Goal: Task Accomplishment & Management: Manage account settings

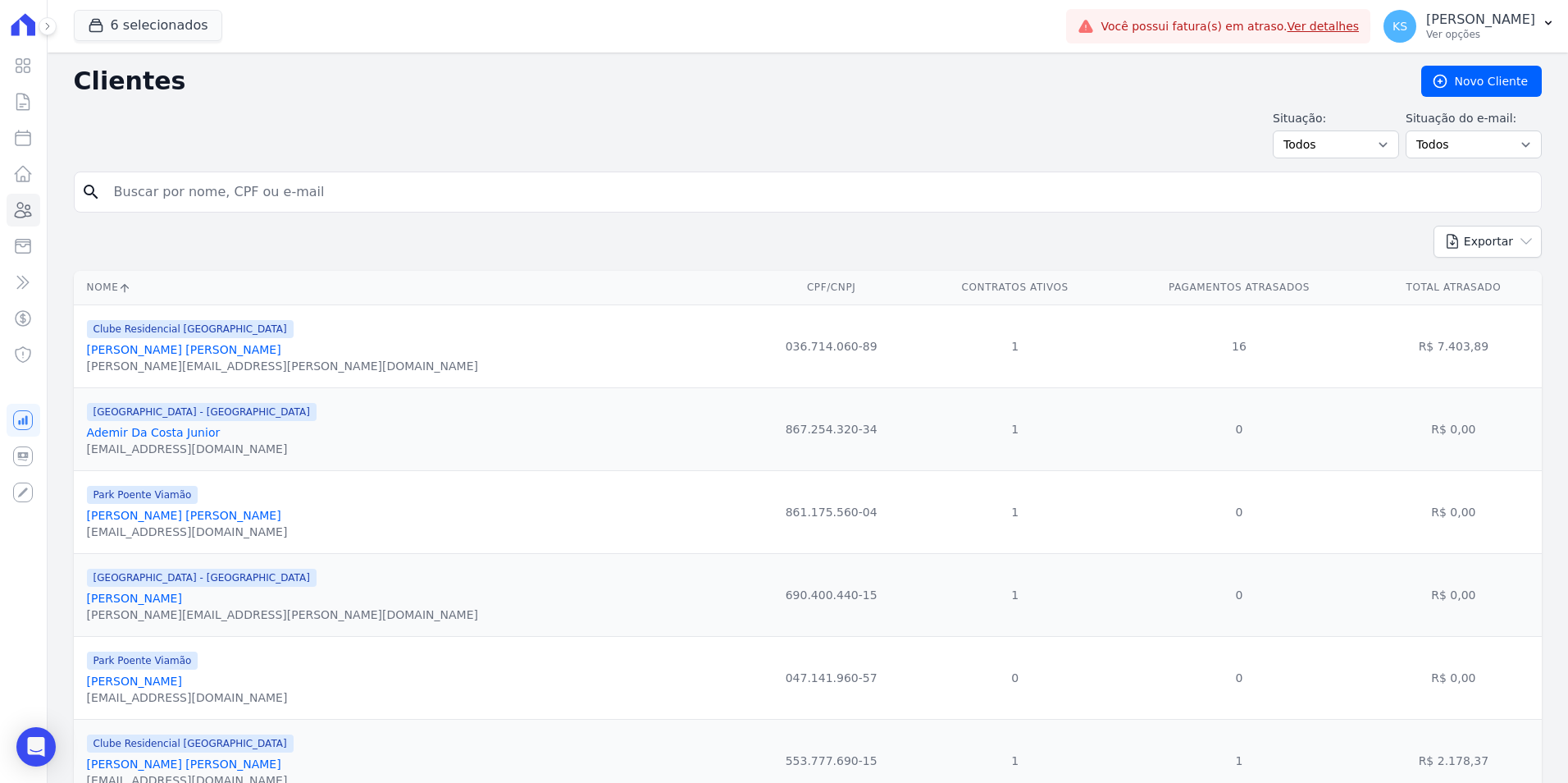
click at [187, 190] on input "search" at bounding box center [819, 191] width 1431 height 33
paste input "Emerson Dos Santos Meneghini"
type input "Emerson Dos Santos Meneghini"
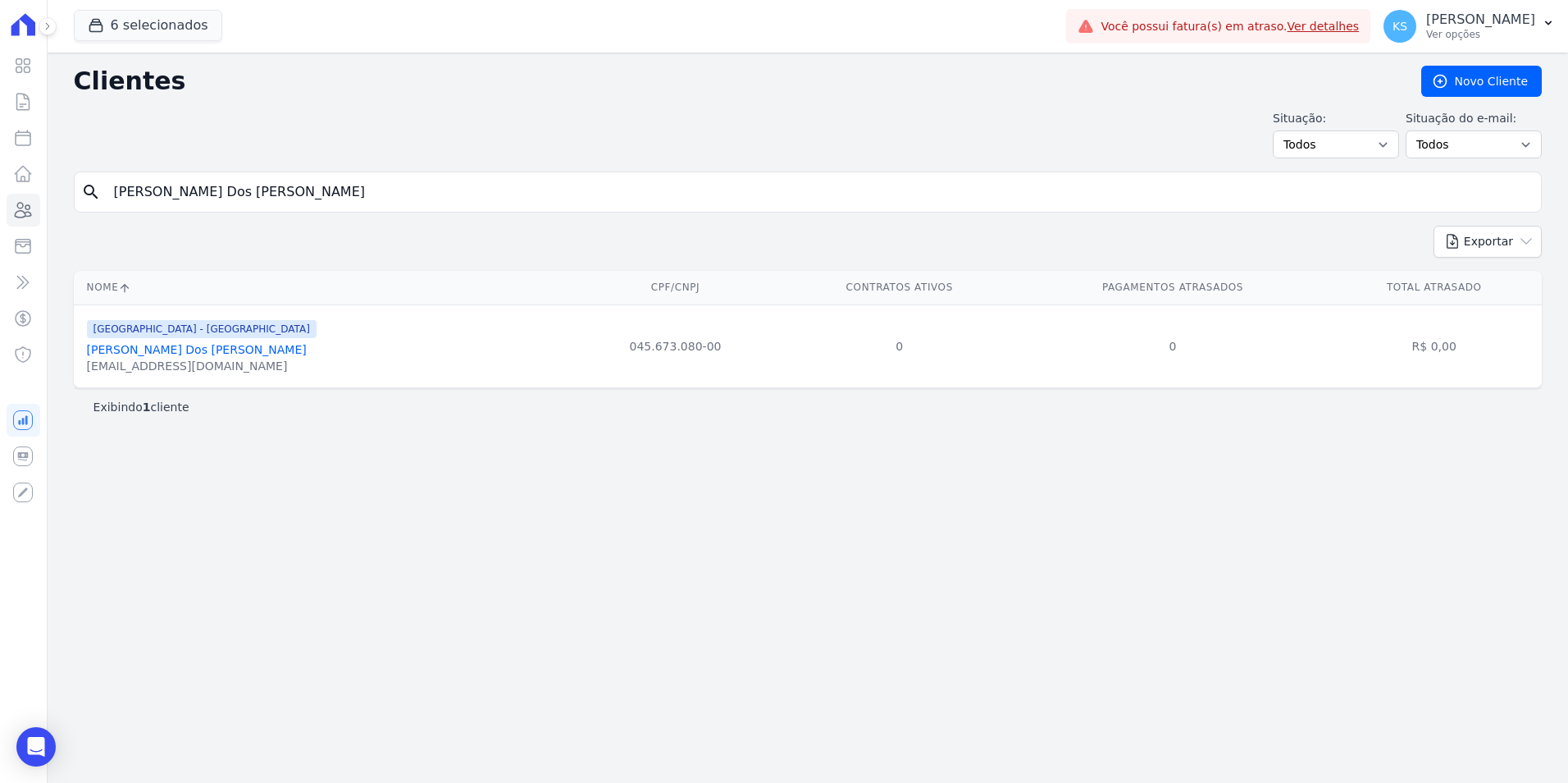
click at [173, 342] on div "Arty Park - Gravatai Emerson Dos Santos Meneghini emersonmeneghini99@gmail.com" at bounding box center [201, 346] width 229 height 56
click at [179, 344] on link "Emerson Dos Santos Meneghini" at bounding box center [197, 349] width 220 height 13
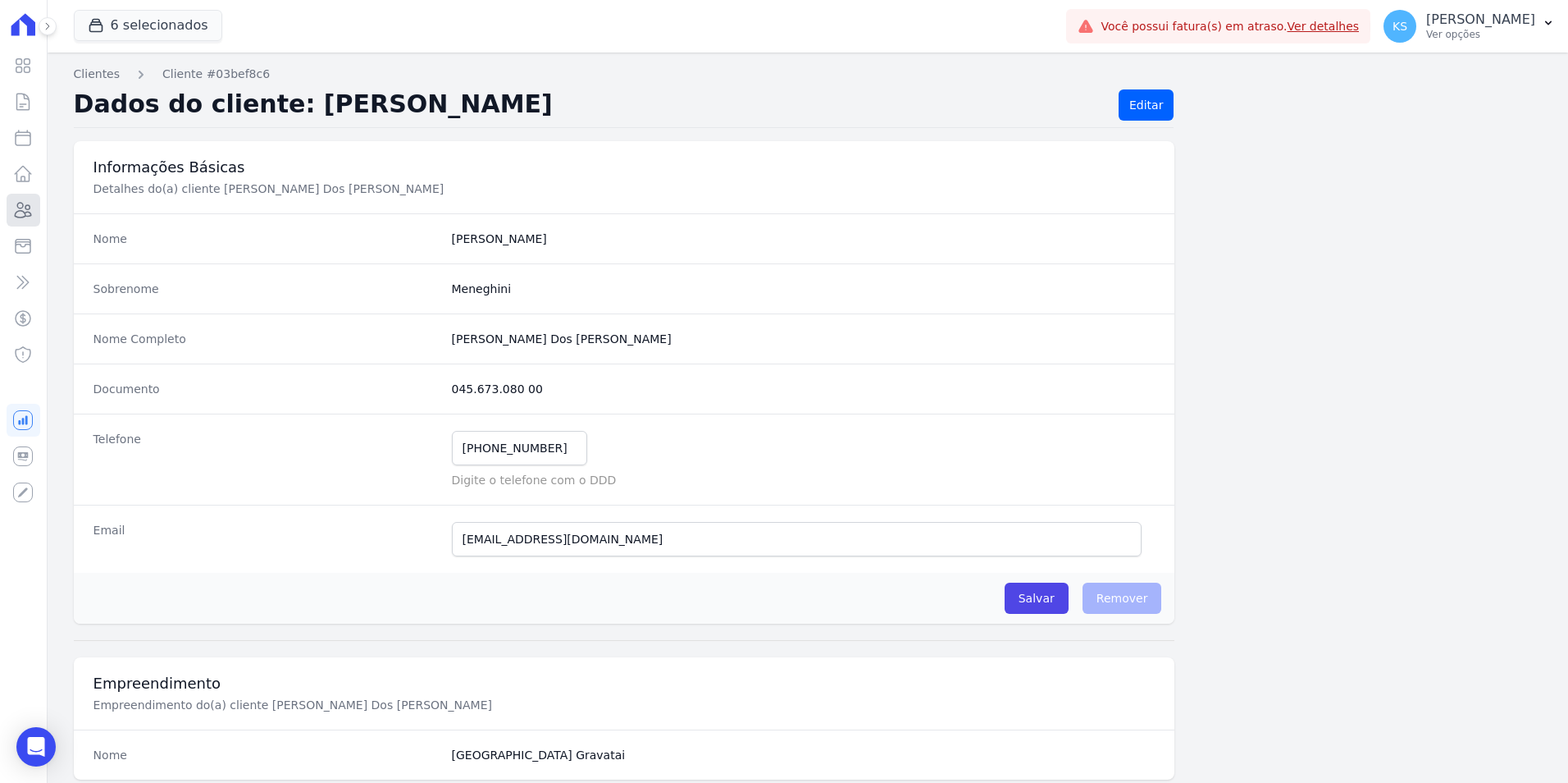
click at [28, 222] on link "Clientes" at bounding box center [23, 210] width 33 height 33
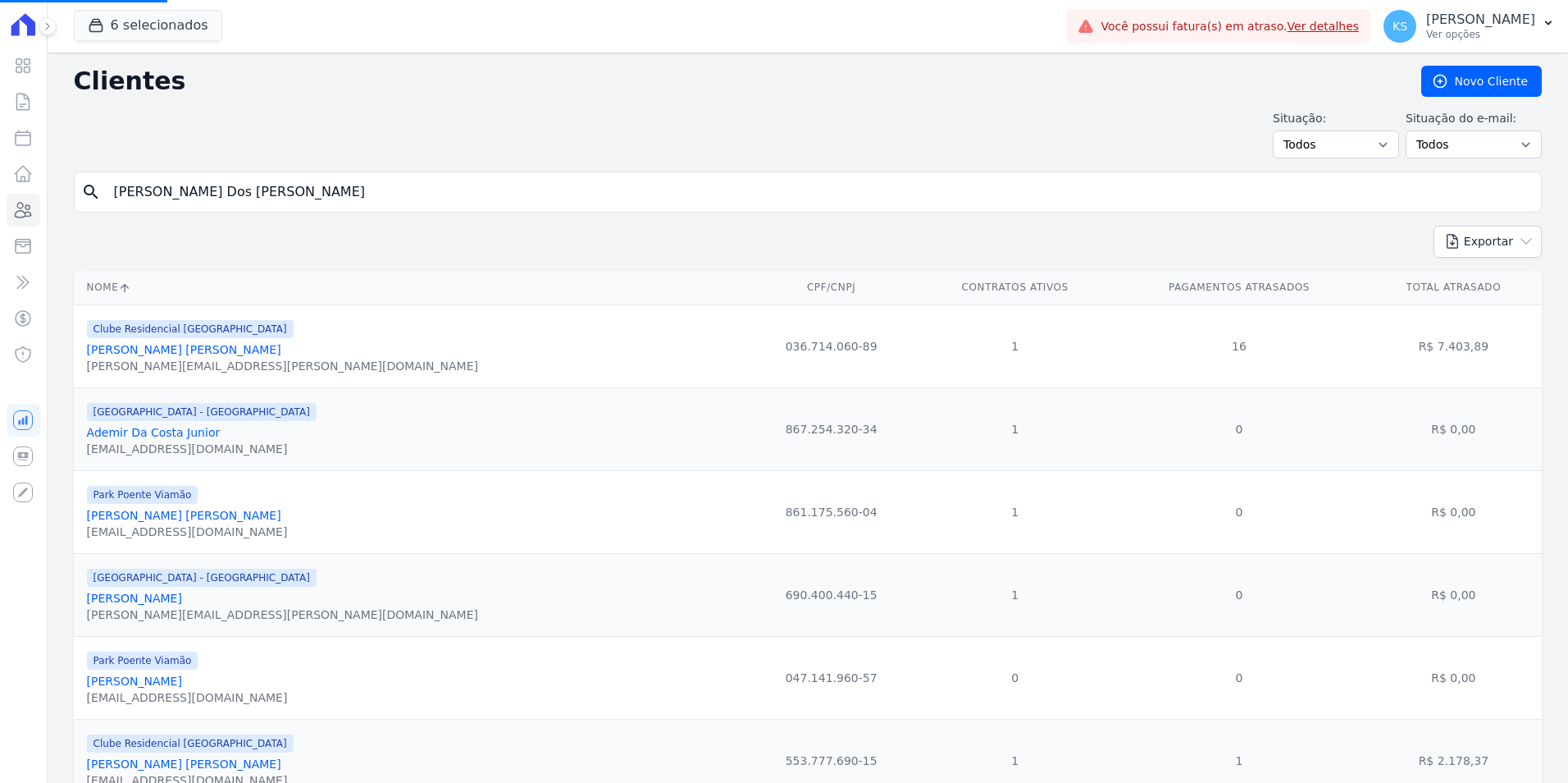
drag, startPoint x: 384, startPoint y: 191, endPoint x: -96, endPoint y: 210, distance: 480.4
click at [0, 210] on html "Visão Geral Contratos Parcelas Lotes Clientes Minha Carteira Transferências Cré…" at bounding box center [784, 391] width 1568 height 783
click at [318, 182] on input "search" at bounding box center [819, 191] width 1431 height 33
paste input "Nayara Ramos Borges"
type input "Nayara Ramos Borges"
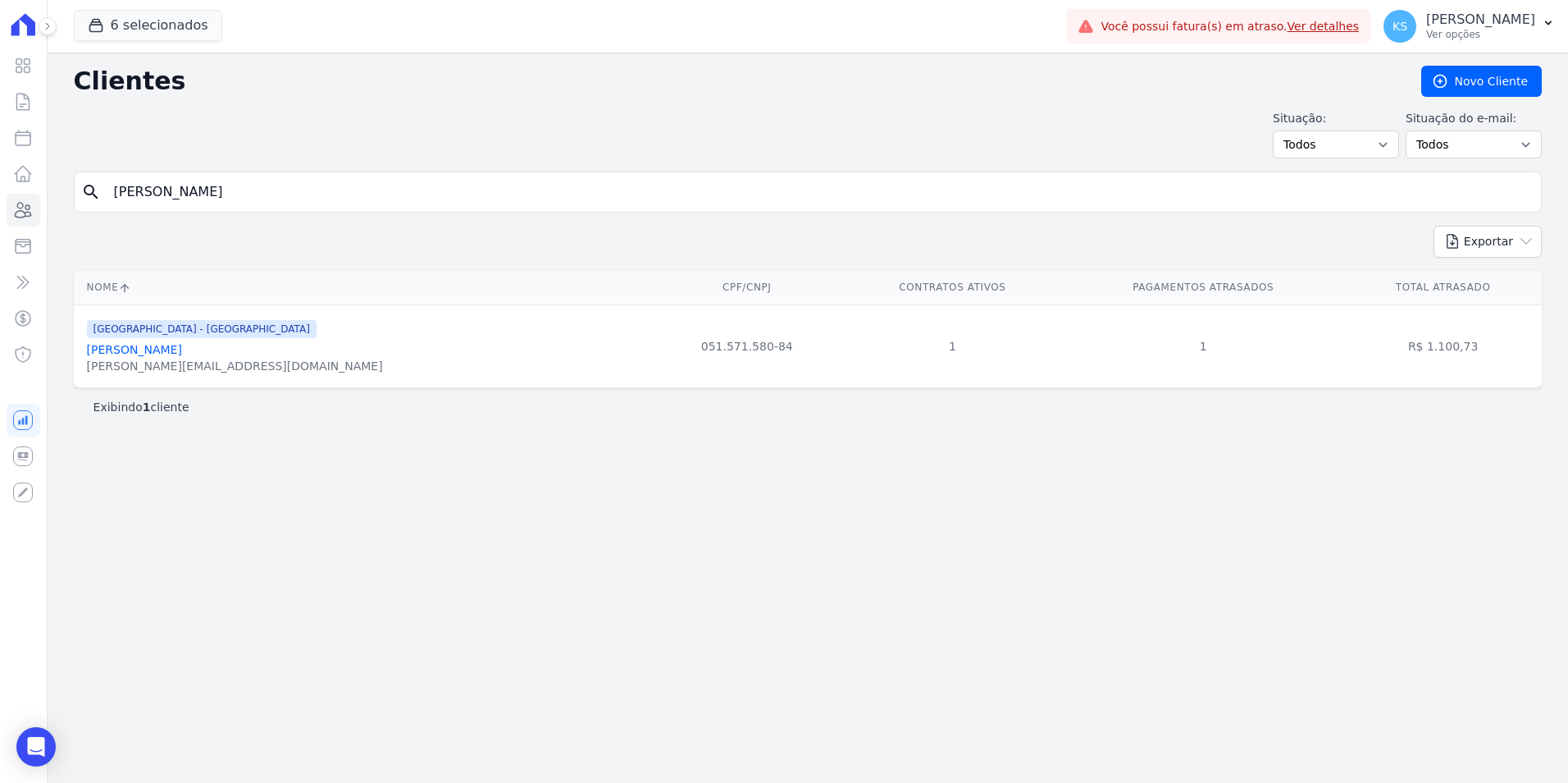
drag, startPoint x: 285, startPoint y: 202, endPoint x: -106, endPoint y: 229, distance: 391.9
click at [0, 229] on html "Visão Geral Contratos Parcelas Lotes Clientes Minha Carteira Transferências Cré…" at bounding box center [784, 391] width 1568 height 783
paste input "Ritiele De Amorim De Azambuja"
type input "Ritiele De Amorim De Azambuja"
drag, startPoint x: 341, startPoint y: 185, endPoint x: -192, endPoint y: 193, distance: 533.1
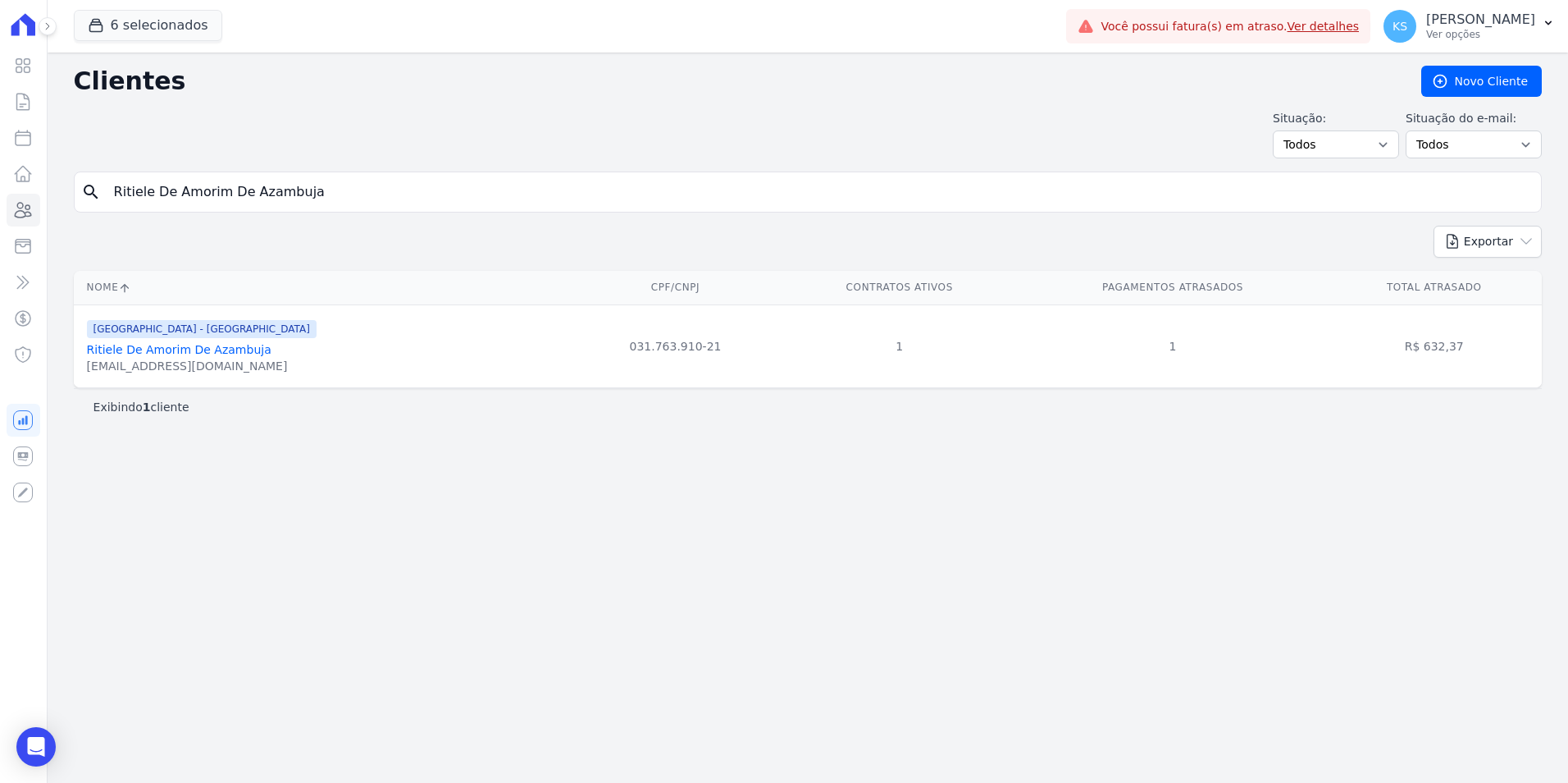
click at [0, 193] on html "Visão Geral Contratos Parcelas Lotes Clientes Minha Carteira Transferências Cré…" at bounding box center [784, 391] width 1568 height 783
paste input "Jose Luis De Oliveira Cardoso"
type input "Jose Luis De Oliveira Cardoso"
drag, startPoint x: 291, startPoint y: 203, endPoint x: 157, endPoint y: 202, distance: 134.0
click at [169, 202] on input "Jose Luis De Oliveira Cardoso" at bounding box center [819, 191] width 1431 height 33
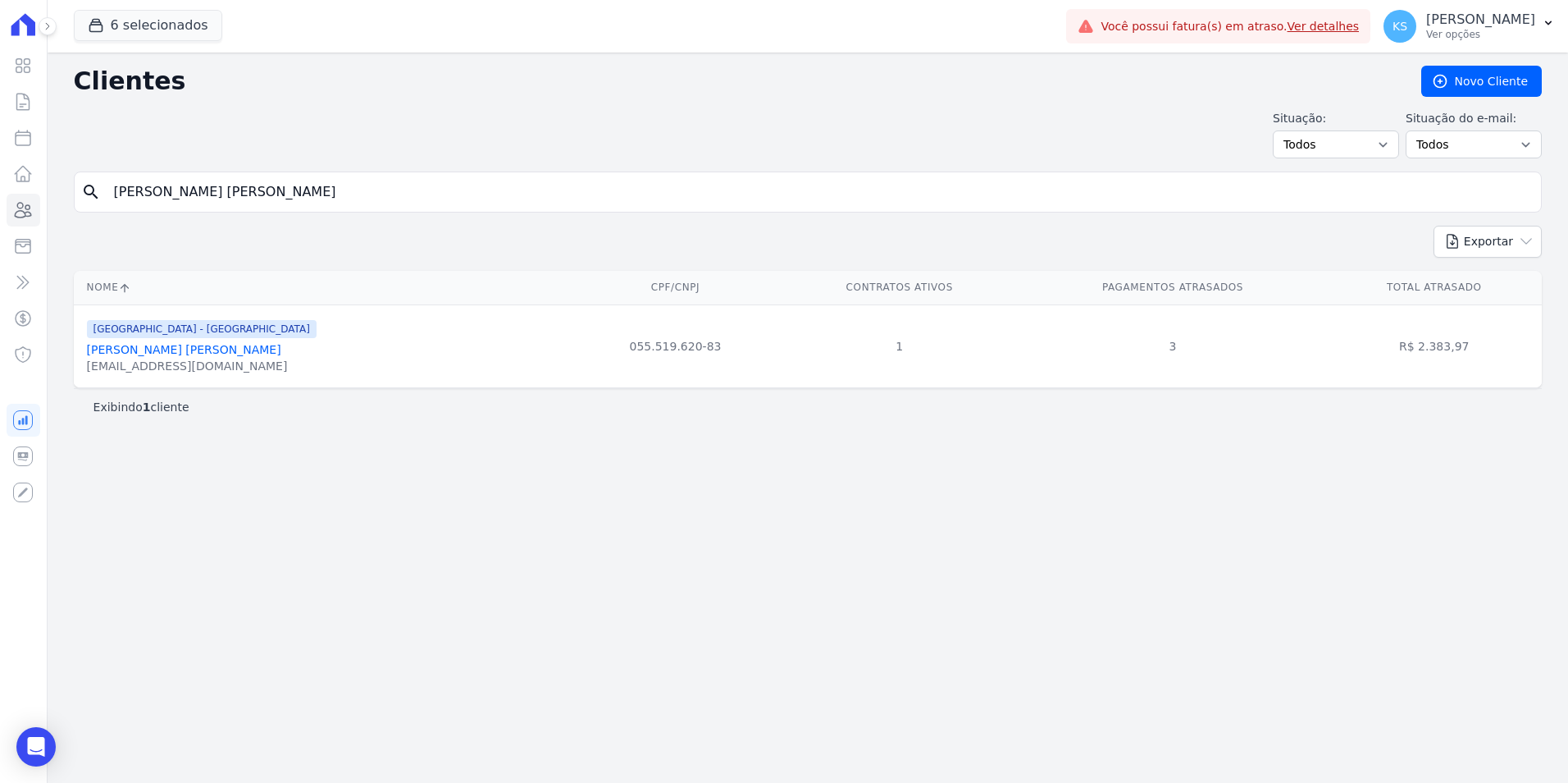
click at [306, 194] on input "Jose Luis De Oliveira Cardoso" at bounding box center [819, 191] width 1431 height 33
click at [357, 169] on div "Clientes Novo Cliente Situação: Todos Adimplentes Inadimplentes Situação do e-m…" at bounding box center [808, 418] width 1521 height 730
drag, startPoint x: 315, startPoint y: 197, endPoint x: 32, endPoint y: 208, distance: 283.2
click at [74, 202] on div "search Jose Luis De Oliveira Cardoso" at bounding box center [809, 192] width 1469 height 41
paste input "uan Jaques Da Silva Goulart"
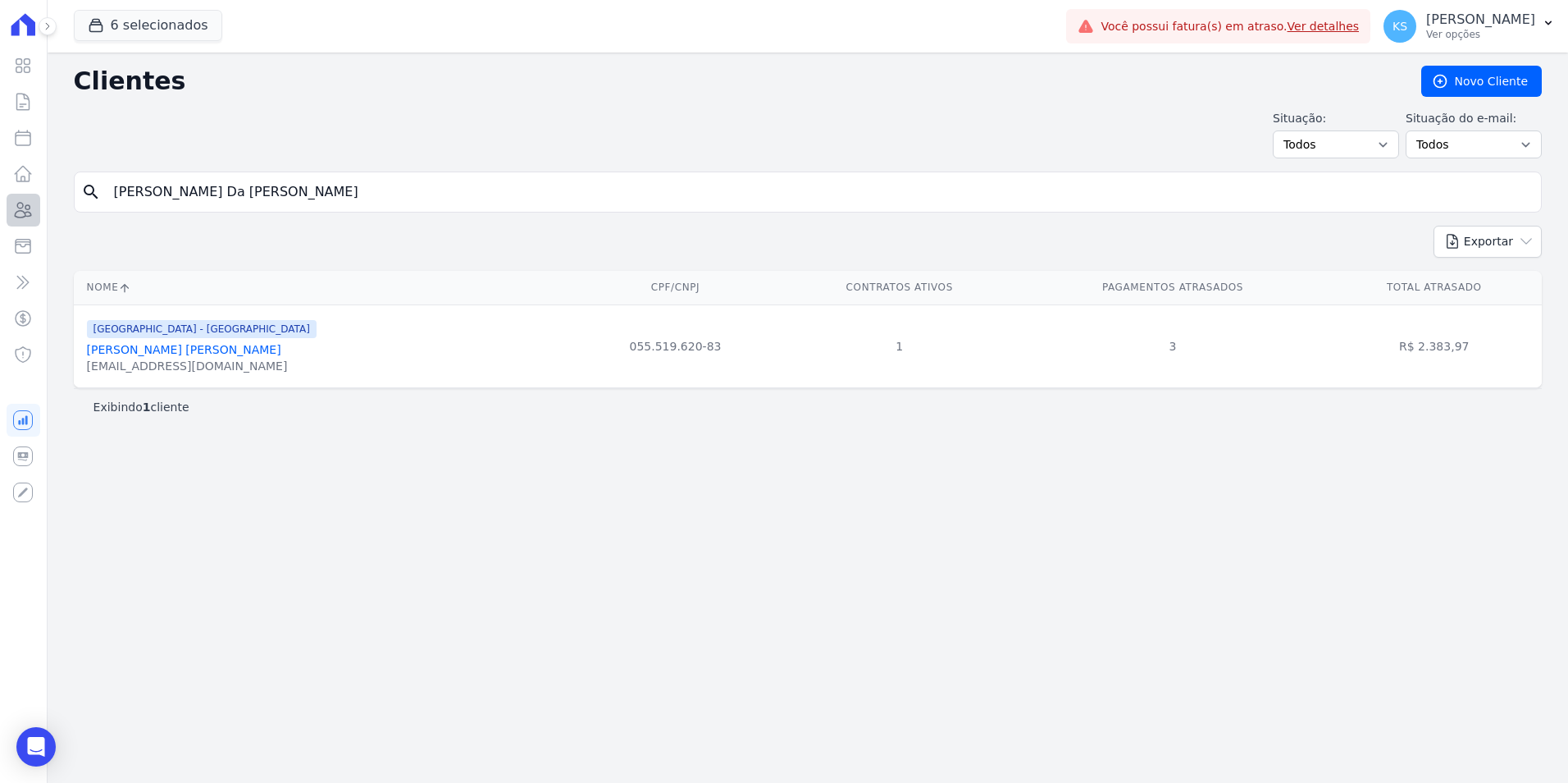
type input "Juan Jaques Da Silva Goulart"
drag, startPoint x: 305, startPoint y: 193, endPoint x: -168, endPoint y: 225, distance: 474.1
click at [0, 225] on html "Visão Geral Contratos Parcelas Lotes Clientes Minha Carteira Transferências Cré…" at bounding box center [784, 391] width 1568 height 783
paste input "Franciele Oliveira Da Luz"
type input "Franciele Oliveira Da Luz"
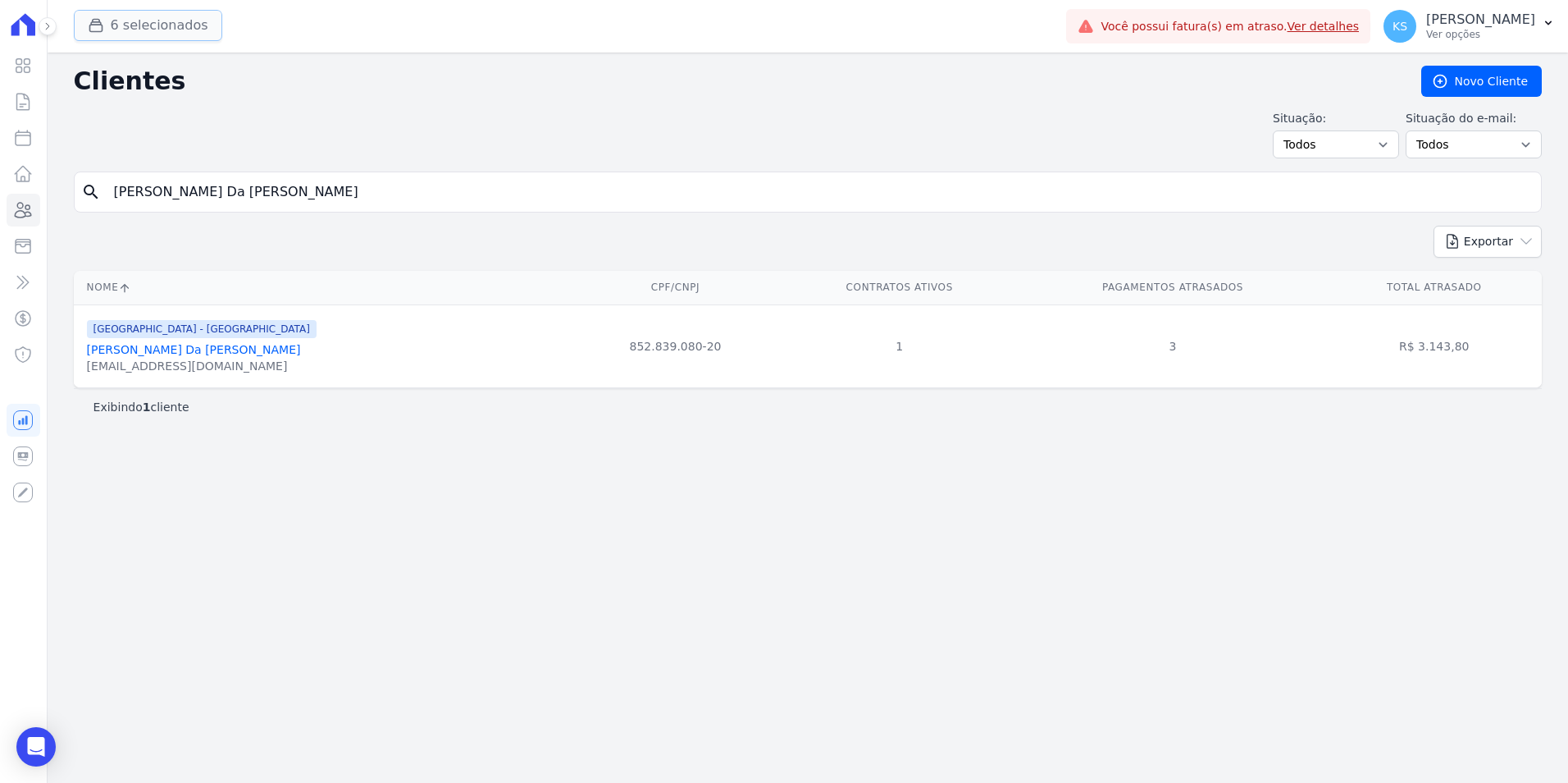
click at [163, 24] on button "6 selecionados" at bounding box center [149, 26] width 149 height 32
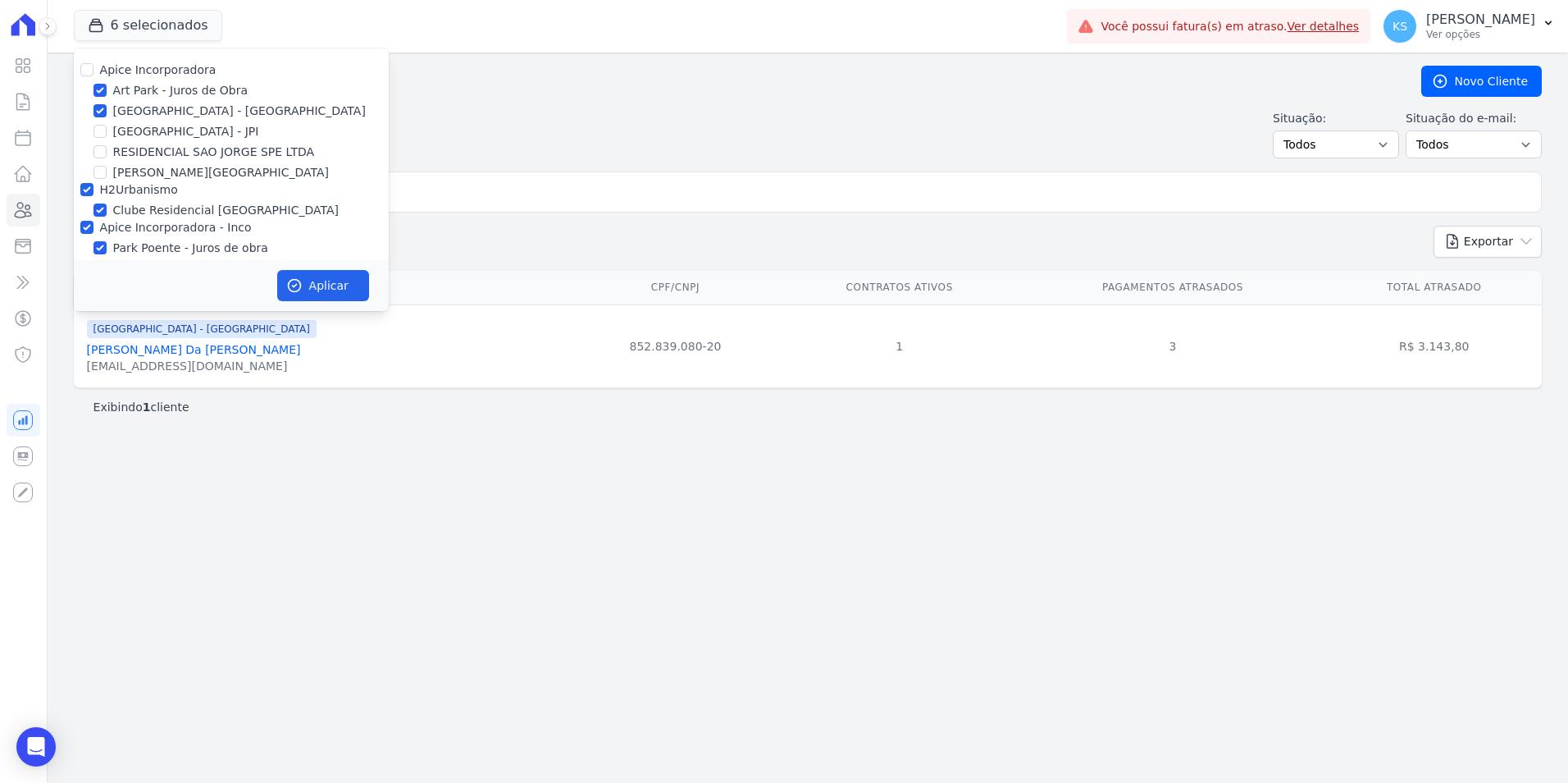
click at [81, 198] on div "H2Urbanismo" at bounding box center [231, 189] width 315 height 18
click at [81, 190] on input "H2Urbanismo" at bounding box center [87, 189] width 13 height 13
checkbox input "false"
click at [89, 224] on input "Apice Incorporadora - Inco" at bounding box center [87, 228] width 13 height 13
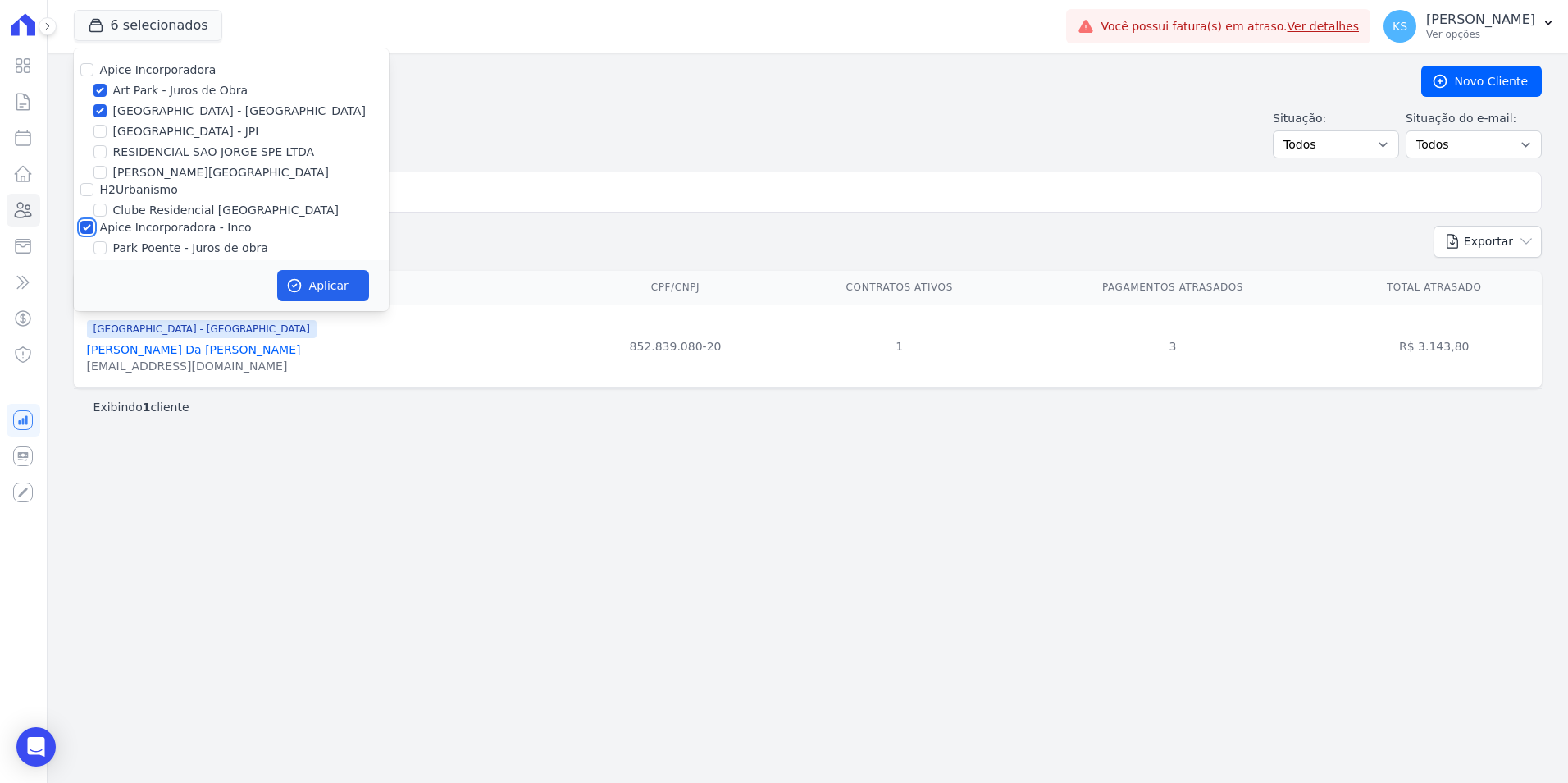
checkbox input "false"
click at [330, 286] on button "Aplicar" at bounding box center [323, 286] width 92 height 32
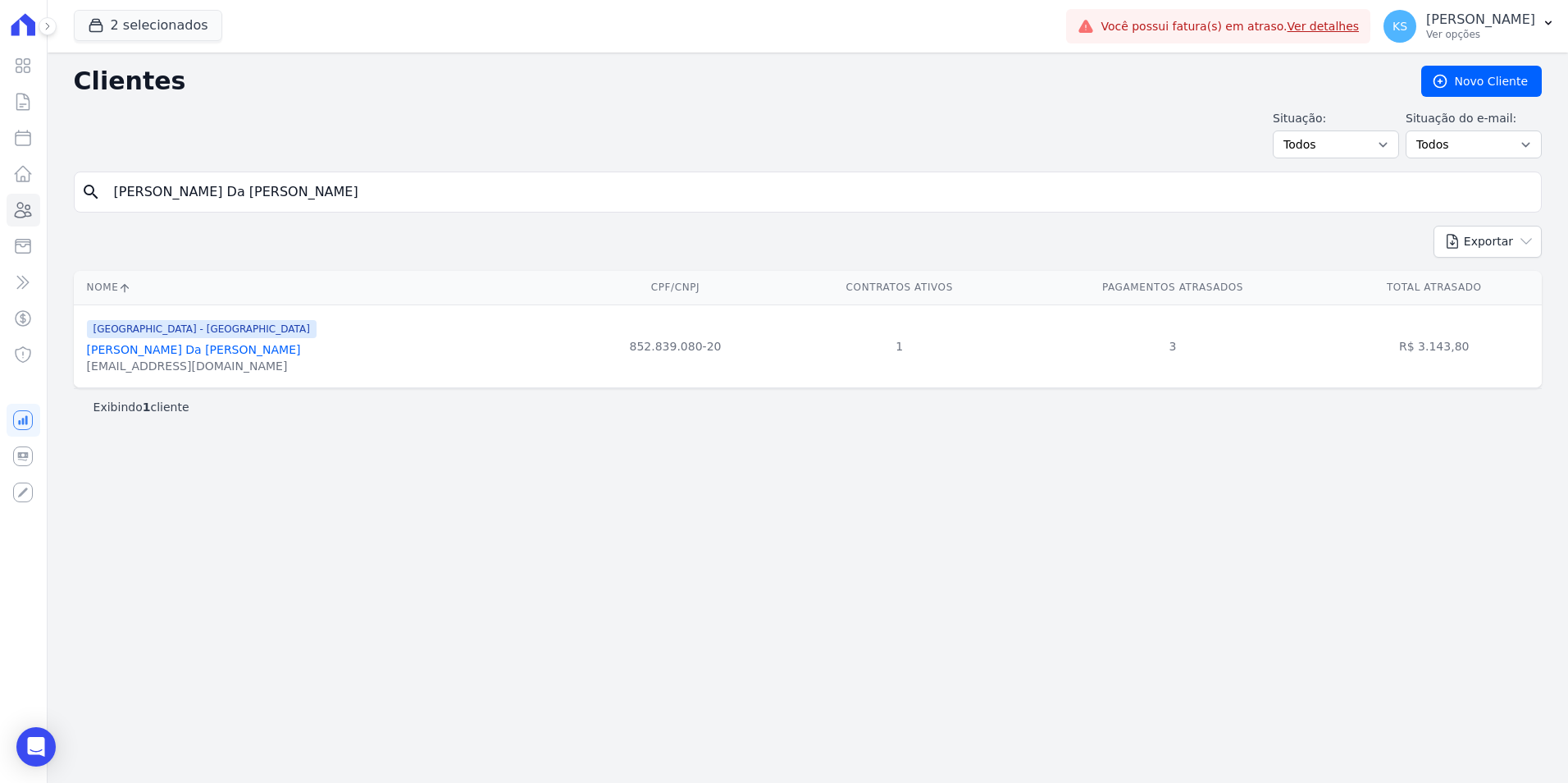
click at [1411, 140] on div "Situação: Todos Adimplentes Inadimplentes Situação do e-mail: Todos Confirmado …" at bounding box center [1407, 134] width 269 height 48
click at [1395, 143] on select "Todos Adimplentes Inadimplentes" at bounding box center [1336, 144] width 126 height 28
select select "overdue"
click at [1292, 130] on select "Todos Adimplentes Inadimplentes" at bounding box center [1336, 144] width 126 height 28
drag, startPoint x: -6, startPoint y: 194, endPoint x: -37, endPoint y: 205, distance: 32.9
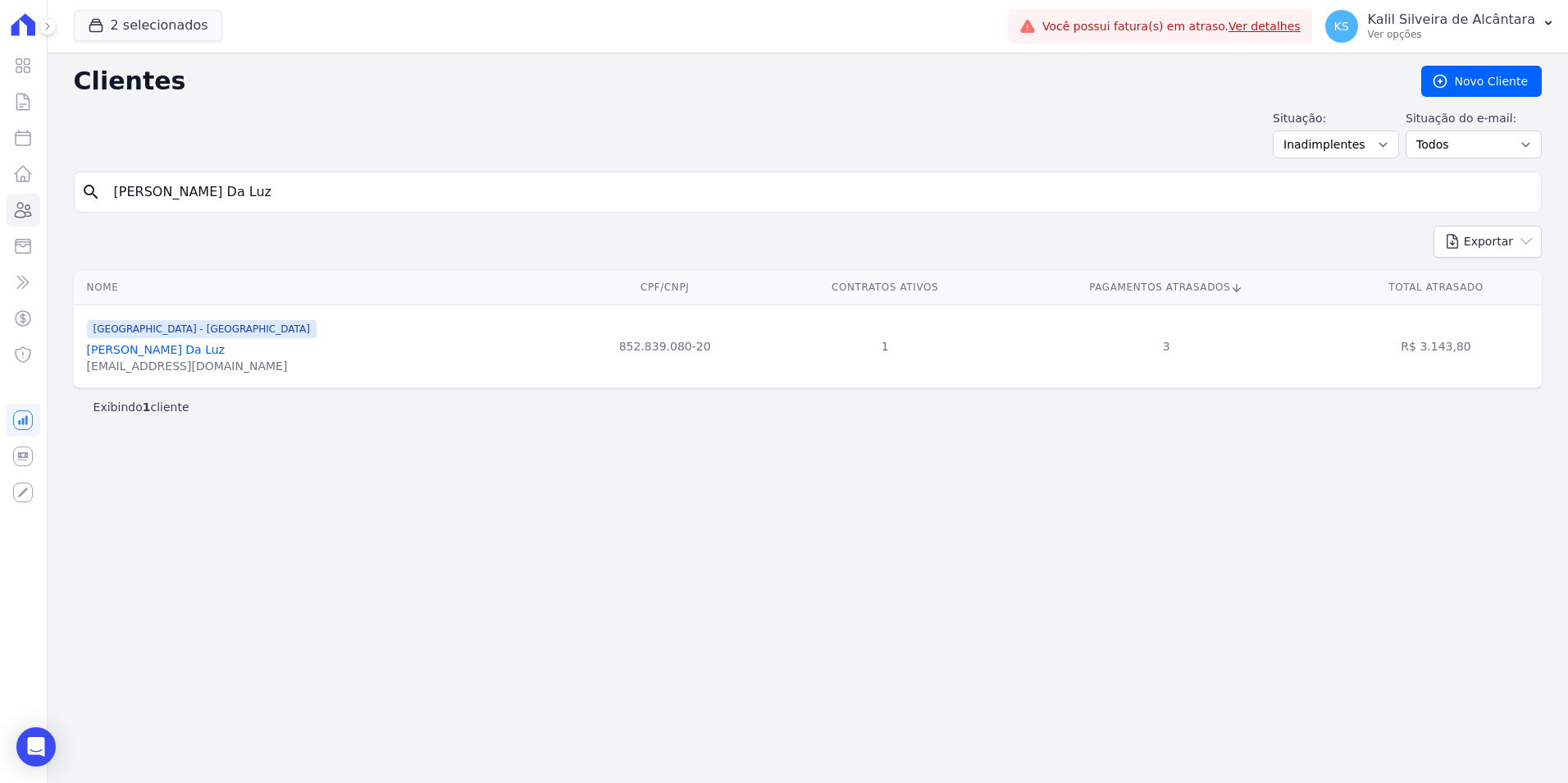
click at [0, 205] on html "Visão Geral Contratos Parcelas Lotes Clientes Minha Carteira Transferências Cré…" at bounding box center [784, 391] width 1568 height 783
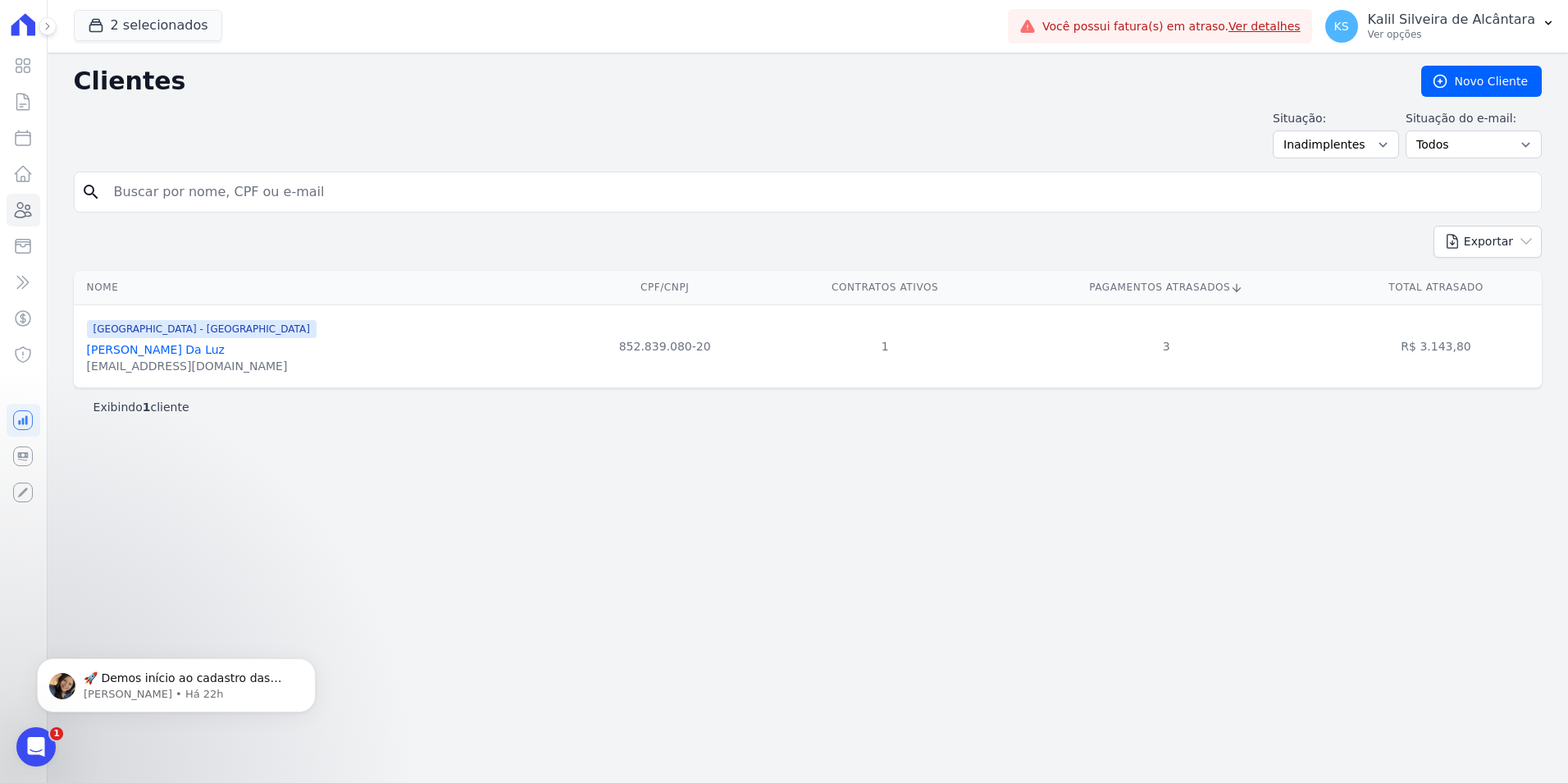
paste input "Ritiele De Amorim De Azambuja"
type input "Ritiele De Amorim De Azambuja"
drag, startPoint x: 276, startPoint y: 187, endPoint x: -284, endPoint y: 263, distance: 565.1
click at [0, 263] on html "Visão Geral Contratos Parcelas Lotes Clientes Minha Carteira Transferências Cré…" at bounding box center [784, 391] width 1568 height 783
click at [1480, 85] on link "Novo Cliente" at bounding box center [1482, 82] width 121 height 32
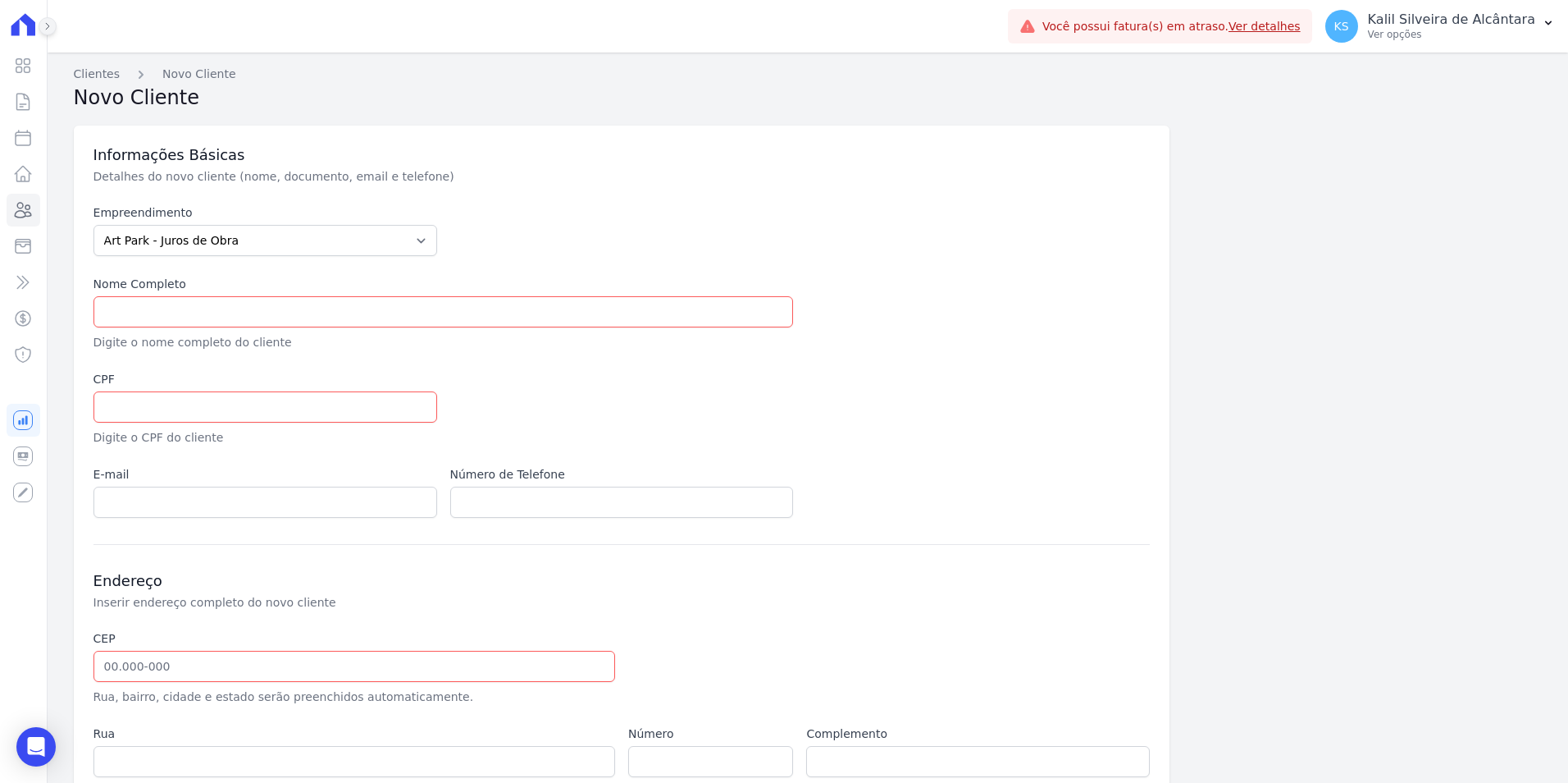
click at [45, 22] on icon at bounding box center [47, 26] width 10 height 10
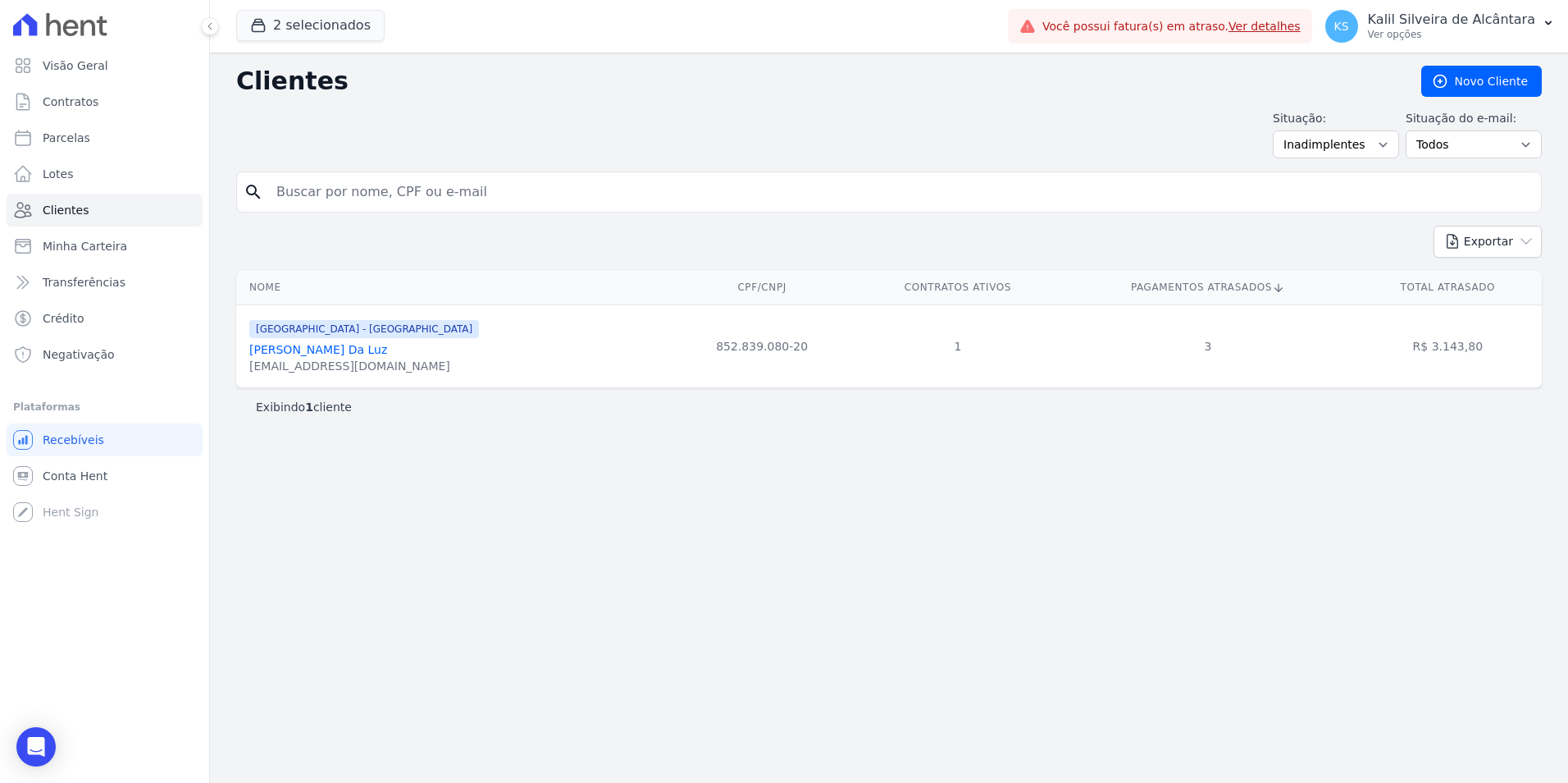
click at [1457, 199] on input "search" at bounding box center [901, 191] width 1268 height 33
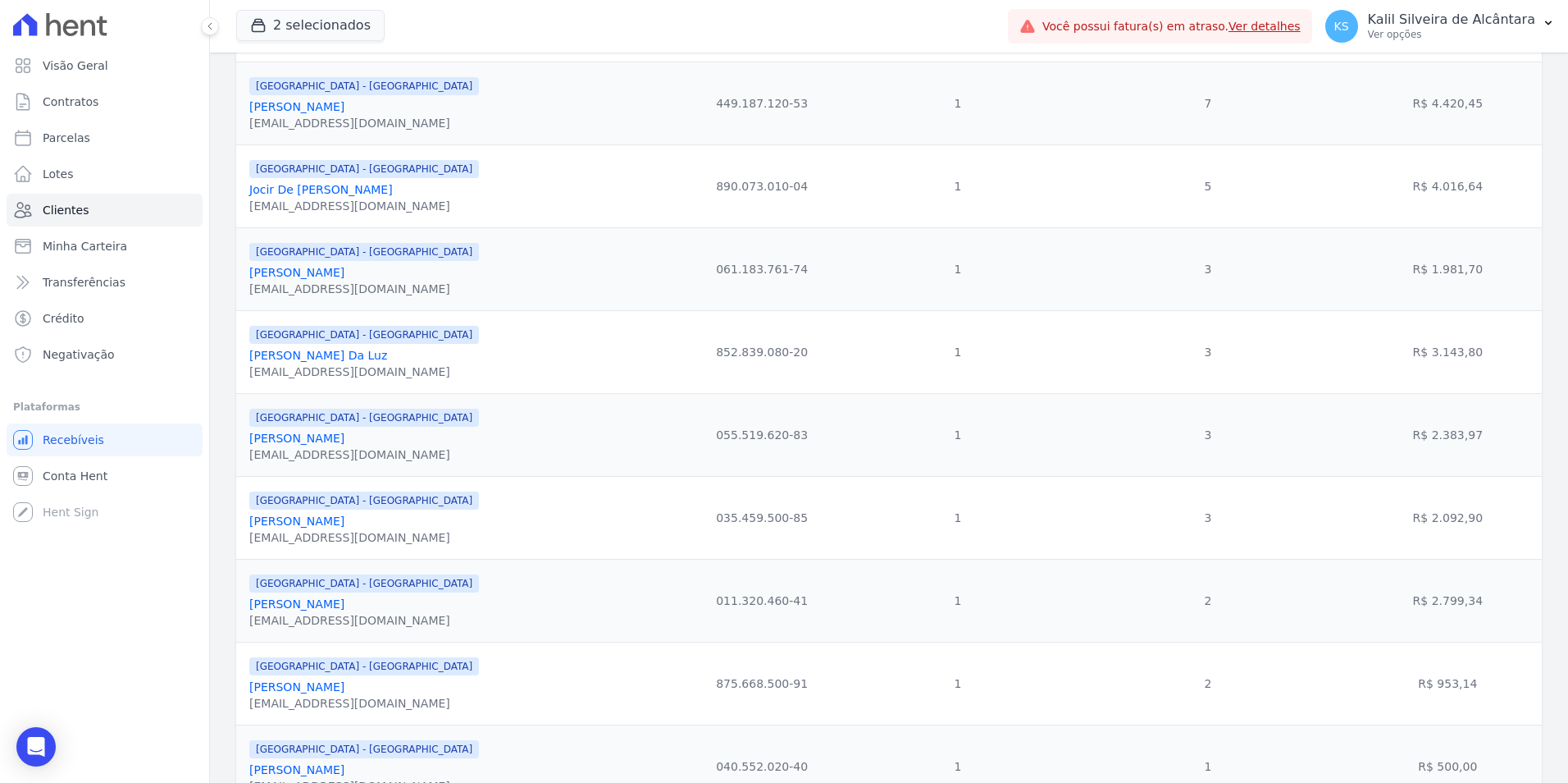
scroll to position [741, 0]
click at [317, 274] on link "Jocir De Bairros Souza" at bounding box center [321, 271] width 144 height 13
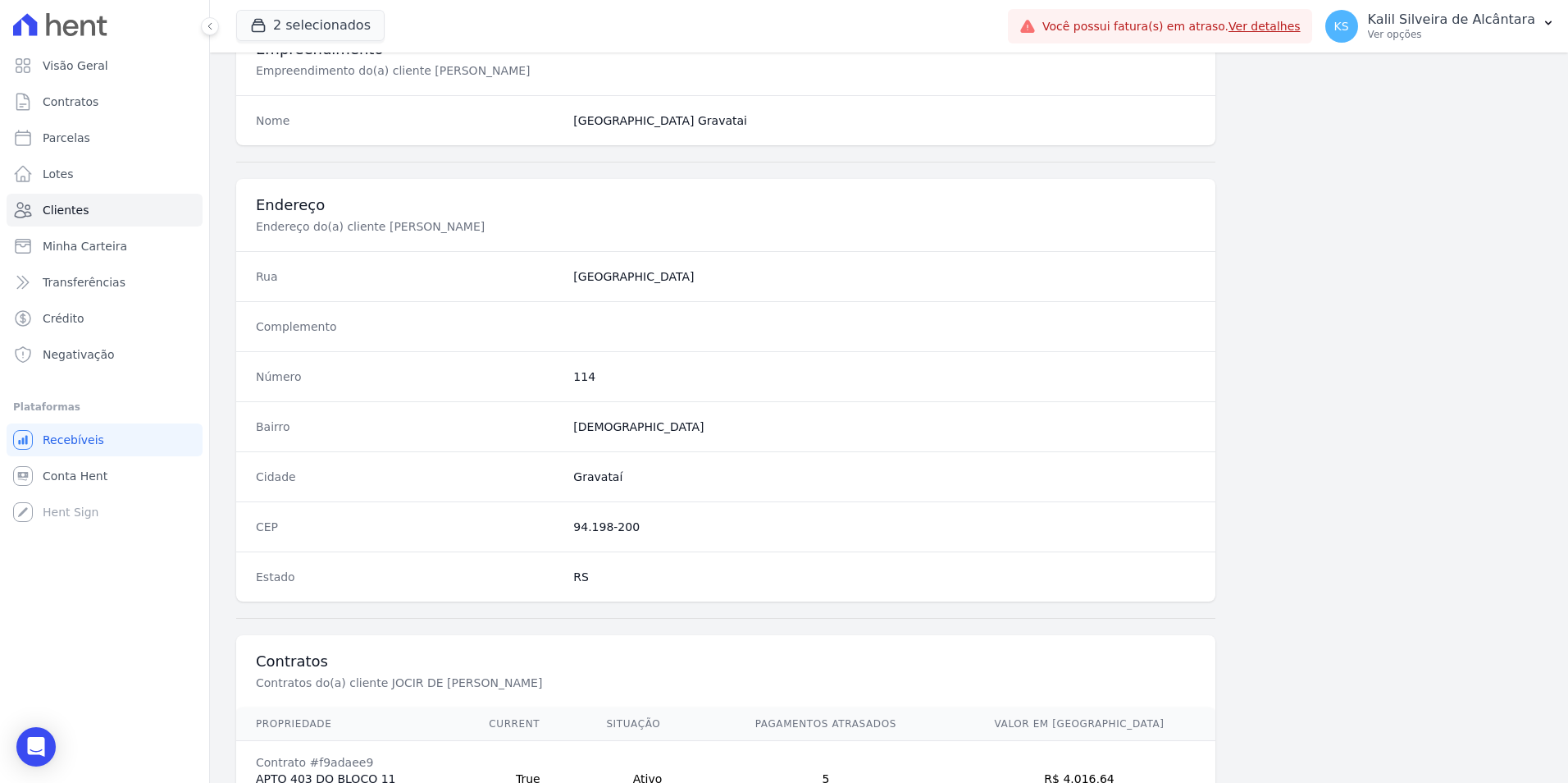
scroll to position [752, 0]
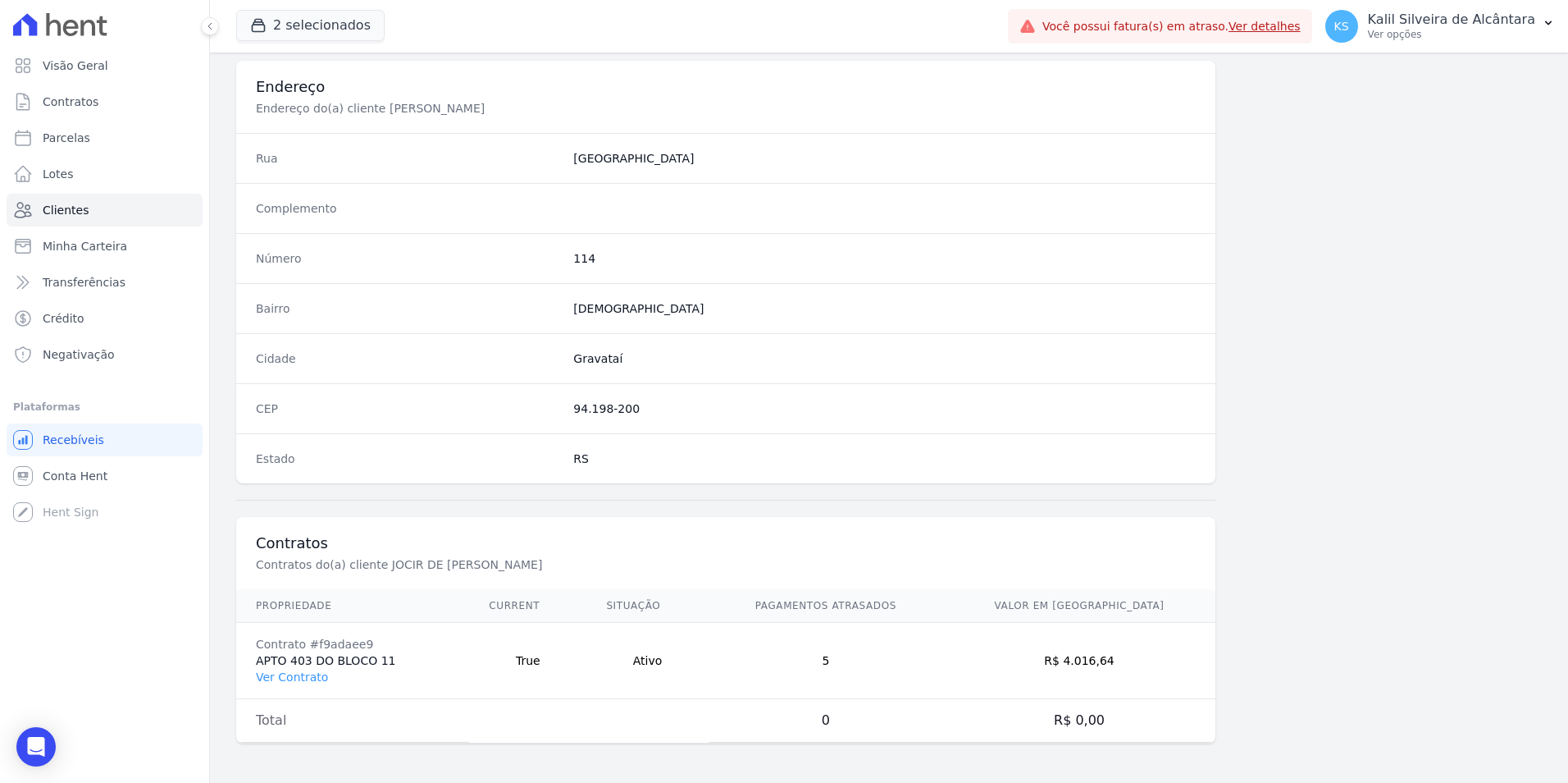
click at [283, 686] on td "Contrato #f9adaee9 APTO 403 DO BLOCO 11 Ver Contrato" at bounding box center [352, 661] width 233 height 76
click at [285, 679] on link "Ver Contrato" at bounding box center [292, 677] width 72 height 13
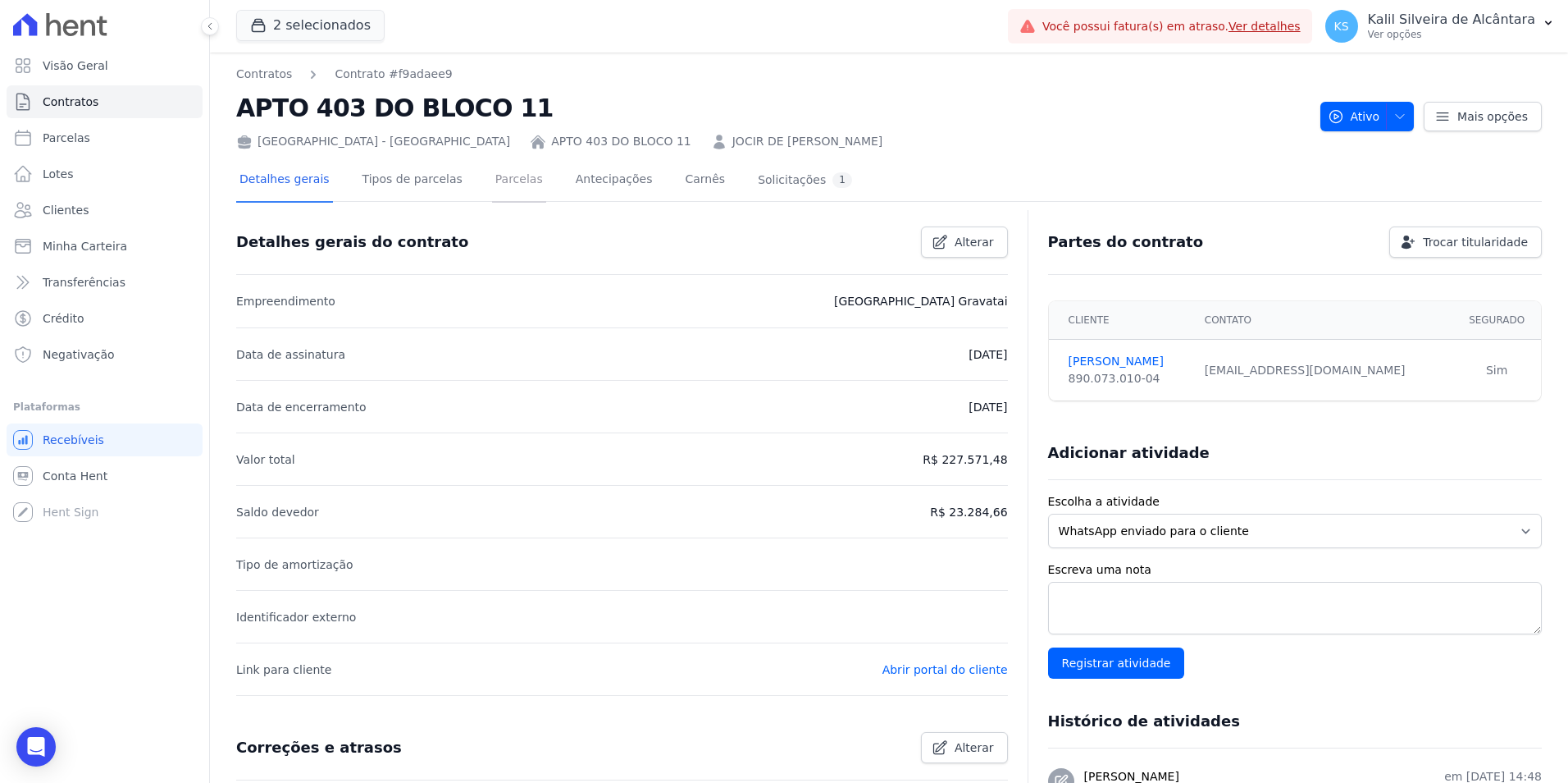
drag, startPoint x: 494, startPoint y: 185, endPoint x: 504, endPoint y: 189, distance: 10.8
click at [494, 185] on link "Parcelas" at bounding box center [519, 180] width 54 height 44
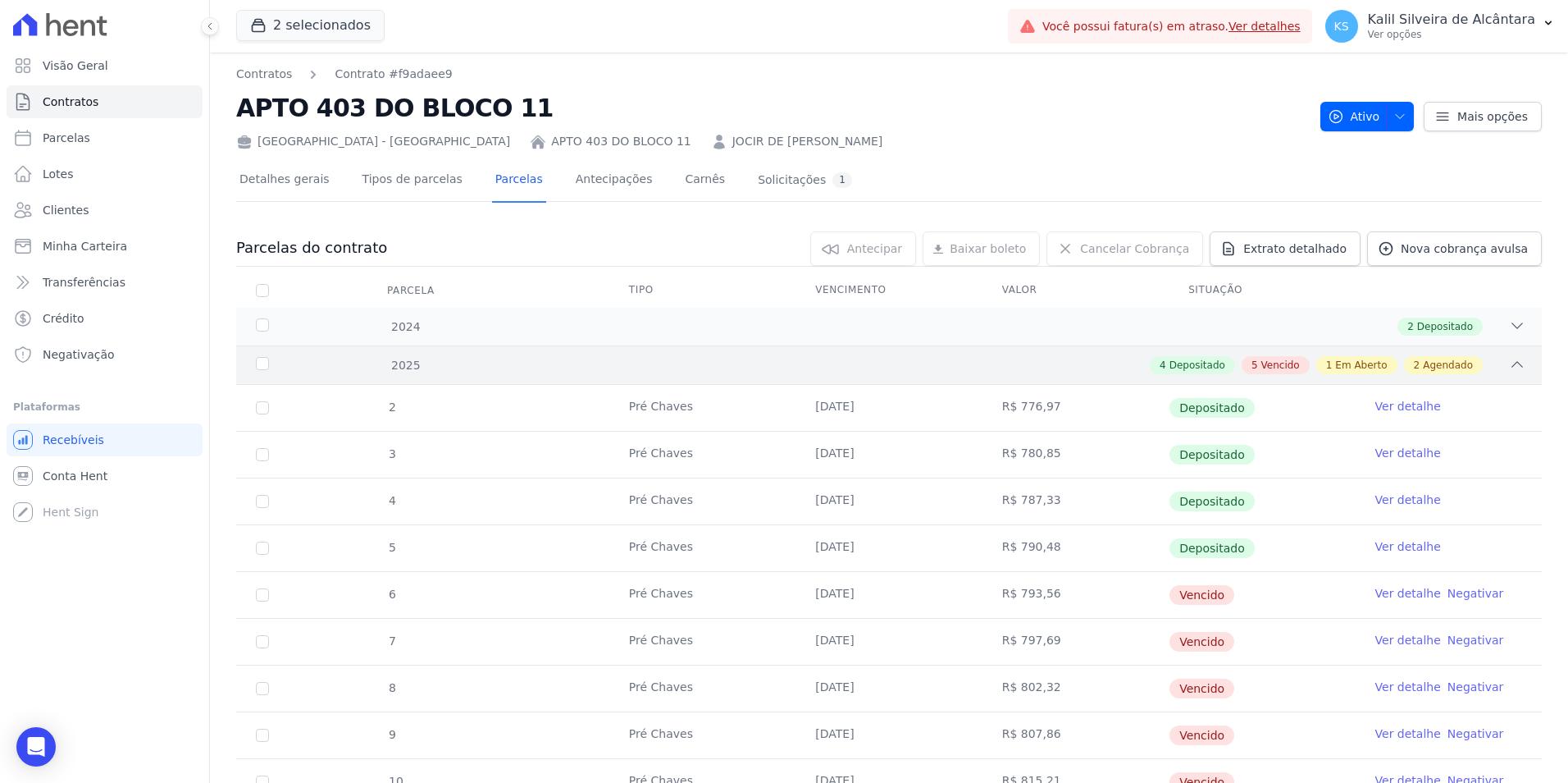
click at [266, 364] on div "2025" at bounding box center [311, 365] width 118 height 18
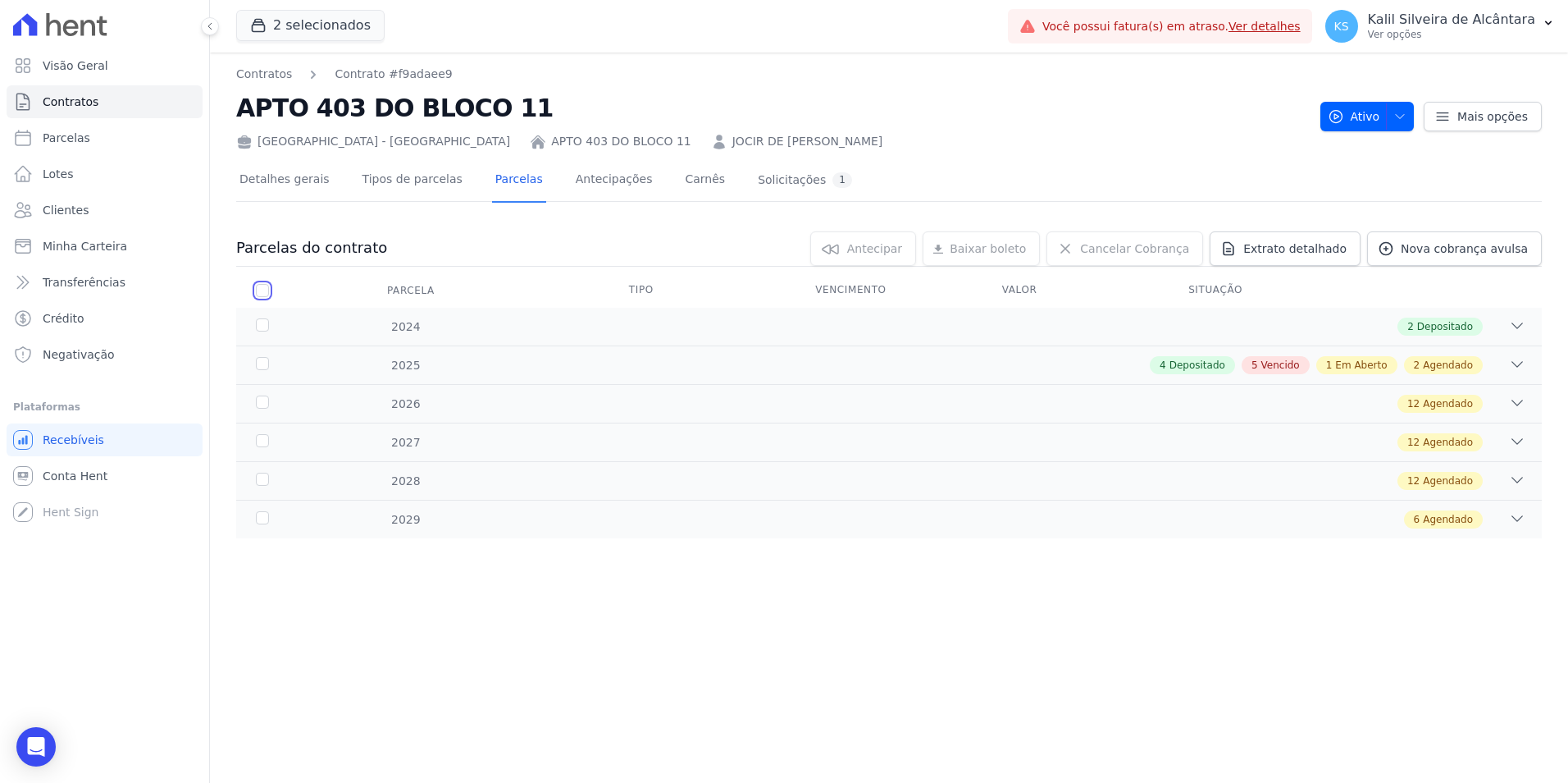
click at [263, 285] on input "checkbox" at bounding box center [263, 291] width 13 height 13
checkbox input "true"
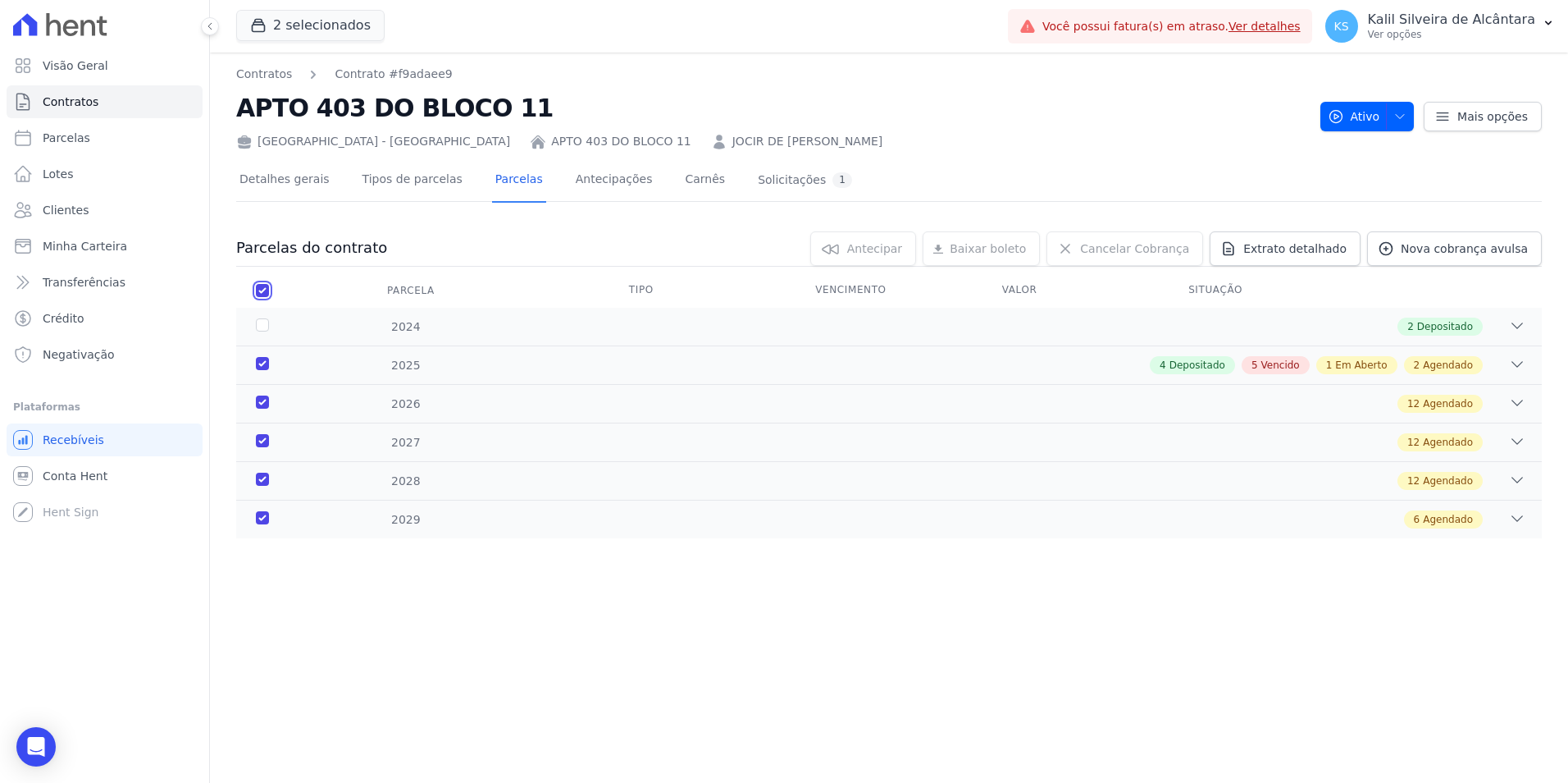
checkbox input "true"
click at [1113, 246] on link "Cancelar Cobrança" at bounding box center [1124, 248] width 157 height 34
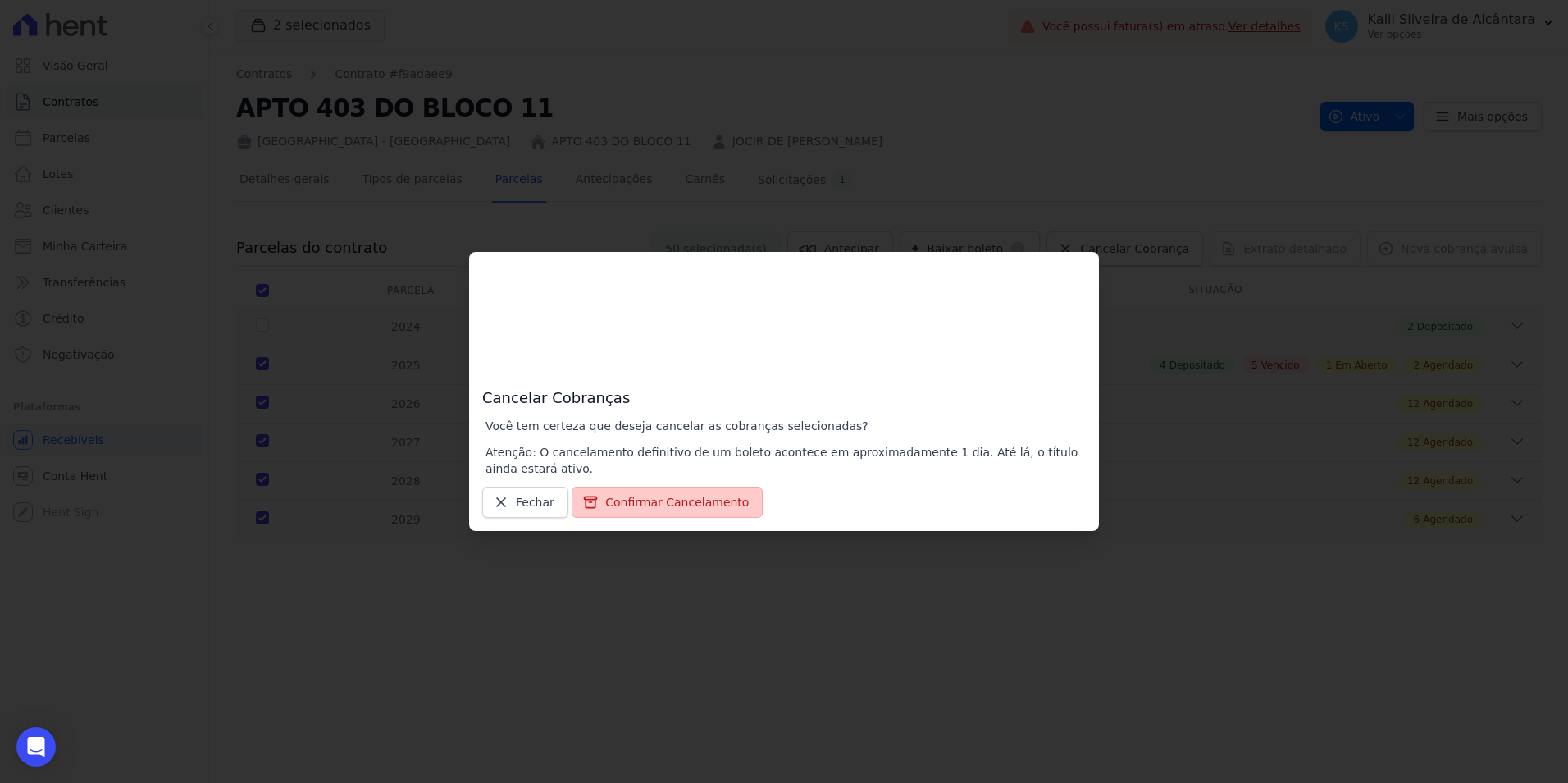
click at [703, 497] on button "Confirmar Cancelamento" at bounding box center [667, 502] width 191 height 32
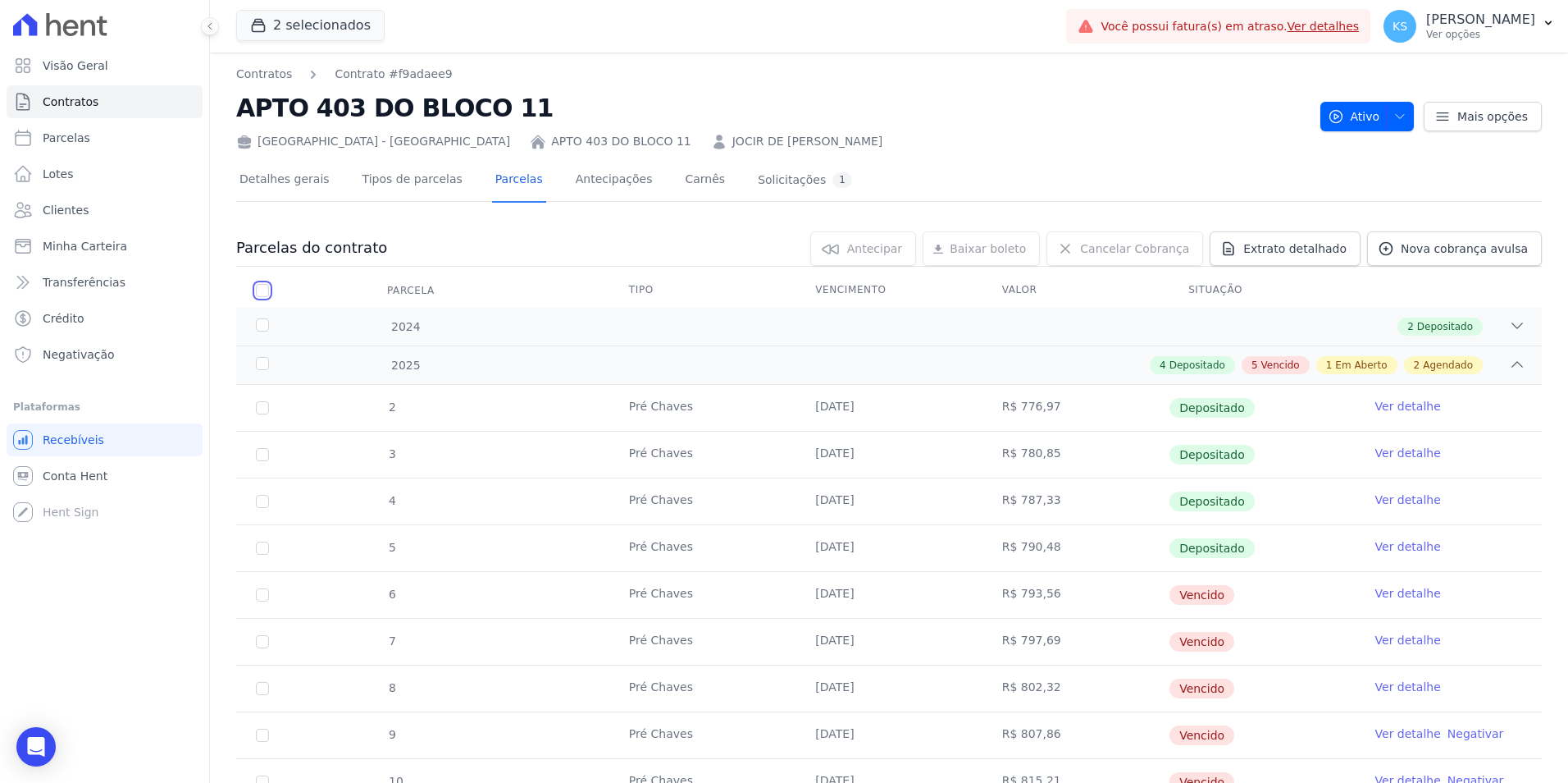
click at [265, 290] on input "checkbox" at bounding box center [263, 291] width 13 height 13
checkbox input "true"
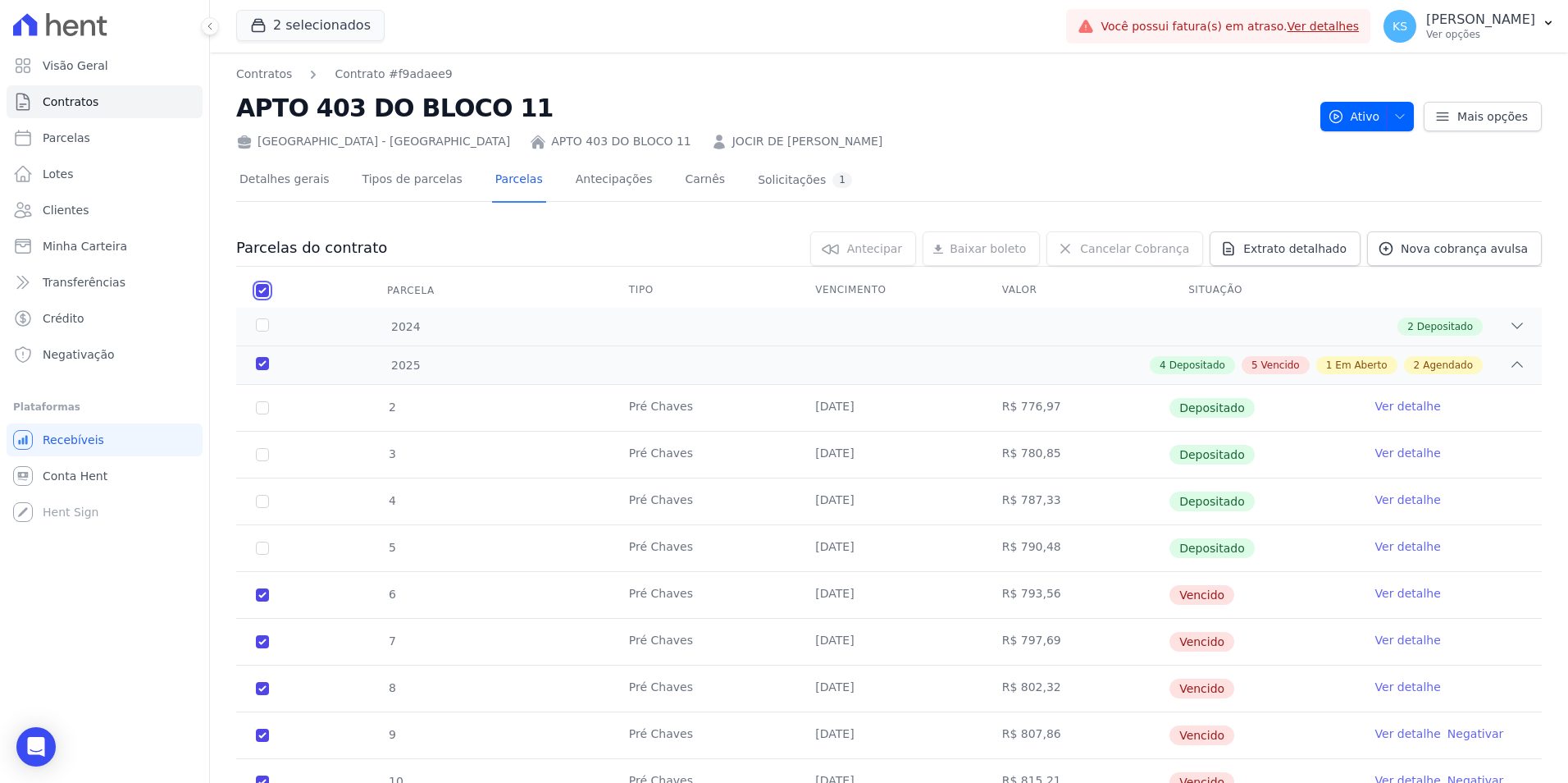
checkbox input "true"
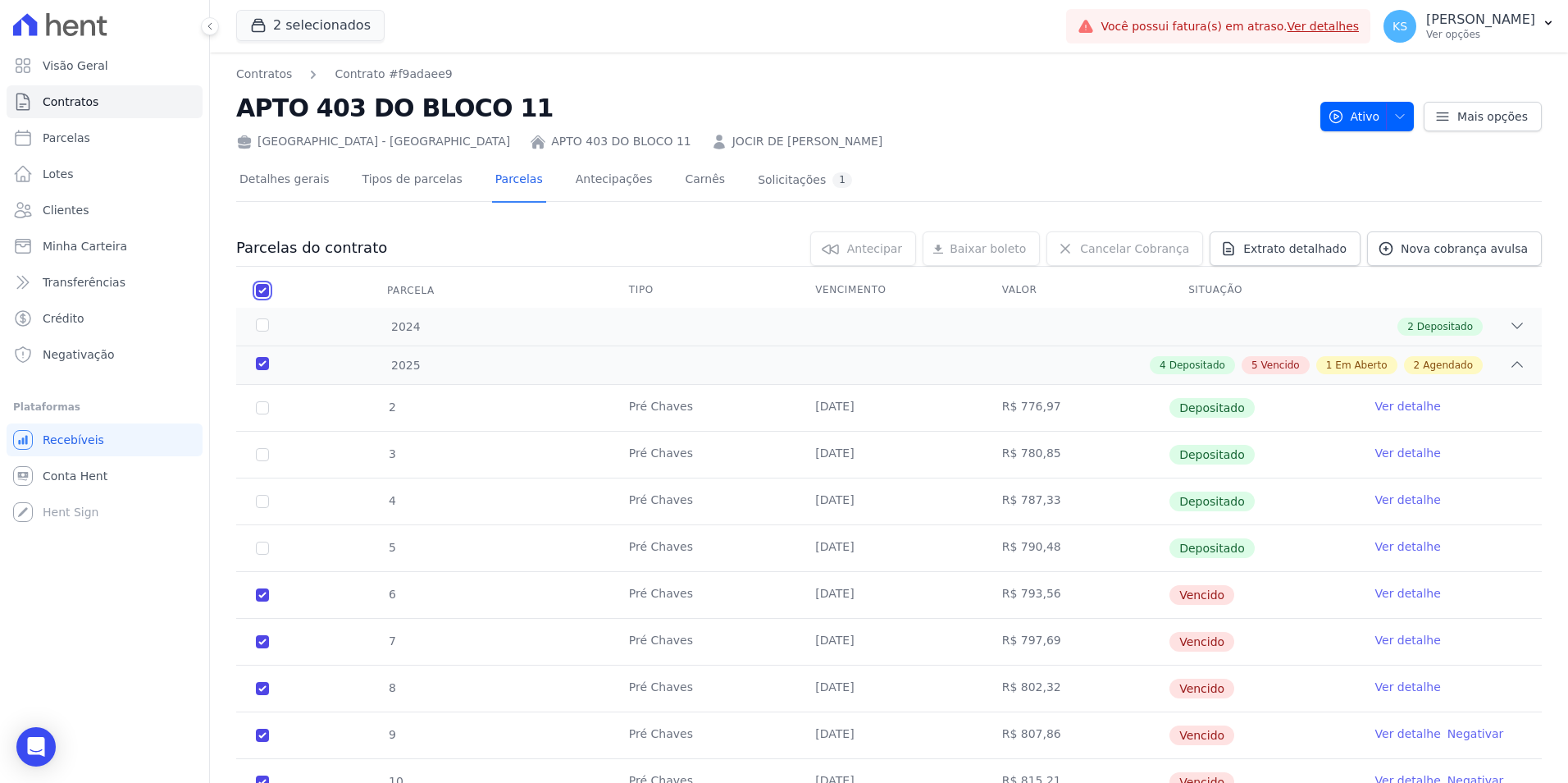
checkbox input "true"
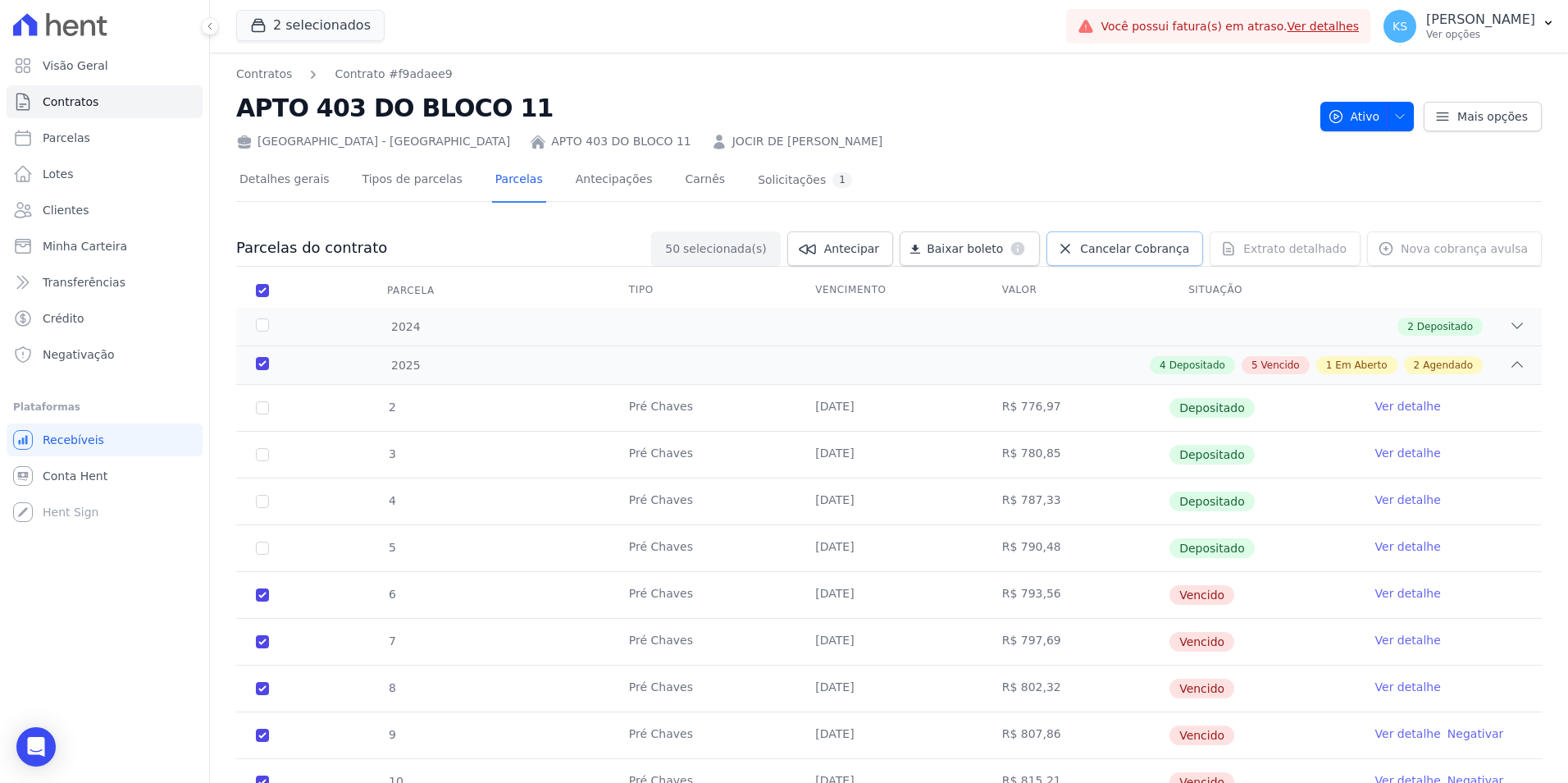
click at [1126, 251] on span "Cancelar Cobrança" at bounding box center [1135, 249] width 110 height 17
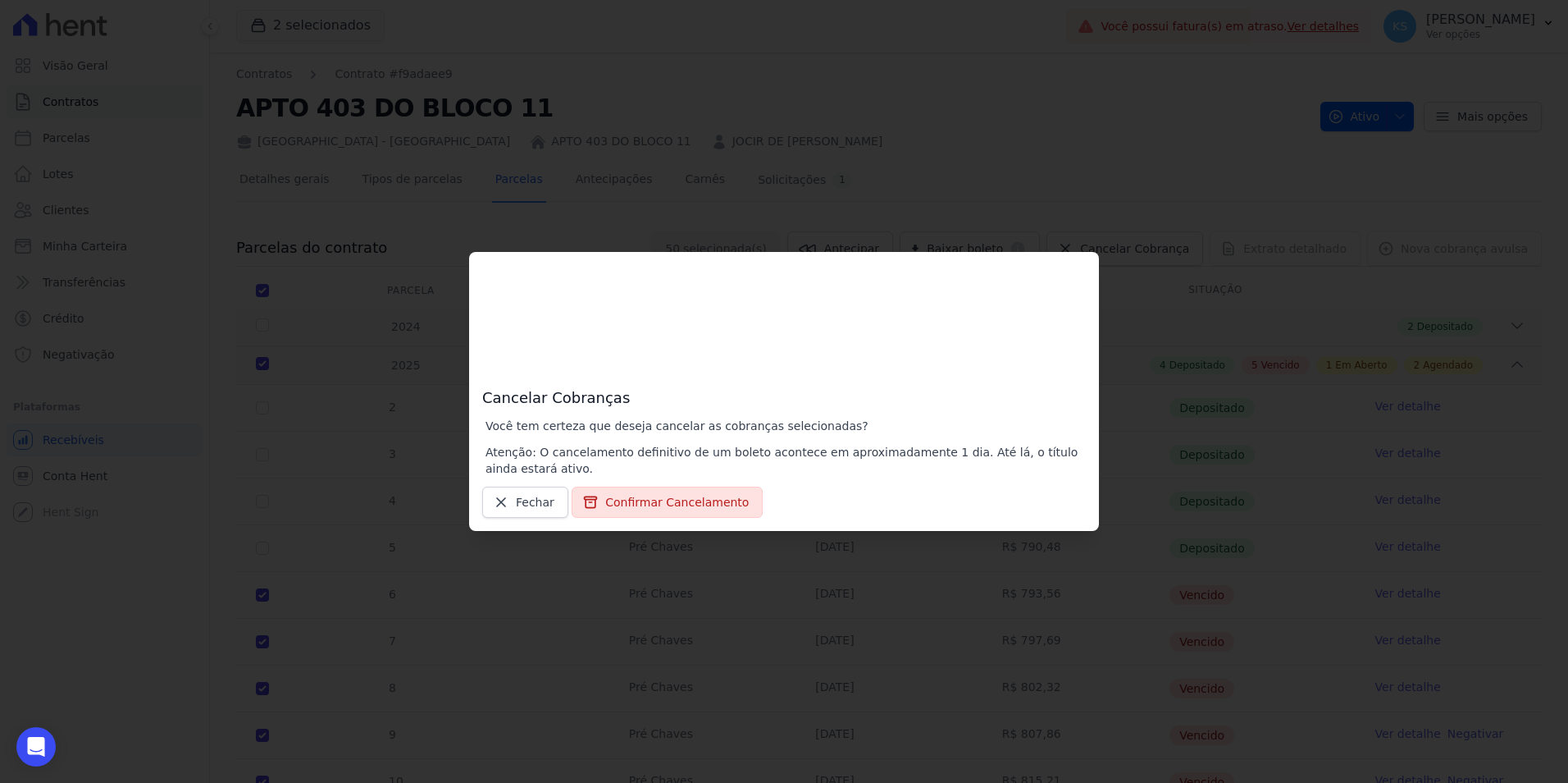
click at [644, 525] on div "Cancelar Cobranças Você tem certeza que deseja cancelar as cobranças selecionad…" at bounding box center [784, 391] width 630 height 279
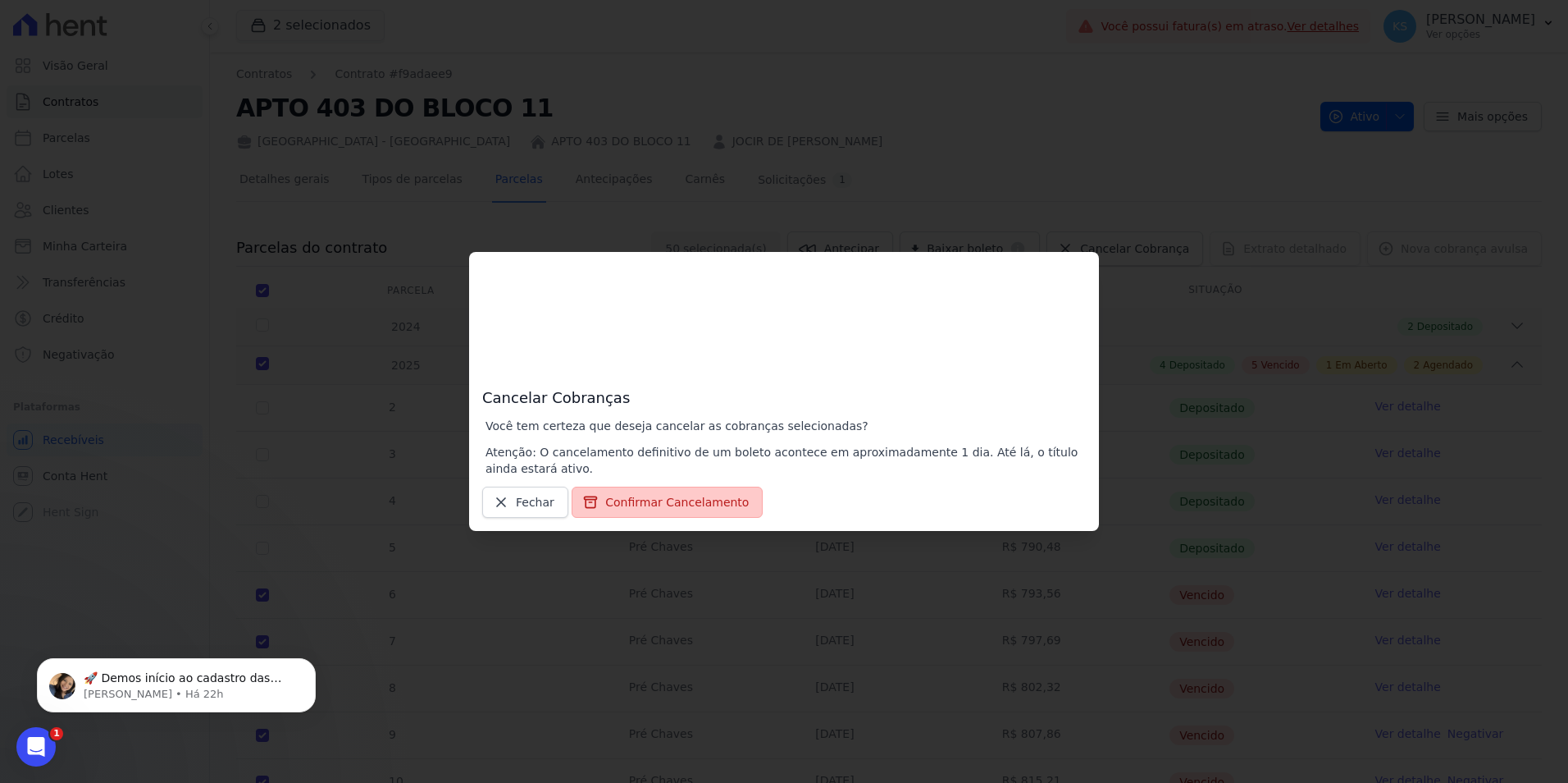
click at [654, 506] on button "Confirmar Cancelamento" at bounding box center [667, 502] width 191 height 32
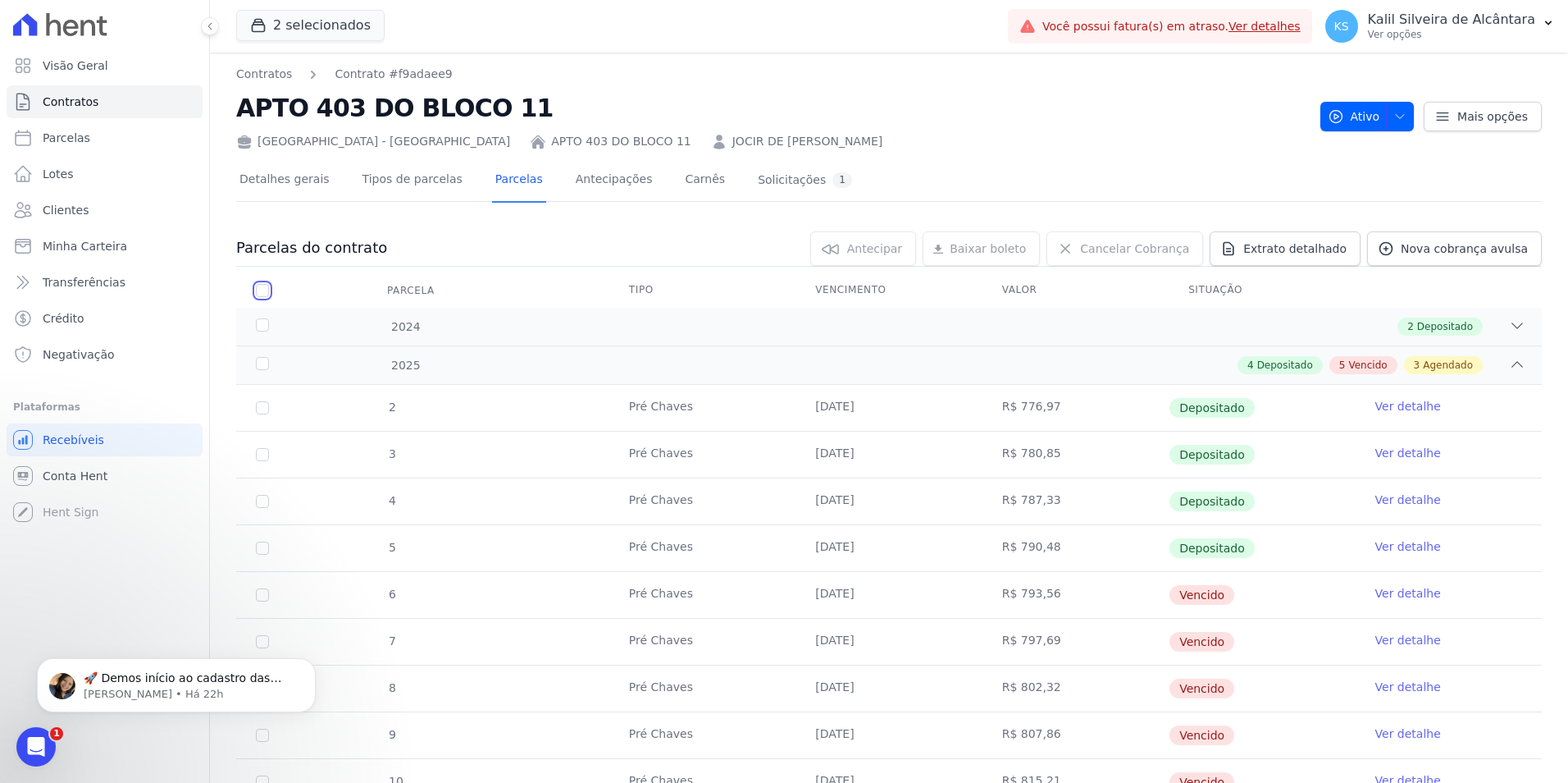
click at [267, 293] on input "checkbox" at bounding box center [263, 291] width 13 height 13
checkbox input "true"
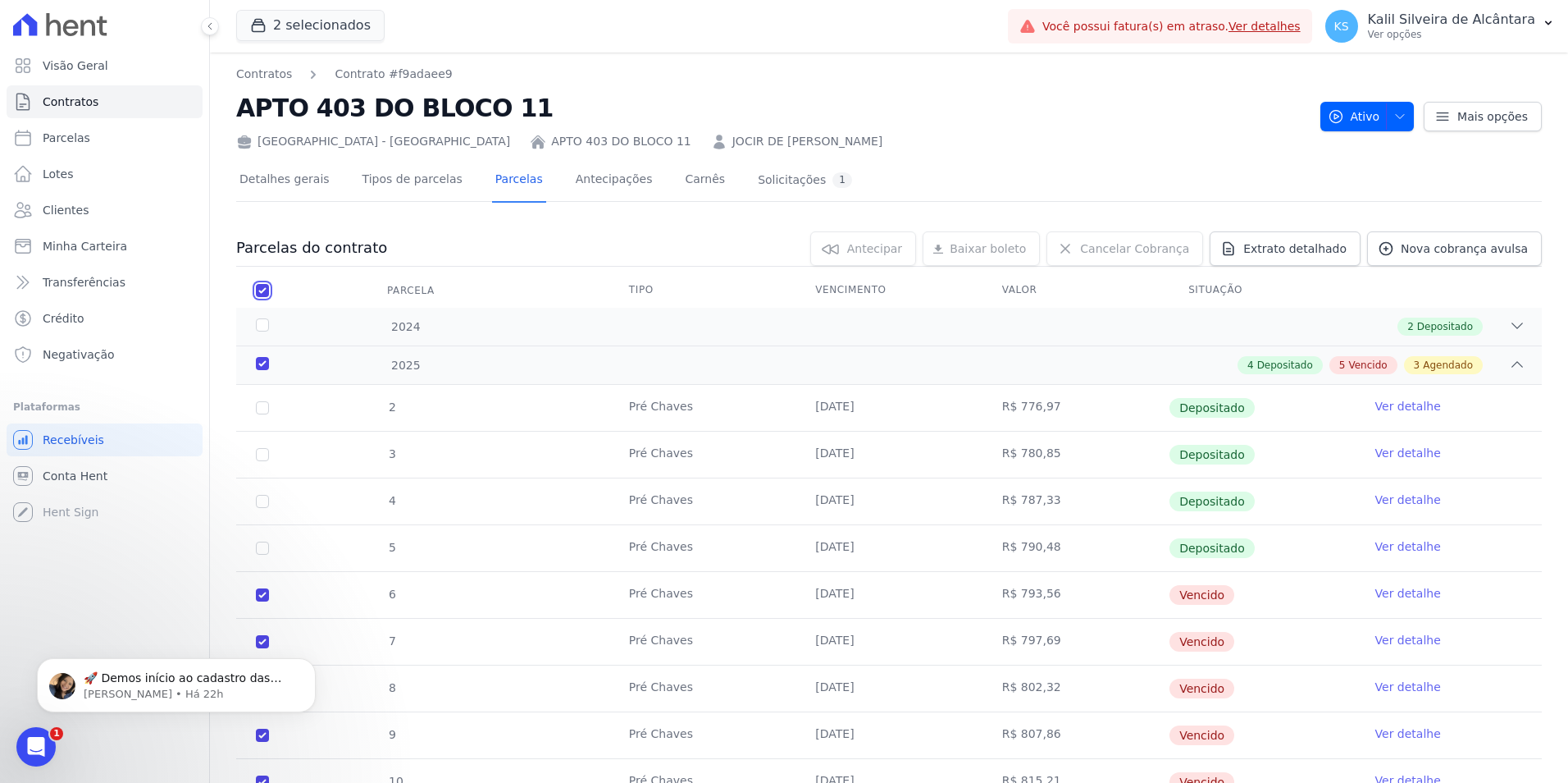
checkbox input "true"
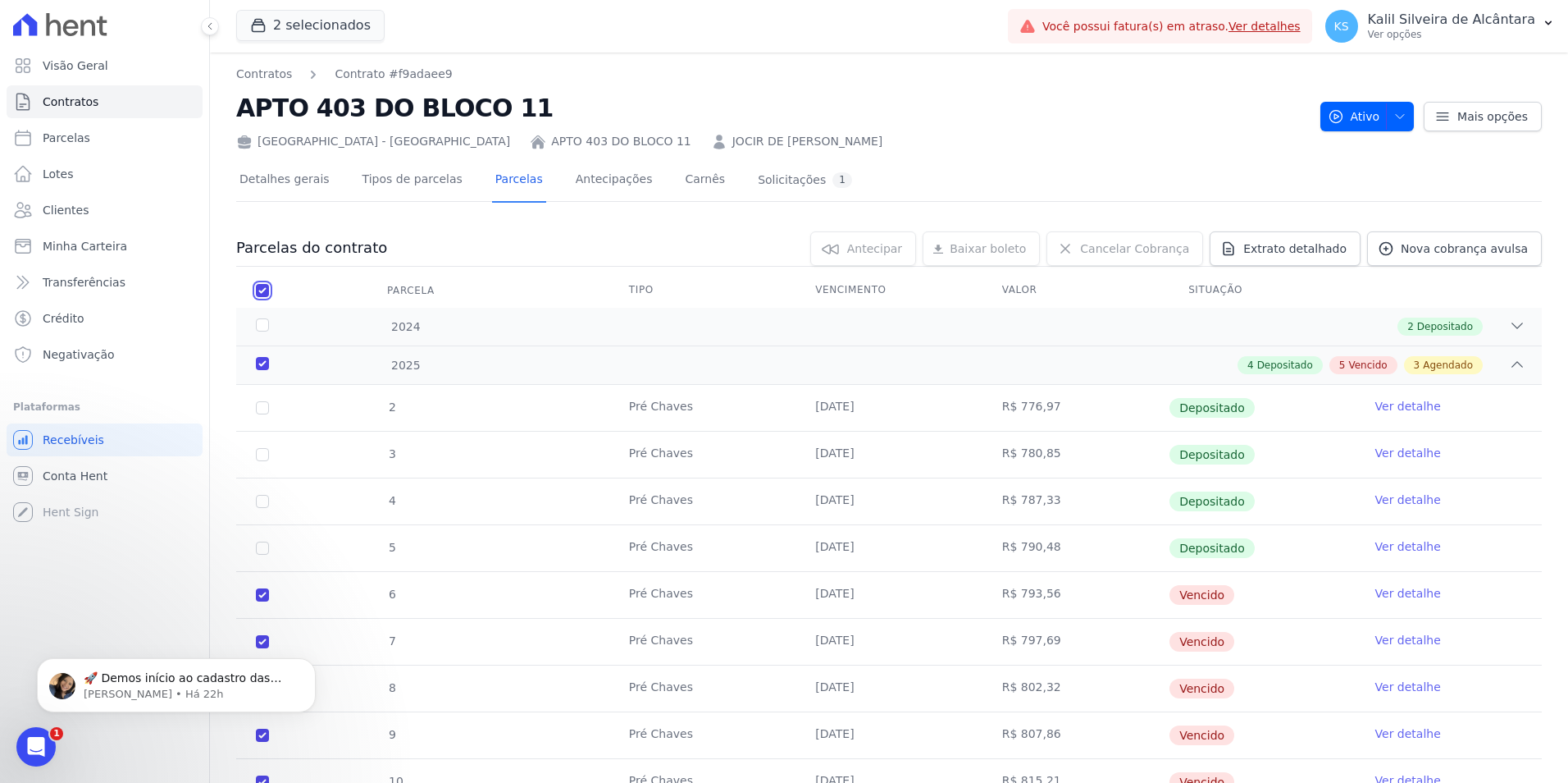
checkbox input "true"
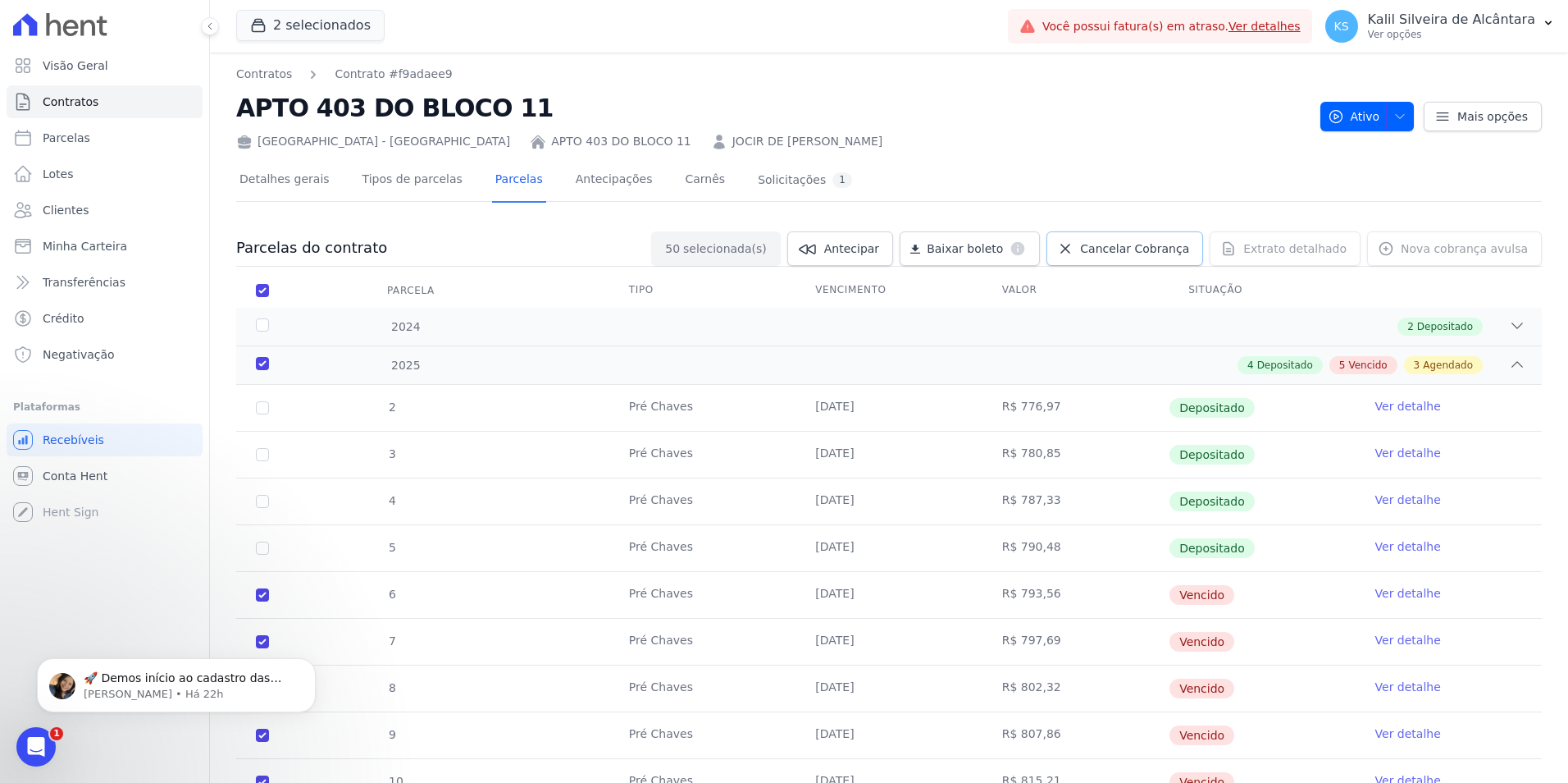
click at [1120, 257] on link "Cancelar Cobrança" at bounding box center [1124, 248] width 157 height 34
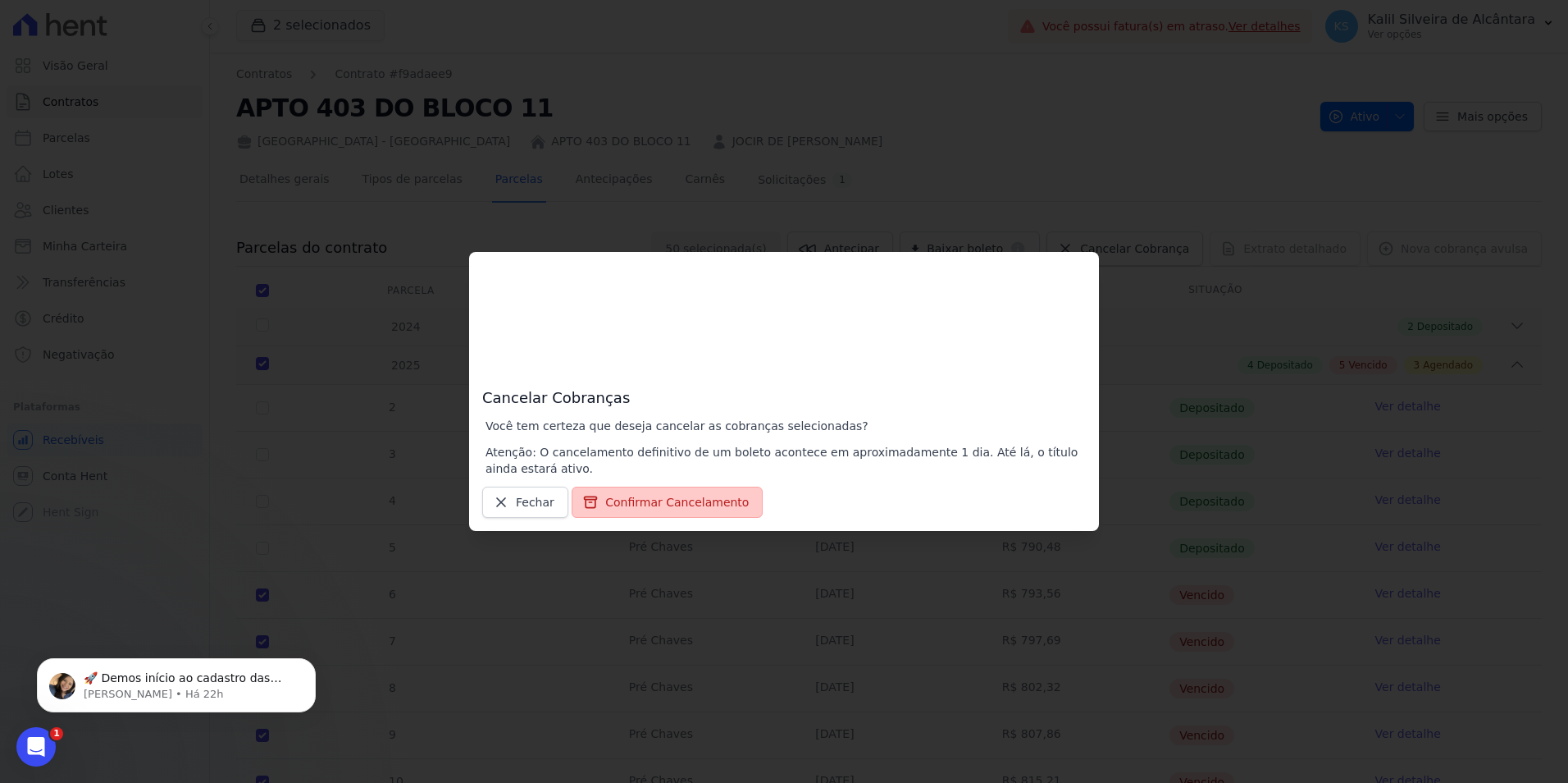
click at [706, 497] on button "Confirmar Cancelamento" at bounding box center [667, 502] width 191 height 32
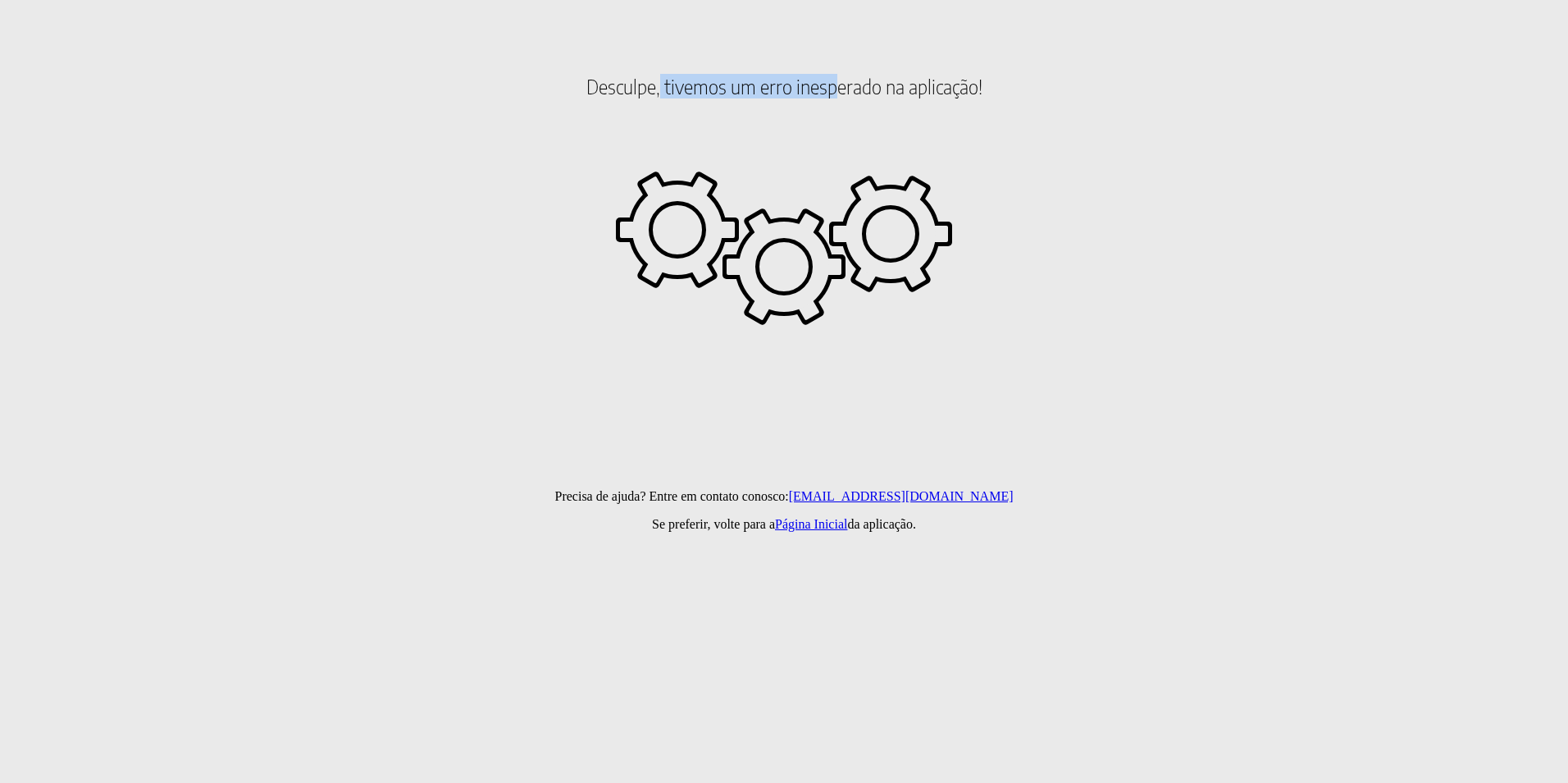
drag, startPoint x: 810, startPoint y: 132, endPoint x: 402, endPoint y: 95, distance: 409.7
click at [402, 95] on h2 "Desculpe, tivemos um erro inesperado na aplicação!" at bounding box center [784, 86] width 1555 height 139
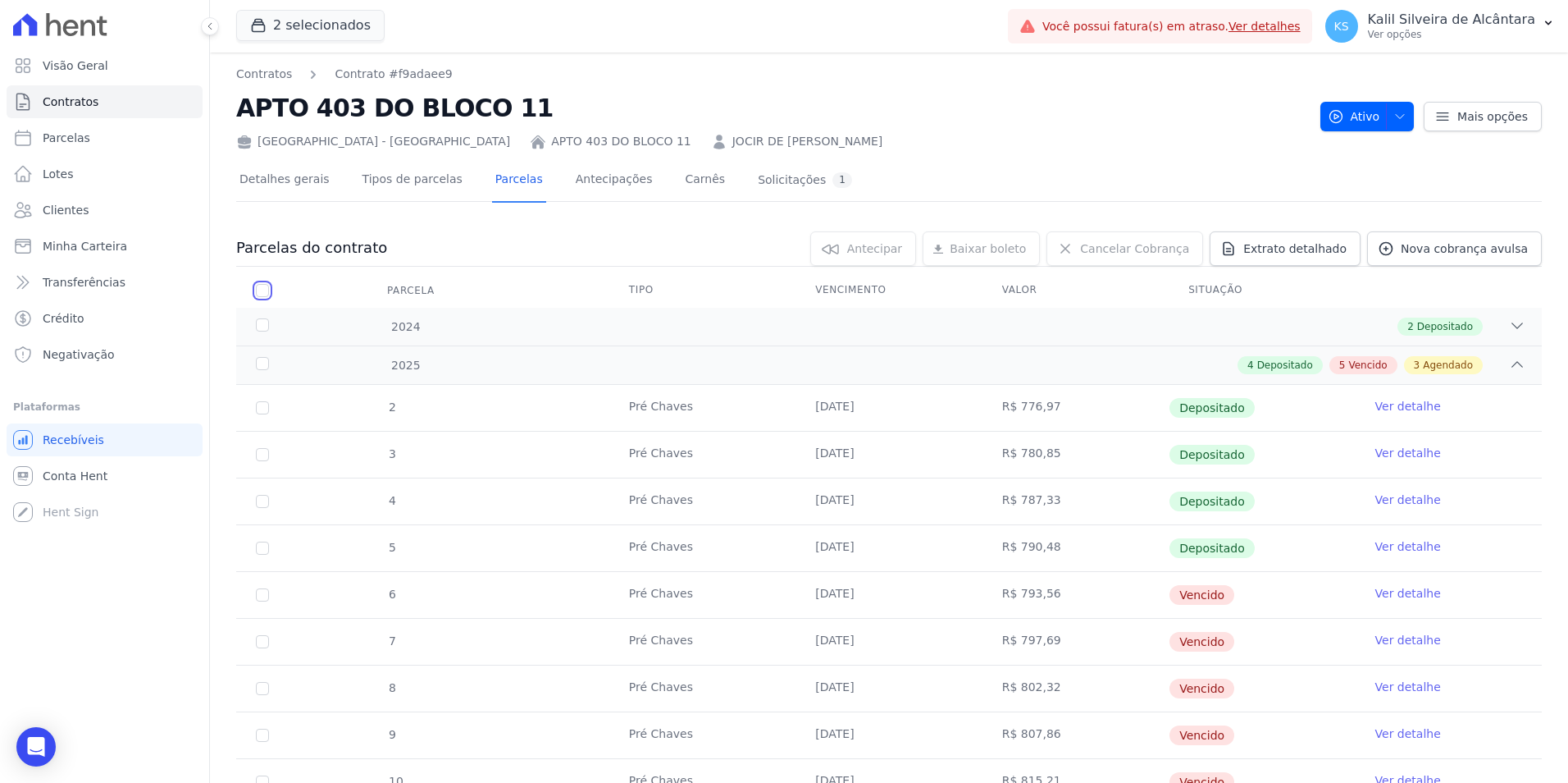
click at [259, 294] on input "checkbox" at bounding box center [263, 291] width 13 height 13
checkbox input "true"
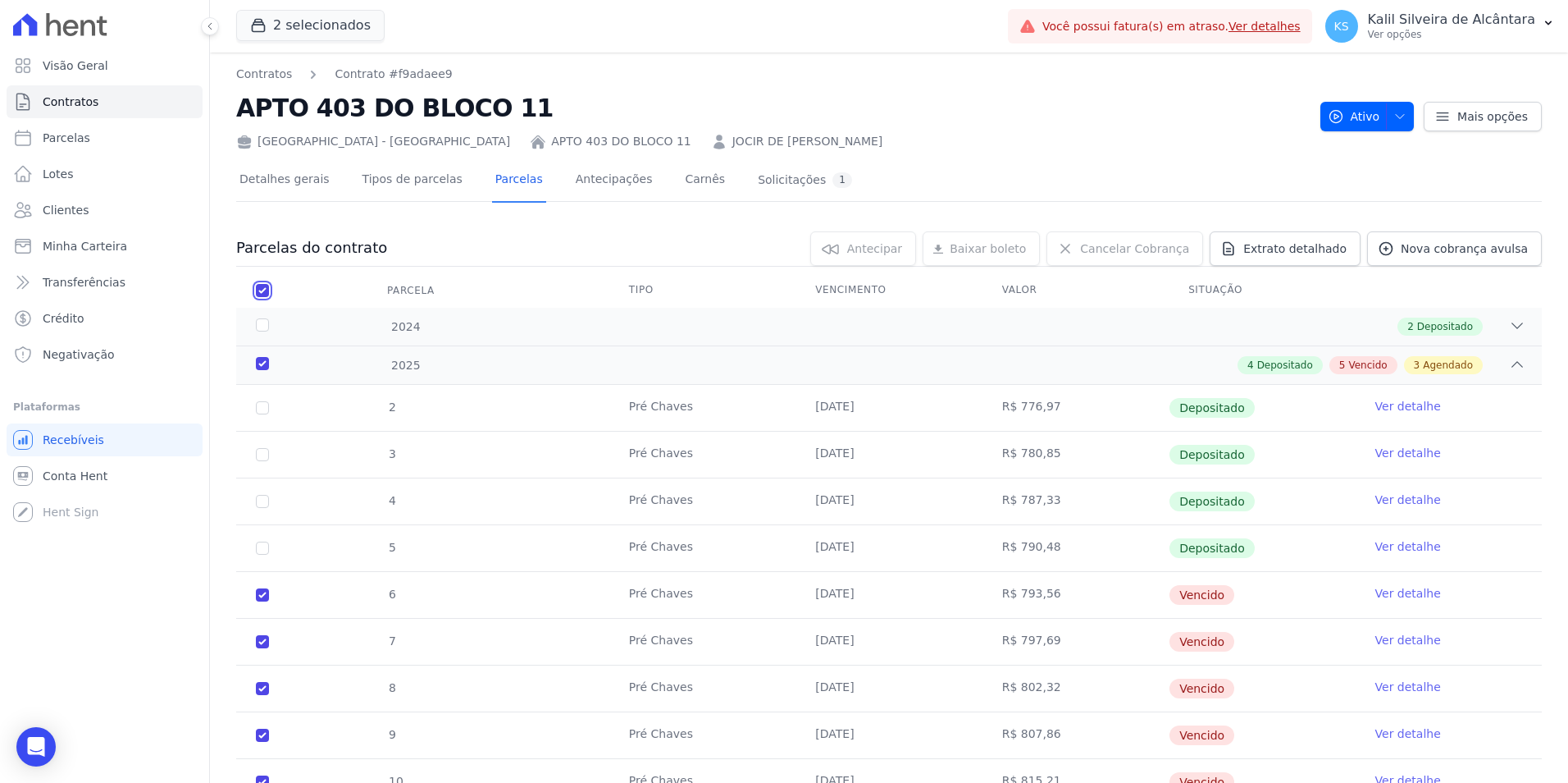
checkbox input "true"
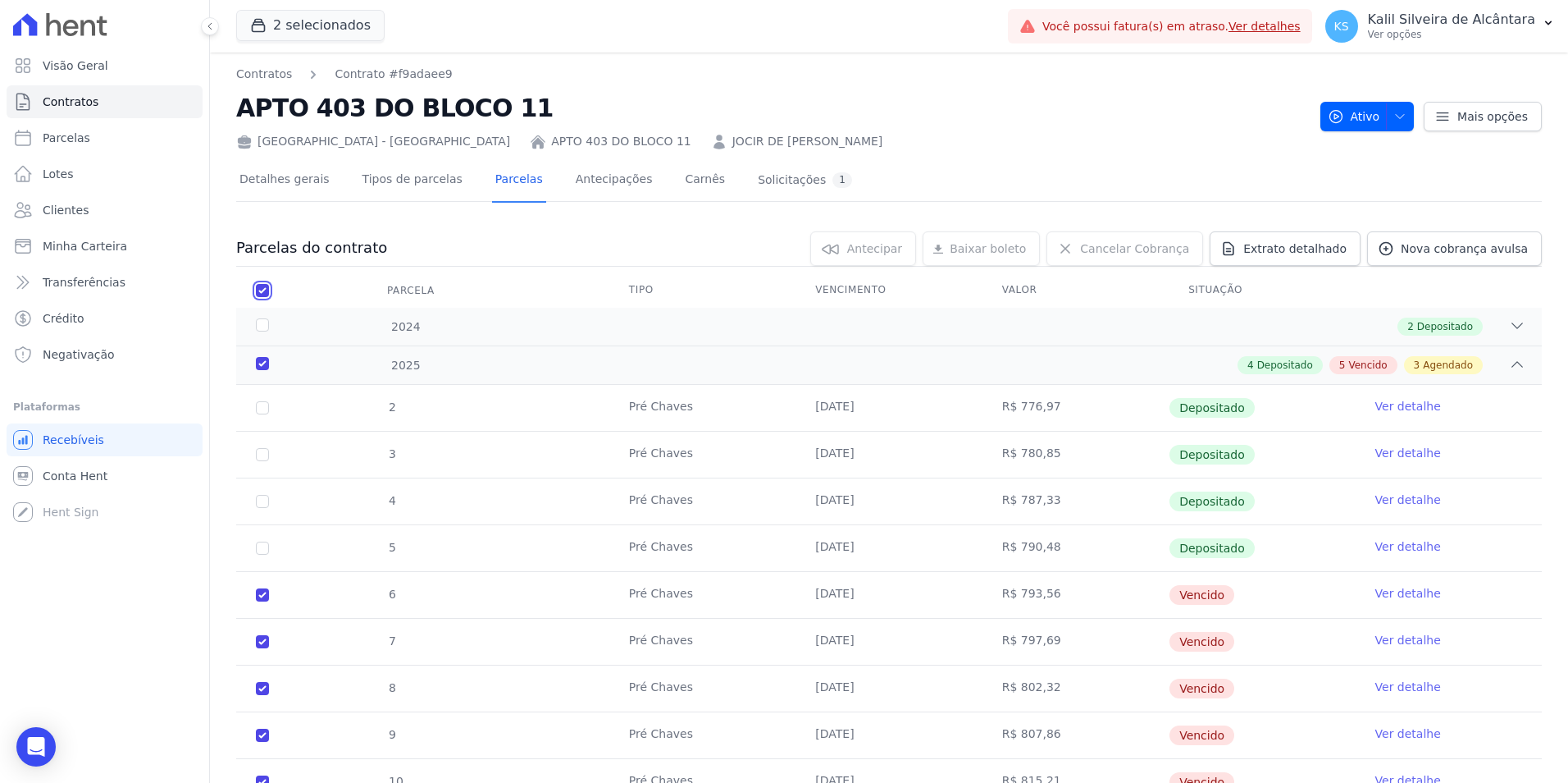
checkbox input "true"
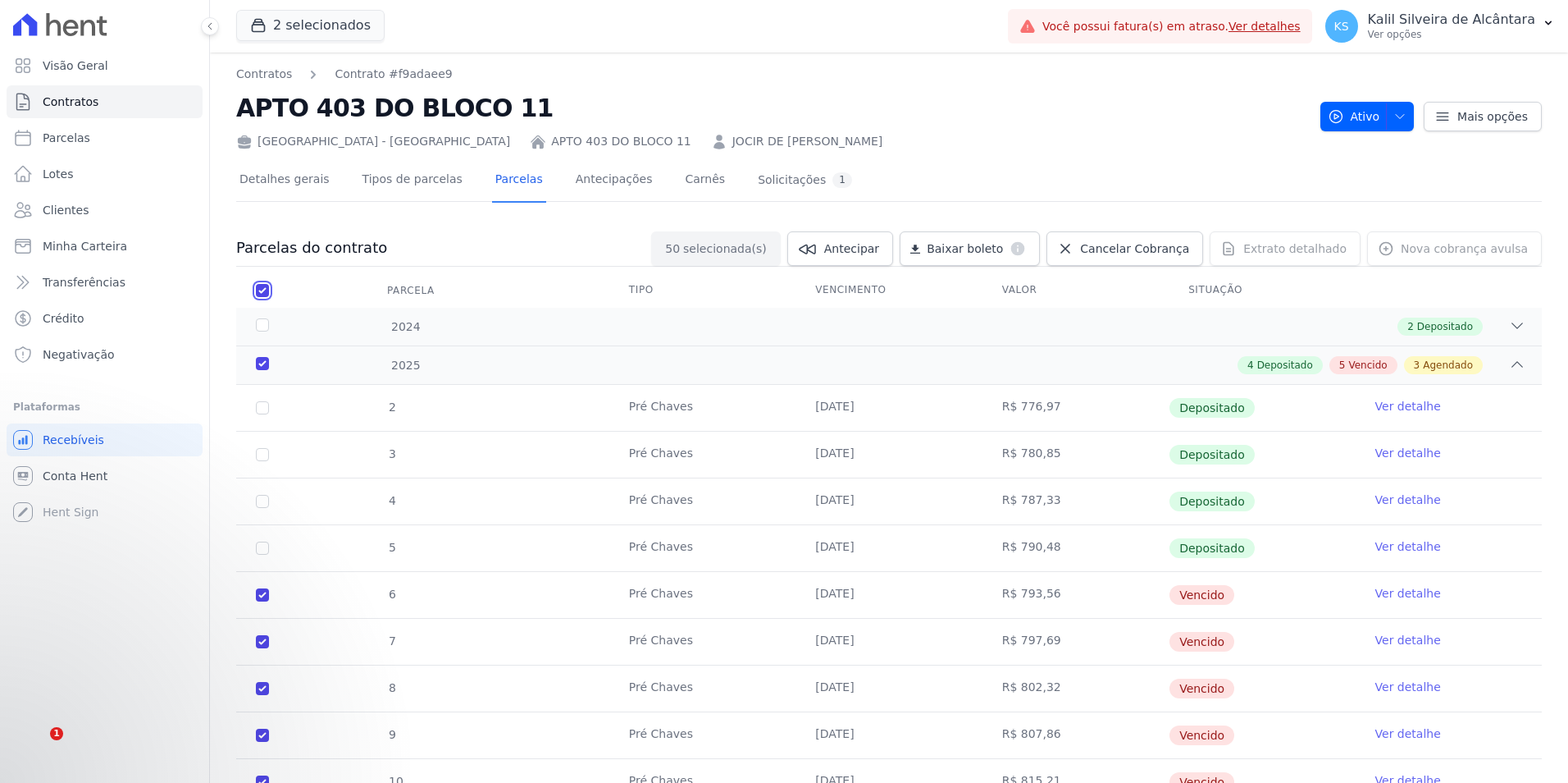
click at [259, 294] on input "checkbox" at bounding box center [263, 291] width 13 height 13
checkbox input "false"
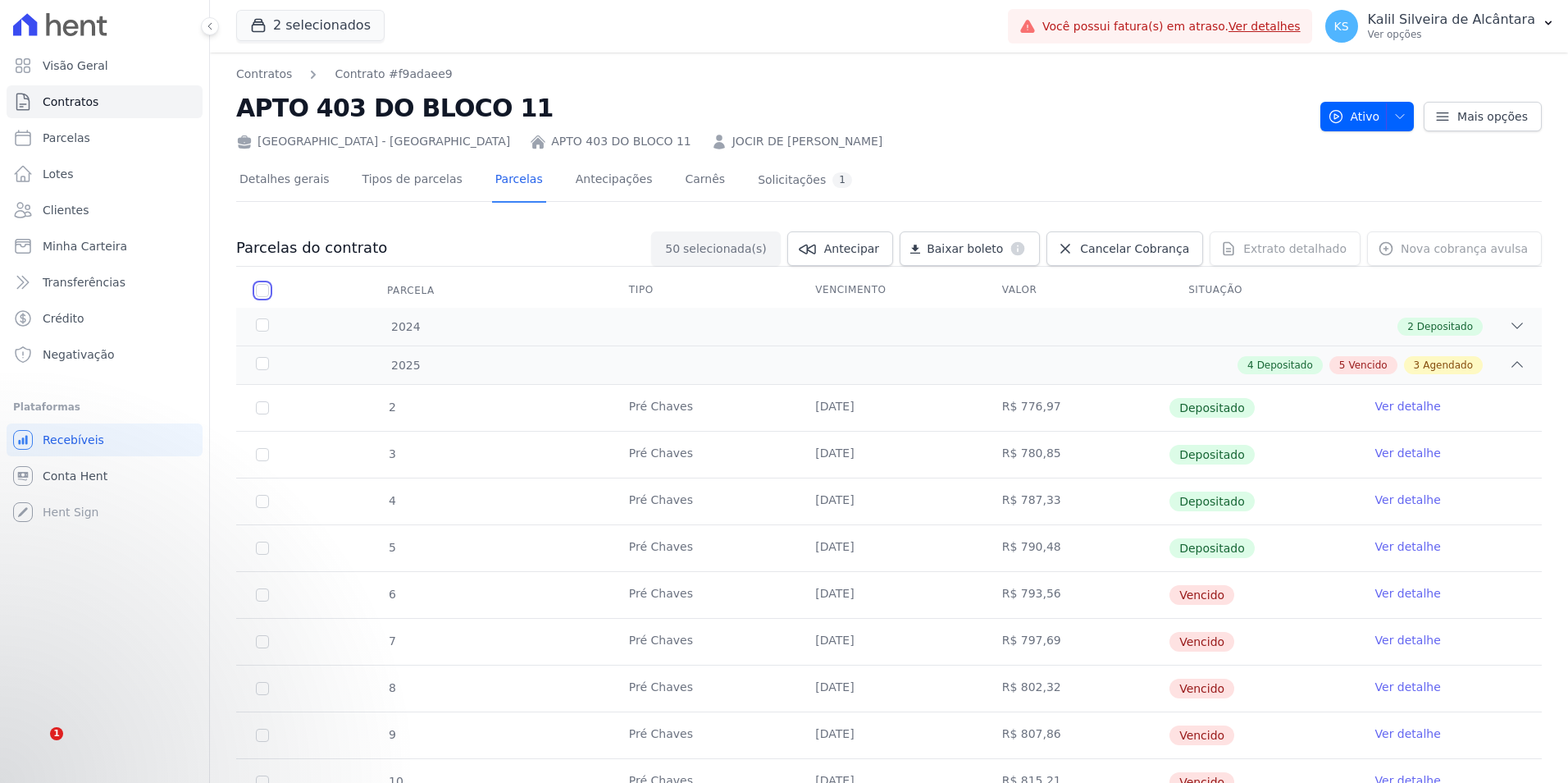
checkbox input "false"
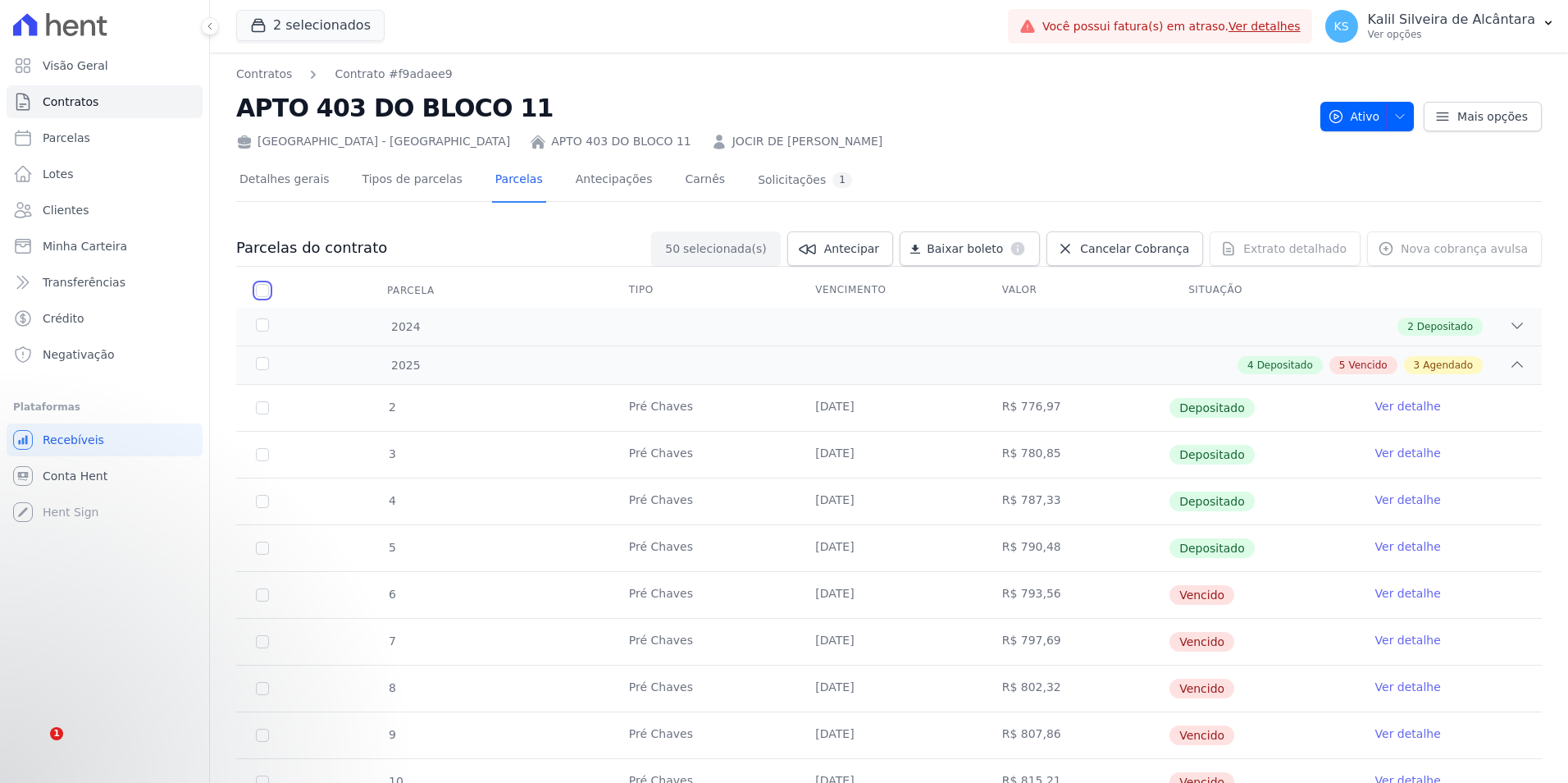
checkbox input "false"
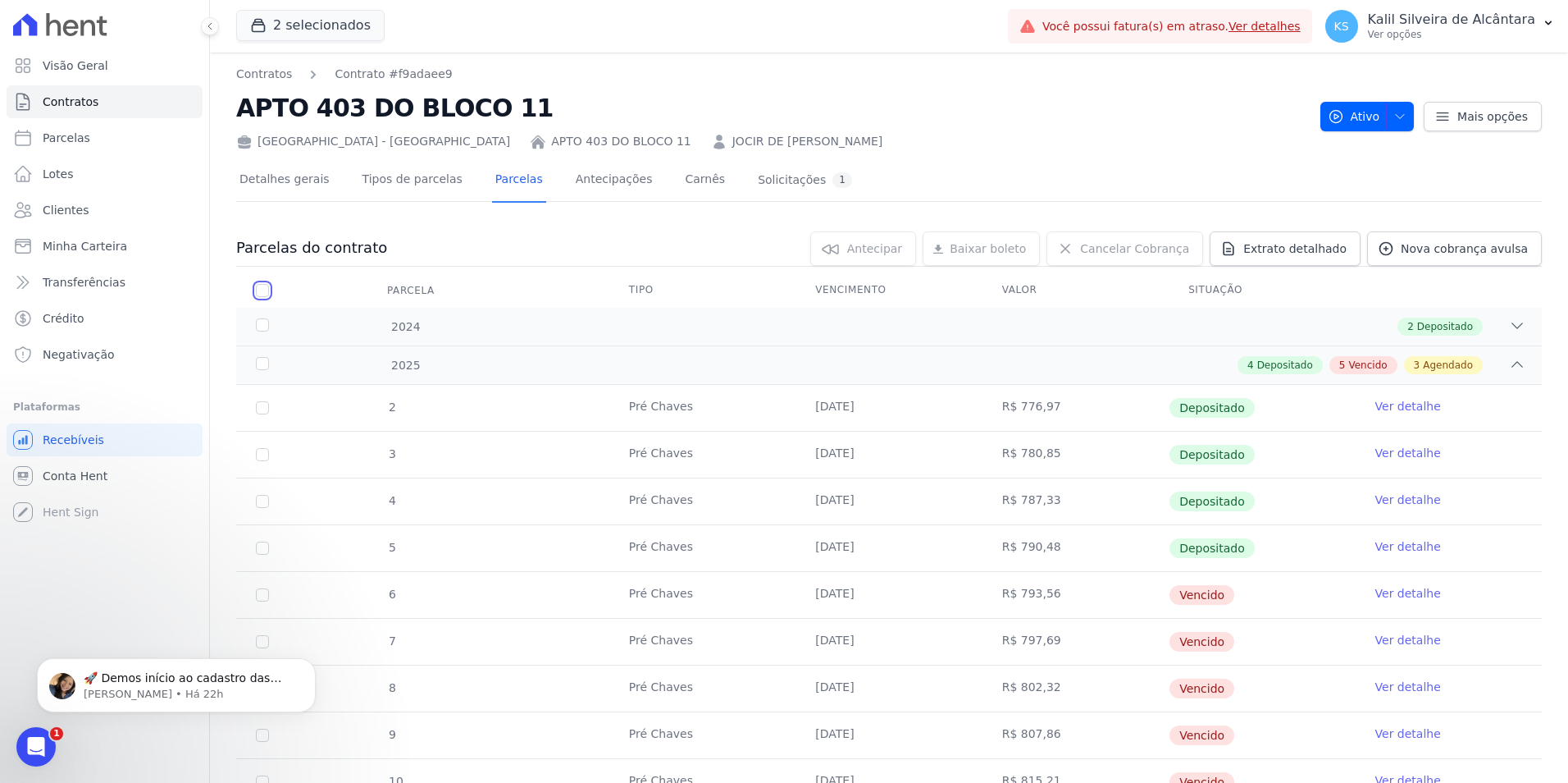
click at [259, 294] on input "checkbox" at bounding box center [263, 291] width 13 height 13
checkbox input "true"
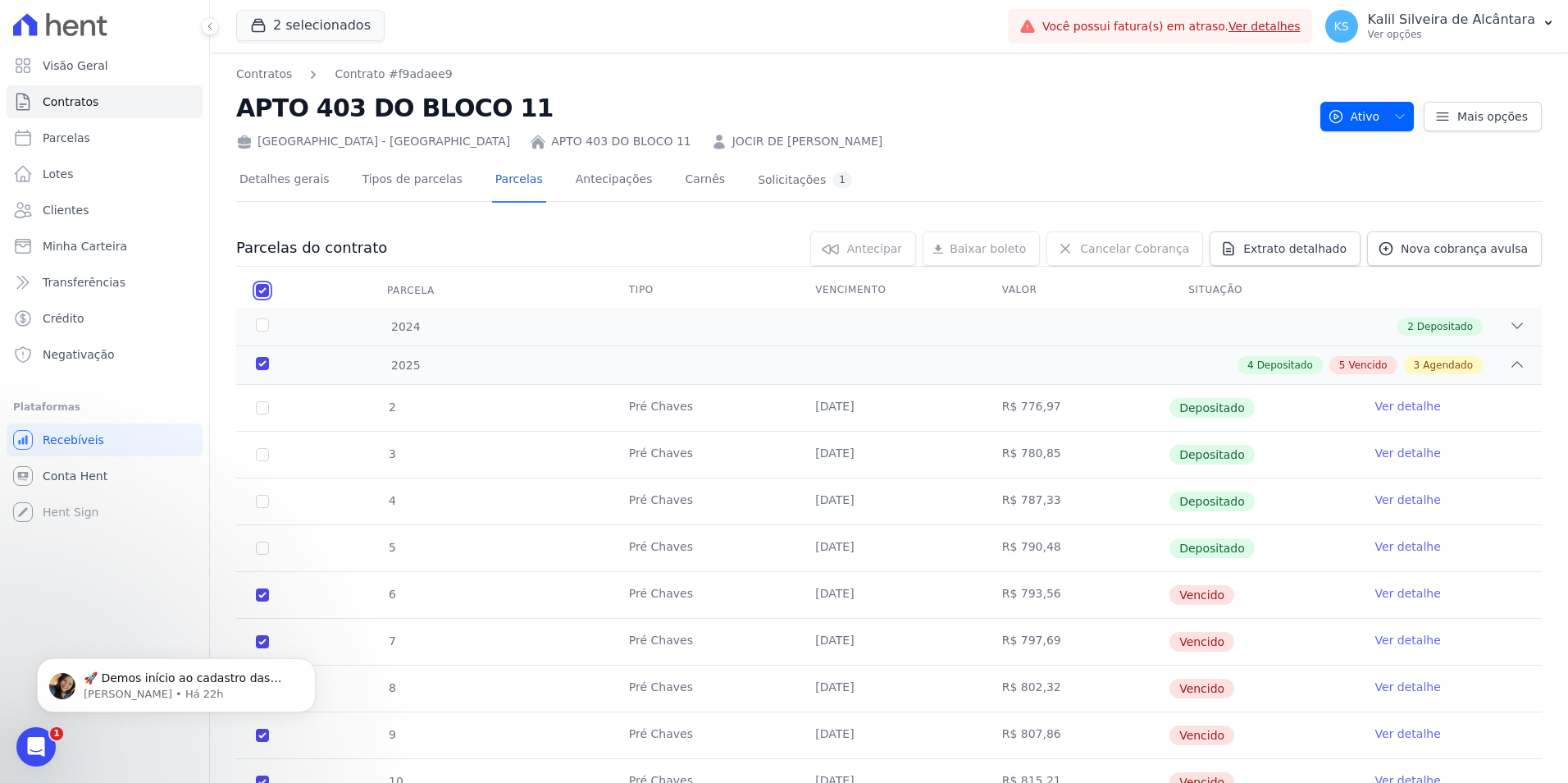
checkbox input "true"
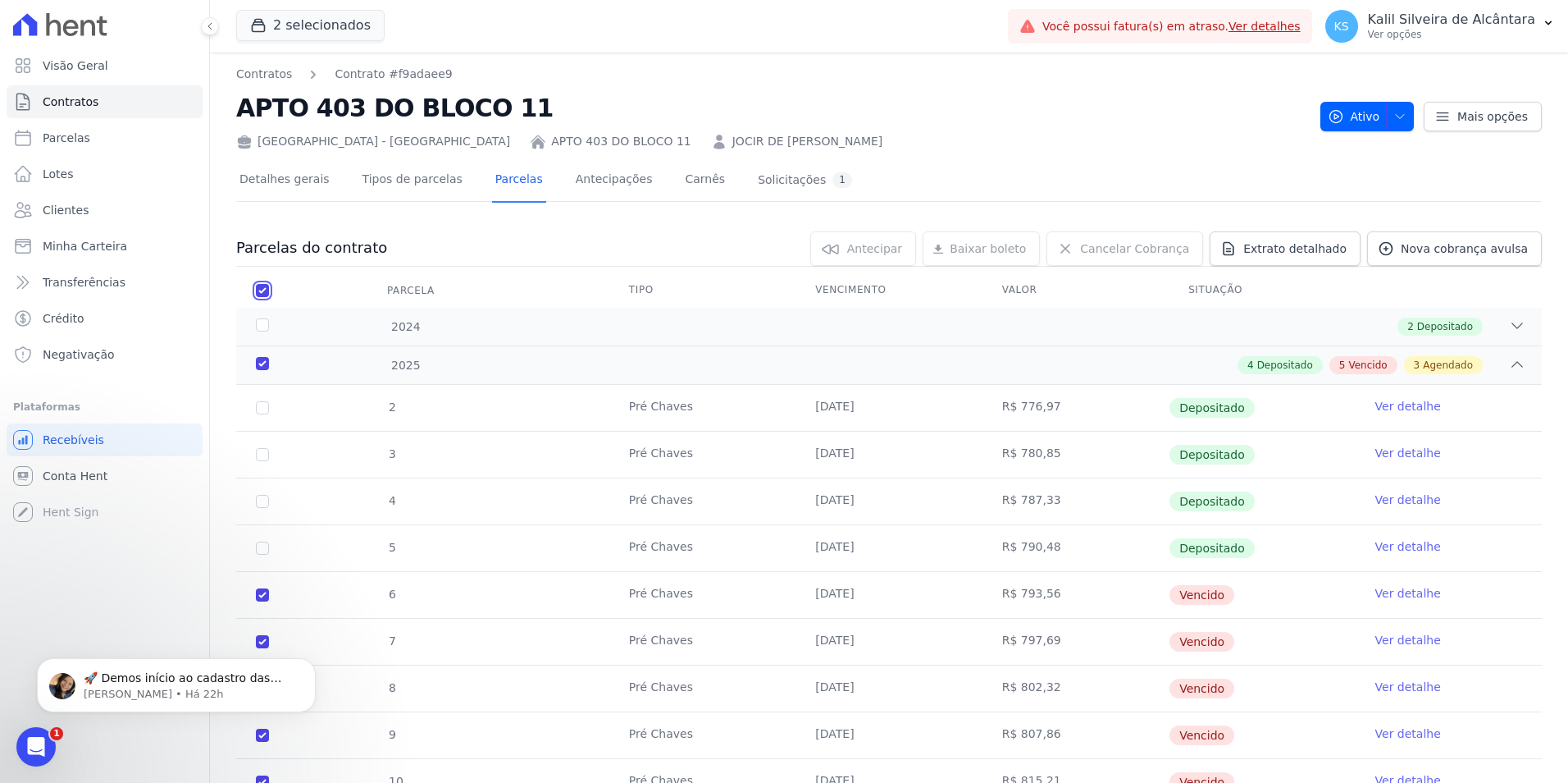
checkbox input "true"
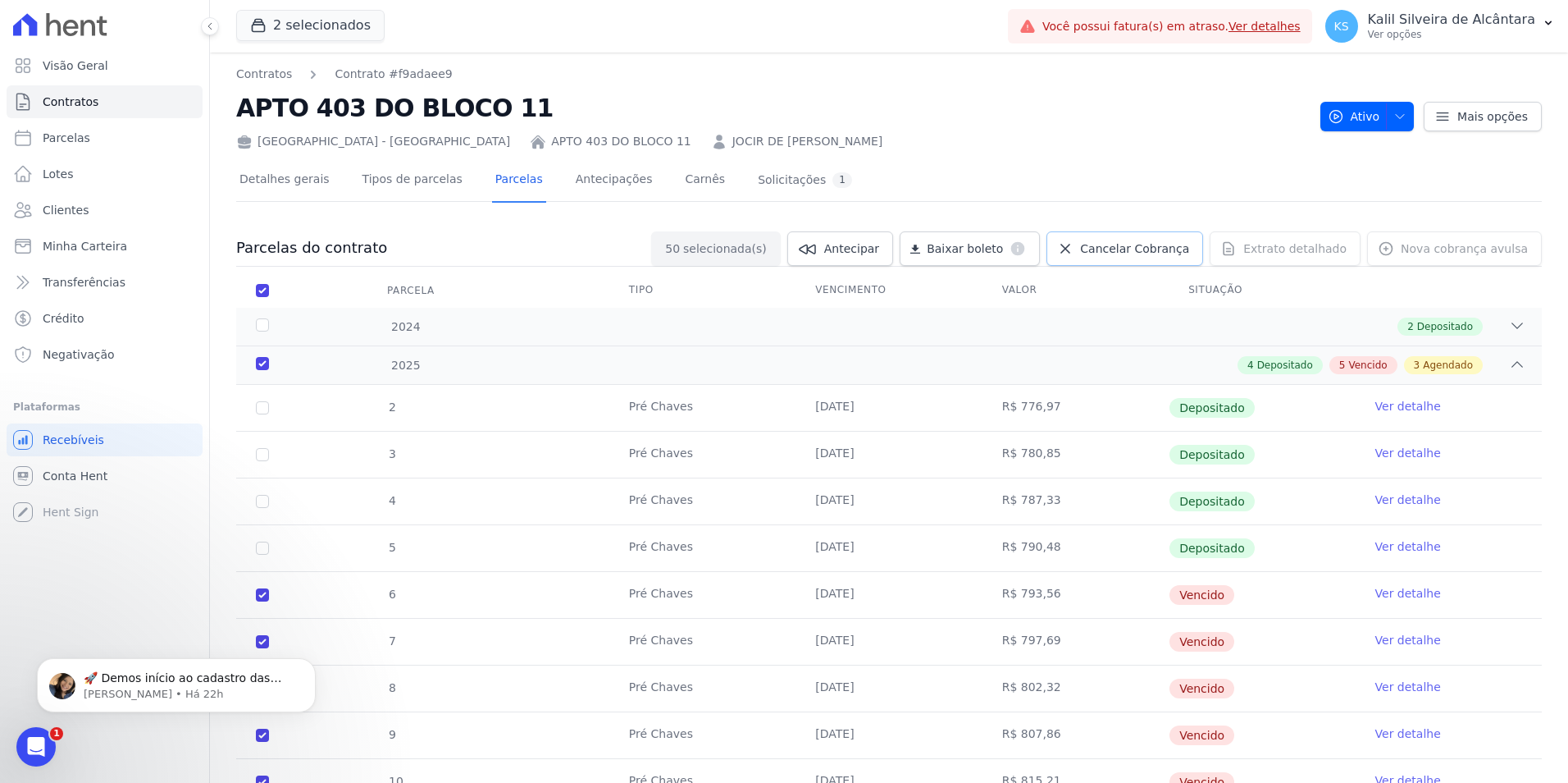
click at [1132, 254] on span "Cancelar Cobrança" at bounding box center [1135, 249] width 110 height 17
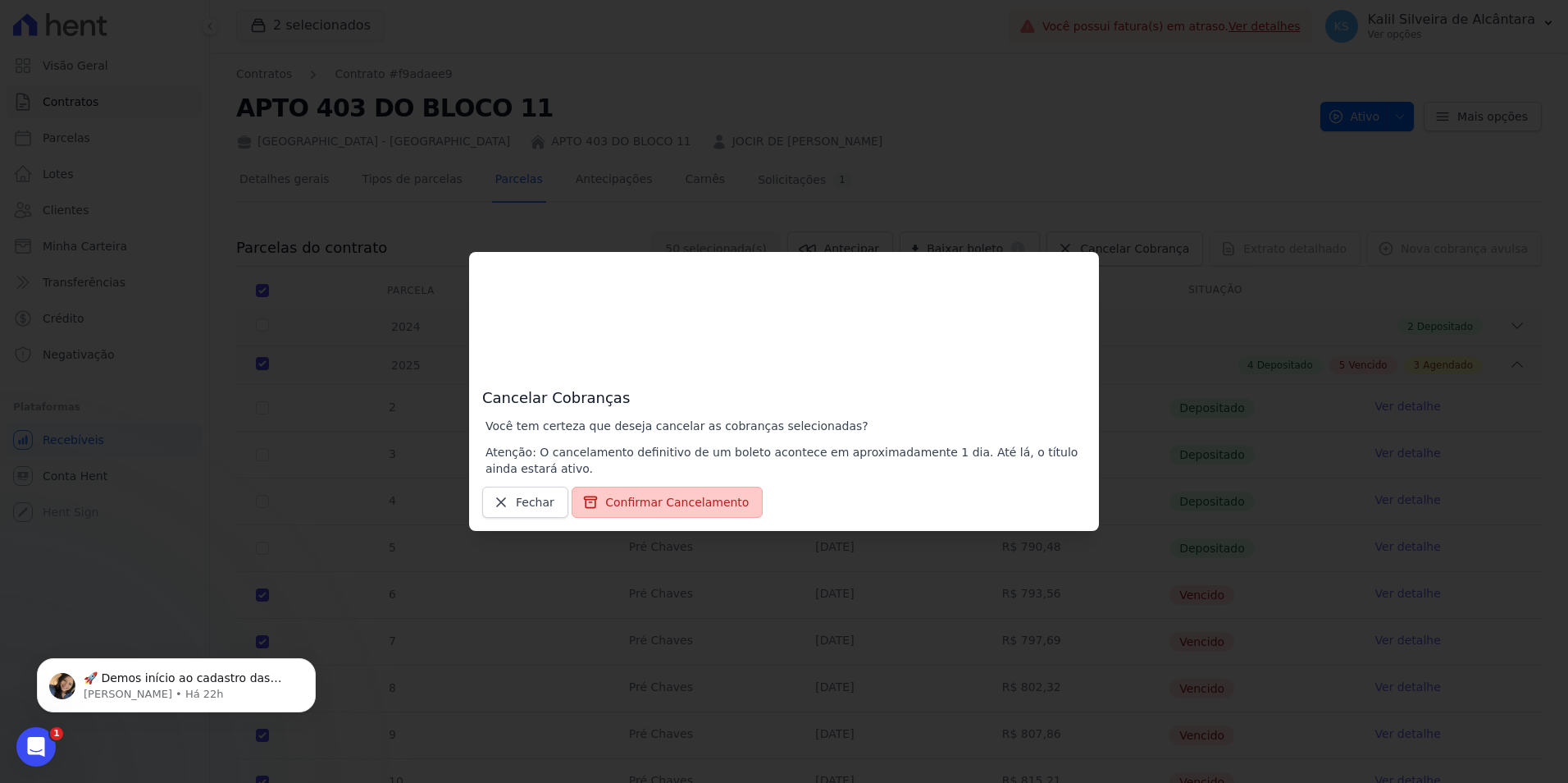
click at [646, 500] on button "Confirmar Cancelamento" at bounding box center [667, 502] width 191 height 32
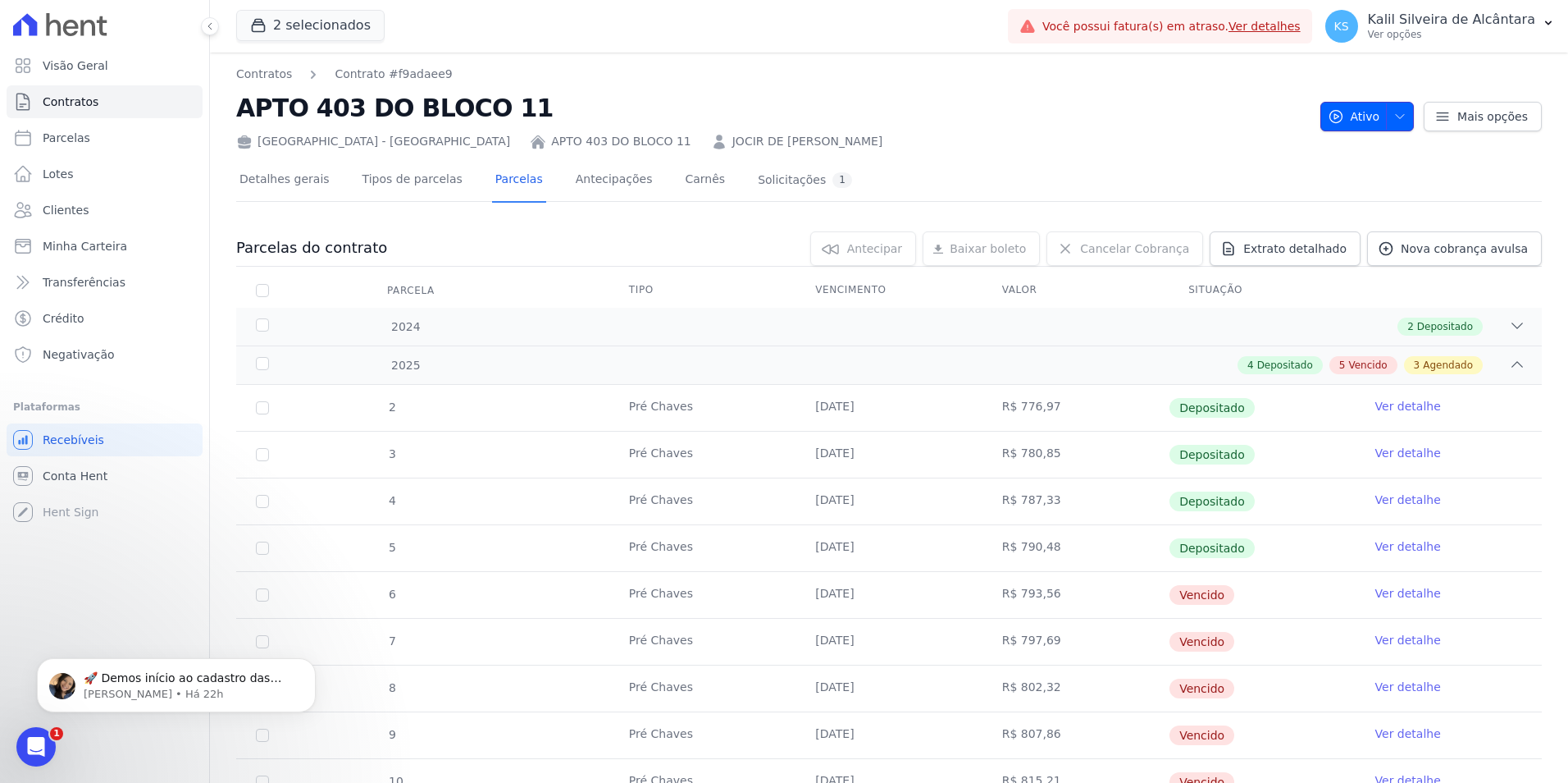
click at [1394, 108] on span "button" at bounding box center [1396, 116] width 20 height 26
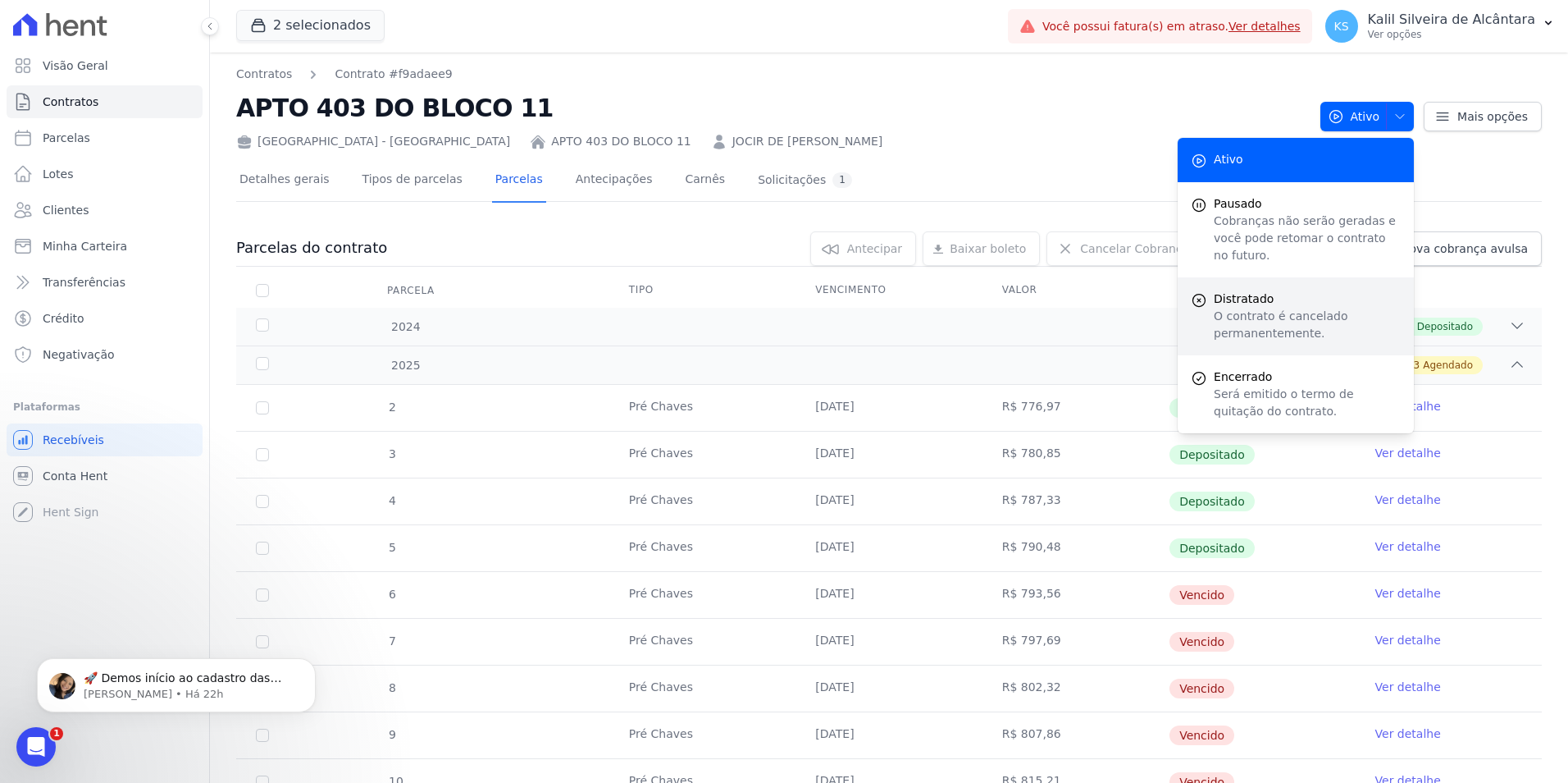
click at [1273, 307] on p "O contrato é cancelado permanentemente." at bounding box center [1307, 324] width 187 height 34
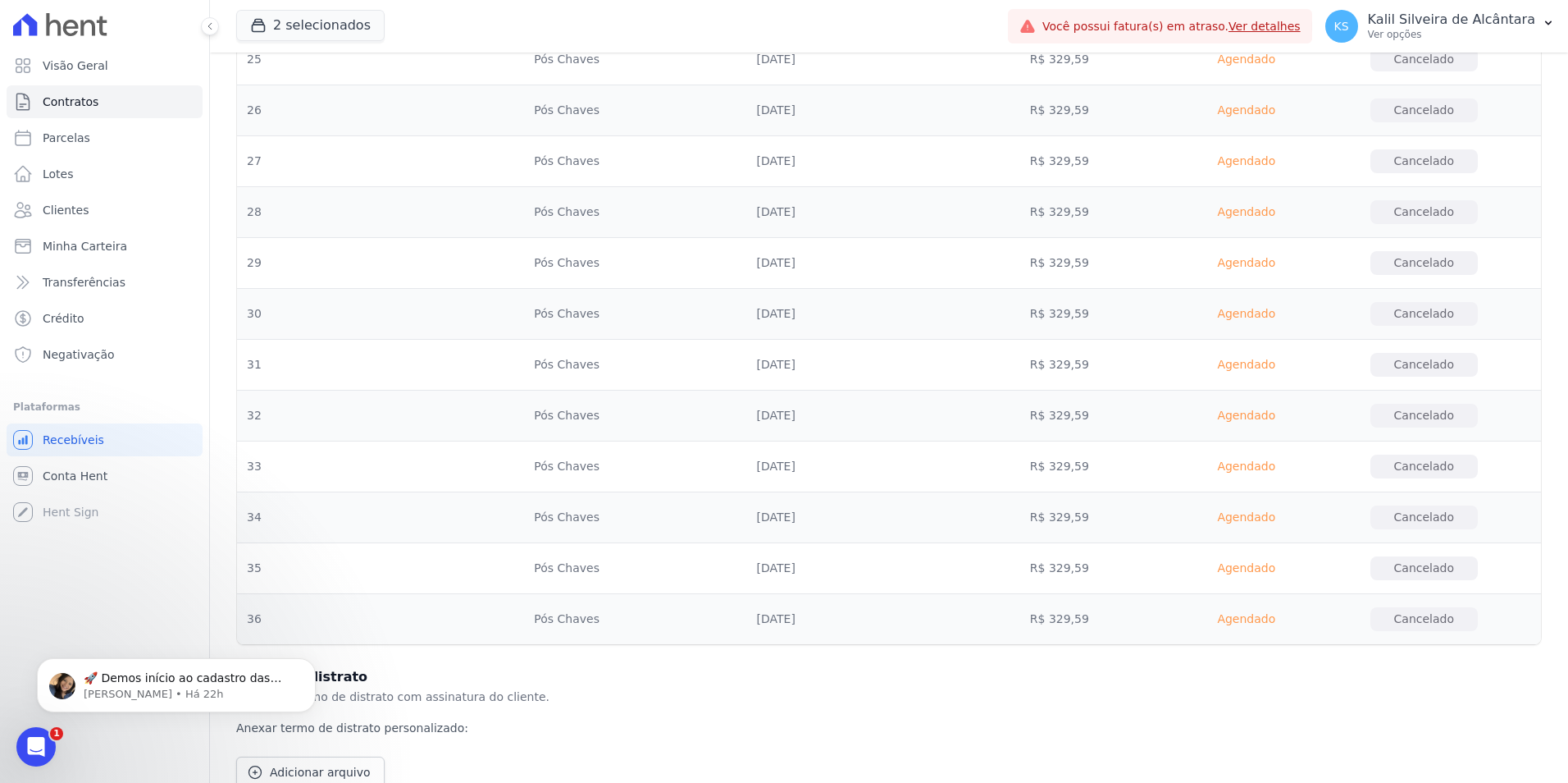
scroll to position [2536, 0]
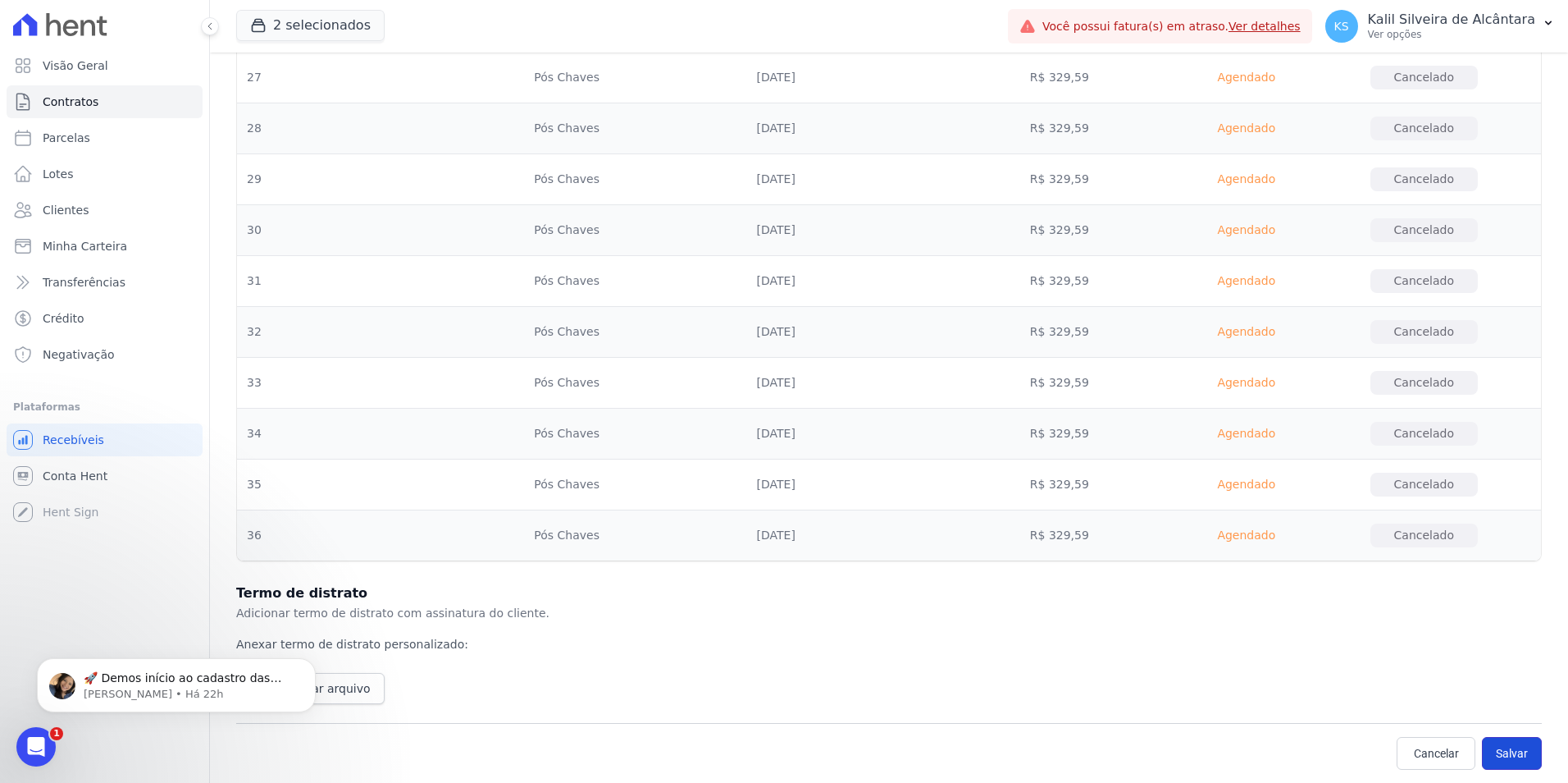
click at [1484, 747] on button "Salvar" at bounding box center [1512, 752] width 60 height 33
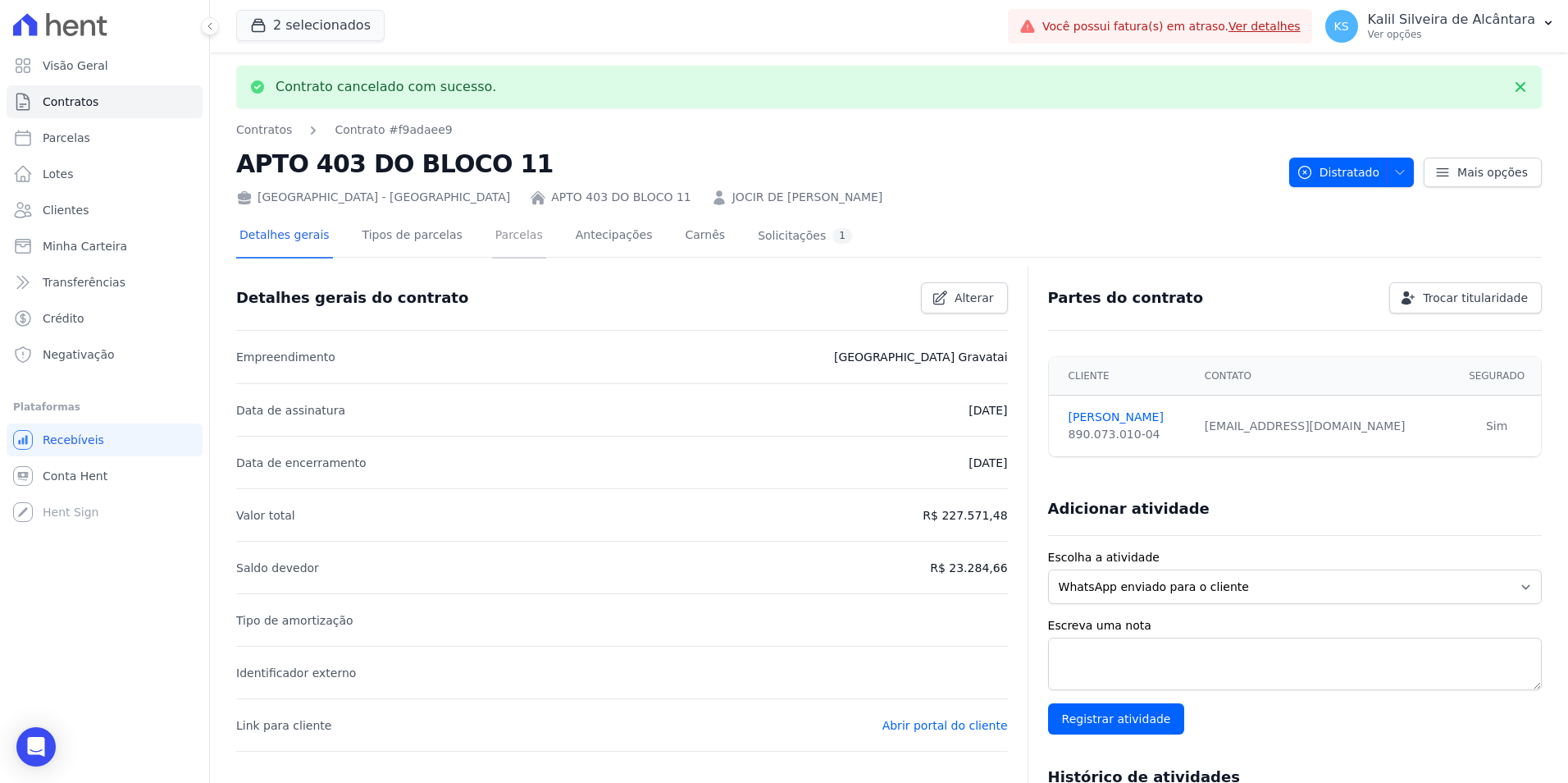
click at [508, 233] on link "Parcelas" at bounding box center [519, 237] width 54 height 44
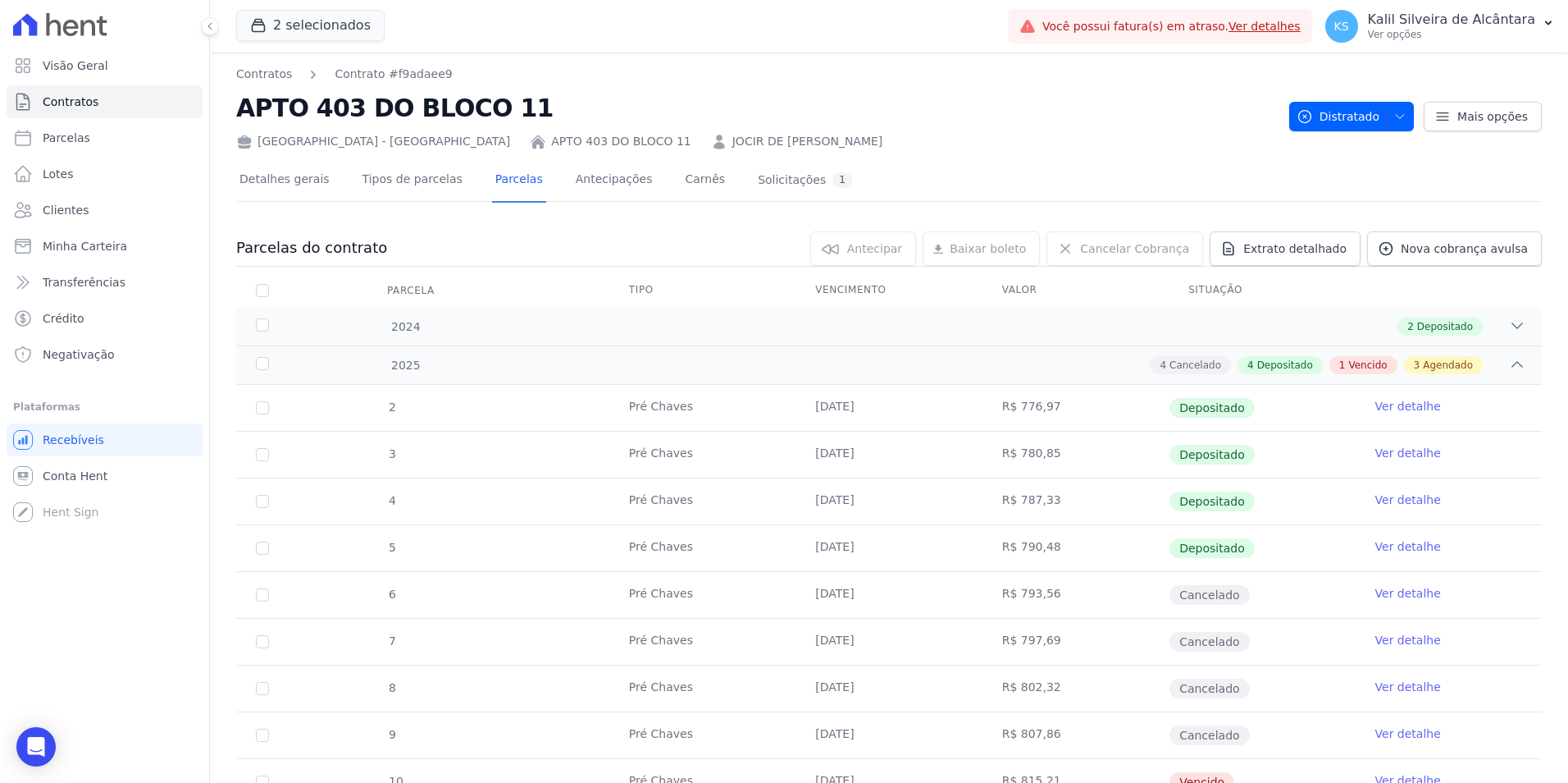
click at [257, 283] on th "Parcela" at bounding box center [262, 290] width 53 height 34
click at [258, 293] on input "checkbox" at bounding box center [263, 291] width 13 height 13
checkbox input "true"
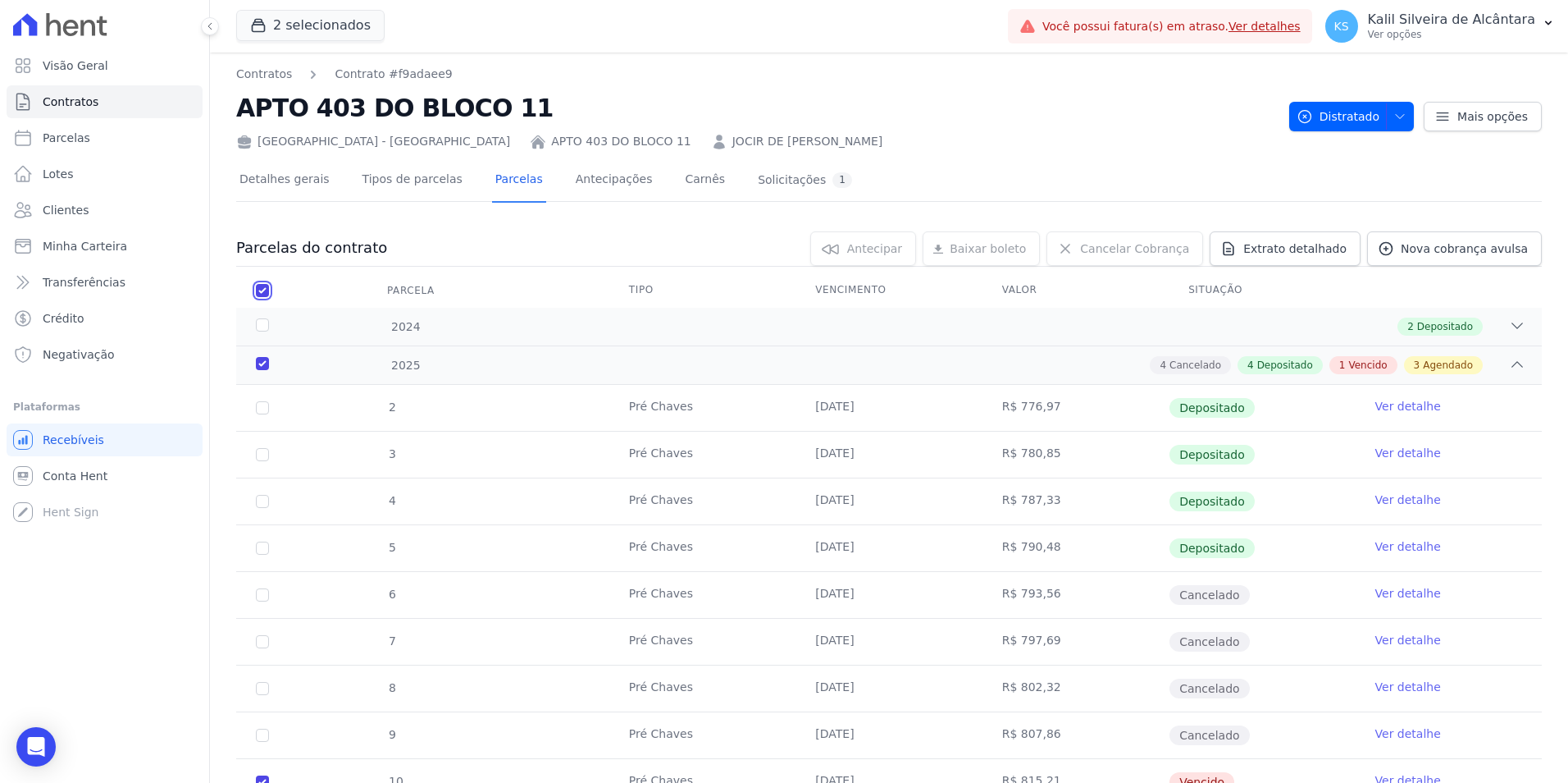
checkbox input "true"
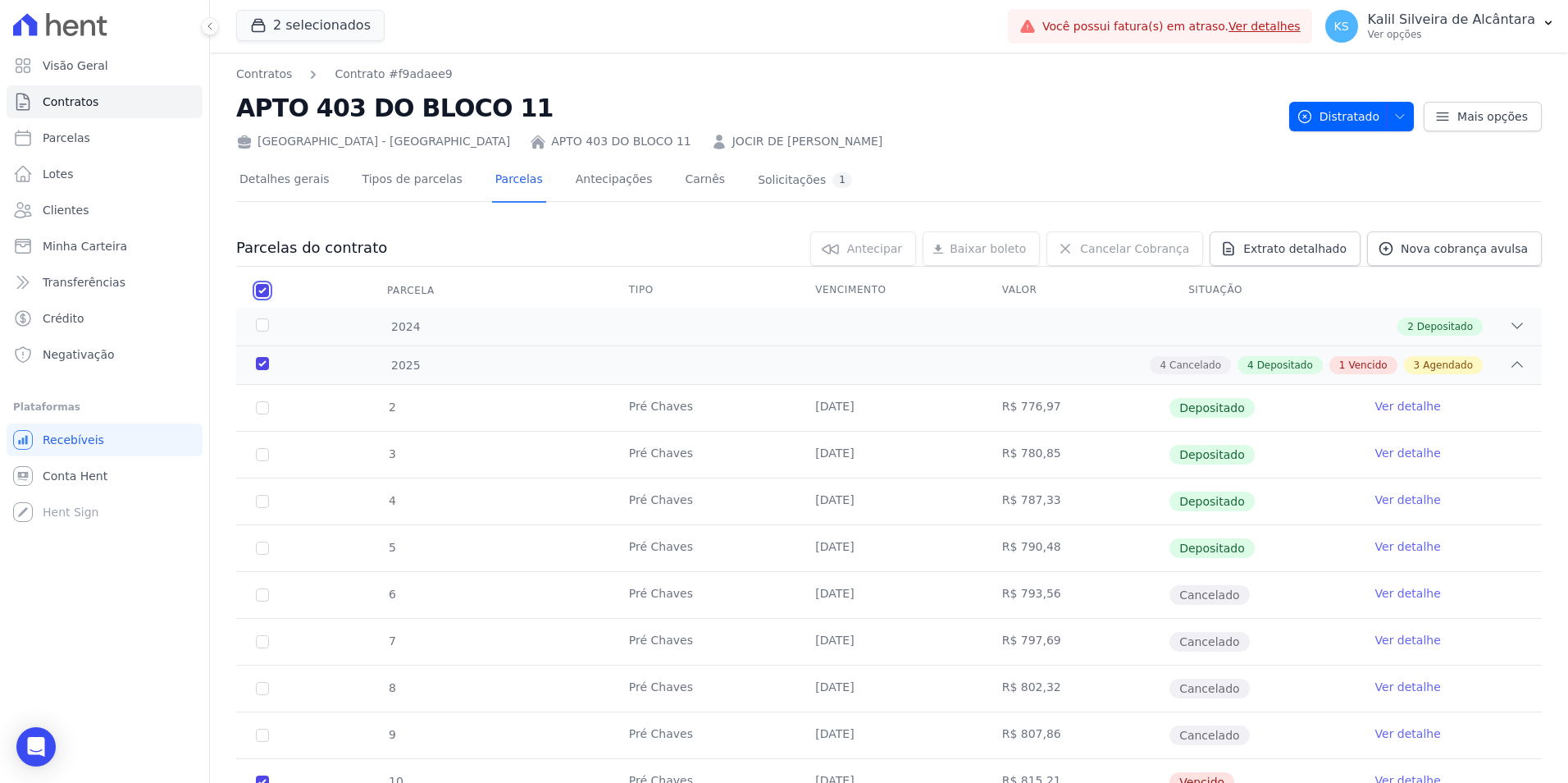
checkbox input "true"
click at [1103, 246] on link "Cancelar Cobrança" at bounding box center [1124, 248] width 157 height 34
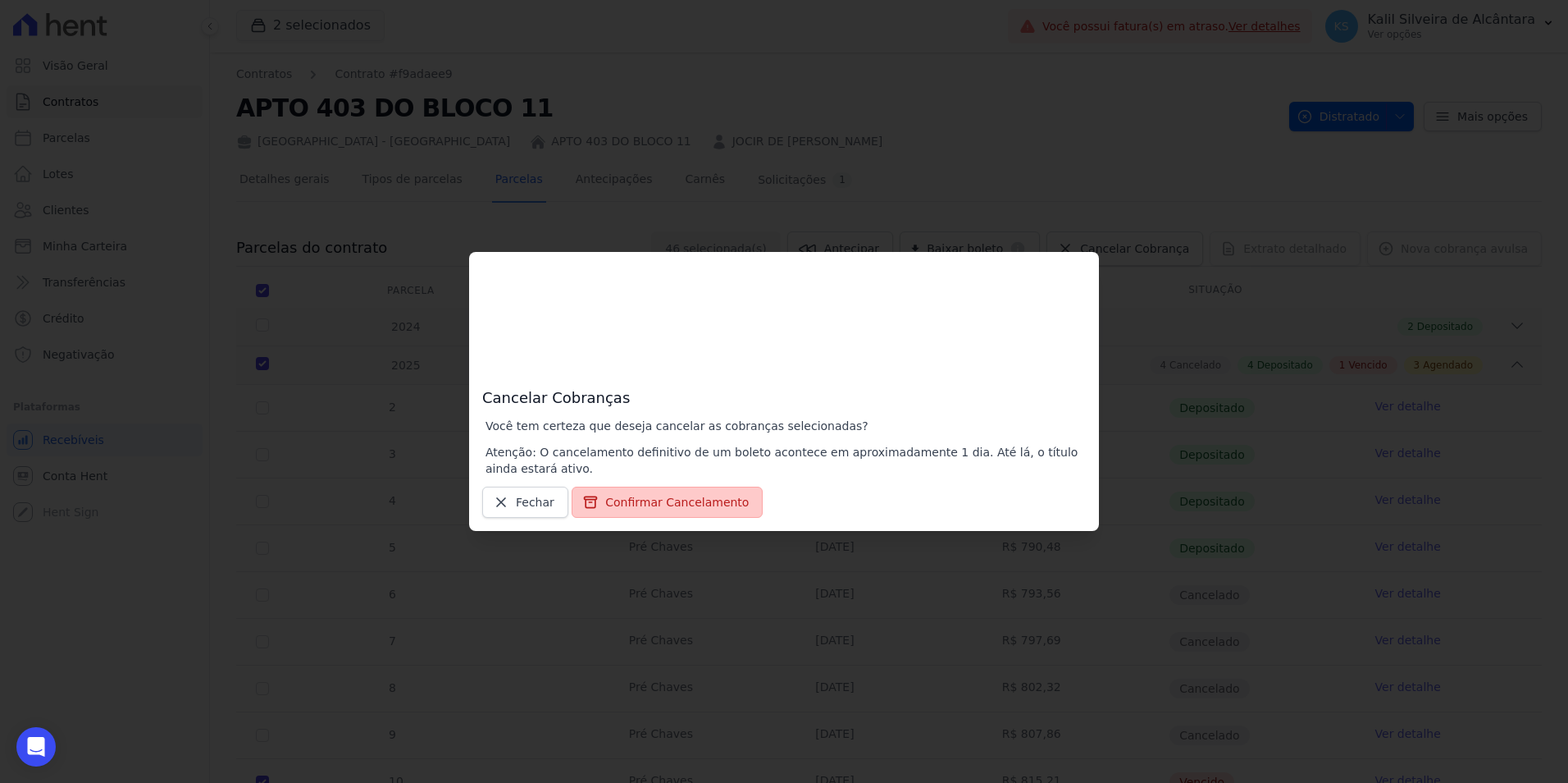
click at [615, 510] on button "Confirmar Cancelamento" at bounding box center [667, 502] width 191 height 32
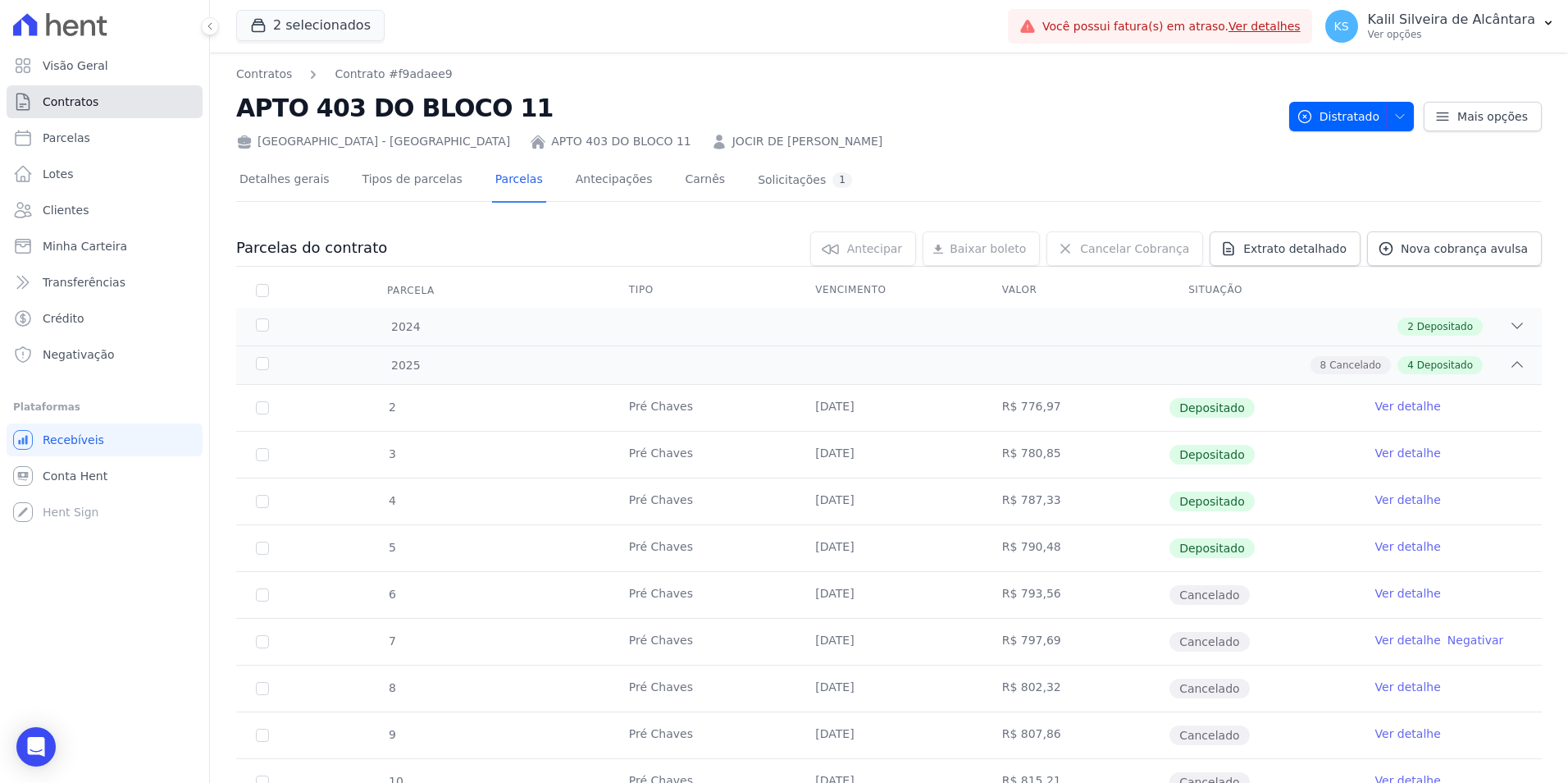
click at [66, 110] on span "Contratos" at bounding box center [71, 102] width 56 height 17
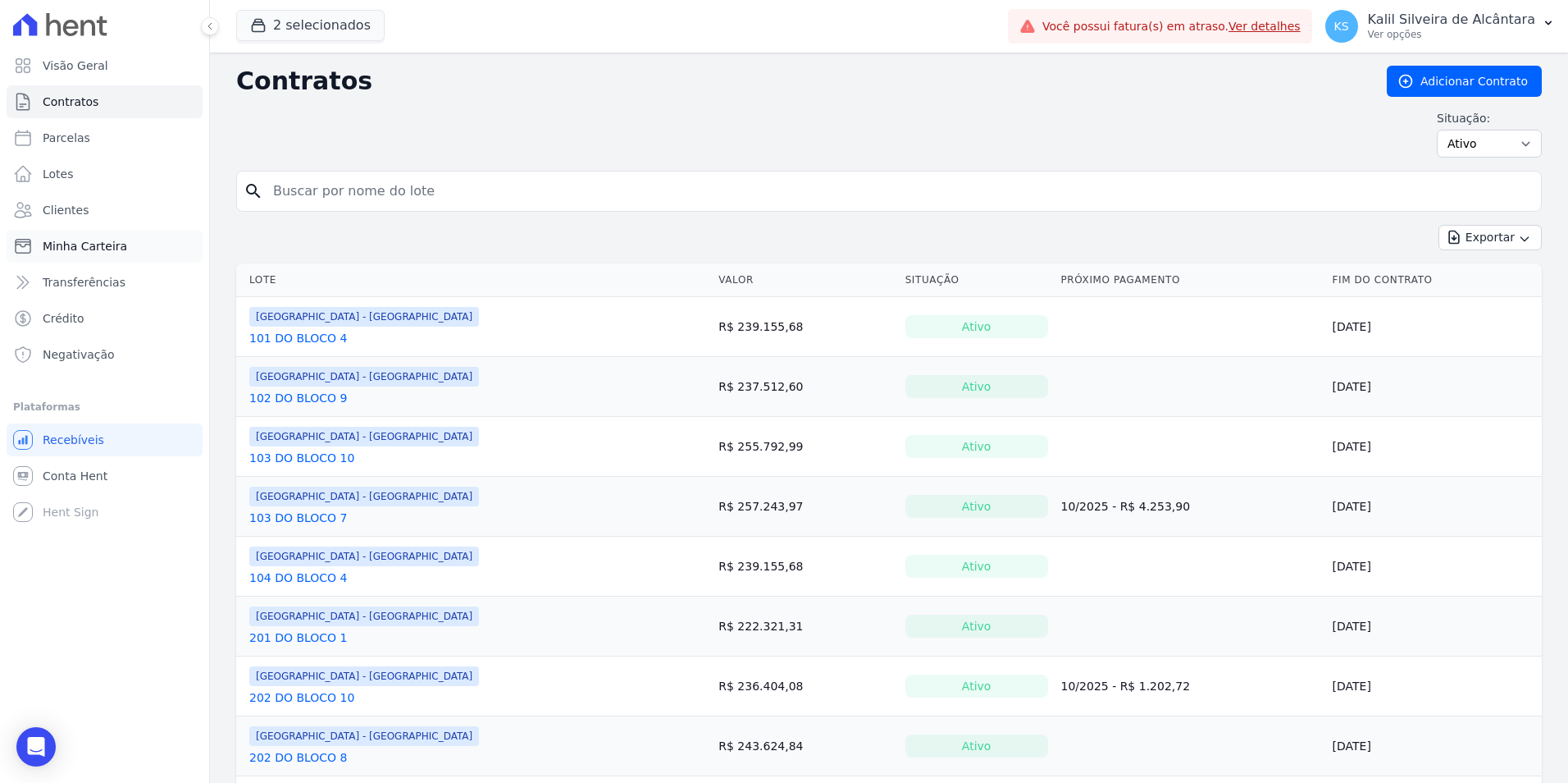
click at [78, 243] on span "Minha Carteira" at bounding box center [84, 246] width 84 height 17
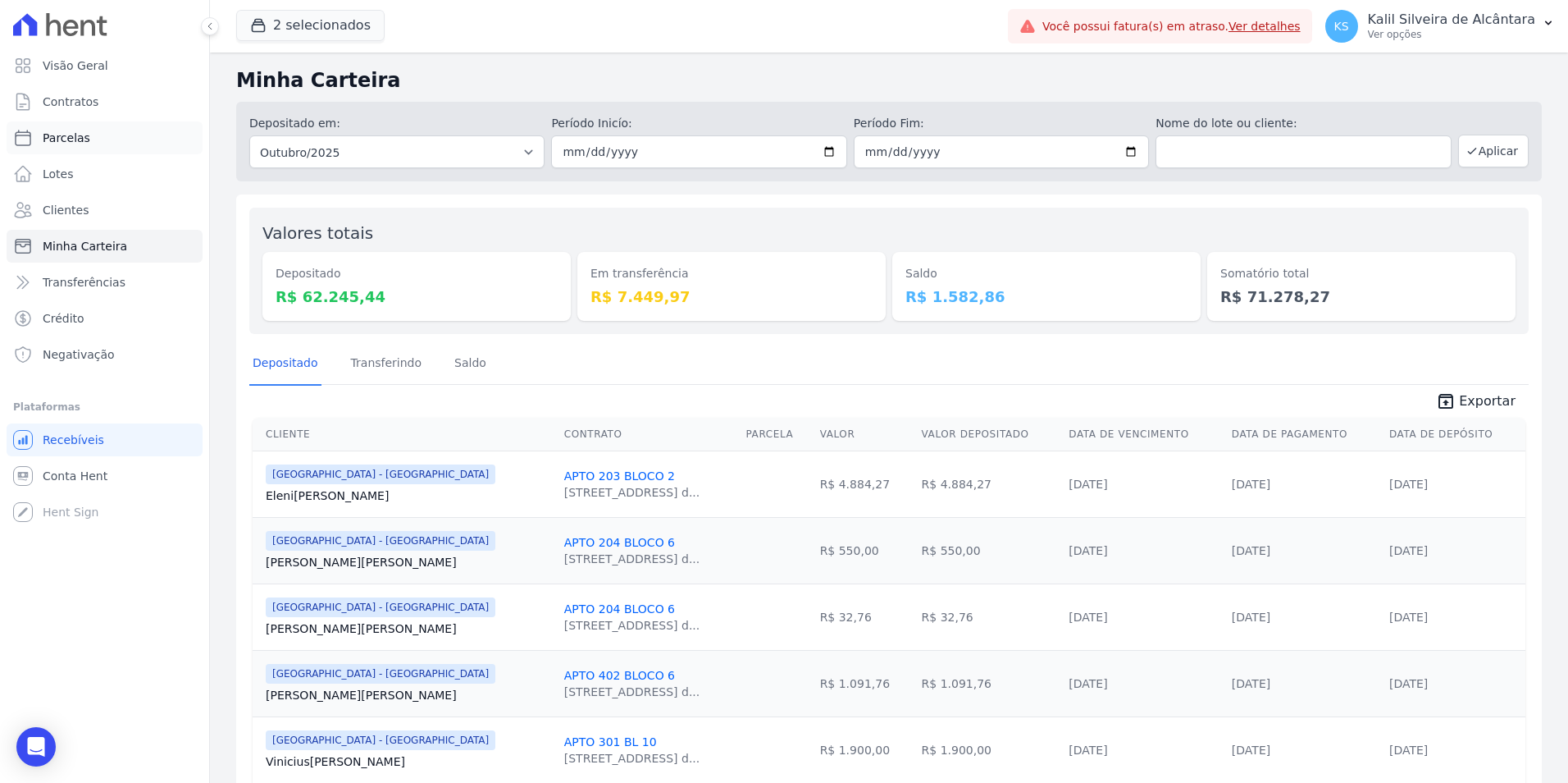
click at [80, 136] on span "Parcelas" at bounding box center [66, 138] width 47 height 17
select select
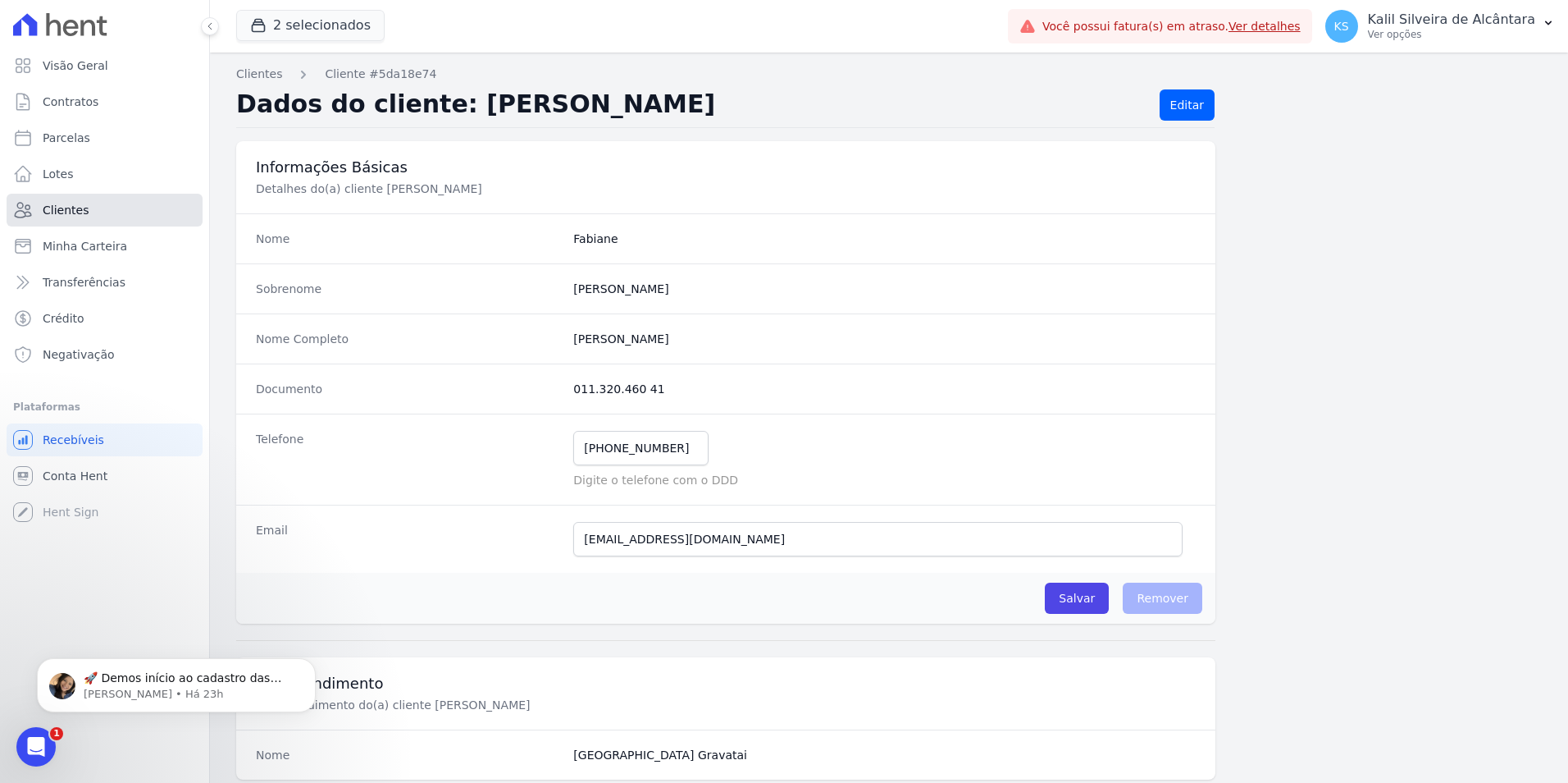
click at [83, 215] on span "Clientes" at bounding box center [65, 210] width 45 height 17
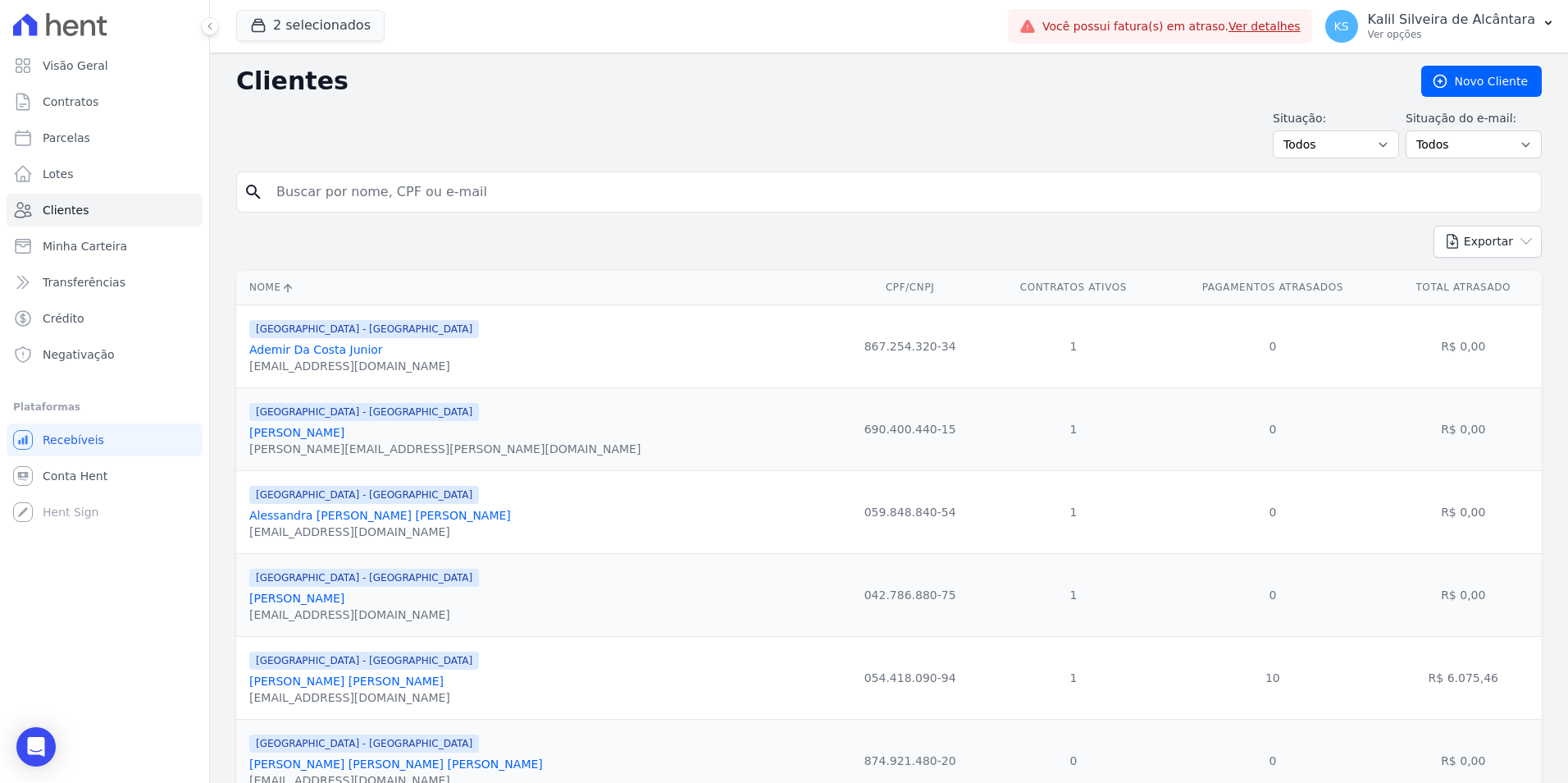
click at [372, 189] on input "search" at bounding box center [901, 191] width 1268 height 33
type input "thifany rib"
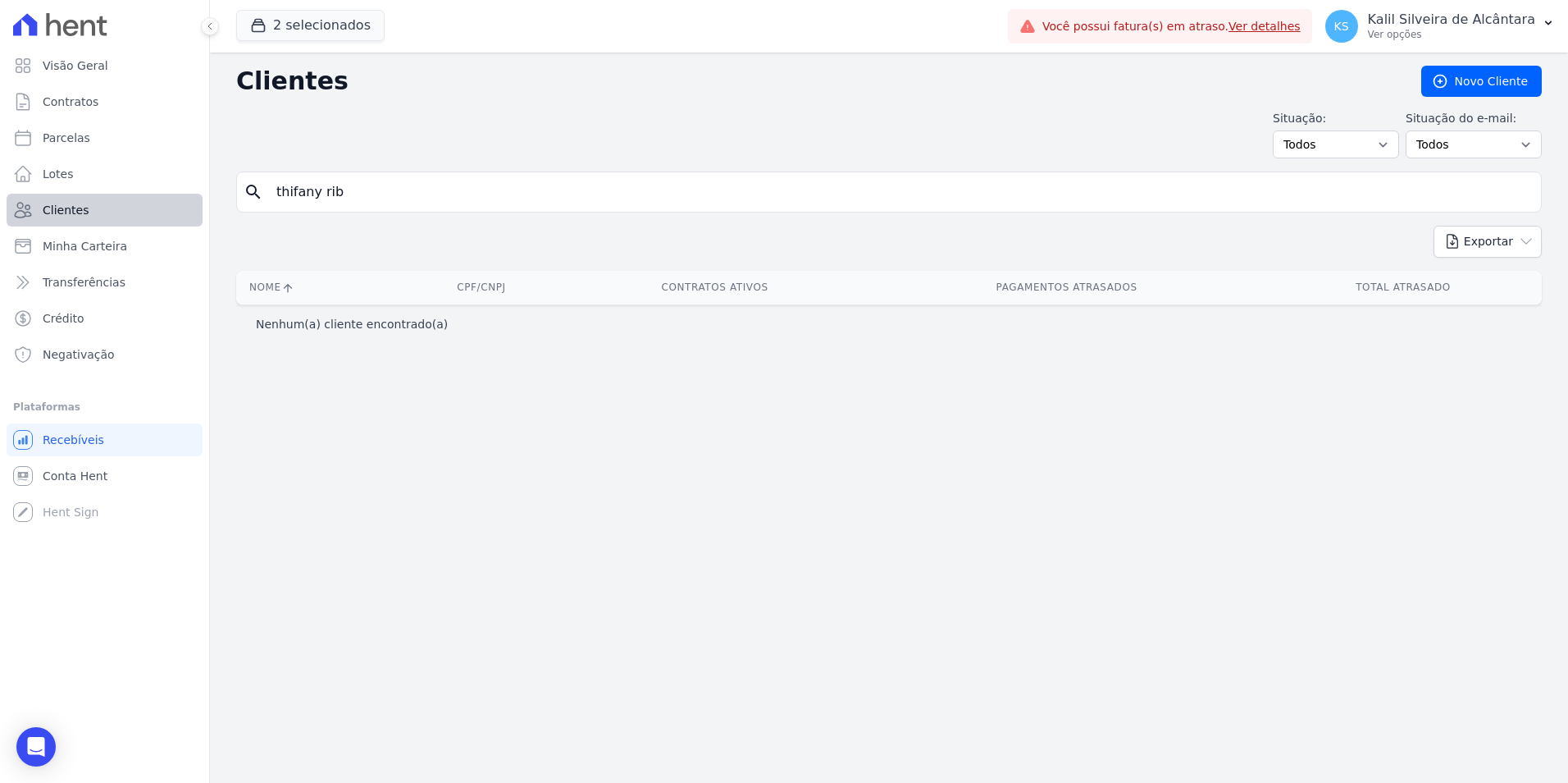
drag, startPoint x: 378, startPoint y: 189, endPoint x: 181, endPoint y: 199, distance: 197.3
click at [206, 194] on div "Visão Geral Contratos [GEOGRAPHIC_DATA] Lotes Clientes Minha Carteira Transferê…" at bounding box center [784, 391] width 1568 height 783
type input "THIFANY"
click at [314, 9] on div "2 selecionados Apice Incorporadora Art Park - Juros de Obra Arty Park - Gravata…" at bounding box center [618, 26] width 765 height 54
click at [317, 19] on button "2 selecionados" at bounding box center [310, 26] width 149 height 32
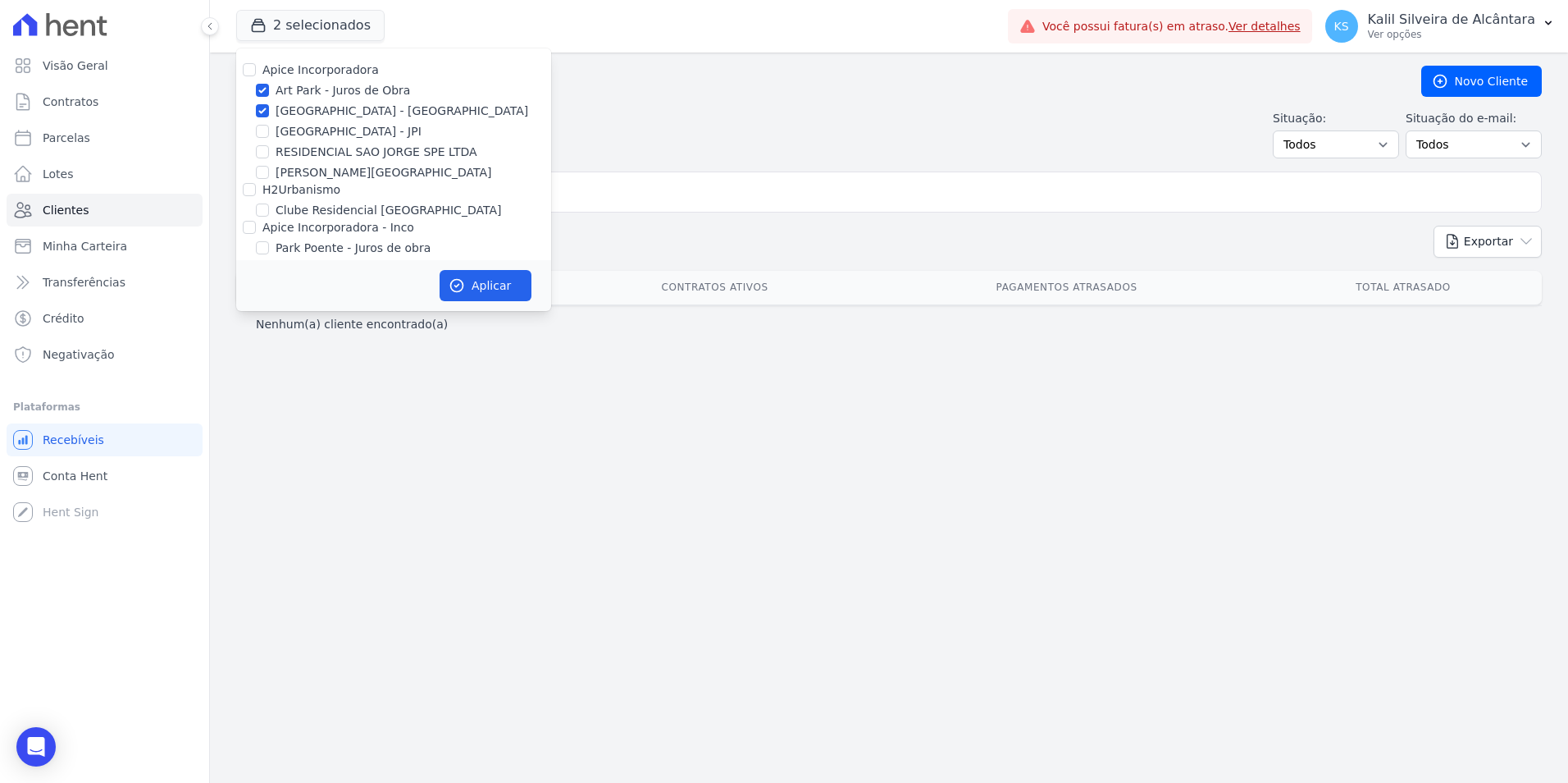
click at [243, 224] on div "Apice Incorporadora - Inco" at bounding box center [393, 228] width 315 height 18
drag, startPoint x: 249, startPoint y: 226, endPoint x: 295, endPoint y: 237, distance: 47.3
click at [250, 226] on input "Apice Incorporadora - Inco" at bounding box center [250, 228] width 13 height 13
checkbox input "true"
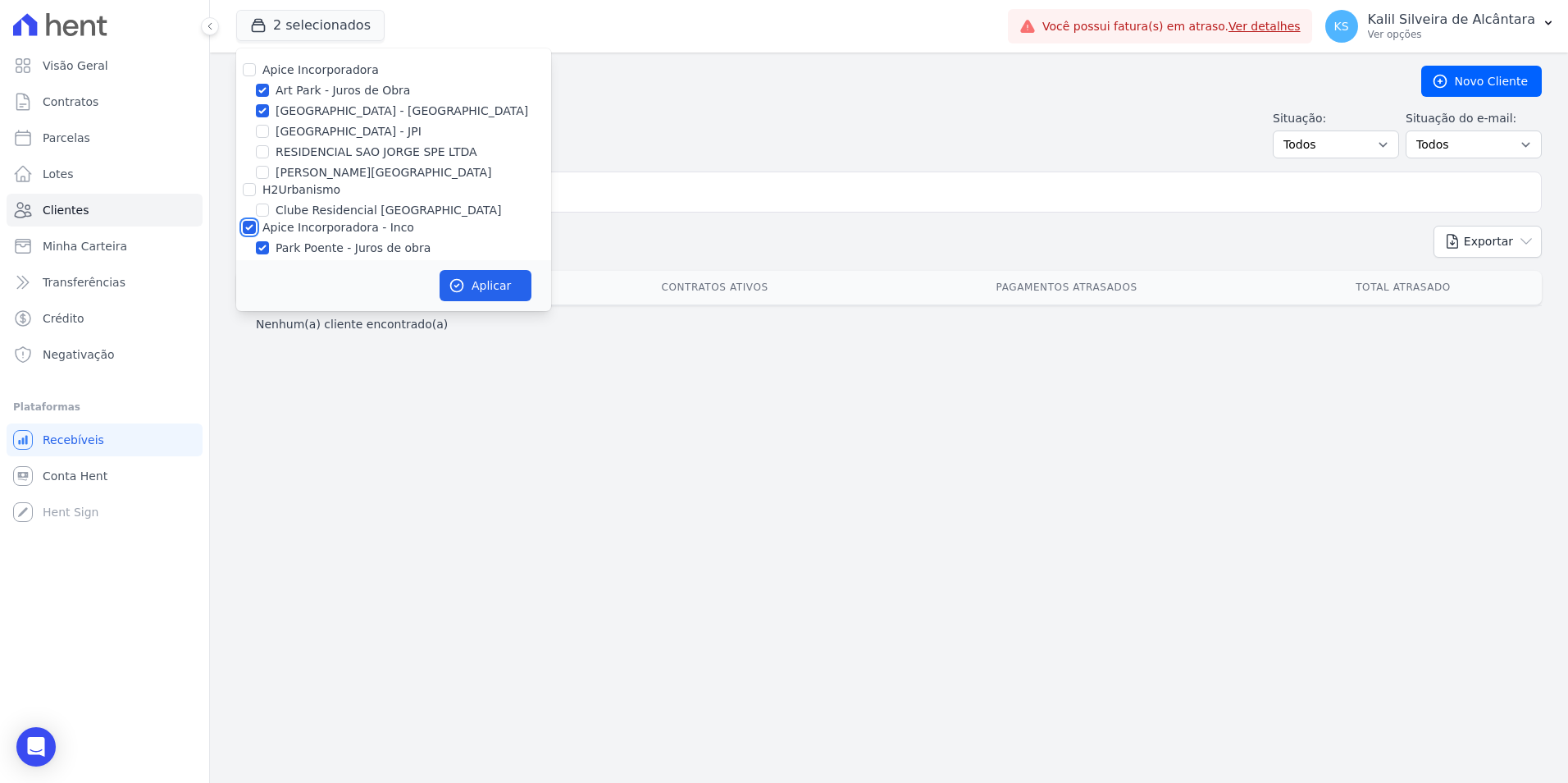
checkbox input "true"
click at [507, 286] on button "Aplicar" at bounding box center [486, 286] width 92 height 32
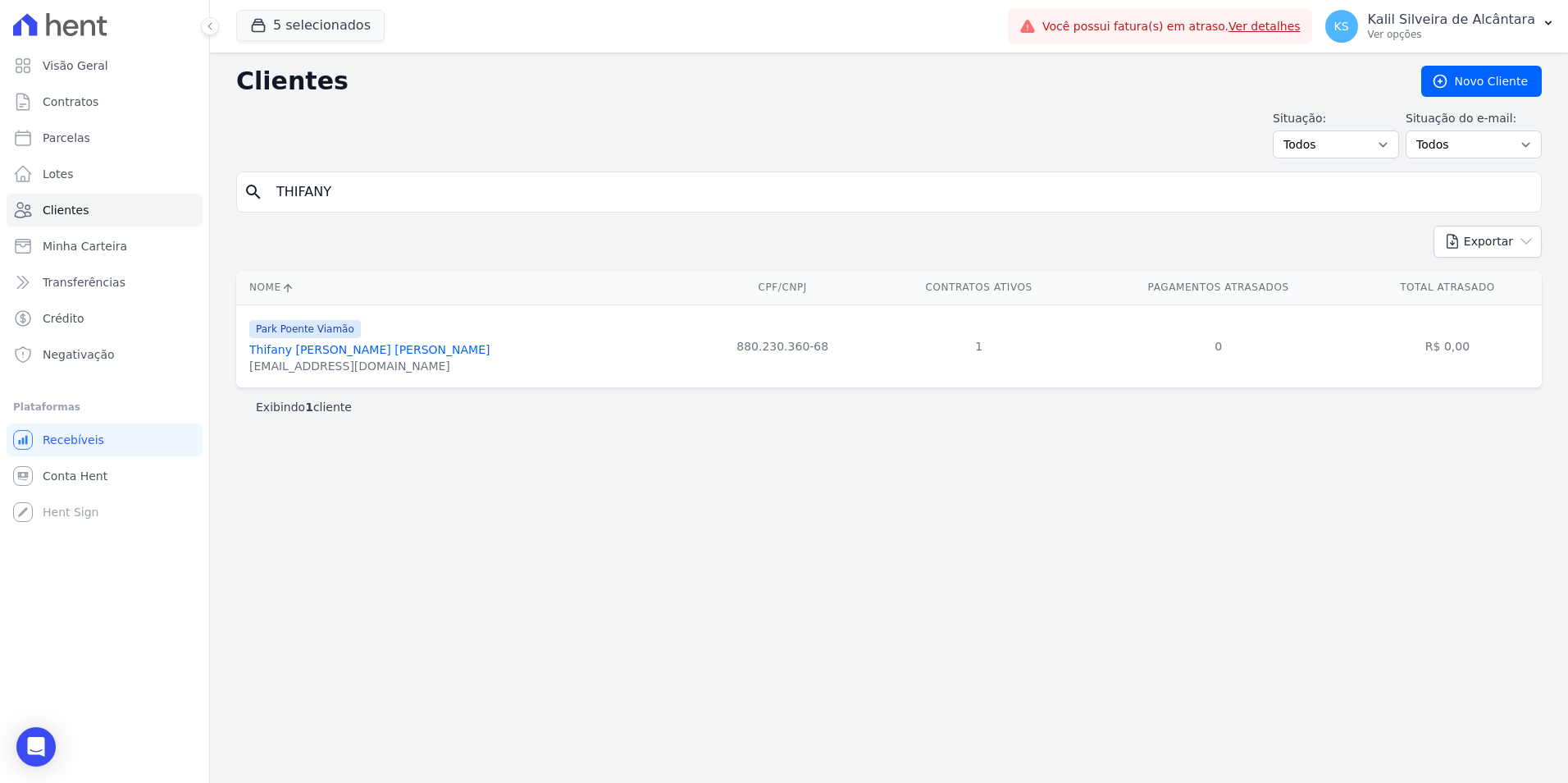
click at [365, 194] on input "THIFANY" at bounding box center [901, 191] width 1268 height 33
click at [334, 346] on link "Thifany Ribeiro Pereira" at bounding box center [369, 349] width 240 height 13
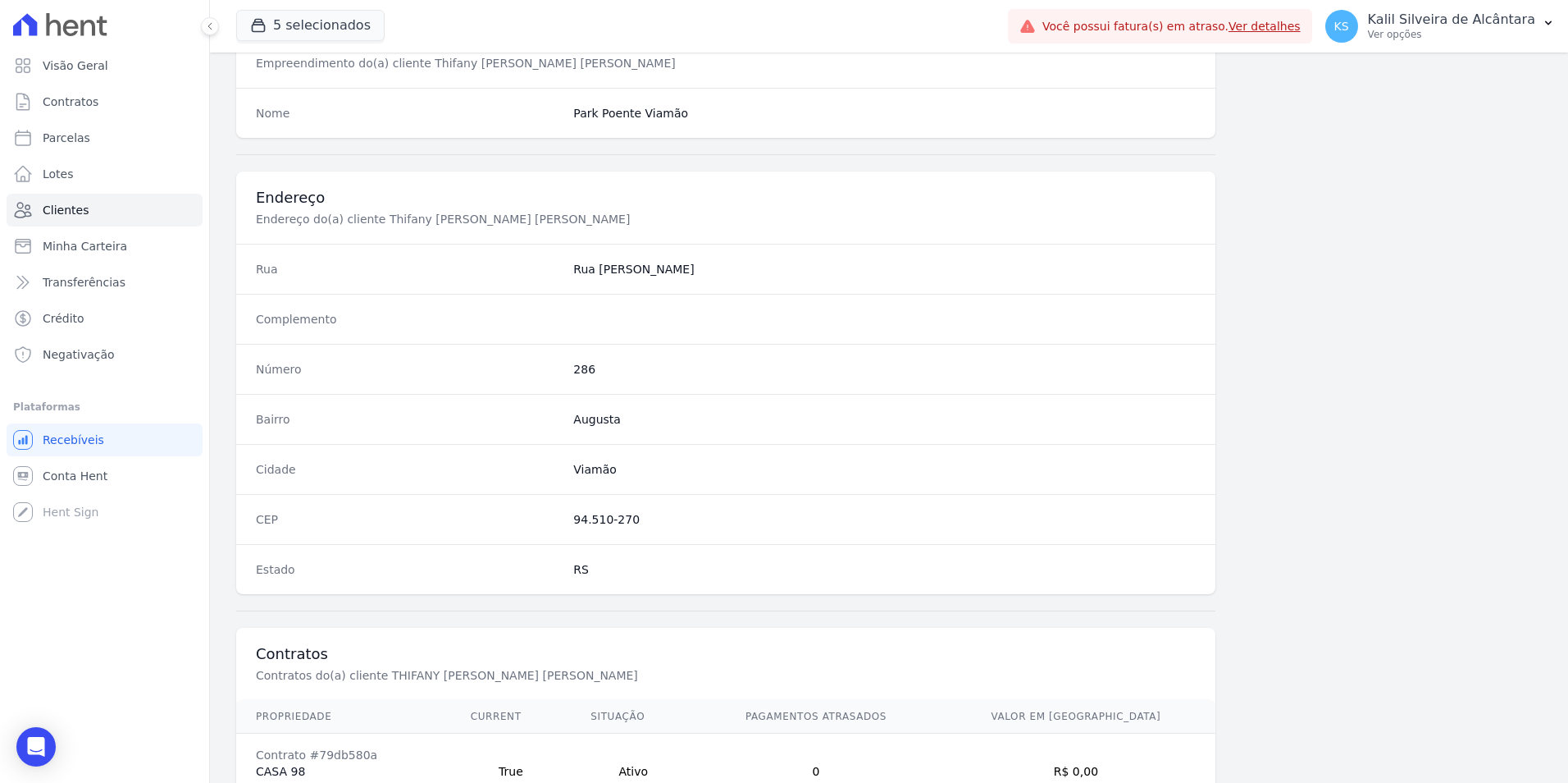
scroll to position [752, 0]
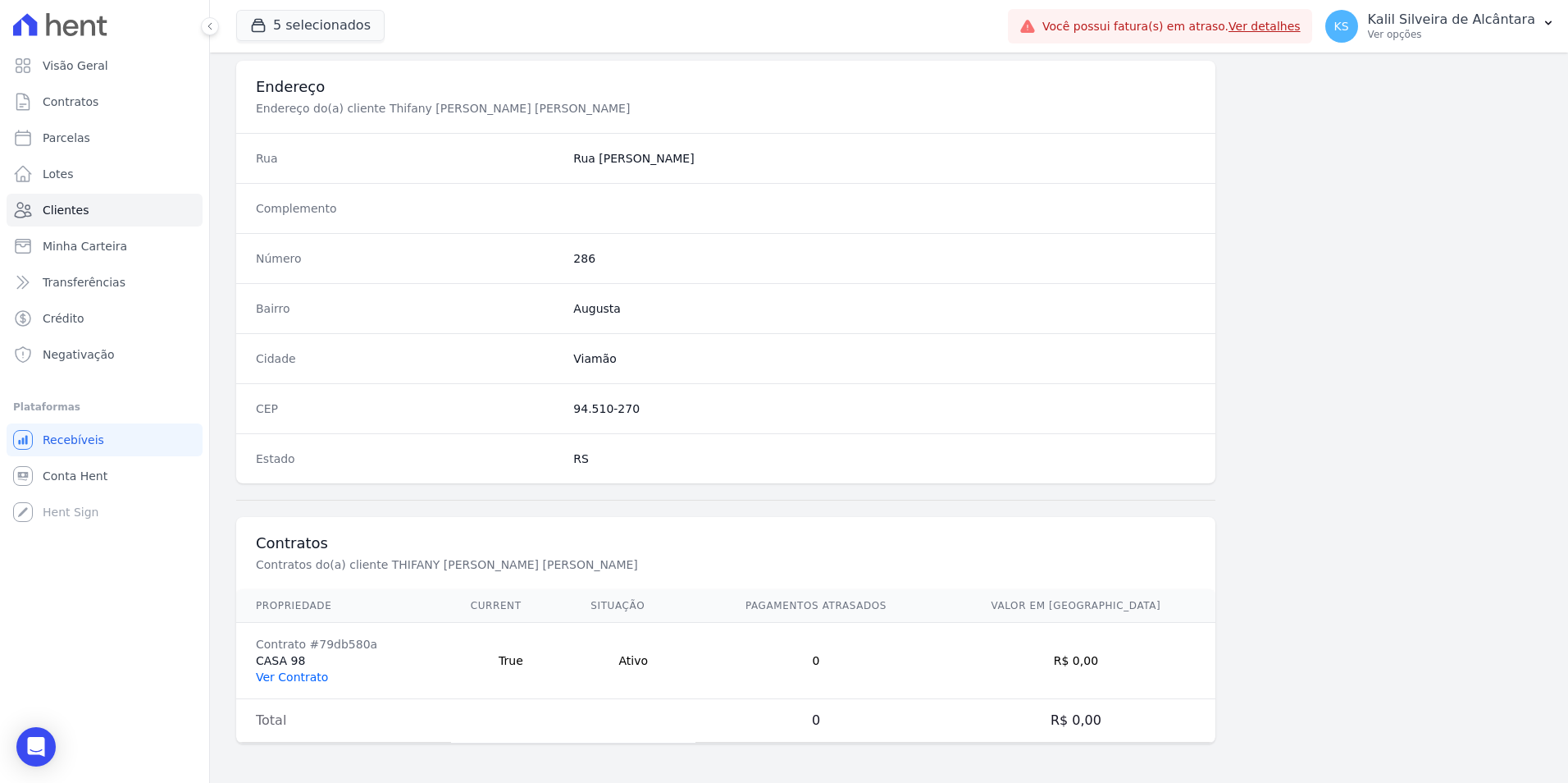
click at [300, 684] on link "Ver Contrato" at bounding box center [292, 677] width 72 height 13
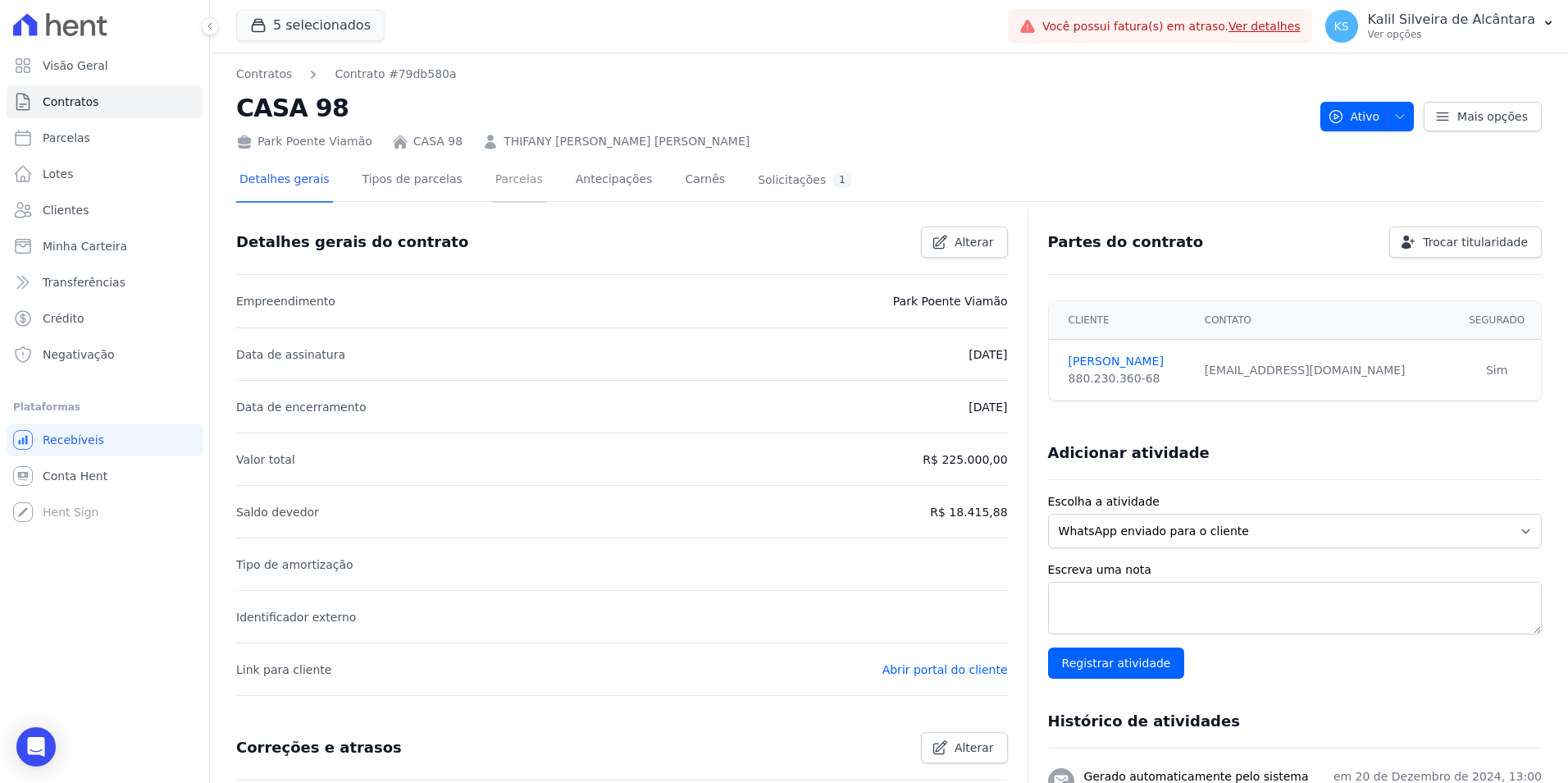
click at [507, 180] on link "Parcelas" at bounding box center [519, 180] width 54 height 44
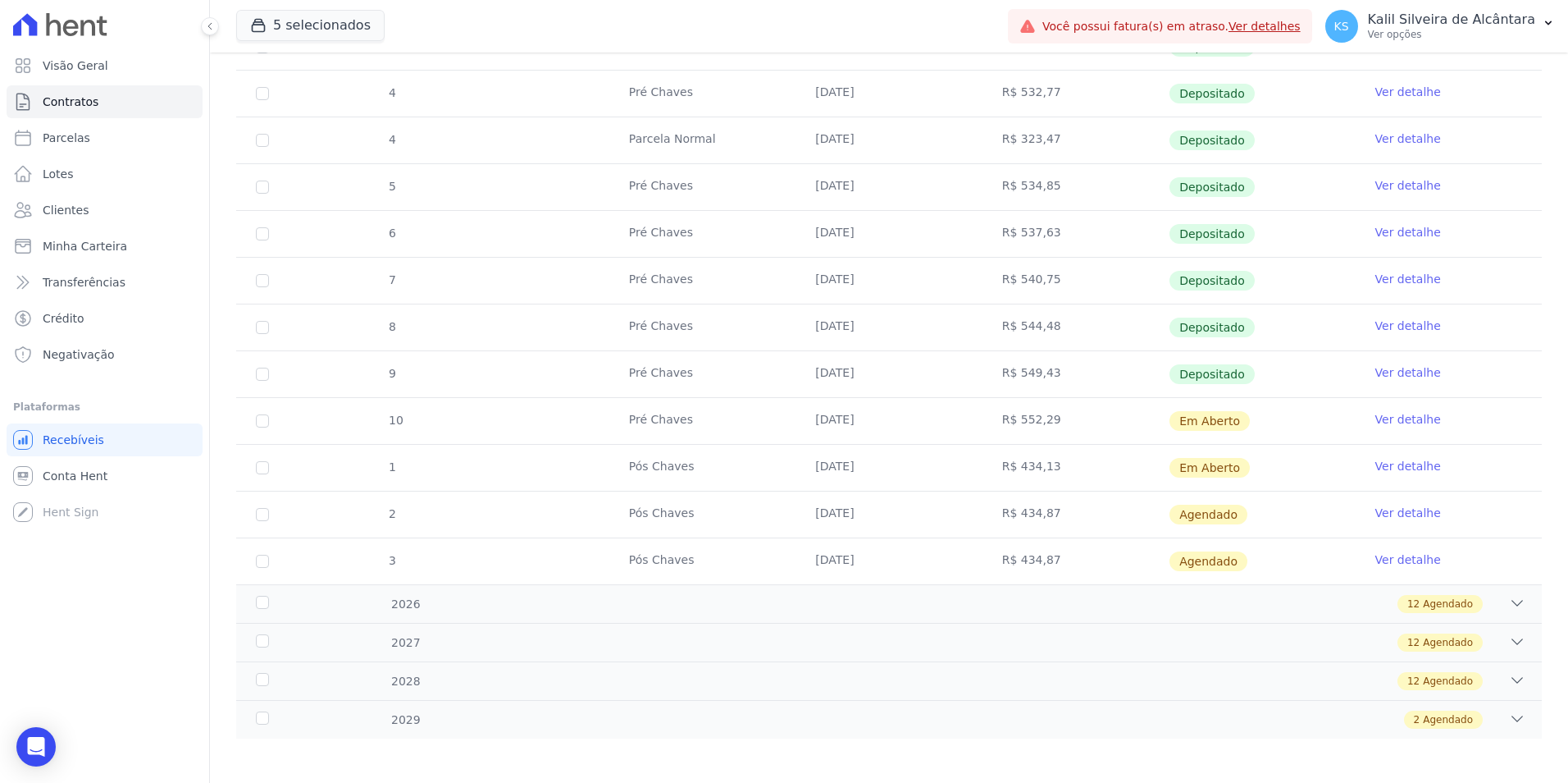
scroll to position [600, 0]
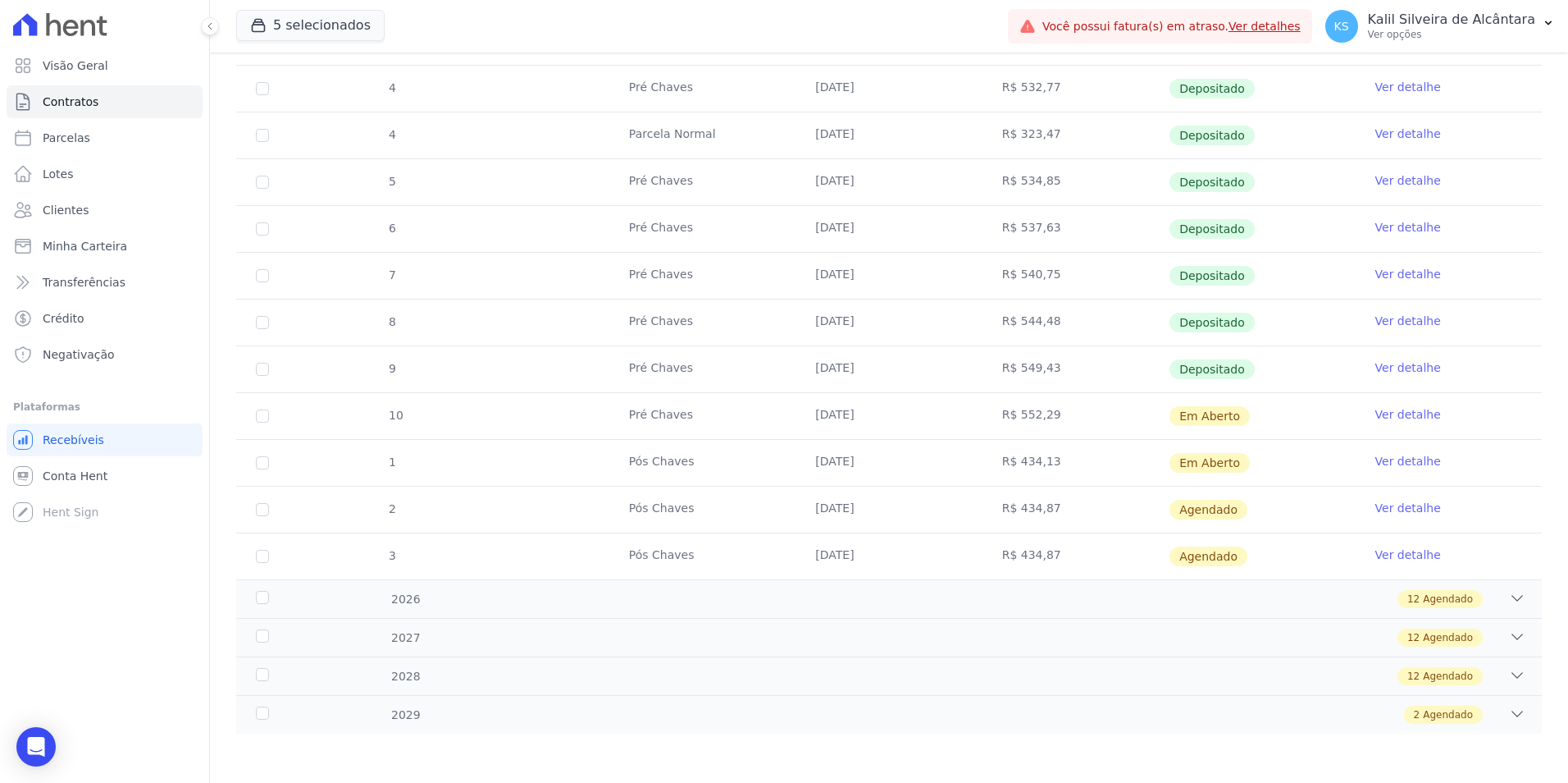
drag, startPoint x: 1050, startPoint y: 462, endPoint x: 966, endPoint y: 420, distance: 93.9
click at [966, 420] on tbody "1 Parcela Normal 10/01/2025 R$ 317,94 Depositado Ver detalhe 1 Pré Chaves 10/01…" at bounding box center [888, 181] width 1306 height 794
click at [590, 439] on tr "1 Pós Chaves 10/10/2025 R$ 434,13 Em Aberto Ver detalhe" at bounding box center [888, 463] width 1306 height 46
click at [75, 204] on span "Clientes" at bounding box center [65, 210] width 45 height 17
click at [208, 26] on icon at bounding box center [210, 26] width 10 height 10
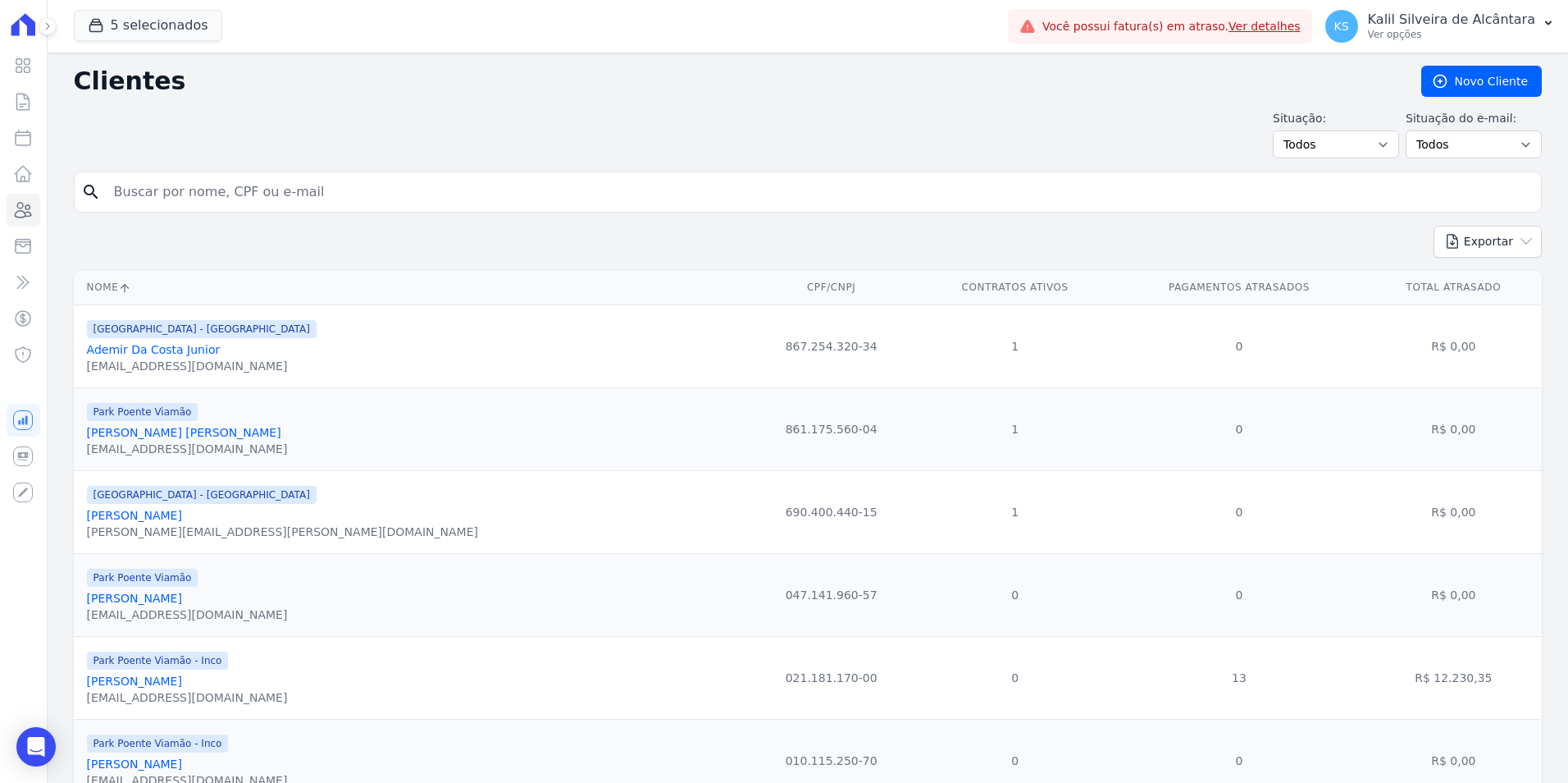
click at [201, 198] on input "search" at bounding box center [819, 191] width 1431 height 33
type input "jessica paola"
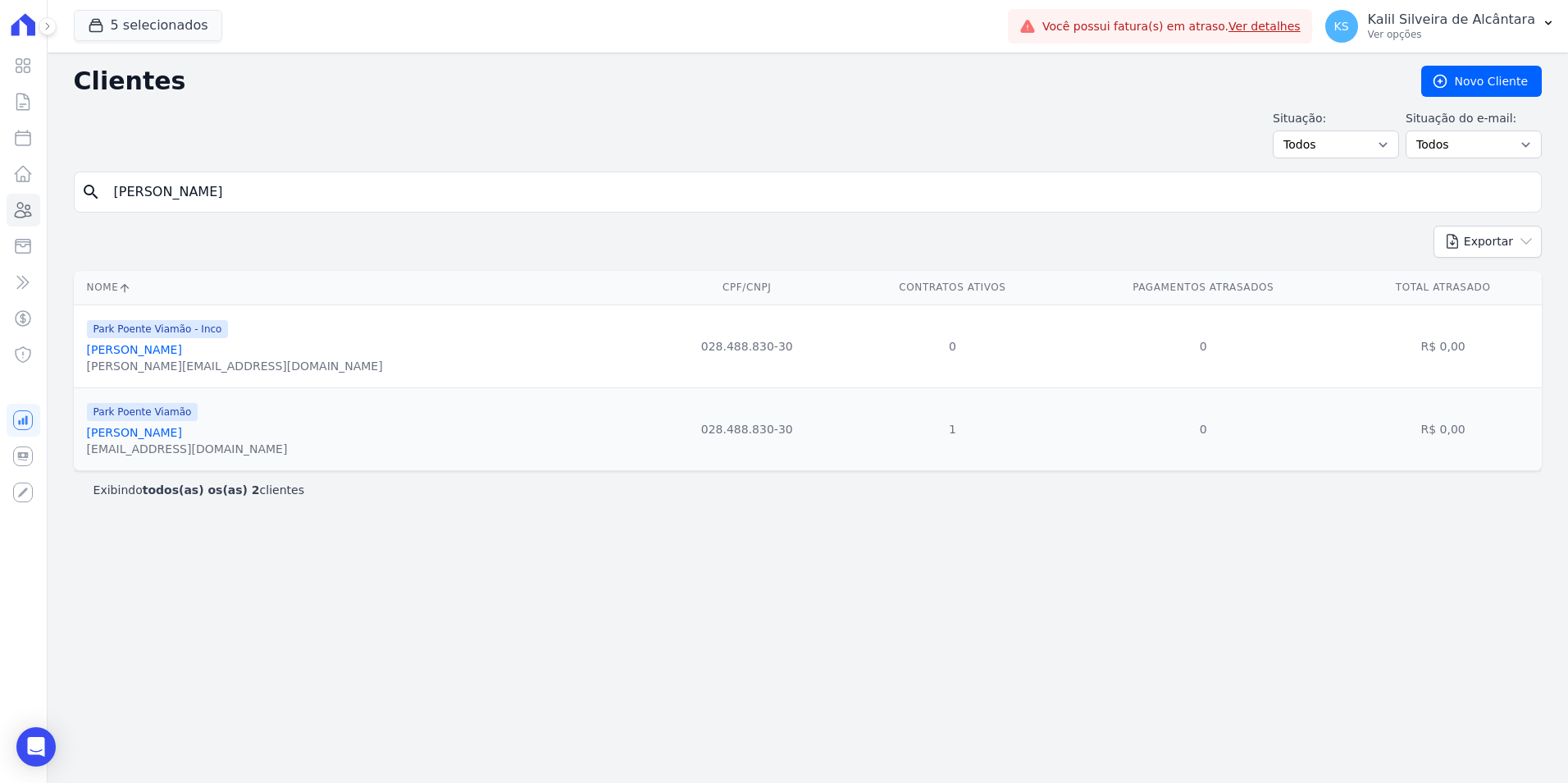
click at [134, 433] on link "Jessica Paola Goncalves" at bounding box center [135, 433] width 95 height 13
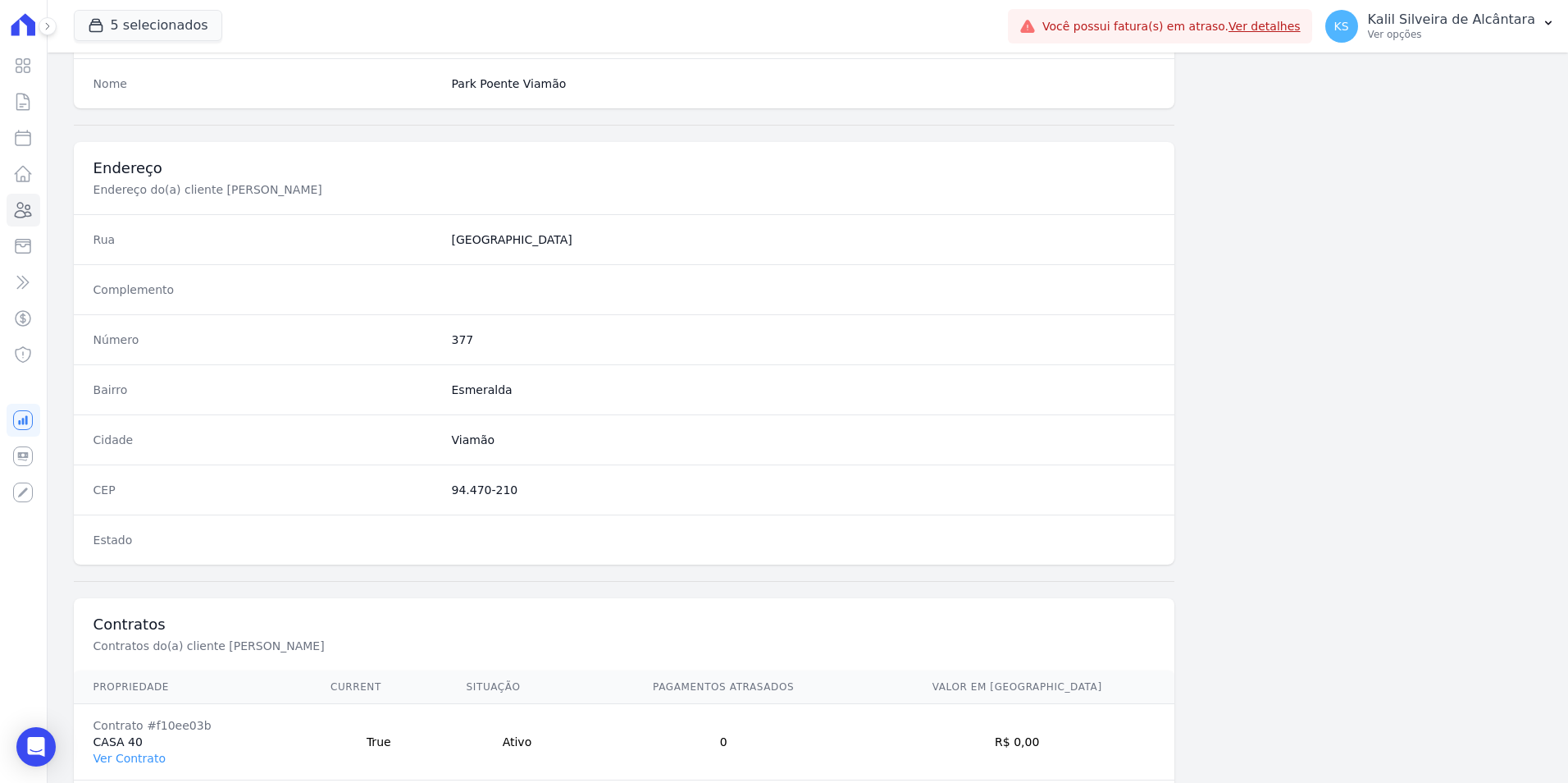
scroll to position [752, 0]
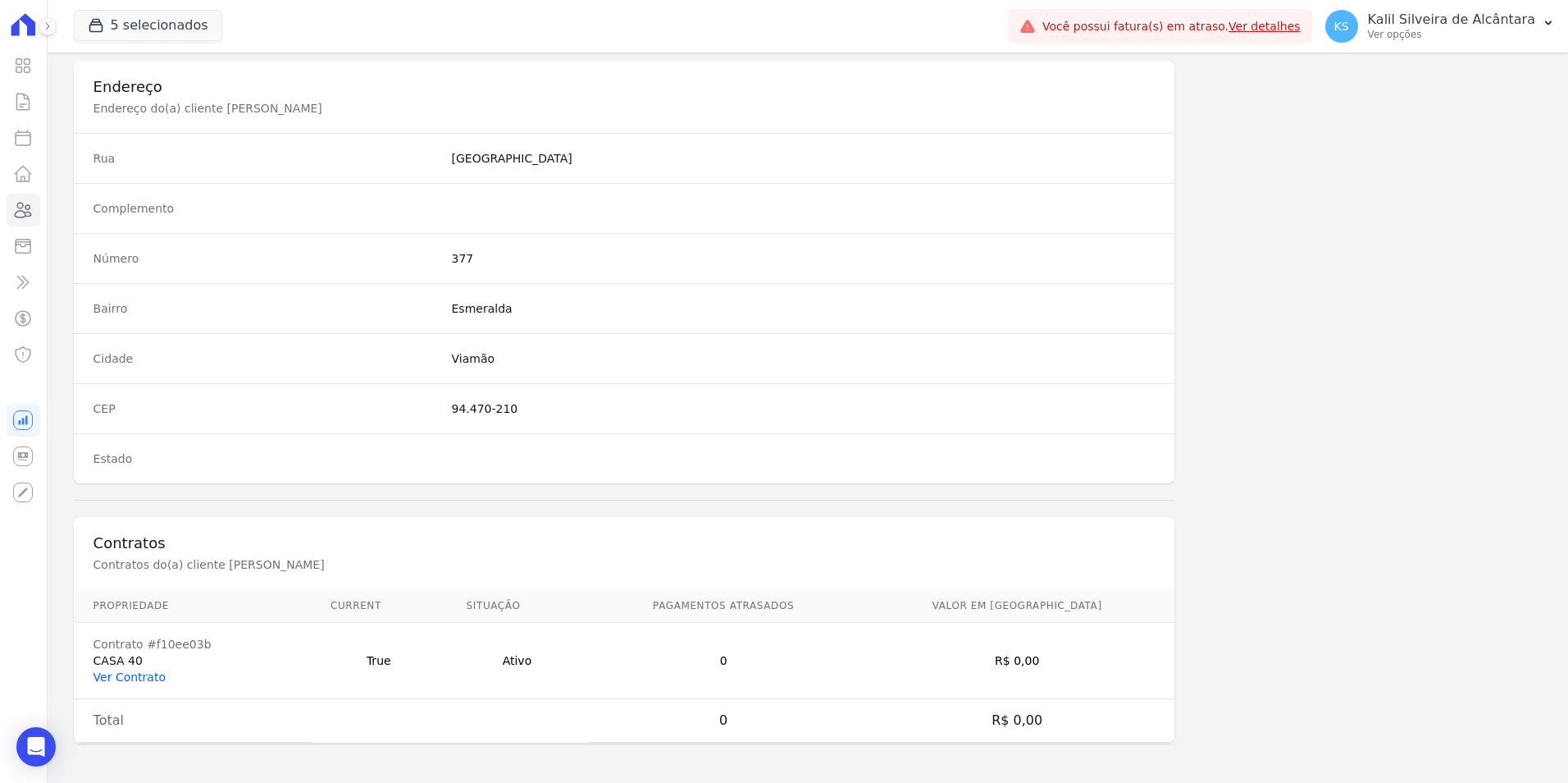
click at [137, 671] on link "Ver Contrato" at bounding box center [130, 677] width 72 height 13
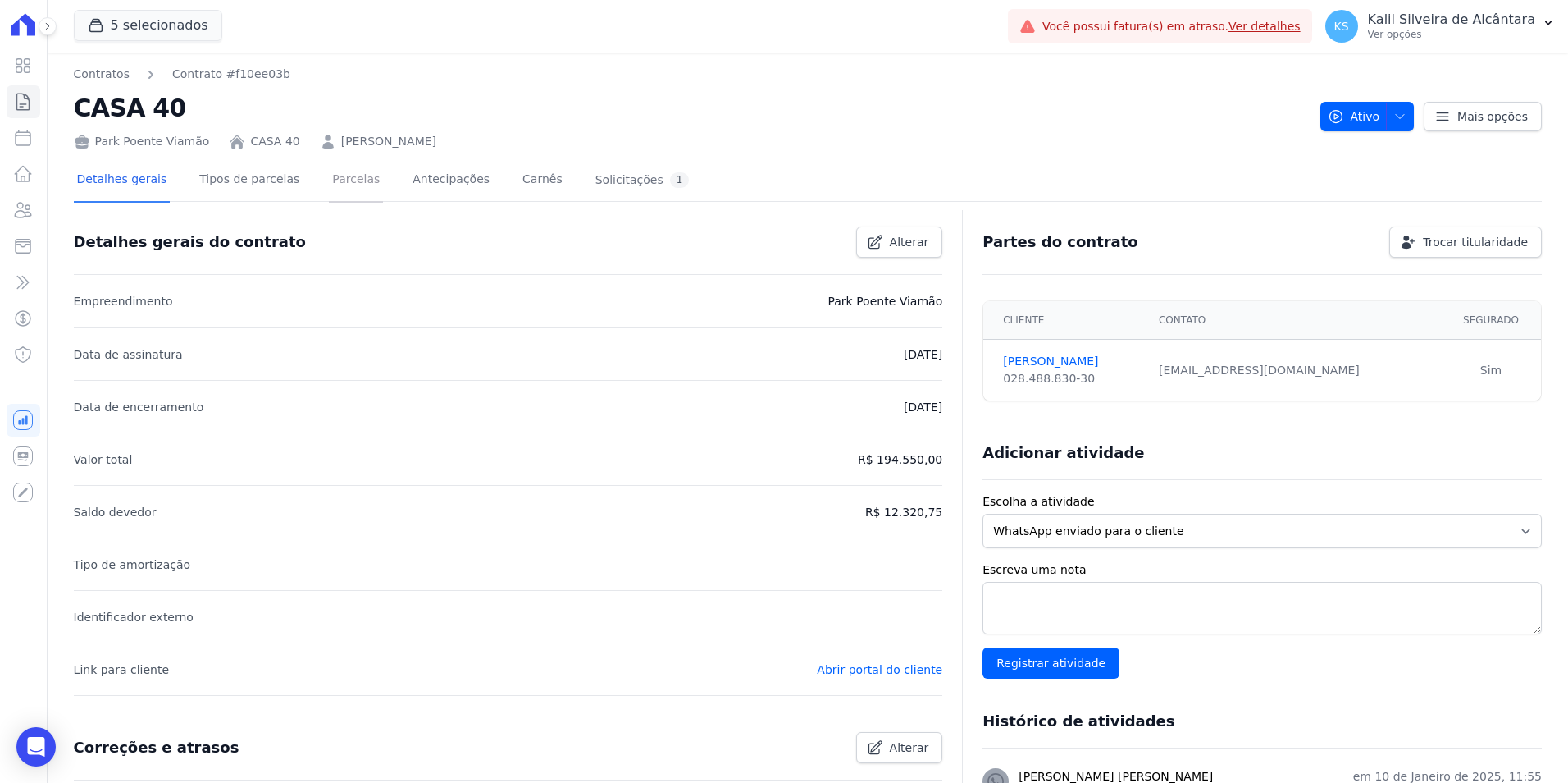
click at [349, 180] on link "Parcelas" at bounding box center [356, 180] width 54 height 44
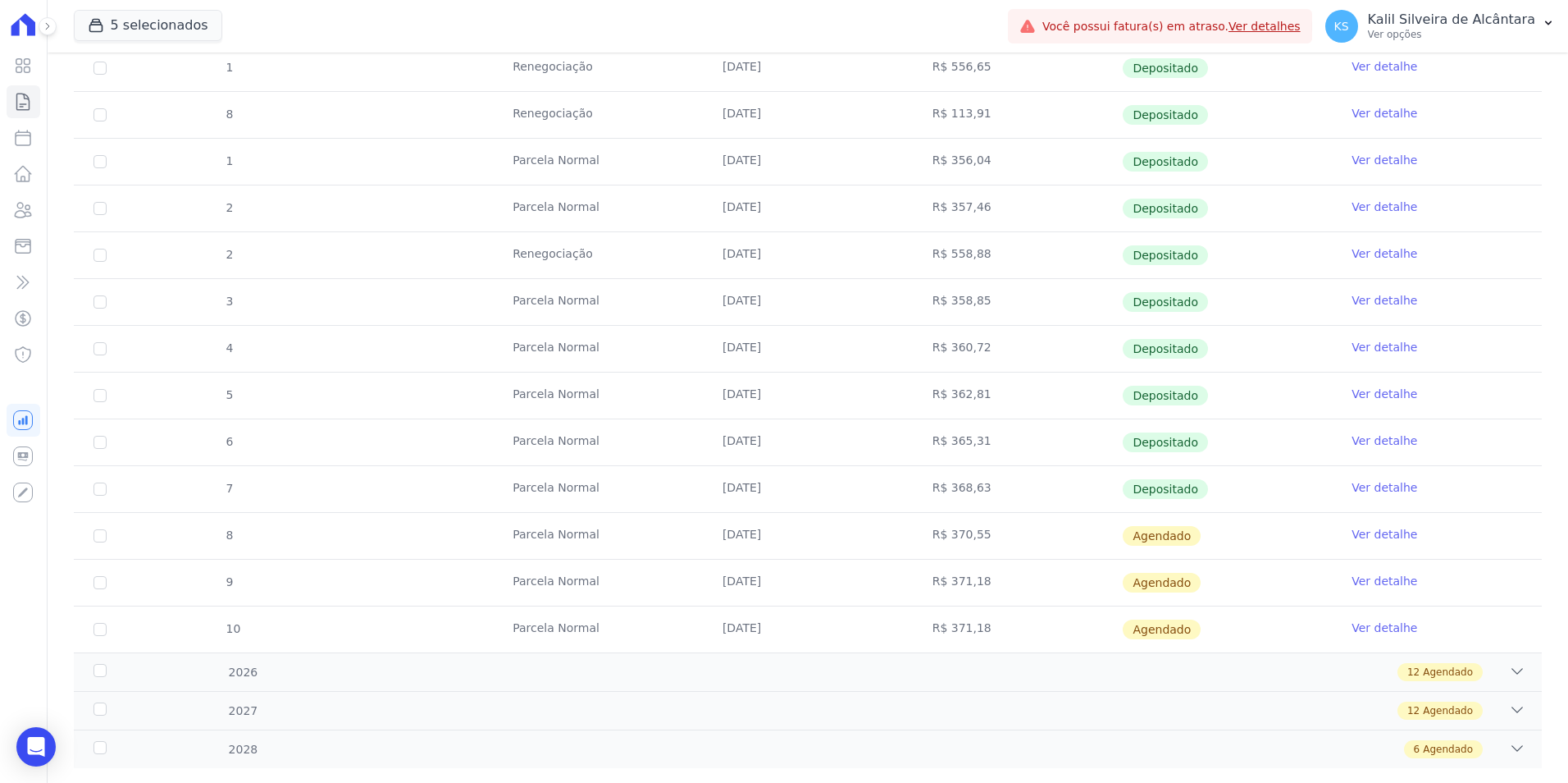
scroll to position [646, 0]
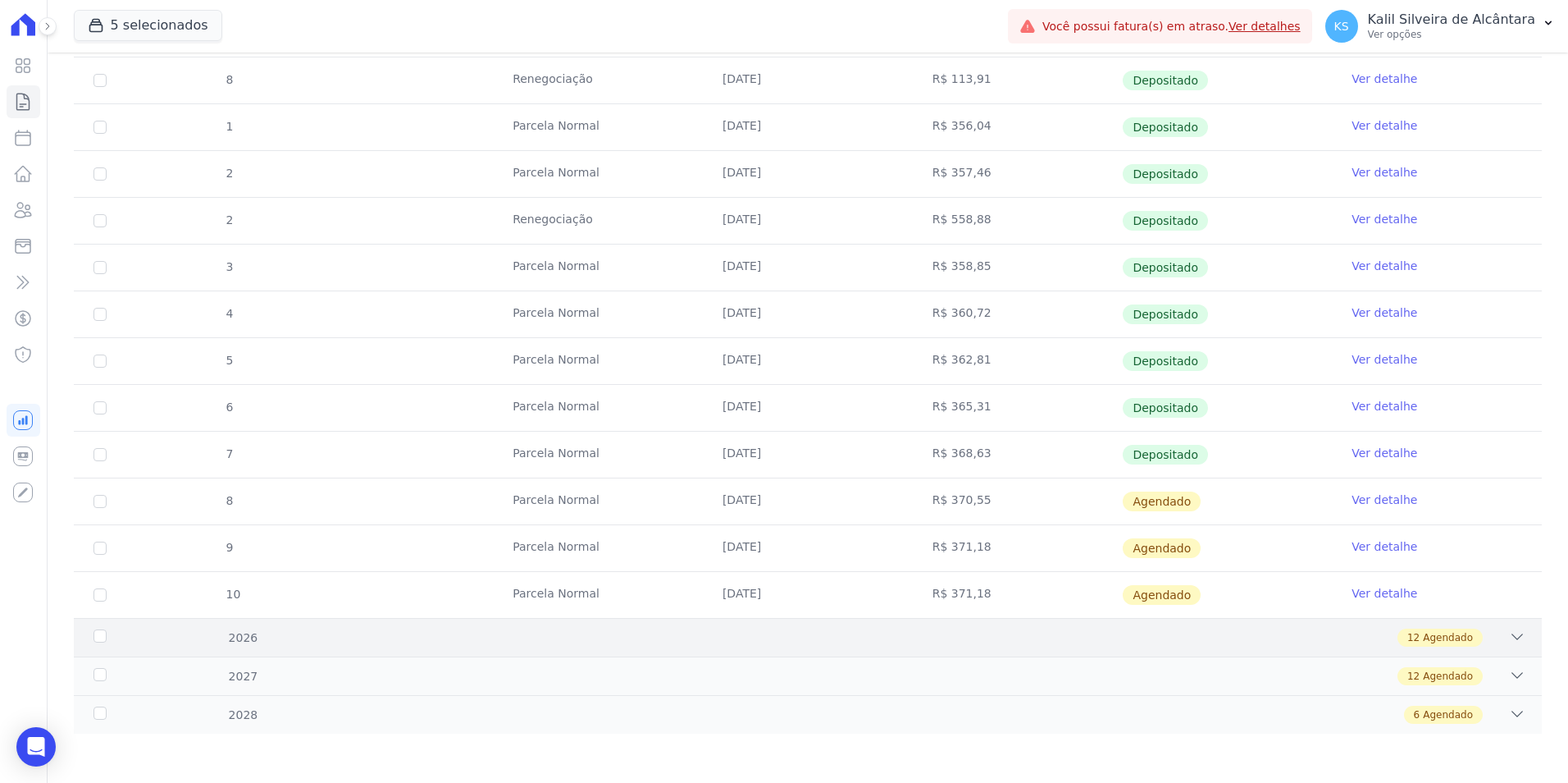
click at [610, 633] on div "12 Agendado" at bounding box center [880, 637] width 1291 height 18
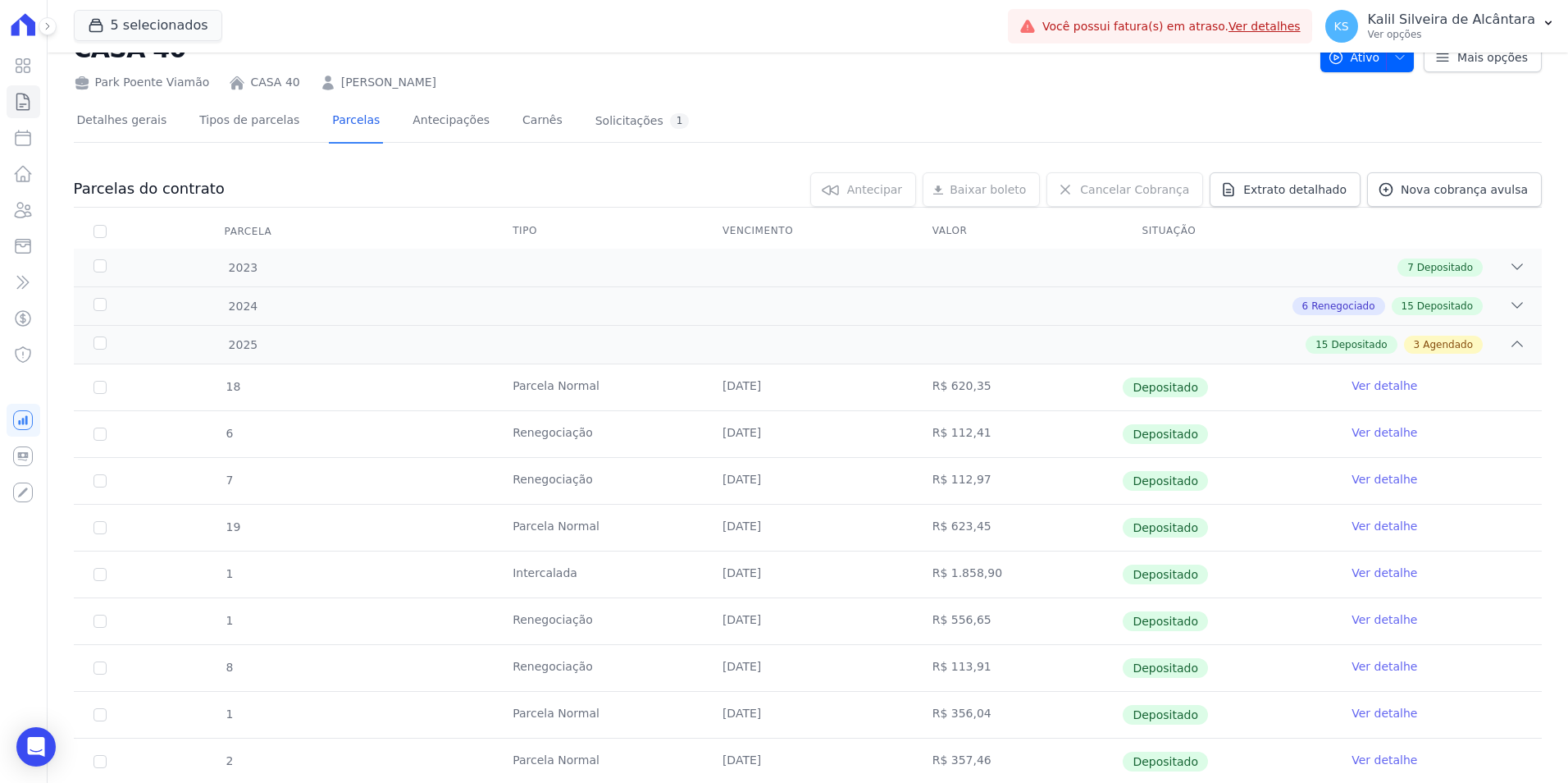
scroll to position [0, 0]
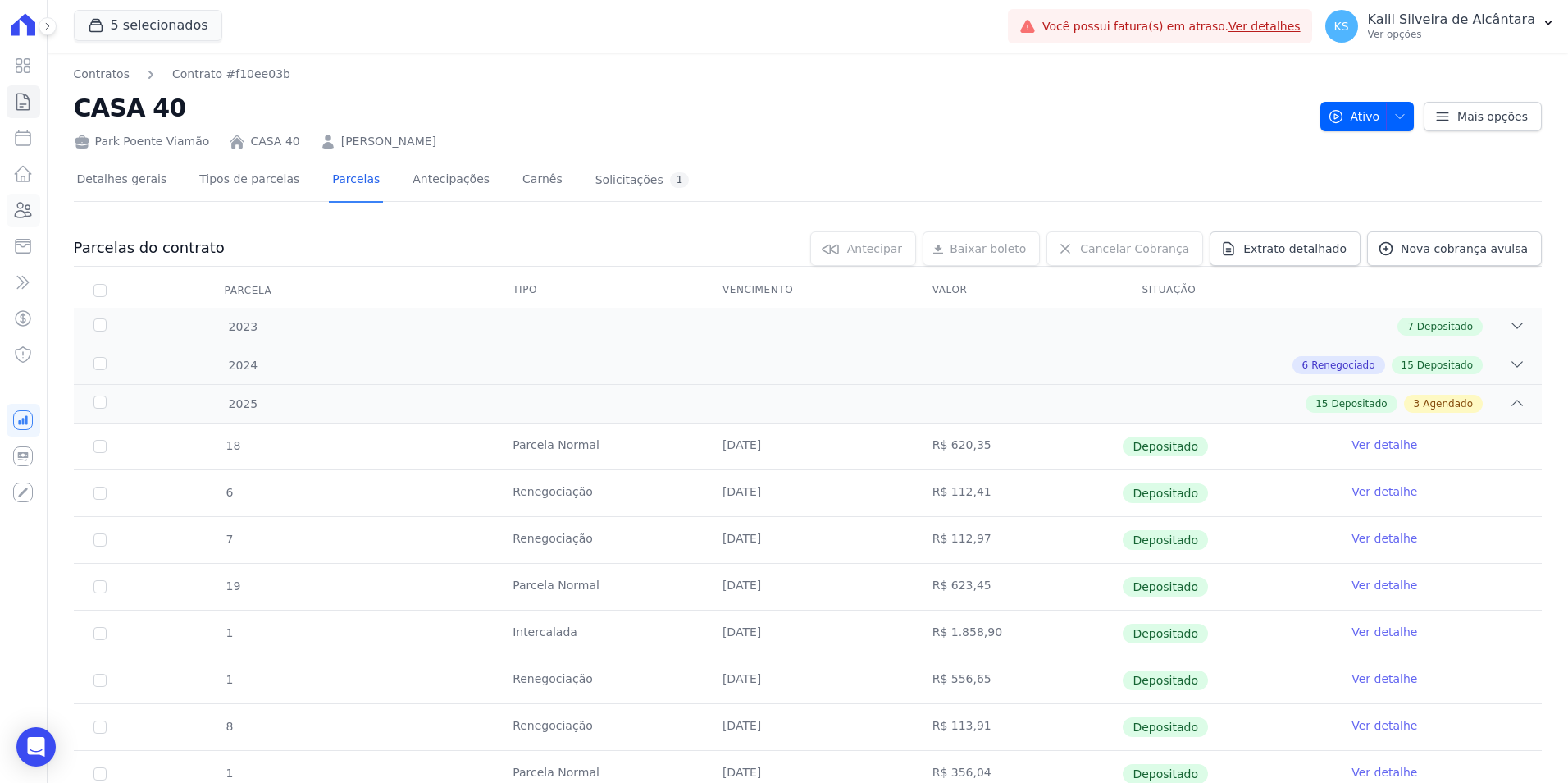
click at [25, 215] on icon at bounding box center [22, 210] width 19 height 20
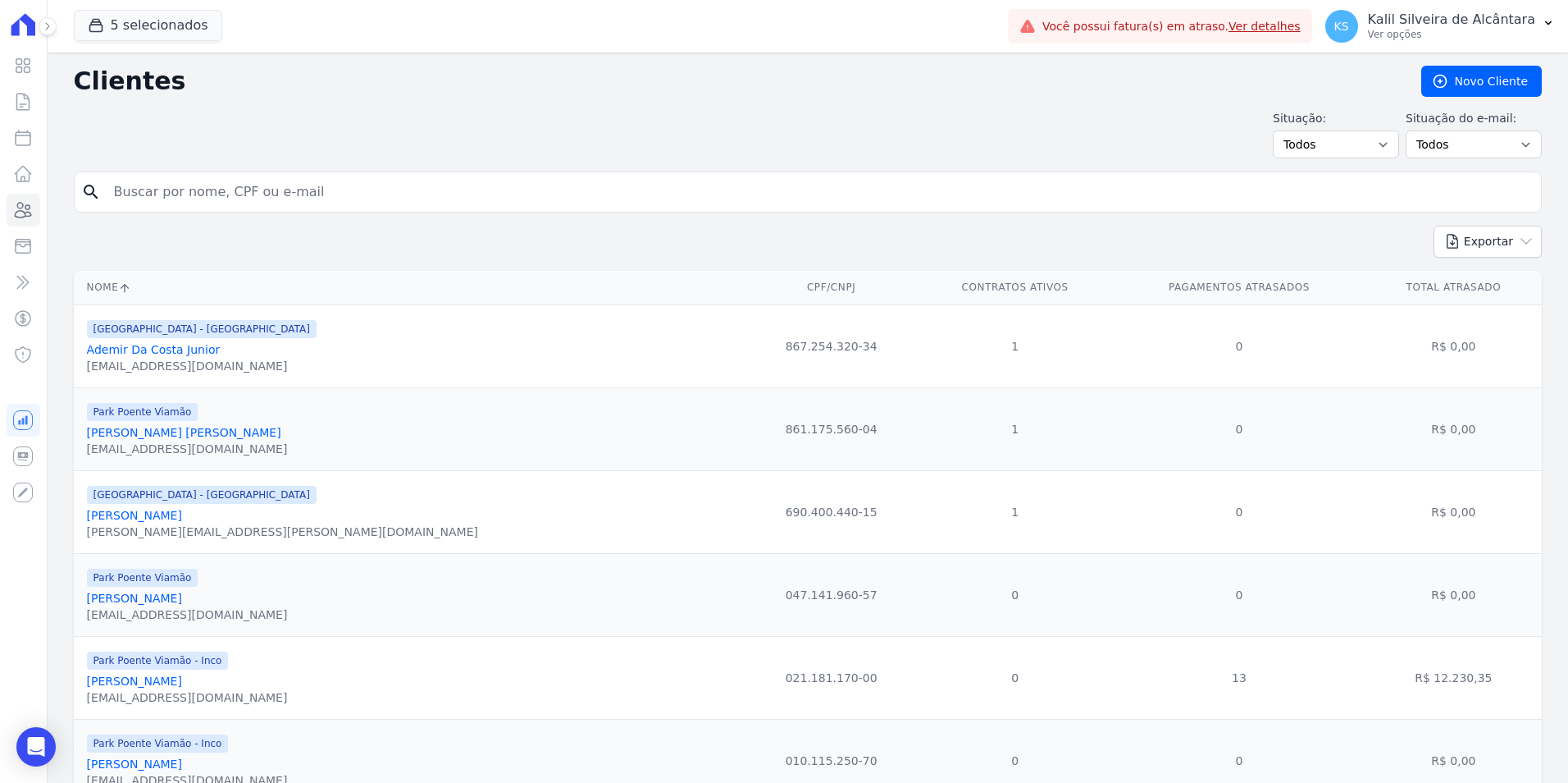
click at [283, 216] on form "search" at bounding box center [809, 199] width 1469 height 54
click at [282, 209] on div "search" at bounding box center [809, 192] width 1469 height 41
click at [285, 192] on input "search" at bounding box center [819, 191] width 1431 height 33
type input "thifany"
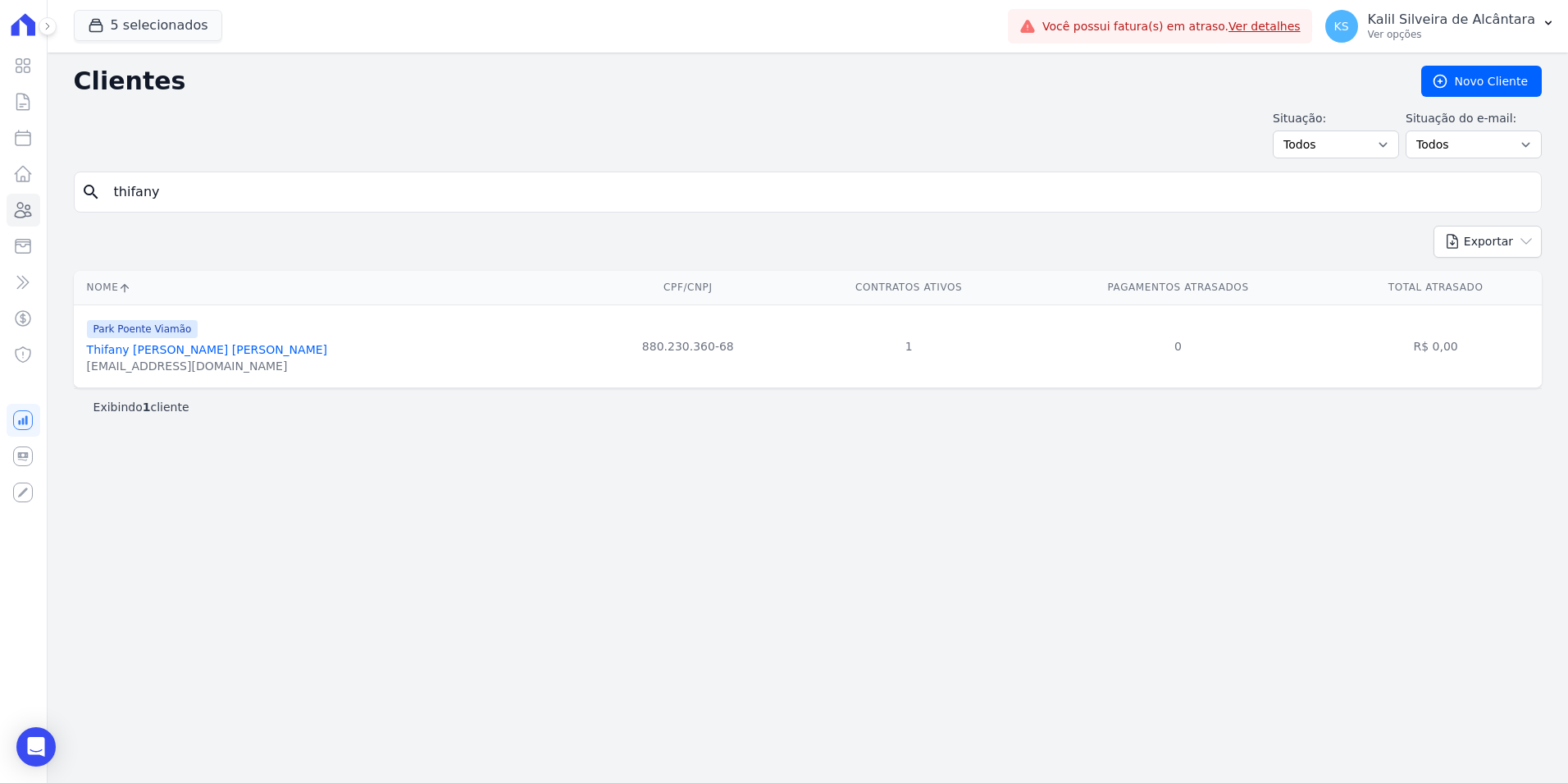
click at [149, 346] on link "Thifany Ribeiro Pereira" at bounding box center [207, 349] width 240 height 13
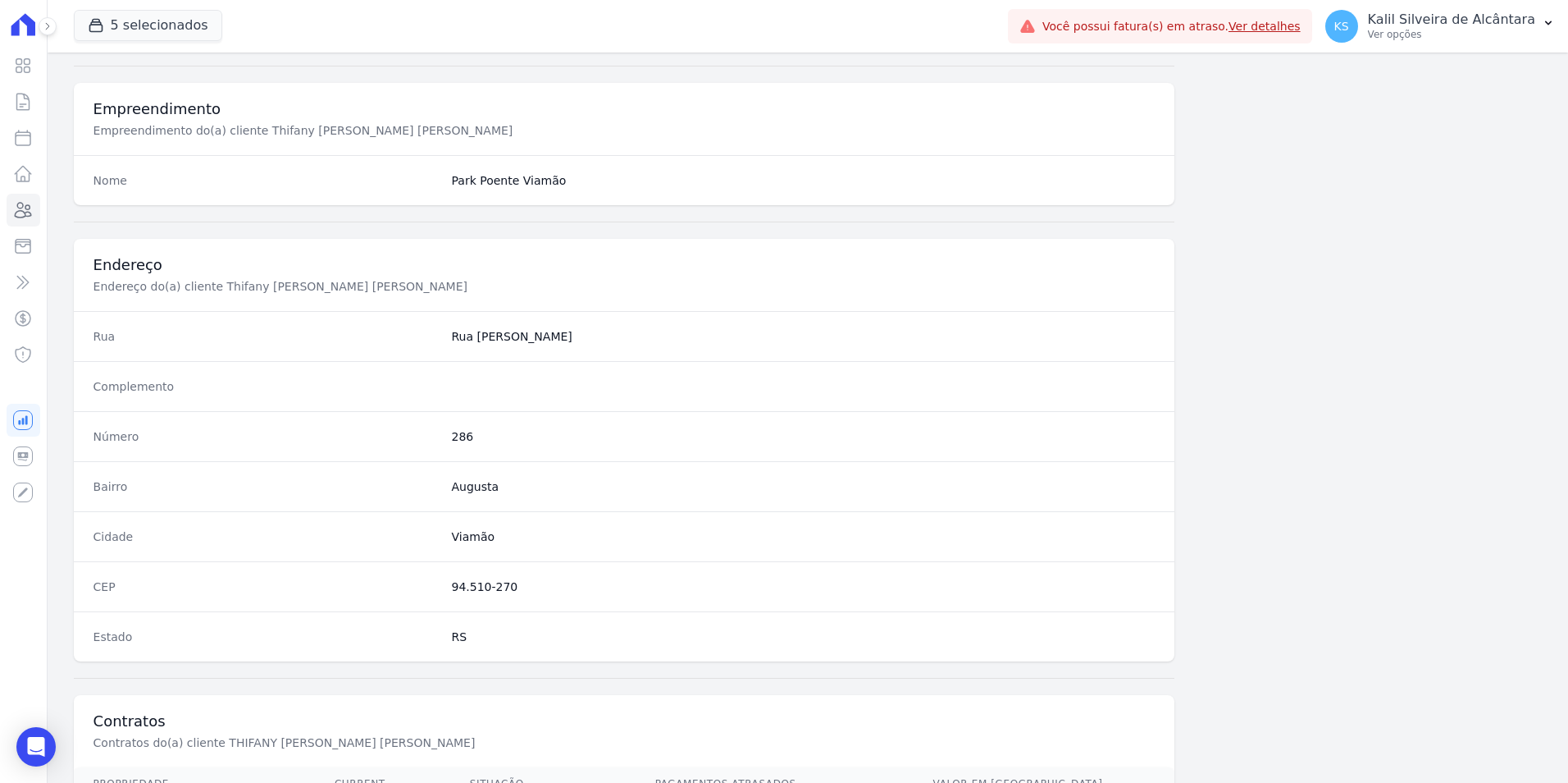
scroll to position [752, 0]
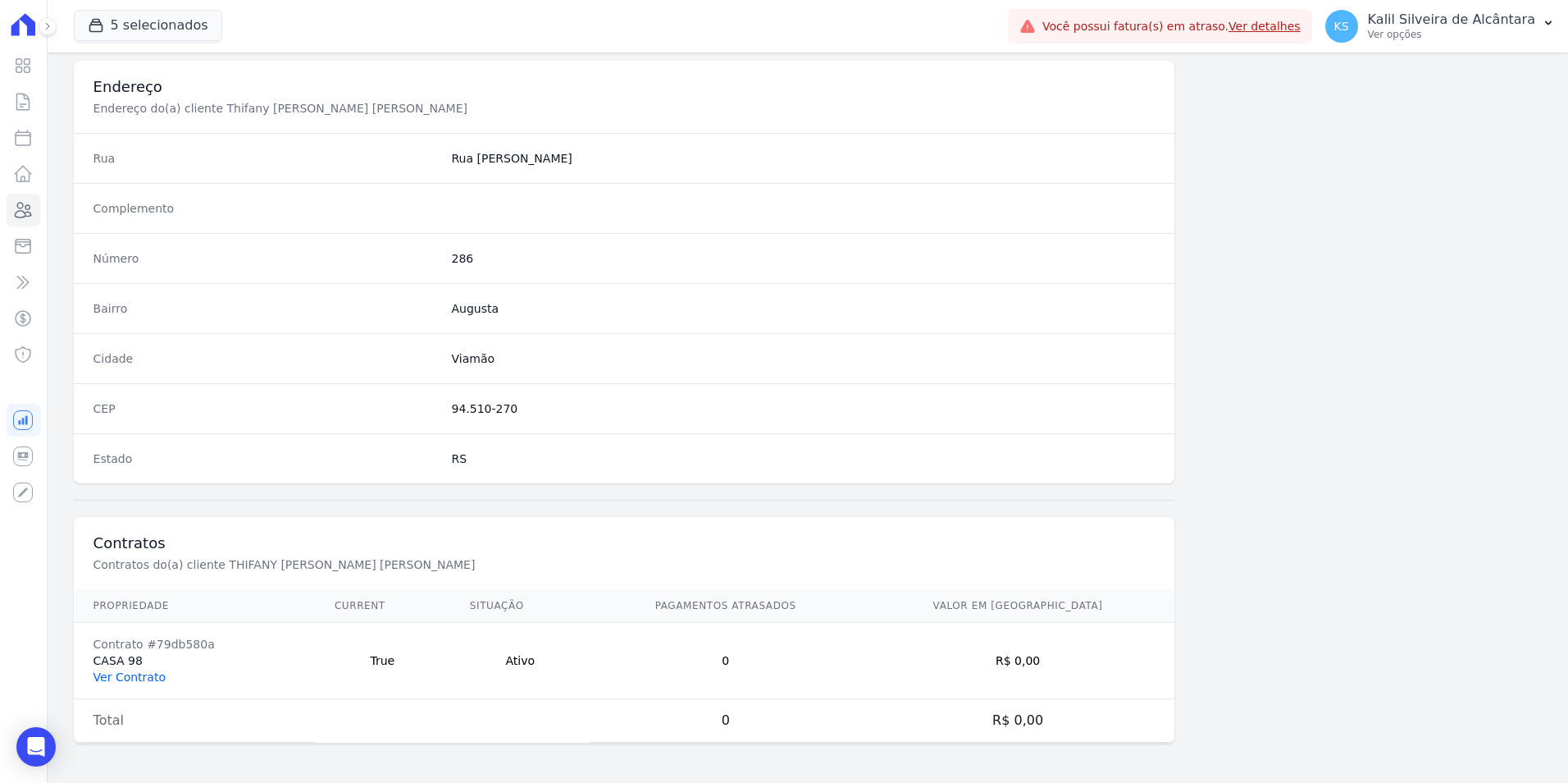
click at [139, 675] on link "Ver Contrato" at bounding box center [130, 677] width 72 height 13
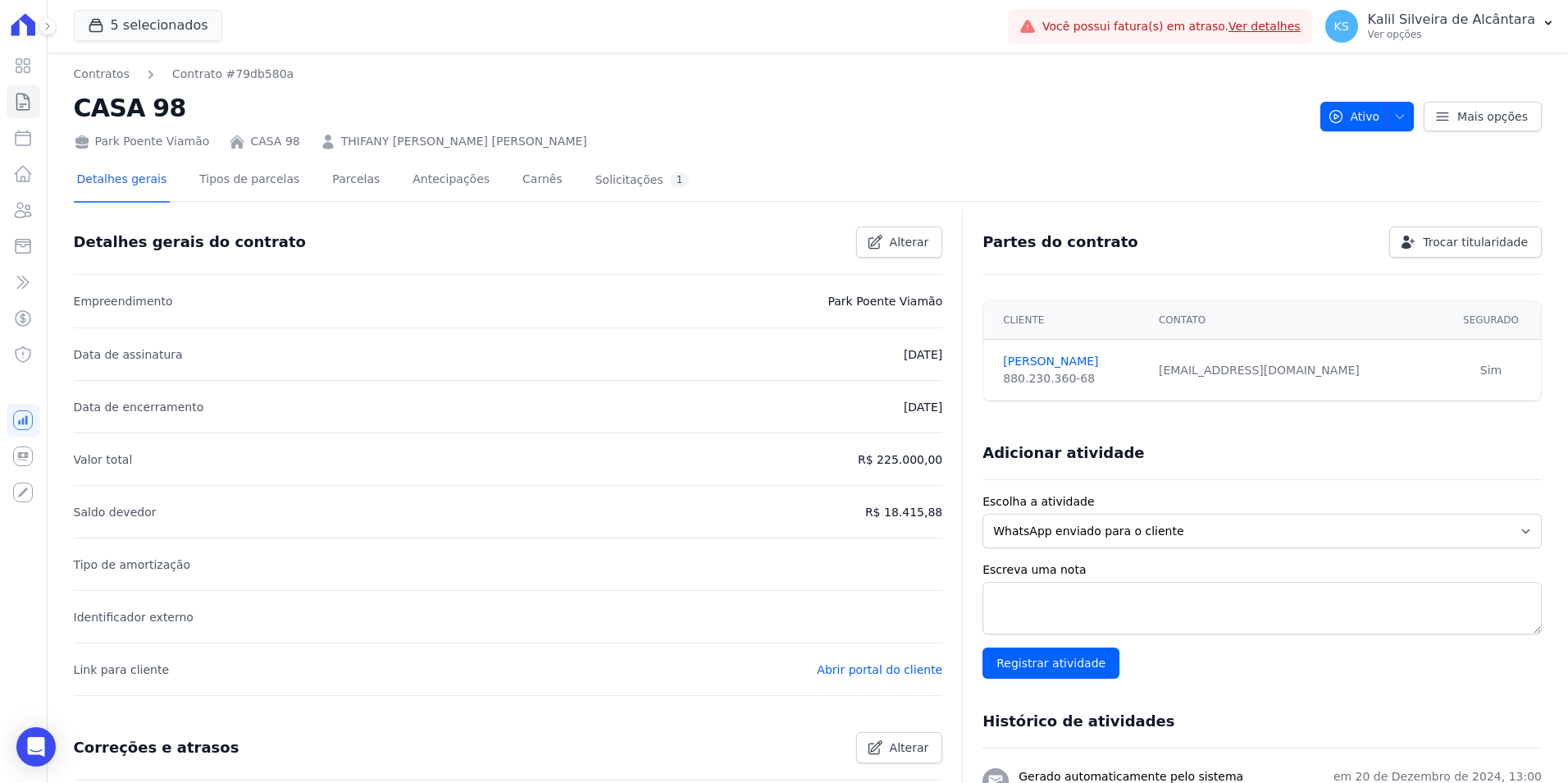
click at [342, 193] on link "Parcelas" at bounding box center [356, 180] width 54 height 44
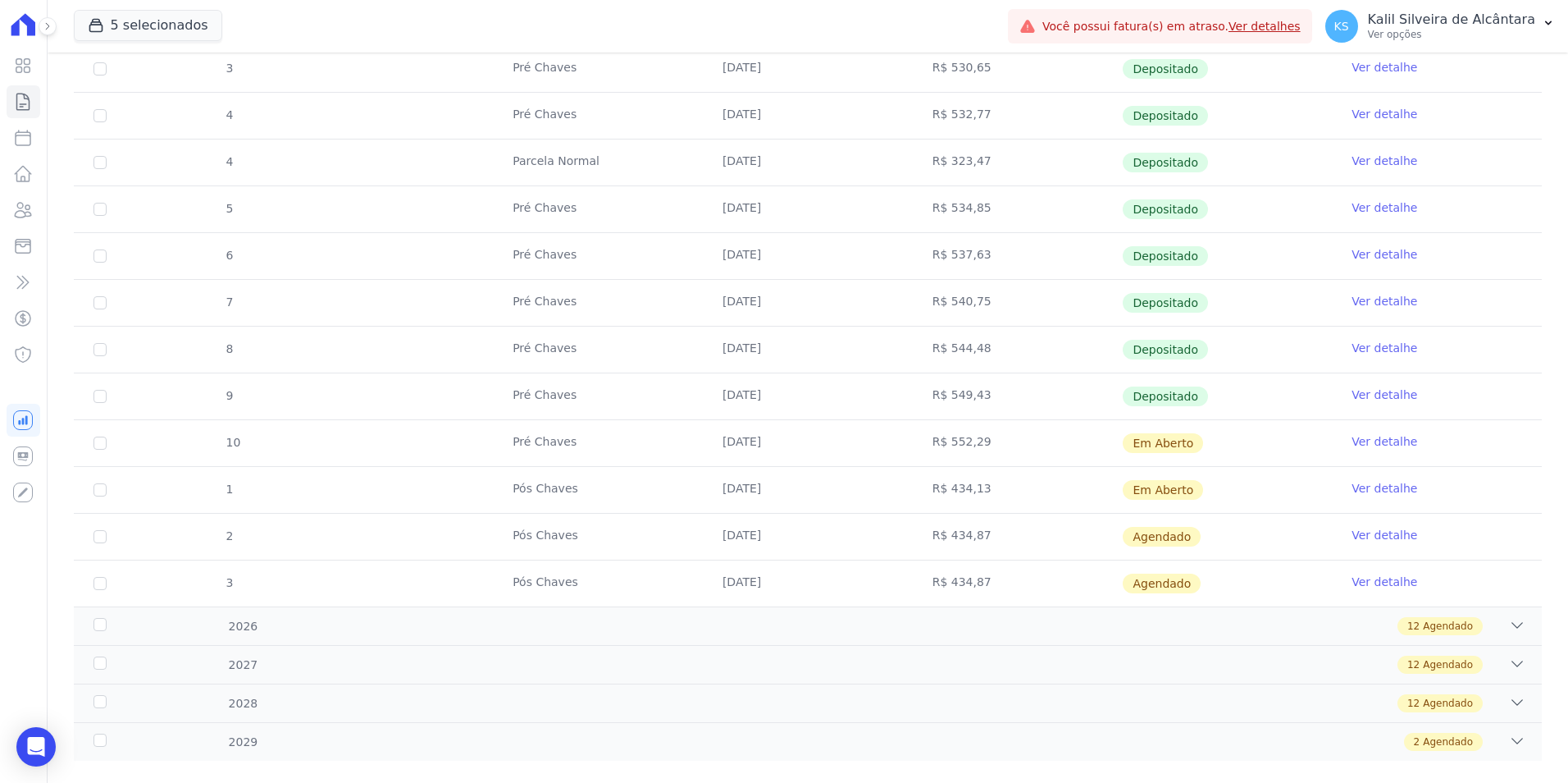
scroll to position [575, 0]
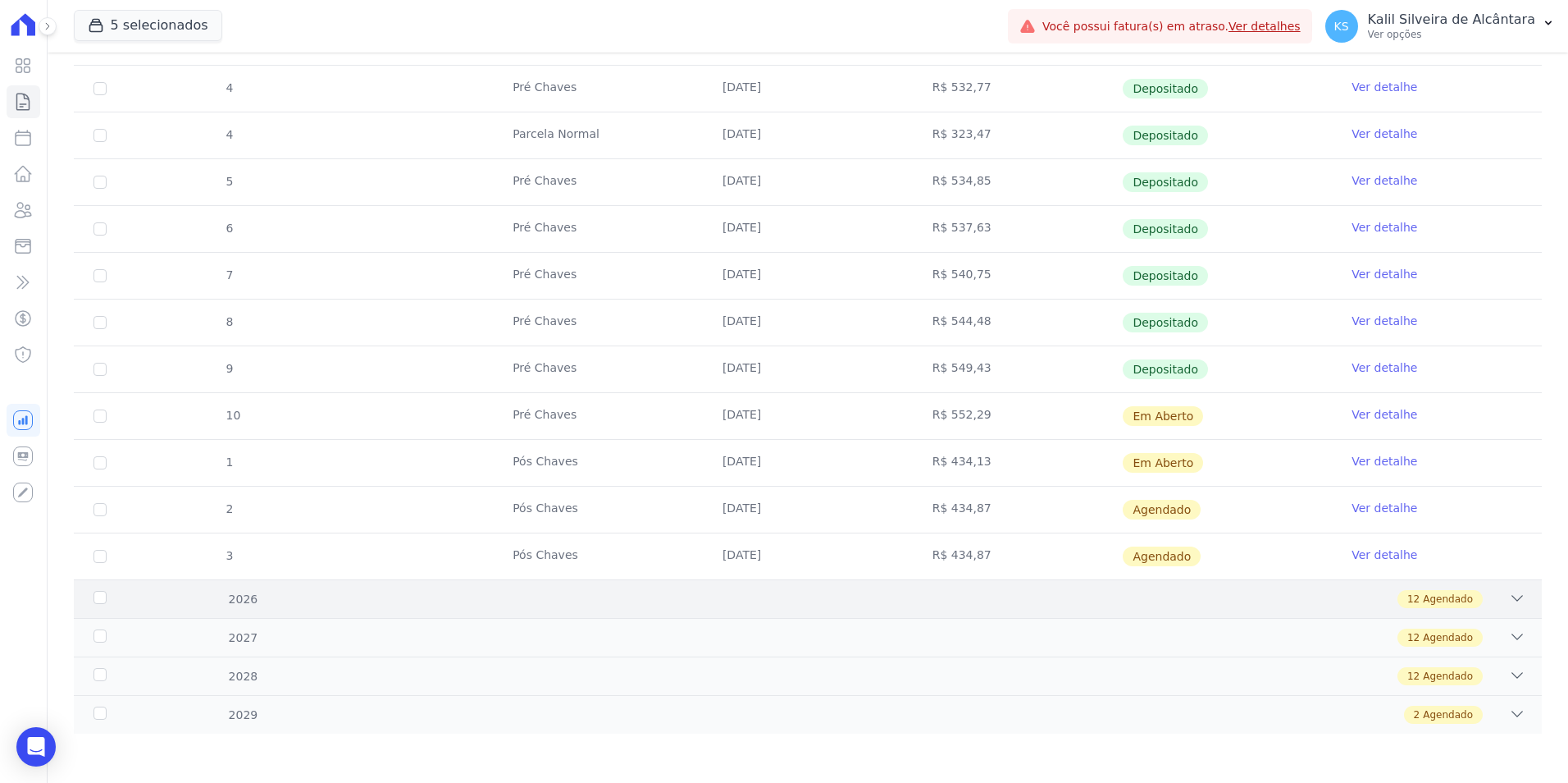
click at [525, 603] on div "12 Agendado" at bounding box center [880, 598] width 1291 height 18
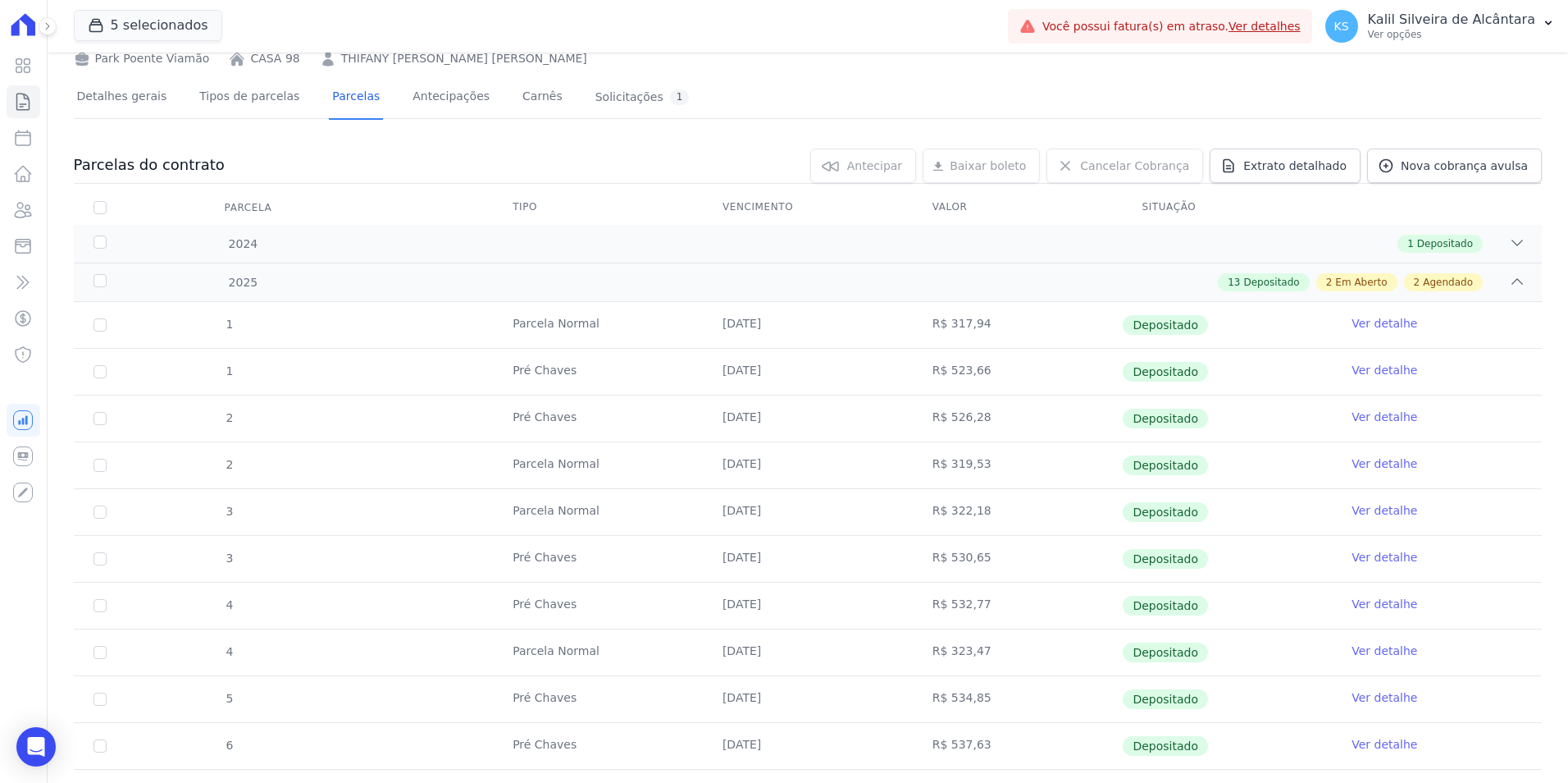
scroll to position [0, 0]
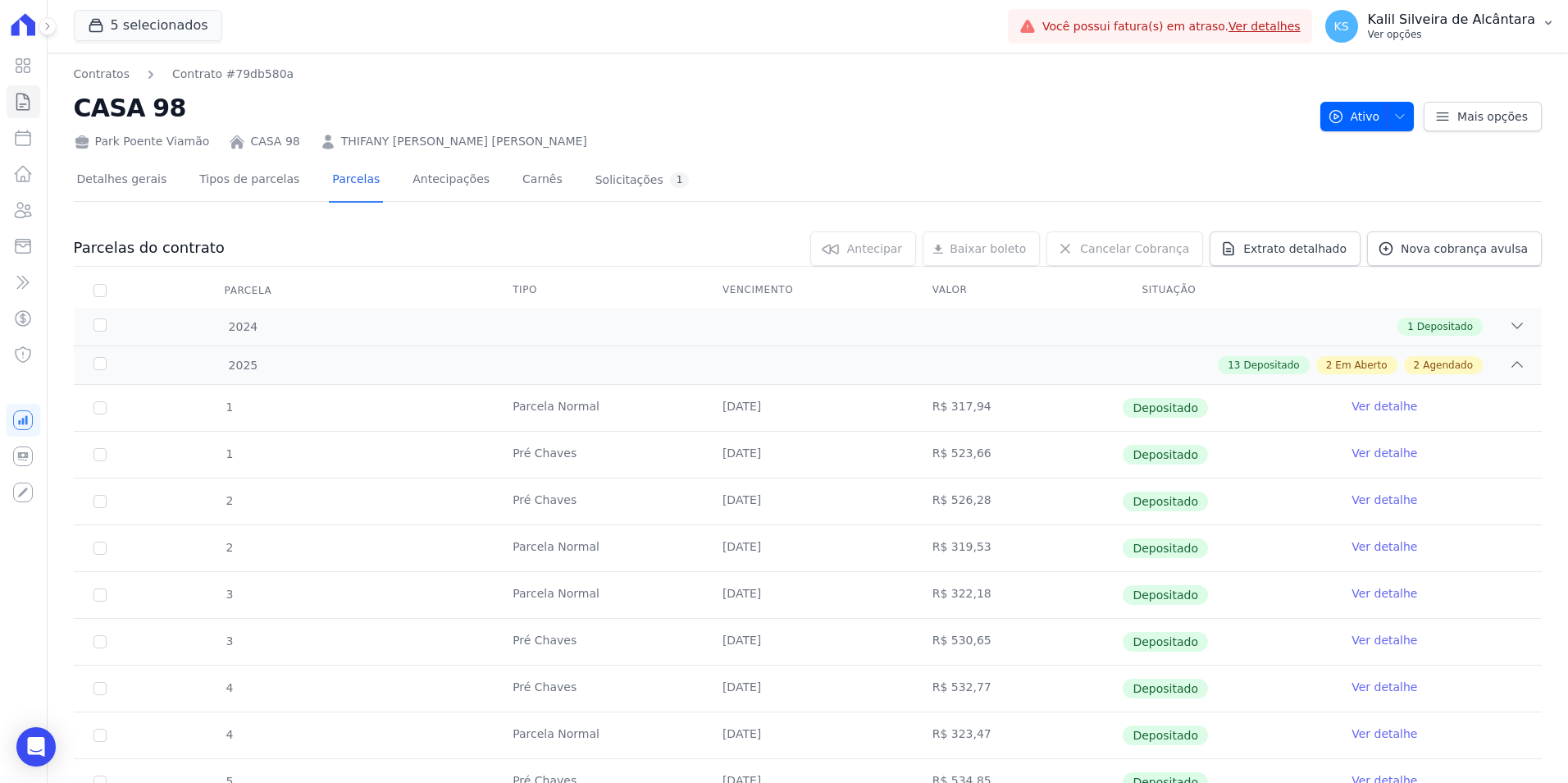
click at [1509, 31] on p "Ver opções" at bounding box center [1452, 34] width 167 height 13
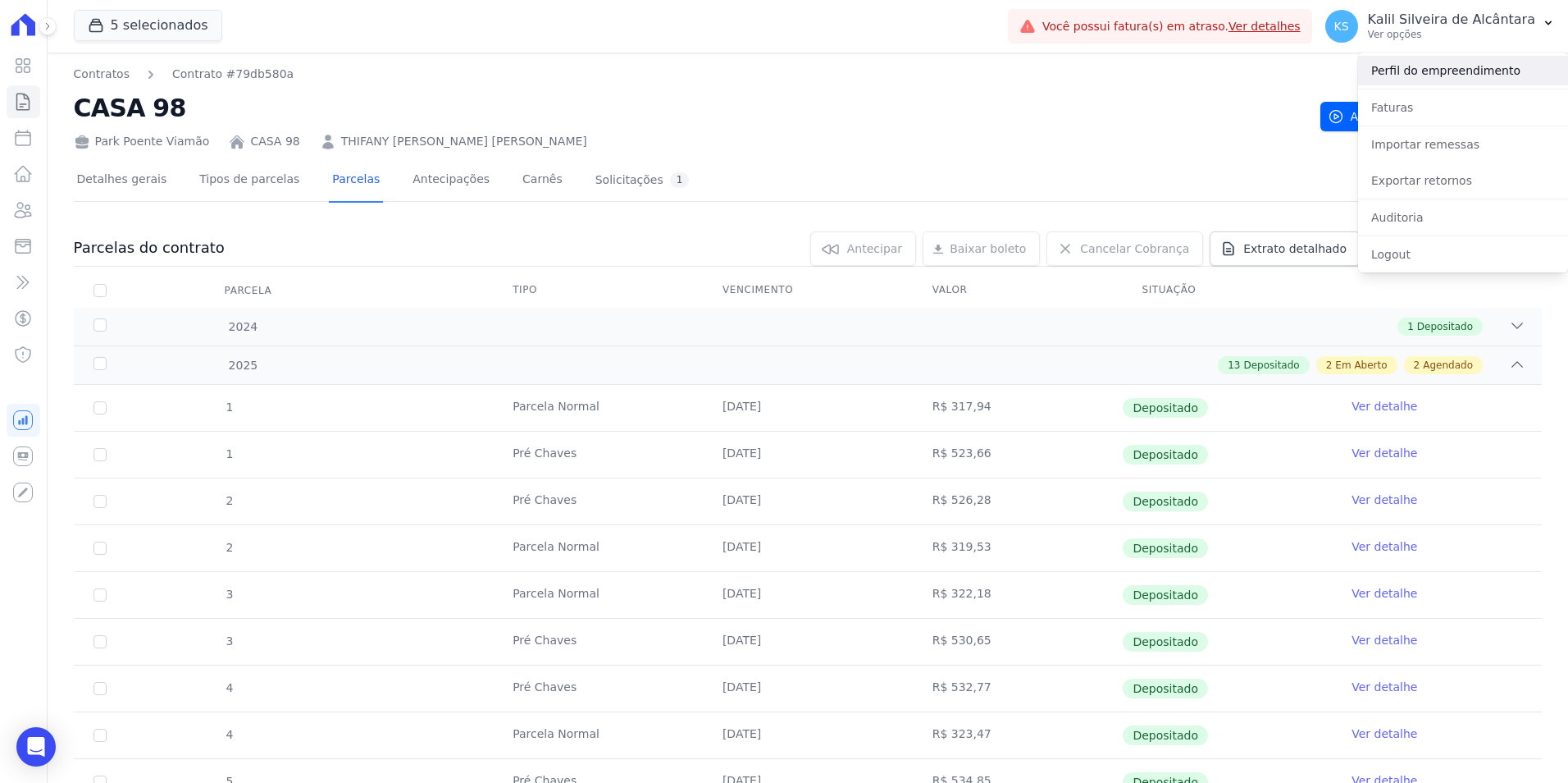
click at [1423, 75] on link "Perfil do empreendimento" at bounding box center [1463, 71] width 210 height 30
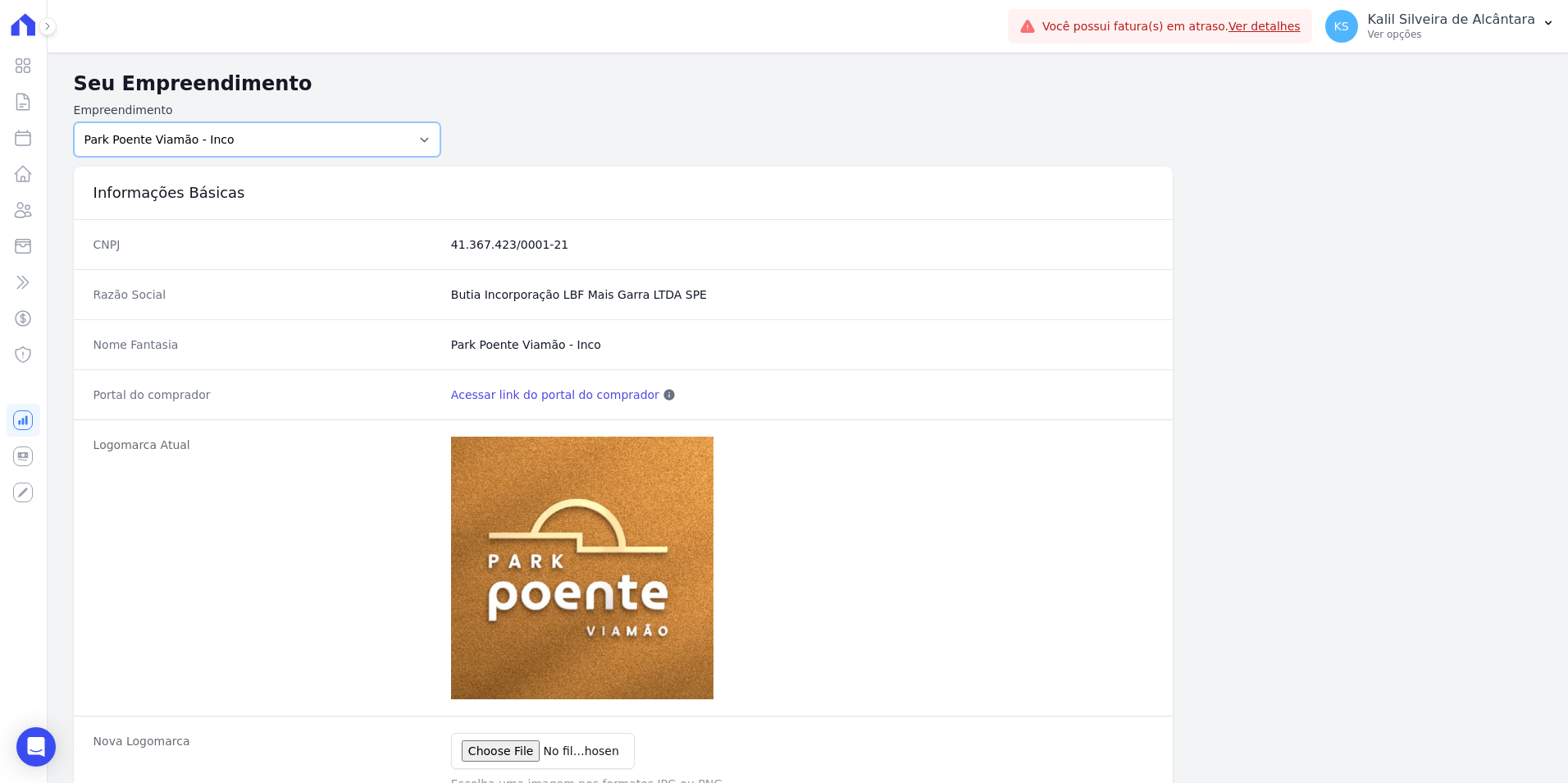
click at [200, 129] on select "Art Park - Juros de Obra Arty Park - Gravatai Arty Park - JPI Clube Residencial…" at bounding box center [258, 139] width 368 height 34
select select "bb4f9d9f-12c7-4ae8-bc2e-9e19481730b1"
click at [74, 123] on select "Art Park - Juros de Obra Arty Park - Gravatai Arty Park - JPI Clube Residencial…" at bounding box center [258, 139] width 368 height 34
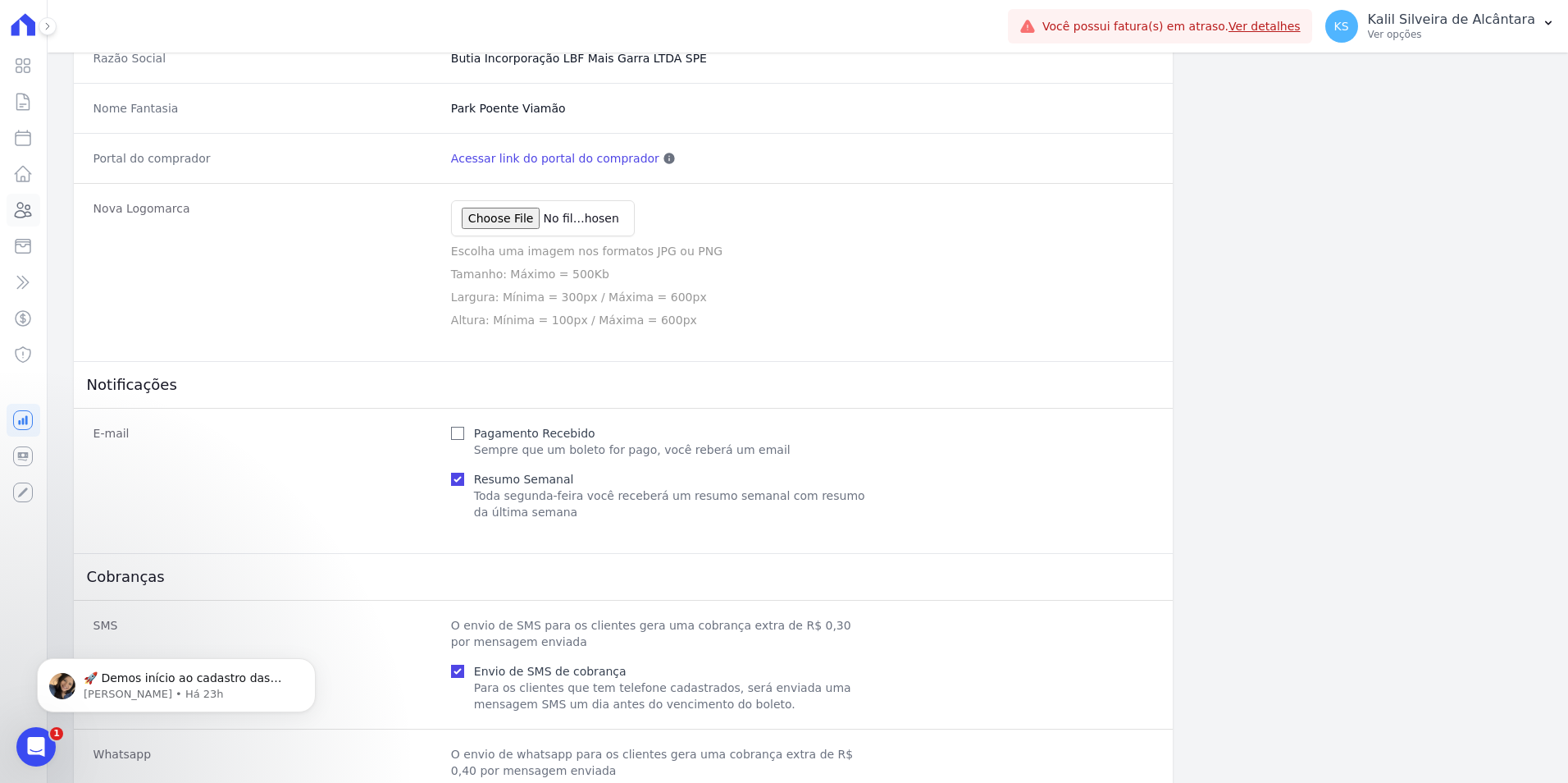
scroll to position [164, 0]
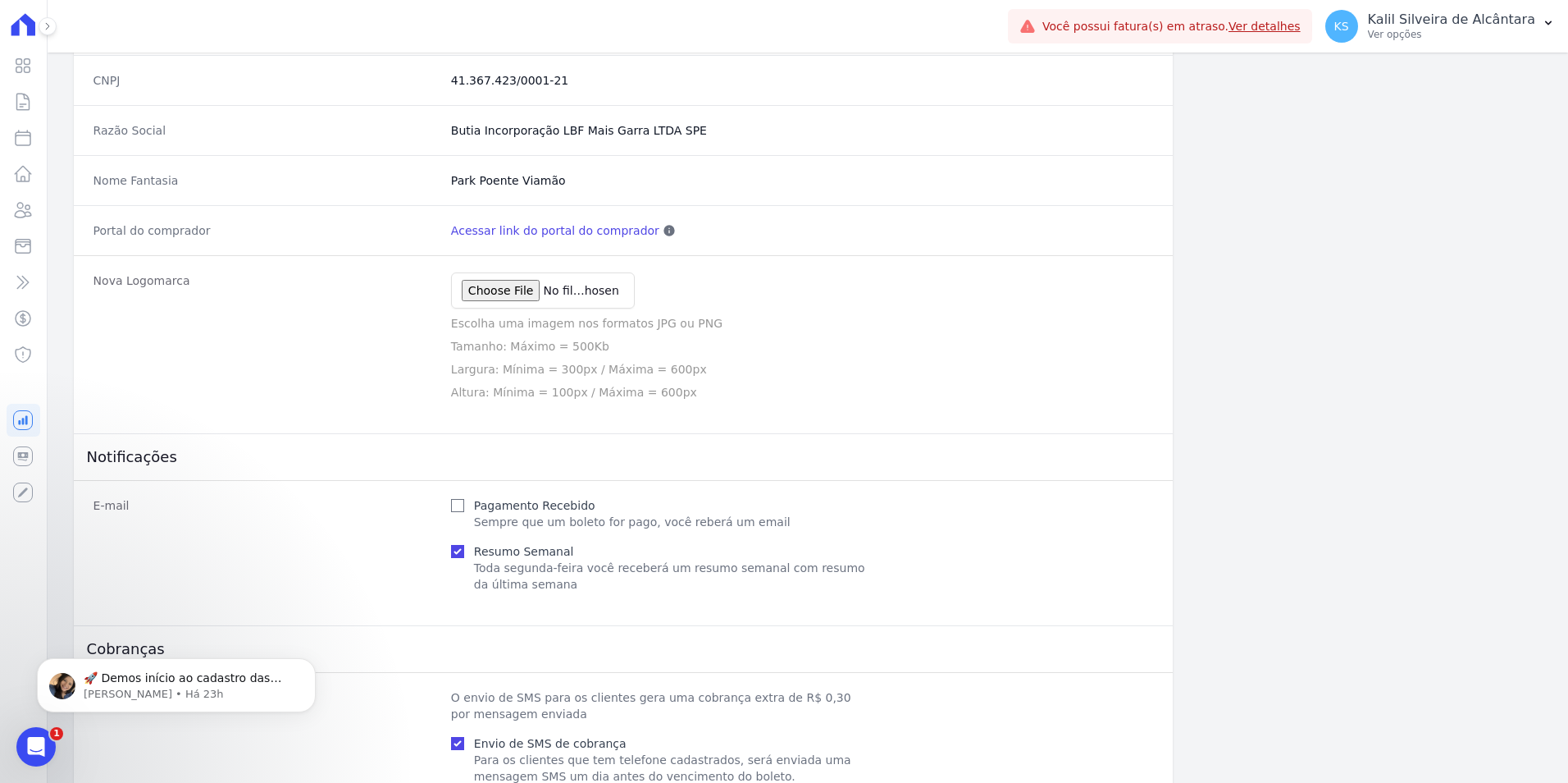
click at [555, 230] on link "Acessar link do portal do comprador" at bounding box center [555, 230] width 208 height 17
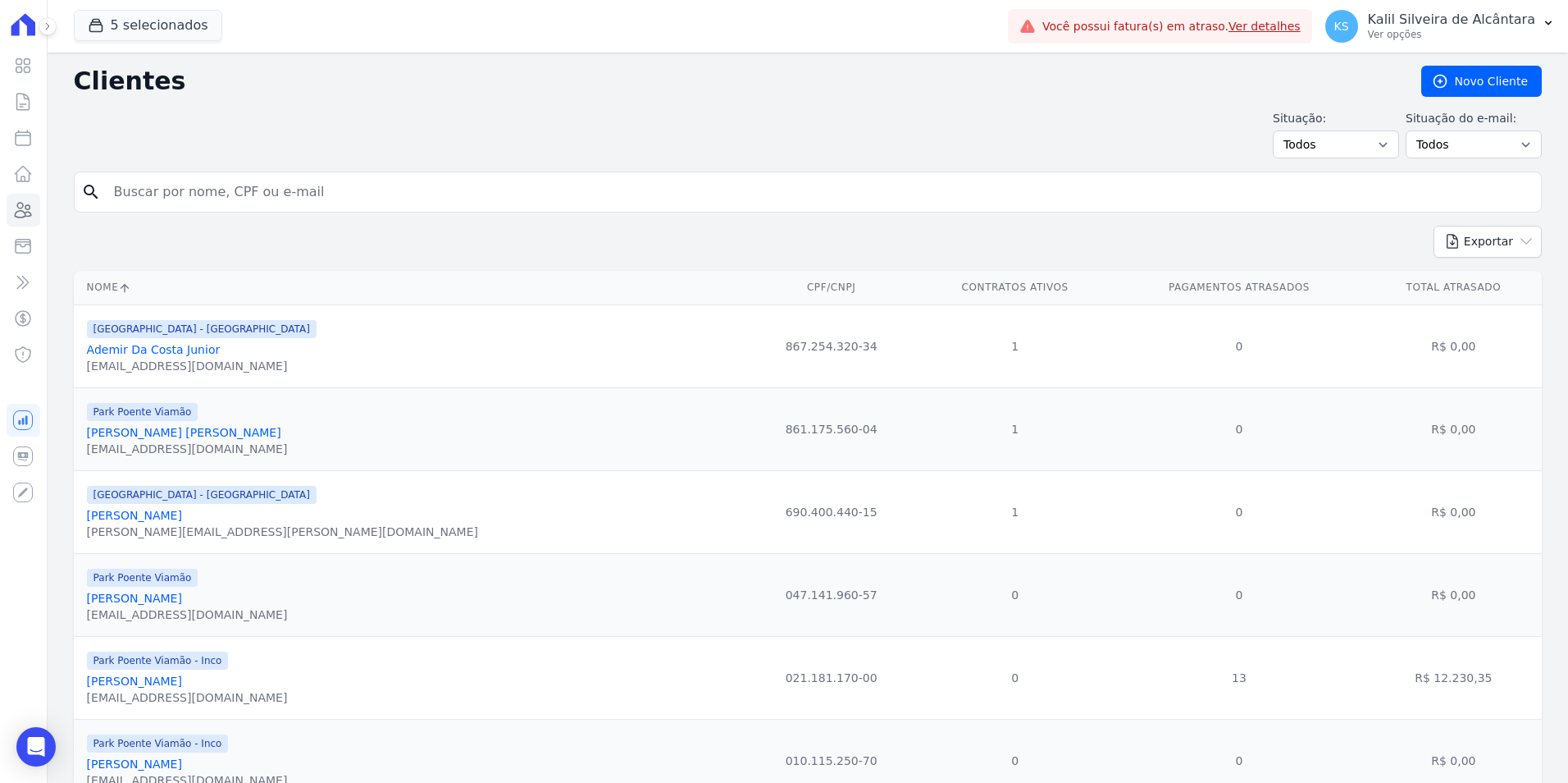
click at [228, 194] on input "search" at bounding box center [819, 191] width 1431 height 33
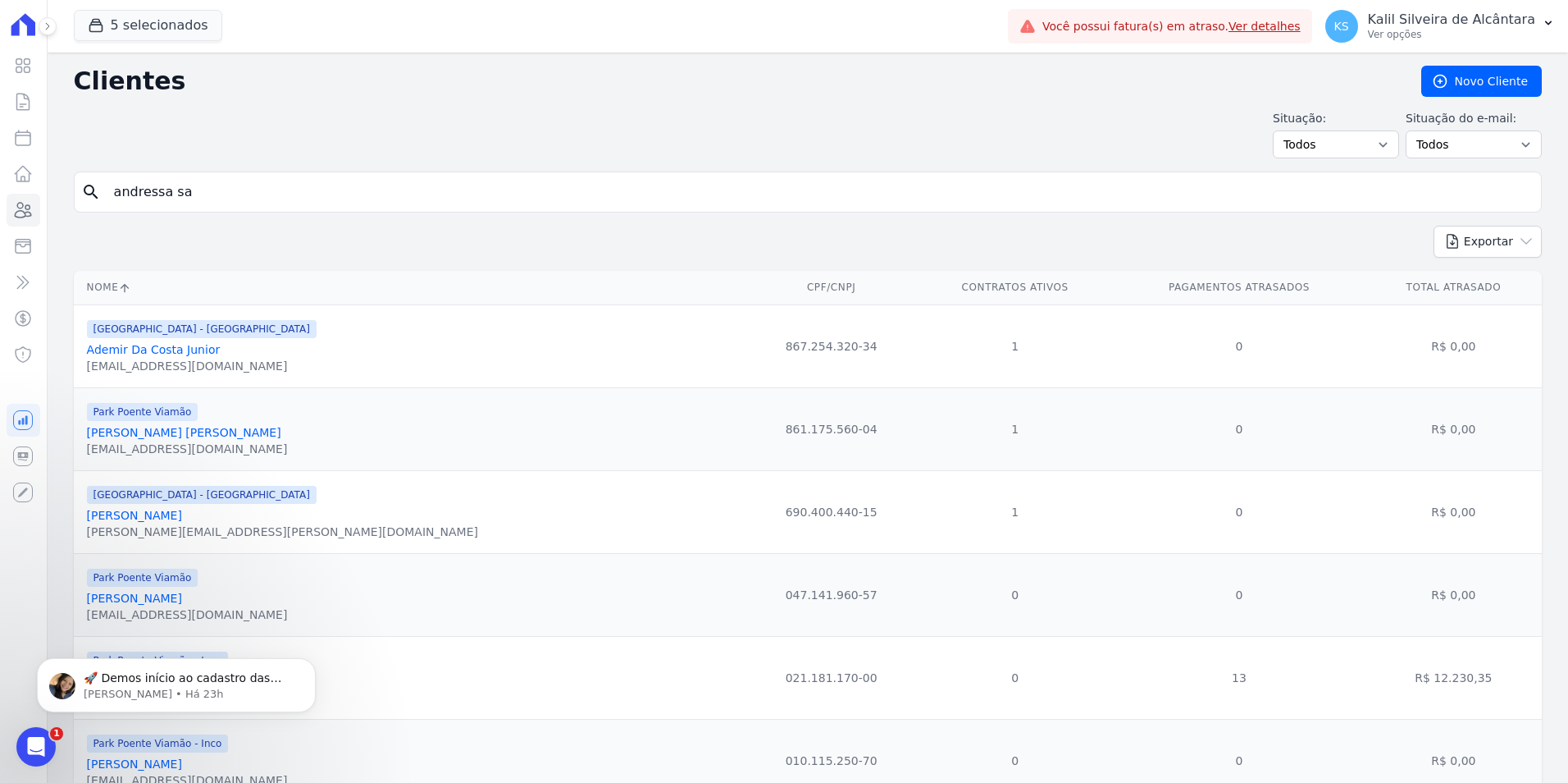
type input "andressa sa"
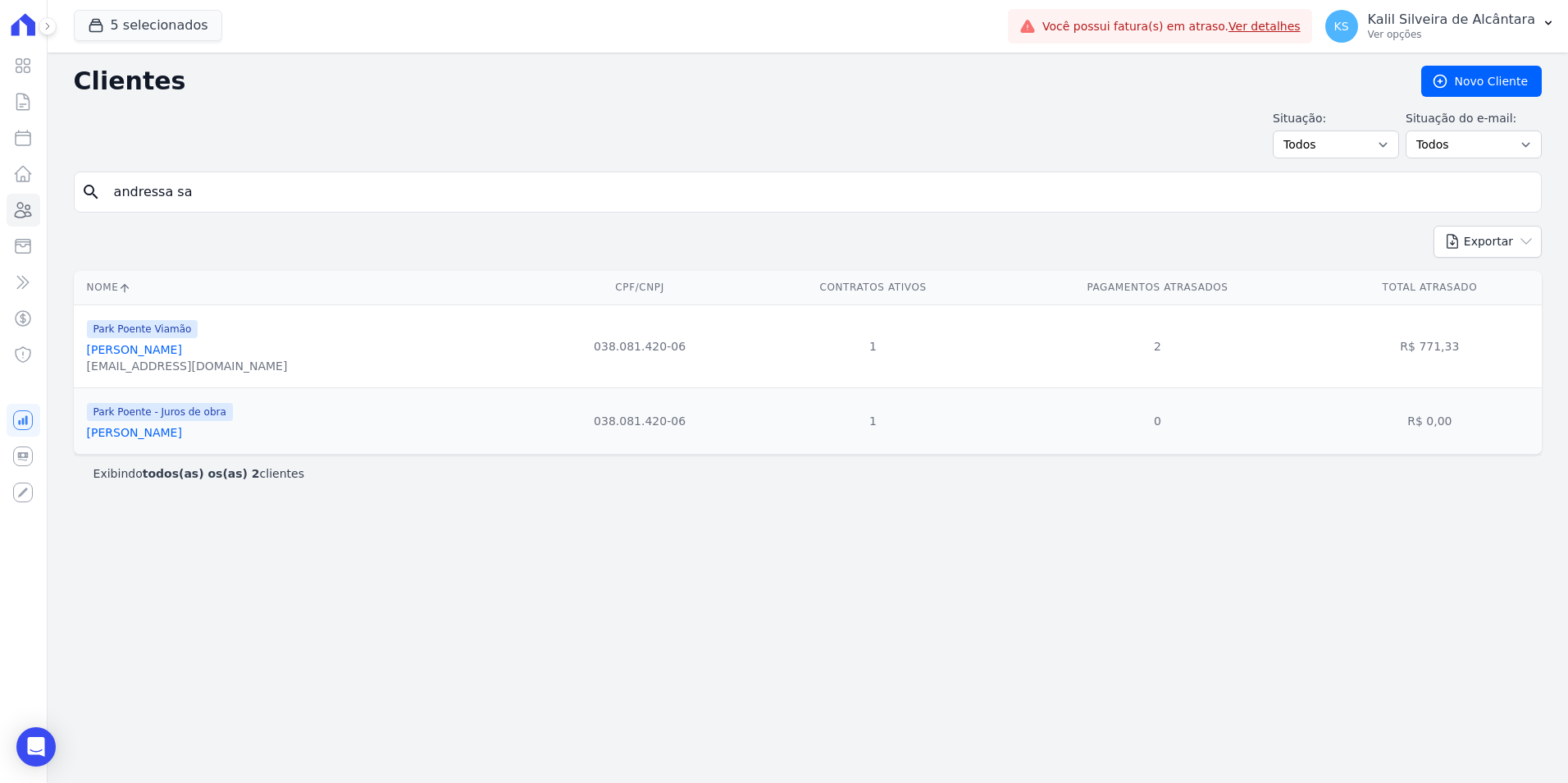
drag, startPoint x: 249, startPoint y: 355, endPoint x: 95, endPoint y: 337, distance: 155.0
click at [95, 337] on div "Park Poente Viamão [PERSON_NAME] [EMAIL_ADDRESS][DOMAIN_NAME]" at bounding box center [306, 346] width 438 height 56
drag, startPoint x: 187, startPoint y: 209, endPoint x: 201, endPoint y: 184, distance: 28.7
click at [187, 209] on div "search andressa sa" at bounding box center [809, 192] width 1469 height 41
click at [204, 184] on input "andressa sa" at bounding box center [819, 191] width 1431 height 33
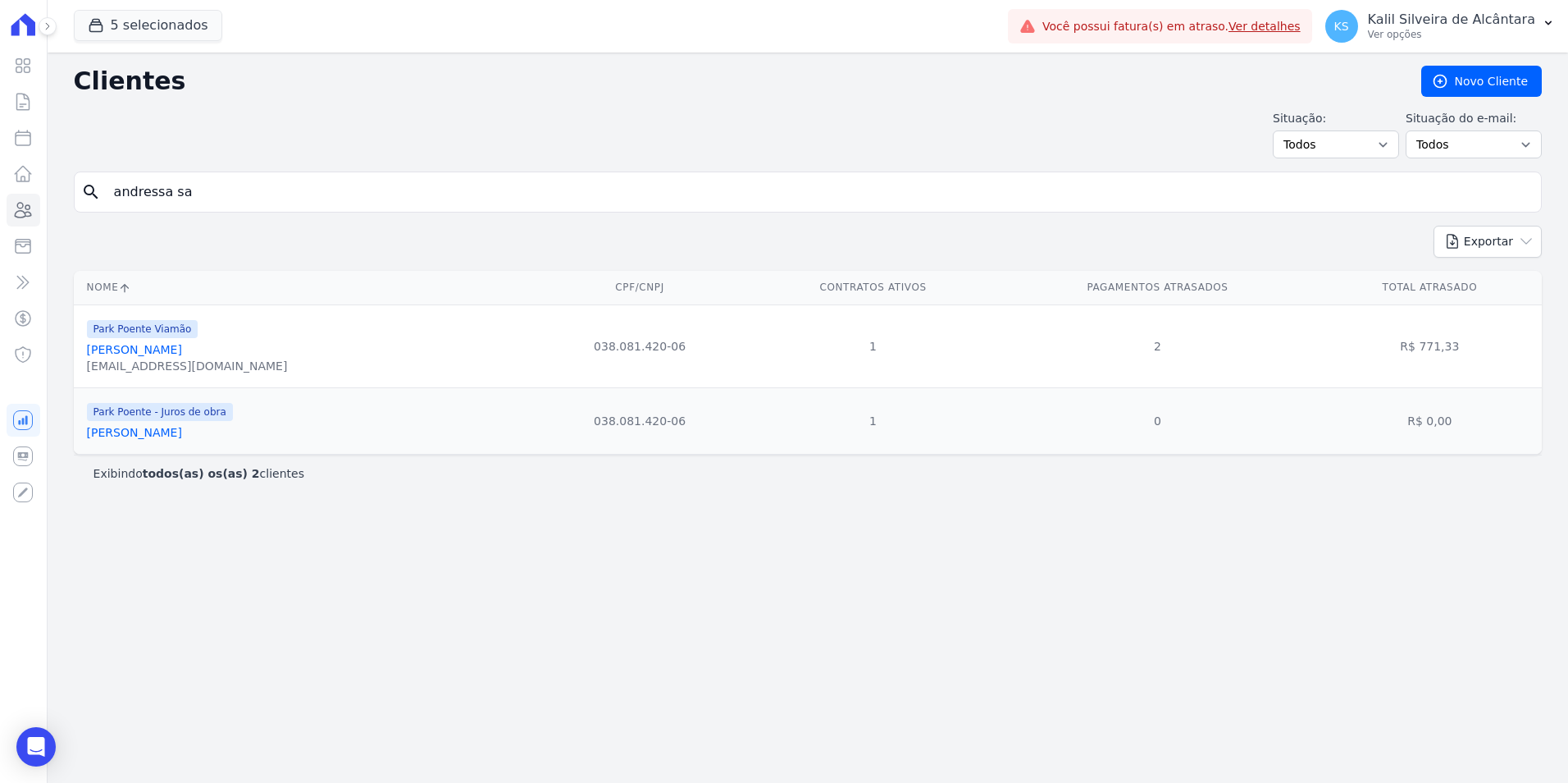
drag, startPoint x: 198, startPoint y: 191, endPoint x: -3, endPoint y: 196, distance: 201.1
click at [0, 196] on html "Visão Geral Contratos [GEOGRAPHIC_DATA] Lotes Clientes Minha Carteira Transferê…" at bounding box center [784, 391] width 1568 height 783
click at [481, 178] on input "search" at bounding box center [819, 191] width 1431 height 33
type input "[PERSON_NAME]"
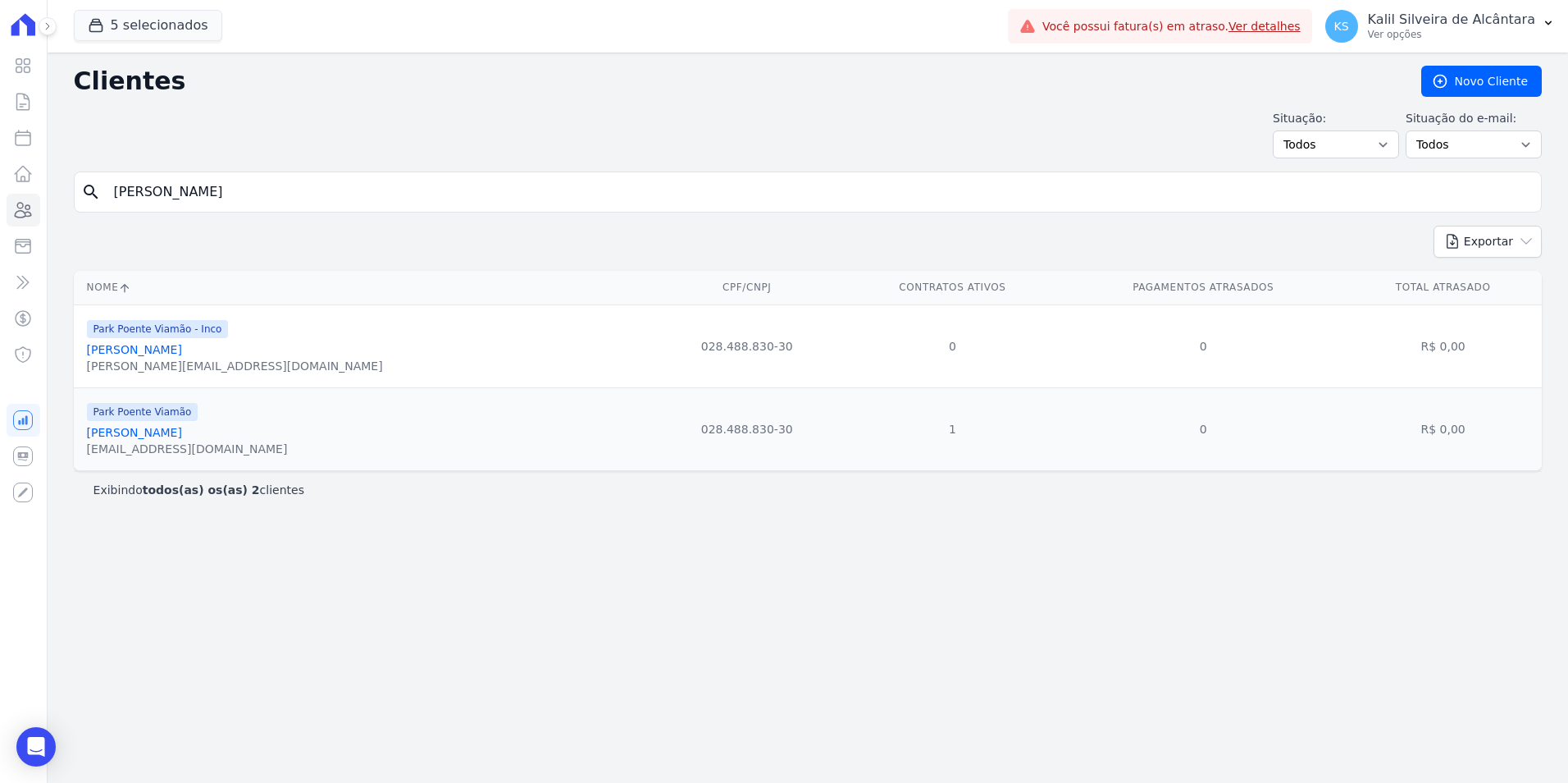
click at [145, 438] on link "[PERSON_NAME]" at bounding box center [135, 433] width 95 height 13
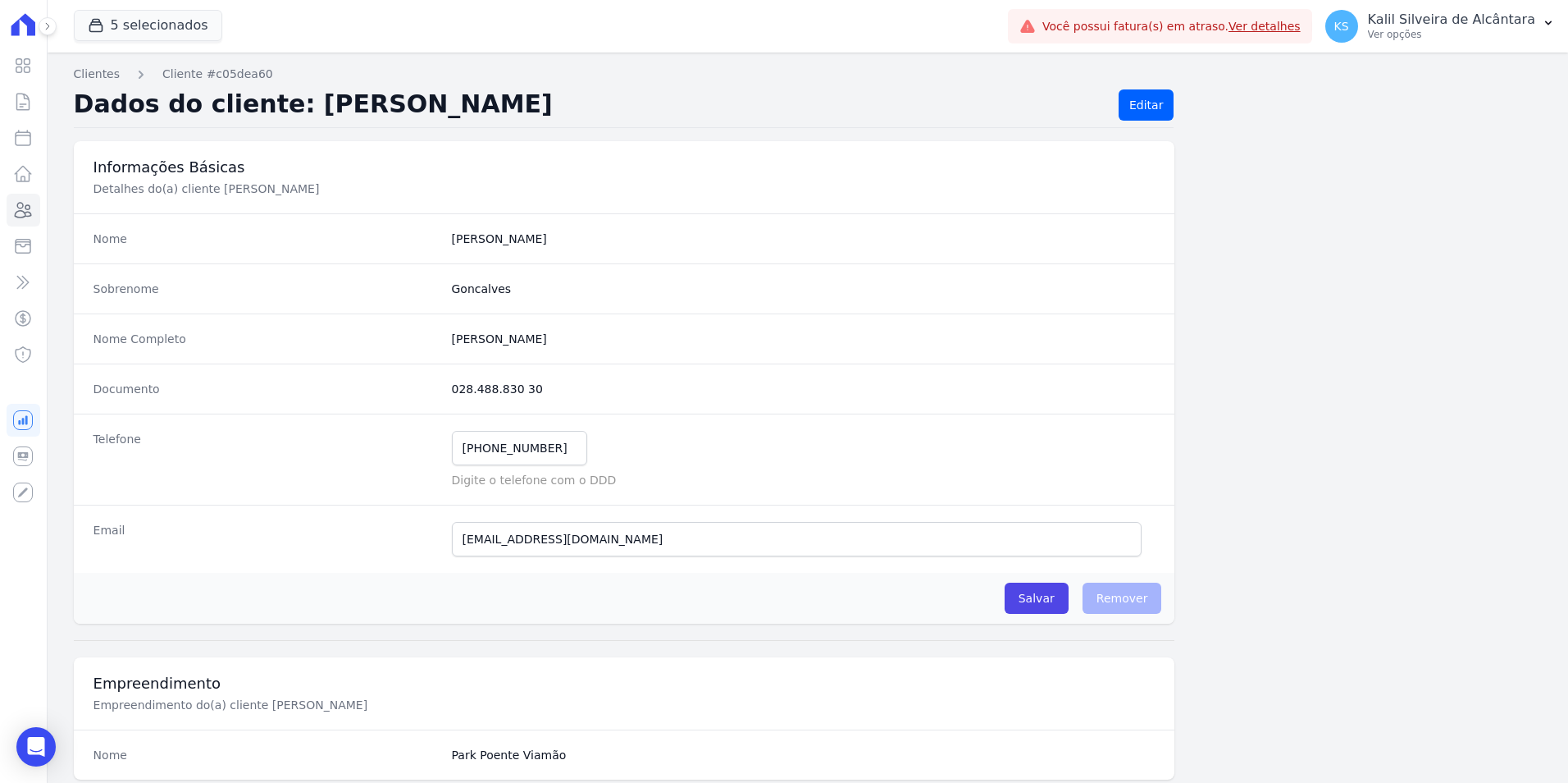
drag, startPoint x: 581, startPoint y: 344, endPoint x: 385, endPoint y: 330, distance: 196.5
click at [385, 330] on div "Nome Completo [PERSON_NAME]" at bounding box center [625, 339] width 1102 height 50
copy div "[PERSON_NAME]"
click at [31, 210] on icon at bounding box center [22, 210] width 19 height 20
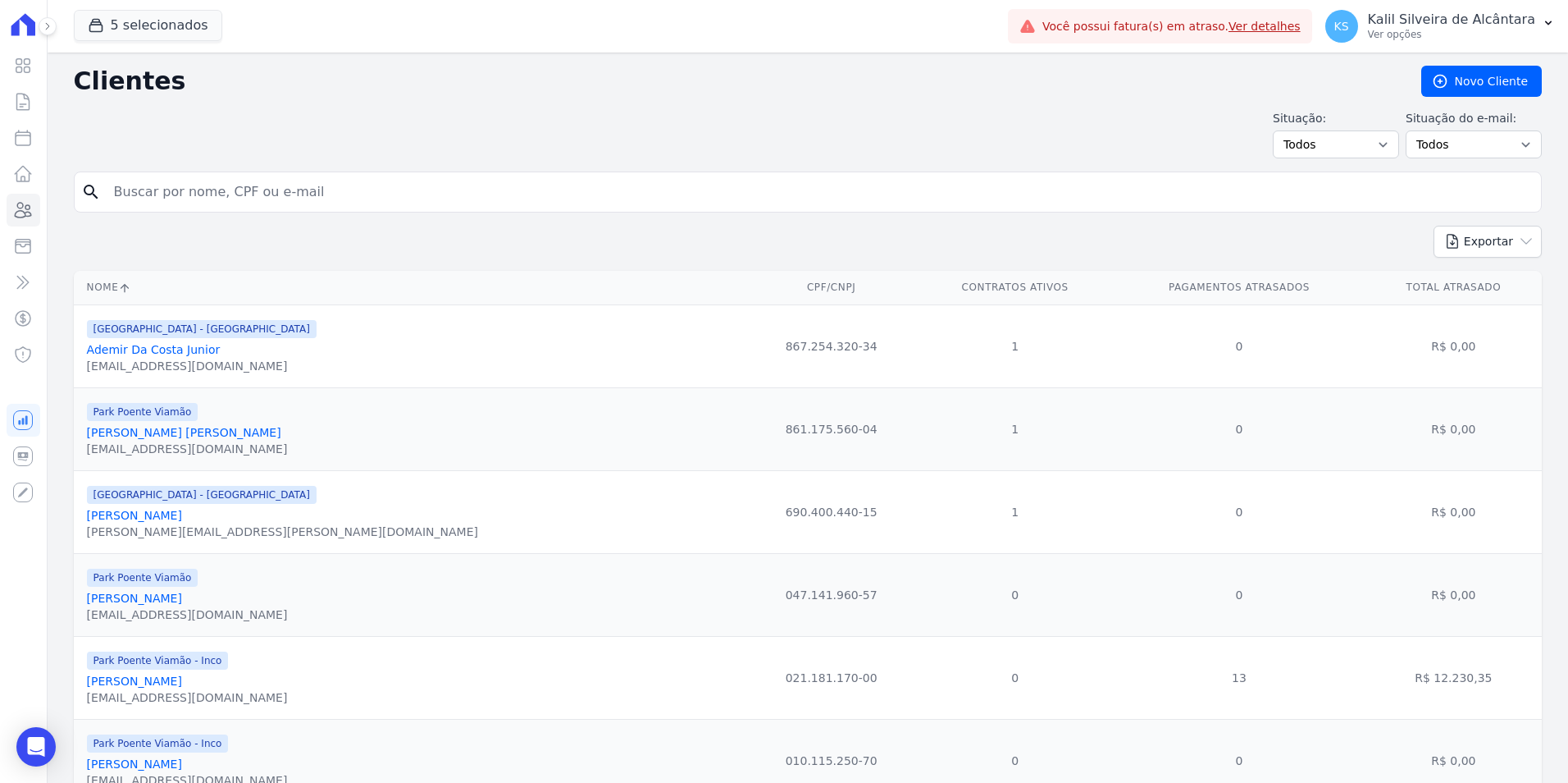
click at [292, 200] on input "search" at bounding box center [819, 191] width 1431 height 33
type input "a"
type input "ANDRESSA SA"
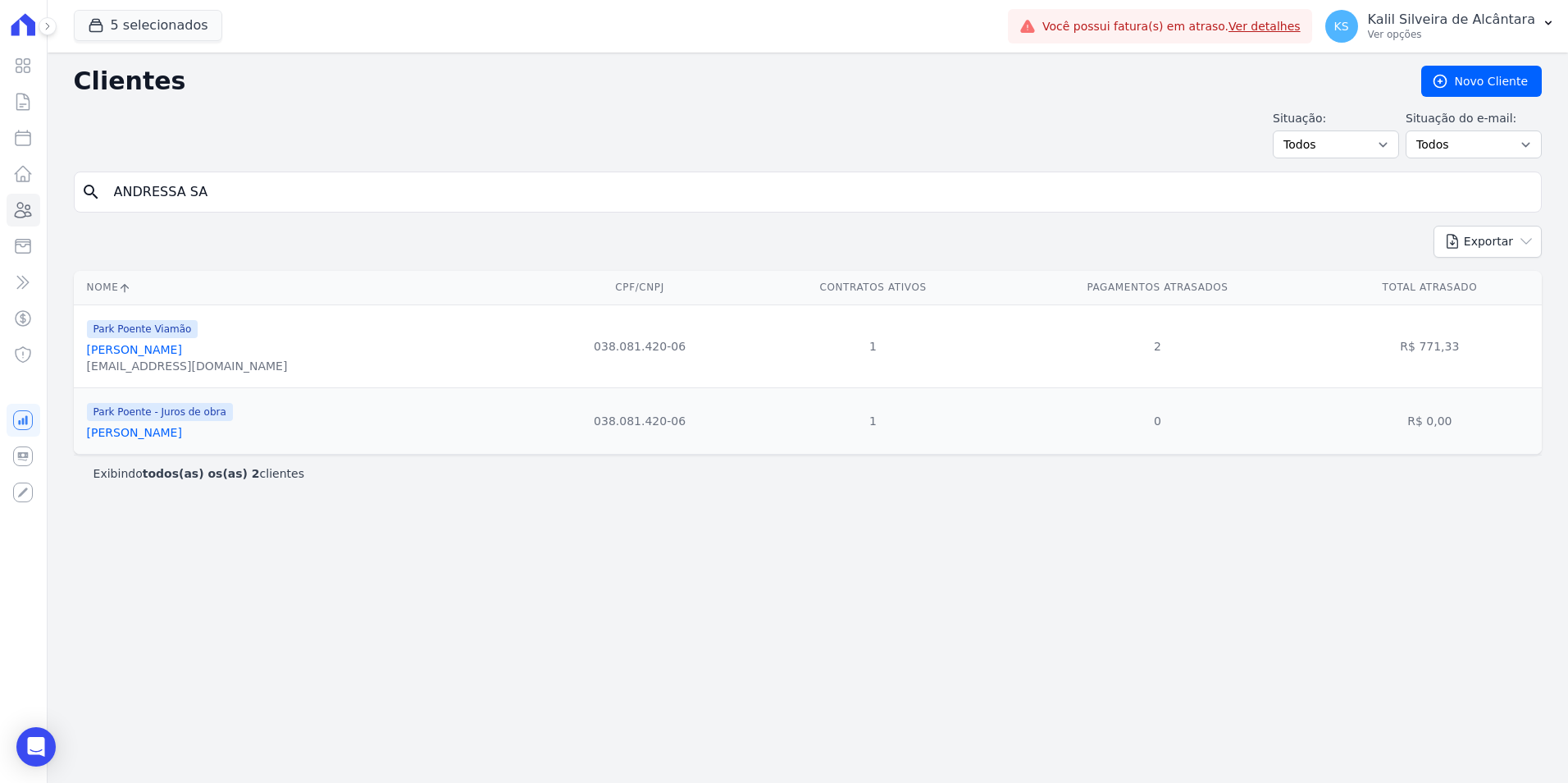
click at [182, 345] on link "[PERSON_NAME]" at bounding box center [135, 349] width 95 height 13
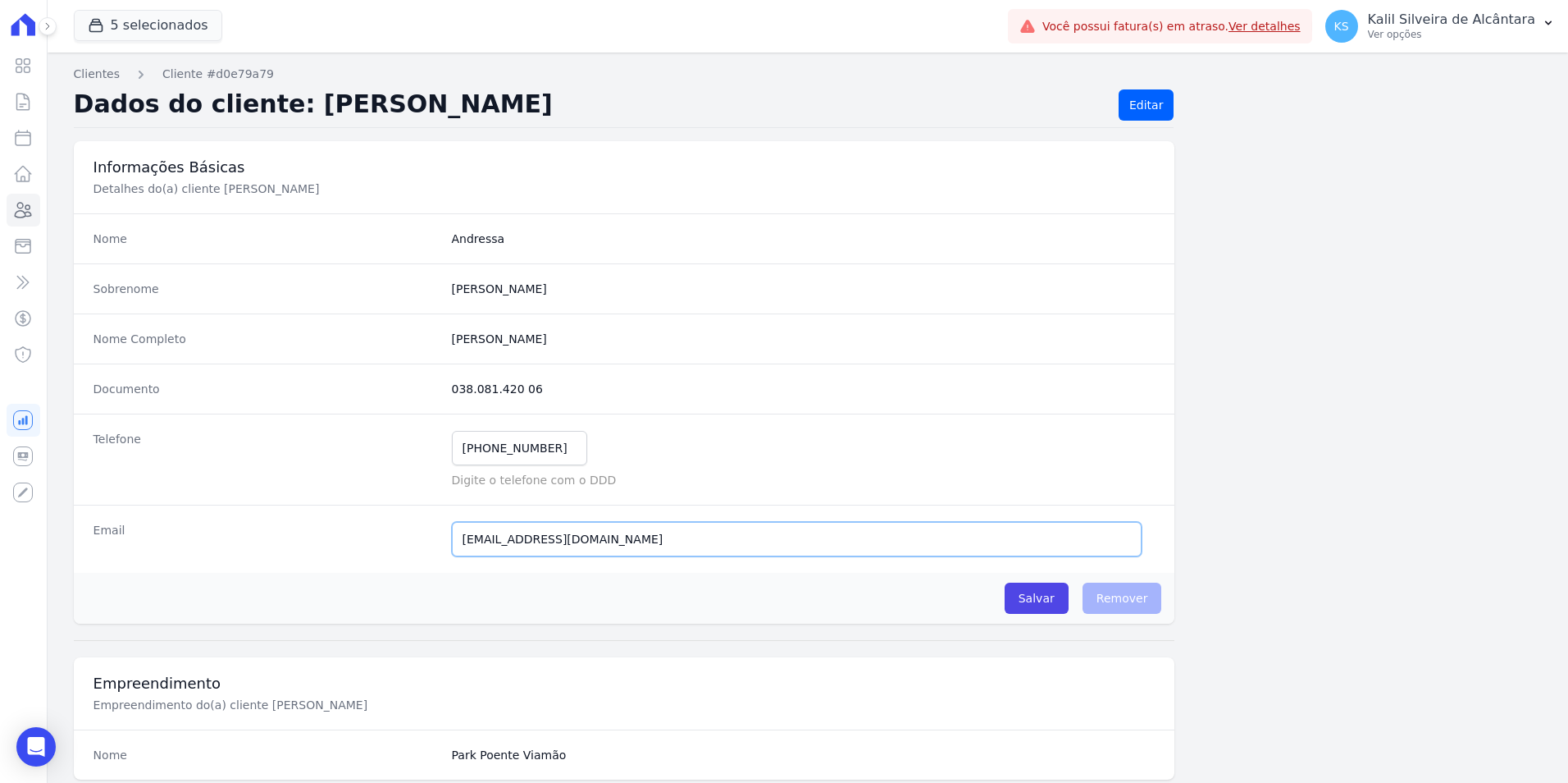
drag, startPoint x: 629, startPoint y: 540, endPoint x: 205, endPoint y: 540, distance: 424.0
click at [205, 540] on div "Email [EMAIL_ADDRESS][DOMAIN_NAME] Email confirmado." at bounding box center [625, 538] width 1102 height 68
drag, startPoint x: 553, startPoint y: 448, endPoint x: 309, endPoint y: 441, distance: 244.1
click at [309, 441] on div "Telefone (51) 99740-6056 Mensagem de SMS ainda não enviada.. Mensagem de Whatsa…" at bounding box center [625, 459] width 1102 height 91
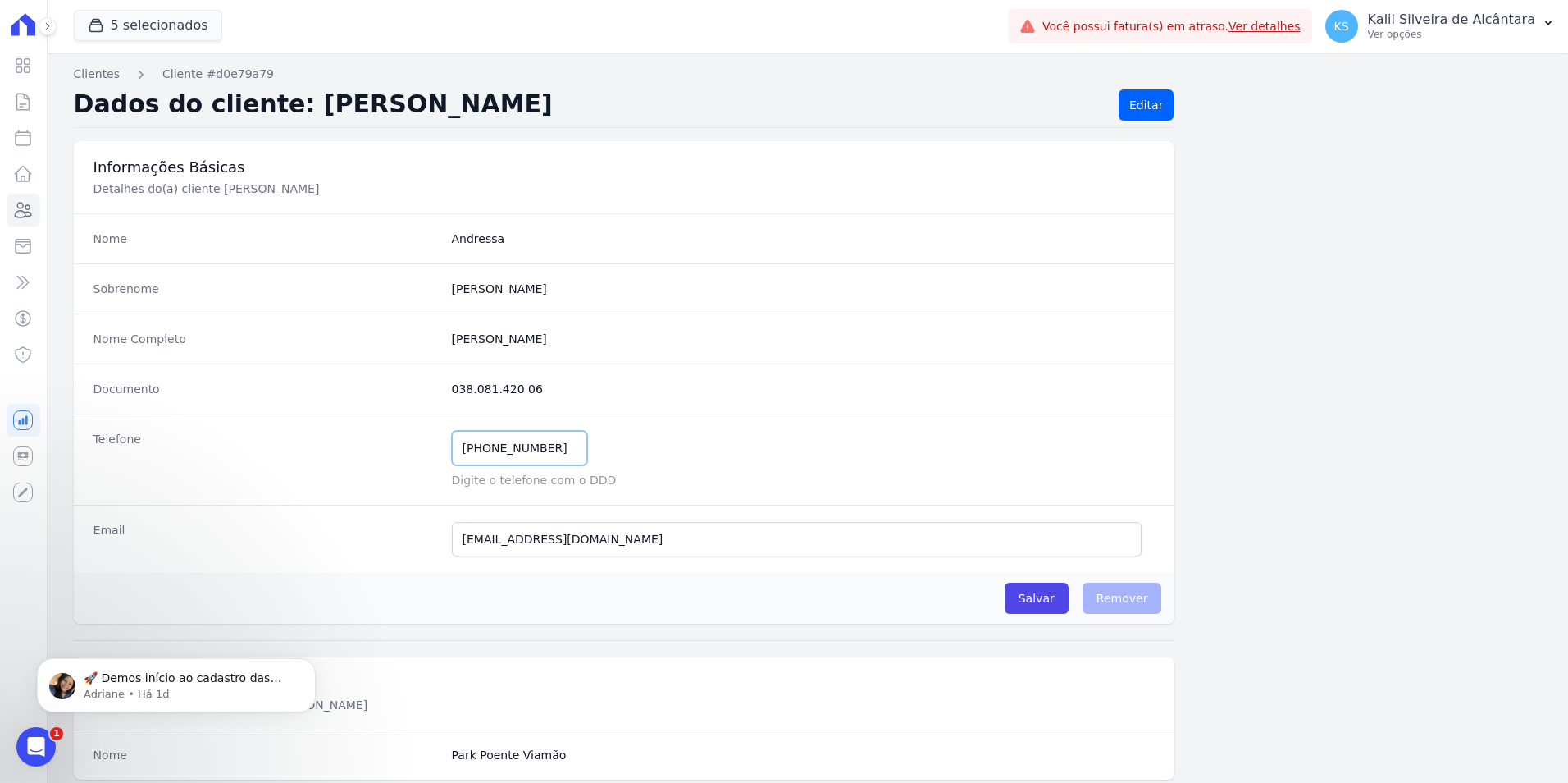
click at [545, 448] on input "(51) 99740-6056" at bounding box center [520, 448] width 136 height 34
drag, startPoint x: 552, startPoint y: 450, endPoint x: 414, endPoint y: 449, distance: 138.0
click at [415, 448] on div "Telefone (51) 99740-6056 Mensagem de SMS ainda não enviada.. Mensagem de Whatsa…" at bounding box center [625, 459] width 1102 height 91
paste input "5198941974"
click at [538, 448] on input "51989419746" at bounding box center [520, 448] width 136 height 34
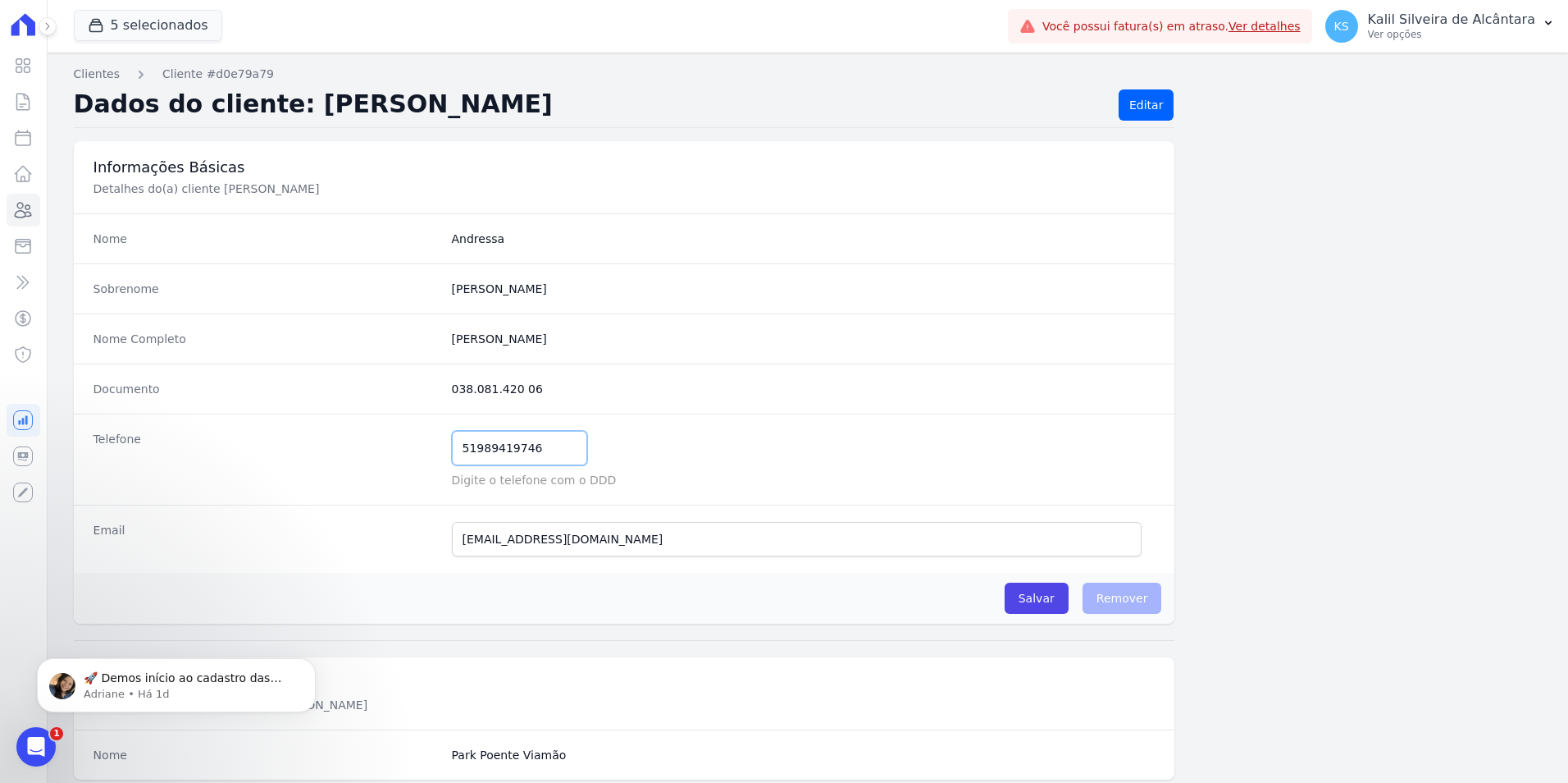
type input "51989419746"
click at [666, 455] on div "51989419746 Mensagem de SMS ainda não enviada.. Mensagem de Whatsapp ainda não …" at bounding box center [804, 448] width 704 height 34
click at [1043, 589] on input "Salvar" at bounding box center [1036, 598] width 64 height 32
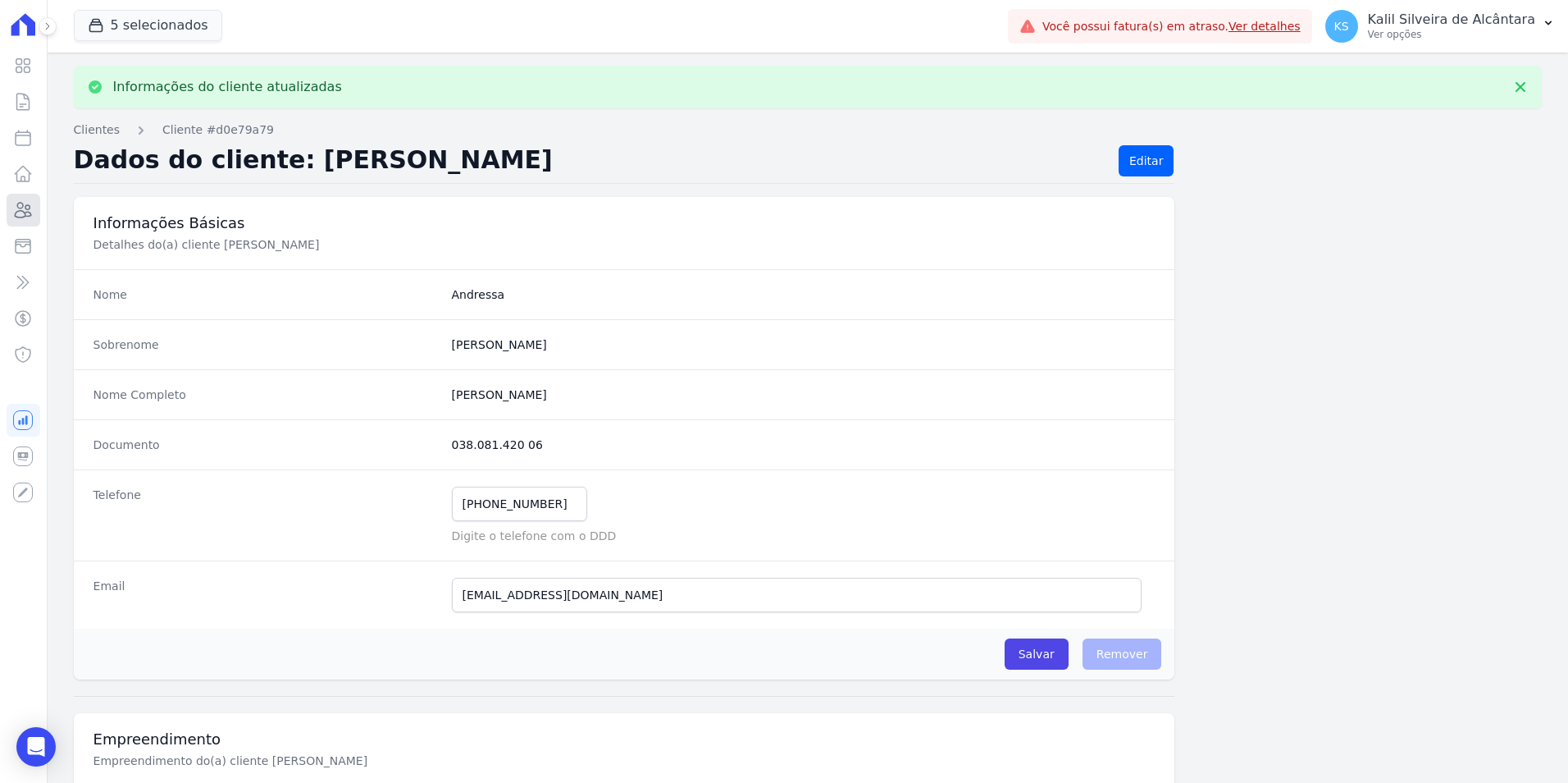
click at [24, 201] on icon at bounding box center [22, 210] width 19 height 20
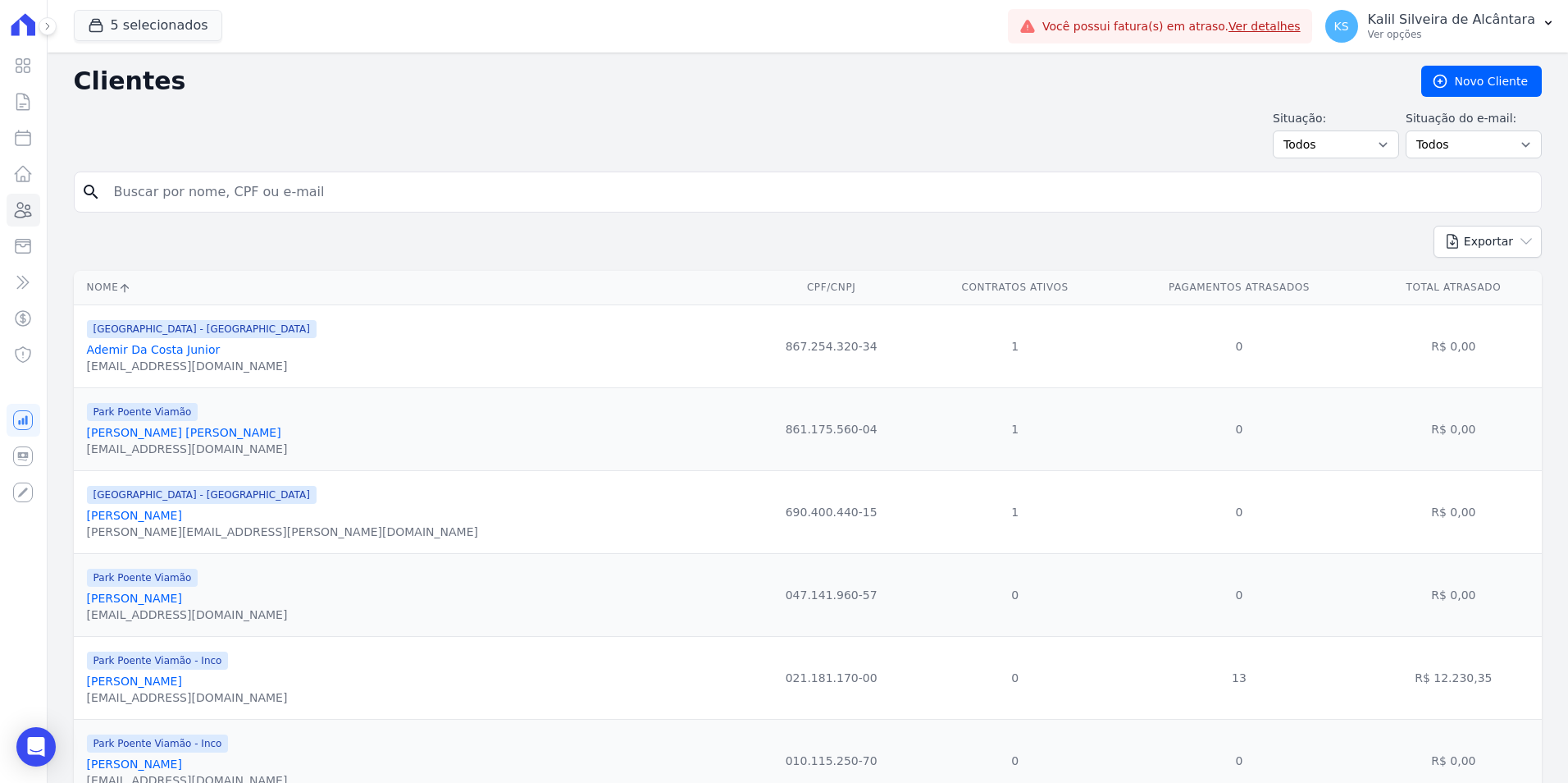
drag, startPoint x: 394, startPoint y: 162, endPoint x: 393, endPoint y: 170, distance: 8.1
click at [384, 201] on input "search" at bounding box center [819, 191] width 1431 height 33
type input "matheus gomes"
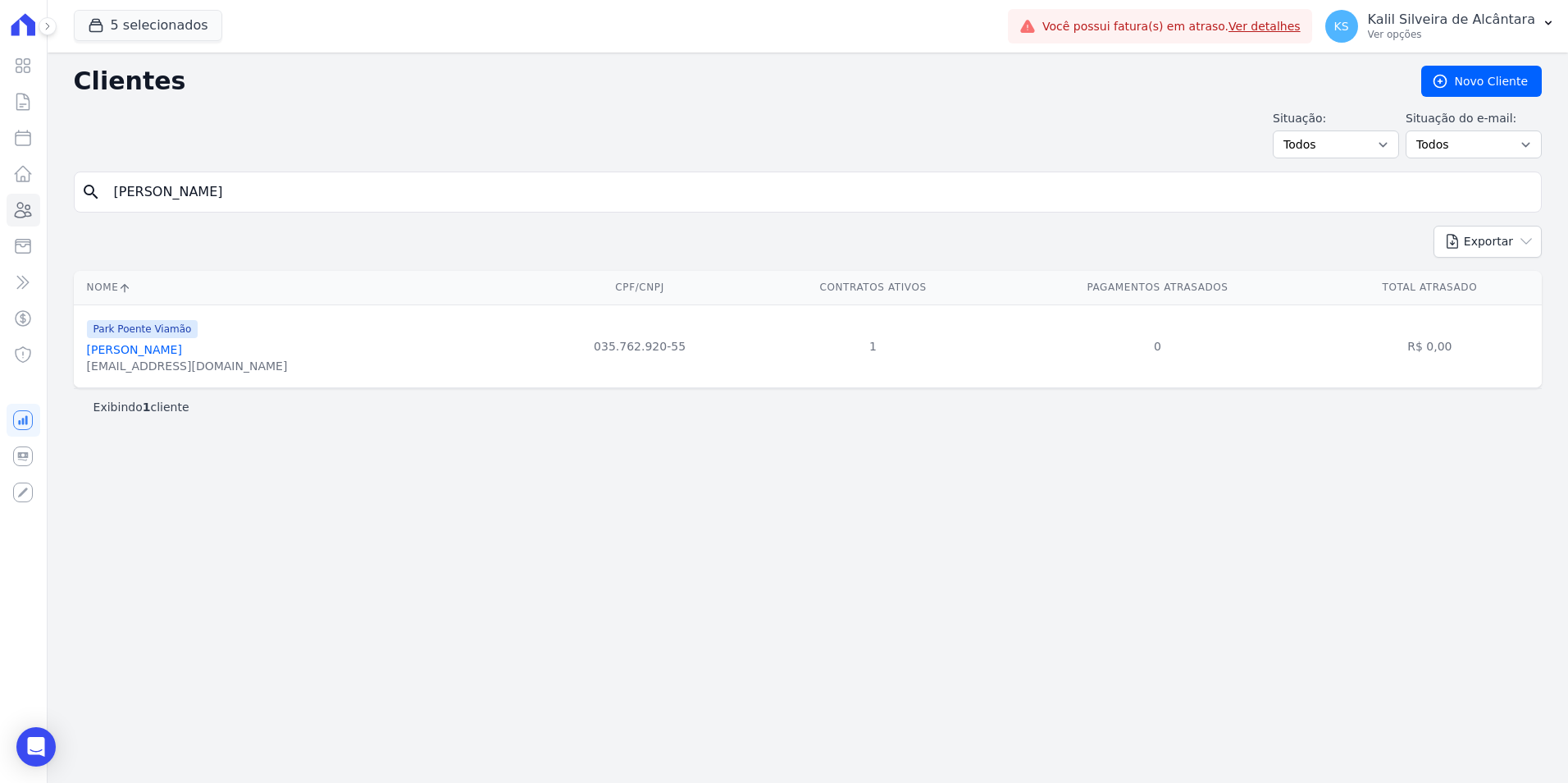
click at [179, 346] on link "Matheus Gomes Antunes" at bounding box center [135, 349] width 95 height 13
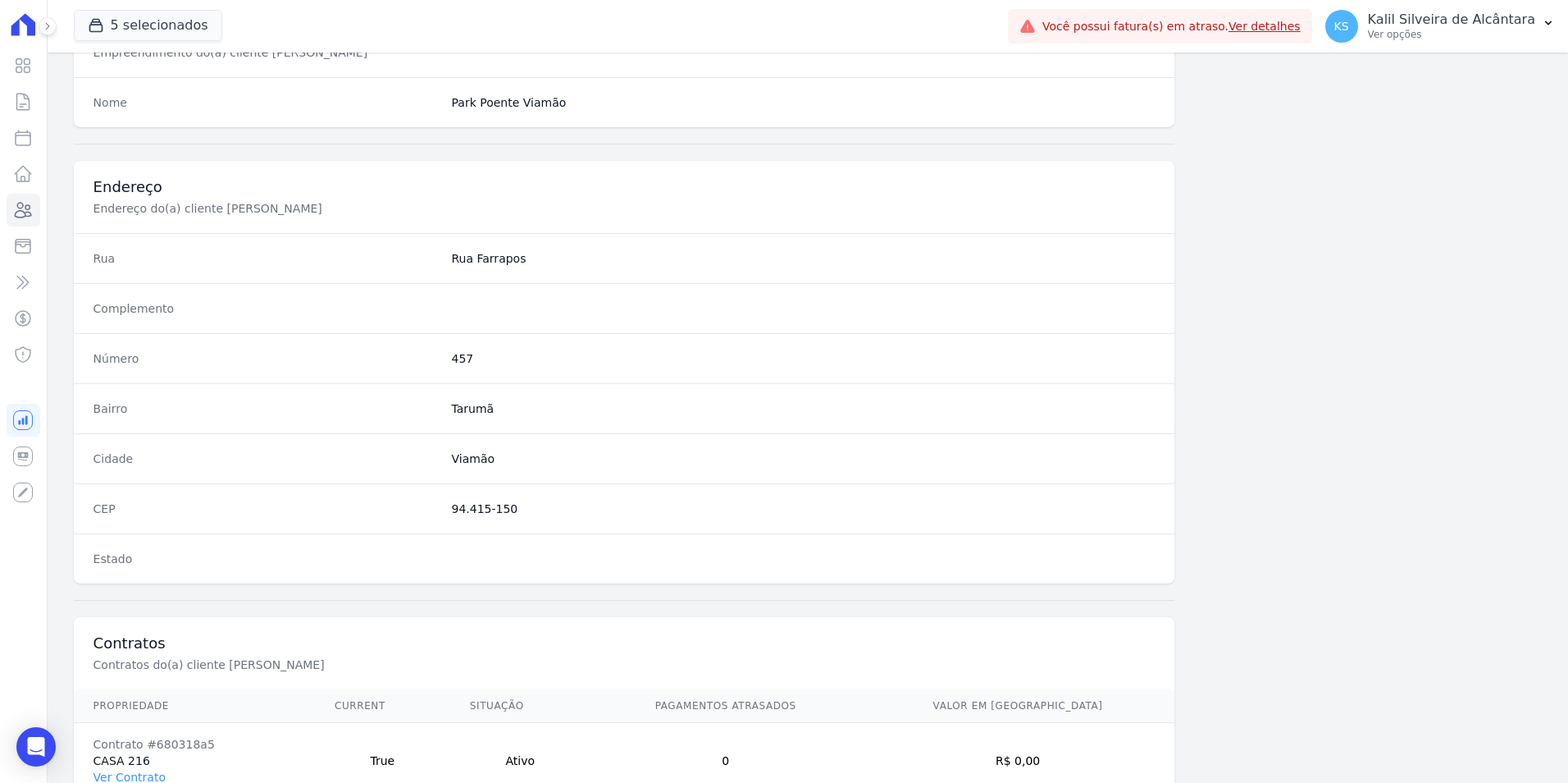
scroll to position [752, 0]
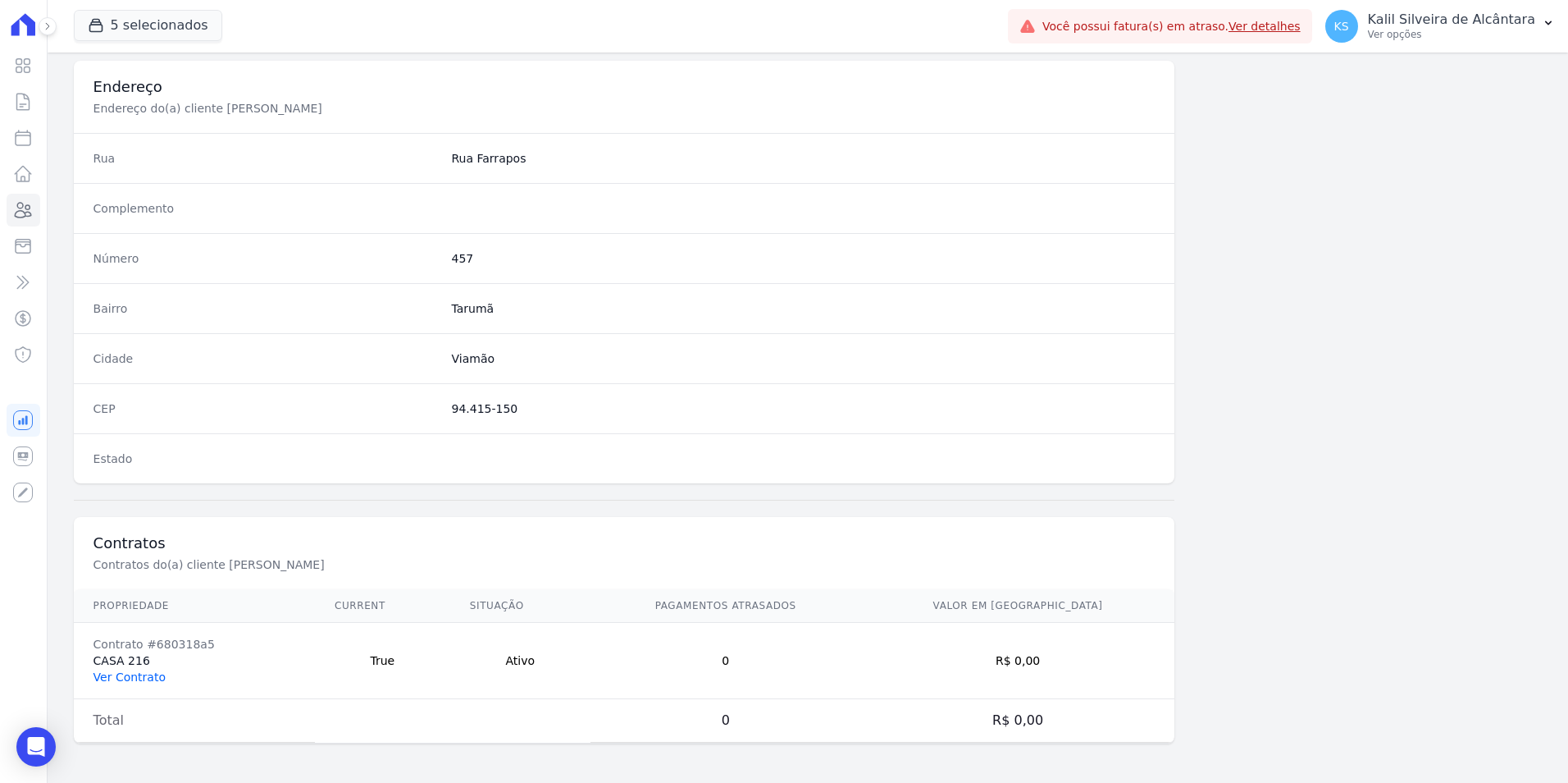
click at [145, 676] on link "Ver Contrato" at bounding box center [130, 677] width 72 height 13
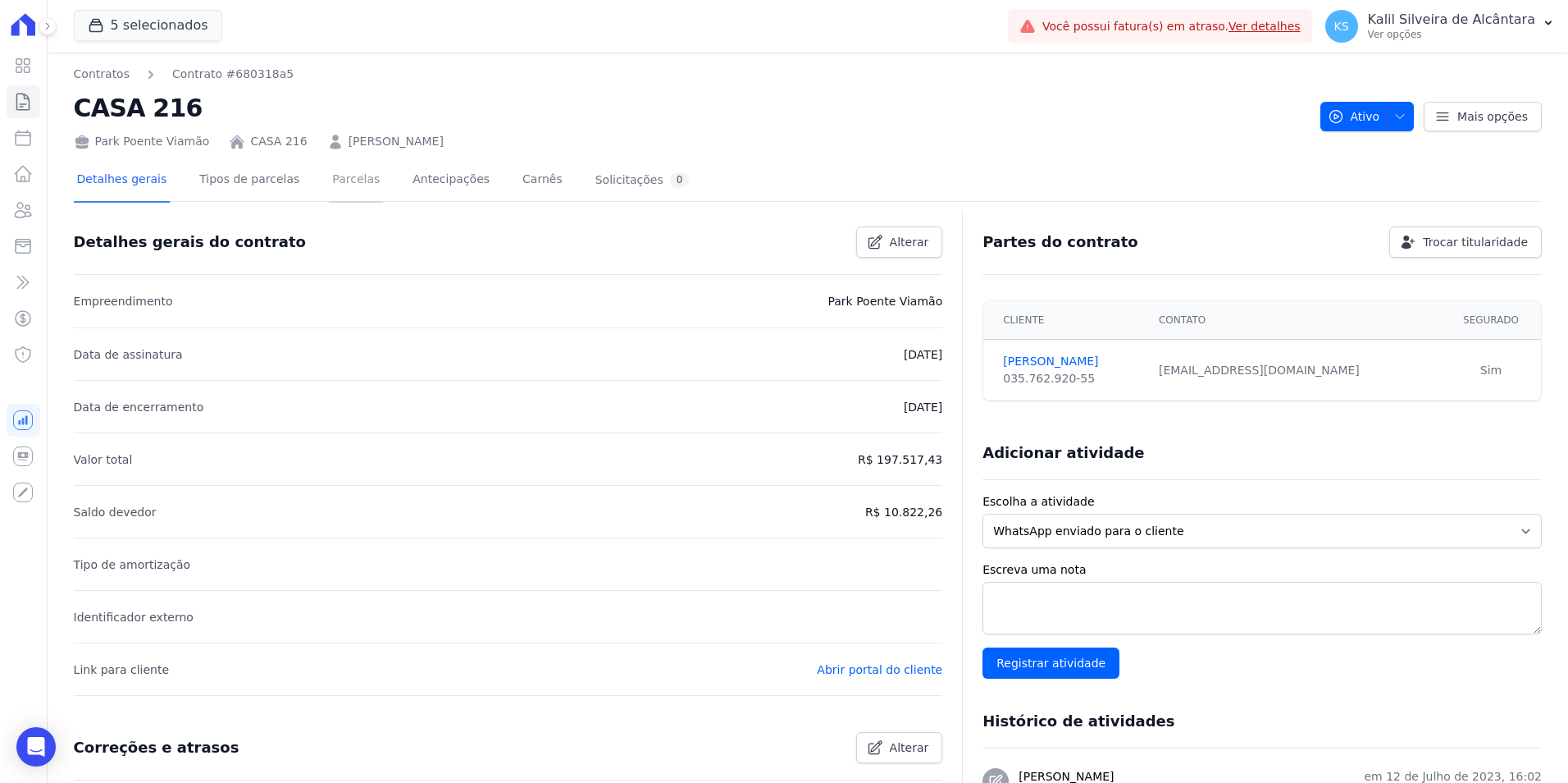
click at [329, 176] on link "Parcelas" at bounding box center [356, 180] width 54 height 44
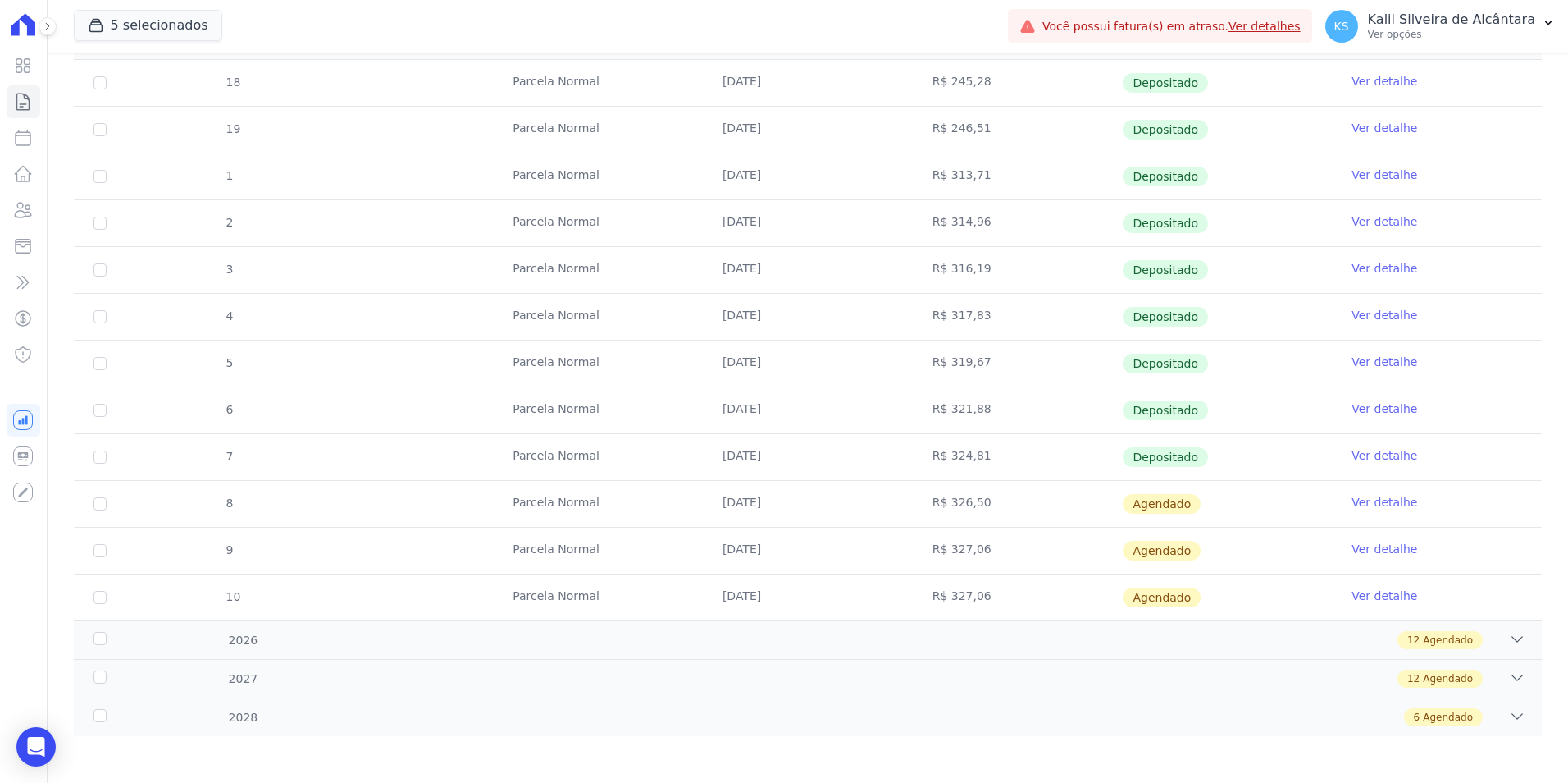
scroll to position [366, 0]
click at [1353, 497] on link "Ver detalhe" at bounding box center [1384, 500] width 66 height 17
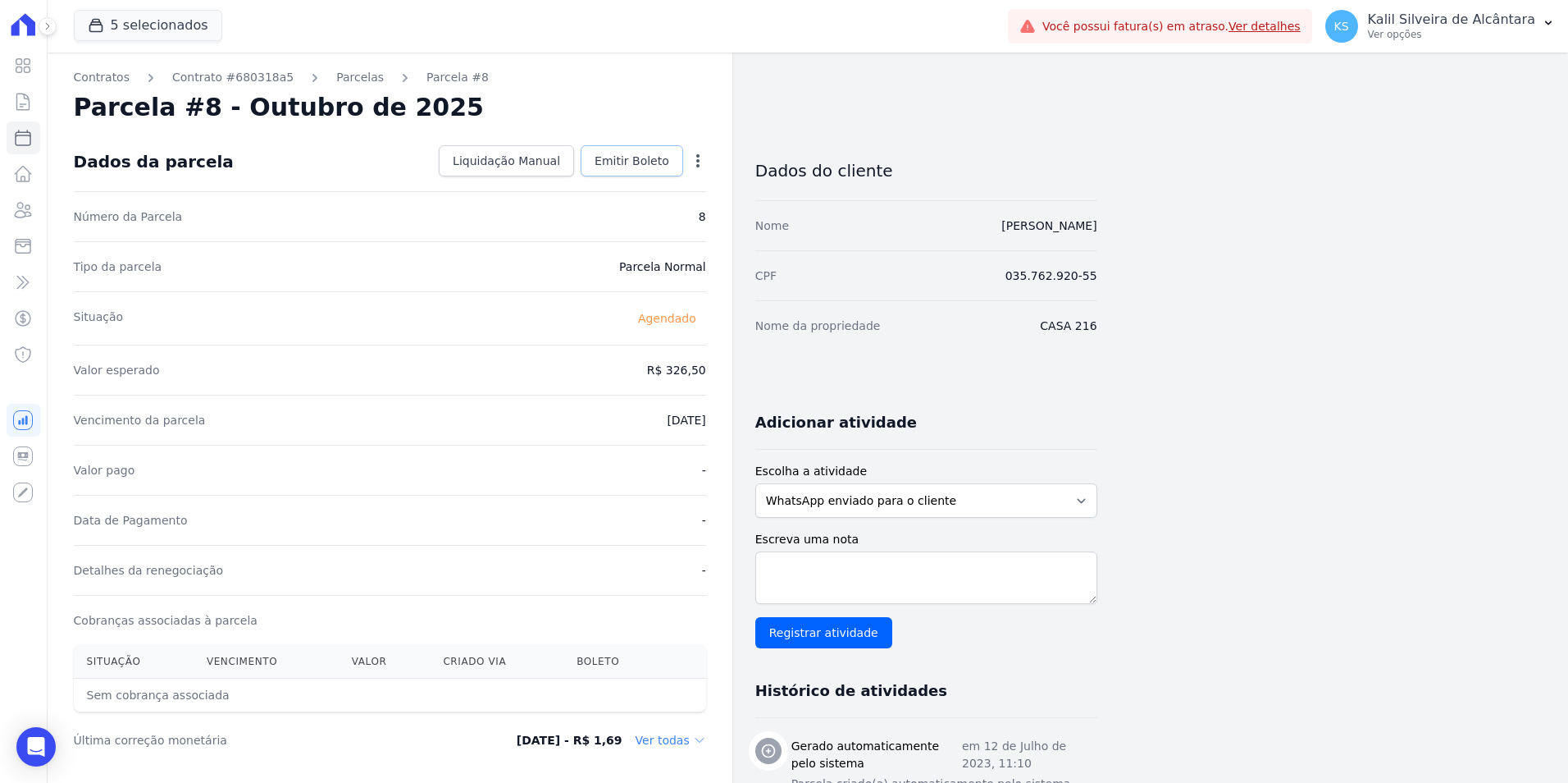
click at [652, 151] on link "Emitir Boleto" at bounding box center [632, 161] width 102 height 32
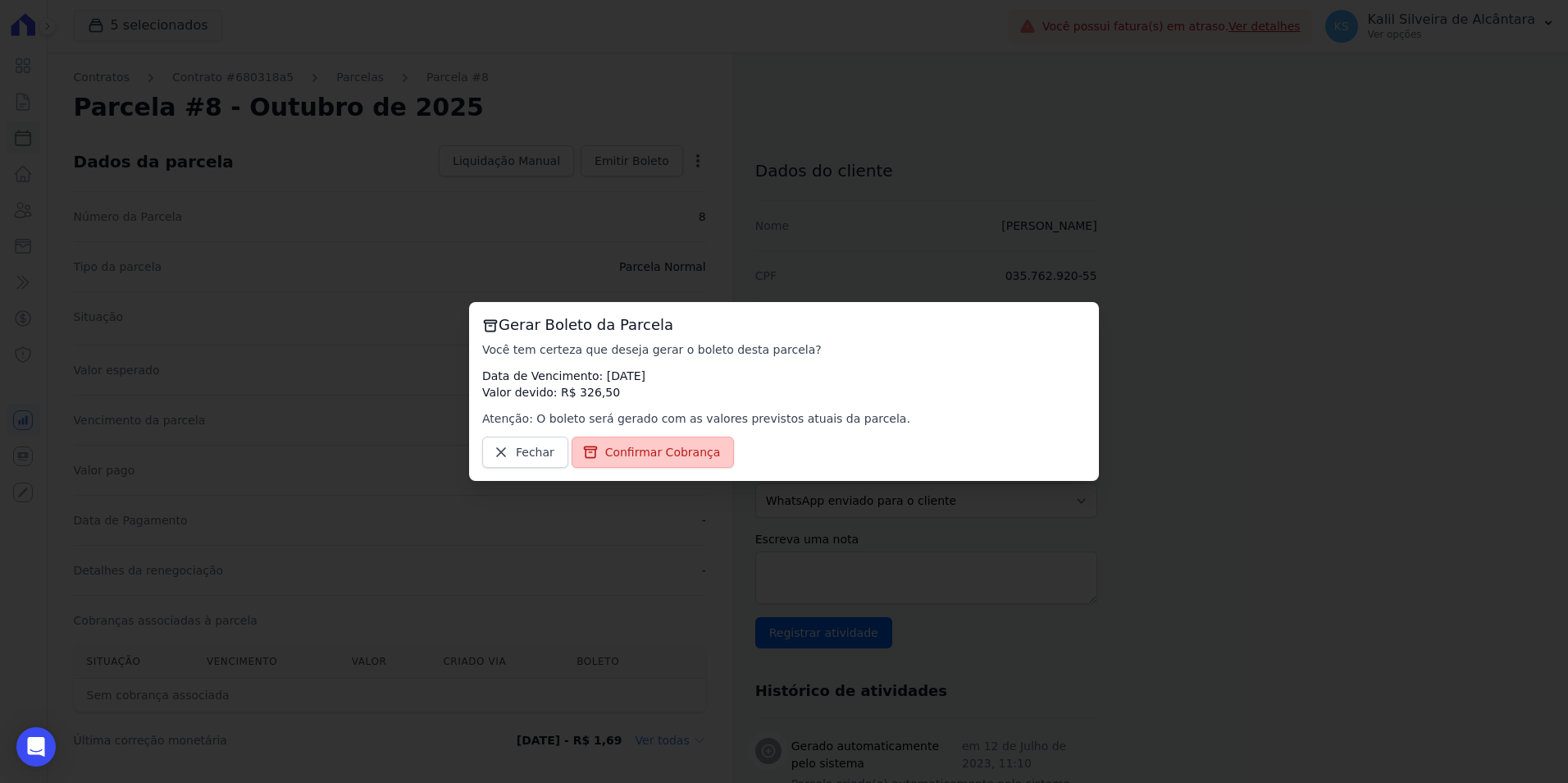
click at [649, 442] on link "Confirmar Cobrança" at bounding box center [654, 452] width 163 height 32
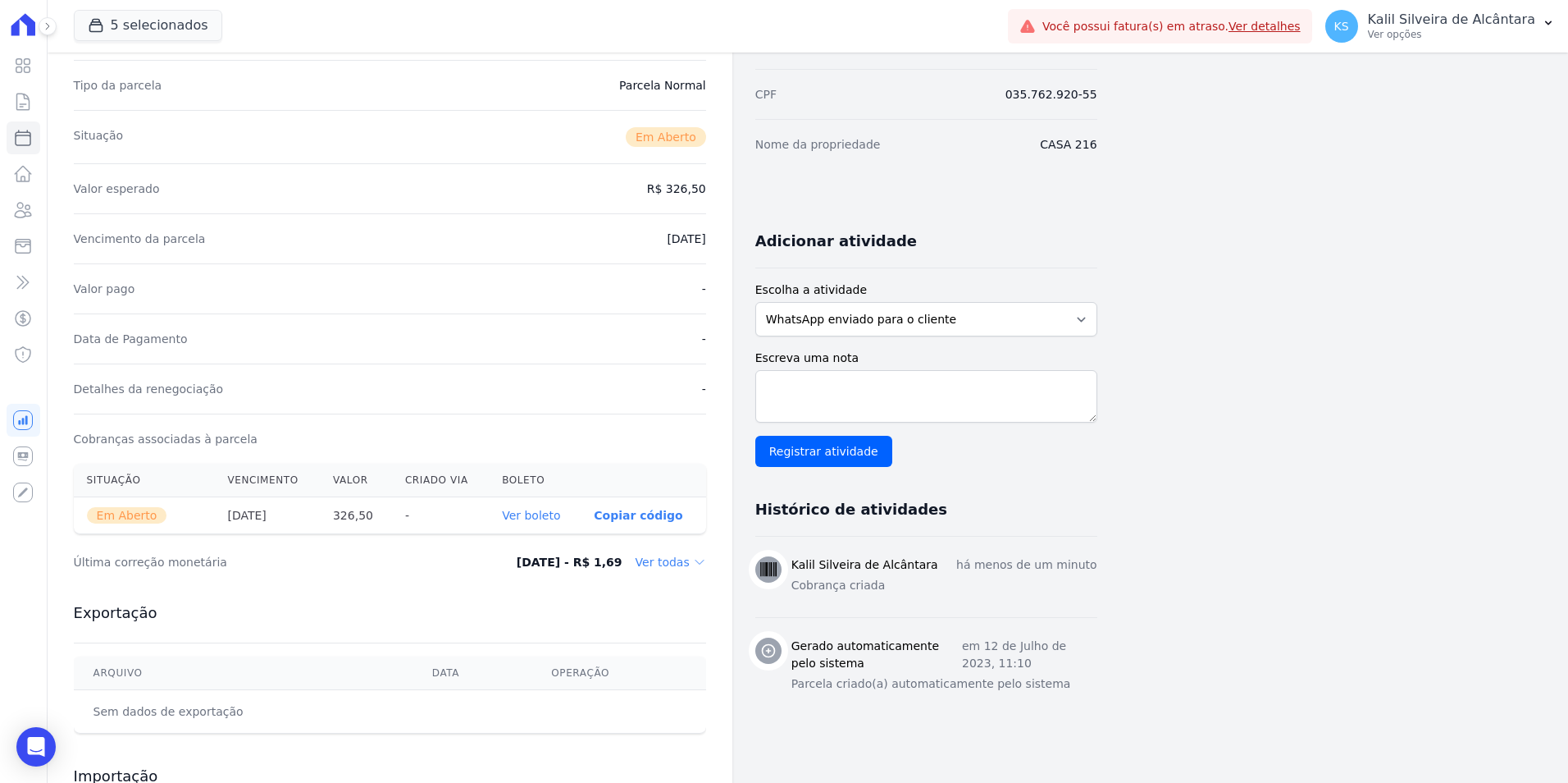
scroll to position [342, 0]
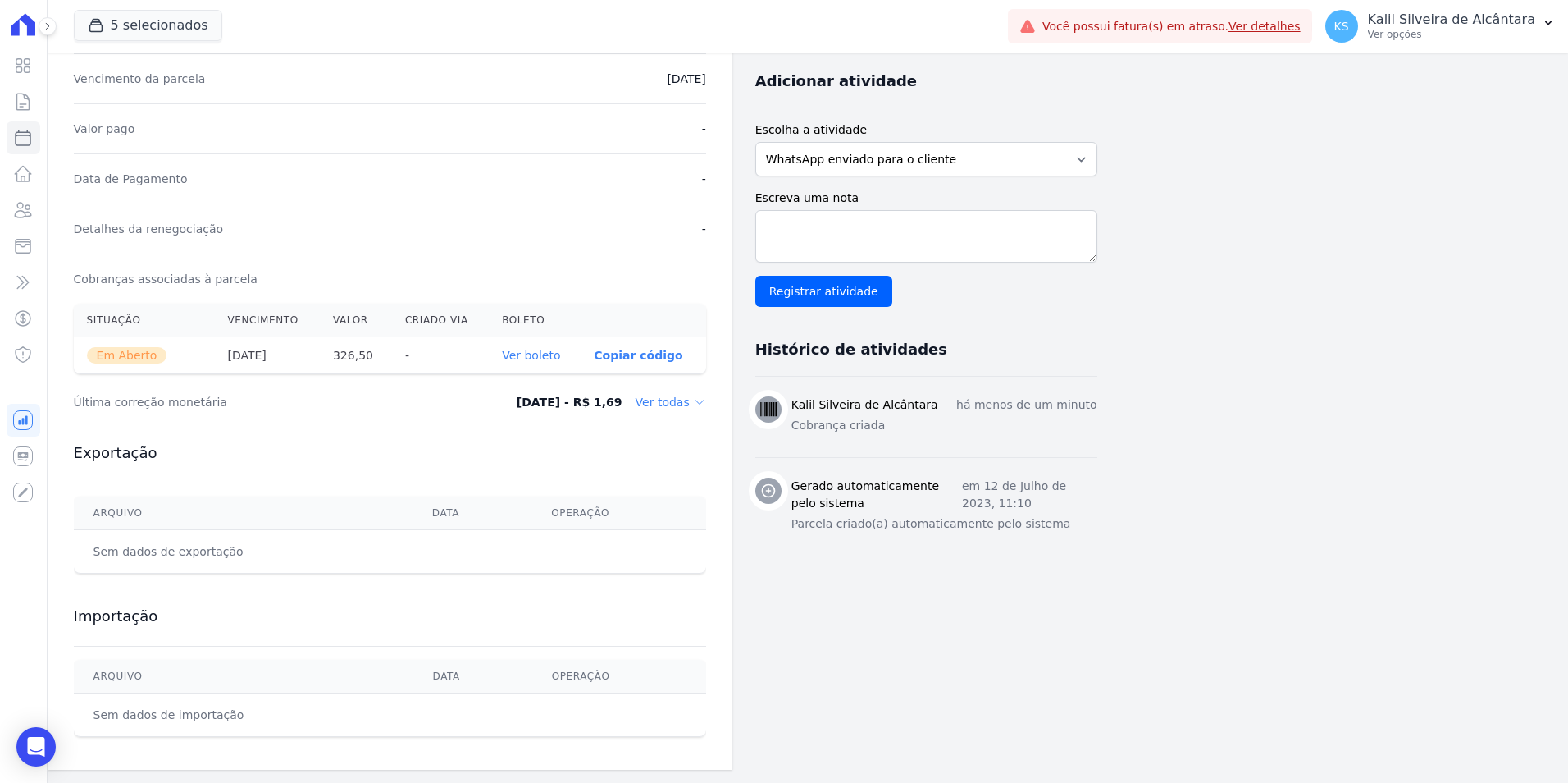
click at [558, 359] on link "Ver boleto" at bounding box center [531, 356] width 58 height 13
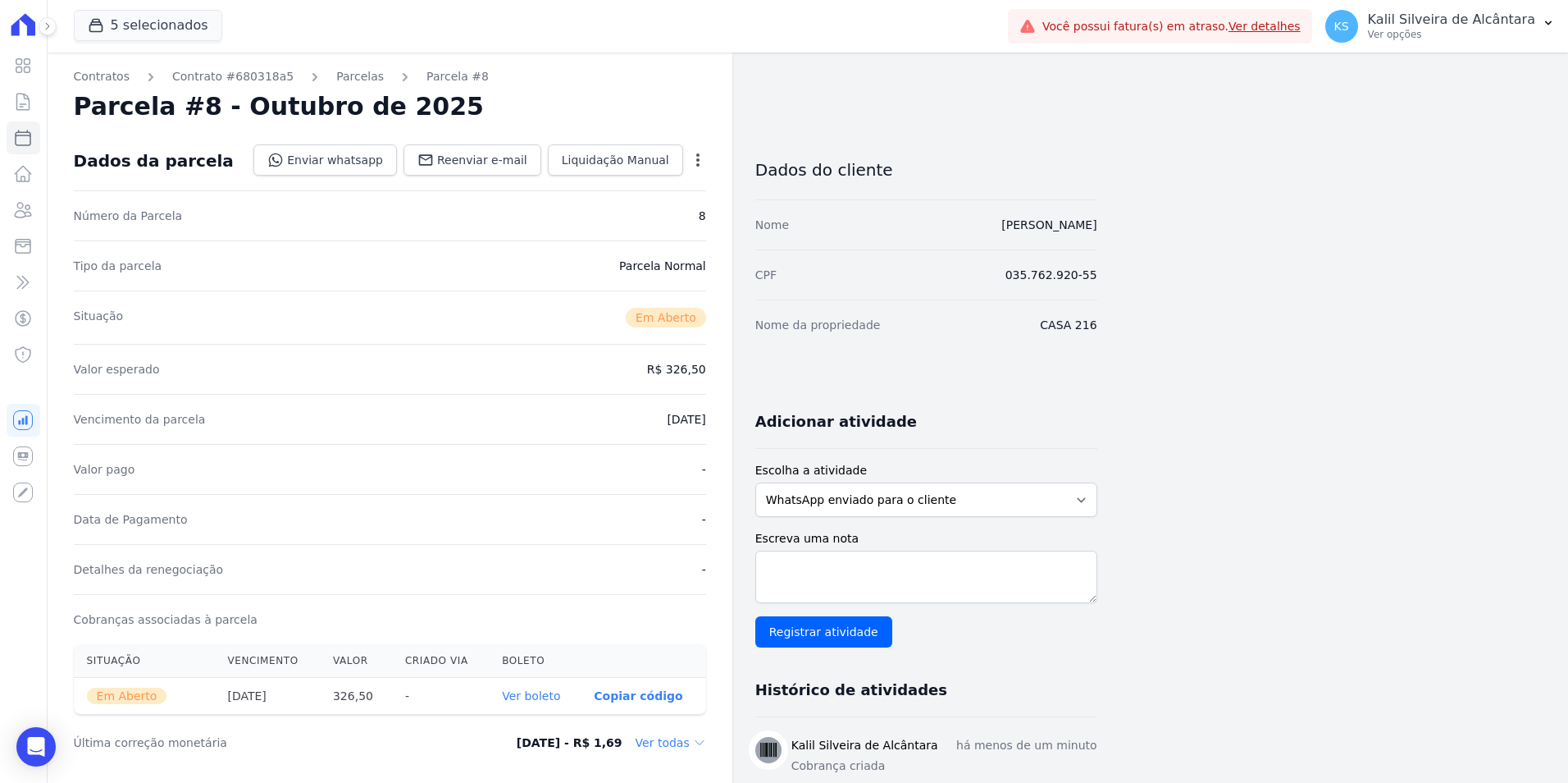
scroll to position [0, 0]
drag, startPoint x: 26, startPoint y: 211, endPoint x: 6, endPoint y: 215, distance: 20.4
click at [26, 211] on icon at bounding box center [22, 210] width 19 height 20
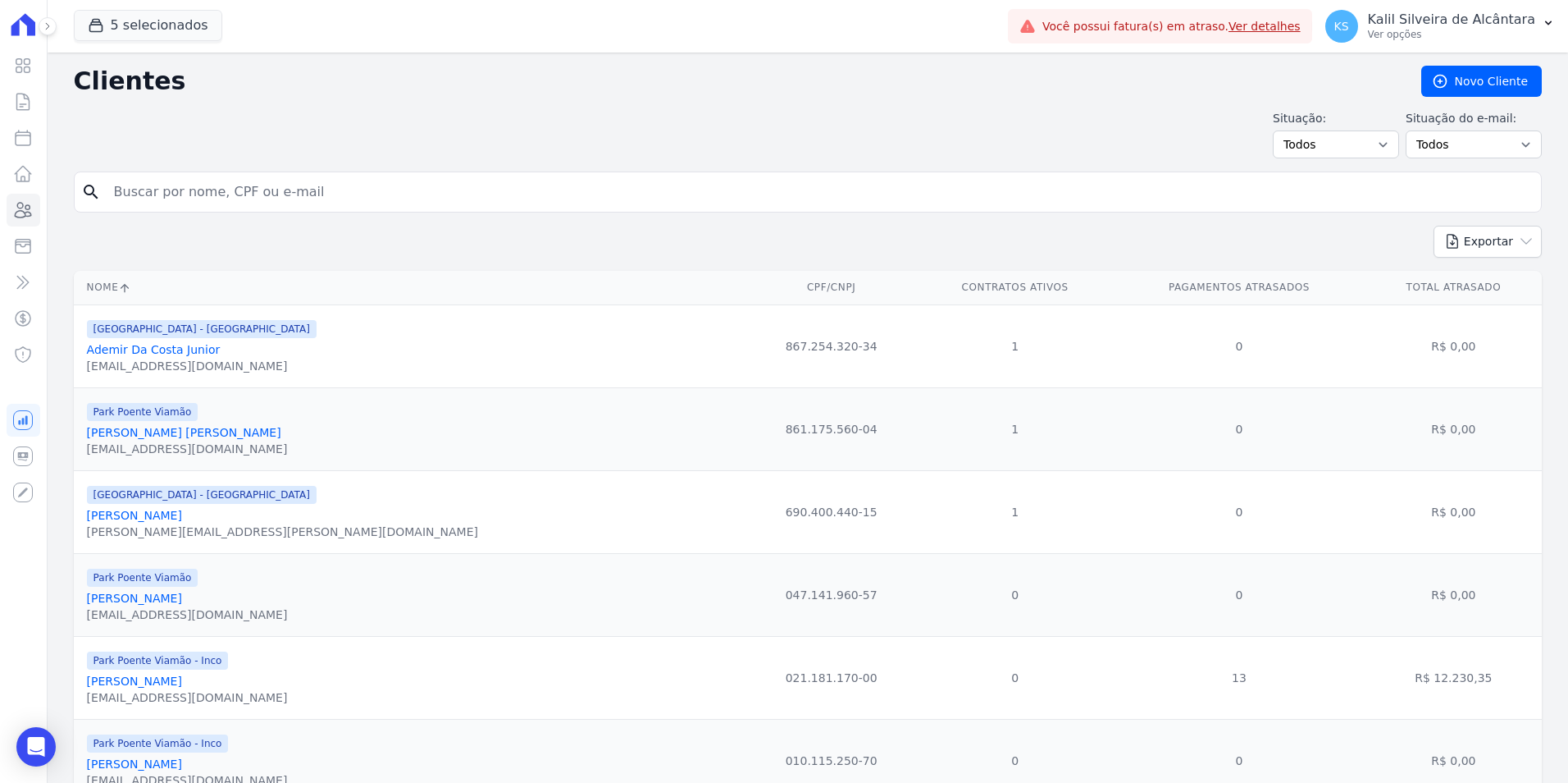
click at [317, 198] on input "search" at bounding box center [819, 191] width 1431 height 33
click at [270, 215] on form "search" at bounding box center [809, 199] width 1469 height 54
click at [268, 207] on input "search" at bounding box center [819, 191] width 1431 height 33
type input "andressa santos"
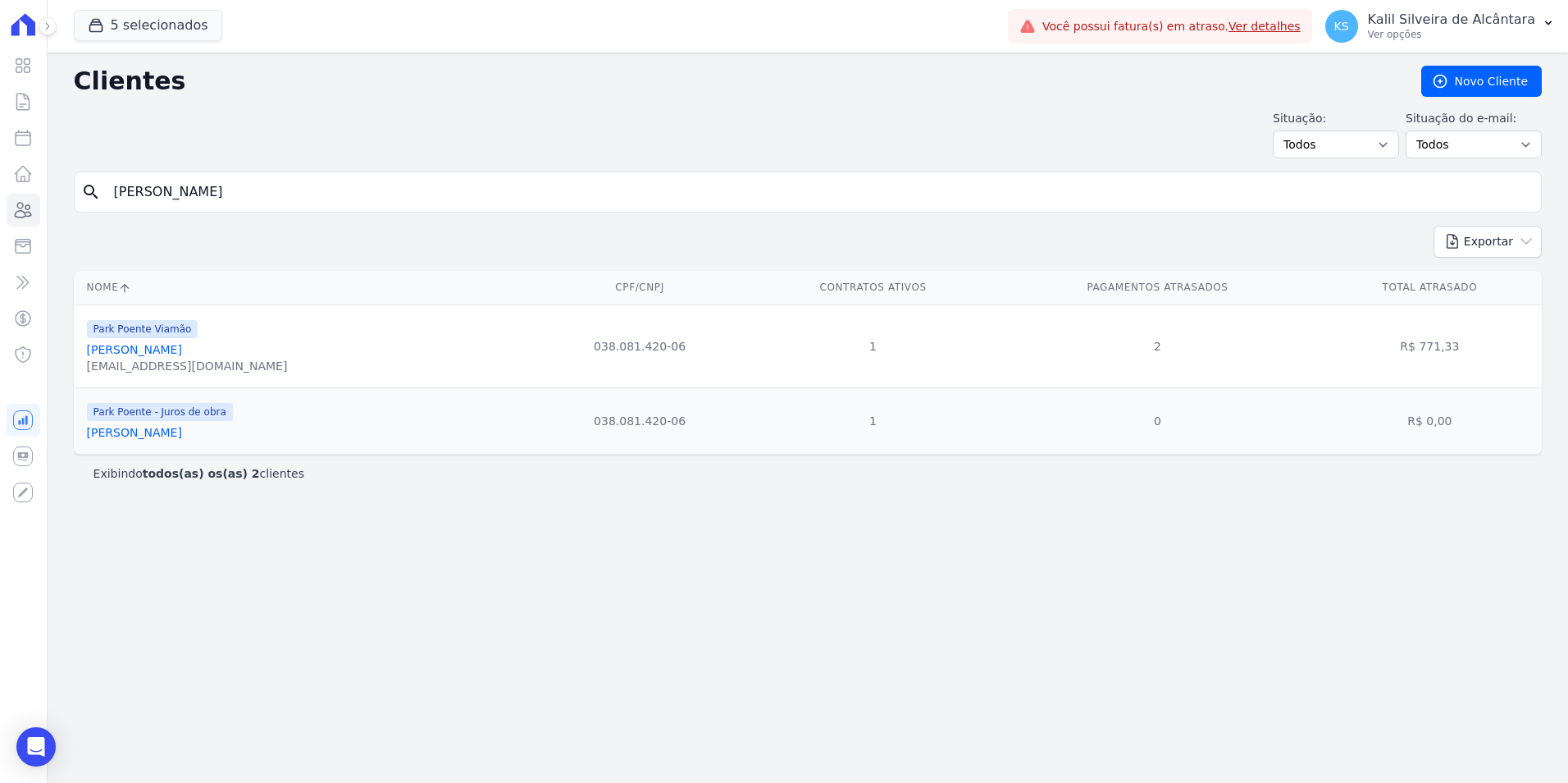
click at [178, 354] on link "[PERSON_NAME]" at bounding box center [135, 349] width 95 height 13
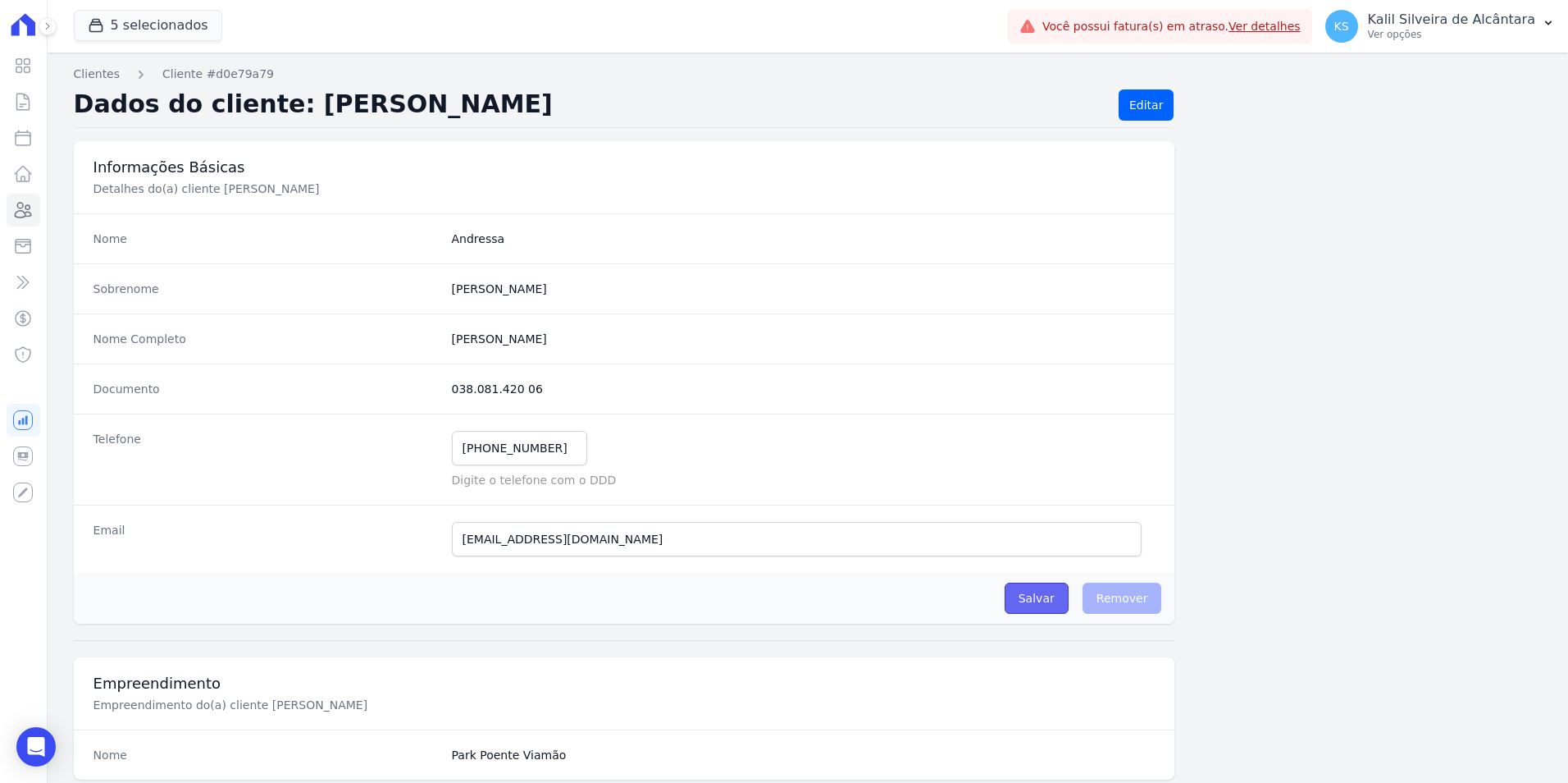
click at [1030, 606] on input "Salvar" at bounding box center [1036, 598] width 64 height 32
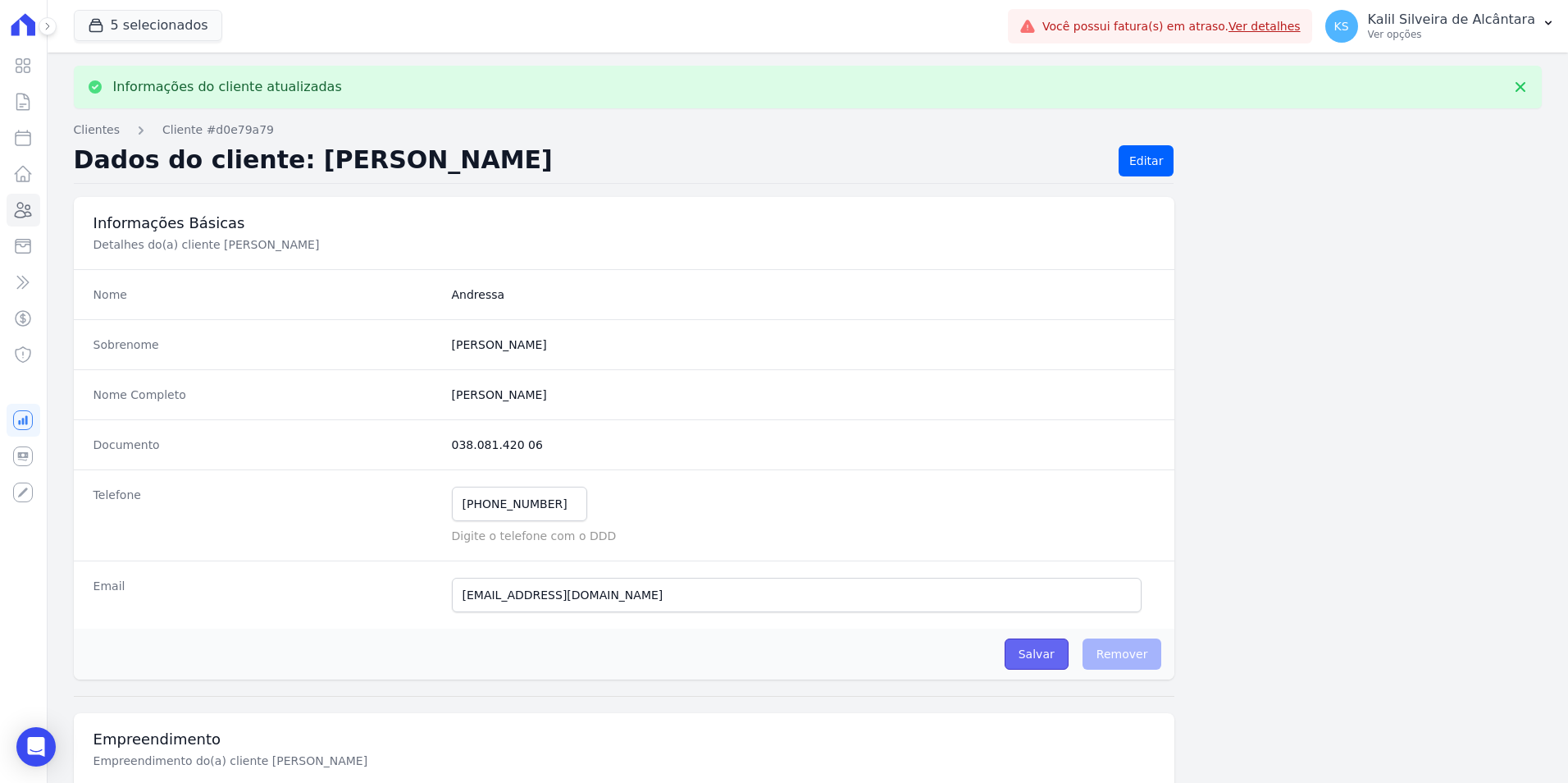
click at [1051, 661] on input "Salvar" at bounding box center [1036, 654] width 64 height 32
drag, startPoint x: 556, startPoint y: 508, endPoint x: 382, endPoint y: 507, distance: 174.0
click at [382, 507] on div "Telefone (51) 98941-9746 Mensagem de SMS ainda não enviada.. Mensagem de Whatsa…" at bounding box center [625, 515] width 1102 height 91
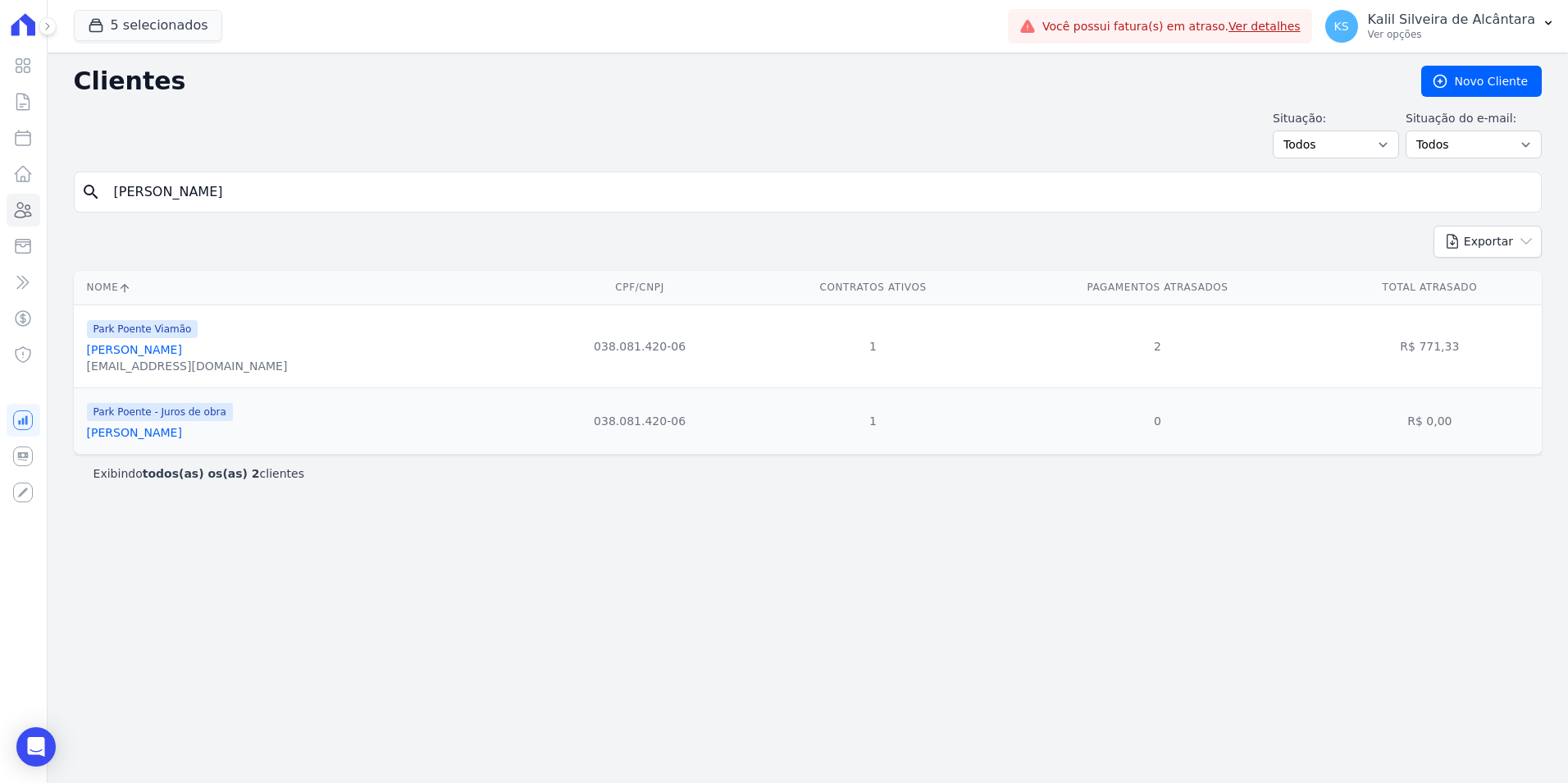
click at [110, 439] on link "[PERSON_NAME]" at bounding box center [135, 433] width 95 height 13
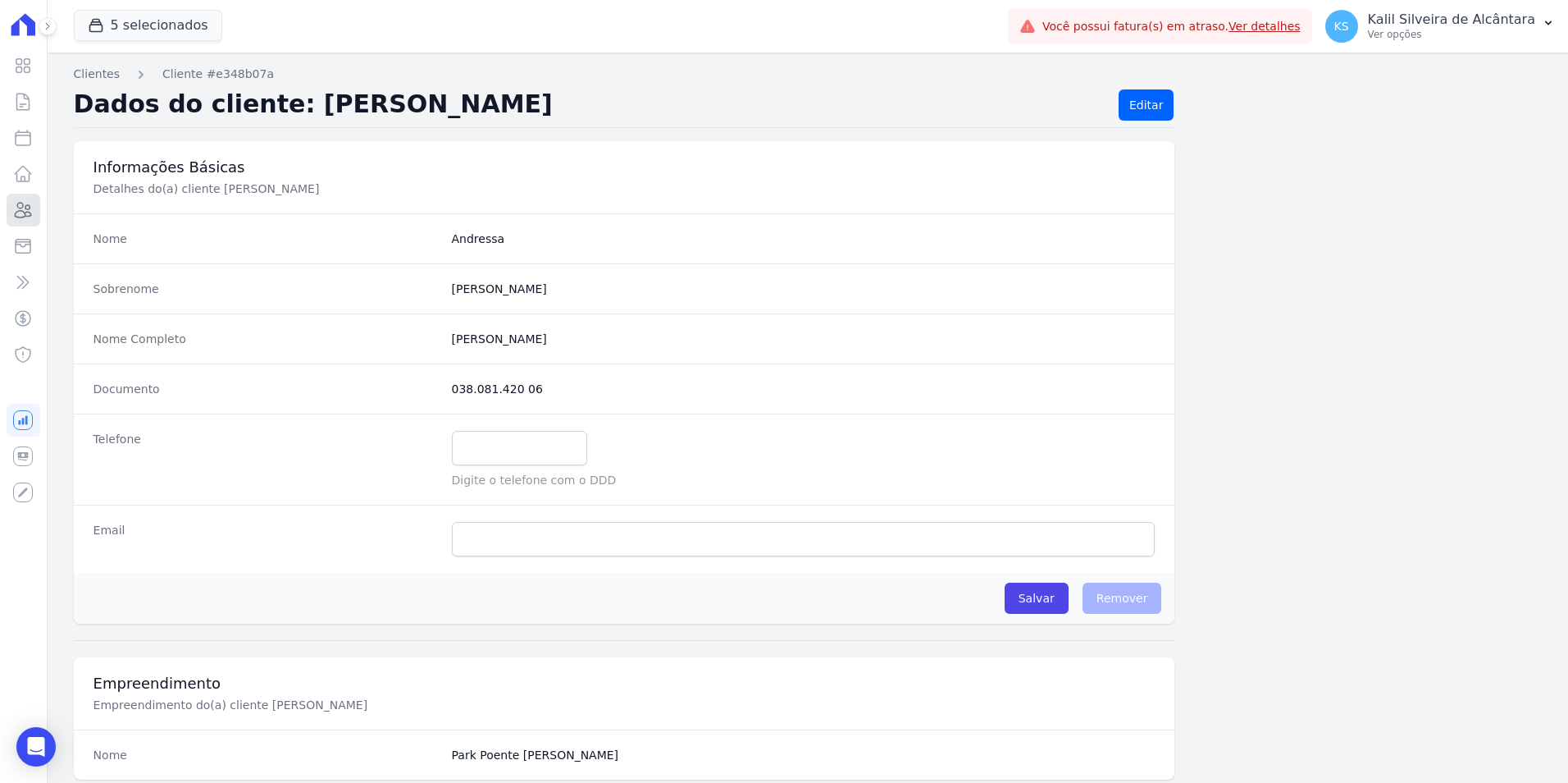
click at [32, 208] on icon at bounding box center [22, 210] width 19 height 20
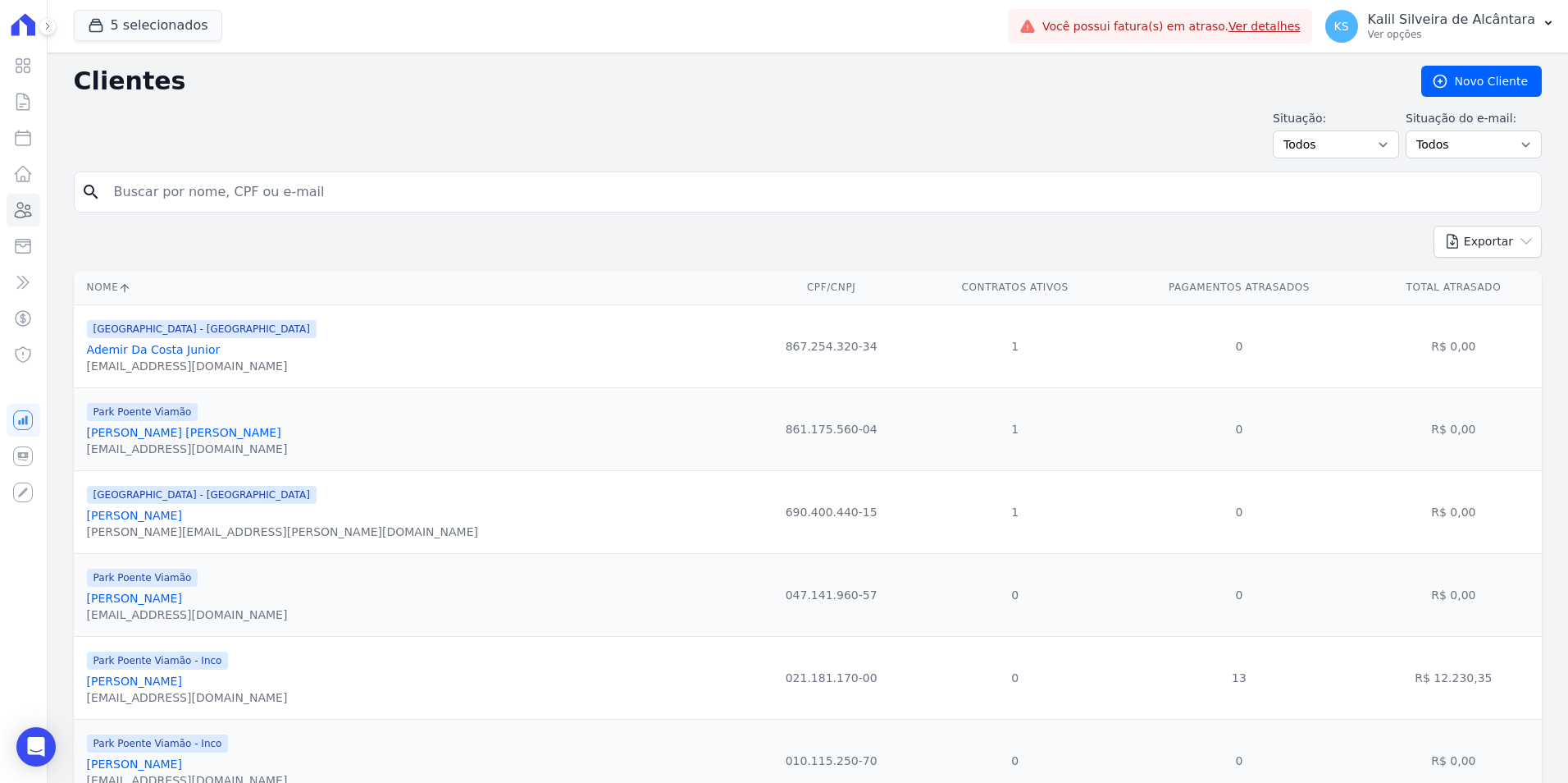
click at [337, 196] on input "search" at bounding box center [819, 191] width 1431 height 33
paste input "[PERSON_NAME]"
type input "[PERSON_NAME]"
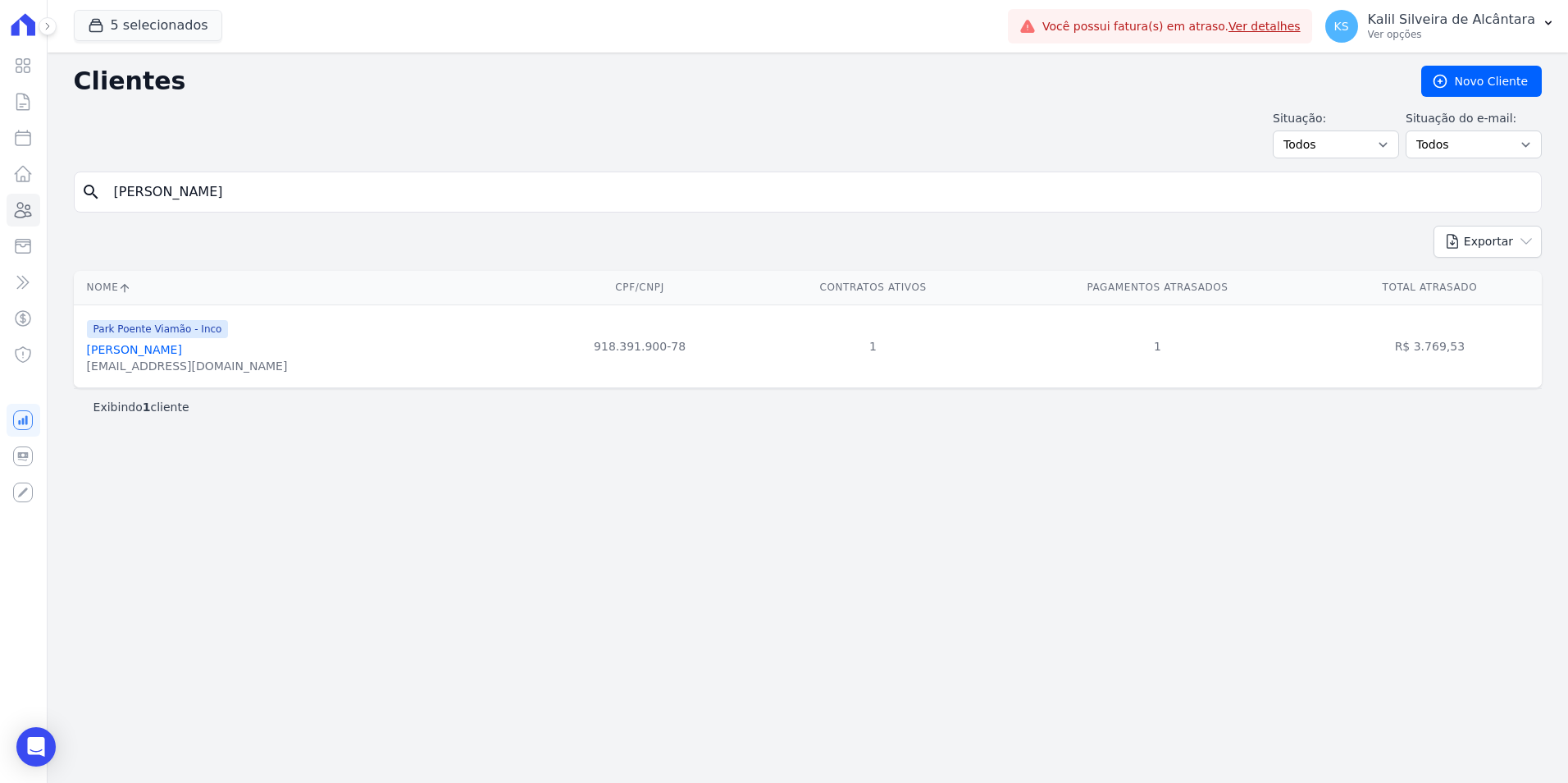
click at [155, 355] on link "[PERSON_NAME]" at bounding box center [135, 349] width 95 height 13
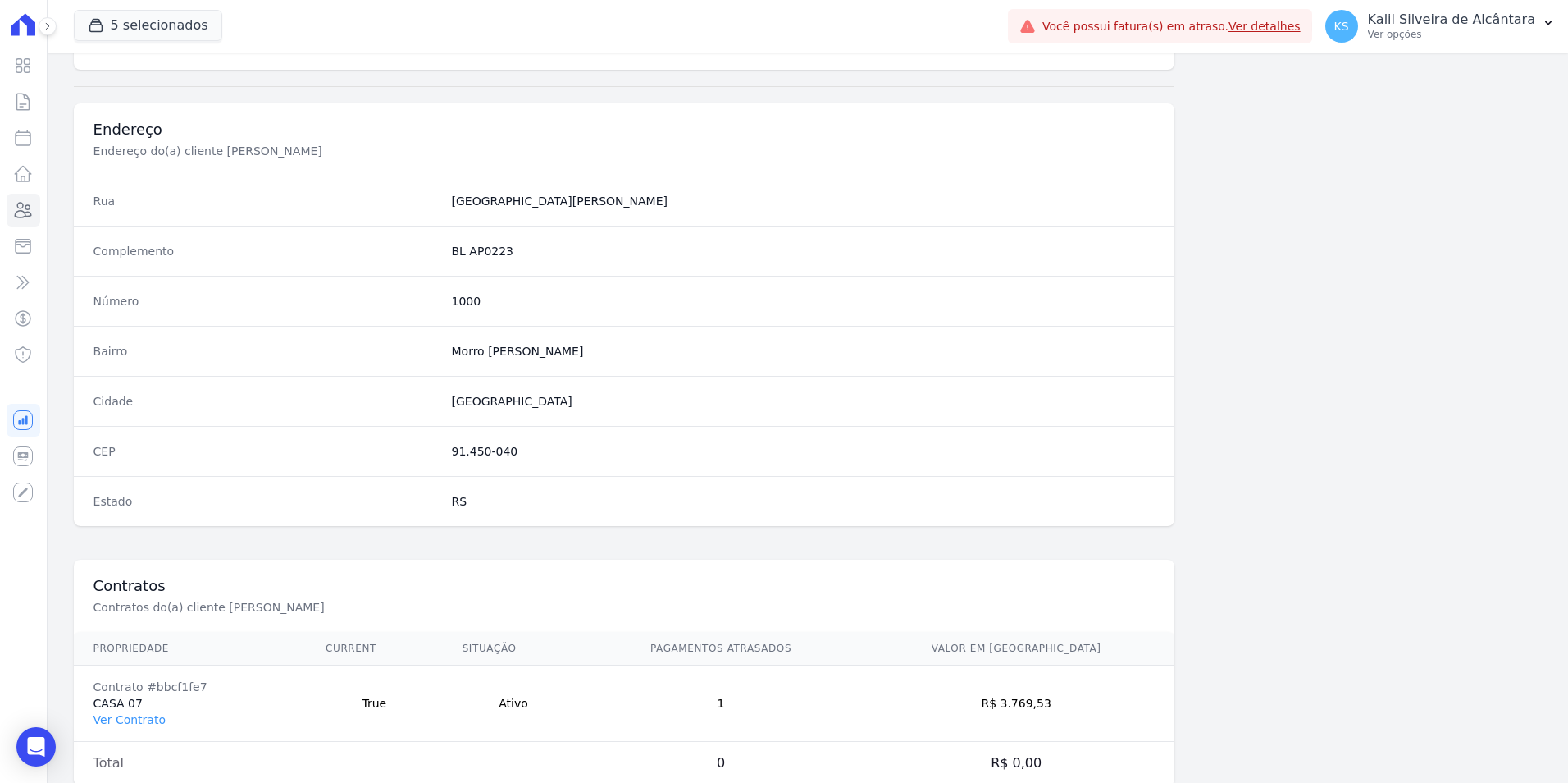
scroll to position [752, 0]
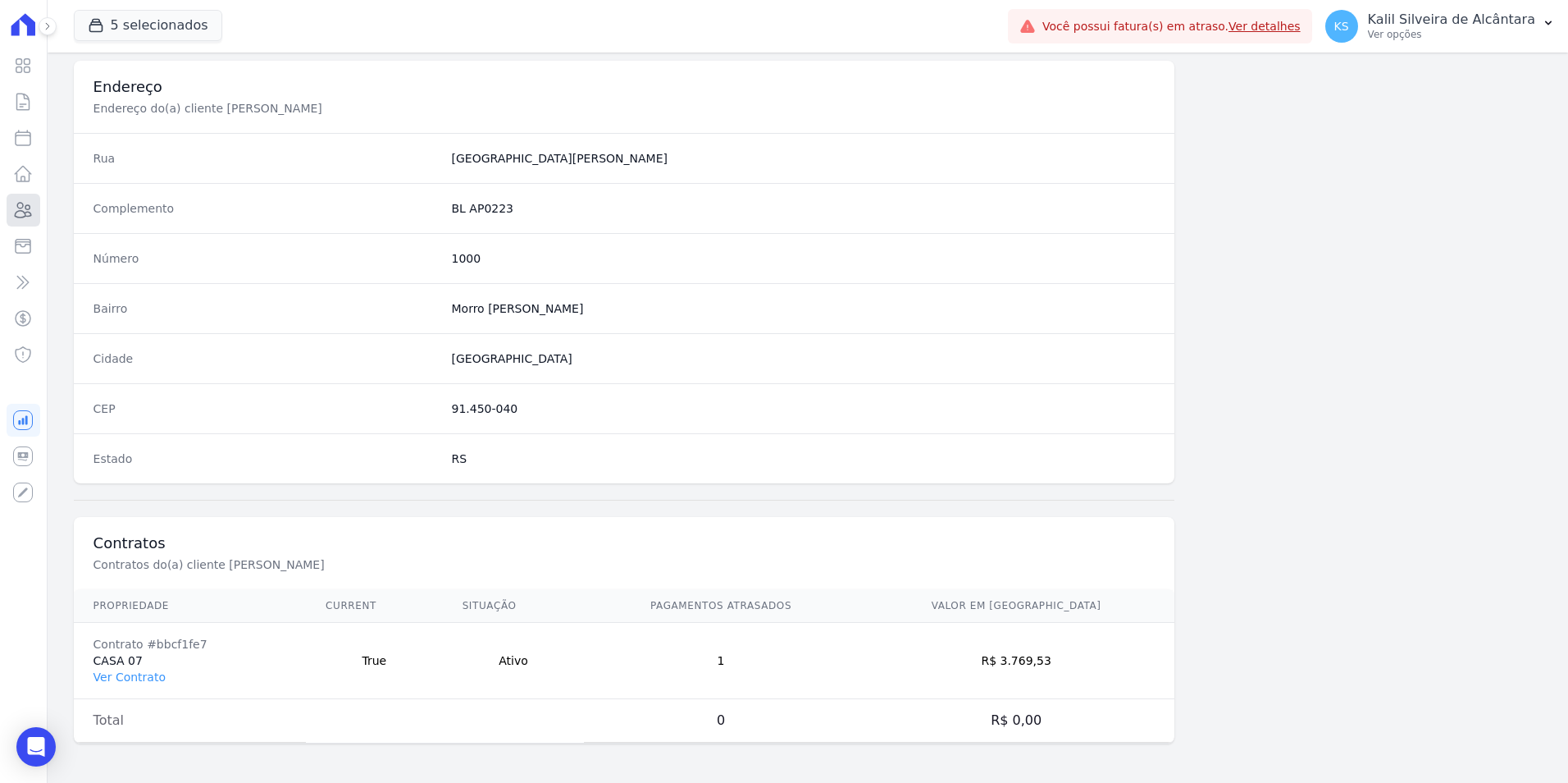
click at [32, 201] on icon at bounding box center [22, 210] width 19 height 20
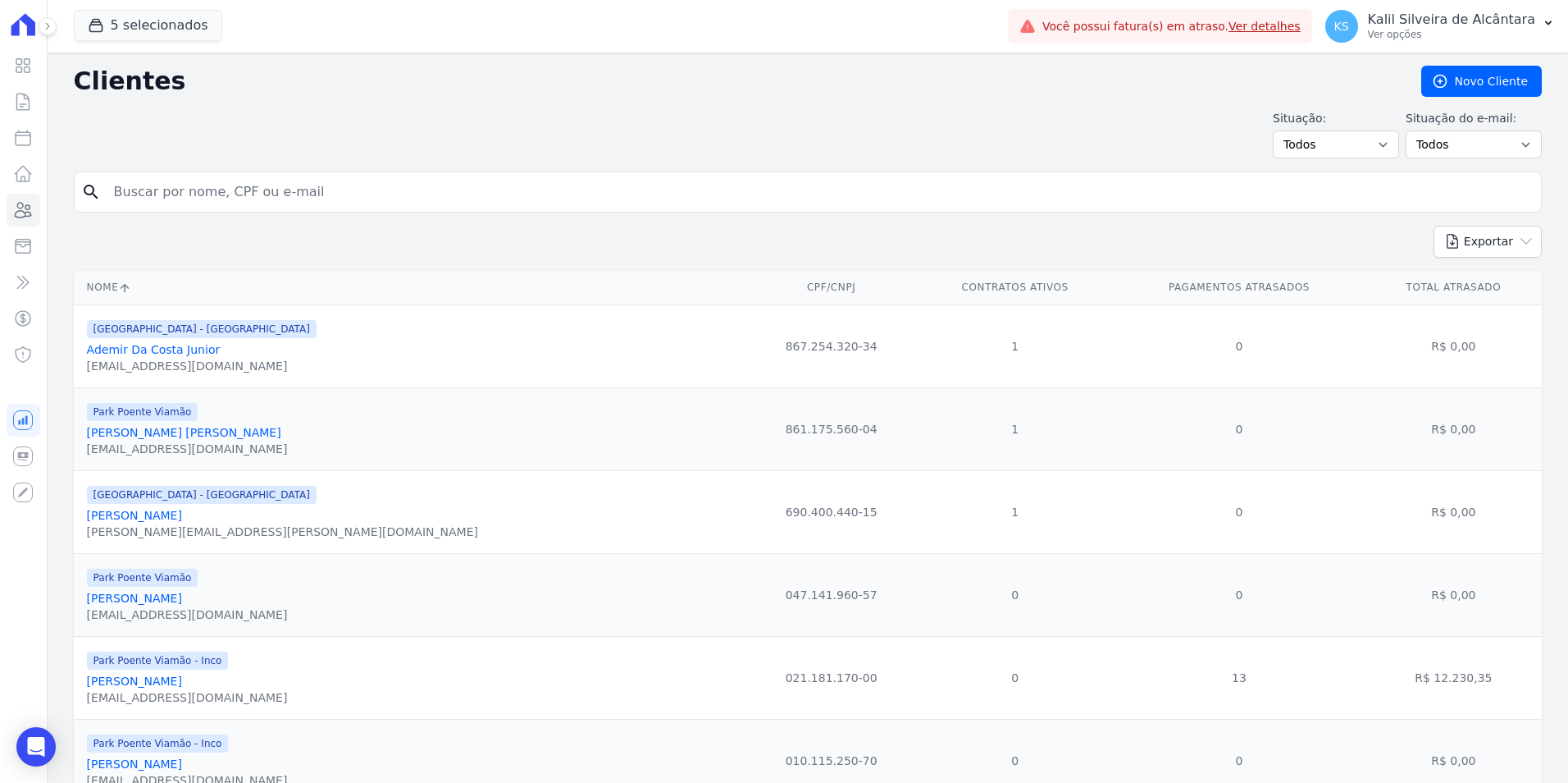
drag, startPoint x: 272, startPoint y: 202, endPoint x: 268, endPoint y: 192, distance: 10.8
click at [270, 202] on input "search" at bounding box center [819, 191] width 1431 height 33
paste input "Andressa Da Silva Araujo"
type input "Andressa Da Silva Araujo"
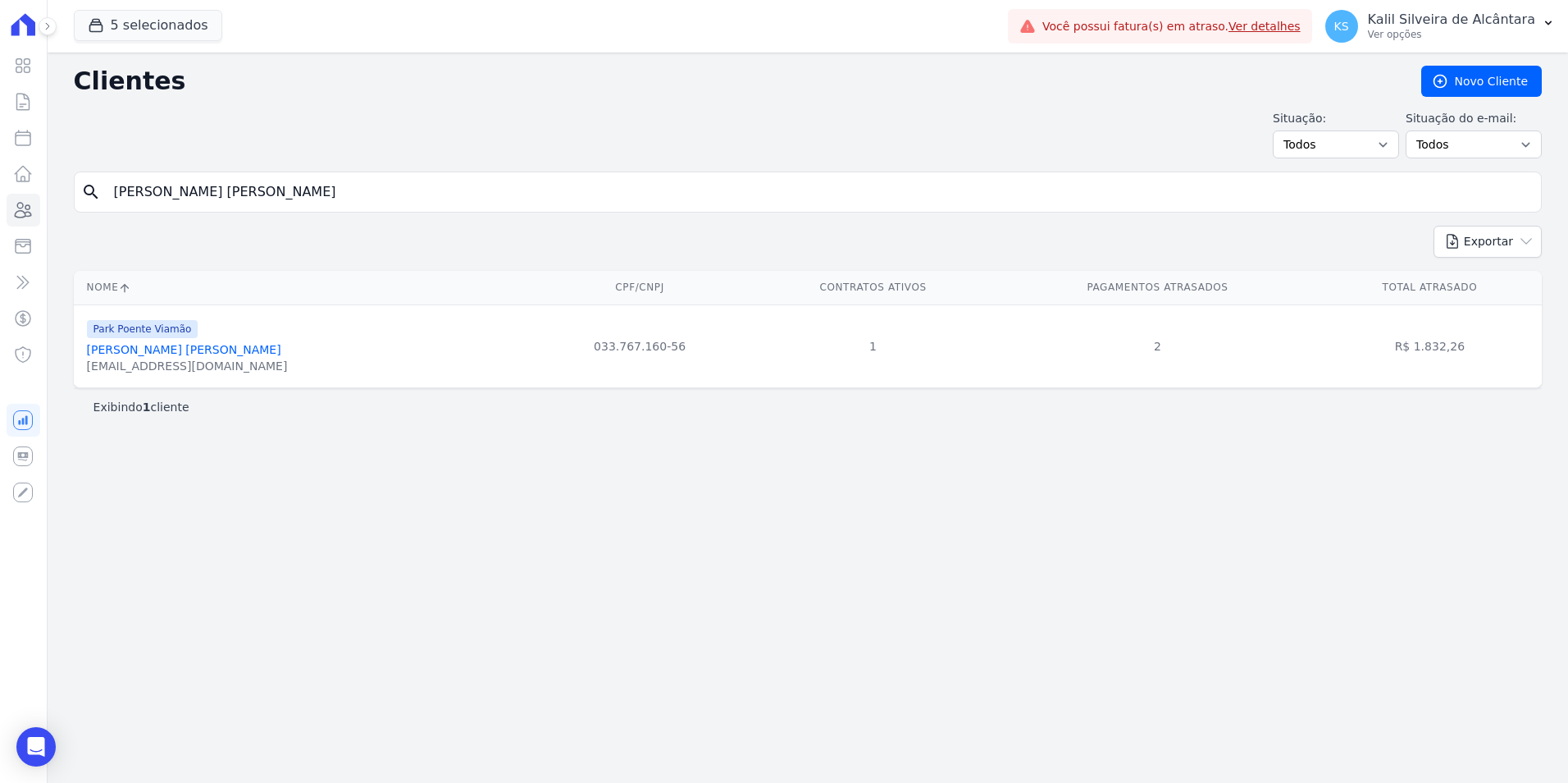
click at [188, 343] on link "Andressa Da Silva Araujo" at bounding box center [184, 349] width 194 height 13
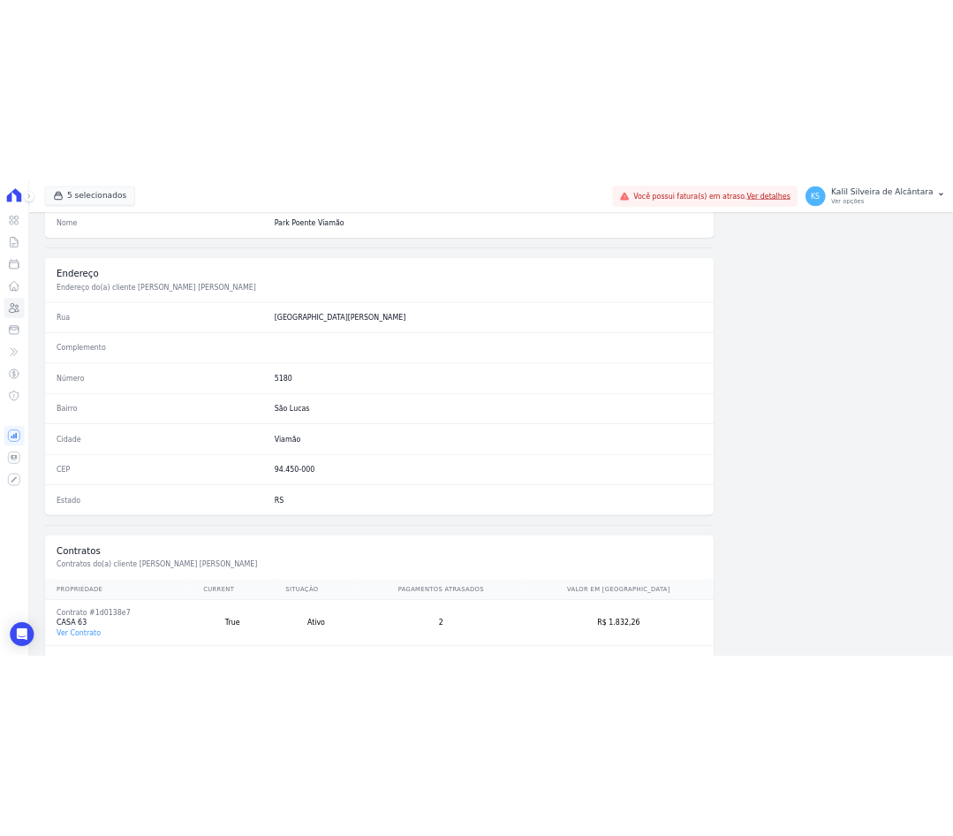
scroll to position [810, 0]
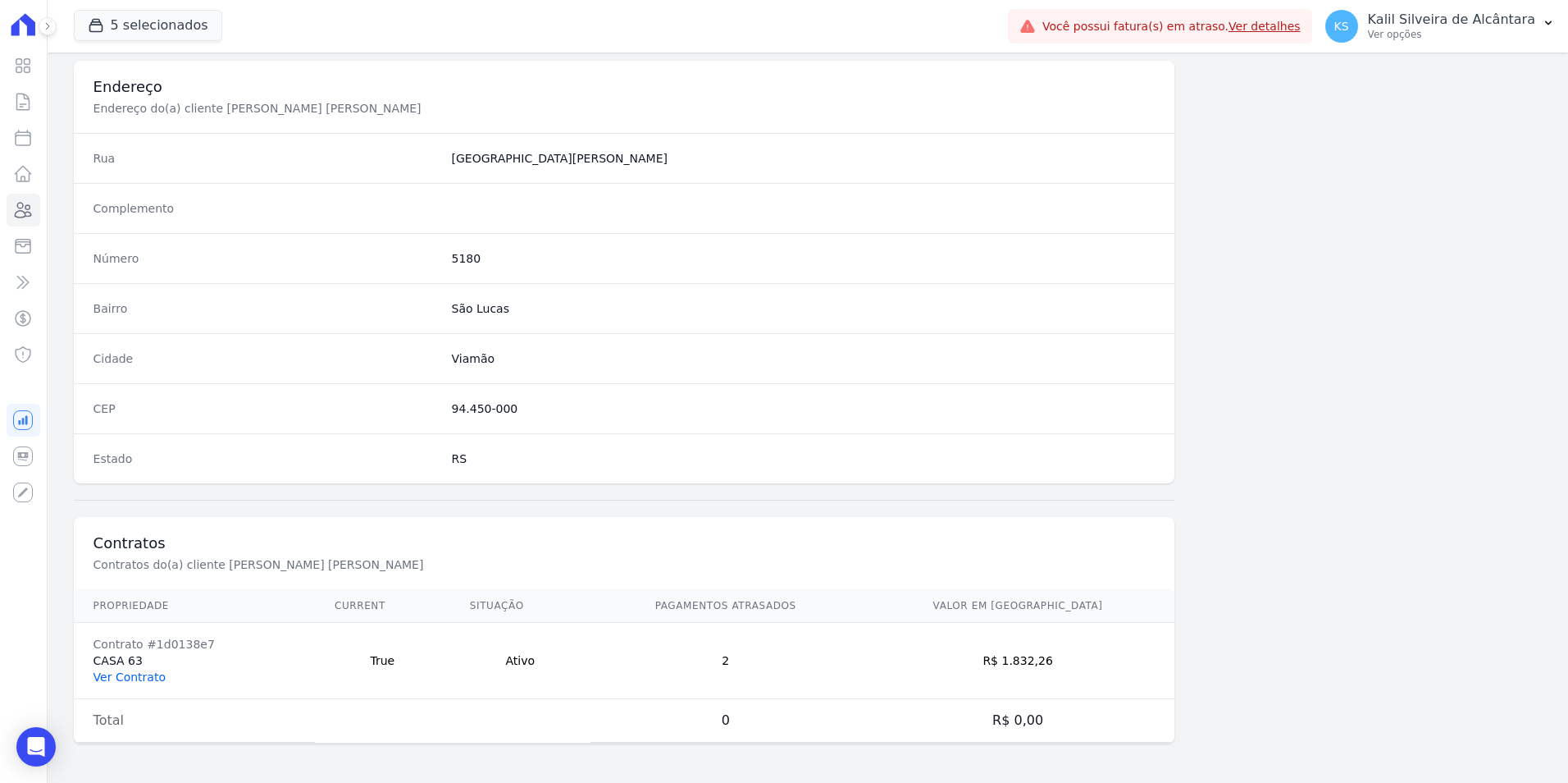
click at [143, 677] on link "Ver Contrato" at bounding box center [130, 677] width 72 height 13
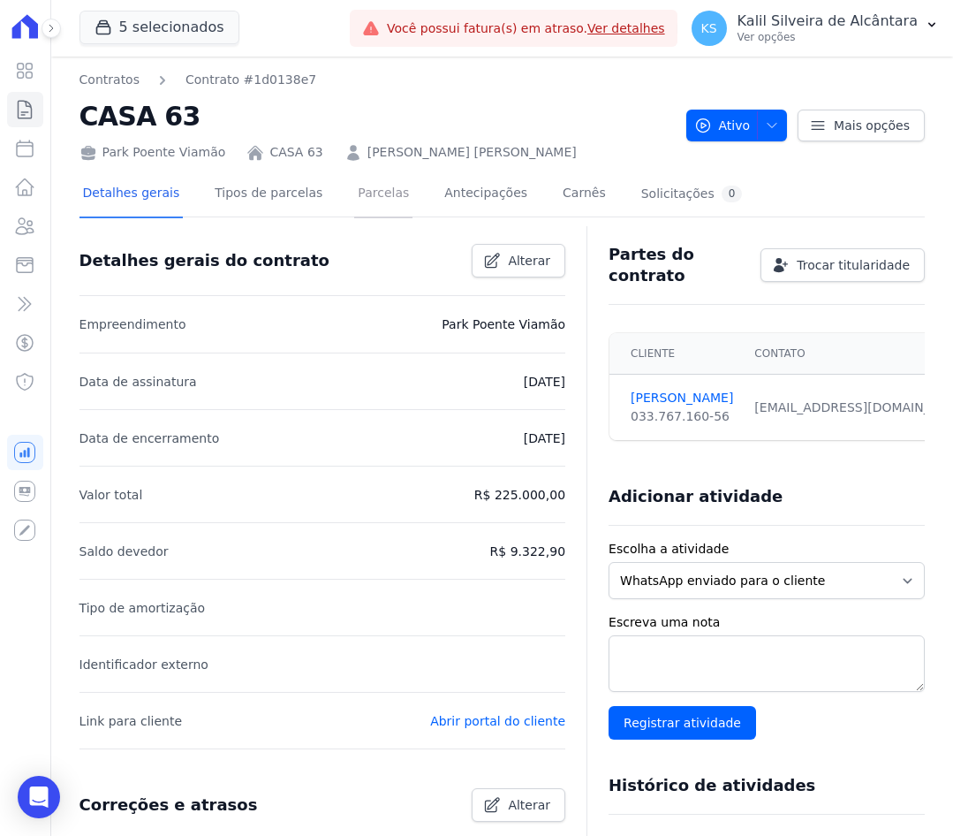
click at [370, 189] on link "Parcelas" at bounding box center [383, 194] width 58 height 47
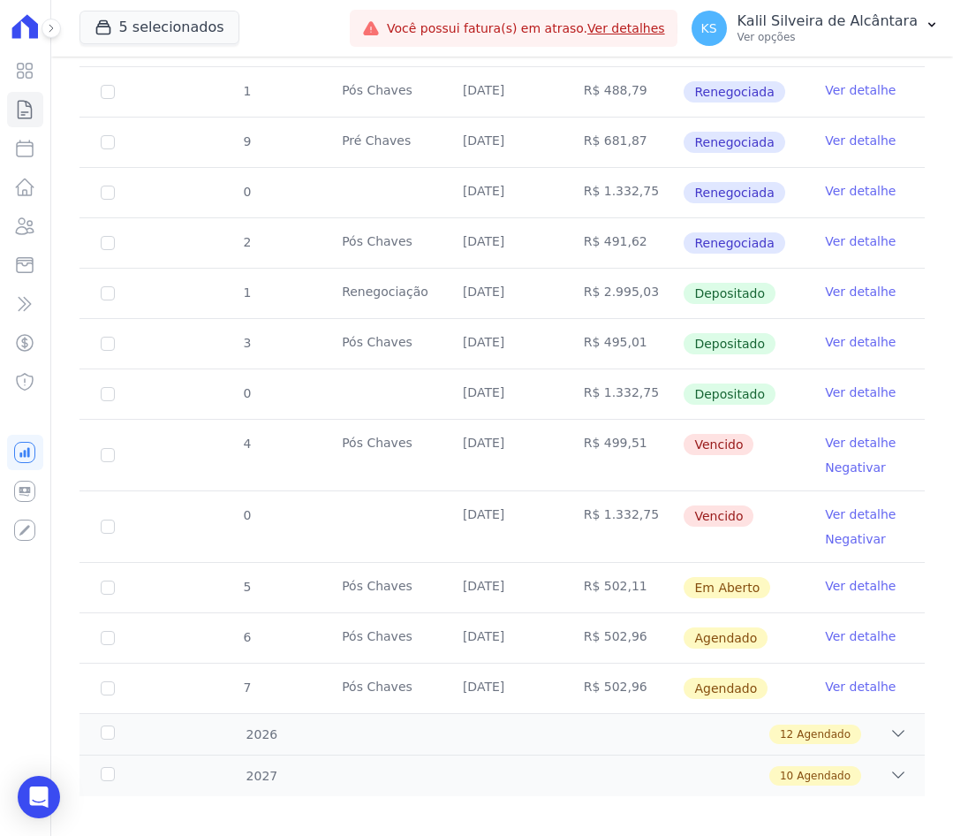
scroll to position [828, 0]
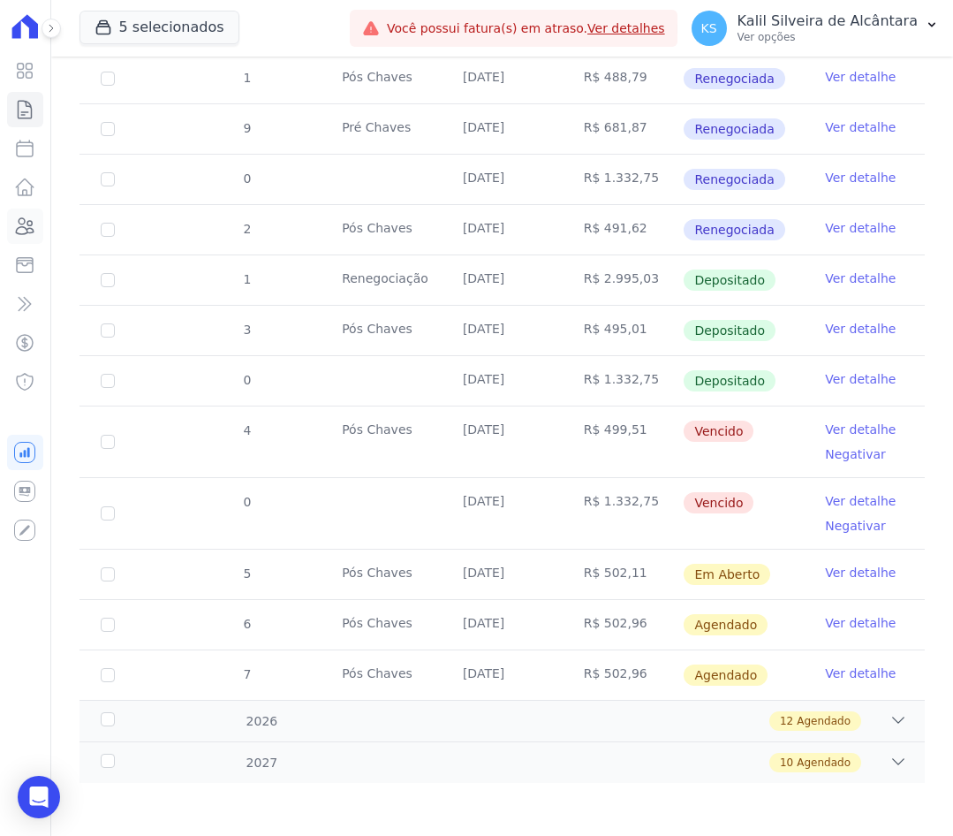
click at [25, 228] on icon at bounding box center [26, 226] width 18 height 16
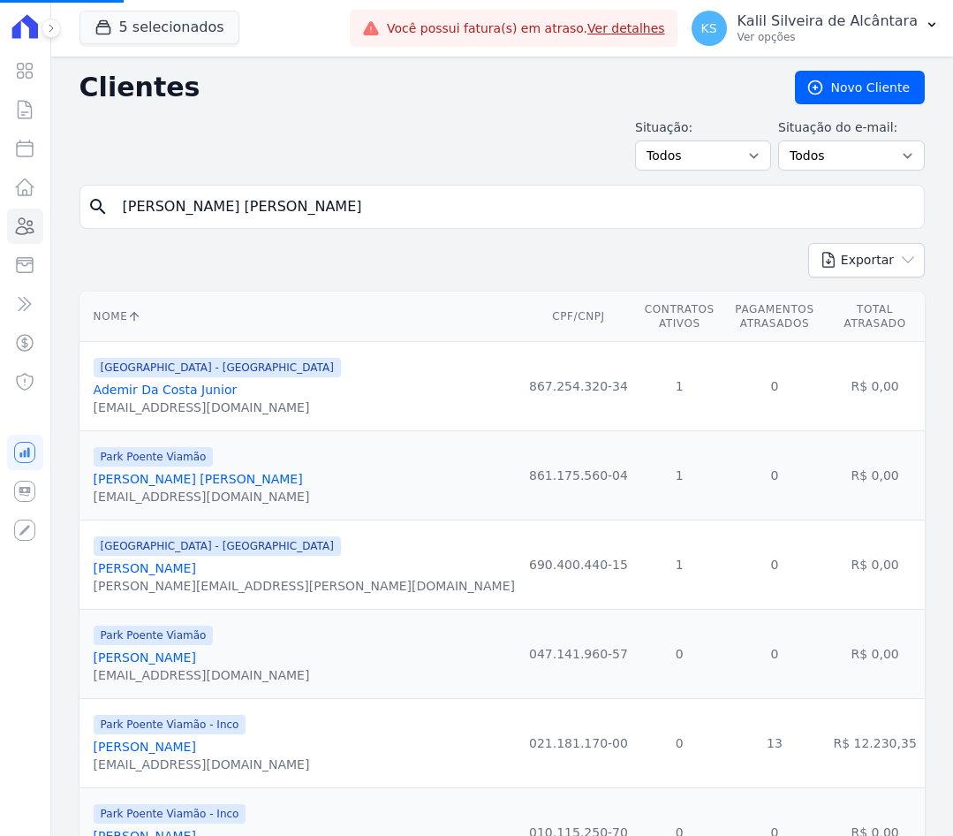
drag, startPoint x: 340, startPoint y: 201, endPoint x: -4, endPoint y: 235, distance: 346.3
click at [0, 235] on html "Visão Geral Contratos [GEOGRAPHIC_DATA] Lotes Clientes Minha Carteira Transferê…" at bounding box center [476, 418] width 953 height 836
paste input "Paulo Eduardo Silva De Souza"
type input "Paulo Eduardo Silva De Souza"
click at [250, 203] on input "search" at bounding box center [514, 206] width 805 height 35
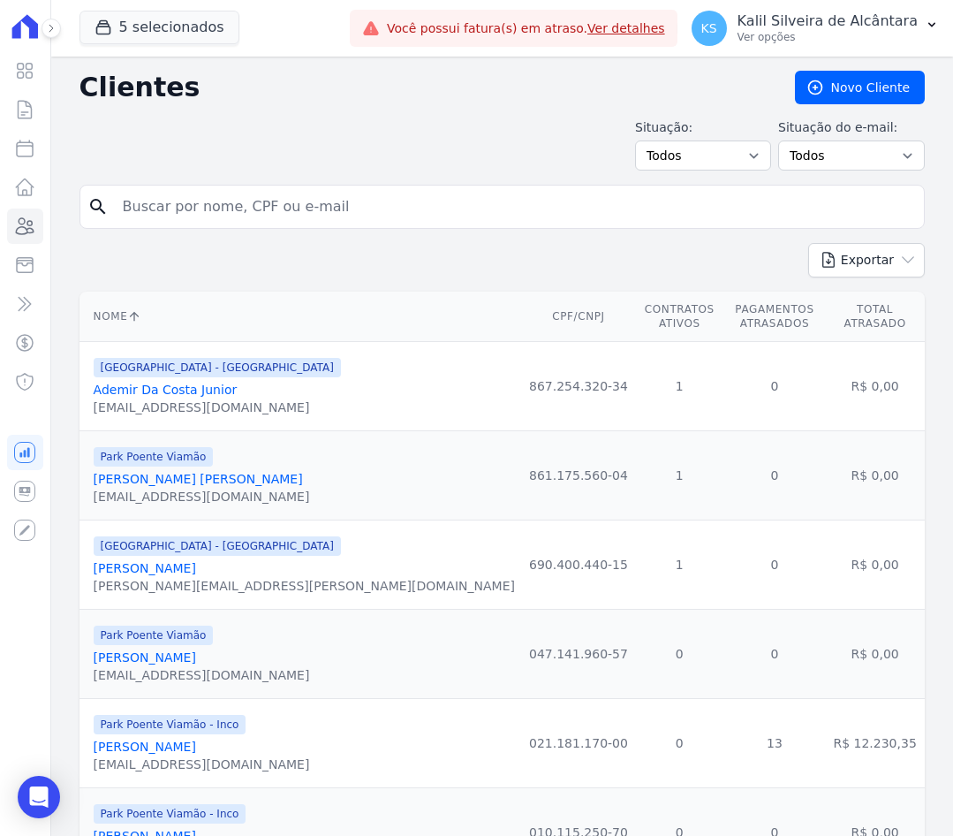
paste input "Paulo Eduardo Silva De Souza"
type input "Paulo Eduardo Silva De Souza"
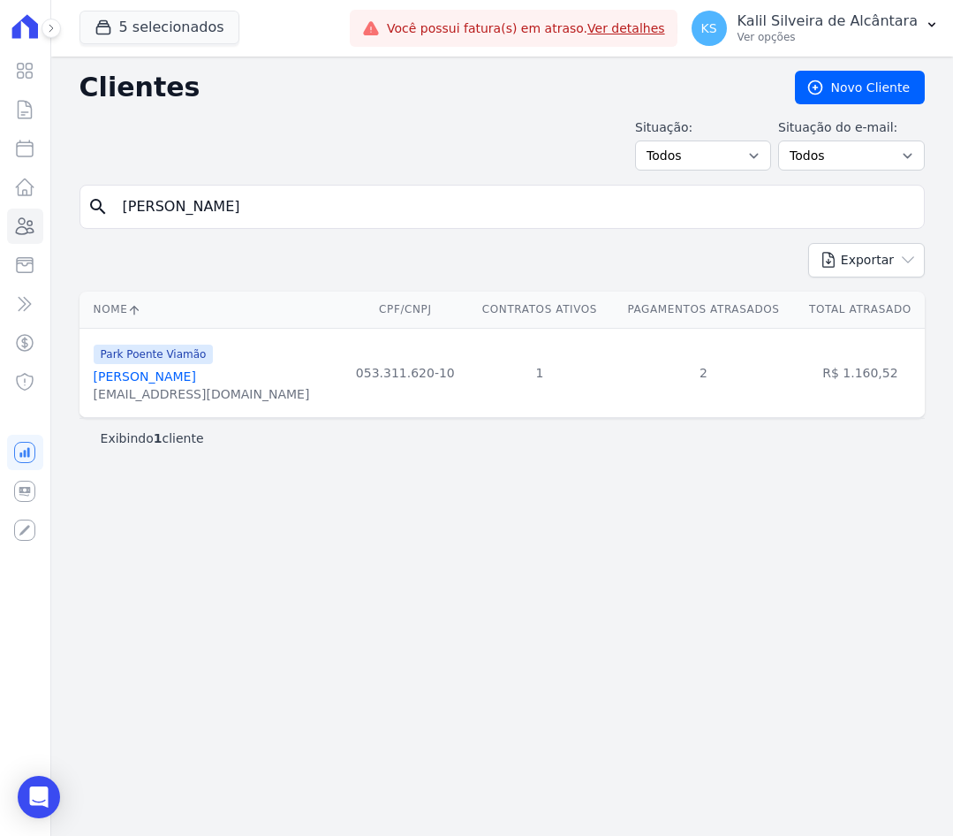
click at [0, 219] on html "Visão Geral Contratos [GEOGRAPHIC_DATA] Lotes Clientes Minha Carteira Transferê…" at bounding box center [476, 418] width 953 height 836
paste input "Cristiano Da Silva Pereir"
type input "[PERSON_NAME] [PERSON_NAME]"
drag, startPoint x: 265, startPoint y: 213, endPoint x: 0, endPoint y: 241, distance: 266.6
click at [18, 241] on div "Visão Geral Contratos [GEOGRAPHIC_DATA] Lotes Clientes Minha Carteira Transferê…" at bounding box center [476, 418] width 953 height 836
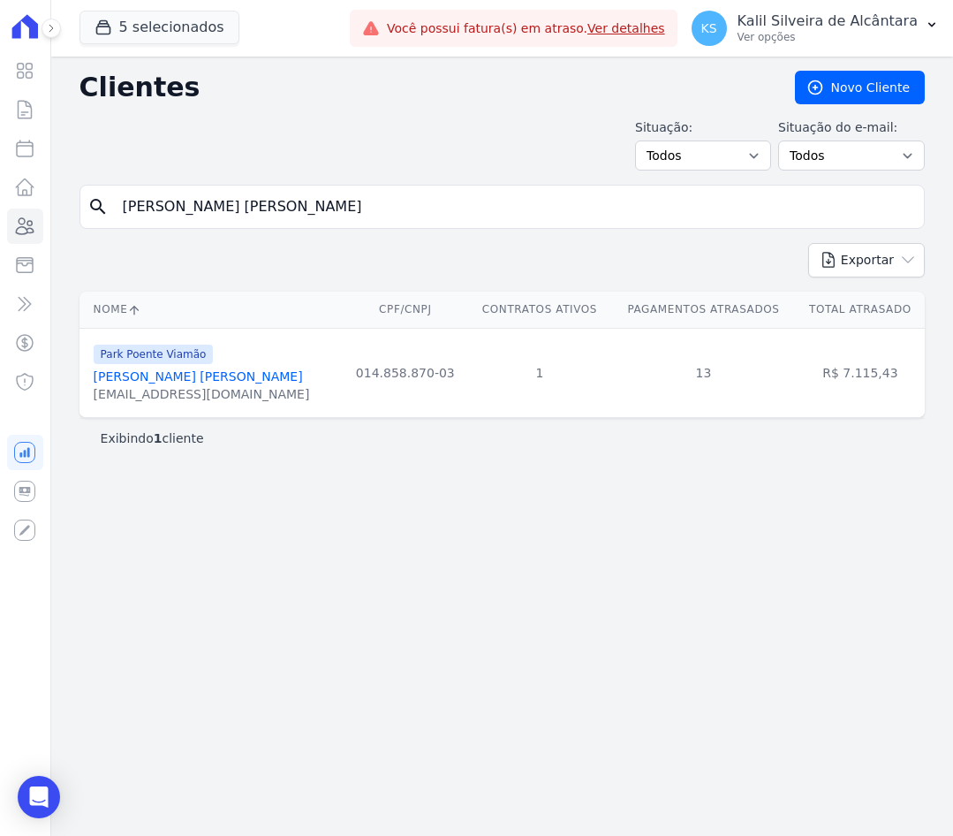
paste input "Laura Ribeiro Da Silv"
type input "Laura Ribeiro Da Silva"
click at [287, 195] on input "Laura Ribeiro Da Silva" at bounding box center [514, 206] width 805 height 35
drag, startPoint x: 311, startPoint y: 206, endPoint x: -4, endPoint y: 239, distance: 317.1
click at [0, 239] on html "Visão Geral Contratos [GEOGRAPHIC_DATA] Lotes Clientes Minha Carteira Transferê…" at bounding box center [476, 418] width 953 height 836
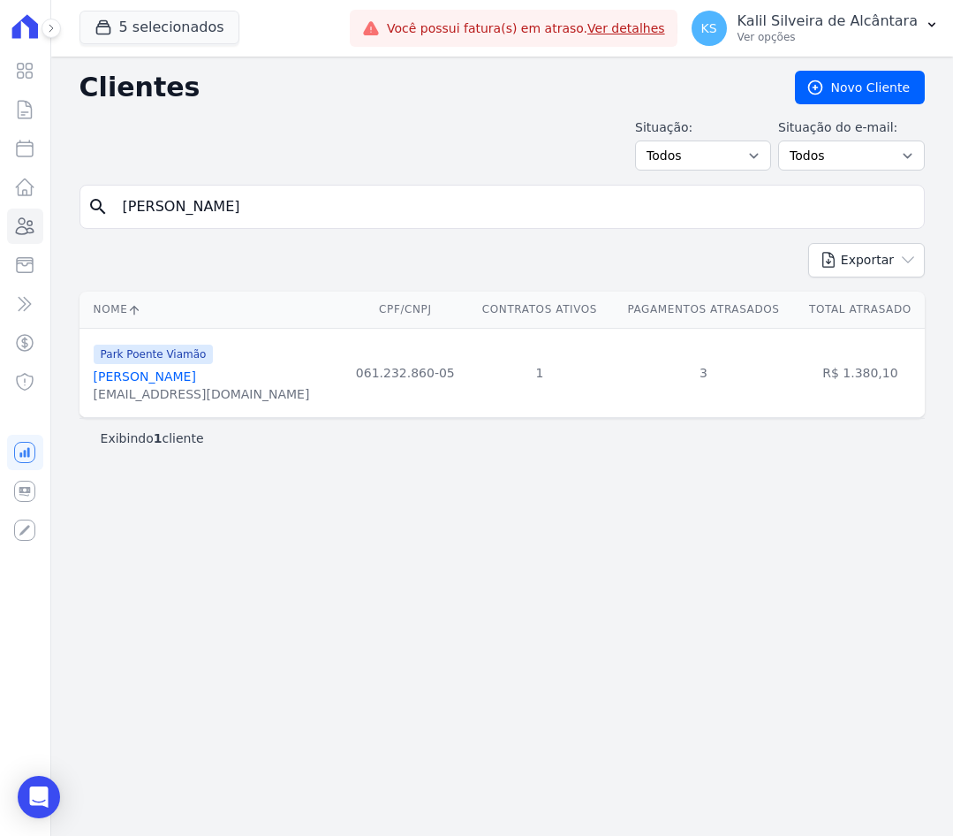
paste input "Yasmin Rafaela Pereira Da Ros"
type input "Yasmin Rafaela Pereira Da Rosa"
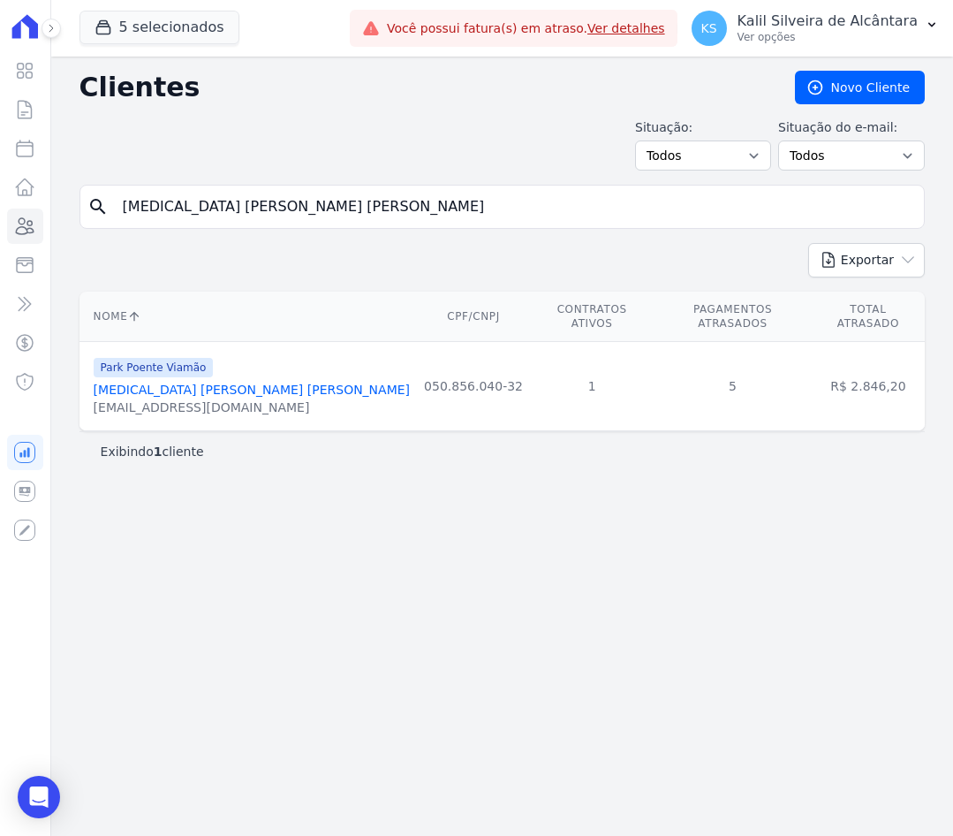
drag, startPoint x: 39, startPoint y: 220, endPoint x: -4, endPoint y: 248, distance: 51.7
click at [0, 248] on html "Visão Geral Contratos [GEOGRAPHIC_DATA] Lotes Clientes Minha Carteira Transferê…" at bounding box center [476, 418] width 953 height 836
paste input "Samanta Vieira Cost"
type input "[PERSON_NAME]"
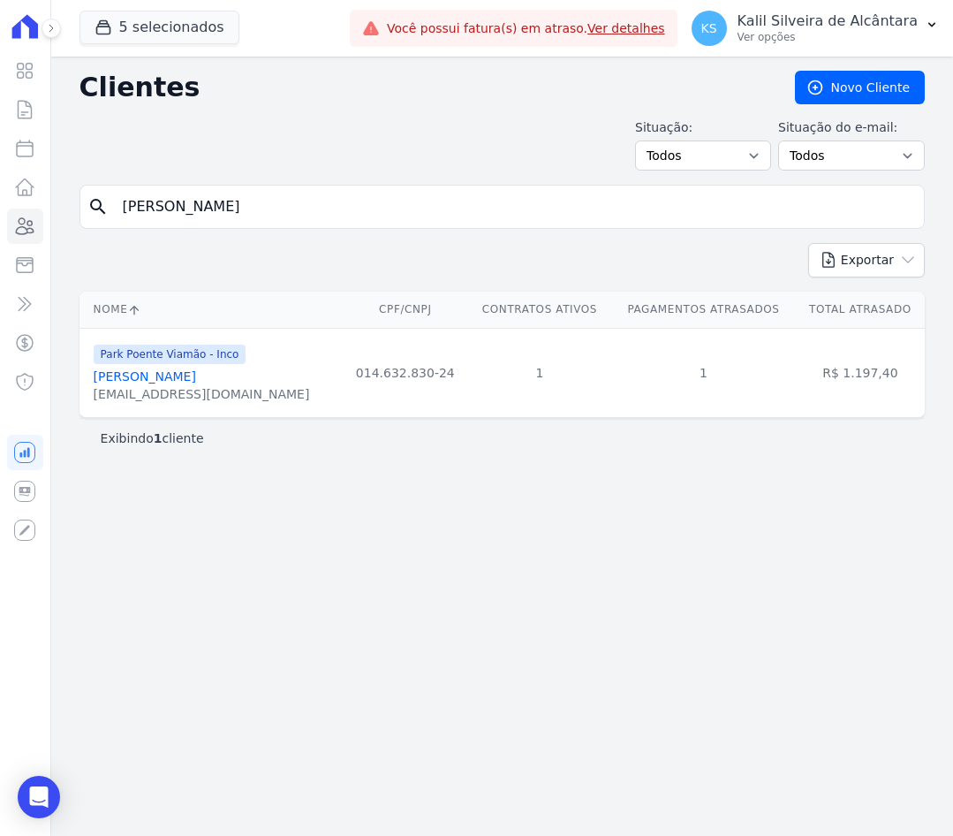
drag, startPoint x: 122, startPoint y: 208, endPoint x: 102, endPoint y: 208, distance: 19.4
click at [102, 208] on form "search Samanta Vieira Costa" at bounding box center [503, 214] width 846 height 58
paste input "Nelson Da Trindade Oliveir"
type input "[PERSON_NAME] [PERSON_NAME]"
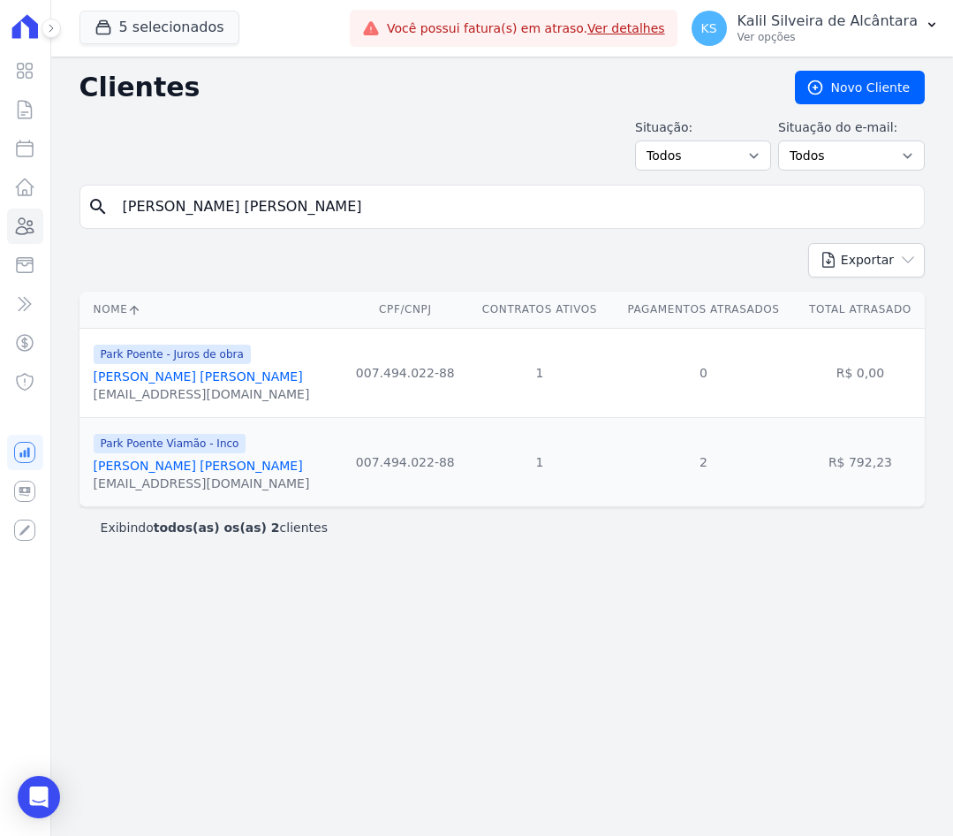
drag, startPoint x: 338, startPoint y: 211, endPoint x: -4, endPoint y: 253, distance: 345.3
click at [0, 253] on html "Visão Geral Contratos [GEOGRAPHIC_DATA] Lotes Clientes Minha Carteira Transferê…" at bounding box center [476, 418] width 953 height 836
paste input "Angela Puntel da Silveira"
type input "Angela Puntel da Silveira ]"
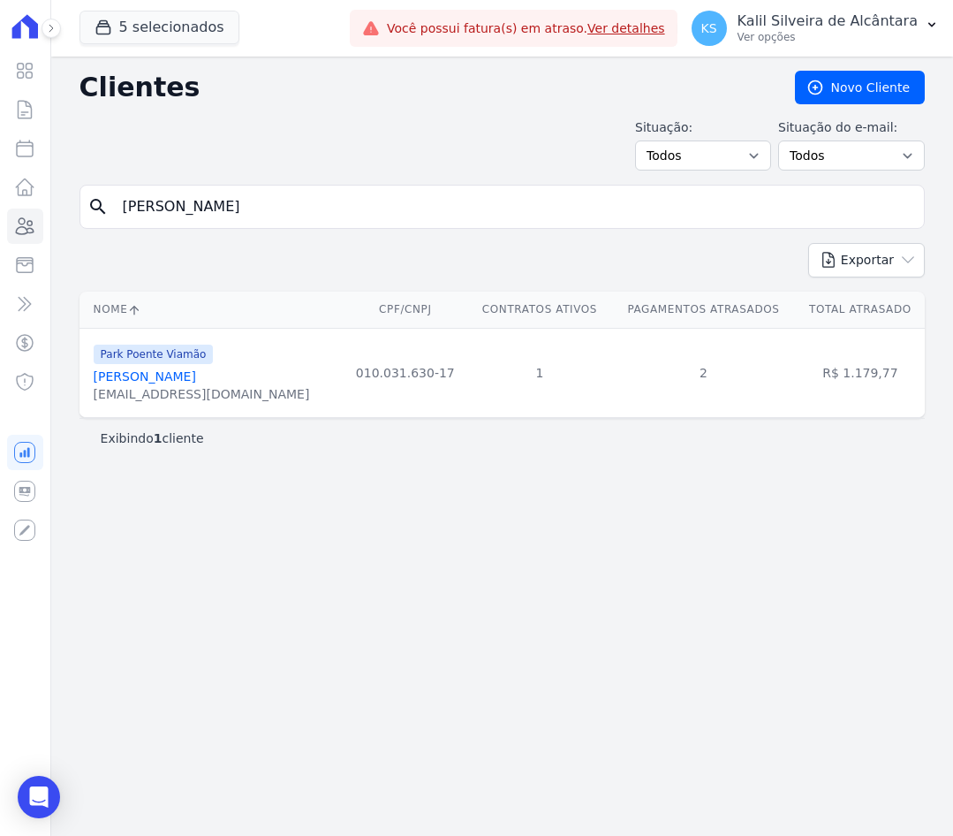
click at [0, 239] on html "Visão Geral Contratos [GEOGRAPHIC_DATA] Lotes Clientes Minha Carteira Transferê…" at bounding box center [476, 418] width 953 height 836
paste input "Prisciele [PERSON_NAME] [PERSON_NAME]"
type input "Prisciele [PERSON_NAME] [PERSON_NAME]"
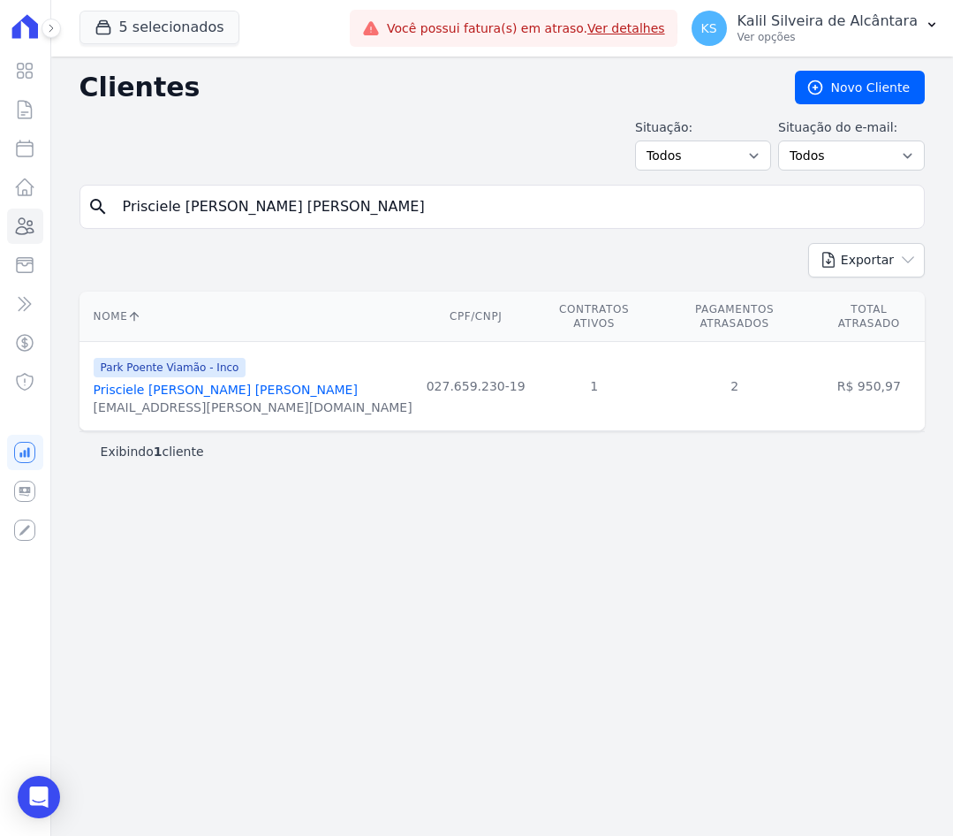
drag, startPoint x: 165, startPoint y: 223, endPoint x: -4, endPoint y: 236, distance: 170.2
click at [0, 236] on html "Visão Geral Contratos [GEOGRAPHIC_DATA] Lotes Clientes Minha Carteira Transferê…" at bounding box center [476, 418] width 953 height 836
paste input "[PERSON_NAME]"
type input "[PERSON_NAME]"
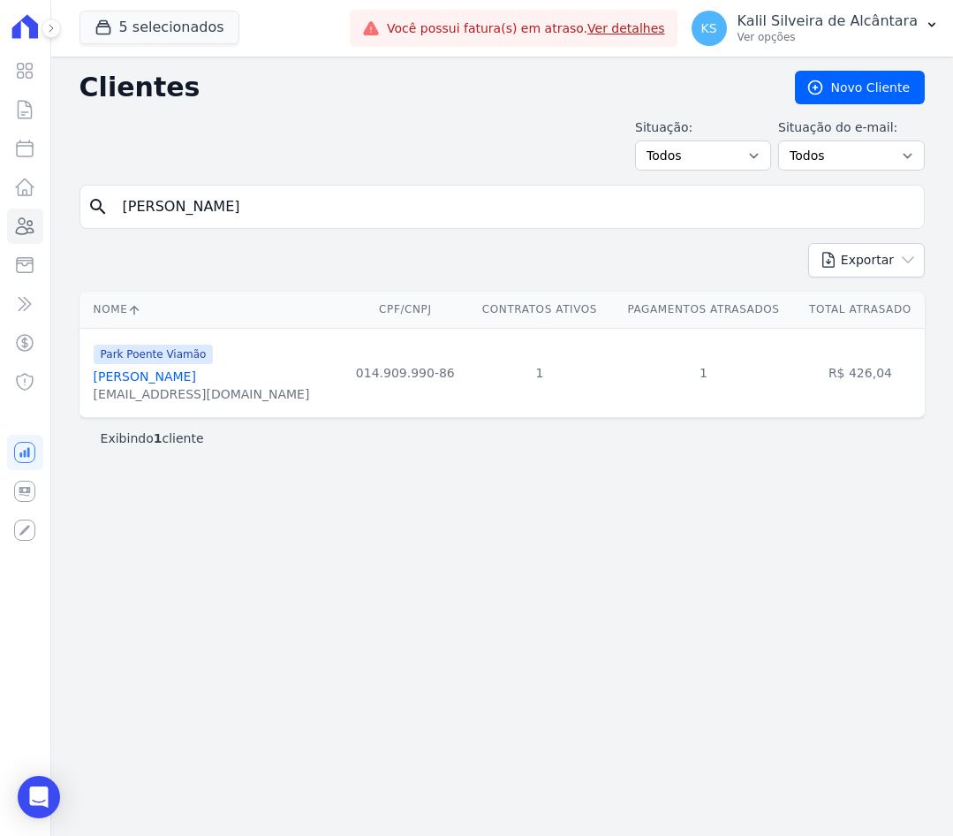
click at [285, 201] on input "[PERSON_NAME]" at bounding box center [514, 206] width 805 height 35
drag, startPoint x: 308, startPoint y: 196, endPoint x: -4, endPoint y: 256, distance: 318.5
click at [0, 256] on html "Visão Geral Contratos [GEOGRAPHIC_DATA] Lotes Clientes Minha Carteira Transferê…" at bounding box center [476, 418] width 953 height 836
paste input "Leandro Oliveira Padilha"
type input "Leandro Oliveira Padilha"
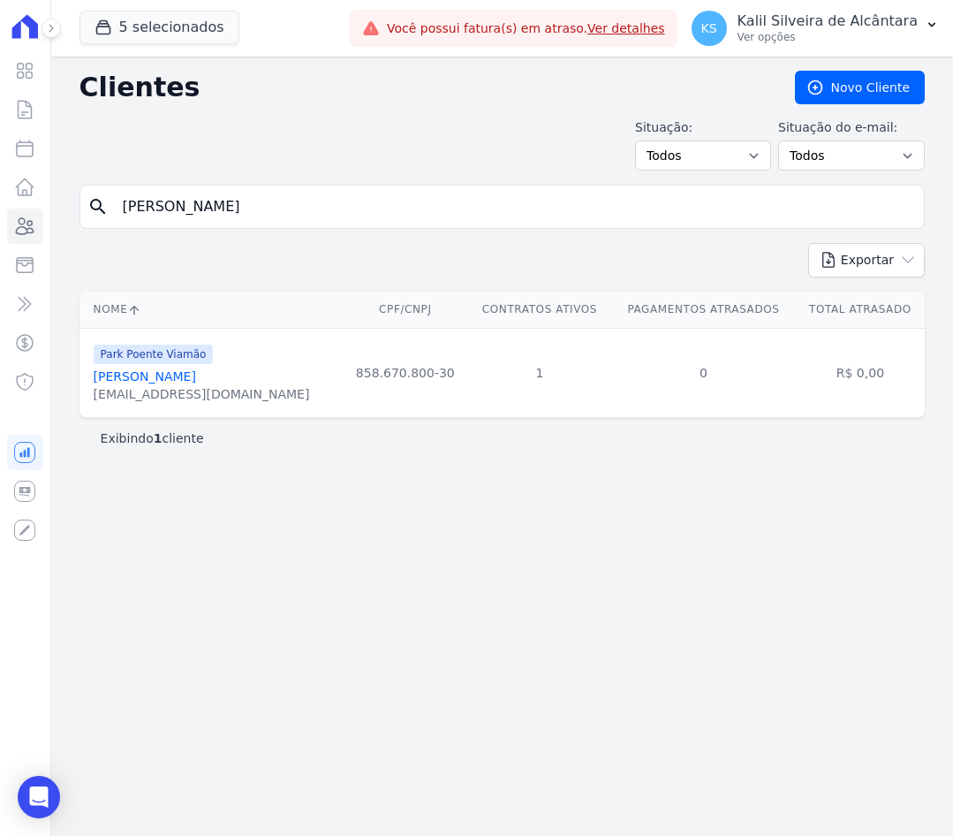
click at [118, 377] on link "Leandro Oliveira Padilha" at bounding box center [145, 376] width 102 height 14
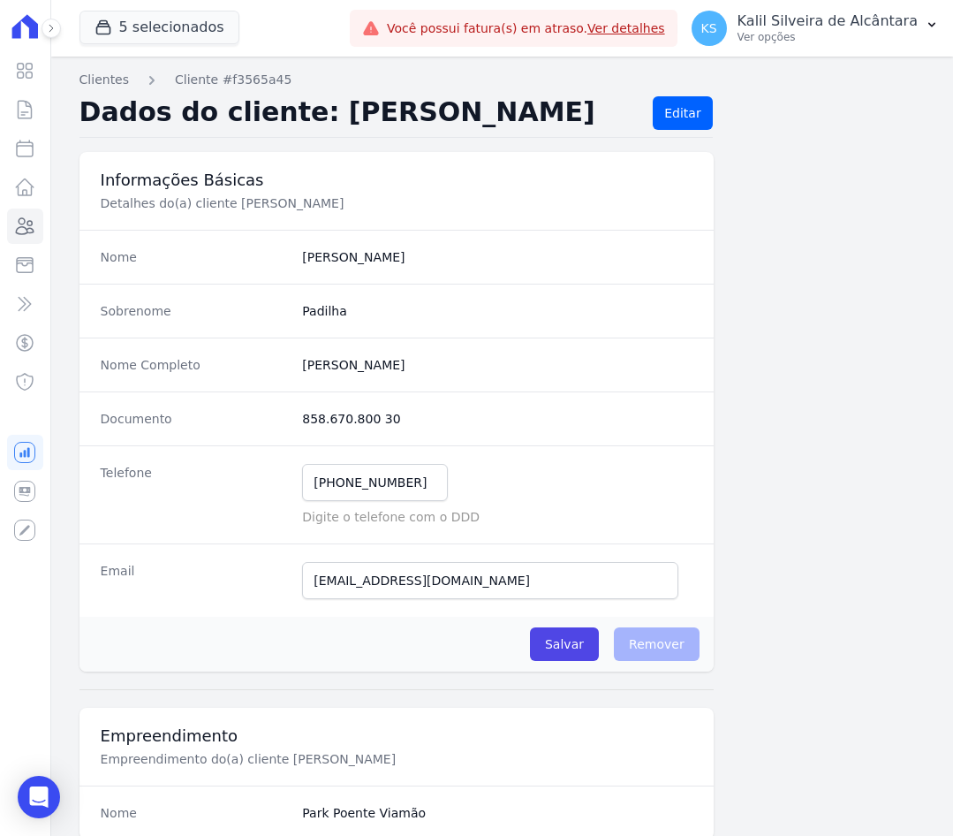
drag, startPoint x: 289, startPoint y: 420, endPoint x: 269, endPoint y: 422, distance: 20.5
click at [269, 422] on div "Documento 858.670.800 30" at bounding box center [397, 418] width 634 height 54
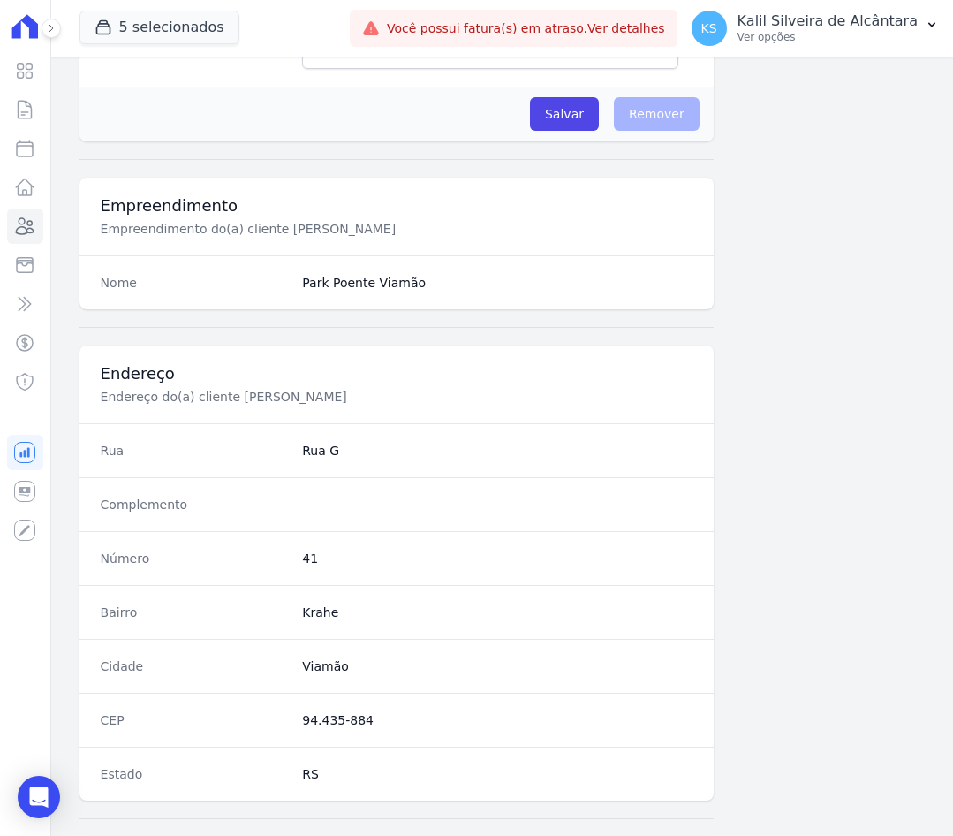
scroll to position [831, 0]
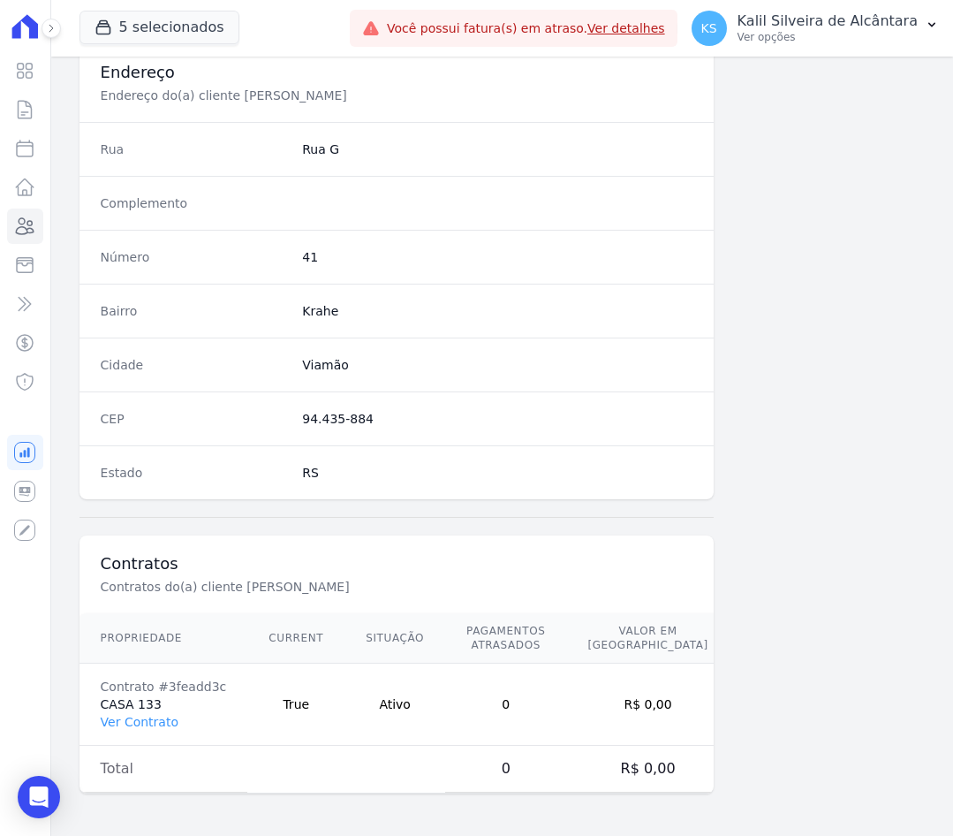
click at [131, 730] on td "Contrato #3feadd3c CASA 133 Ver Contrato" at bounding box center [164, 705] width 169 height 82
click at [132, 727] on link "Ver Contrato" at bounding box center [140, 722] width 78 height 14
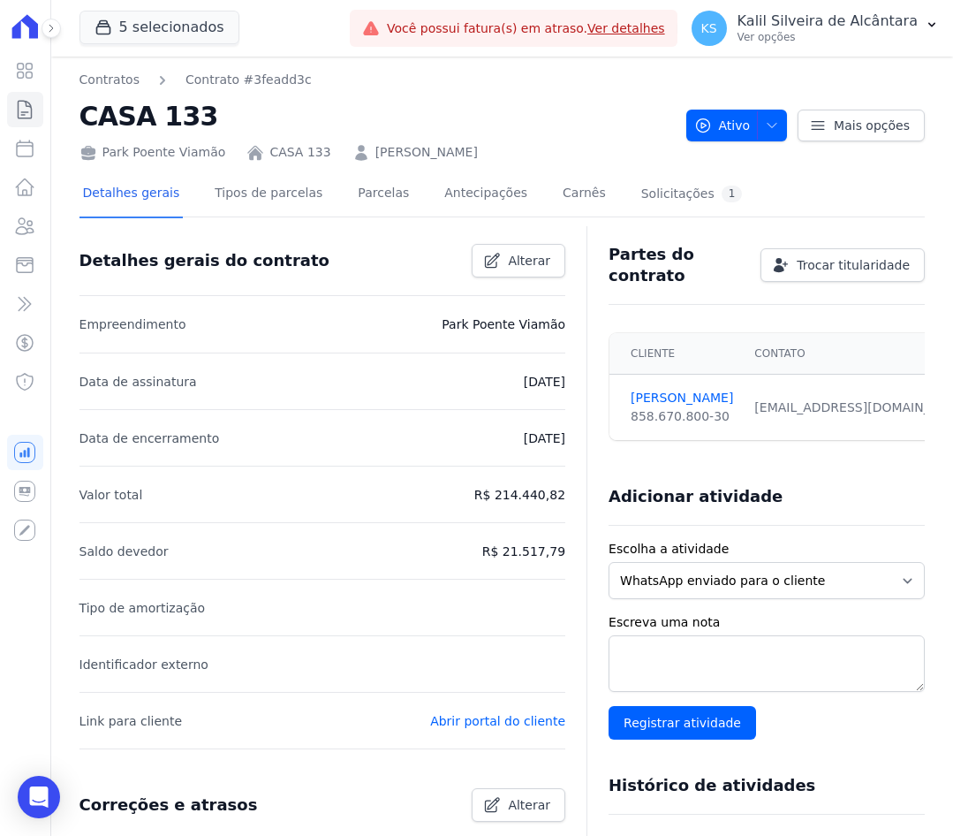
click at [408, 194] on div "Detalhes gerais Tipos de parcelas Parcelas Antecipações Carnês Solicitações 1" at bounding box center [413, 194] width 667 height 47
click at [354, 202] on link "Parcelas" at bounding box center [383, 194] width 58 height 47
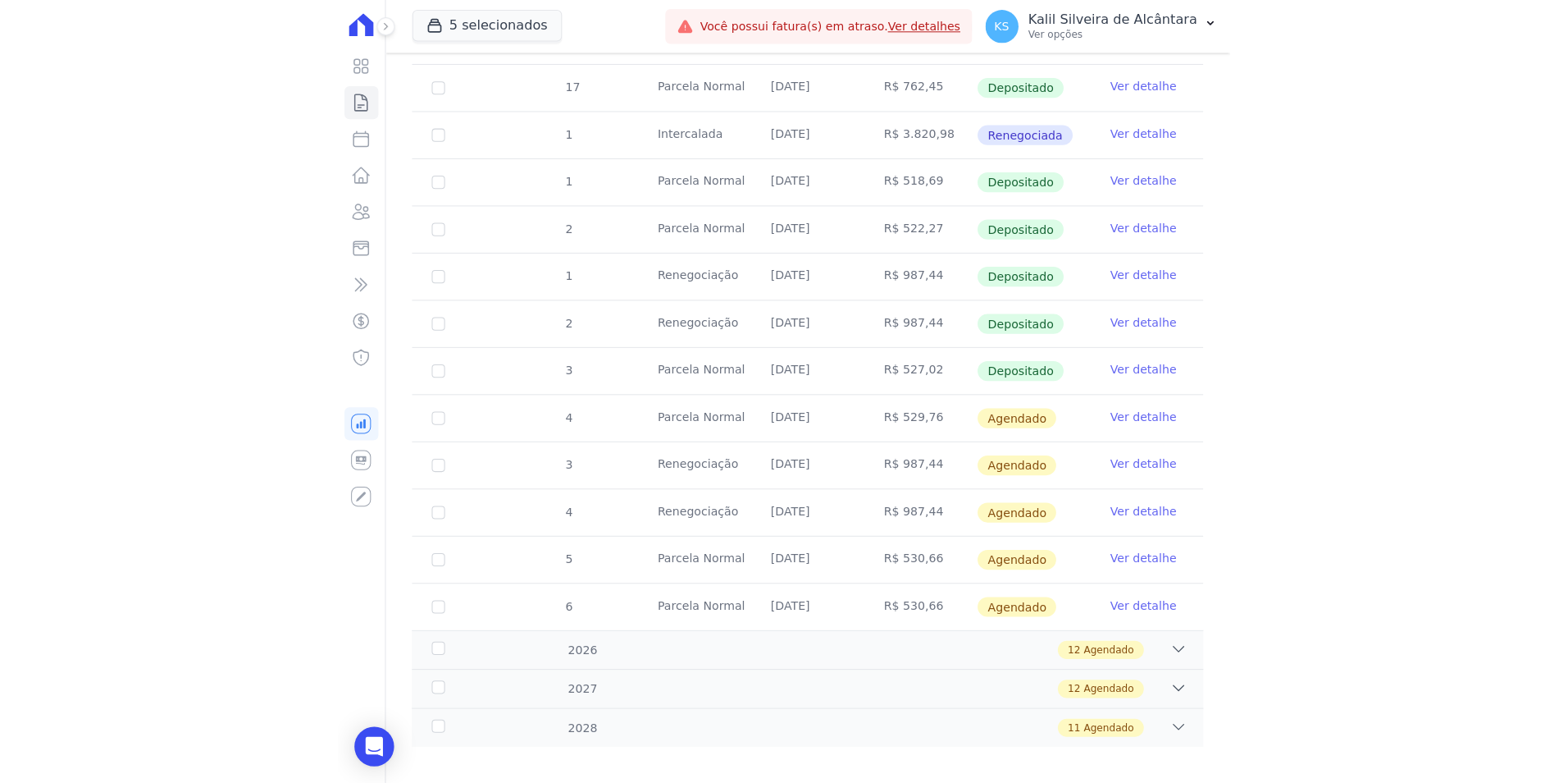
scroll to position [581, 0]
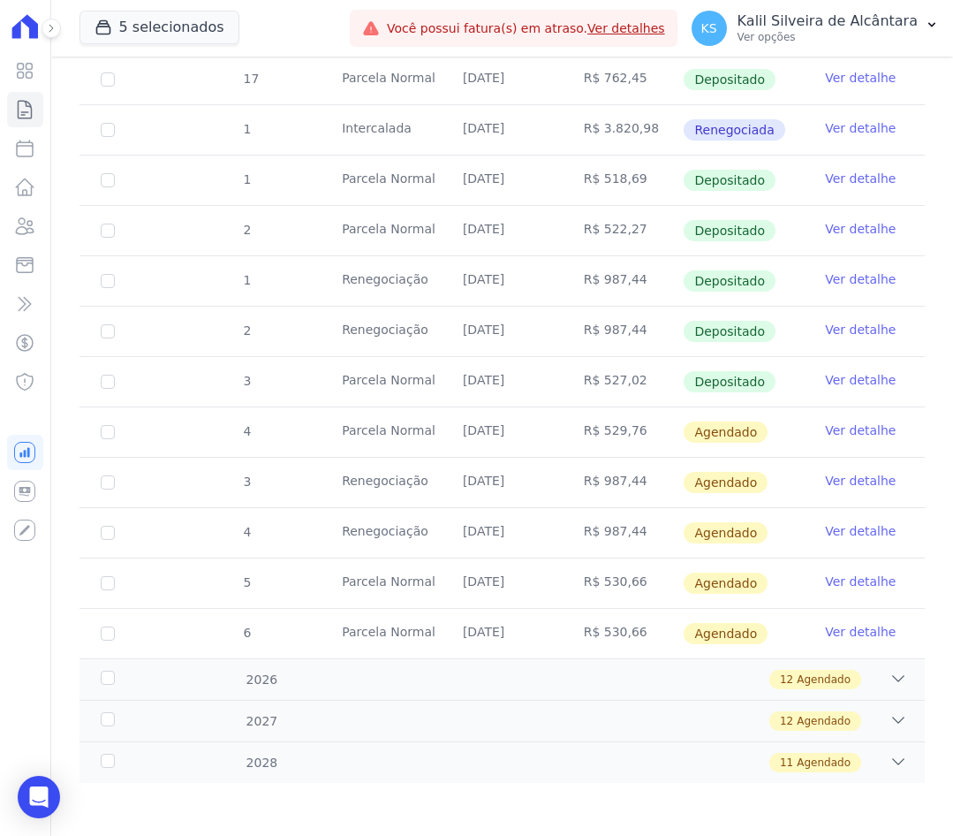
drag, startPoint x: 777, startPoint y: 496, endPoint x: 238, endPoint y: 423, distance: 543.8
click at [238, 423] on tbody "12 Parcela Normal 25/01/2025 R$ 742,65 Depositado Ver detalhe 13 Parcela Normal…" at bounding box center [503, 230] width 846 height 855
click at [547, 462] on td "[DATE]" at bounding box center [502, 482] width 121 height 49
click at [29, 219] on icon at bounding box center [24, 226] width 21 height 21
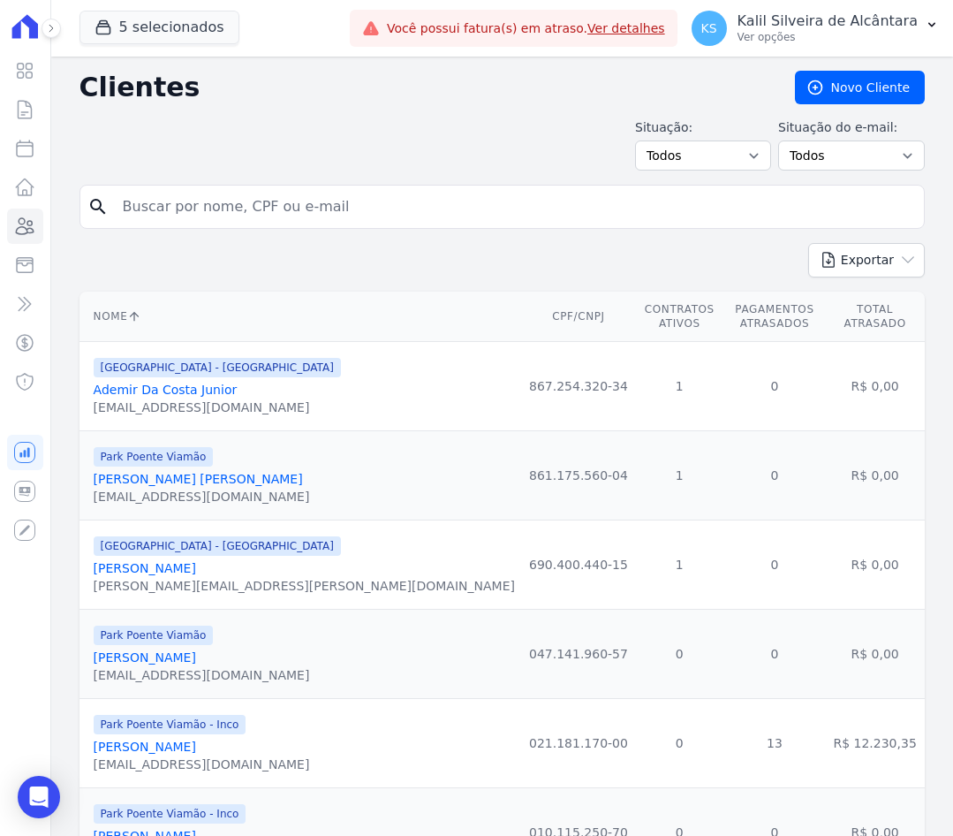
click at [252, 211] on input "search" at bounding box center [514, 206] width 805 height 35
paste input "[PERSON_NAME]"
type input "[PERSON_NAME]"
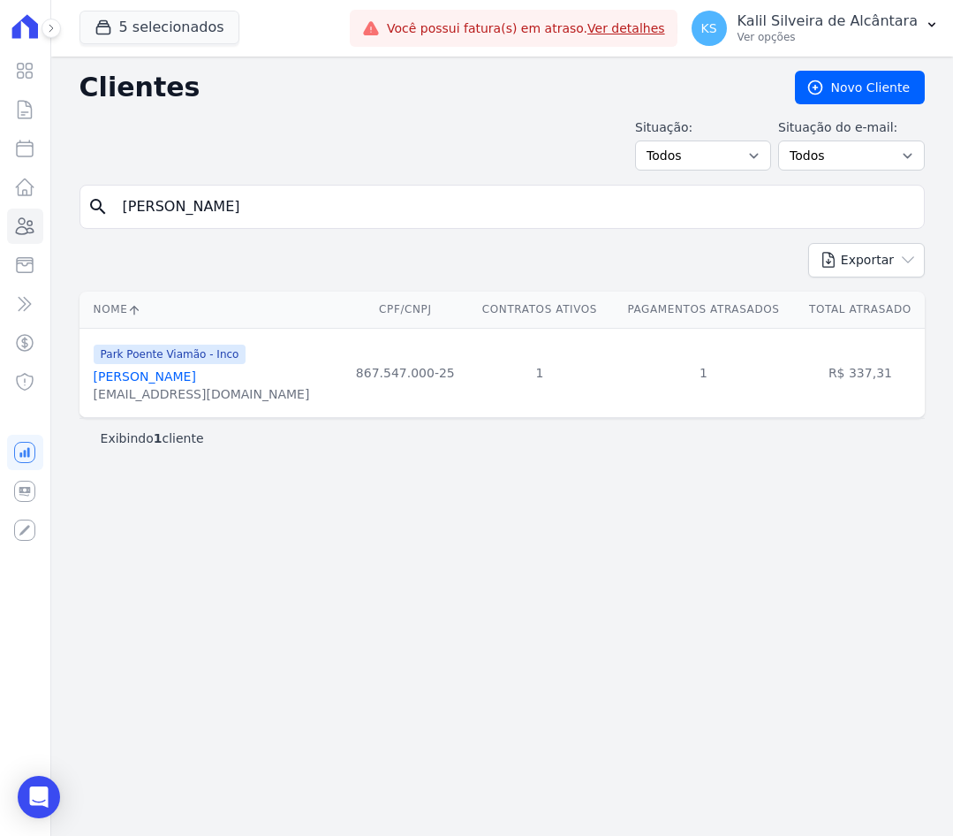
click at [4, 216] on div "Visão Geral Contratos [GEOGRAPHIC_DATA] Lotes Clientes Minha Carteira Transferê…" at bounding box center [476, 418] width 953 height 836
paste input "[PERSON_NAME] Dos [PERSON_NAME]"
type input "[PERSON_NAME] Dos [PERSON_NAME]"
drag, startPoint x: 293, startPoint y: 206, endPoint x: 57, endPoint y: 201, distance: 236.9
click at [157, 232] on form "search Kellen Regina Dos Santos" at bounding box center [503, 214] width 846 height 58
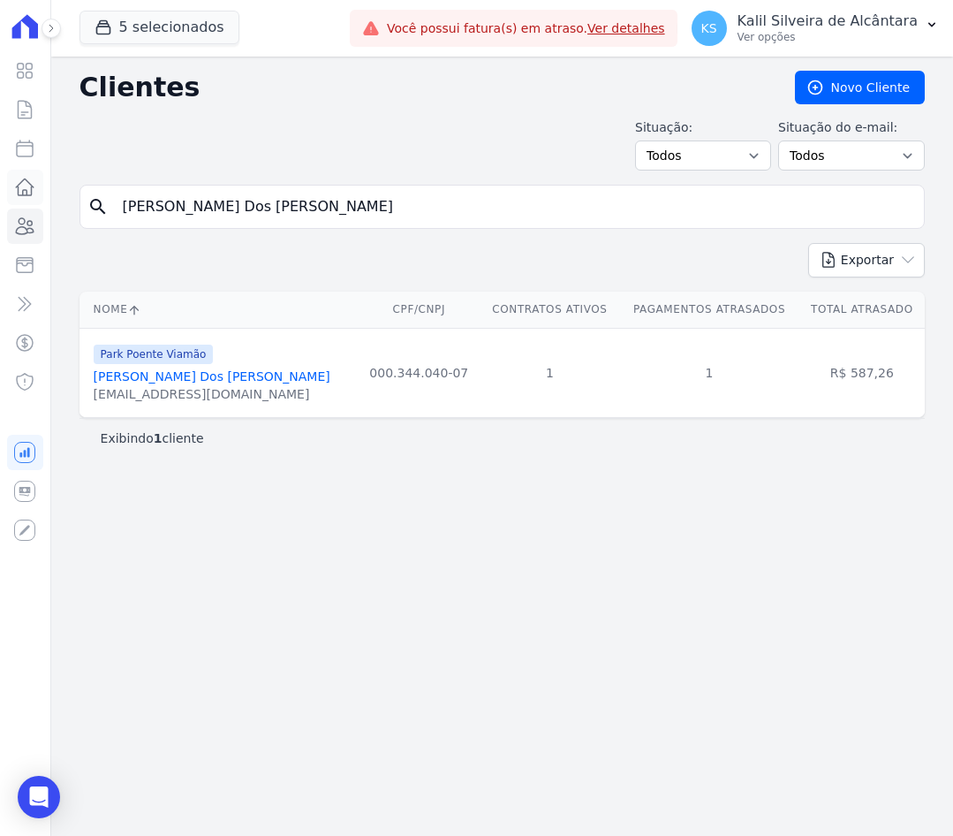
paste input "Andressa Santos Rodrigue"
drag, startPoint x: 241, startPoint y: 200, endPoint x: -4, endPoint y: 200, distance: 245.6
click at [0, 200] on html "Visão Geral Contratos [GEOGRAPHIC_DATA] Lotes Clientes Minha Carteira Transferê…" at bounding box center [476, 418] width 953 height 836
paste input "search"
type input "[PERSON_NAME]"
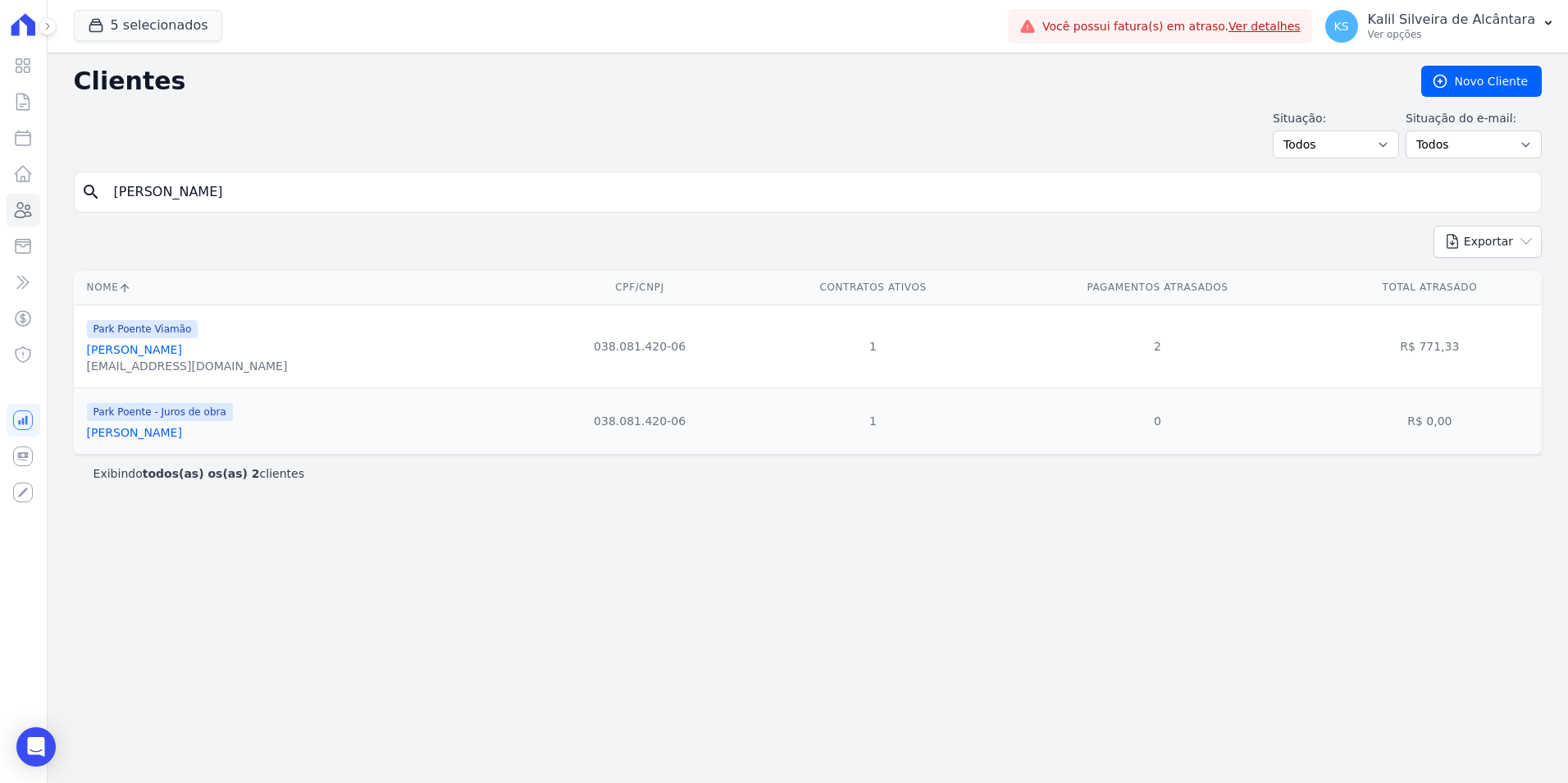
click at [168, 346] on link "[PERSON_NAME]" at bounding box center [135, 349] width 95 height 13
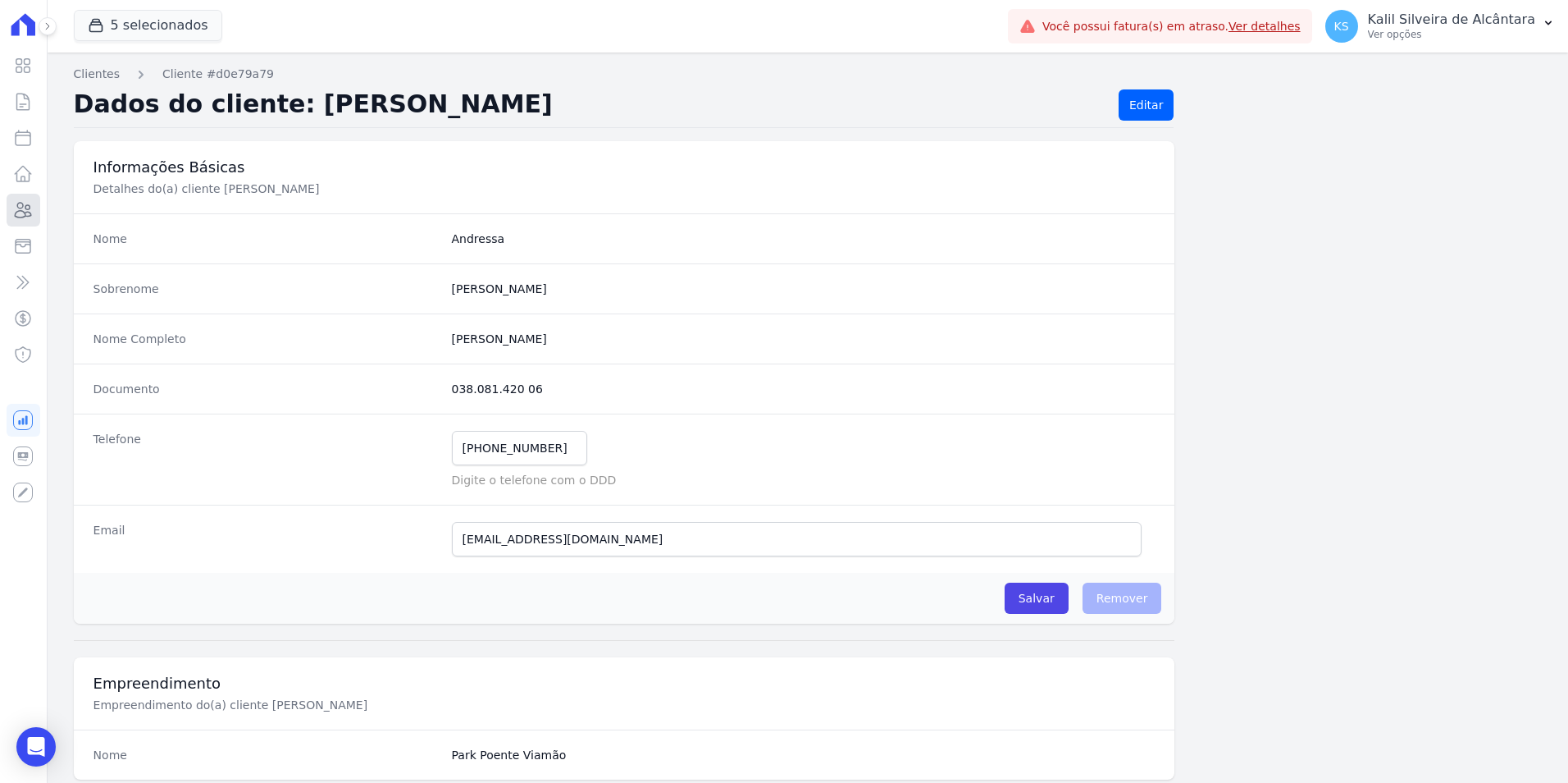
click at [28, 204] on icon at bounding box center [22, 210] width 19 height 20
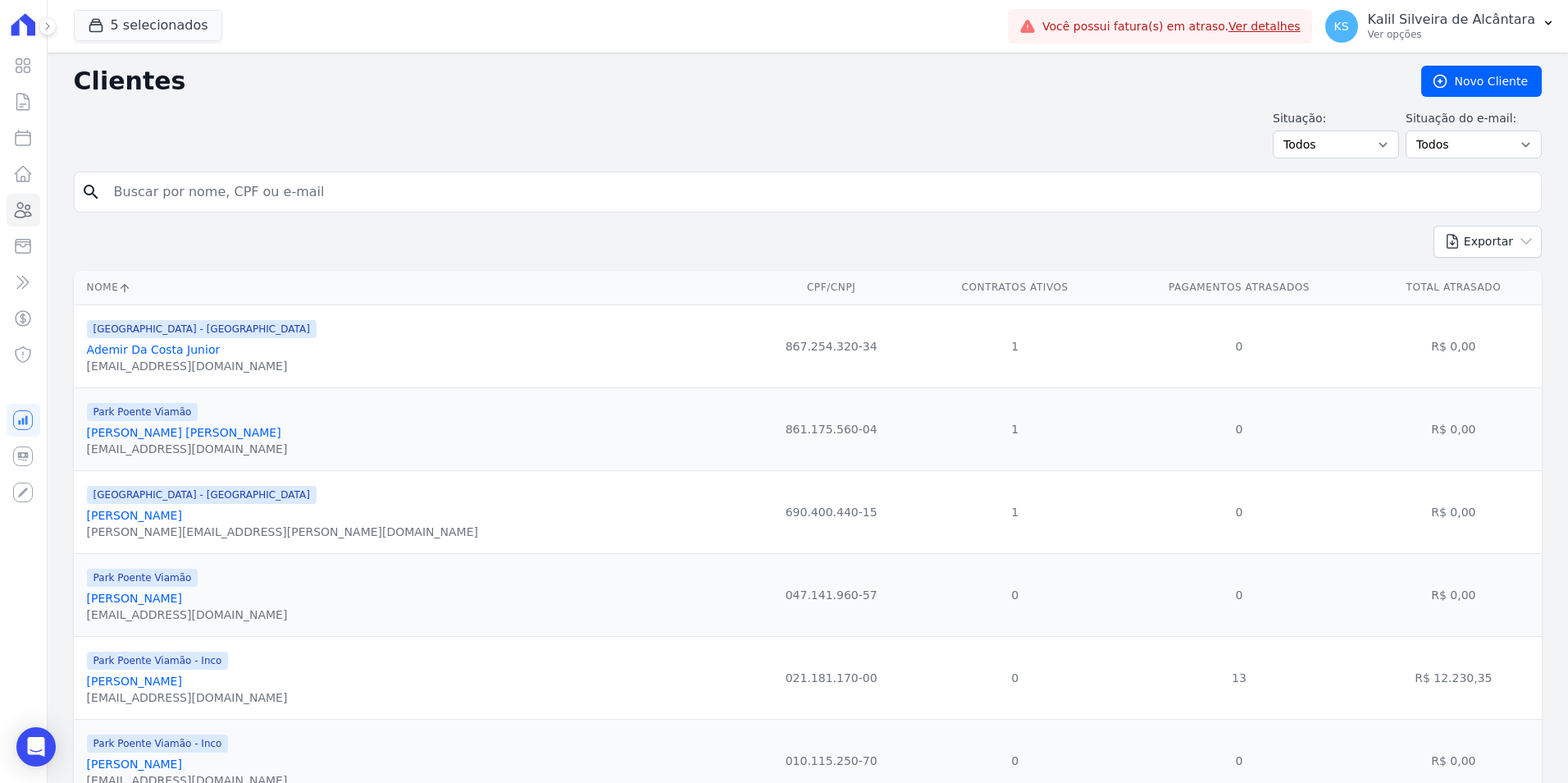
click at [222, 183] on input "search" at bounding box center [819, 191] width 1431 height 33
type input "andresssa da s"
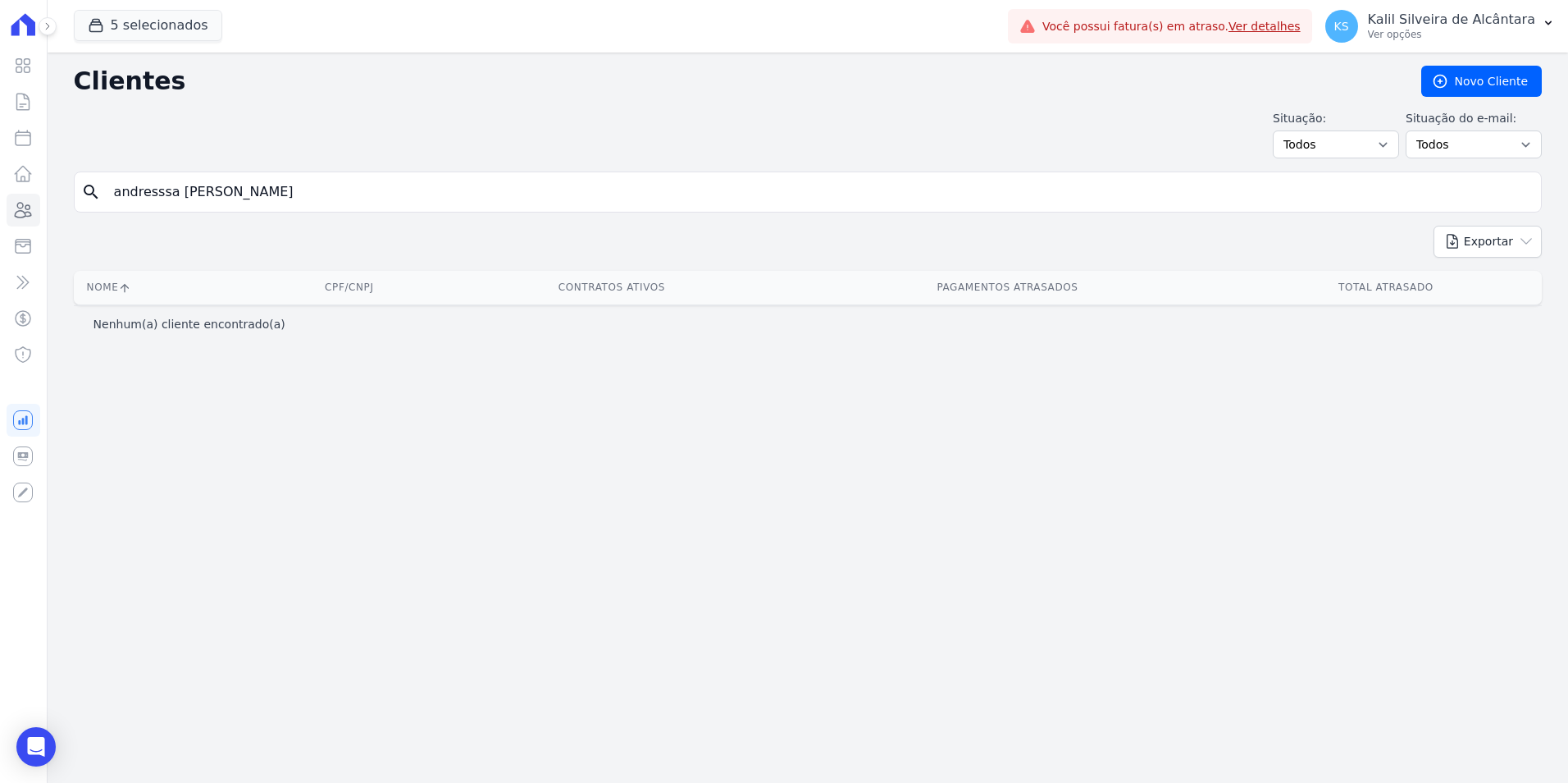
drag, startPoint x: 214, startPoint y: 181, endPoint x: -389, endPoint y: 210, distance: 603.7
click at [0, 210] on html "Visão Geral Contratos [GEOGRAPHIC_DATA] Lotes Clientes Minha Carteira Transferê…" at bounding box center [784, 391] width 1568 height 783
type input "andressa da s"
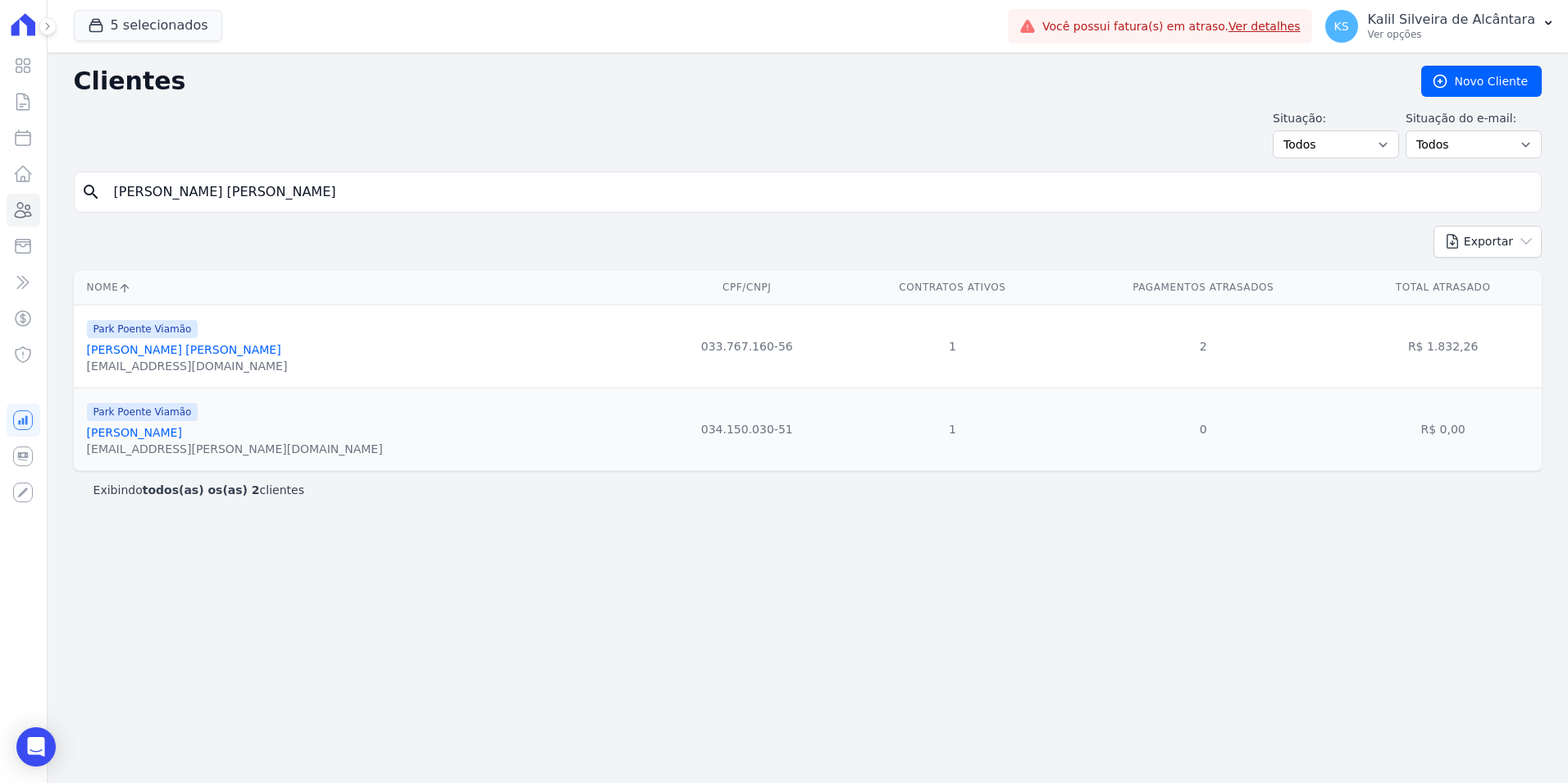
click at [193, 355] on link "Andressa Da Silva Araujo" at bounding box center [184, 349] width 194 height 13
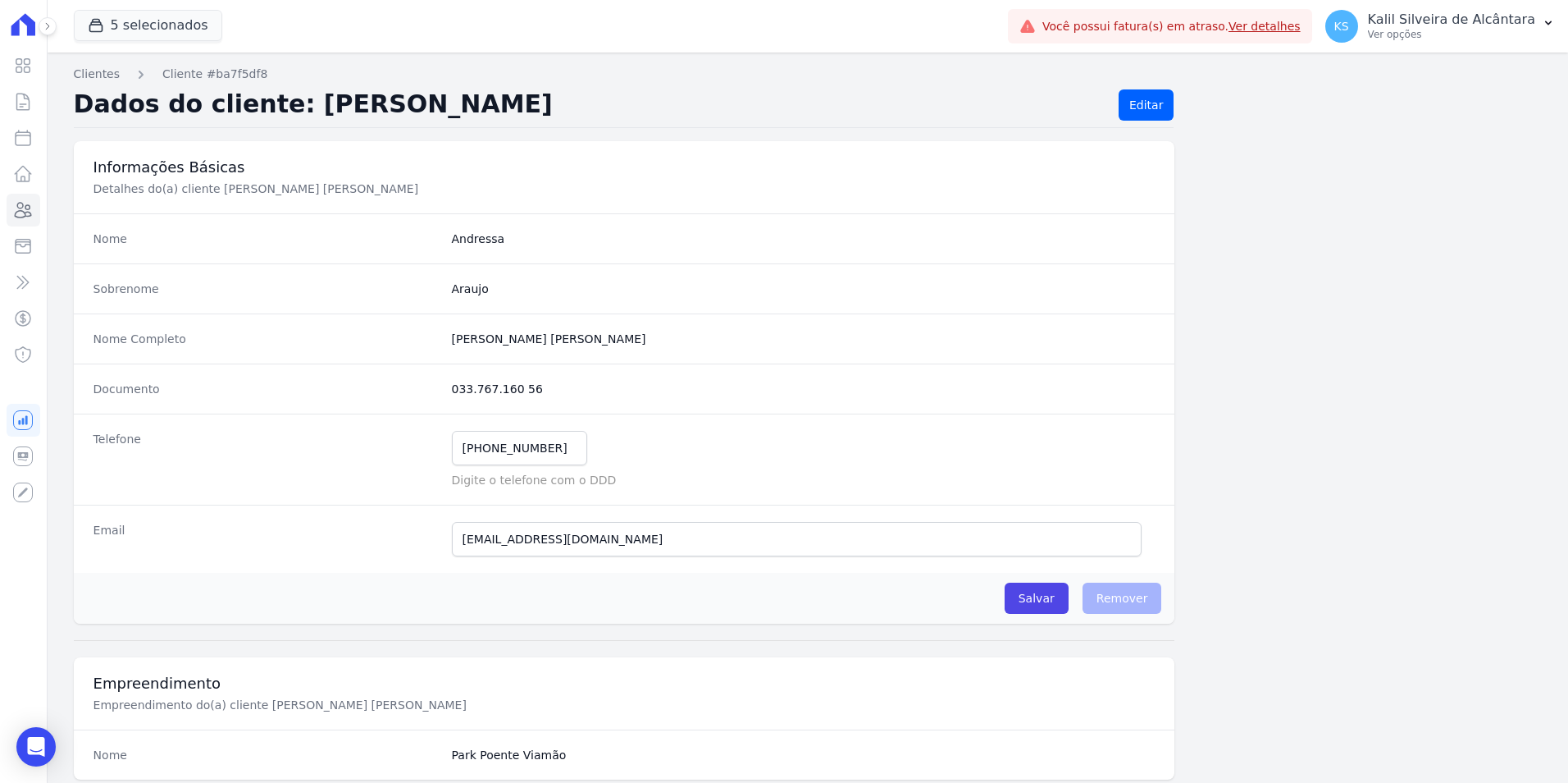
drag, startPoint x: 553, startPoint y: 393, endPoint x: 336, endPoint y: 391, distance: 217.0
click at [336, 391] on div "Documento 033.767.160 56" at bounding box center [625, 388] width 1102 height 50
copy div "033.767.160 56"
drag, startPoint x: 548, startPoint y: 447, endPoint x: 374, endPoint y: 445, distance: 174.0
click at [374, 445] on div "Telefone (51) 99161-1363 Mensagem de SMS ainda não enviada.. Mensagem de Whatsa…" at bounding box center [625, 459] width 1102 height 91
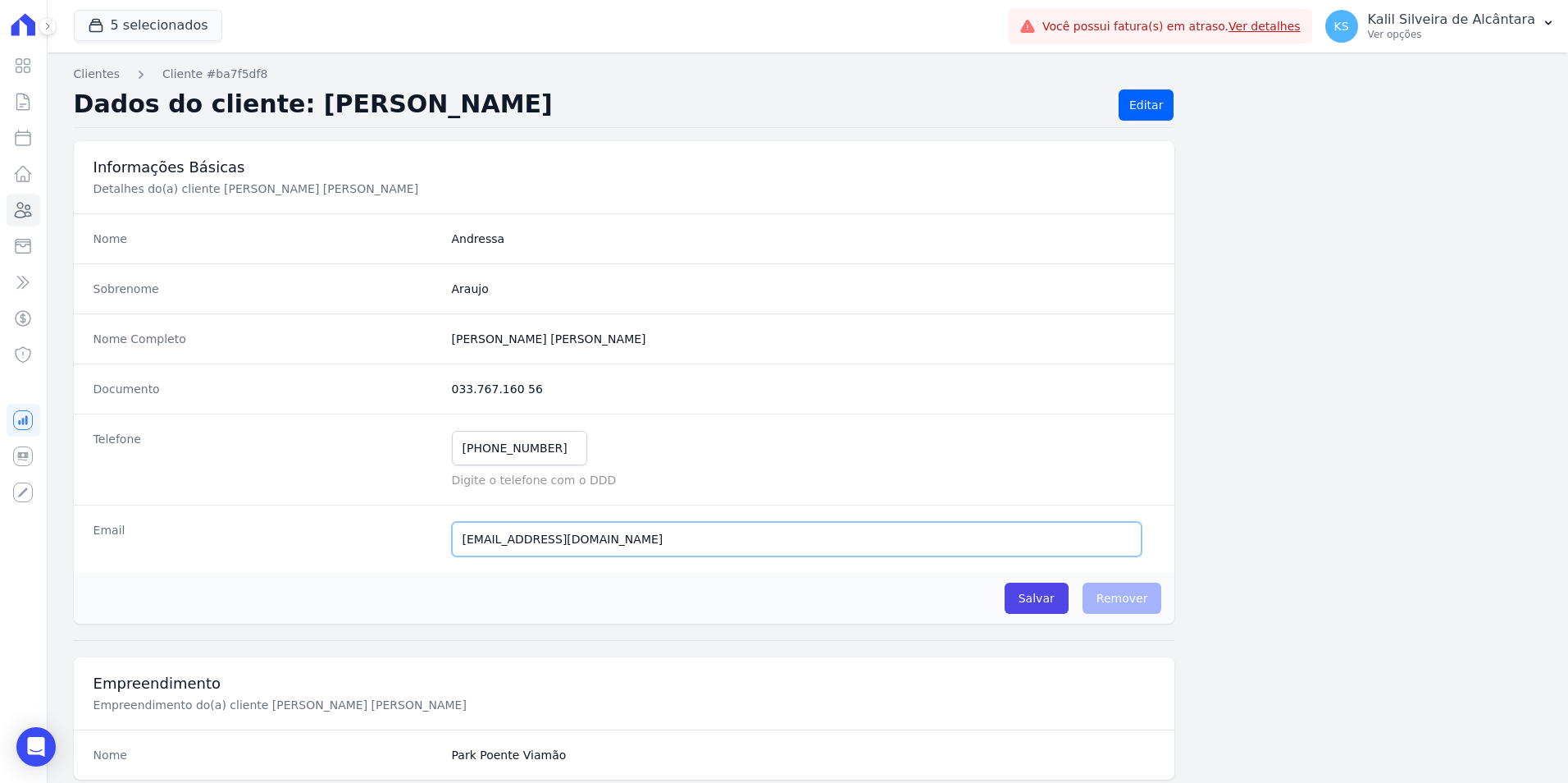
drag, startPoint x: 626, startPoint y: 542, endPoint x: 221, endPoint y: 545, distance: 405.0
click at [221, 545] on div "Email dearaujoo.m@gmail.com E-mail enviado. Aguardando confirmação.." at bounding box center [625, 538] width 1102 height 68
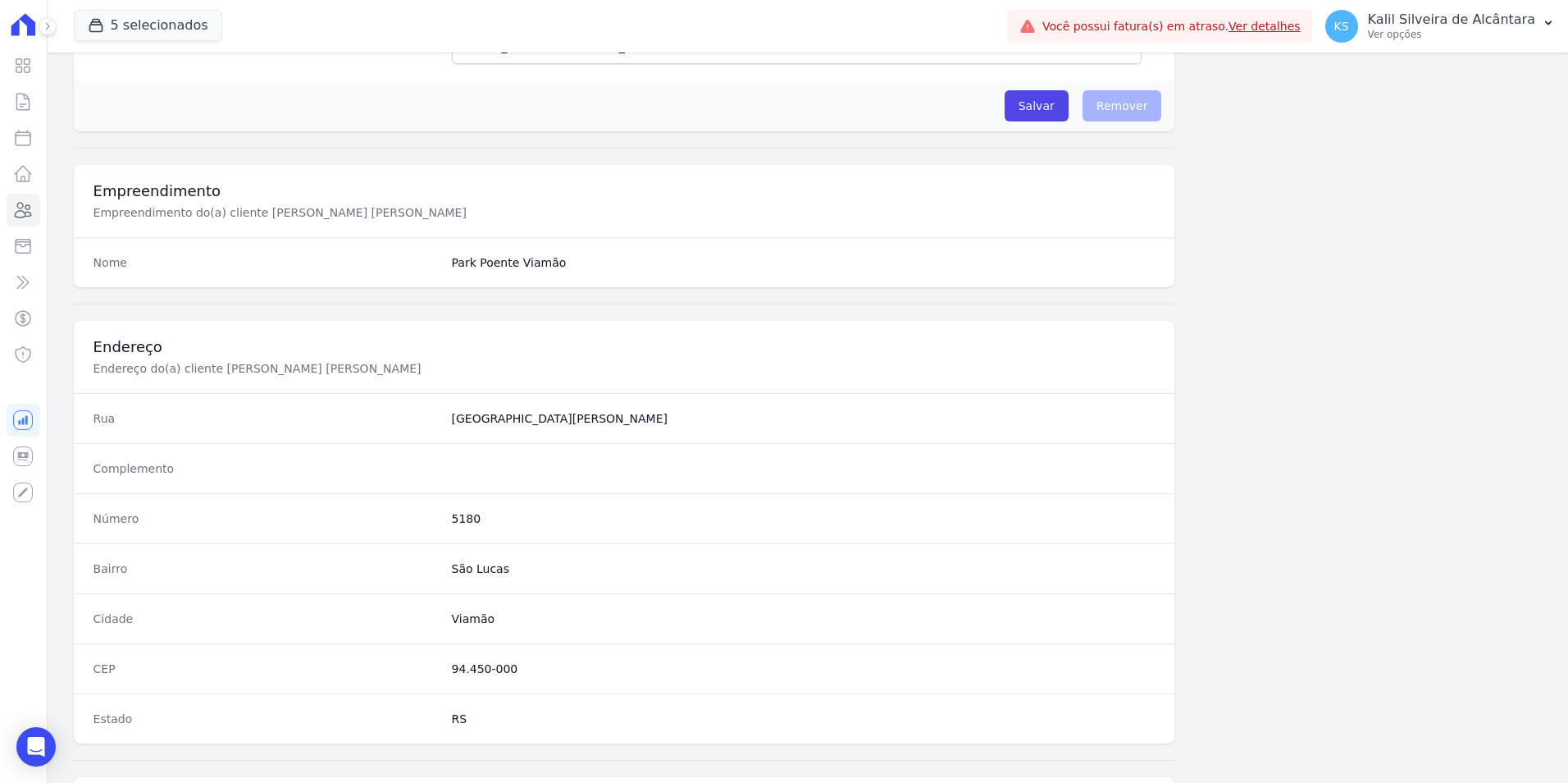
scroll to position [738, 0]
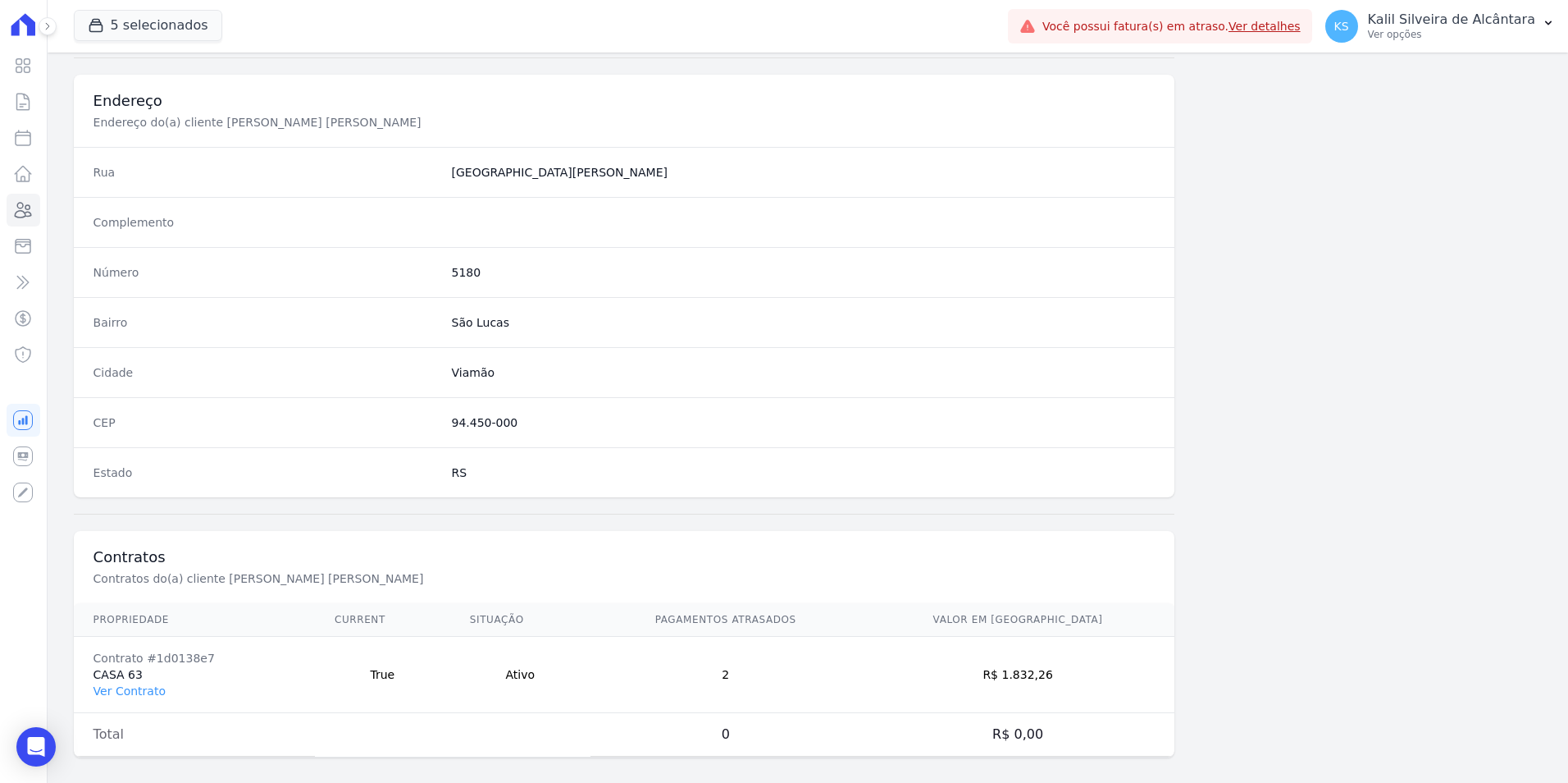
drag, startPoint x: 511, startPoint y: 419, endPoint x: 445, endPoint y: 424, distance: 66.2
click at [445, 424] on div "CEP 94.450-000" at bounding box center [625, 423] width 1102 height 50
copy dd "94.450-000"
click at [131, 690] on link "Ver Contrato" at bounding box center [130, 691] width 72 height 13
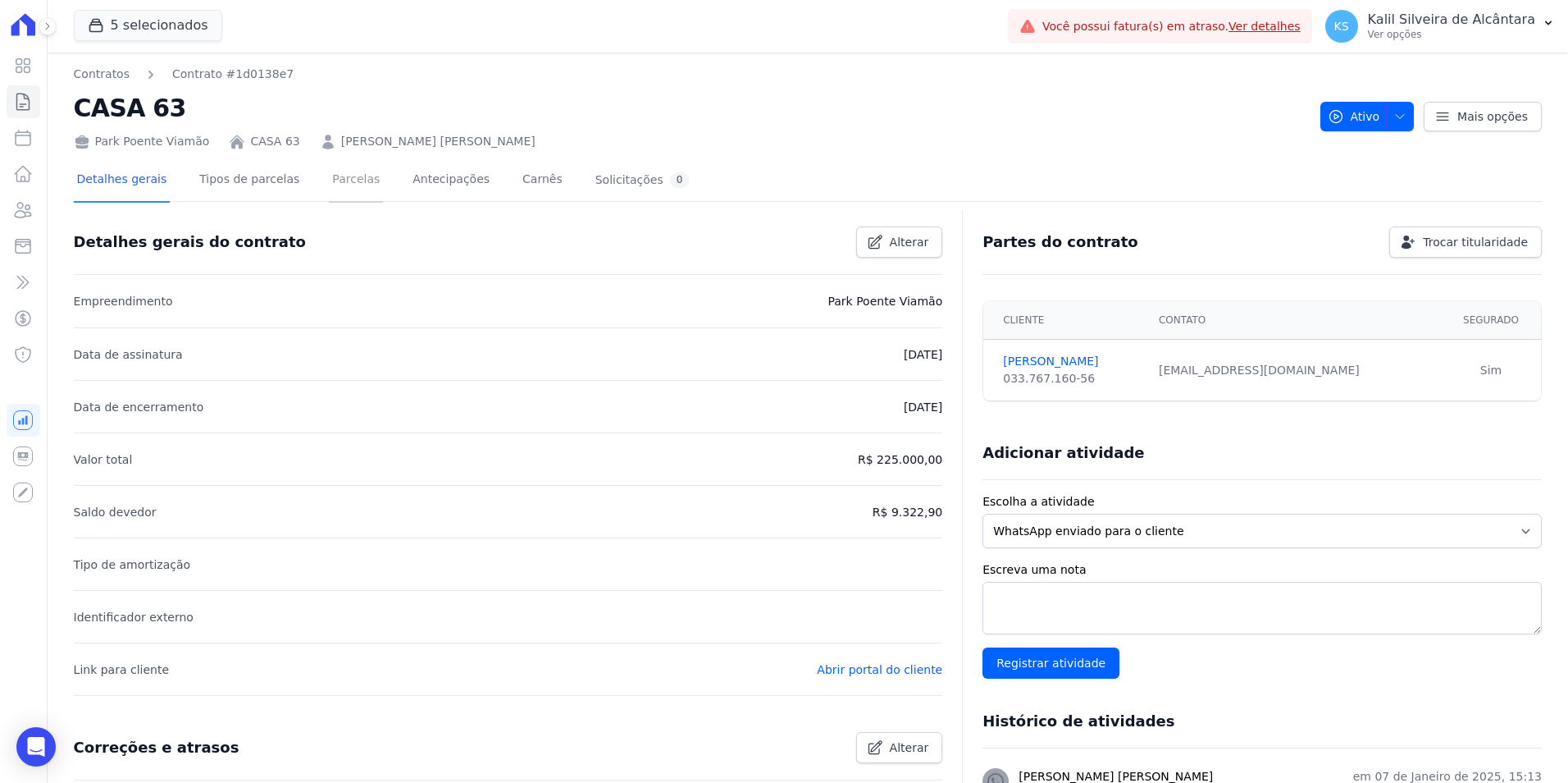
click at [329, 178] on link "Parcelas" at bounding box center [356, 180] width 54 height 44
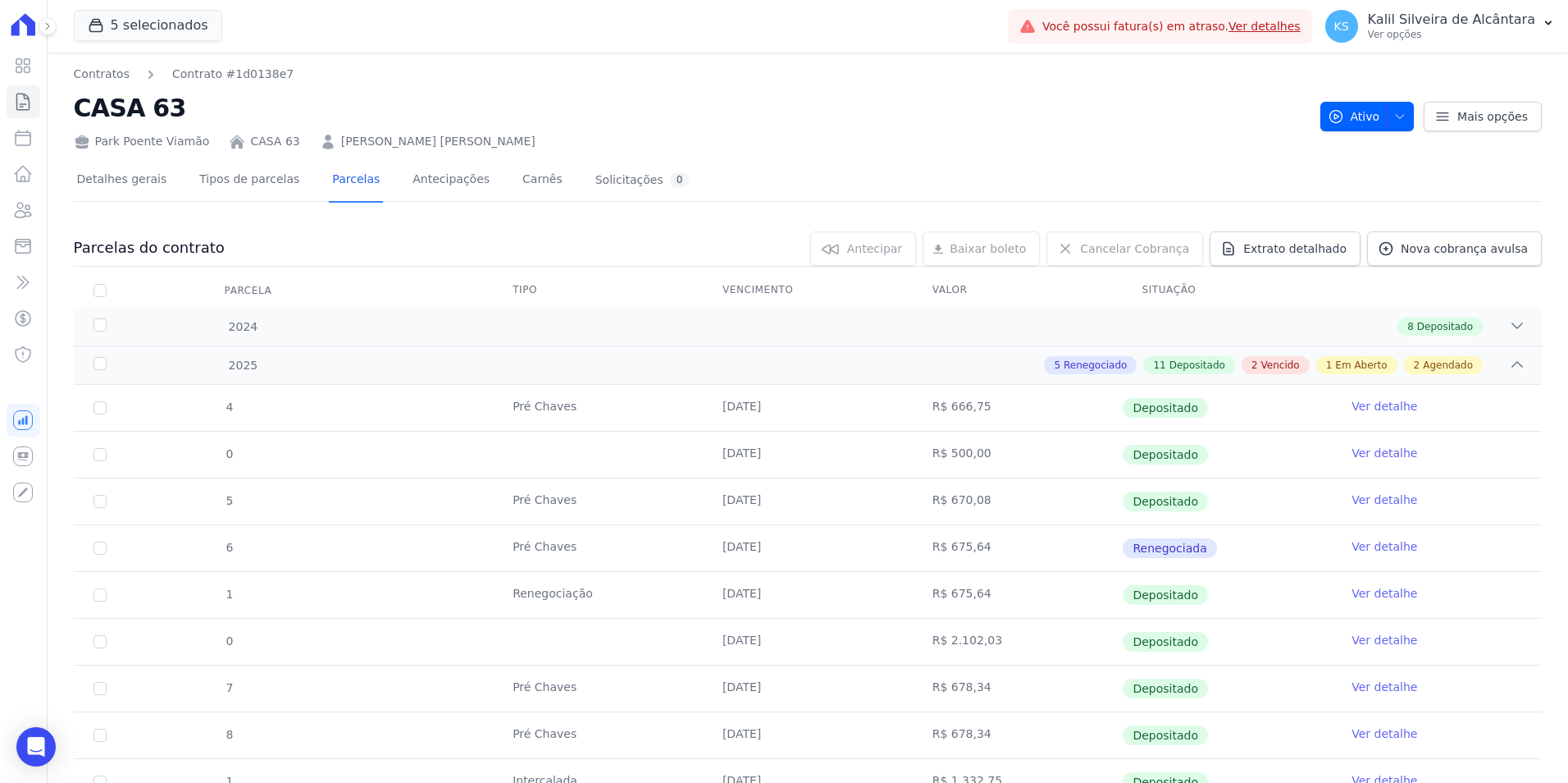
click at [395, 143] on link "Andressa da Silva Araujo" at bounding box center [438, 141] width 194 height 18
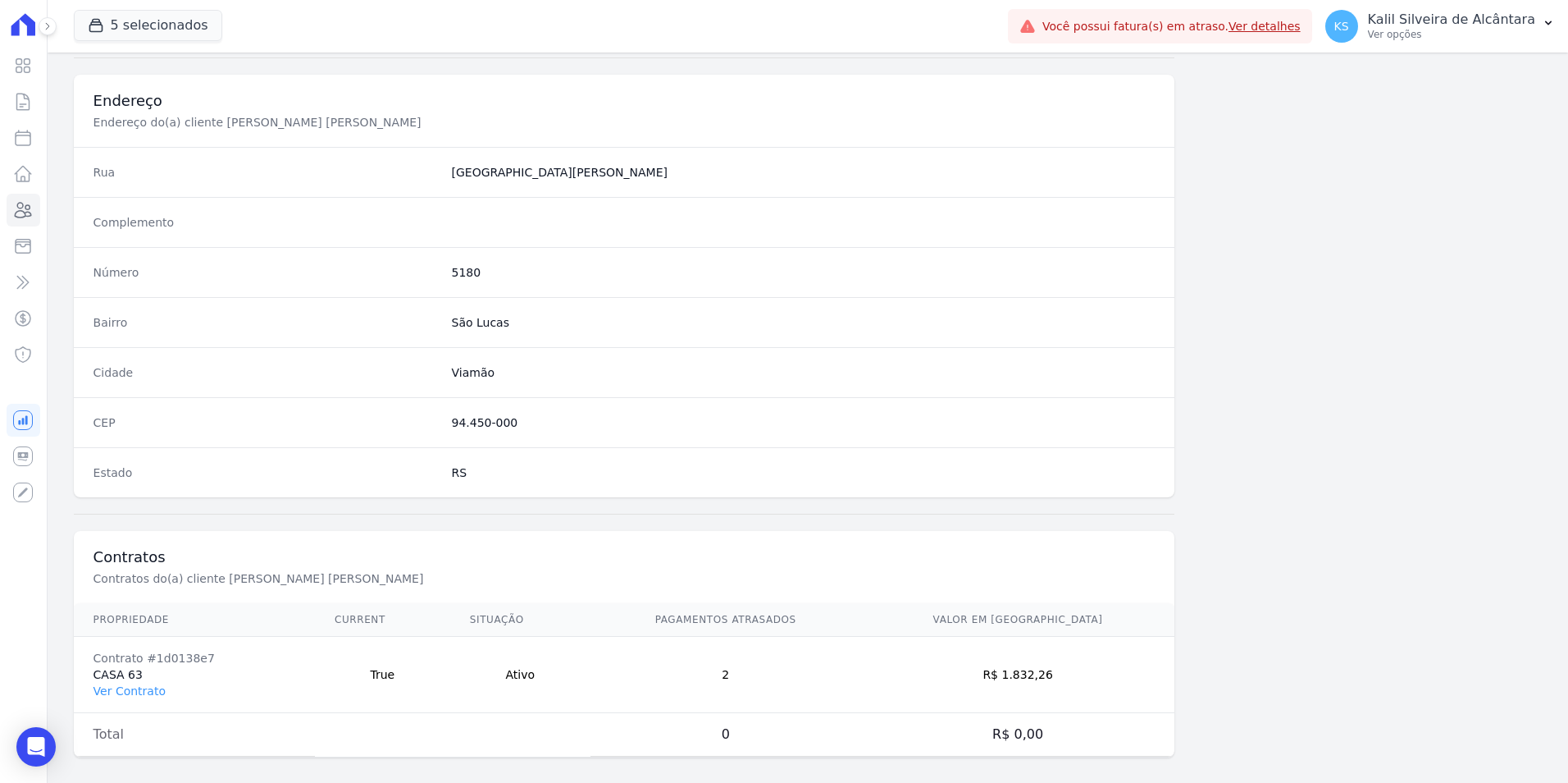
scroll to position [752, 0]
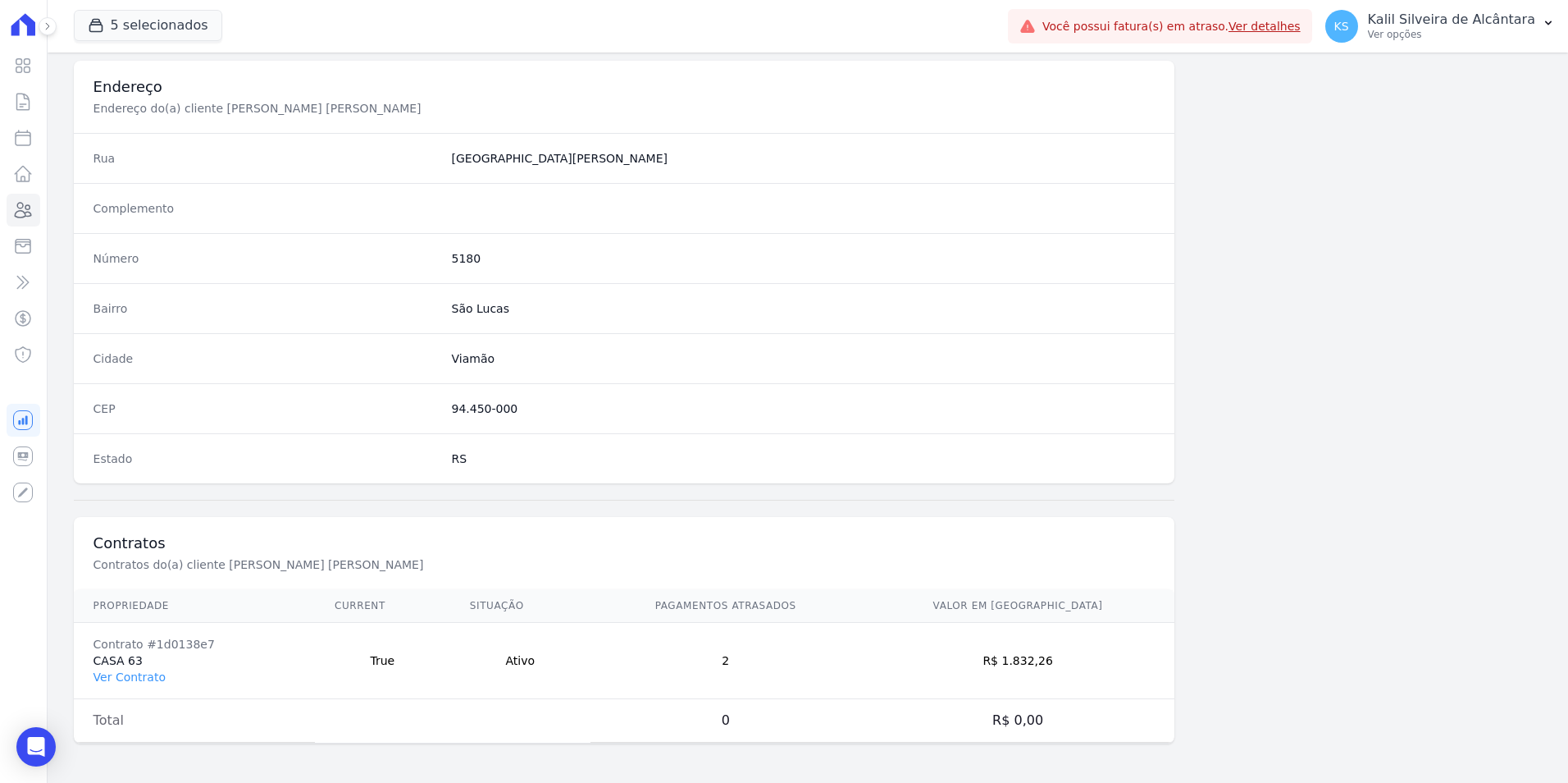
drag, startPoint x: 1095, startPoint y: 659, endPoint x: 1037, endPoint y: 661, distance: 58.0
click at [1037, 661] on td "R$ 1.832,26" at bounding box center [1018, 661] width 314 height 76
copy td "1.832,26"
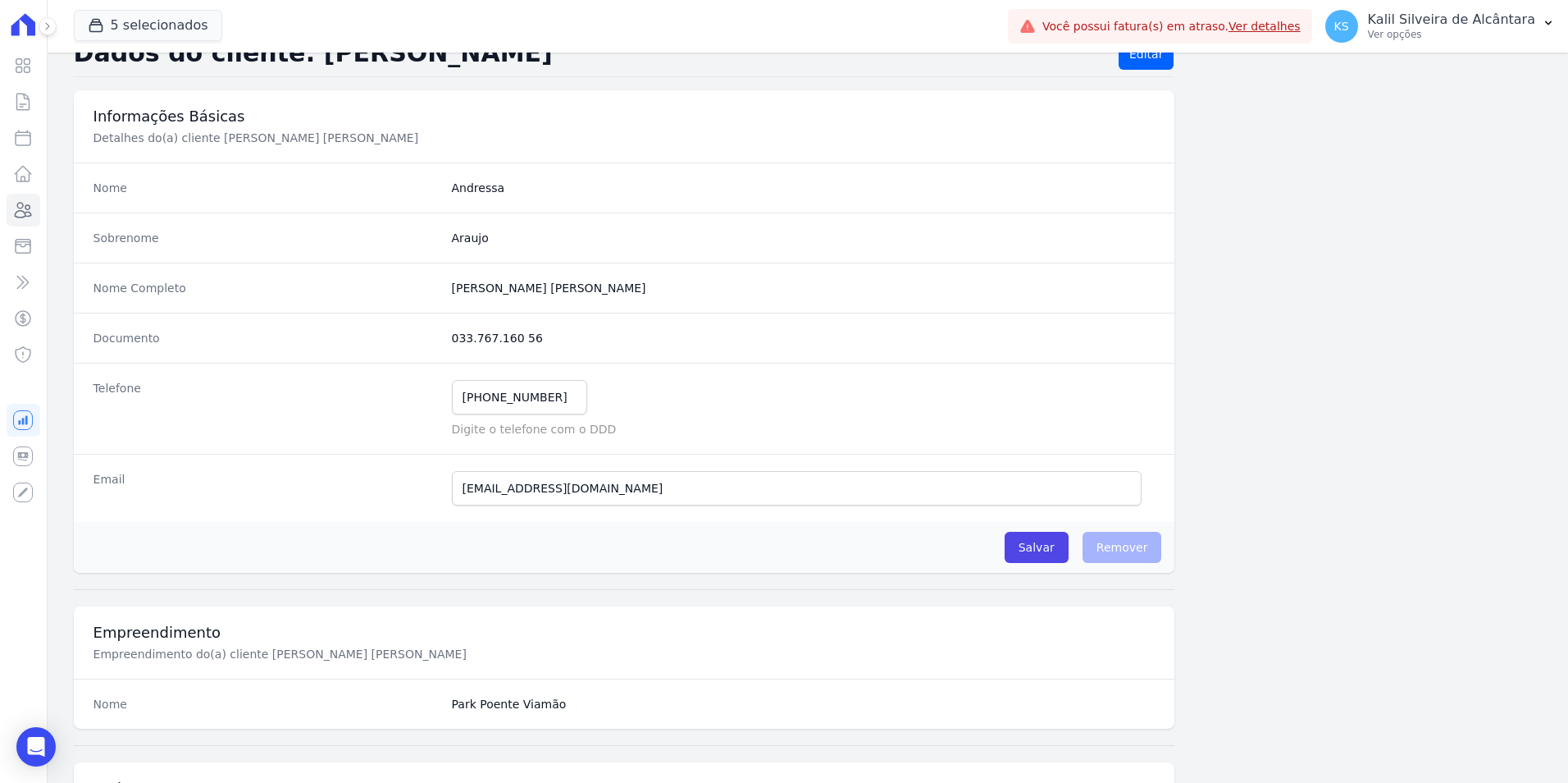
scroll to position [0, 0]
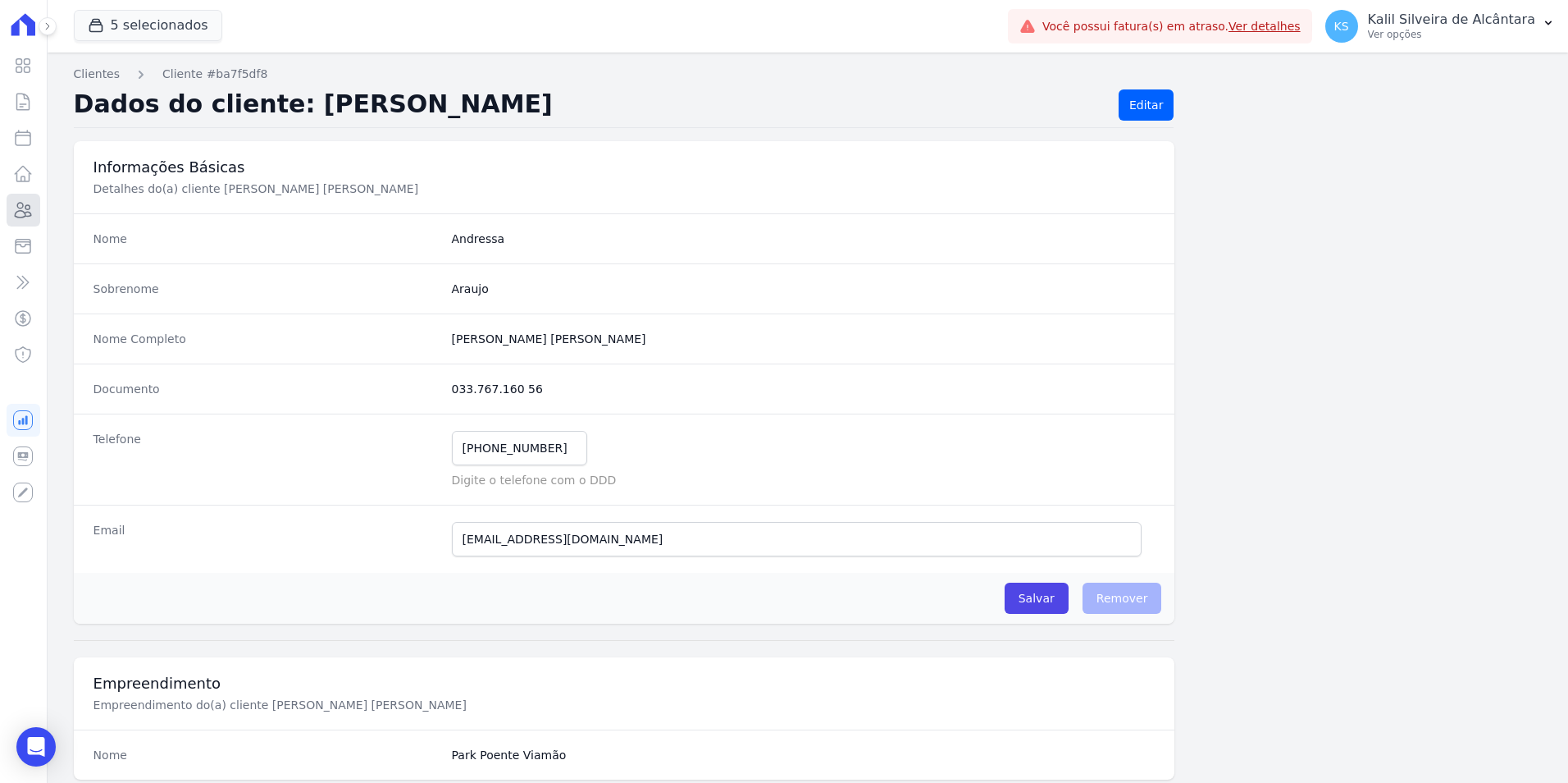
click at [18, 219] on icon at bounding box center [22, 210] width 19 height 20
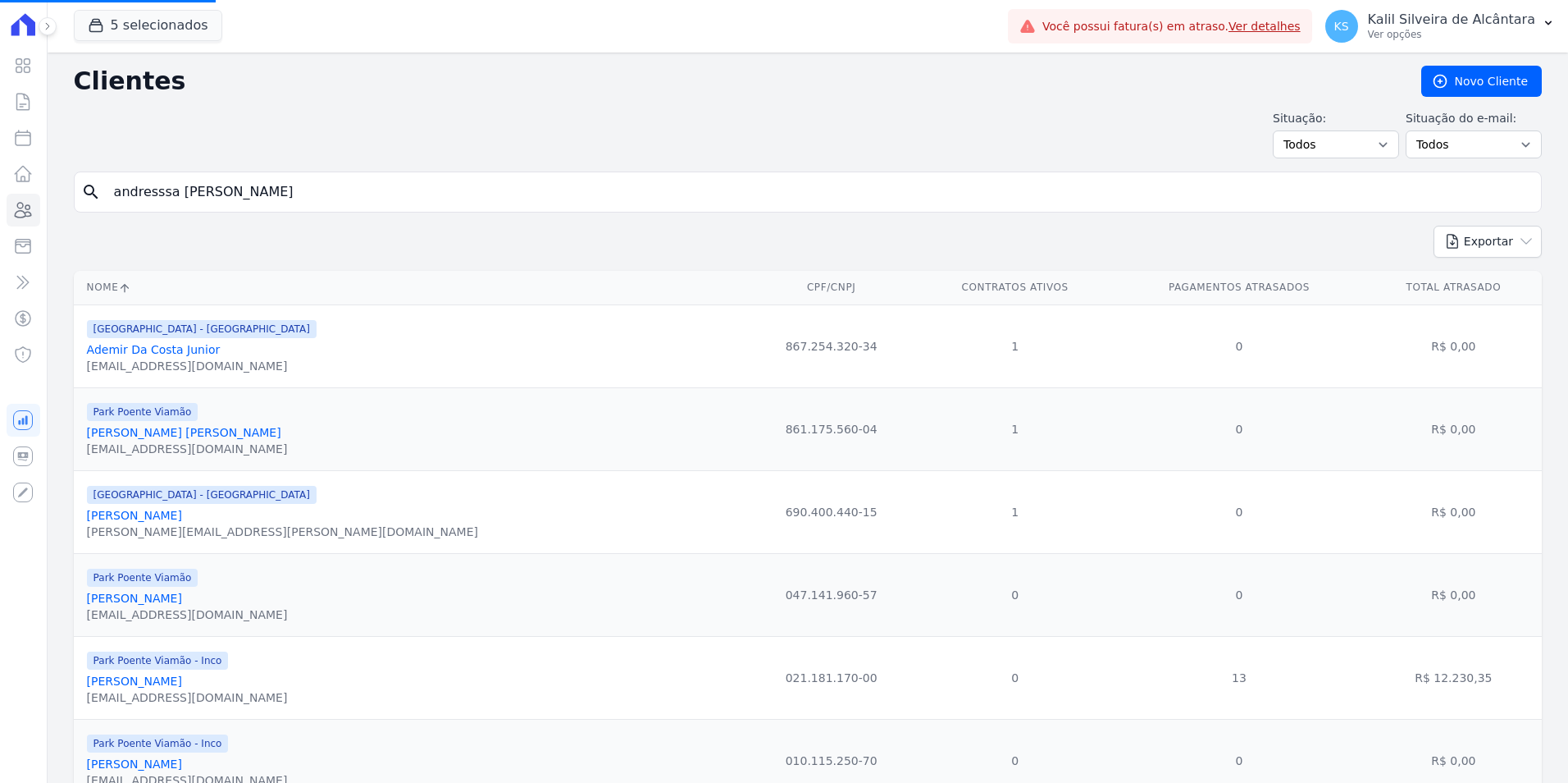
drag, startPoint x: 251, startPoint y: 200, endPoint x: -199, endPoint y: 203, distance: 450.0
click at [0, 203] on html "Visão Geral Contratos [GEOGRAPHIC_DATA] Lotes Clientes Minha Carteira Transferê…" at bounding box center [784, 391] width 1568 height 783
drag, startPoint x: 322, startPoint y: 196, endPoint x: 318, endPoint y: 187, distance: 9.8
click at [321, 194] on input "search" at bounding box center [819, 191] width 1431 height 33
paste input "Elias Lacerda Oliveira"
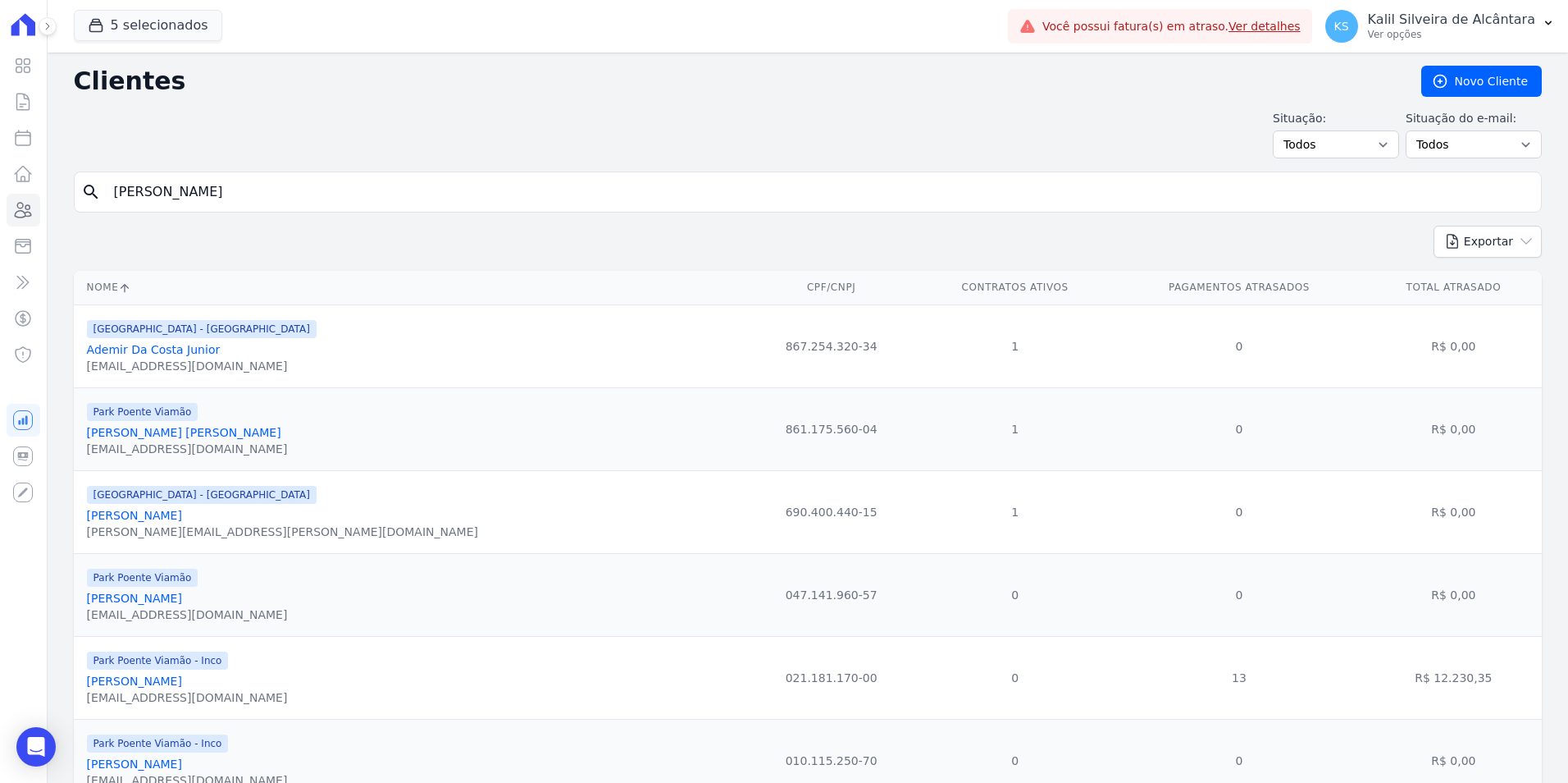
type input "Elias Lacerda Oliveira"
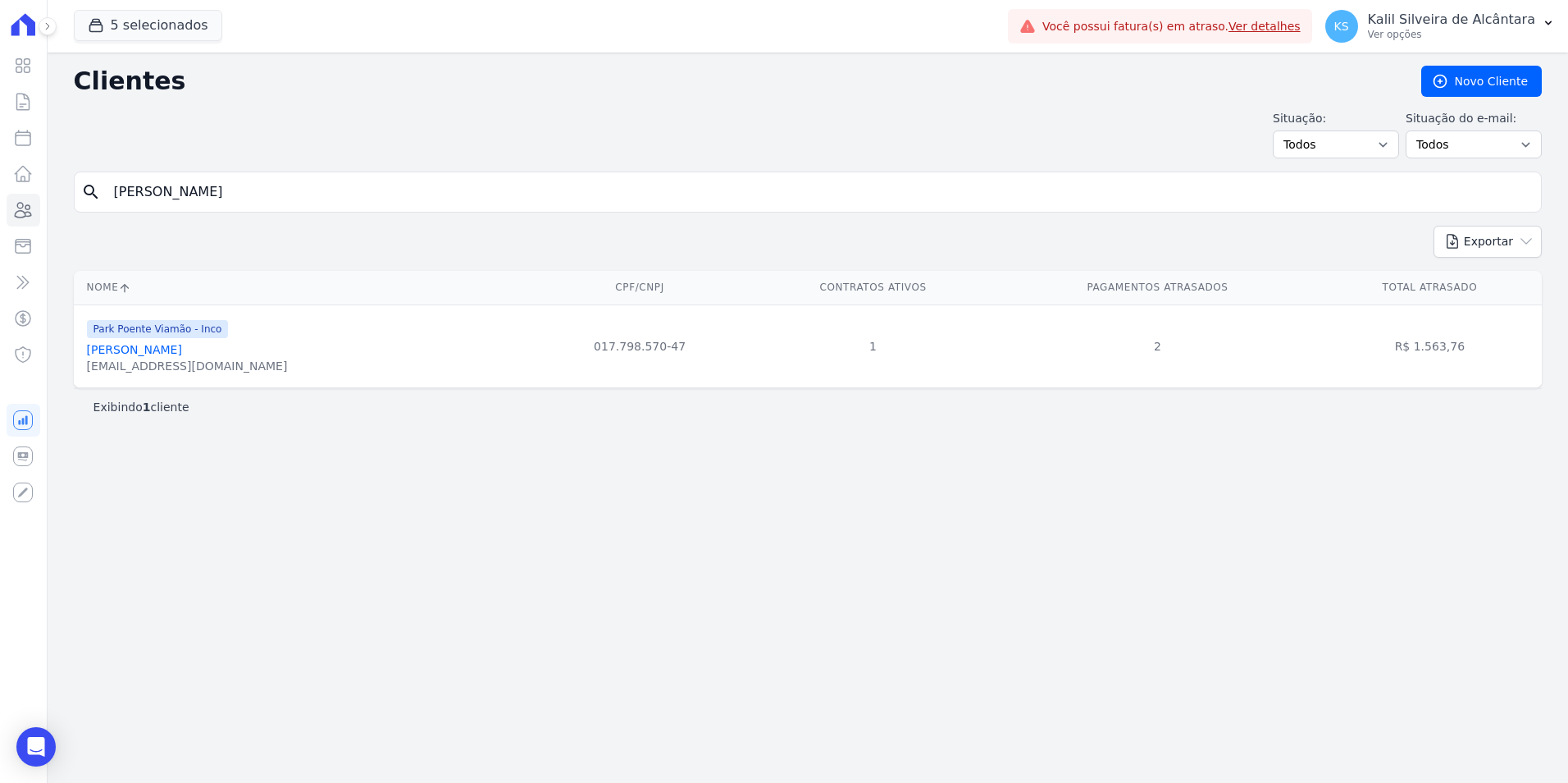
click at [172, 351] on link "Elias Lacerda Oliveira" at bounding box center [135, 349] width 95 height 13
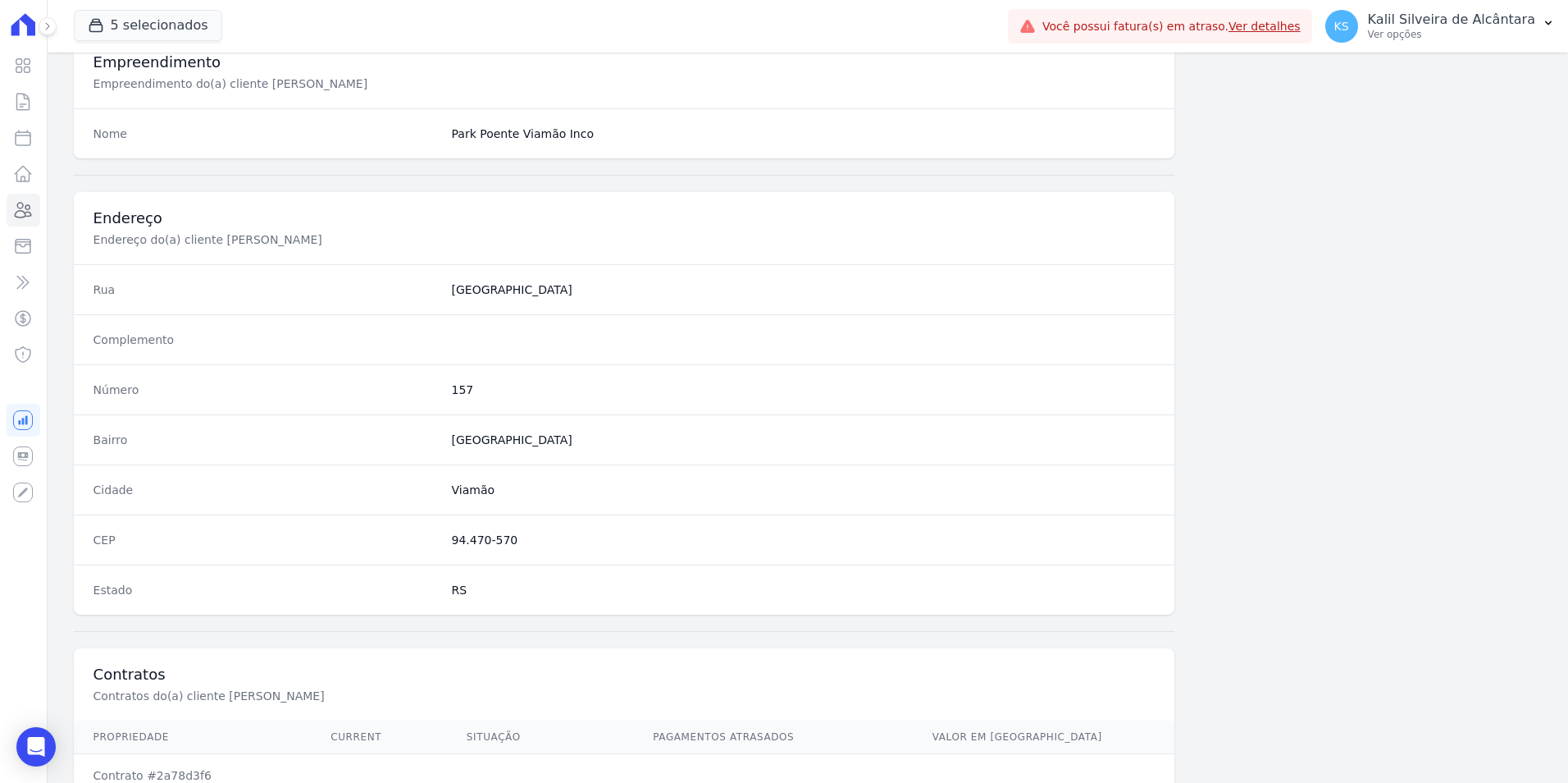
scroll to position [752, 0]
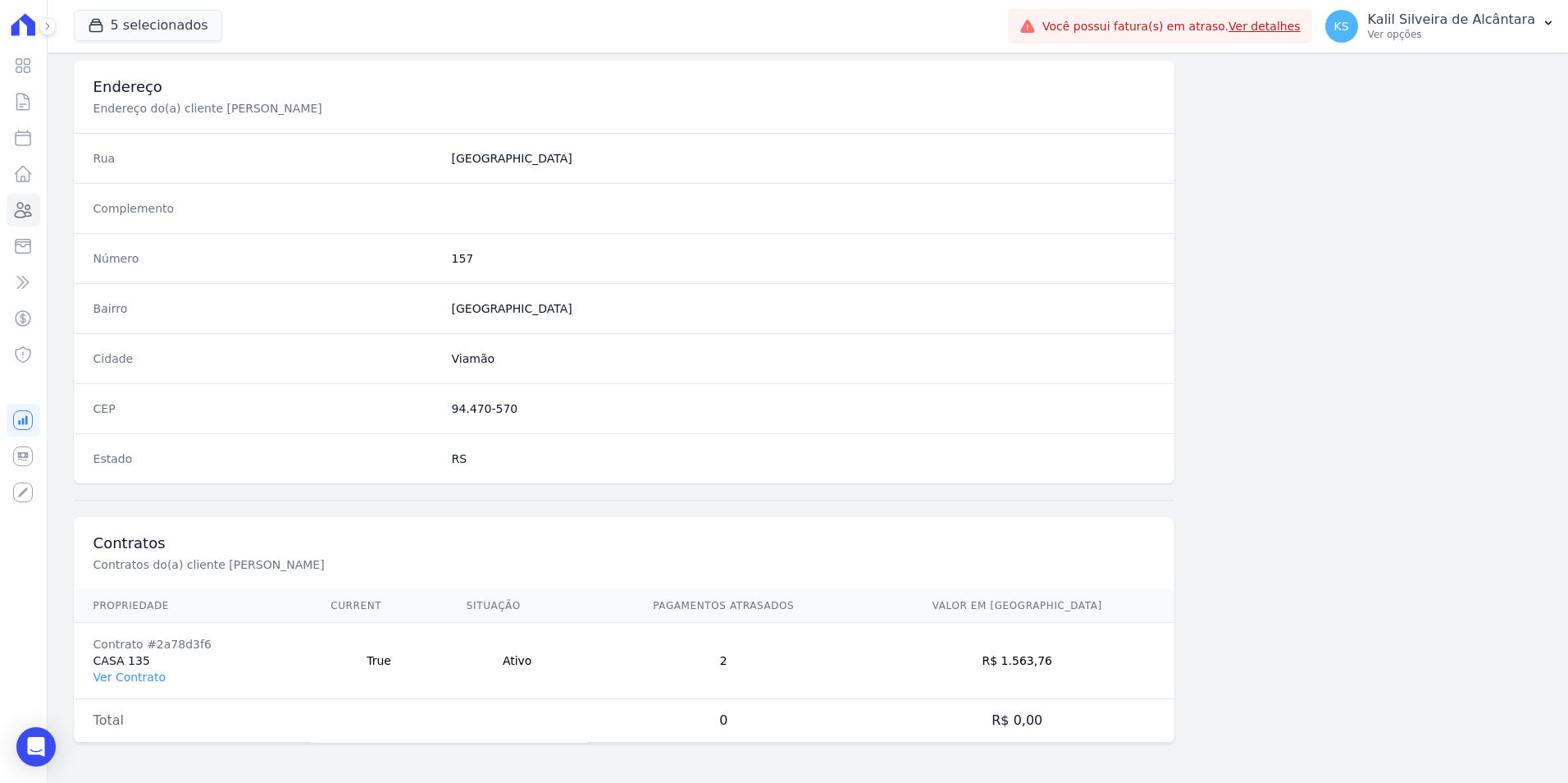
drag, startPoint x: 1097, startPoint y: 659, endPoint x: 1032, endPoint y: 659, distance: 65.0
click at [1032, 659] on td "R$ 1.563,76" at bounding box center [1017, 661] width 315 height 76
copy td "1.563,76"
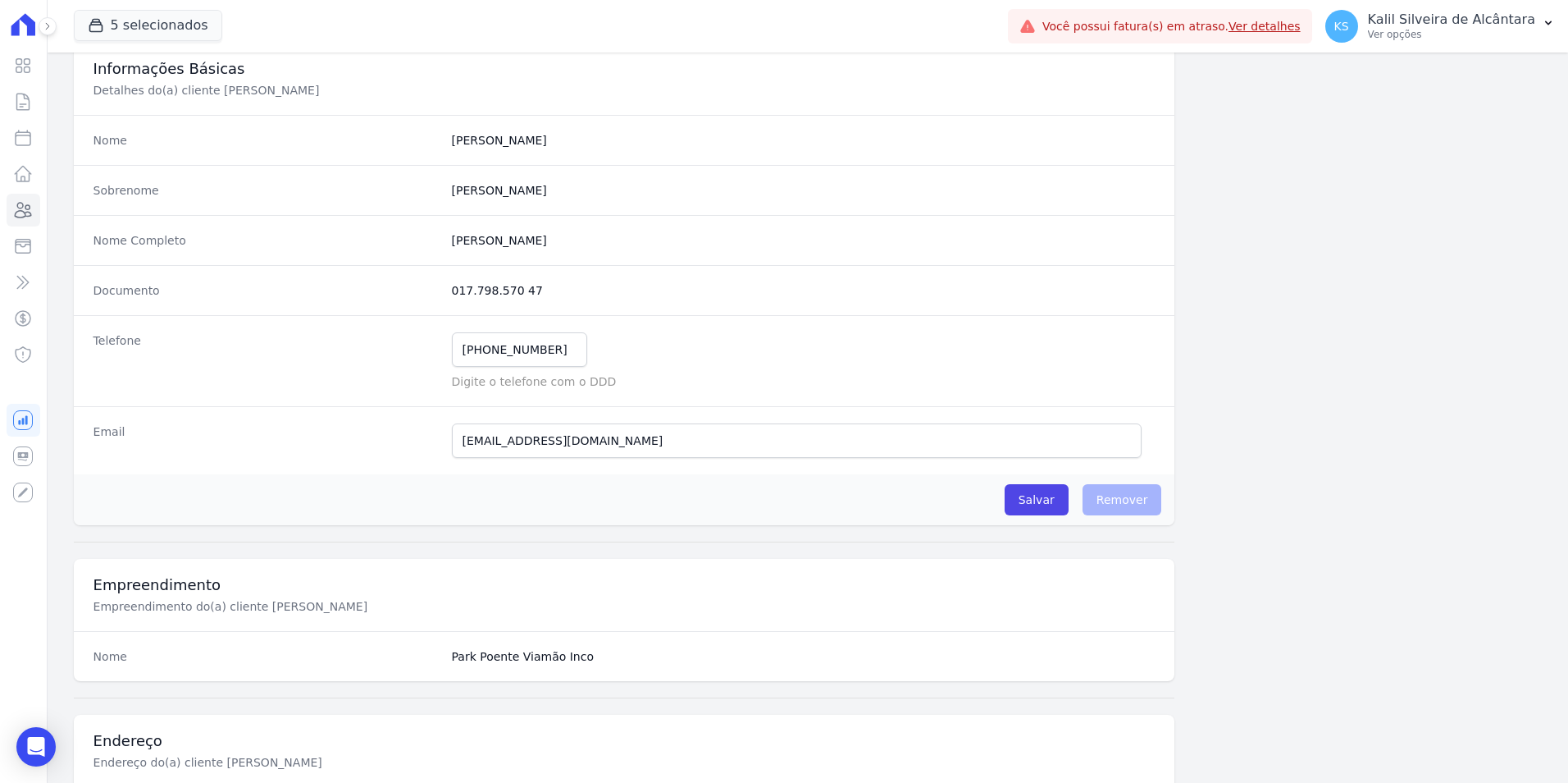
scroll to position [0, 0]
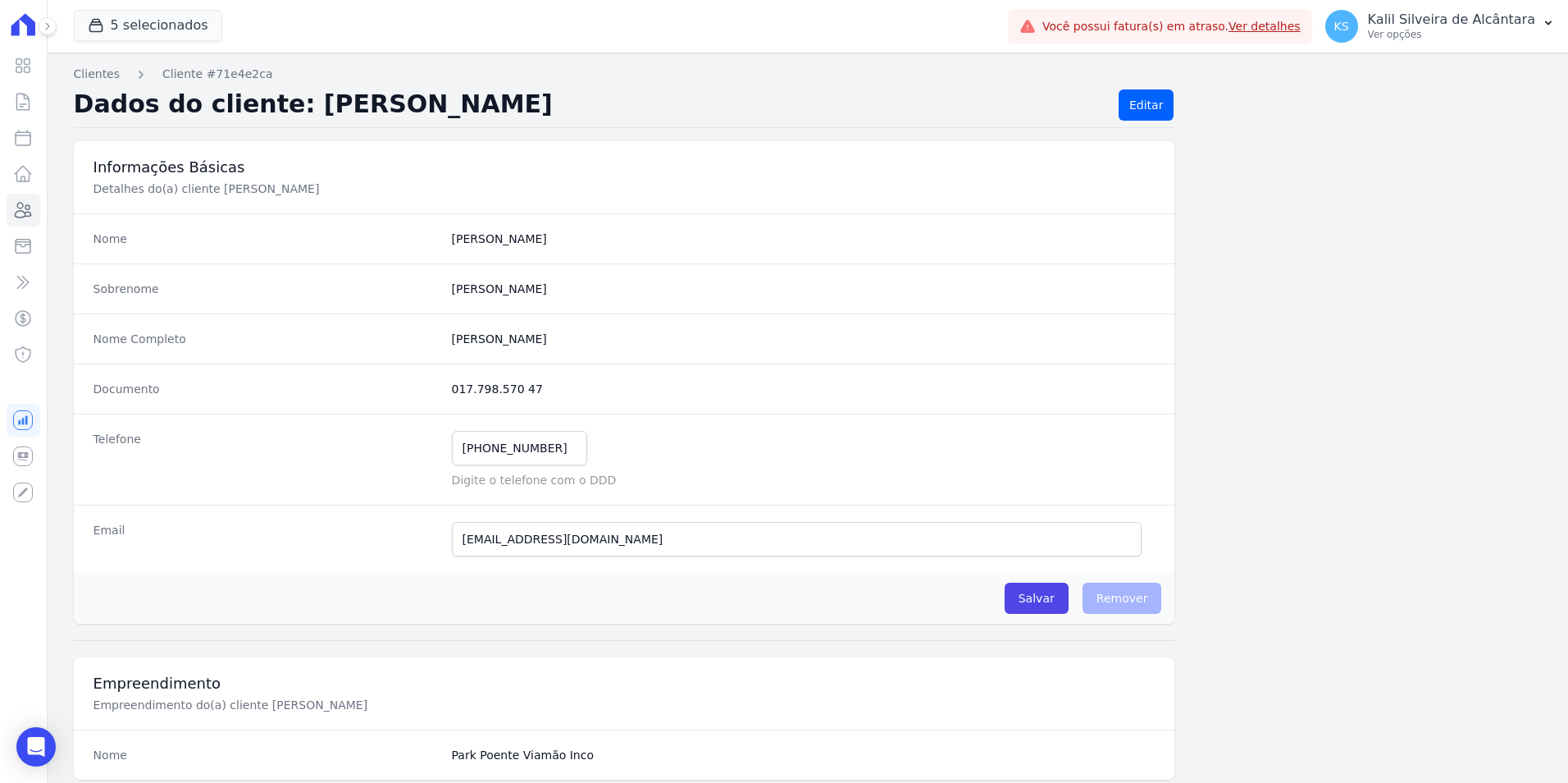
drag, startPoint x: 473, startPoint y: 385, endPoint x: 440, endPoint y: 387, distance: 33.1
click at [440, 387] on div "Documento 017.798.570 47" at bounding box center [625, 388] width 1102 height 50
copy div "017.798.570 47"
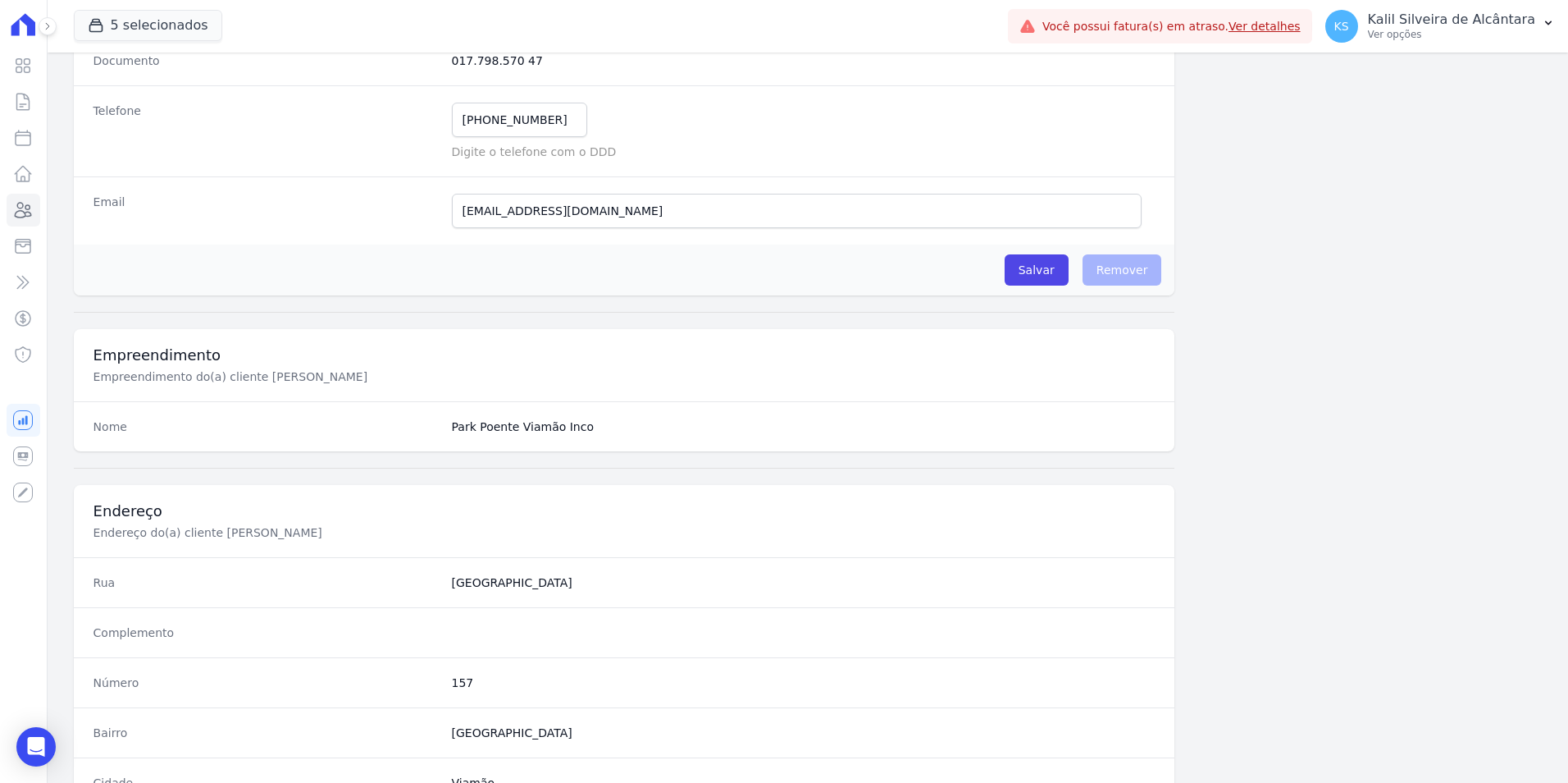
scroll to position [164, 0]
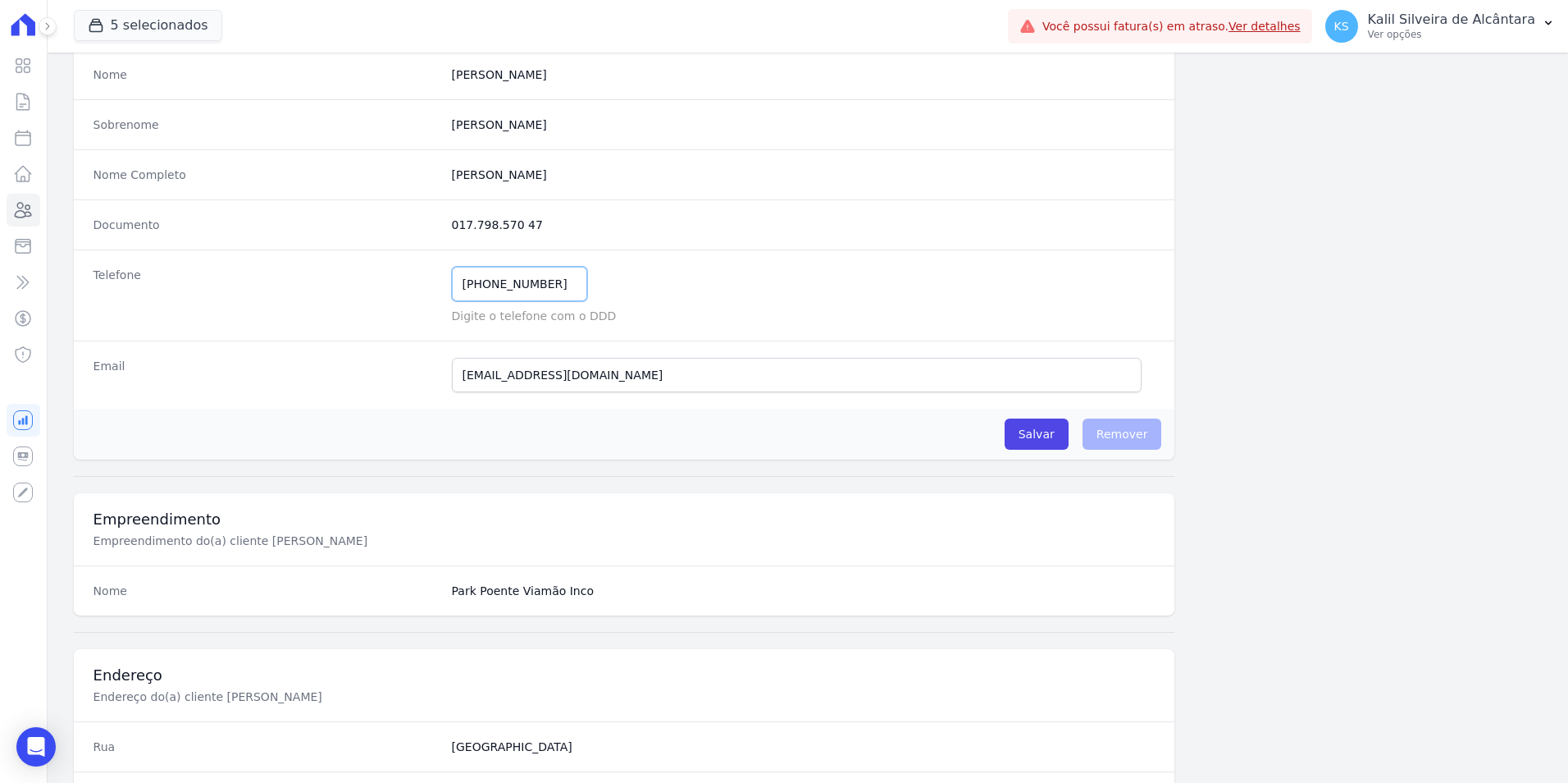
drag, startPoint x: 391, startPoint y: 285, endPoint x: 307, endPoint y: 291, distance: 84.2
click at [307, 290] on div "Telefone (51) 98516-3123 Mensagem de SMS ainda não enviada.. Mensagem de Whatsa…" at bounding box center [625, 295] width 1102 height 91
drag, startPoint x: 363, startPoint y: 371, endPoint x: 343, endPoint y: 374, distance: 20.2
click at [346, 374] on div "Email lacerda_elias@icloud.com E-mail enviado. Aguardando confirmação.." at bounding box center [625, 374] width 1102 height 68
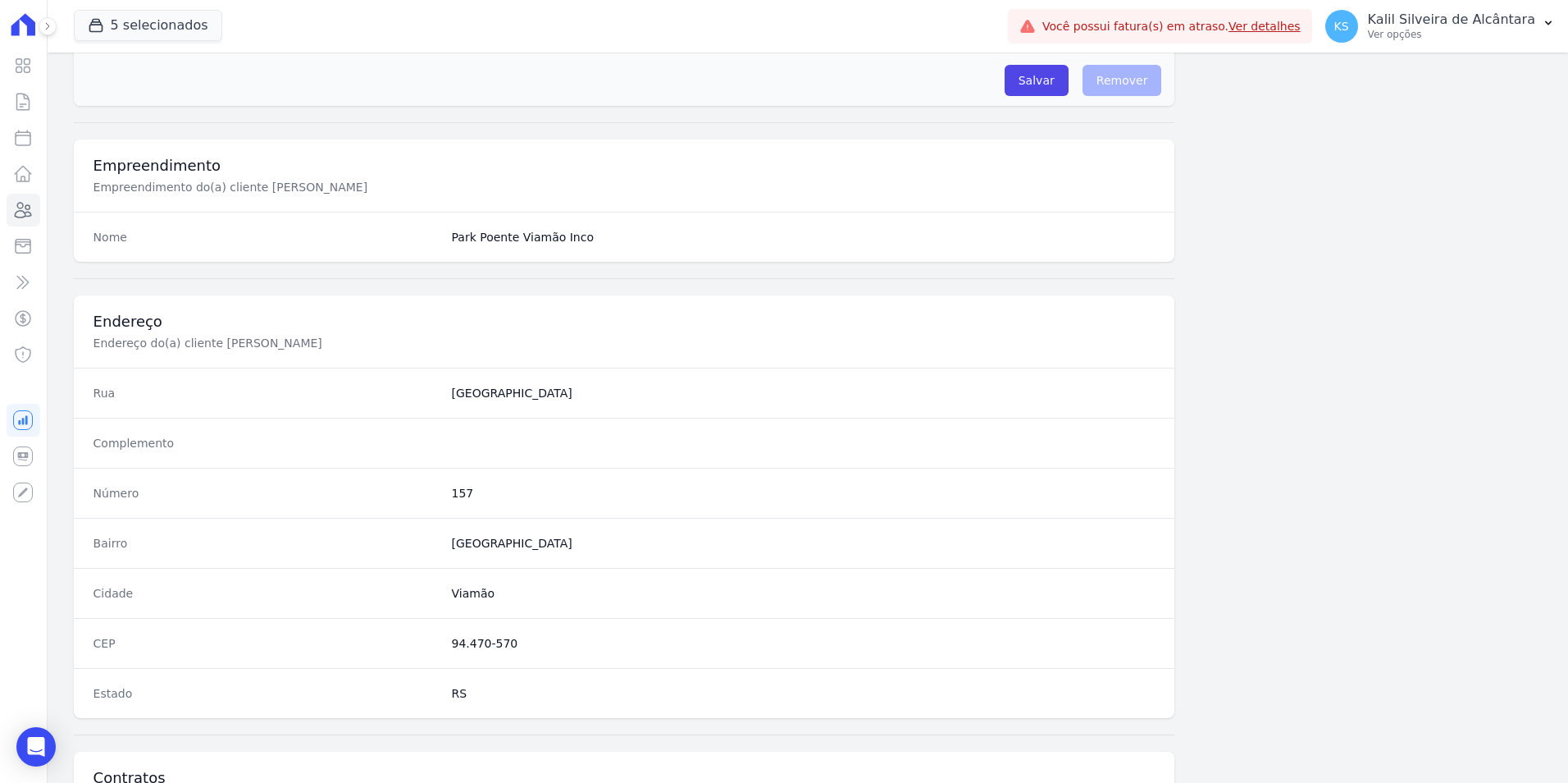
scroll to position [657, 0]
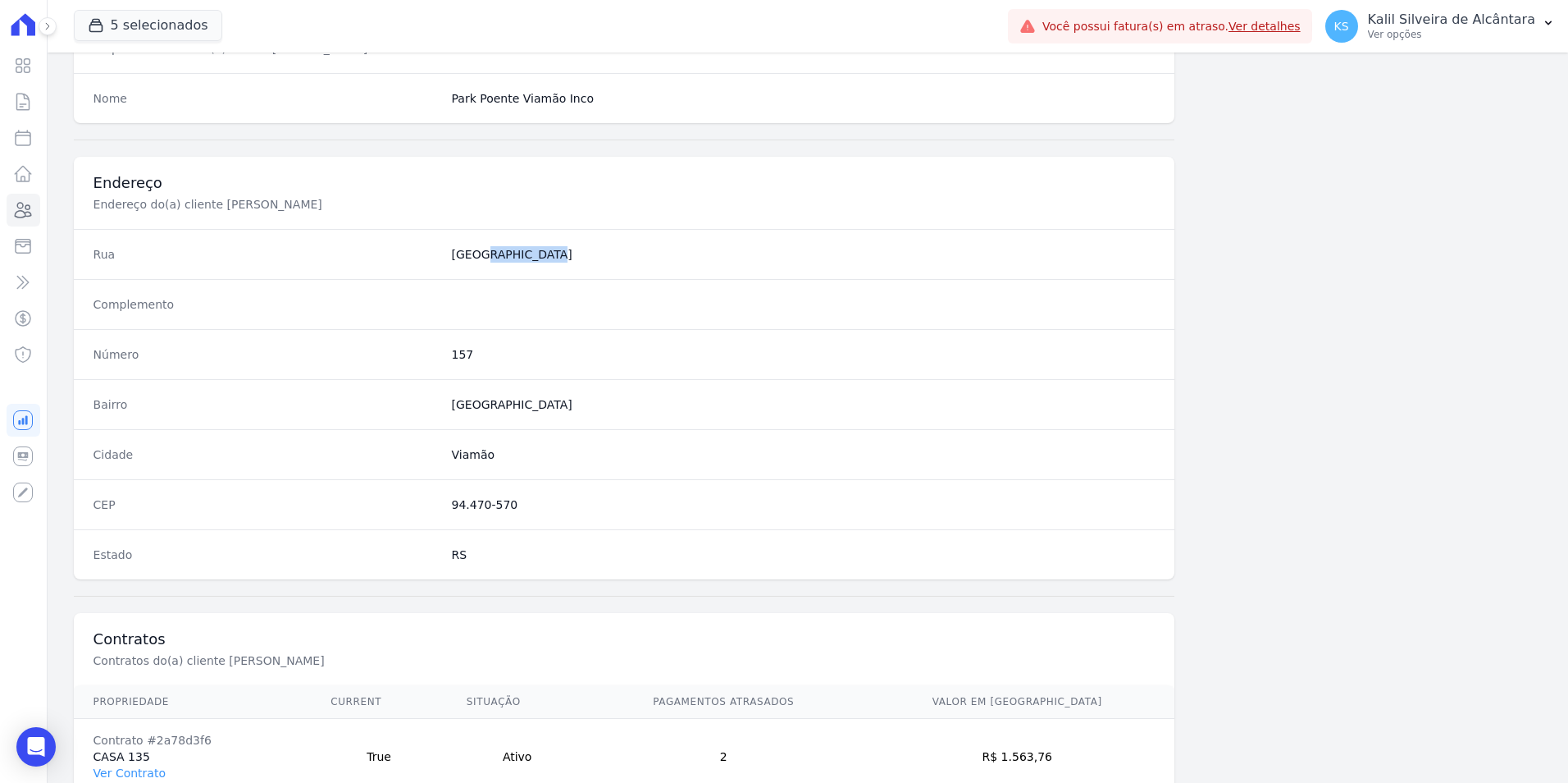
drag, startPoint x: 466, startPoint y: 254, endPoint x: 449, endPoint y: 250, distance: 17.5
click at [452, 250] on dd "Rua Rolante" at bounding box center [804, 254] width 704 height 17
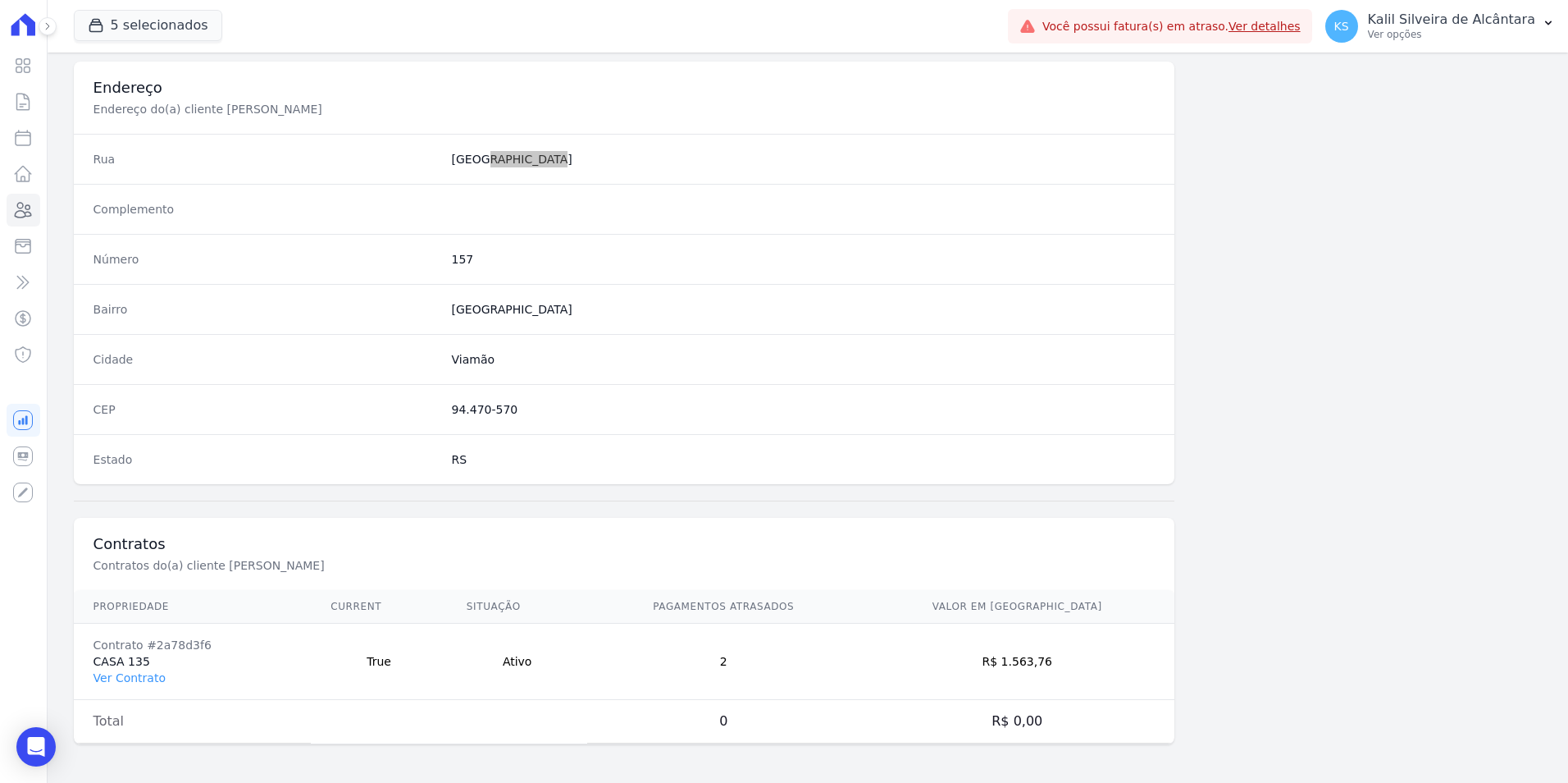
scroll to position [752, 0]
click at [134, 680] on link "Ver Contrato" at bounding box center [130, 677] width 72 height 13
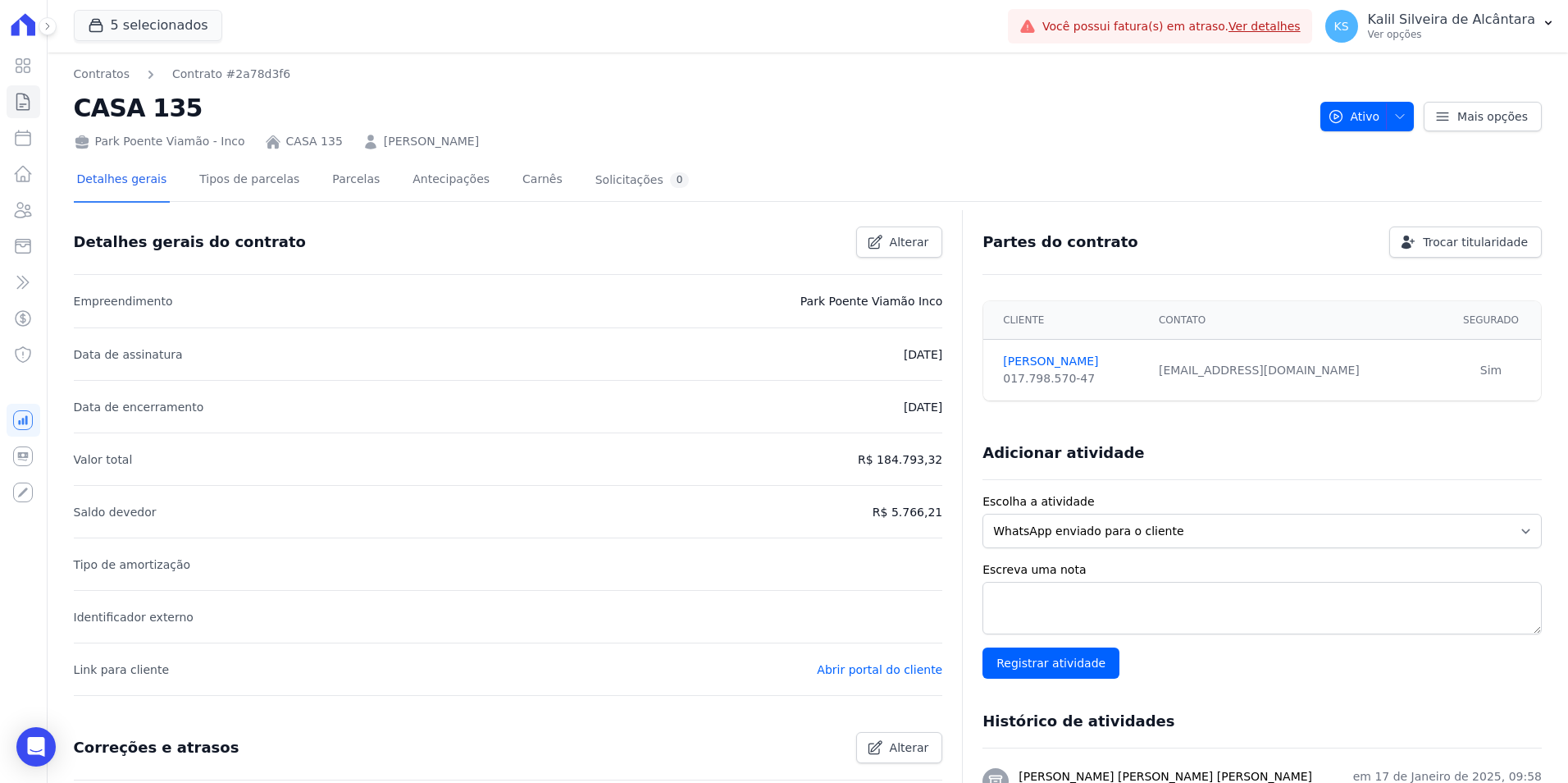
click at [301, 180] on div "Detalhes gerais Tipos de parcelas [GEOGRAPHIC_DATA] Antecipações [PERSON_NAME] …" at bounding box center [383, 180] width 619 height 44
click at [329, 177] on link "Parcelas" at bounding box center [356, 180] width 54 height 44
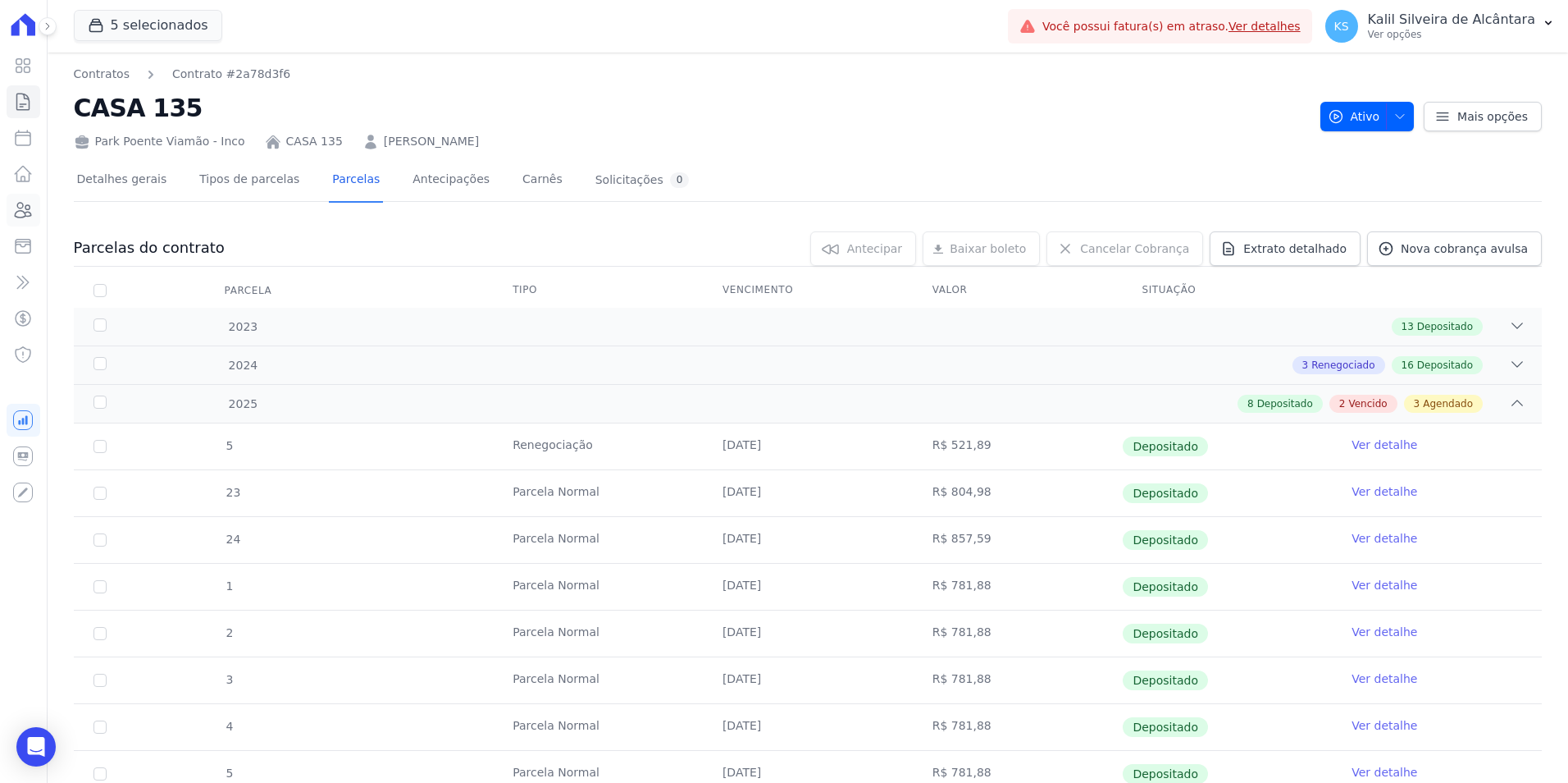
click at [20, 215] on icon at bounding box center [22, 210] width 19 height 20
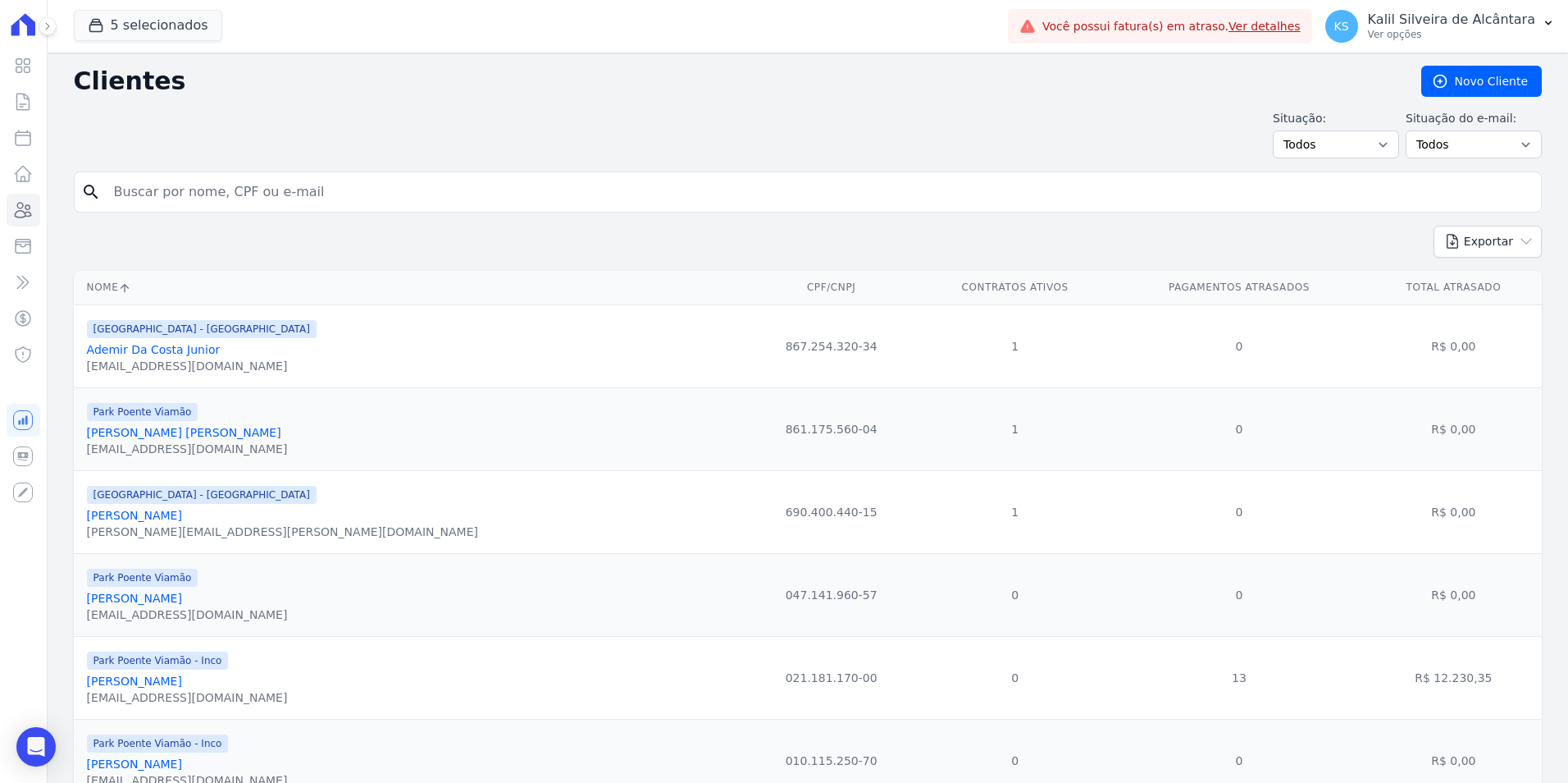
click at [314, 185] on input "search" at bounding box center [819, 191] width 1431 height 33
paste input "[PERSON_NAME] [PERSON_NAME]"
type input "[PERSON_NAME] [PERSON_NAME]"
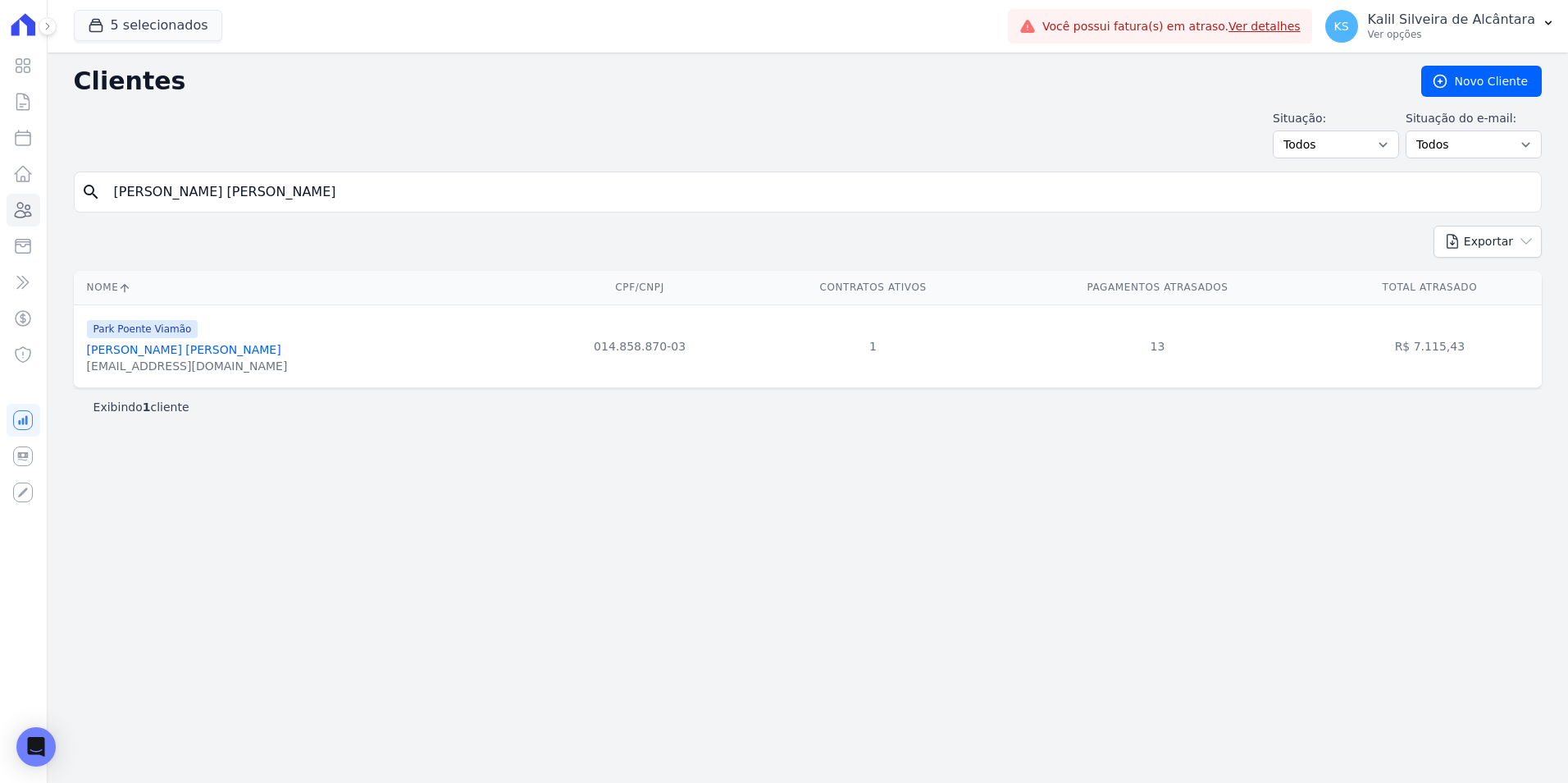
click at [179, 358] on div "[PERSON_NAME] [PERSON_NAME]" at bounding box center [188, 350] width 201 height 17
click at [184, 354] on link "[PERSON_NAME] [PERSON_NAME]" at bounding box center [184, 349] width 194 height 13
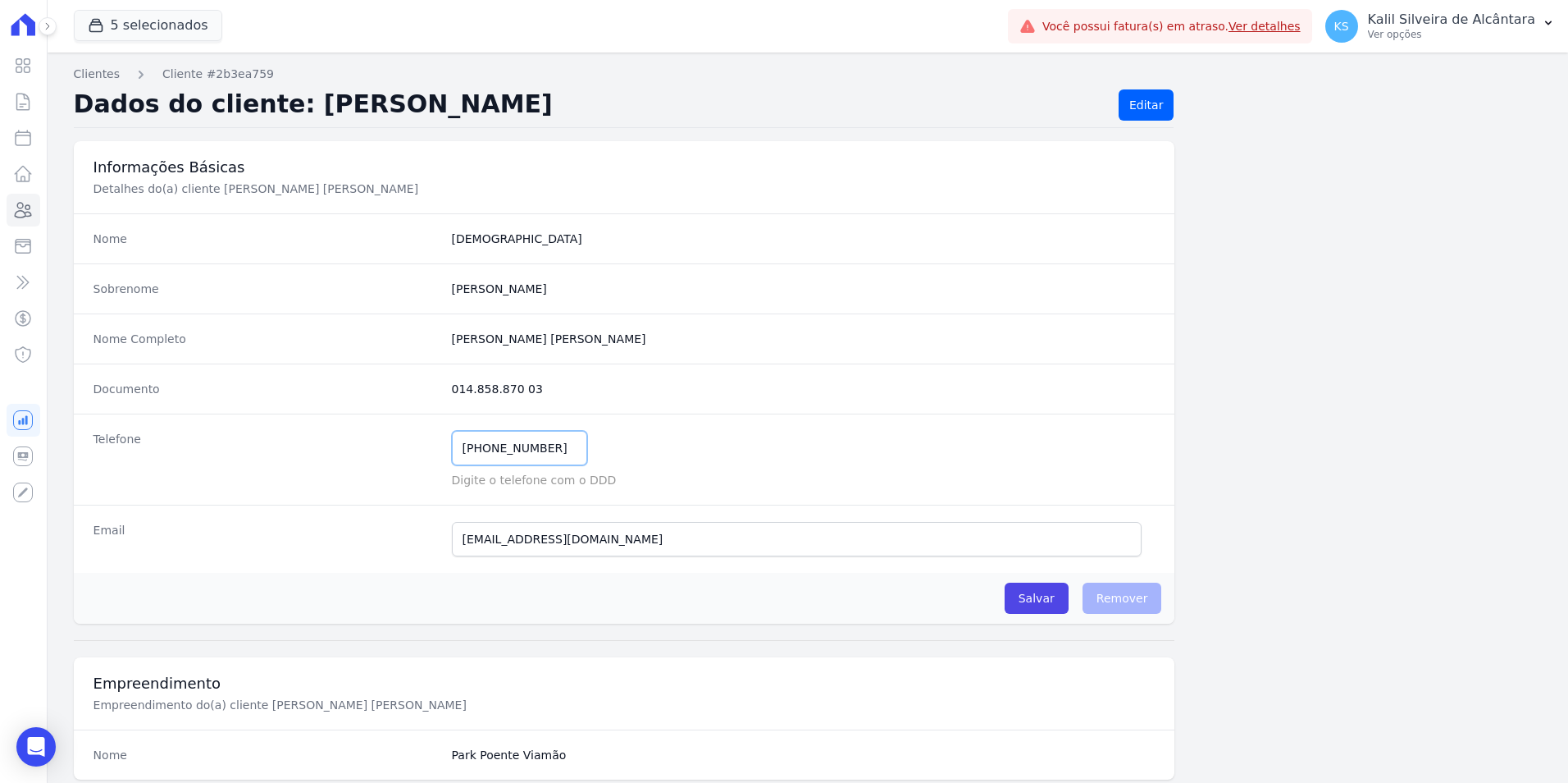
drag, startPoint x: 525, startPoint y: 446, endPoint x: 421, endPoint y: 448, distance: 104.0
click at [421, 448] on div "Telefone (51) 98466-0431 Mensagem de SMS ainda não enviada.. Mensagem de Whatsa…" at bounding box center [625, 459] width 1102 height 91
drag, startPoint x: 534, startPoint y: 396, endPoint x: 444, endPoint y: 389, distance: 90.3
click at [444, 389] on div "Documento 014.858.870 03" at bounding box center [625, 388] width 1102 height 50
drag, startPoint x: 656, startPoint y: 530, endPoint x: 218, endPoint y: 534, distance: 438.0
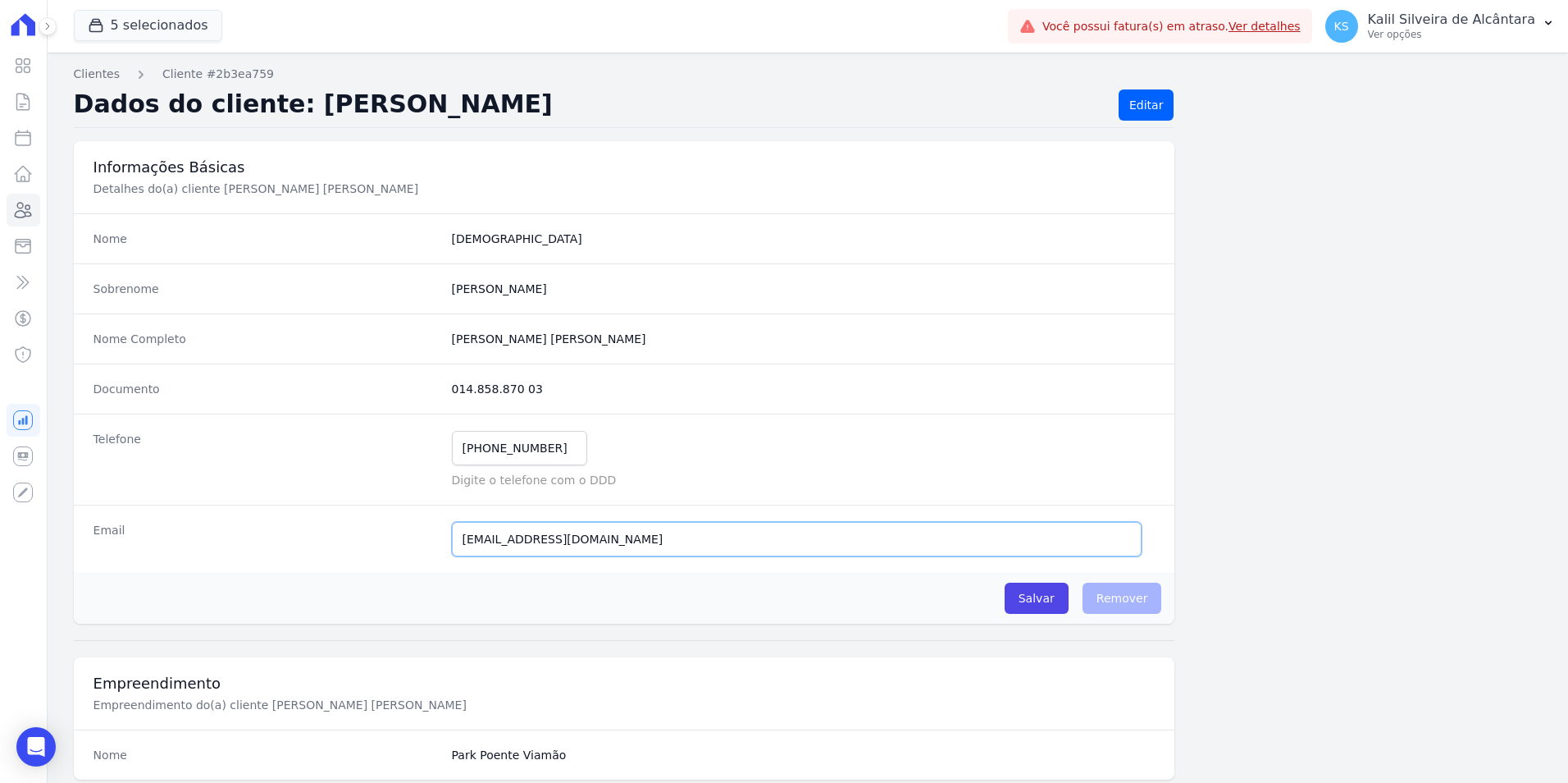
click at [219, 534] on div "Email cristianopereira54@hotmail.com E-mail enviado. Aguardando confirmação.." at bounding box center [625, 538] width 1102 height 68
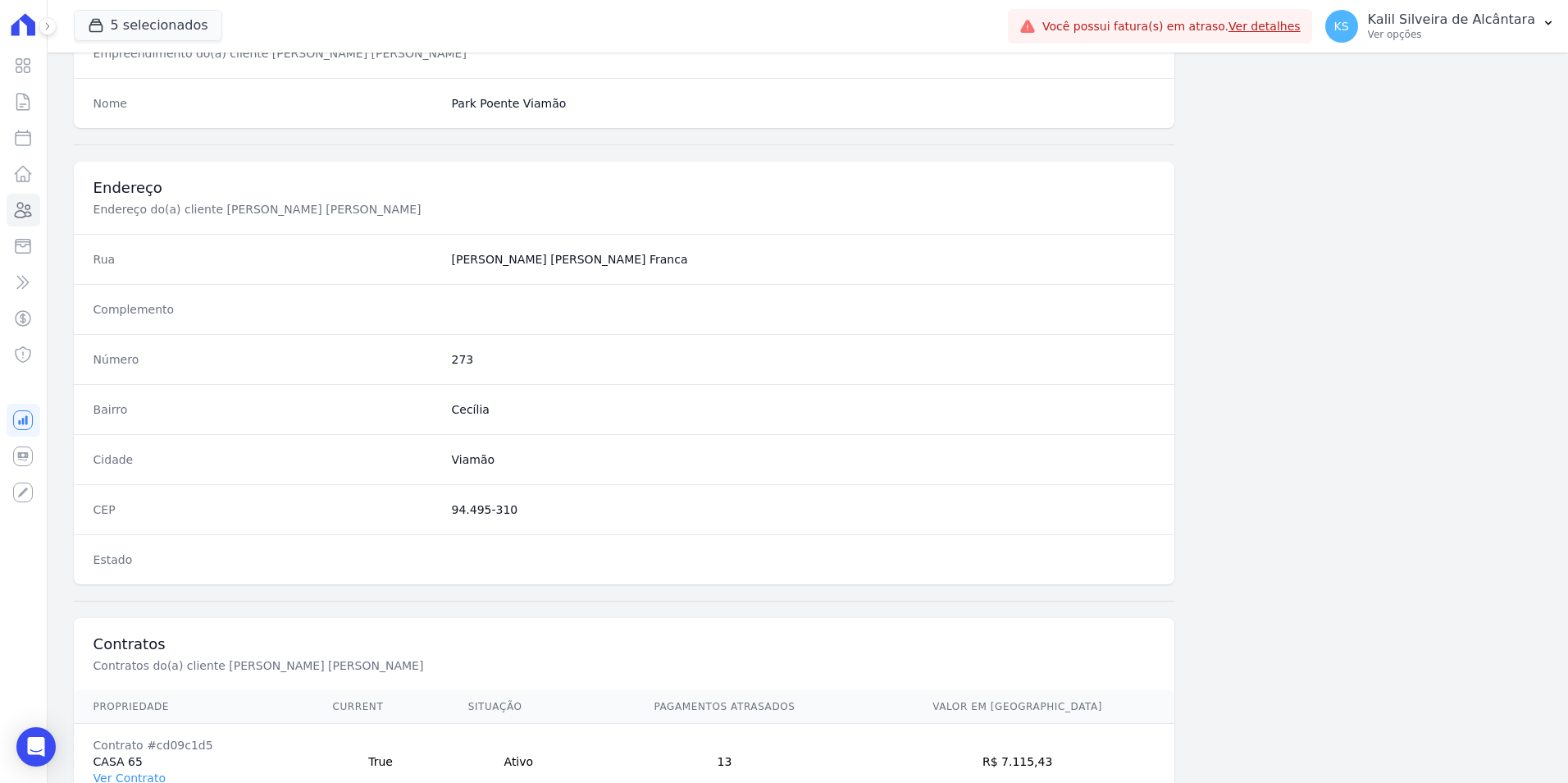
scroll to position [752, 0]
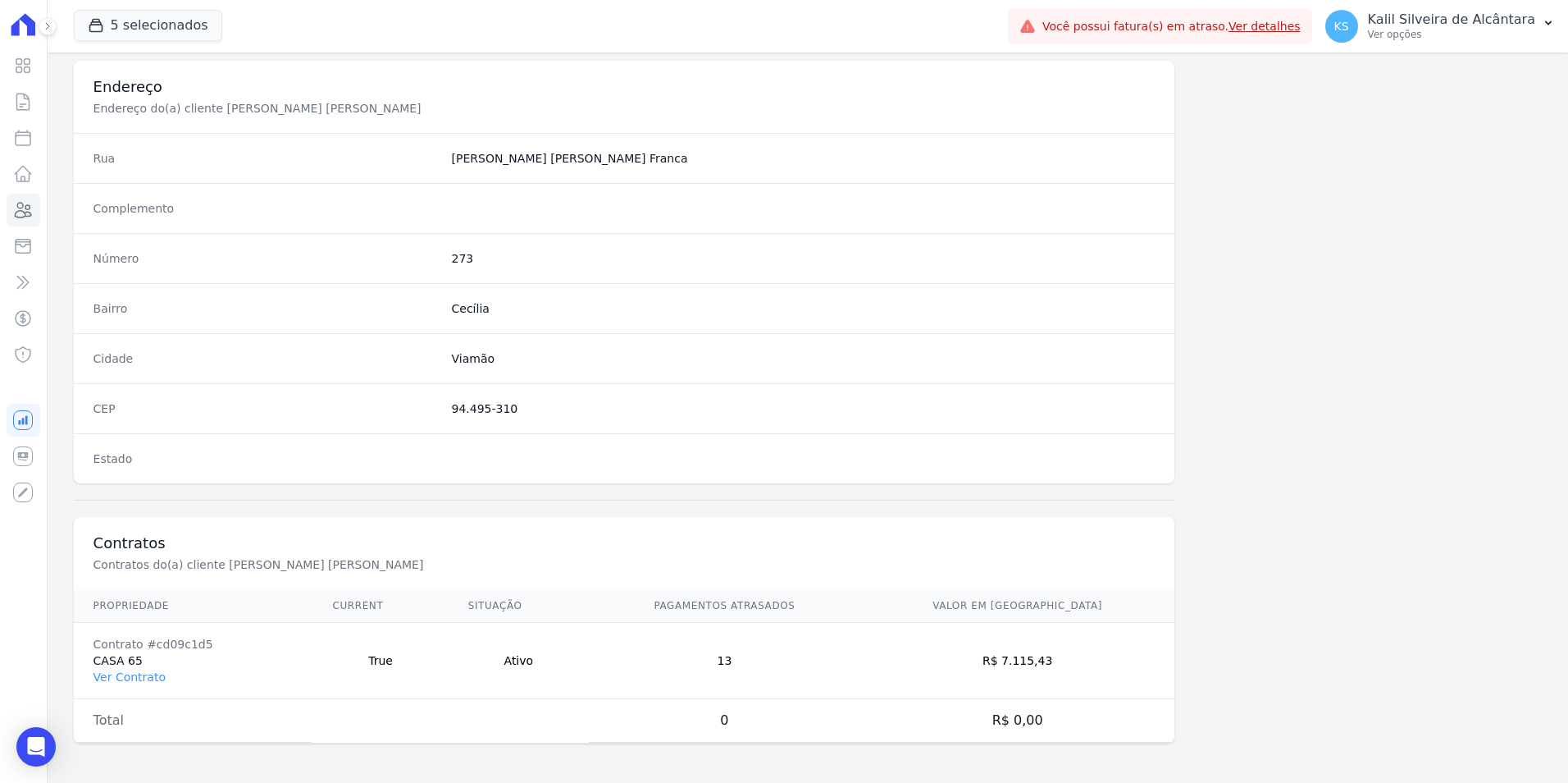
drag, startPoint x: 1058, startPoint y: 665, endPoint x: 1040, endPoint y: 666, distance: 18.0
click at [1040, 666] on td "R$ 7.115,43" at bounding box center [1017, 661] width 314 height 76
copy td "7.115,43"
click at [149, 676] on link "Ver Contrato" at bounding box center [130, 677] width 72 height 13
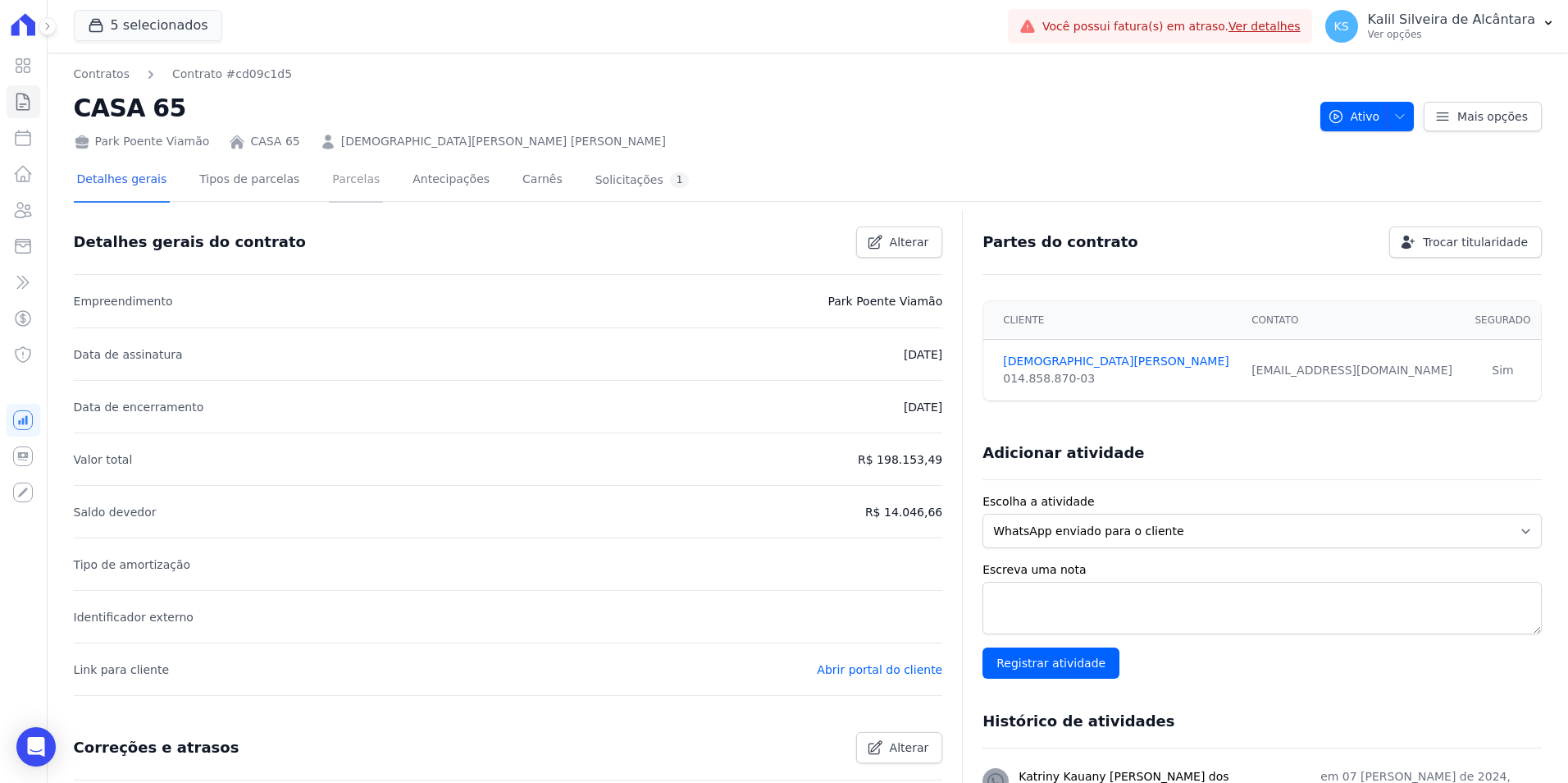
click at [343, 180] on link "Parcelas" at bounding box center [356, 180] width 54 height 44
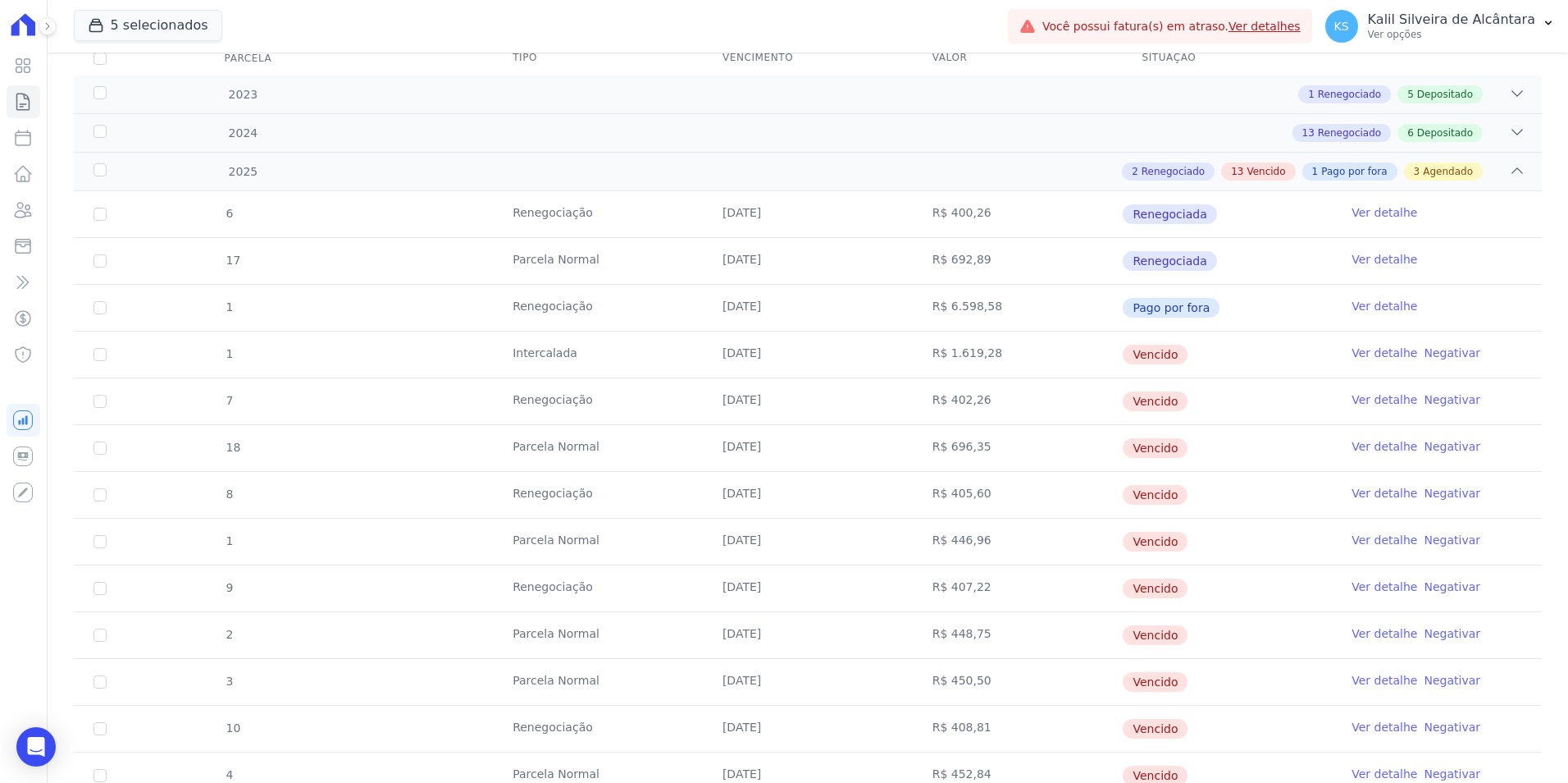
scroll to position [82, 0]
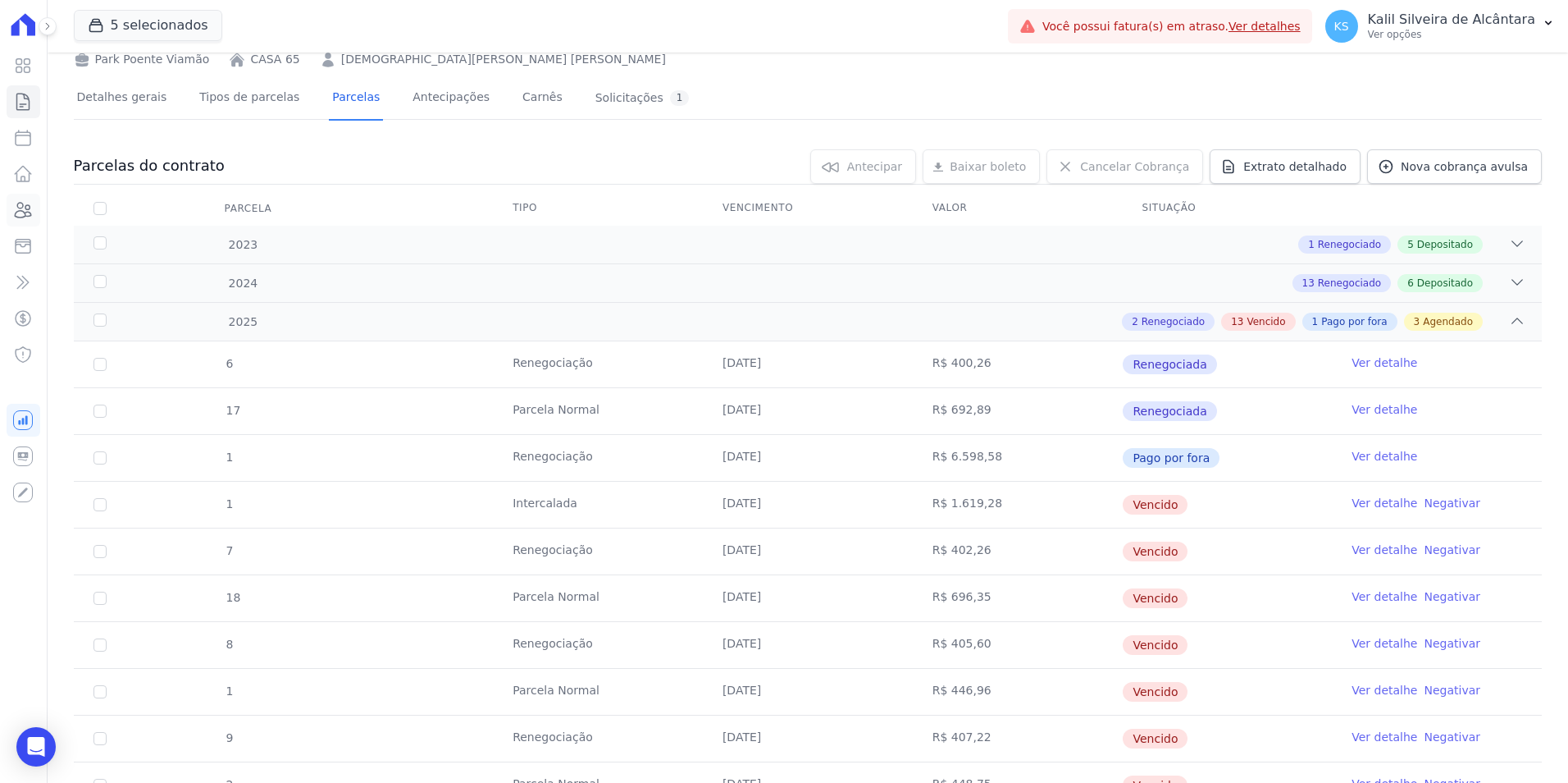
click at [32, 216] on icon at bounding box center [22, 210] width 19 height 20
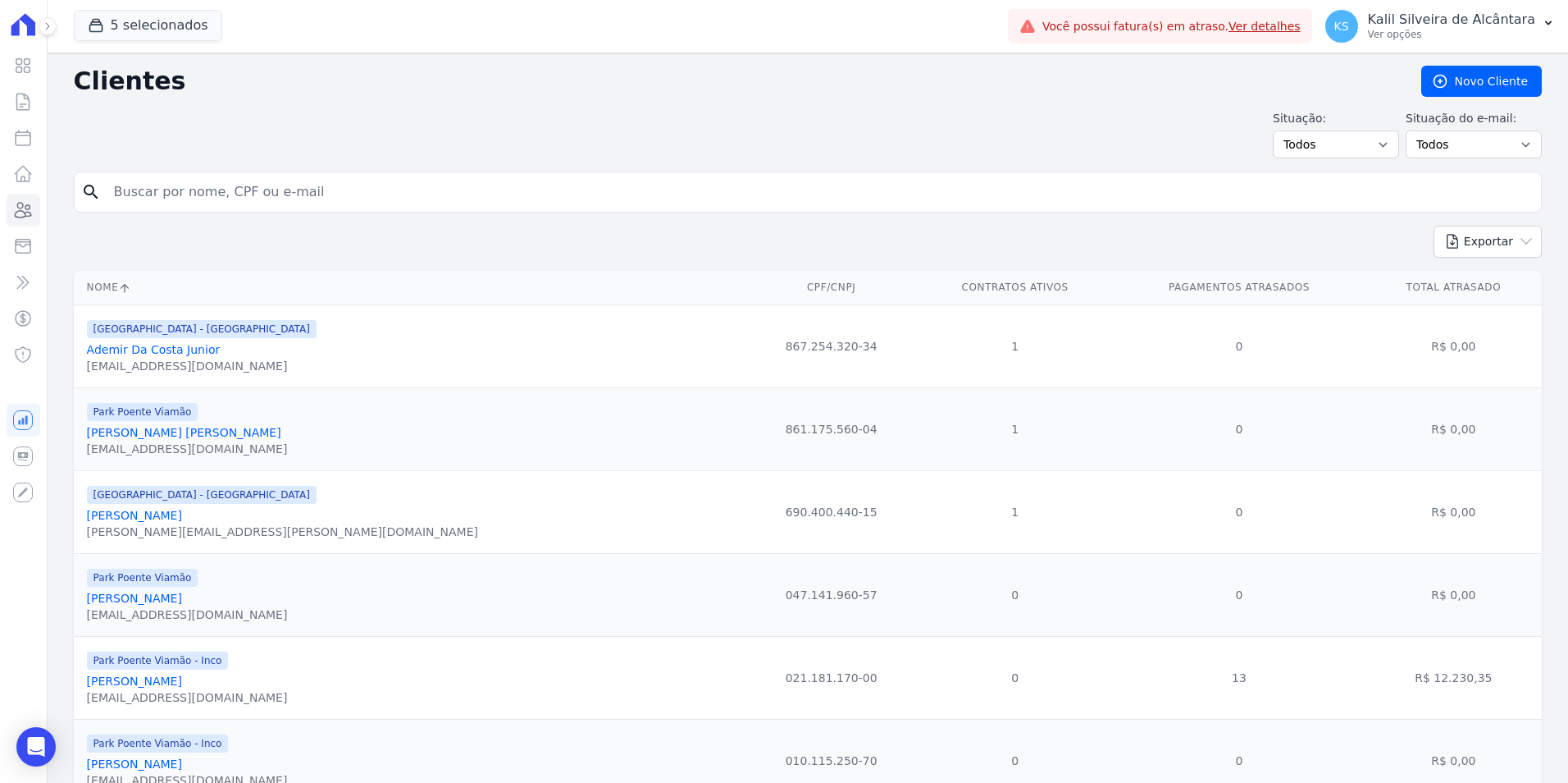
click at [0, 186] on html "Visão Geral Contratos [GEOGRAPHIC_DATA] Lotes Clientes Minha Carteira Transferê…" at bounding box center [784, 391] width 1568 height 783
type input "[PERSON_NAME]"
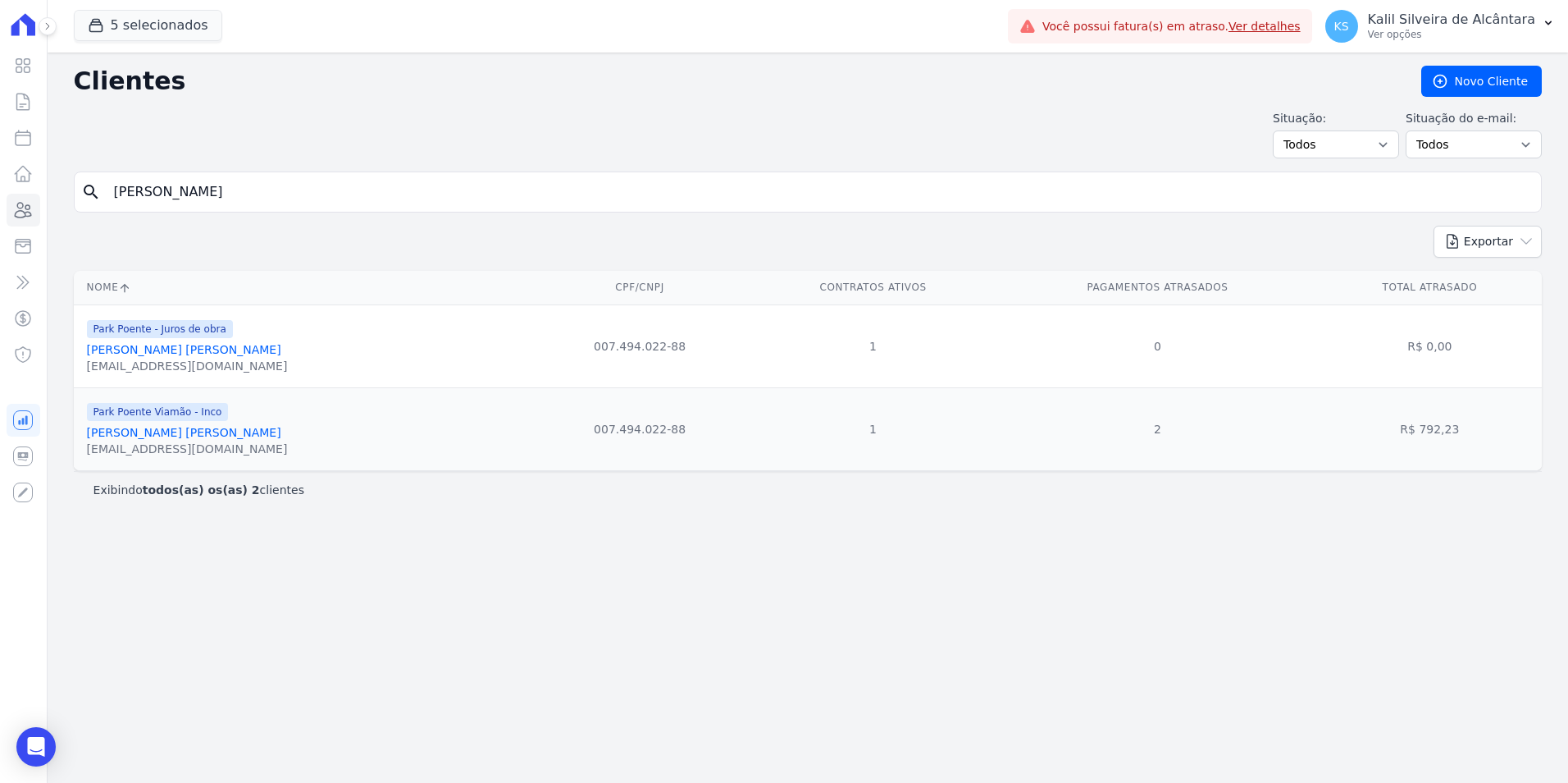
click at [165, 350] on link "[PERSON_NAME] [PERSON_NAME]" at bounding box center [184, 349] width 194 height 13
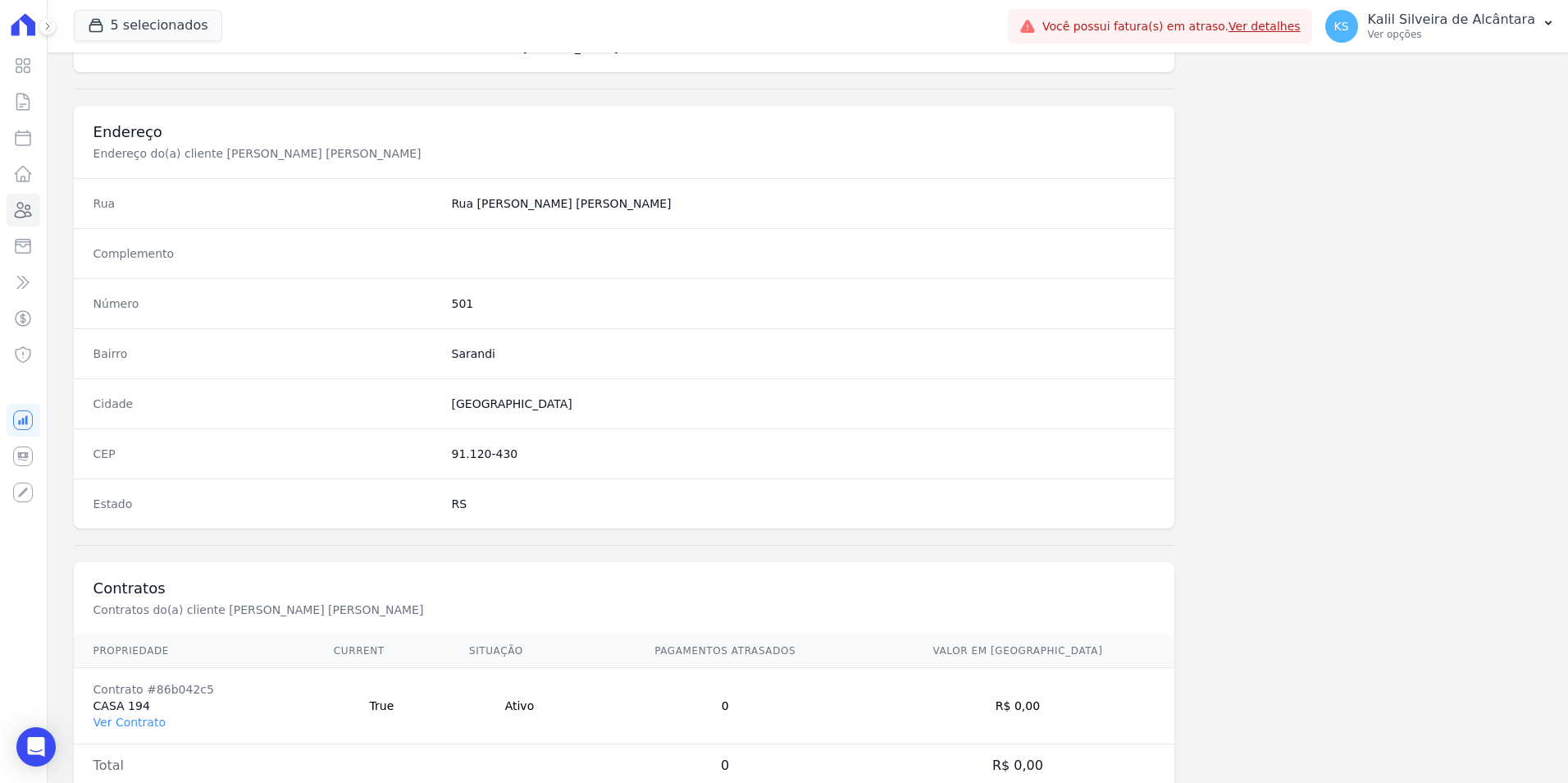
scroll to position [752, 0]
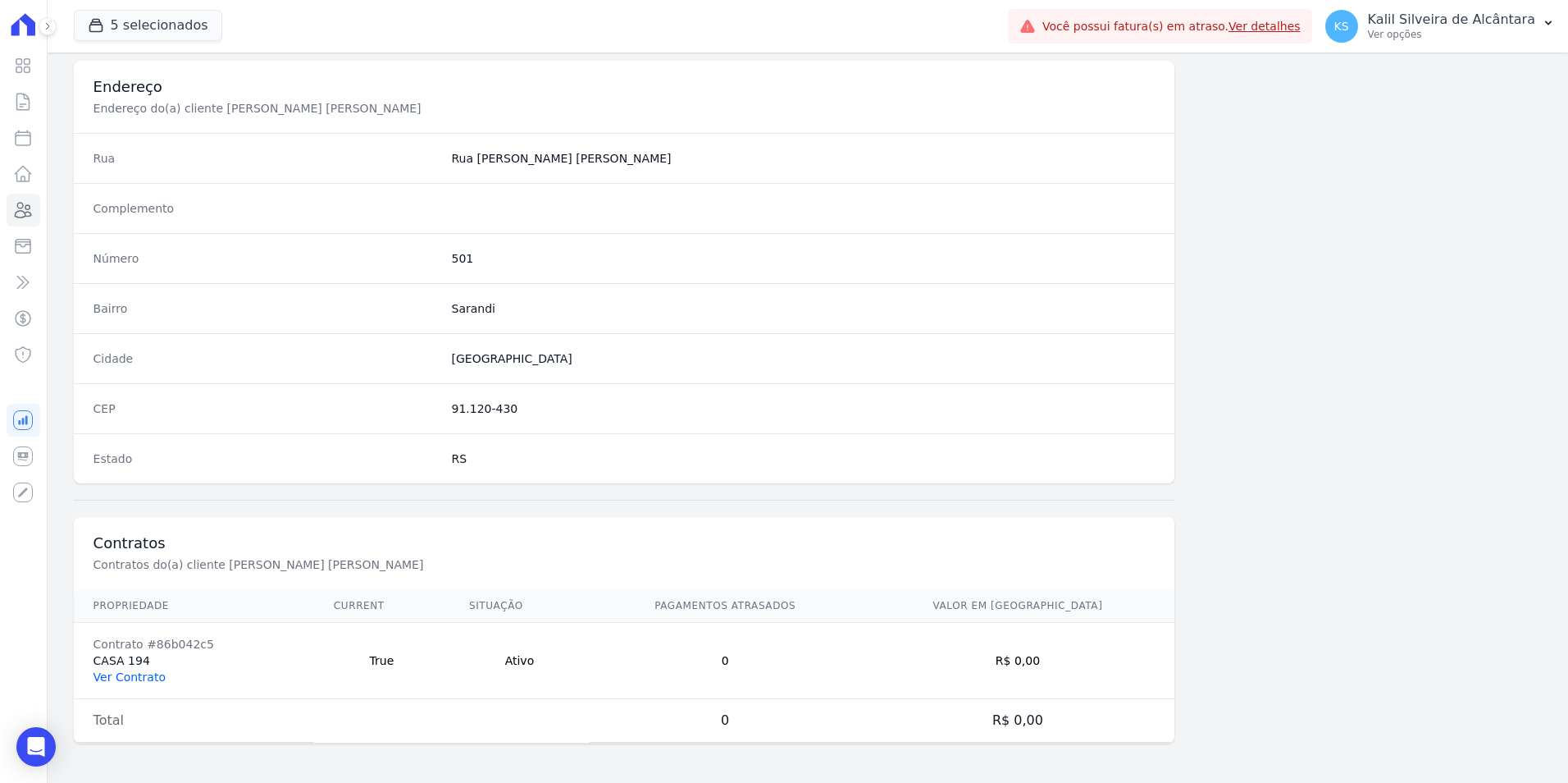
click at [150, 676] on link "Ver Contrato" at bounding box center [130, 677] width 72 height 13
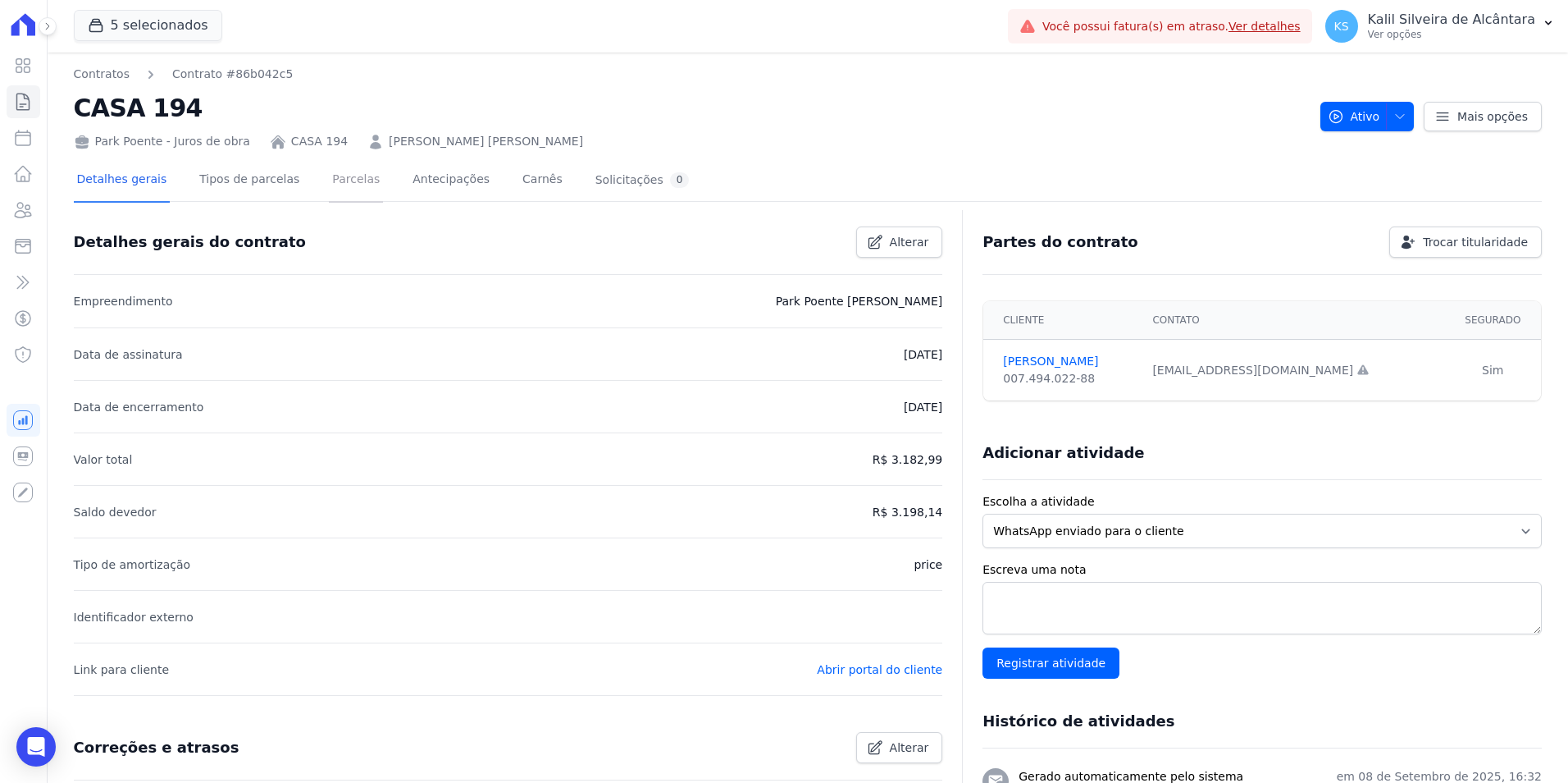
click at [334, 193] on link "Parcelas" at bounding box center [356, 180] width 54 height 44
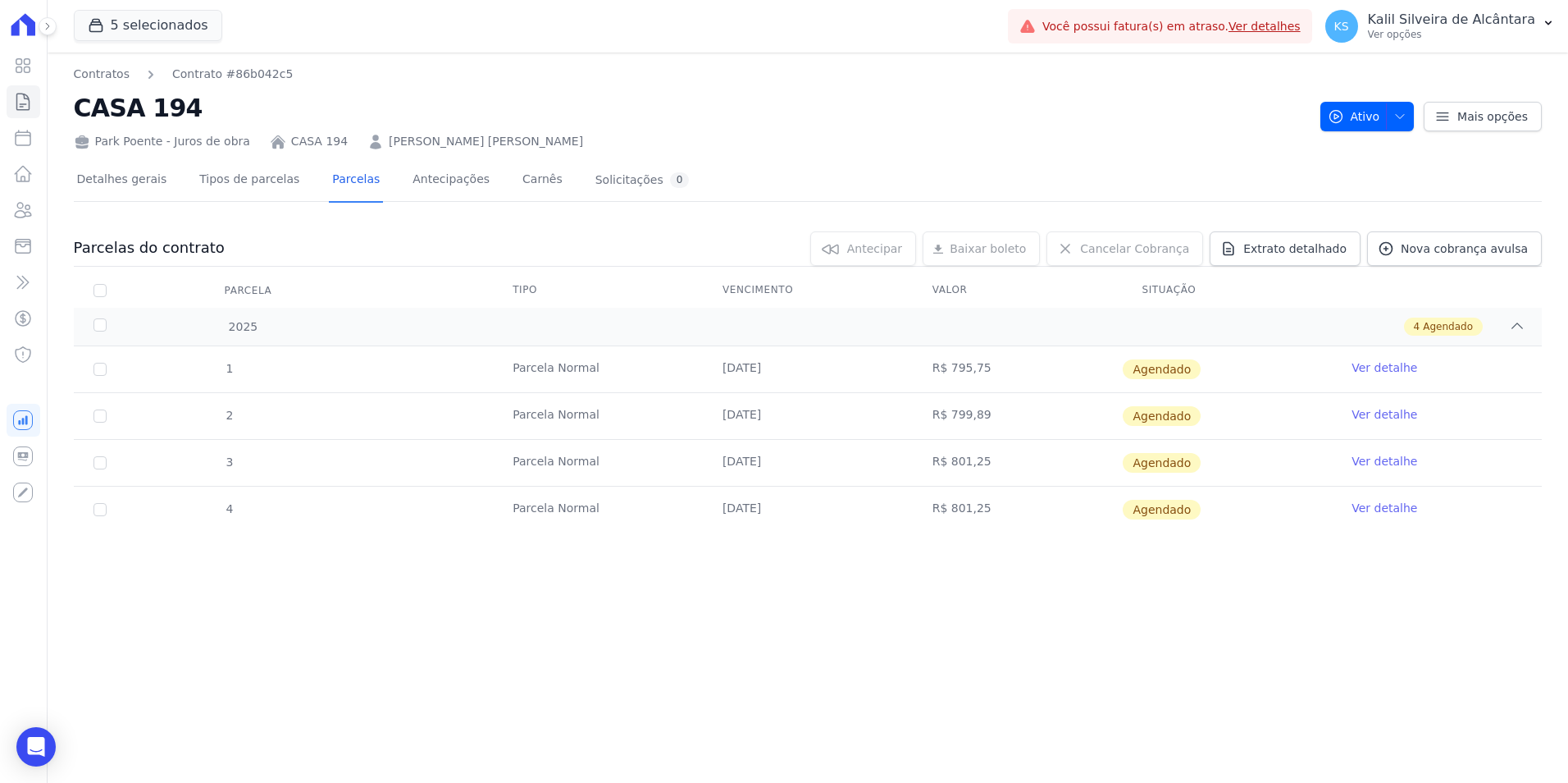
drag, startPoint x: 1047, startPoint y: 374, endPoint x: 596, endPoint y: 350, distance: 451.6
click at [596, 350] on tr "1 Parcela Normal 25/09/2025 R$ 795,75 Agendado Ver detalhe" at bounding box center [809, 369] width 1469 height 46
drag, startPoint x: 596, startPoint y: 350, endPoint x: 771, endPoint y: 373, distance: 176.5
click at [771, 373] on td "[DATE]" at bounding box center [808, 369] width 210 height 46
click at [1411, 363] on link "Ver detalhe" at bounding box center [1384, 368] width 66 height 17
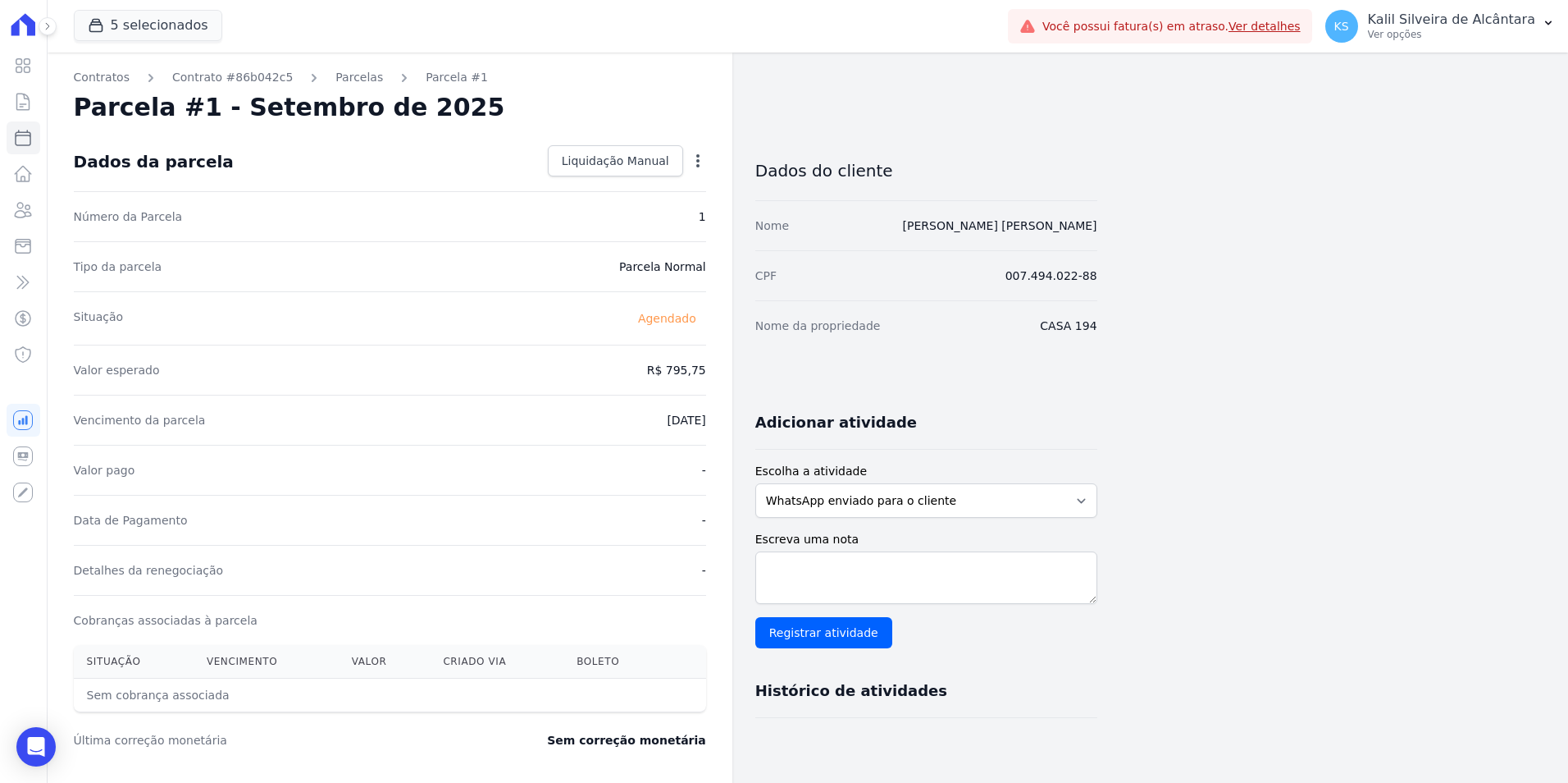
click at [698, 166] on icon "button" at bounding box center [698, 161] width 4 height 13
click at [512, 172] on div "Dados da parcela Liquidação Manual Liquidação Manual Data de Pagamento 2025-10-…" at bounding box center [390, 162] width 632 height 59
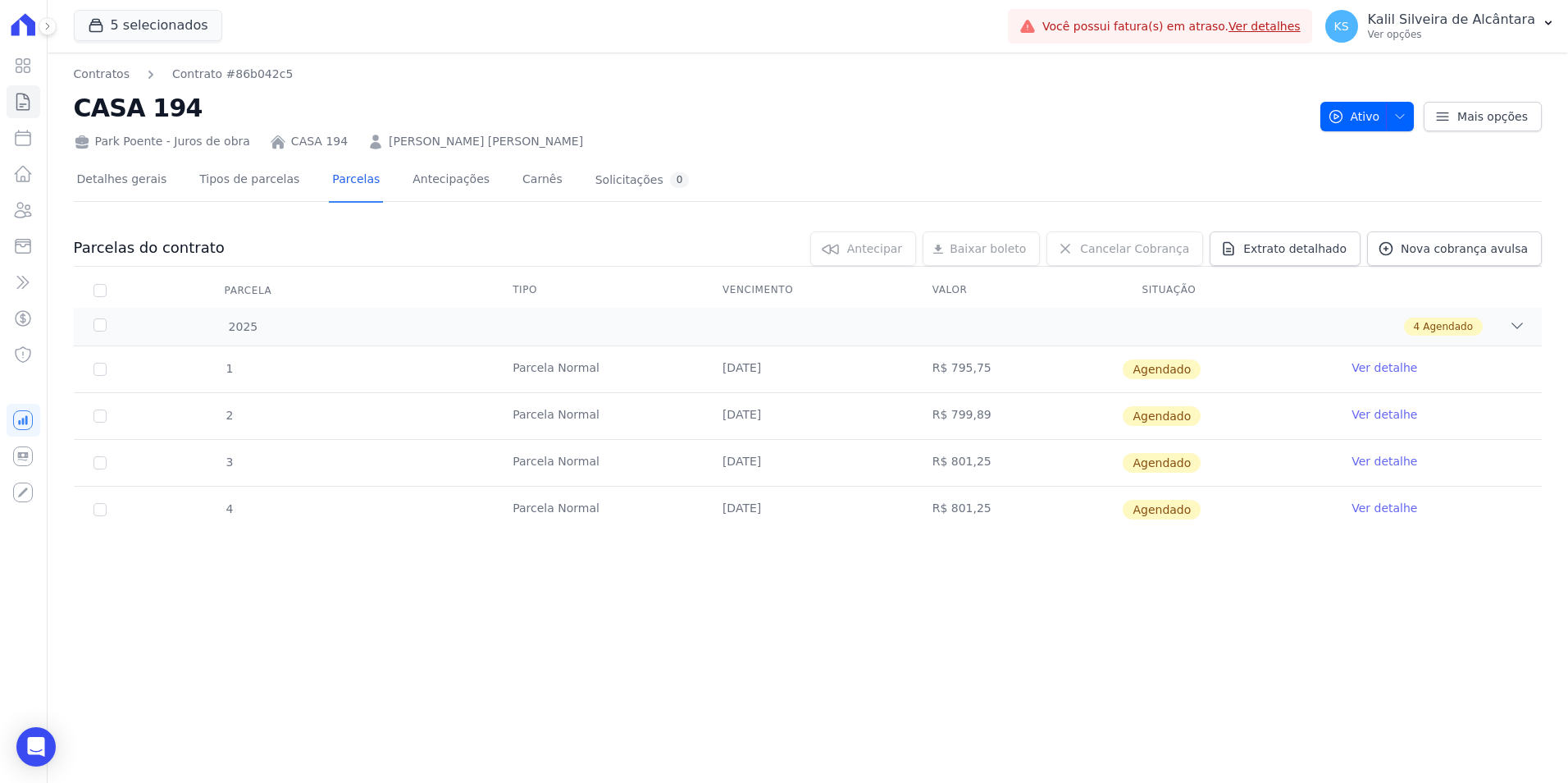
click at [1360, 370] on link "Ver detalhe" at bounding box center [1384, 368] width 66 height 17
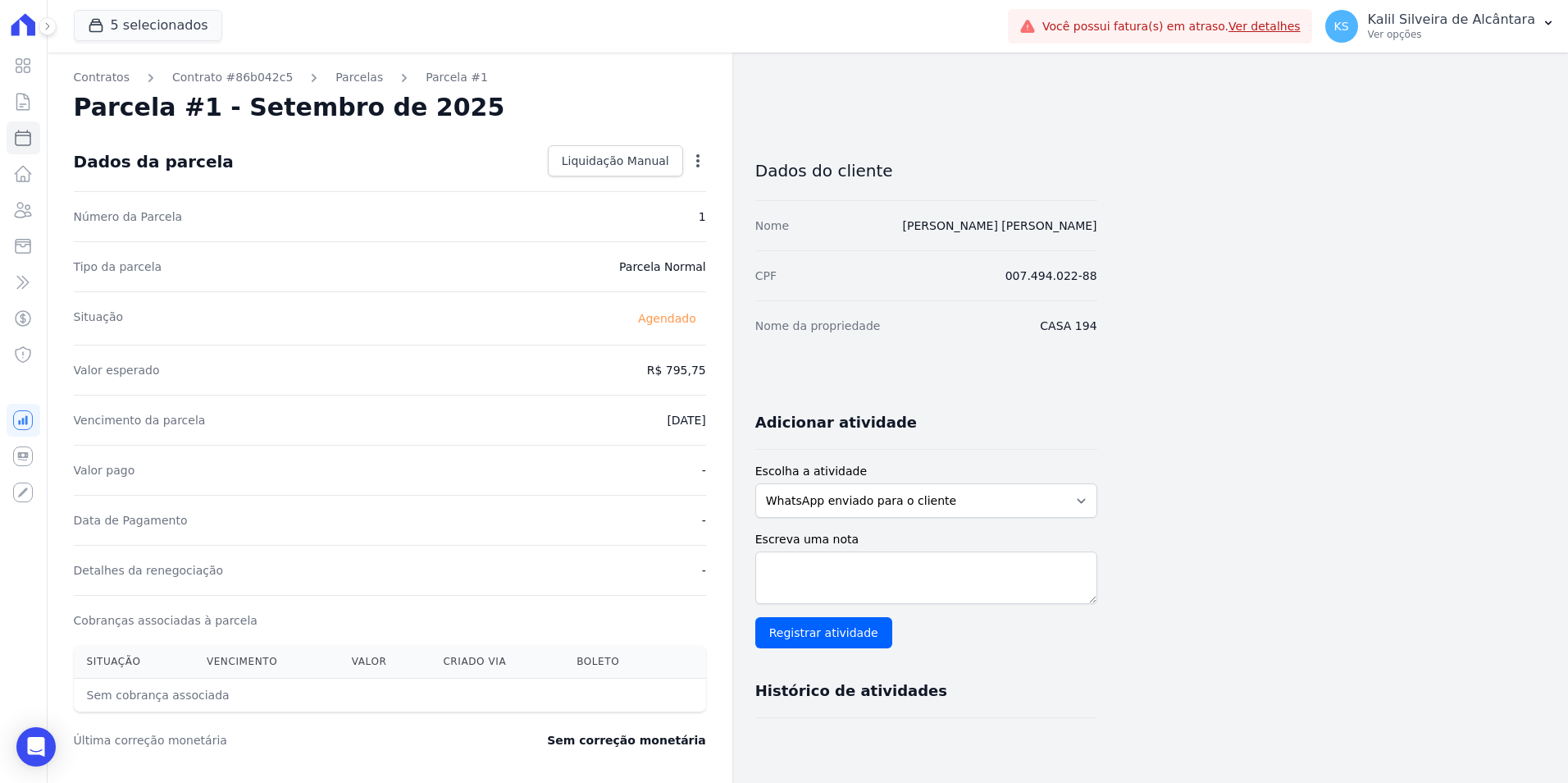
click at [706, 160] on div "Contratos Contrato #86b042c5 Parcelas Parcela #1 Parcela #1 - Setembro de 2025 …" at bounding box center [390, 581] width 685 height 1055
click at [700, 159] on icon "button" at bounding box center [698, 161] width 17 height 17
click at [617, 189] on link "Alterar" at bounding box center [628, 183] width 145 height 30
click at [606, 421] on input "2025-09-25" at bounding box center [641, 418] width 130 height 34
type input "[DATE]"
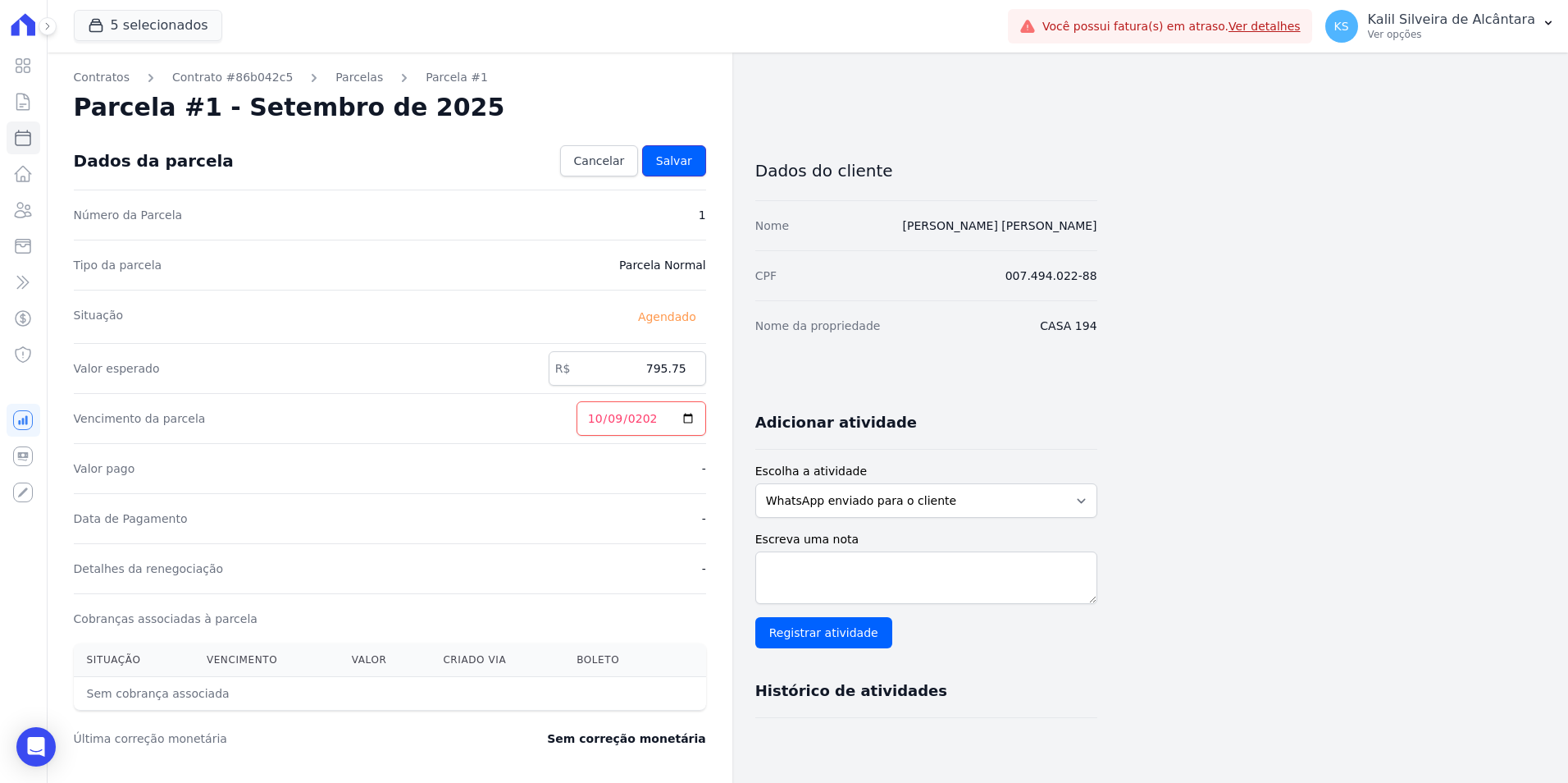
click at [675, 159] on span "Salvar" at bounding box center [674, 161] width 36 height 17
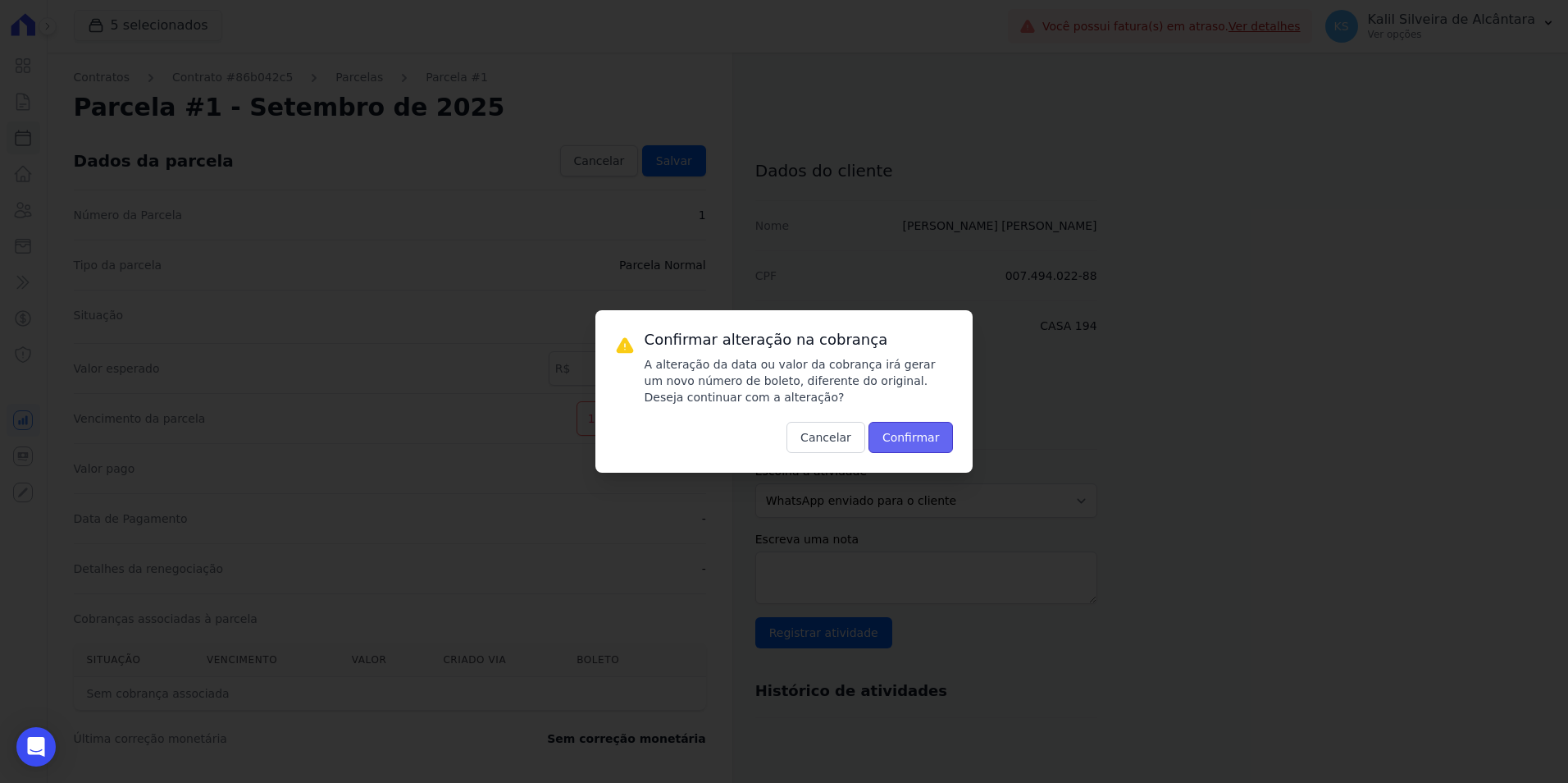
click at [910, 424] on button "Confirmar" at bounding box center [912, 437] width 85 height 32
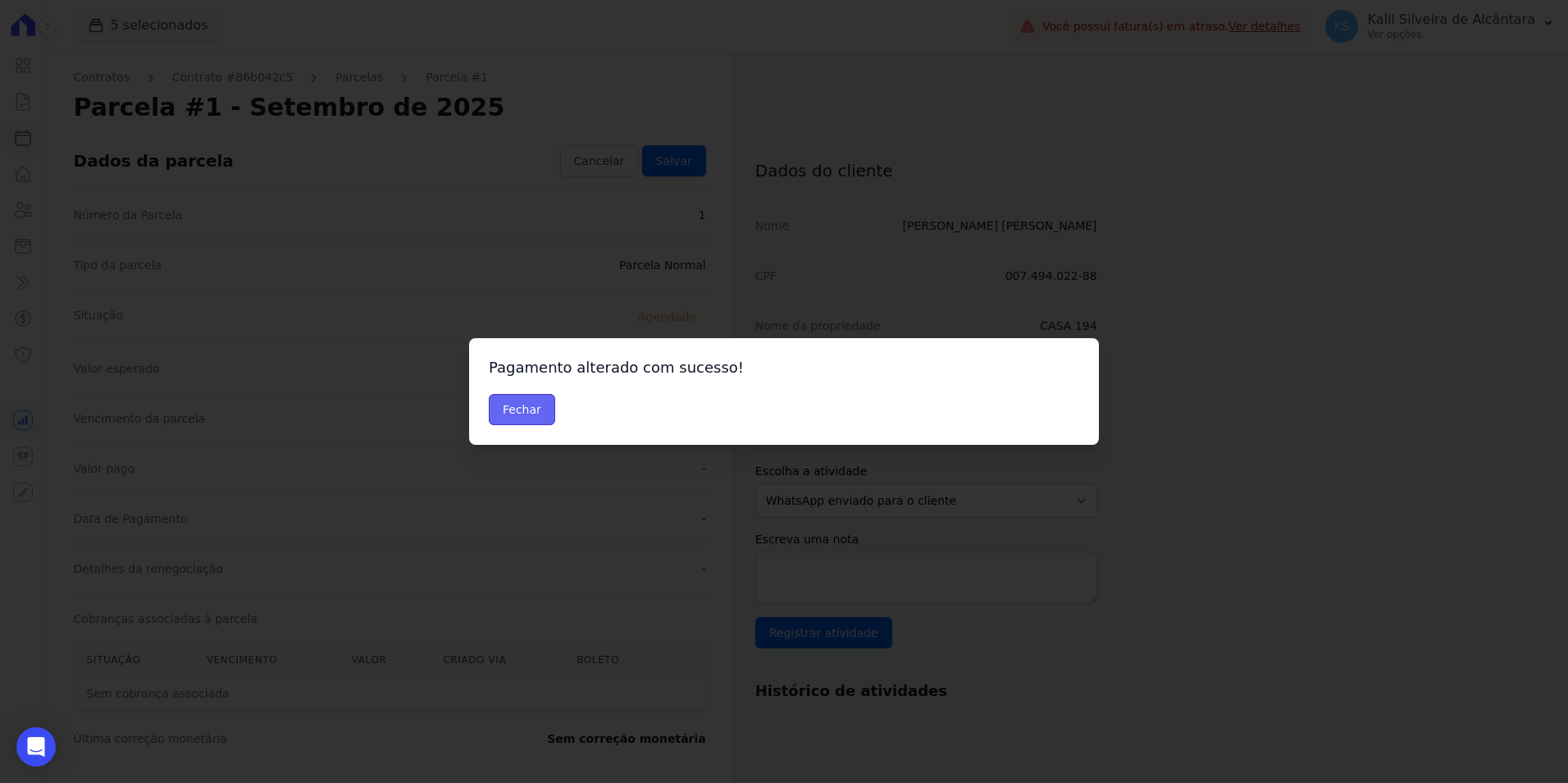
click at [546, 406] on button "Fechar" at bounding box center [523, 410] width 67 height 32
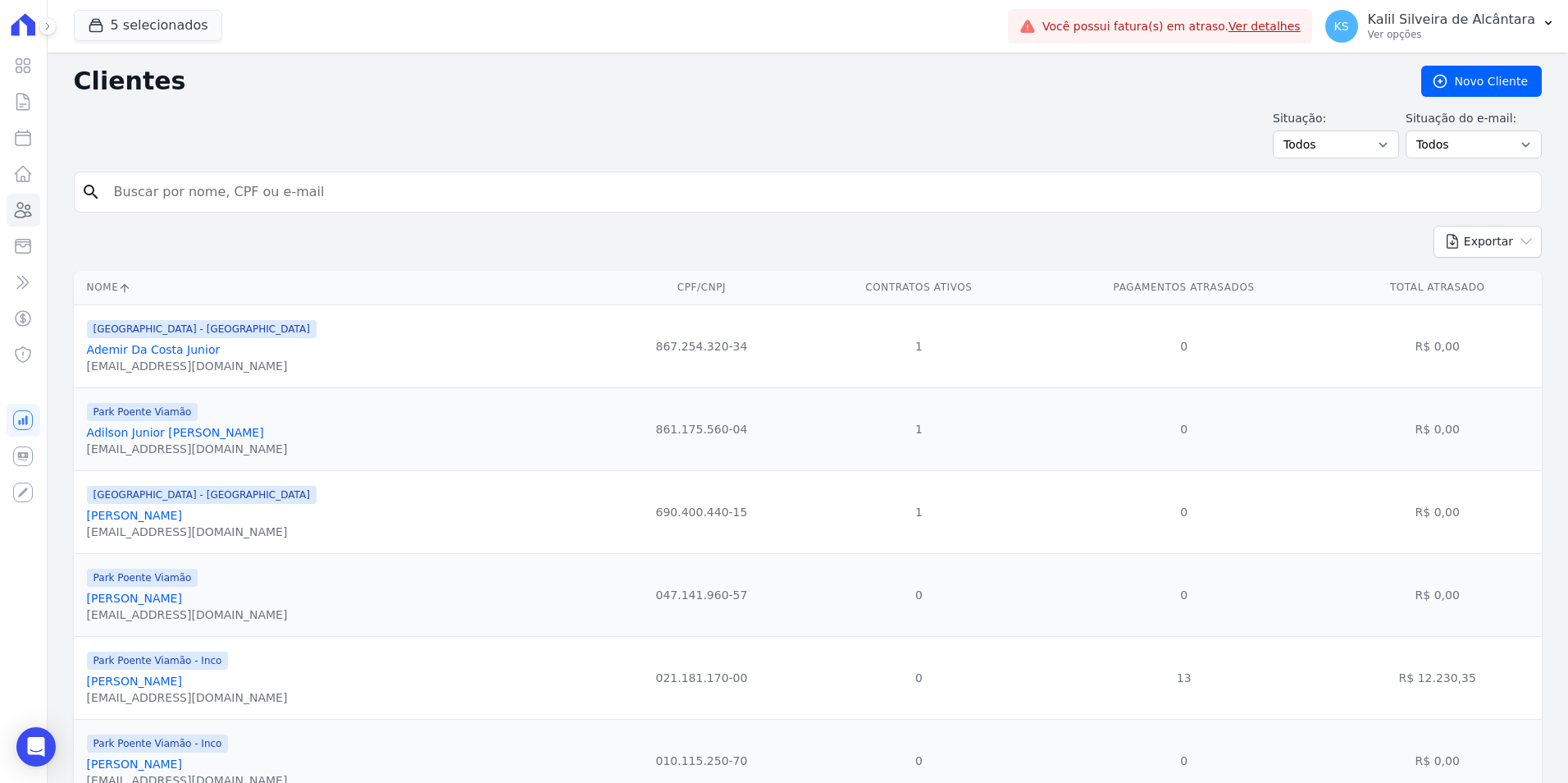
click at [222, 187] on input "search" at bounding box center [819, 191] width 1431 height 33
paste input "NELSON OLIVEIRA"
type input "NELSON OLIVEIRA"
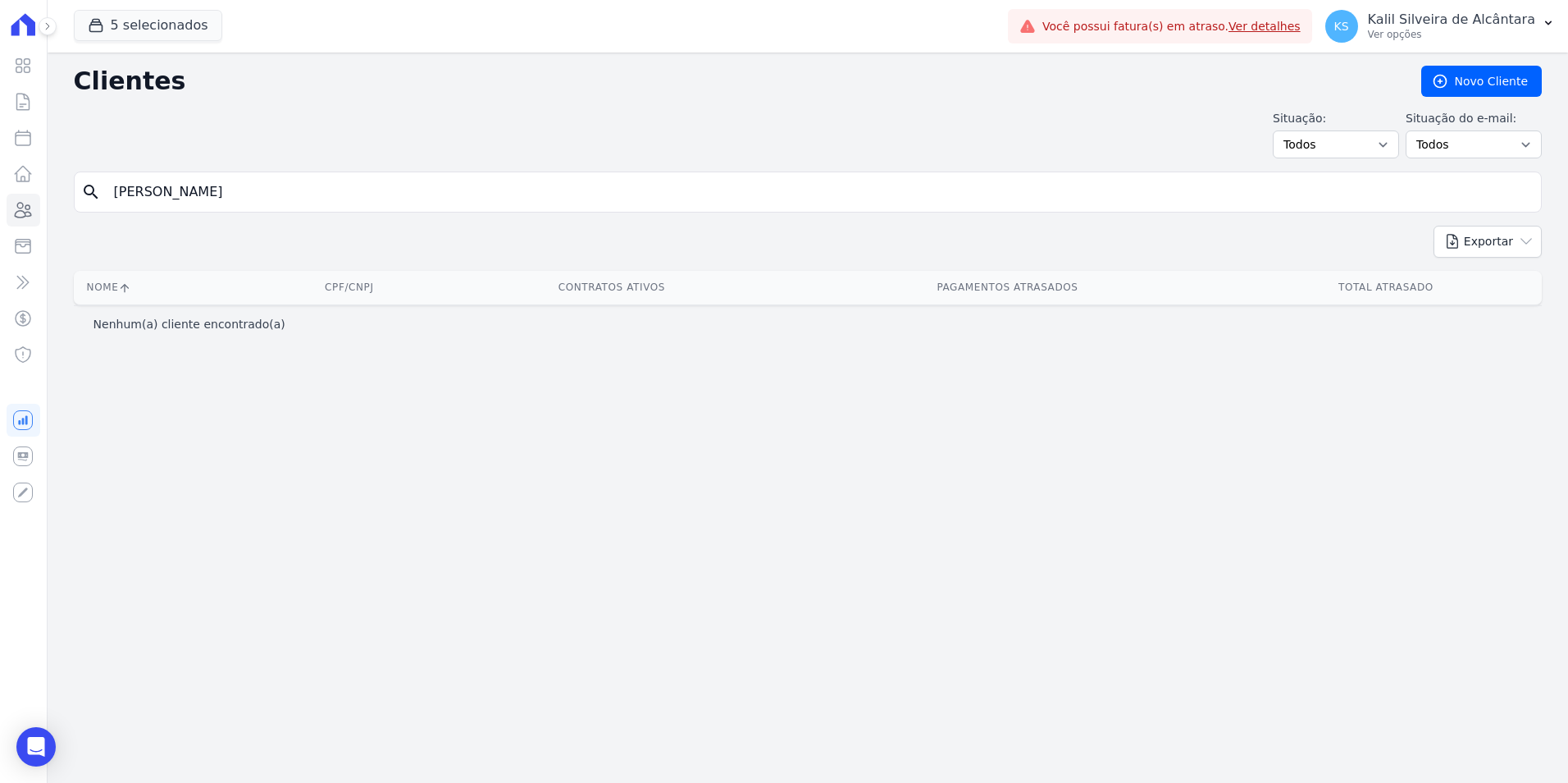
drag, startPoint x: 245, startPoint y: 194, endPoint x: -302, endPoint y: 208, distance: 547.2
click at [0, 208] on html "Visão Geral Contratos [GEOGRAPHIC_DATA] Lotes Clientes Minha Carteira Transferê…" at bounding box center [784, 391] width 1568 height 783
type input "nelson ol"
drag, startPoint x: 188, startPoint y: 200, endPoint x: -118, endPoint y: 209, distance: 306.1
click at [0, 209] on html "Visão Geral Contratos [GEOGRAPHIC_DATA] Lotes Clientes Minha Carteira Transferê…" at bounding box center [784, 391] width 1568 height 783
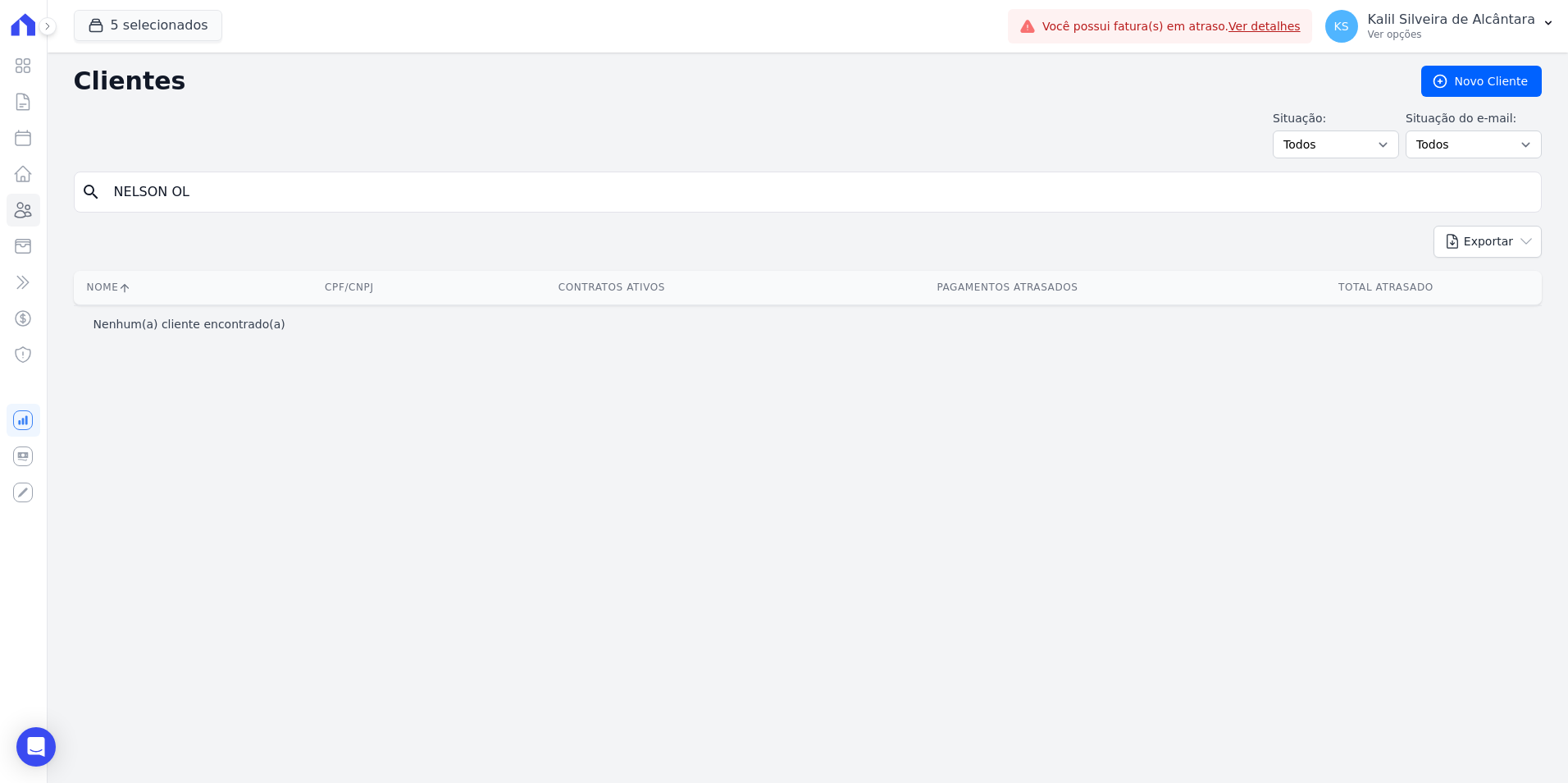
type input "[PERSON_NAME]"
click at [222, 189] on input "[PERSON_NAME]" at bounding box center [819, 191] width 1431 height 33
type input "[PERSON_NAME]"
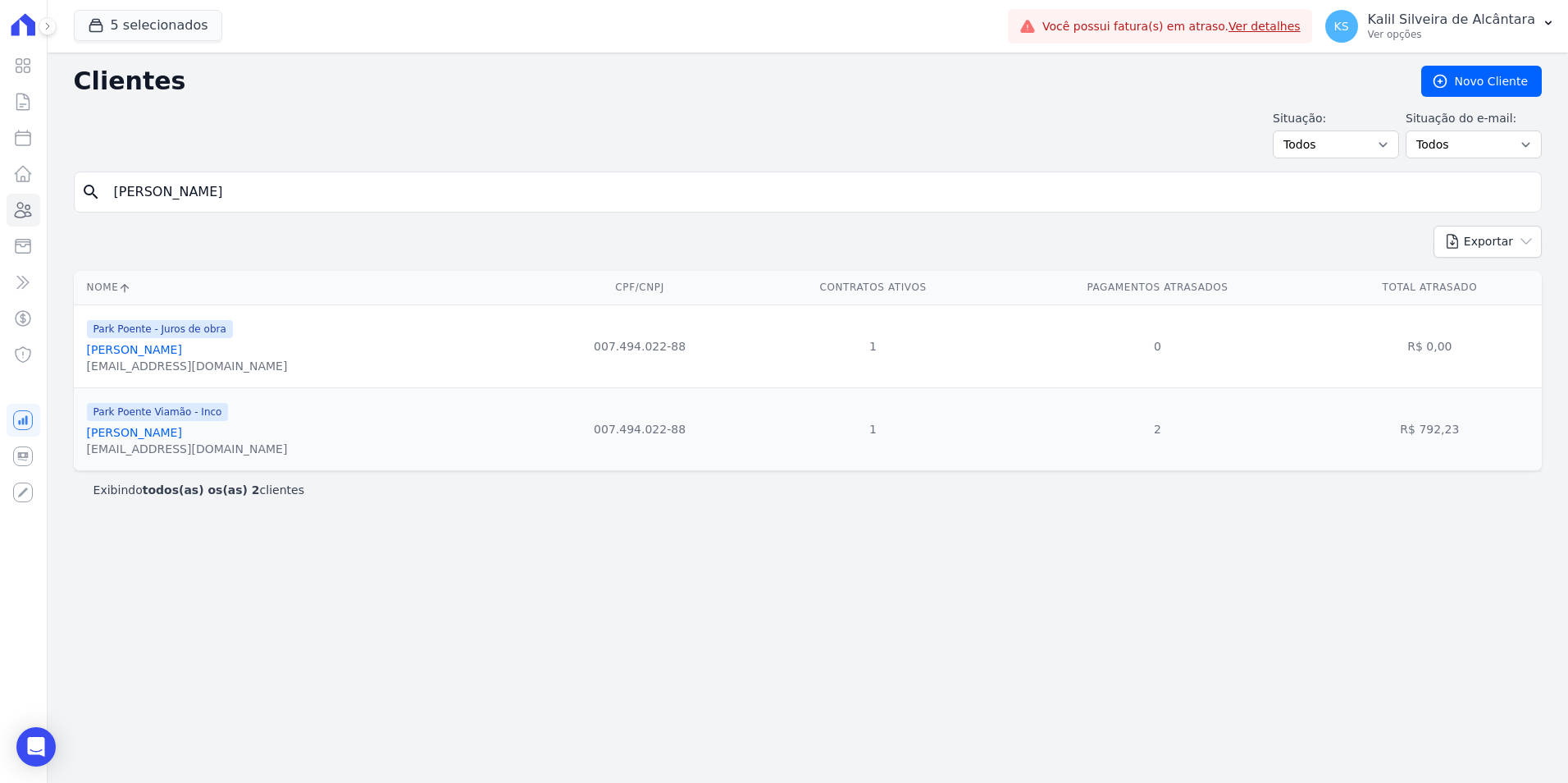
click at [162, 435] on link "[PERSON_NAME] [PERSON_NAME]" at bounding box center [135, 433] width 95 height 13
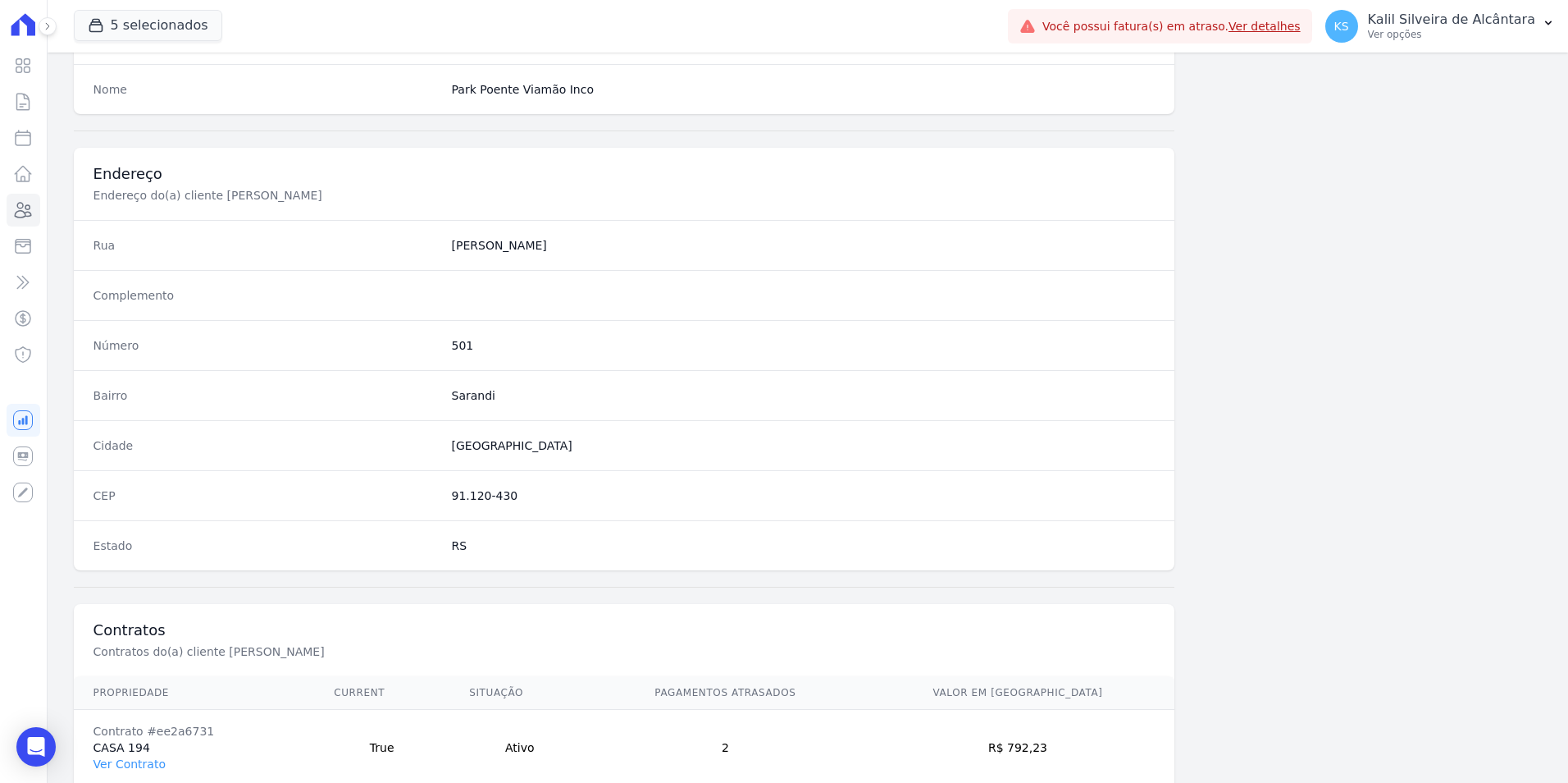
scroll to position [752, 0]
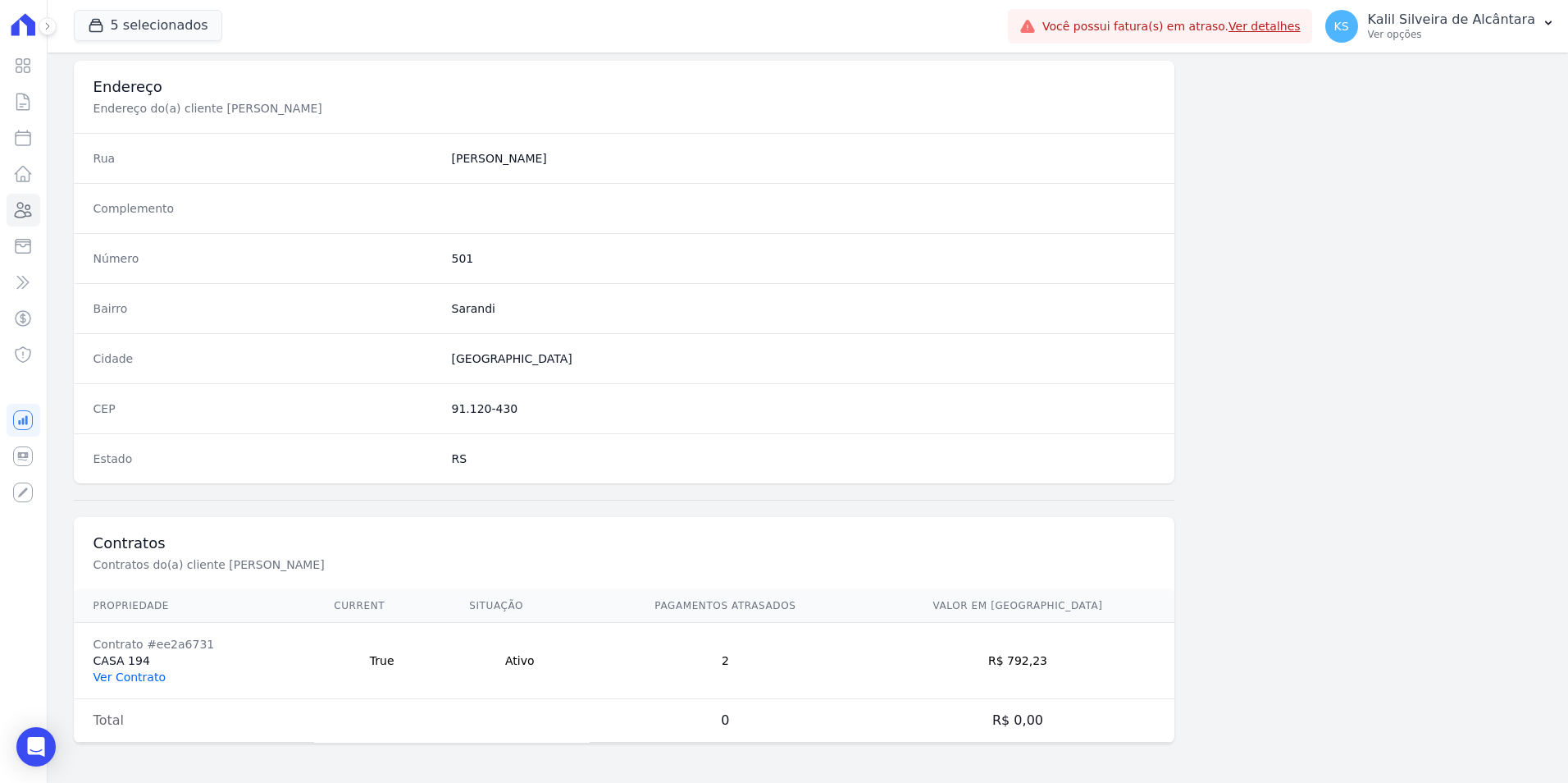
click at [117, 671] on link "Ver Contrato" at bounding box center [130, 677] width 72 height 13
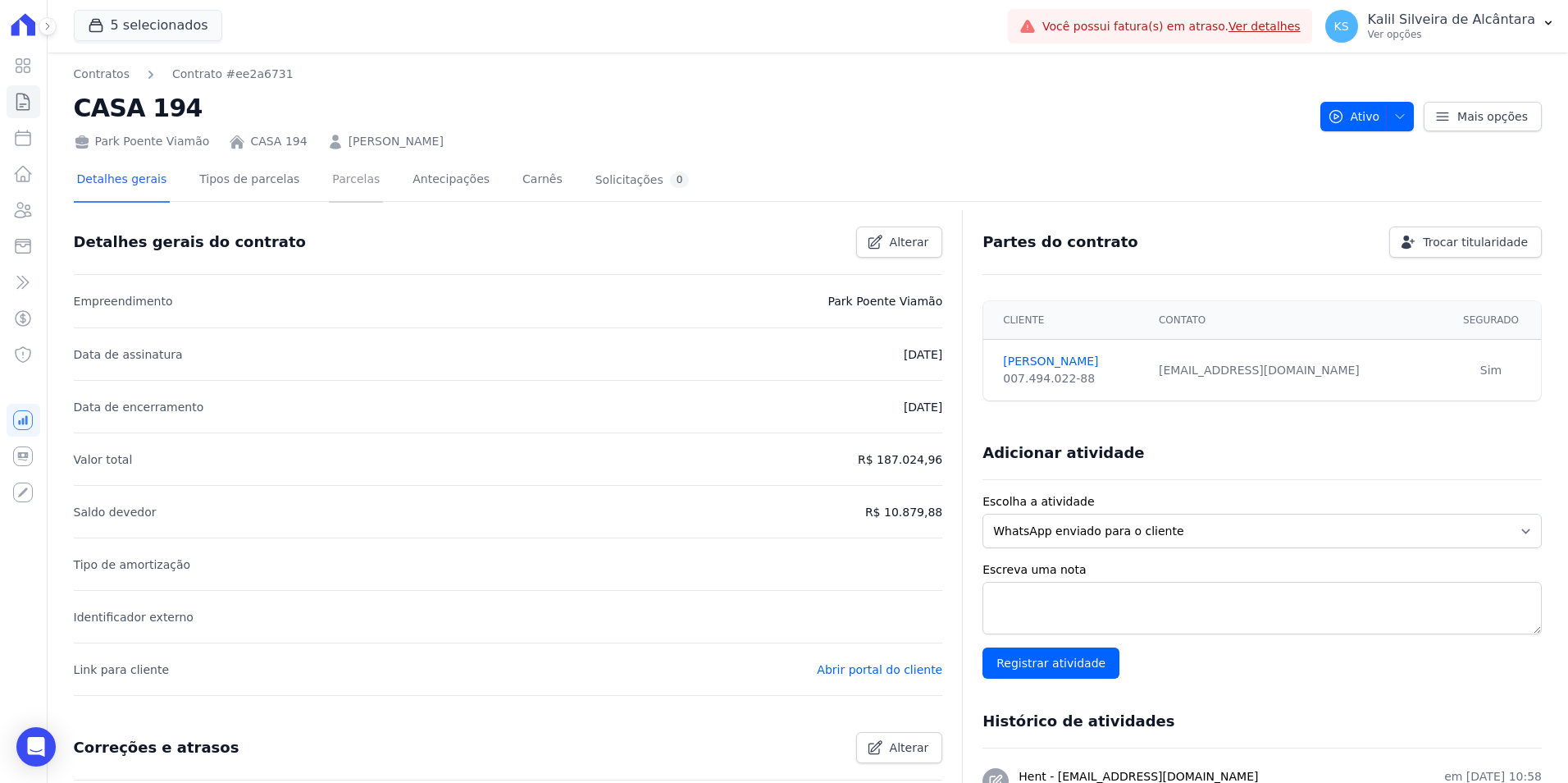
click at [348, 189] on link "Parcelas" at bounding box center [356, 180] width 54 height 44
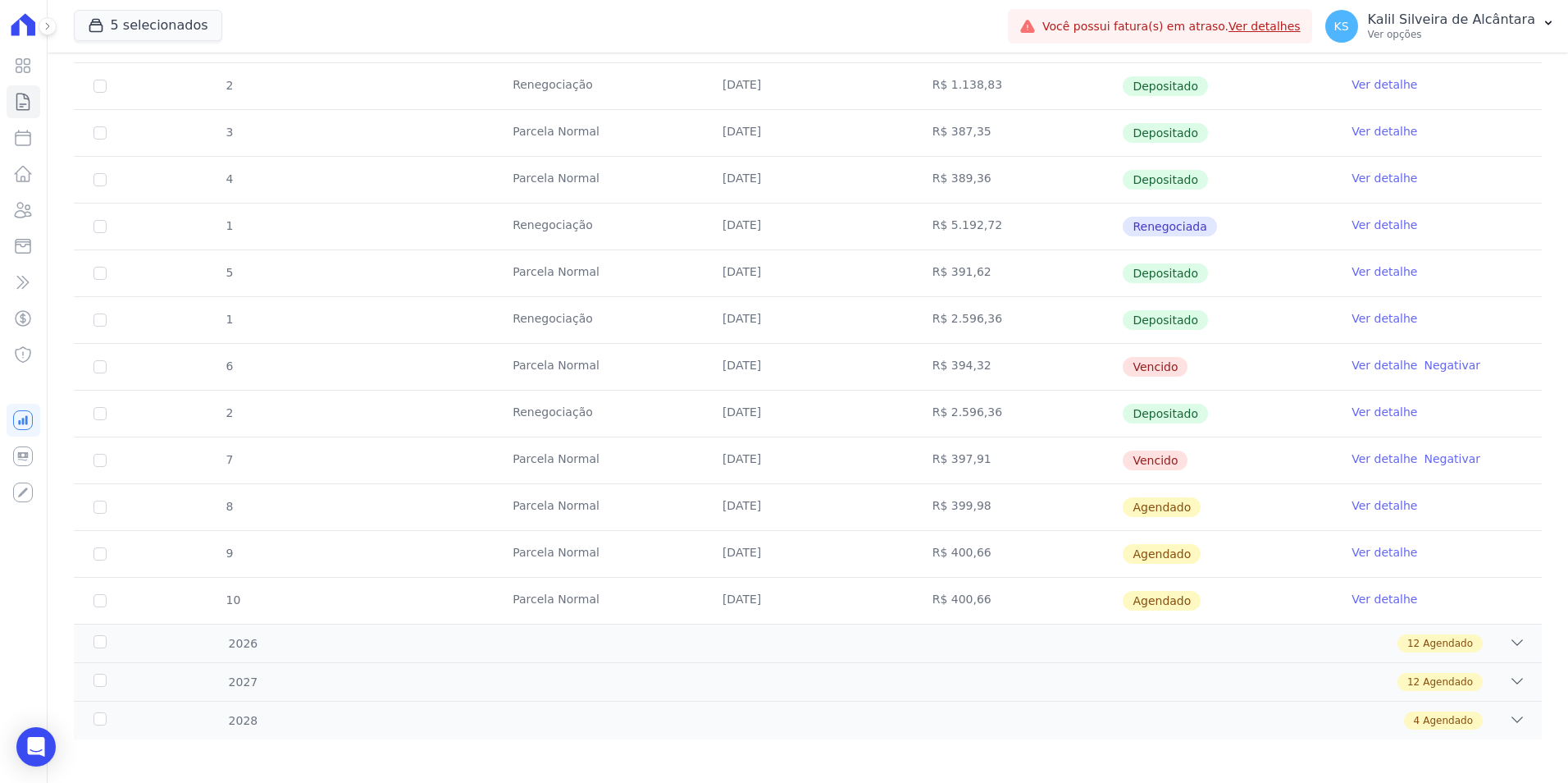
scroll to position [881, 0]
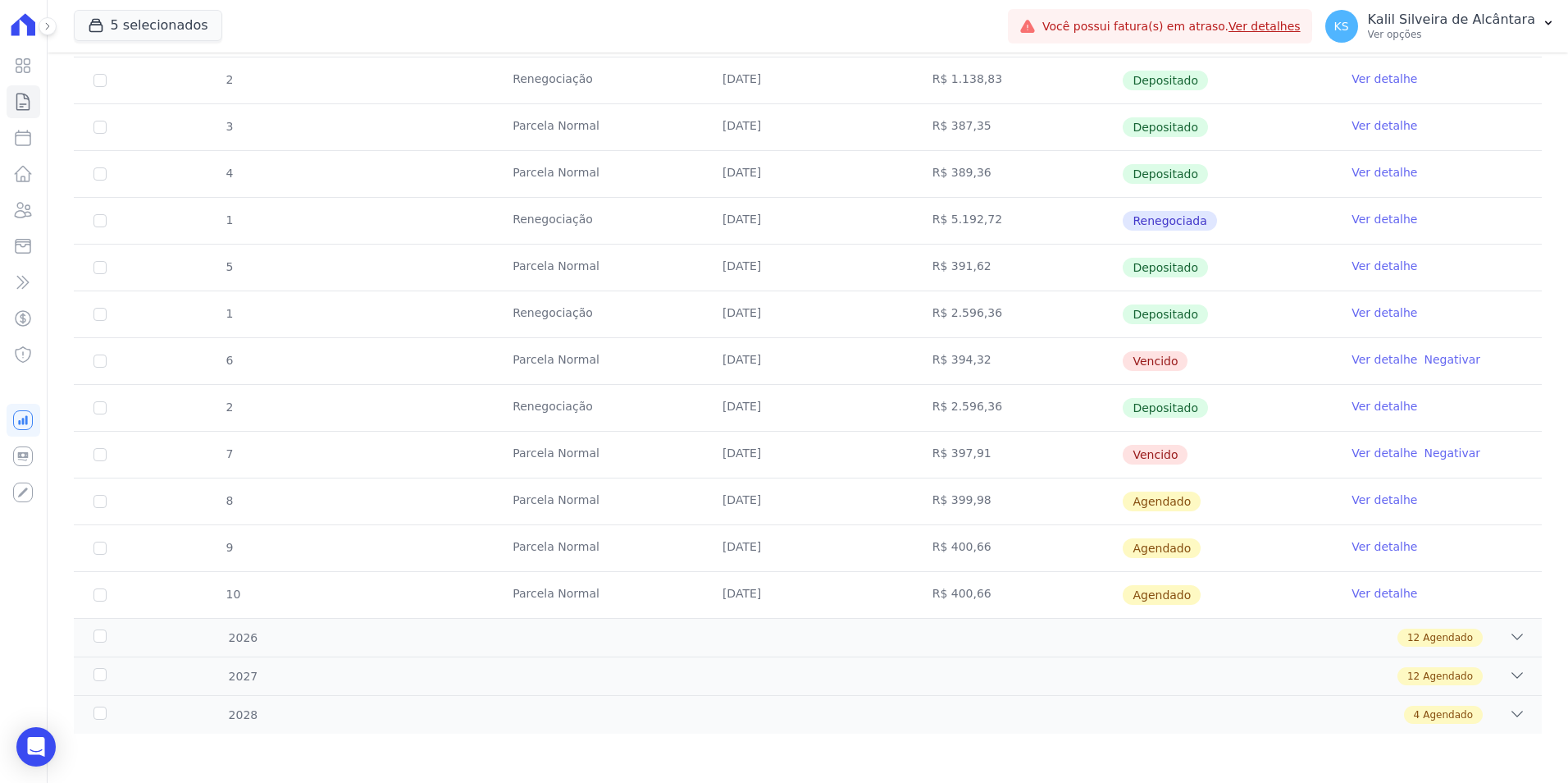
drag, startPoint x: 1044, startPoint y: 371, endPoint x: 151, endPoint y: 371, distance: 893.0
click at [151, 371] on tr "6 Parcela Normal 25/08/2025 R$ 394,32 Vencido Ver detalhe Negativar" at bounding box center [809, 360] width 1469 height 46
drag, startPoint x: 151, startPoint y: 371, endPoint x: 112, endPoint y: 363, distance: 39.8
click at [113, 364] on td "6" at bounding box center [100, 360] width 53 height 46
click at [105, 360] on input "checkbox" at bounding box center [100, 361] width 13 height 13
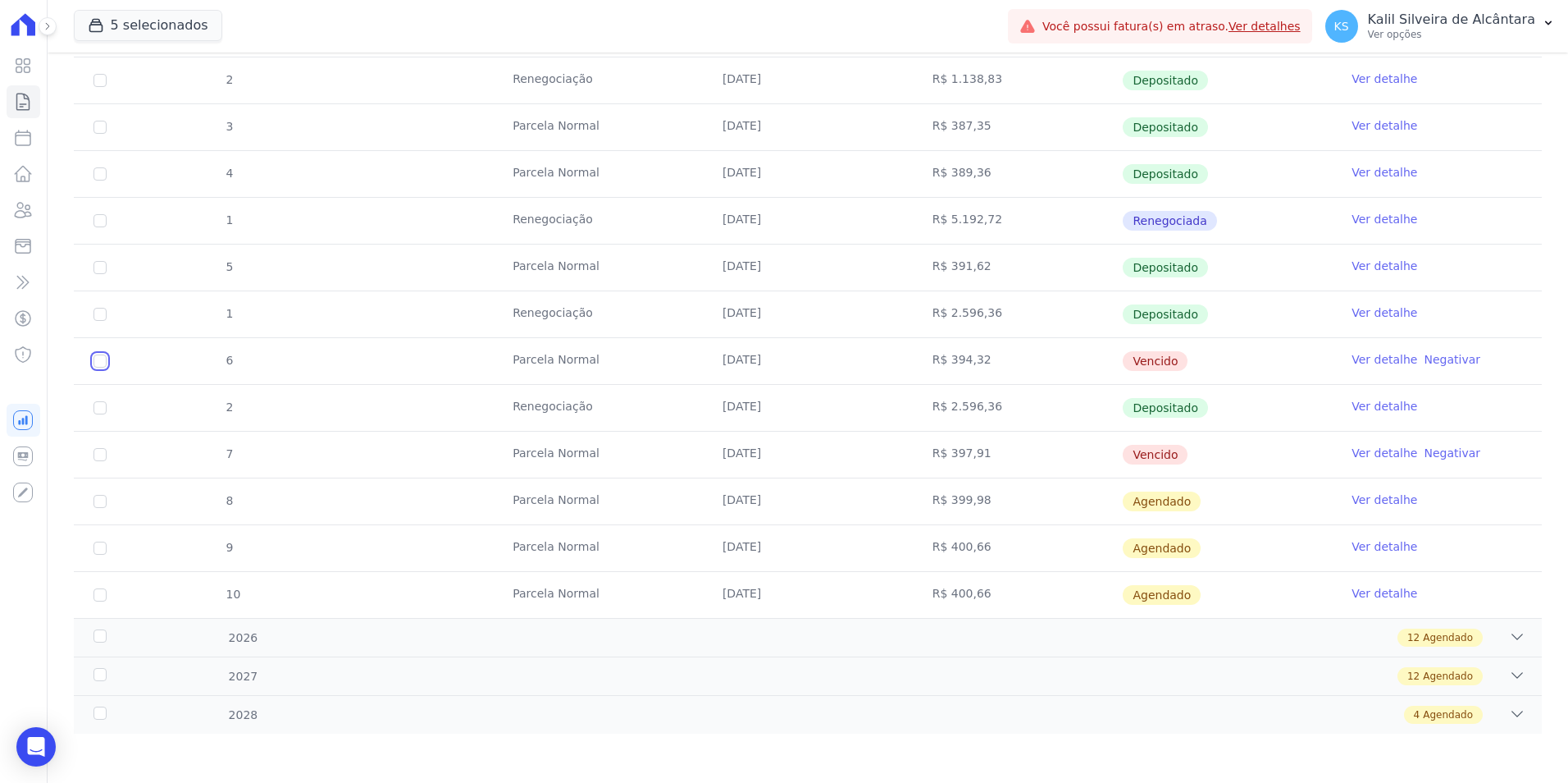
checkbox input "true"
drag, startPoint x: 1075, startPoint y: 456, endPoint x: 147, endPoint y: 463, distance: 928.0
click at [147, 463] on tr "7 Parcela Normal 25/09/2025 R$ 397,91 Vencido Ver detalhe Negativar" at bounding box center [809, 454] width 1469 height 46
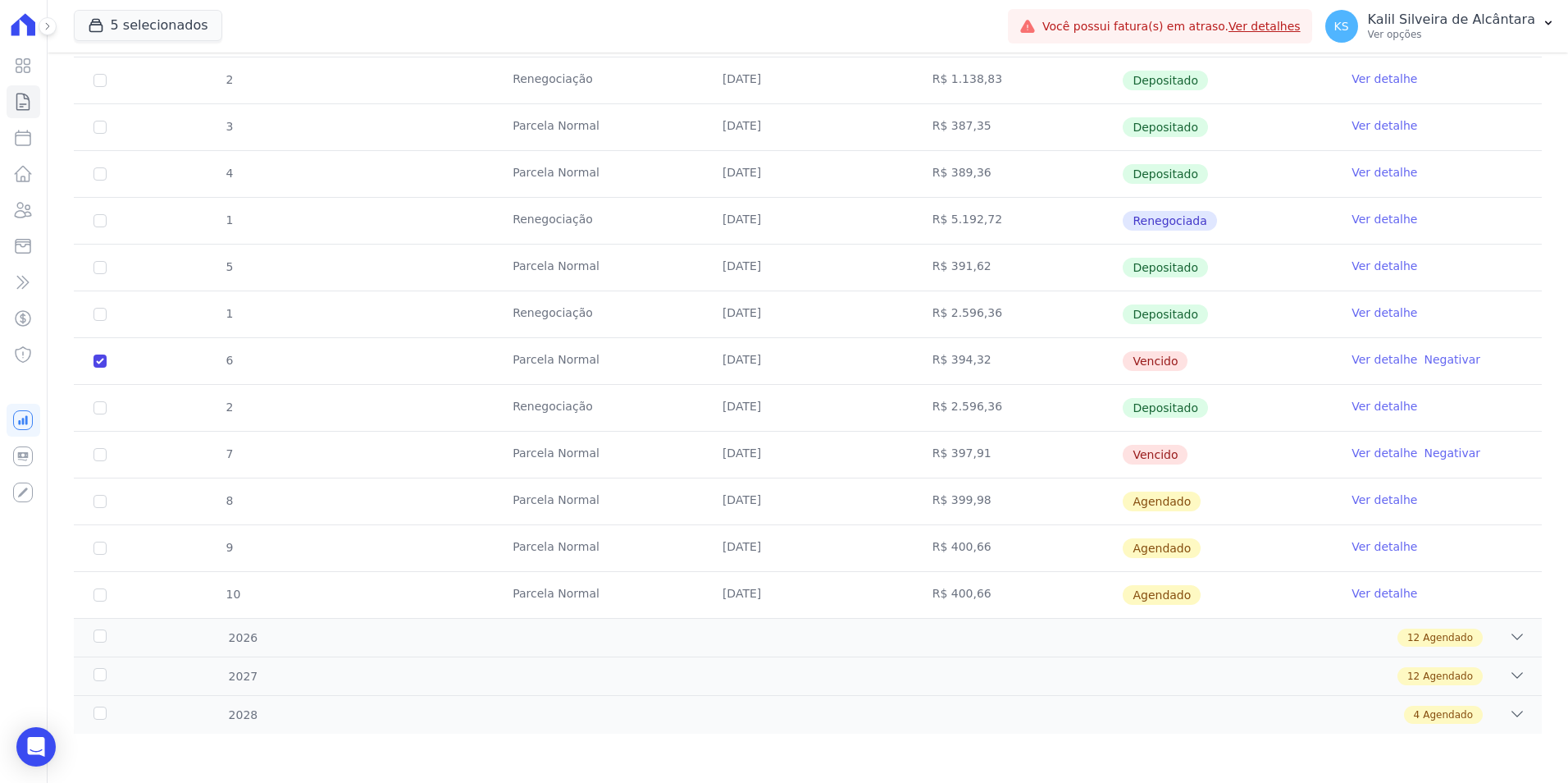
drag, startPoint x: 147, startPoint y: 463, endPoint x: 89, endPoint y: 448, distance: 59.9
click at [87, 448] on td "7" at bounding box center [100, 454] width 53 height 46
click at [96, 449] on input "checkbox" at bounding box center [100, 454] width 13 height 13
checkbox input "true"
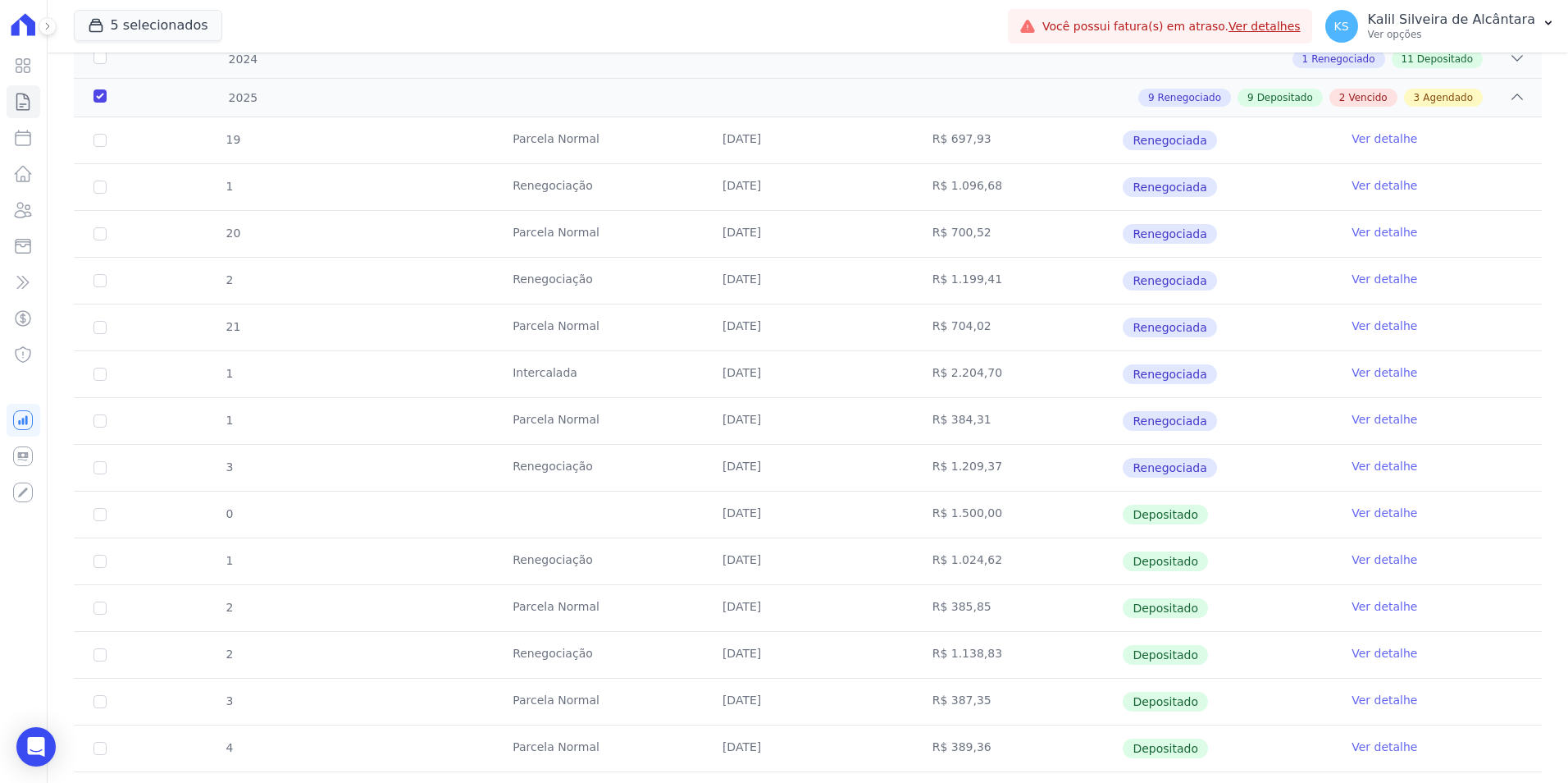
scroll to position [0, 0]
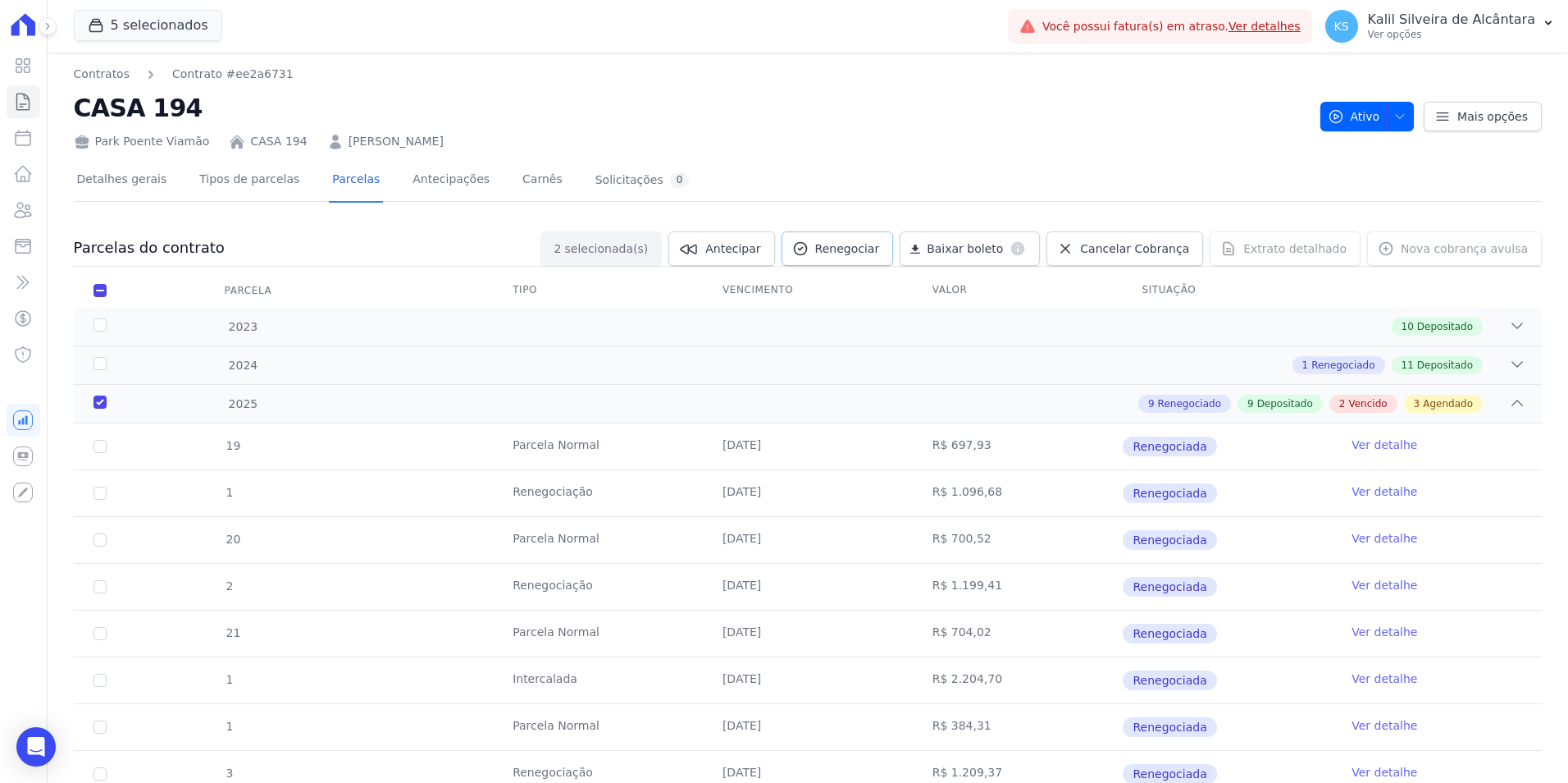
click at [867, 257] on link "Renegociar" at bounding box center [837, 248] width 112 height 34
click at [983, 252] on span "Baixar boleto" at bounding box center [965, 249] width 76 height 17
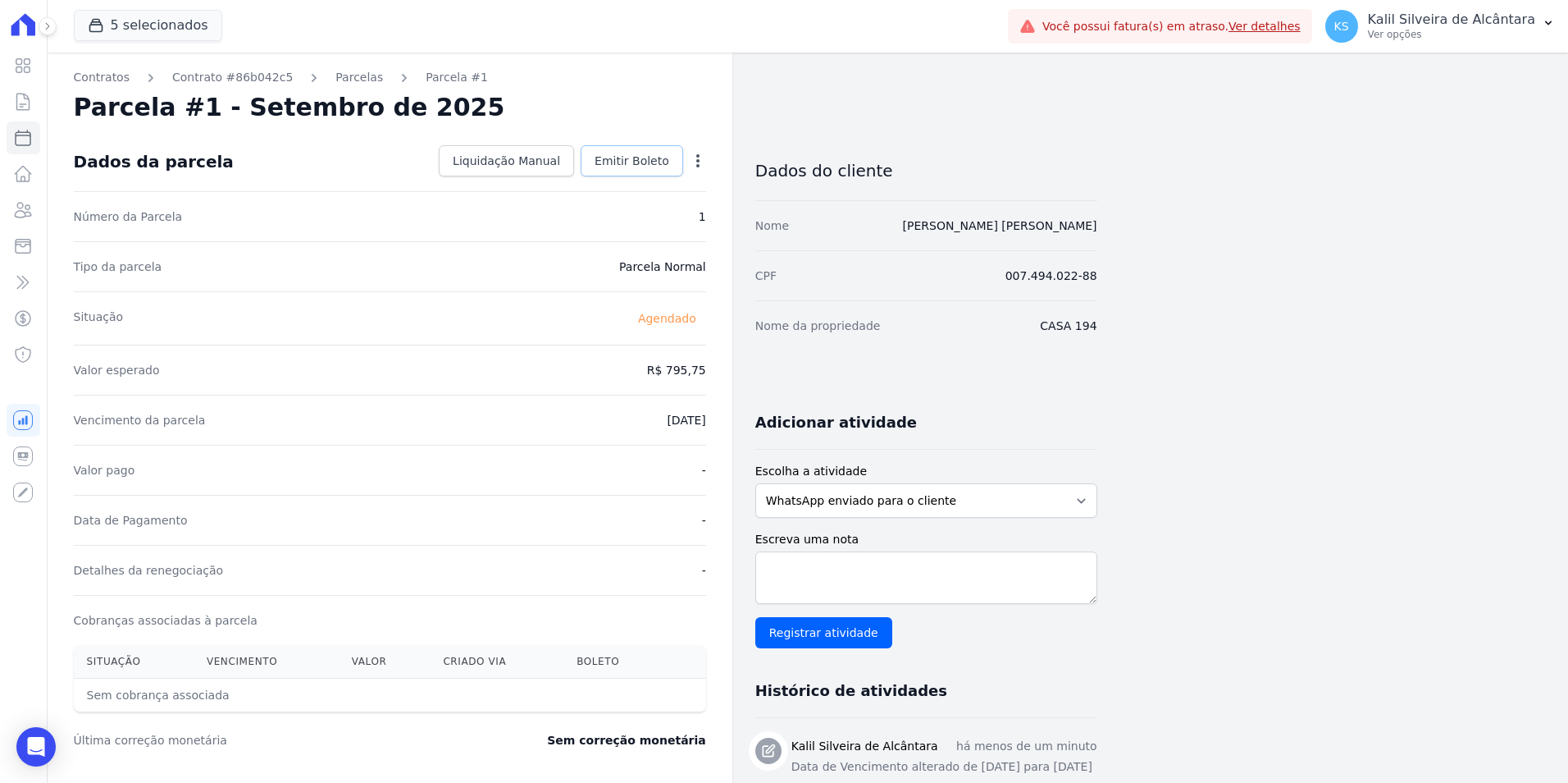
drag, startPoint x: 672, startPoint y: 172, endPoint x: 674, endPoint y: 189, distance: 17.1
click at [672, 171] on link "Emitir Boleto" at bounding box center [632, 161] width 102 height 32
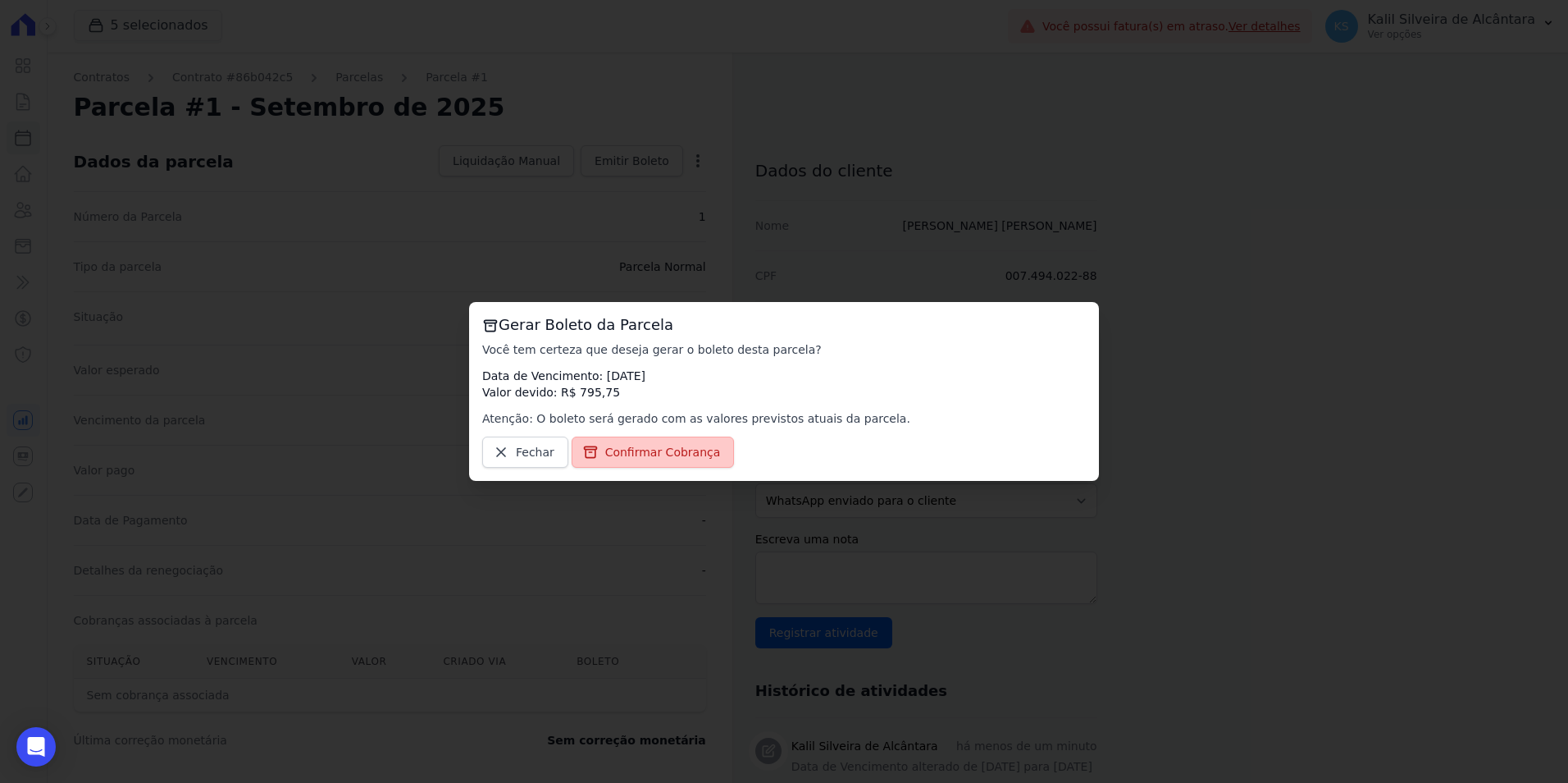
click at [652, 440] on link "Confirmar Cobrança" at bounding box center [654, 452] width 163 height 32
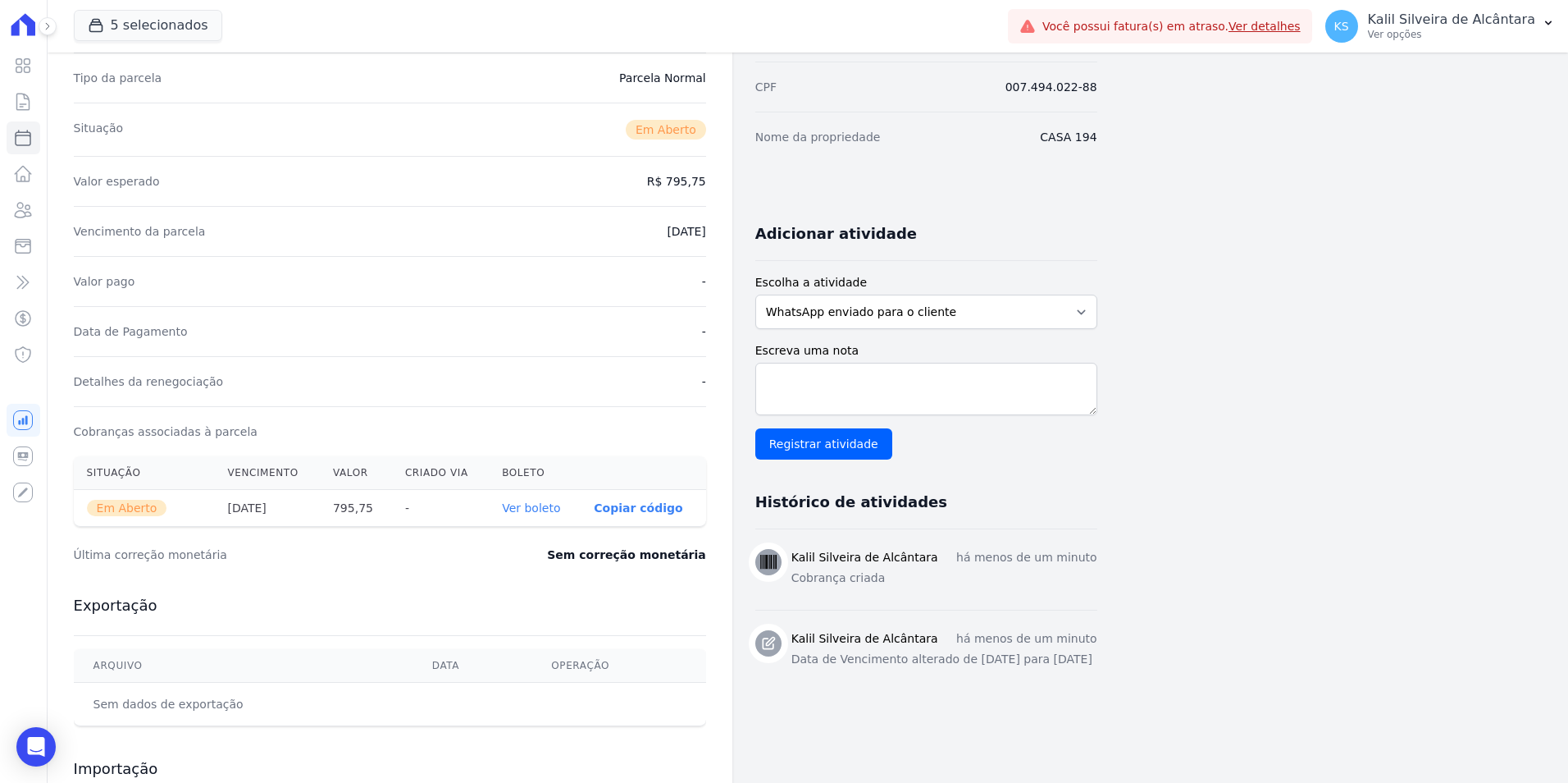
scroll to position [246, 0]
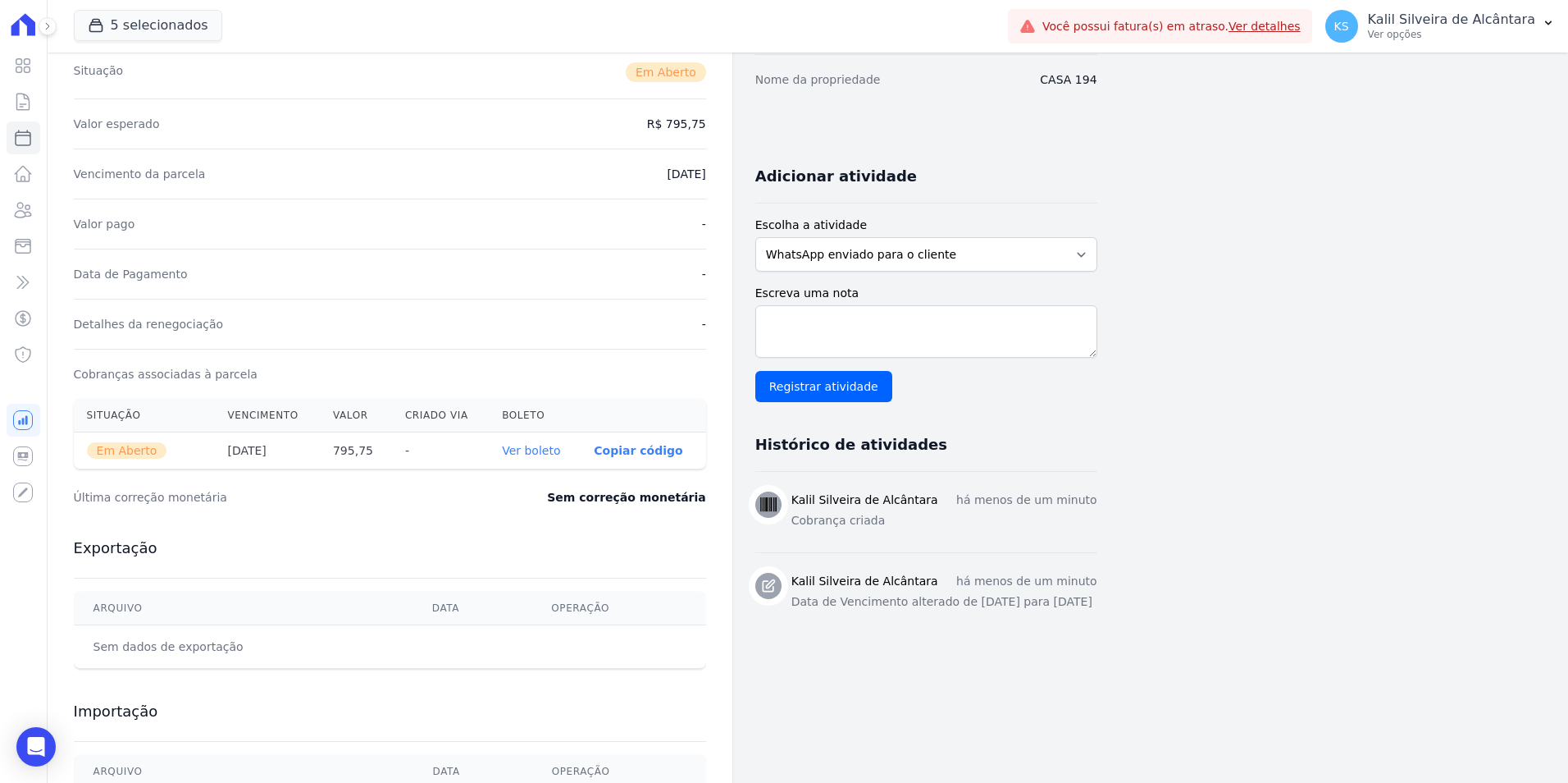
click at [546, 448] on link "Ver boleto" at bounding box center [531, 450] width 58 height 13
click at [37, 215] on link "Clientes" at bounding box center [23, 210] width 33 height 33
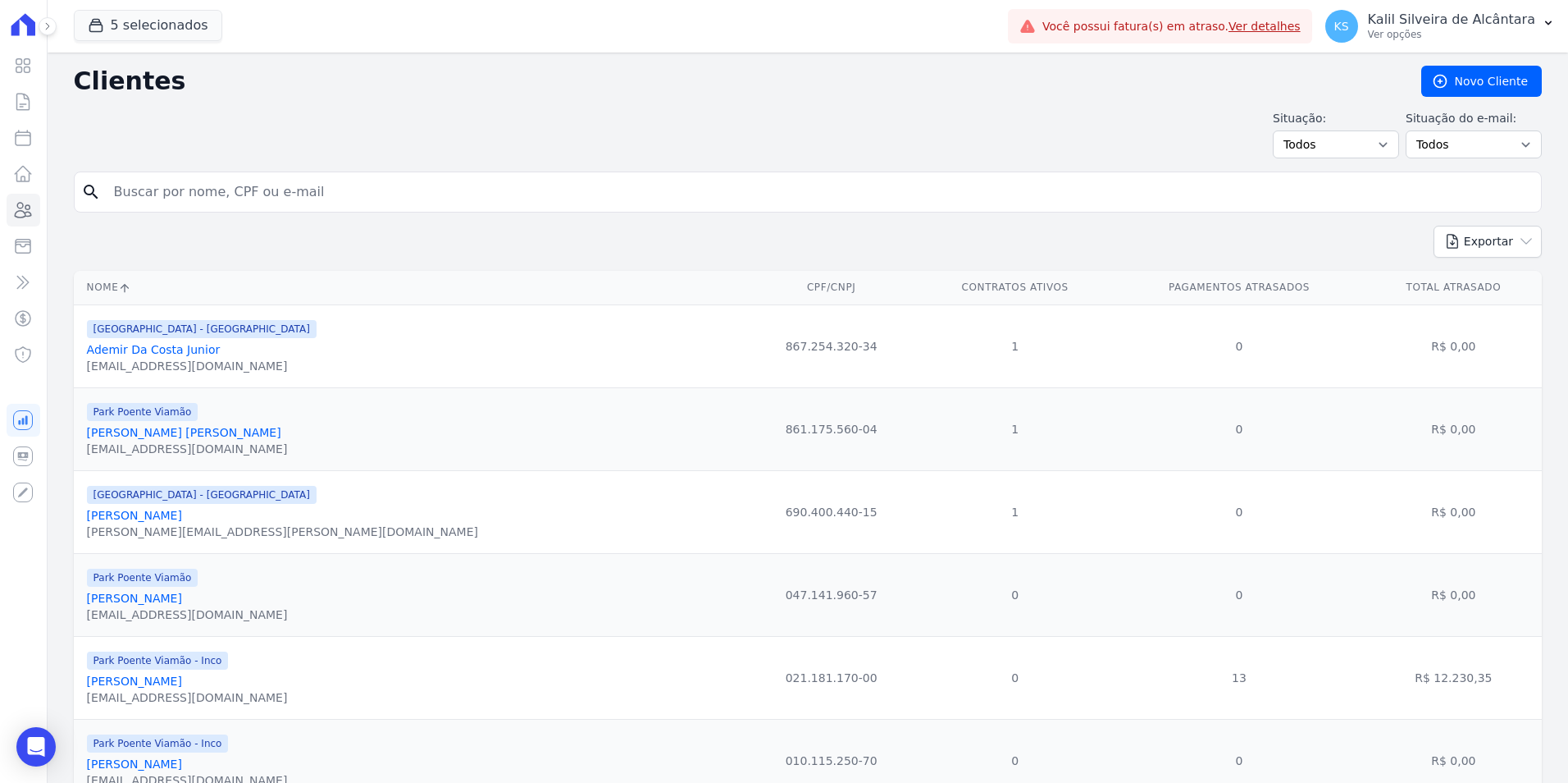
click at [299, 189] on input "search" at bounding box center [819, 191] width 1431 height 33
type input "[DEMOGRAPHIC_DATA][PERSON_NAME]"
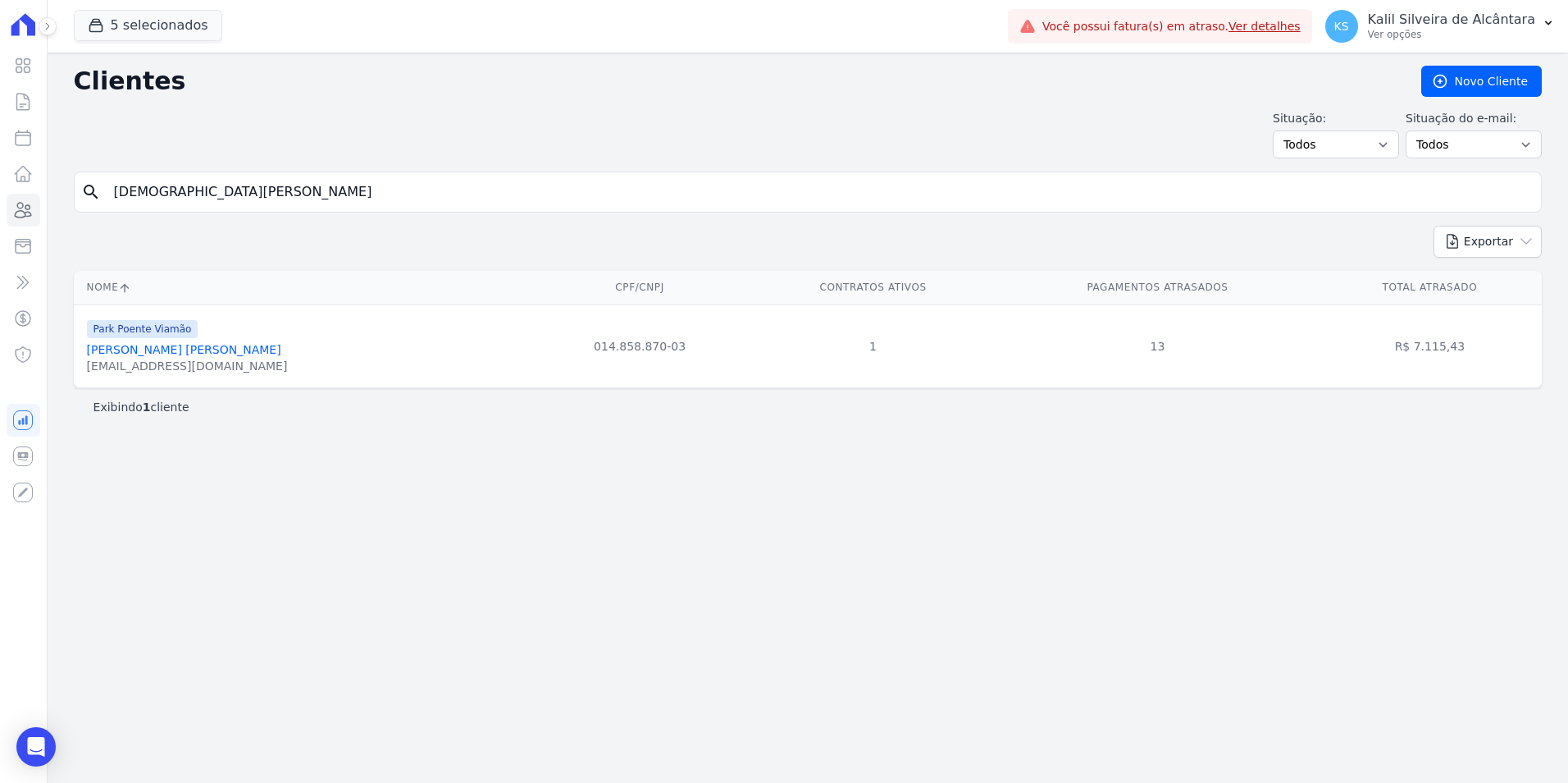
click at [103, 349] on link "[PERSON_NAME] [PERSON_NAME]" at bounding box center [184, 349] width 194 height 13
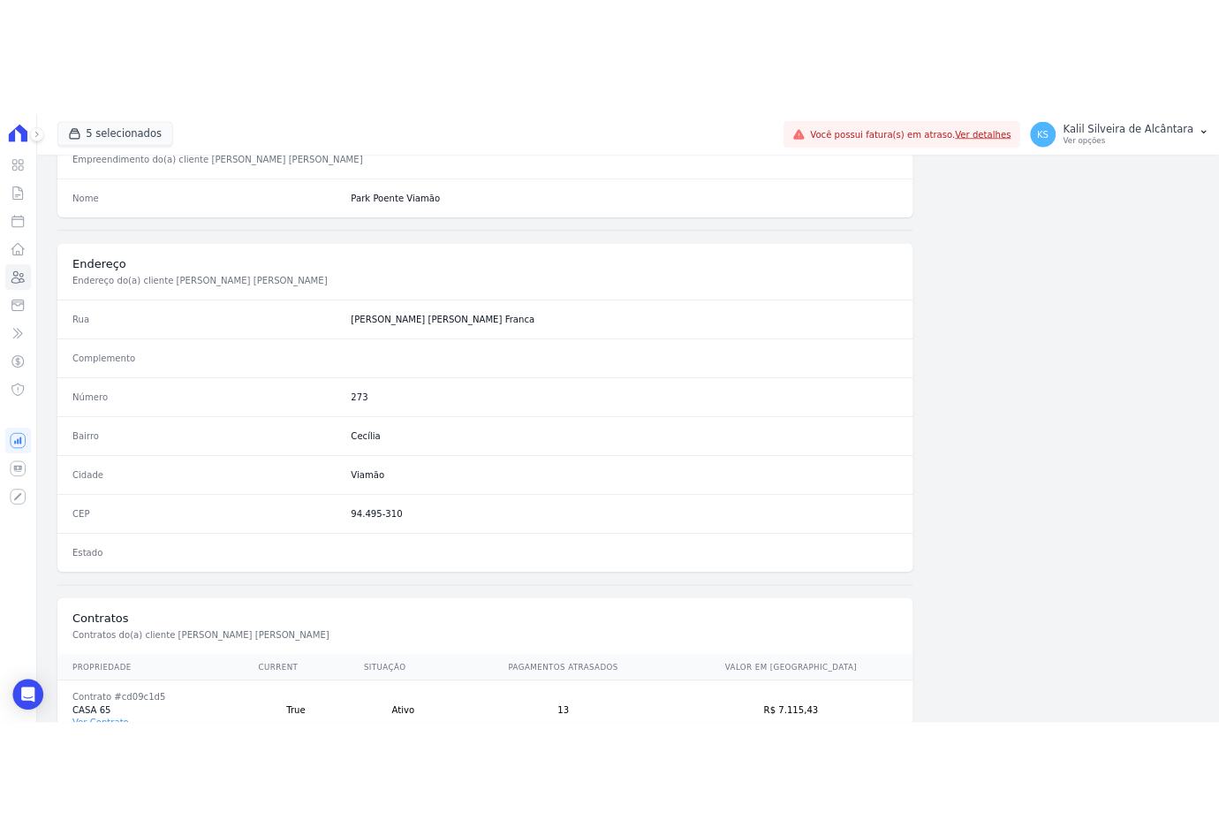
scroll to position [810, 0]
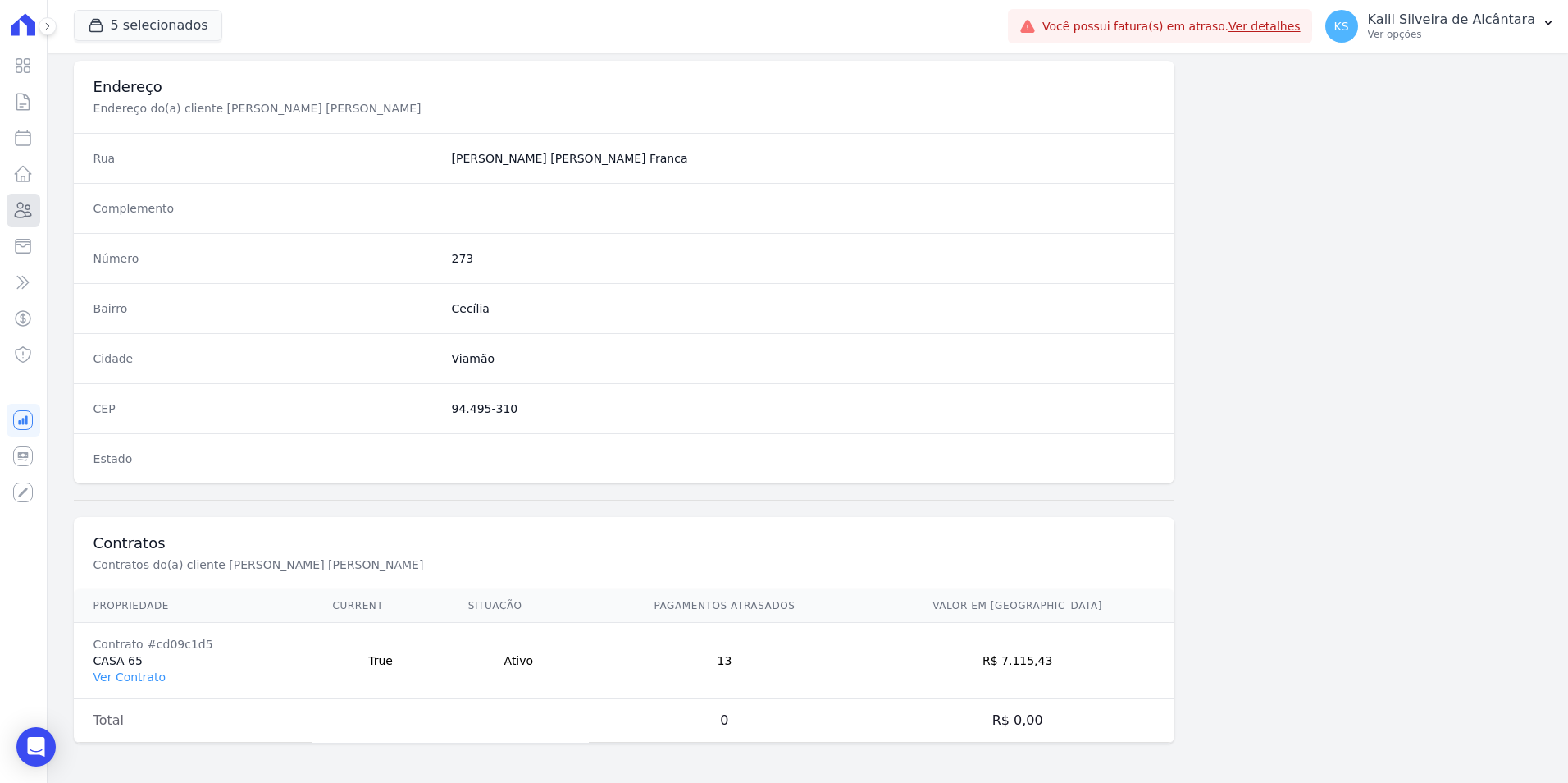
click at [18, 208] on icon at bounding box center [24, 210] width 17 height 15
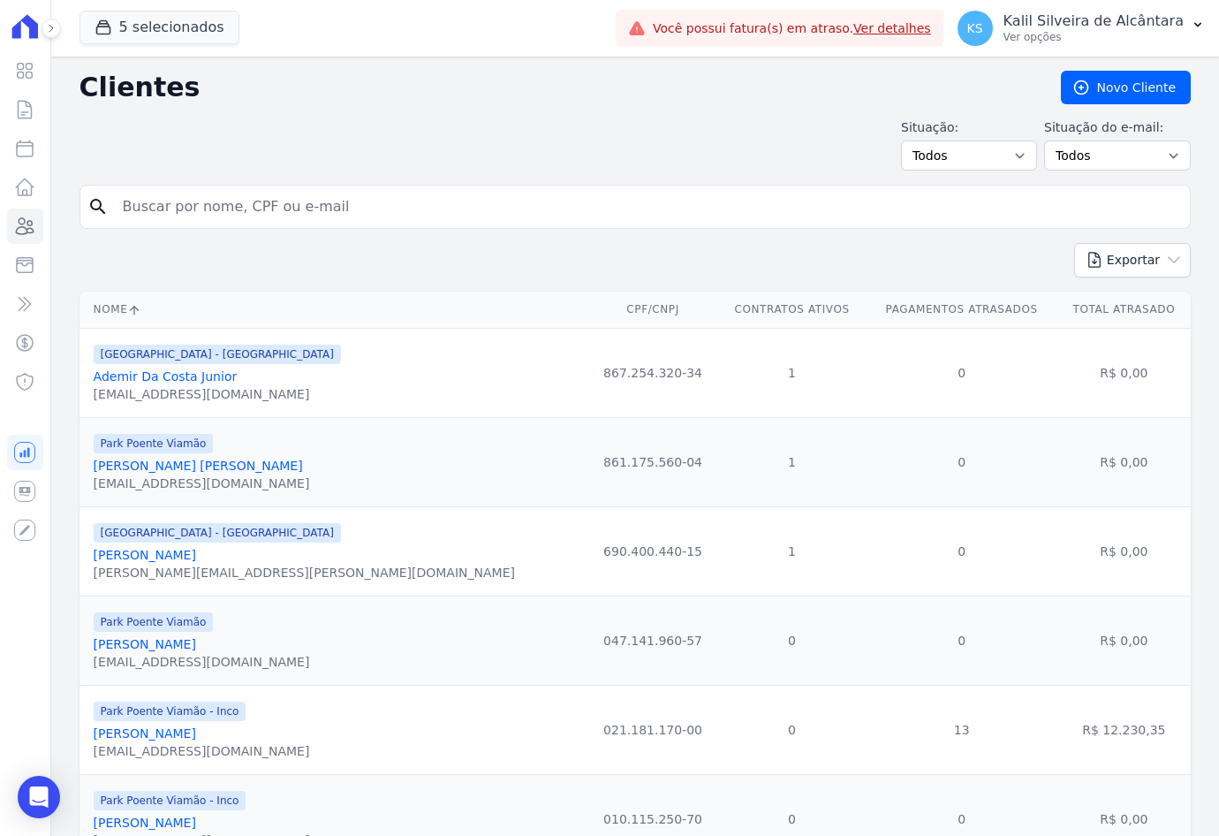
click at [307, 204] on input "search" at bounding box center [647, 206] width 1071 height 35
click at [282, 210] on input "search" at bounding box center [647, 206] width 1071 height 35
paste input "[PERSON_NAME] Dos [PERSON_NAME]"
type input "[PERSON_NAME] Dos [PERSON_NAME]"
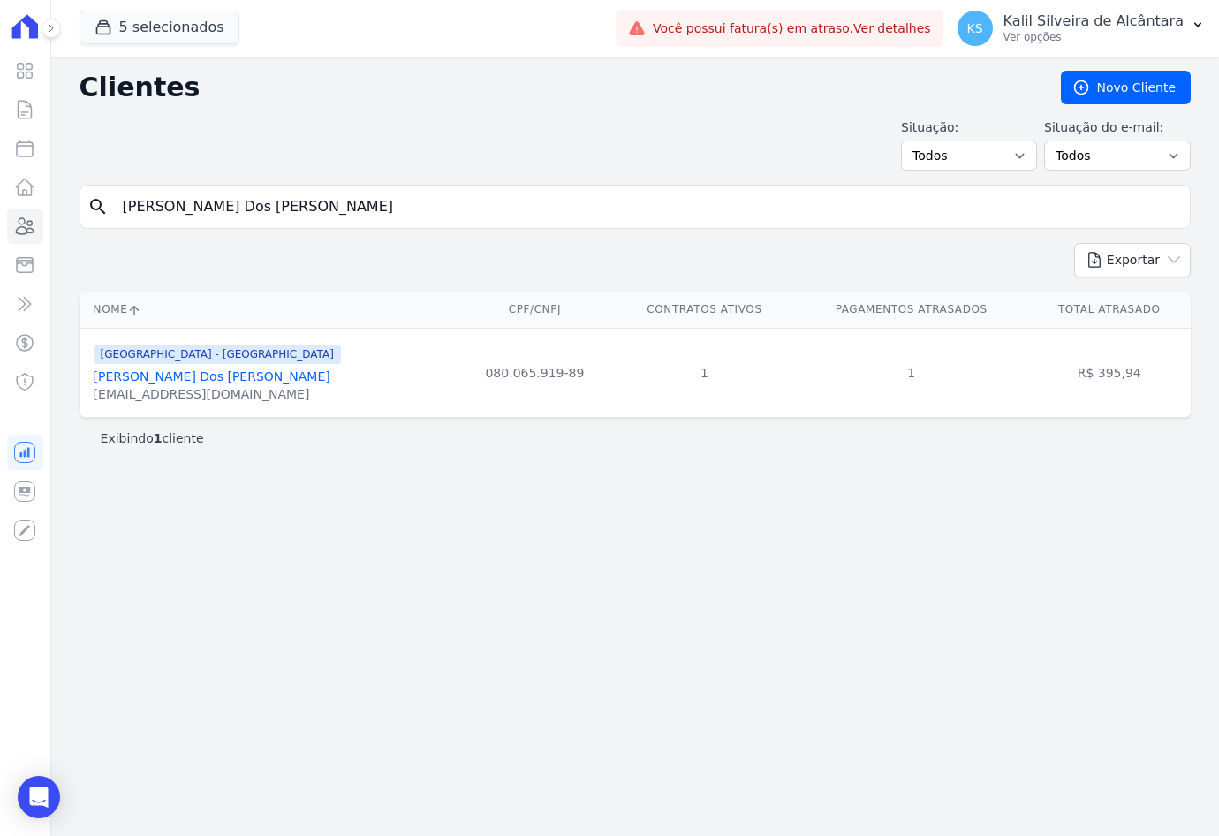
drag, startPoint x: 464, startPoint y: 187, endPoint x: -480, endPoint y: 167, distance: 943.9
click at [0, 167] on html "Visão Geral Contratos [GEOGRAPHIC_DATA] Lotes Clientes Minha Carteira Transferê…" at bounding box center [609, 418] width 1219 height 836
type input "[PERSON_NAME]"
drag, startPoint x: 314, startPoint y: 208, endPoint x: 40, endPoint y: 216, distance: 274.0
click at [40, 216] on div "Visão Geral Contratos [GEOGRAPHIC_DATA] Lotes Clientes Minha Carteira Transferê…" at bounding box center [609, 418] width 1219 height 836
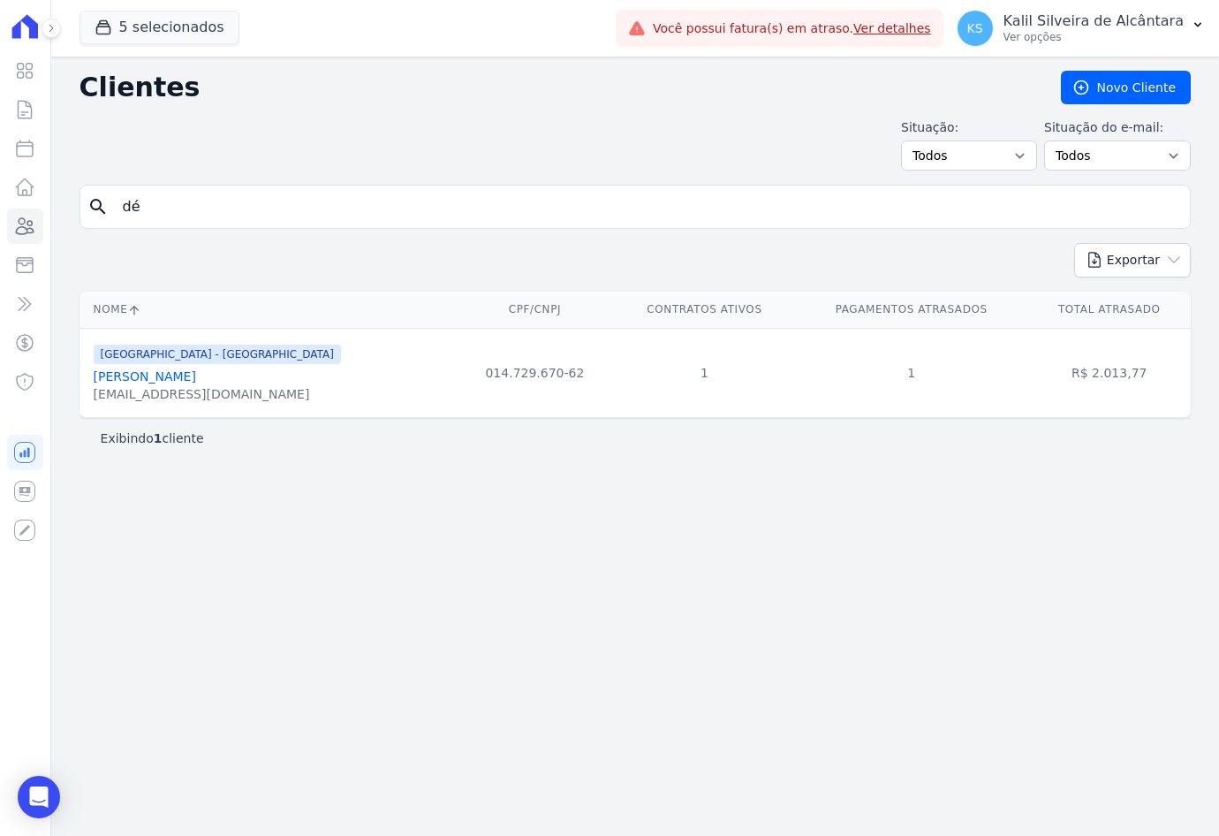
type input "d"
type input "[PERSON_NAME] fe"
click at [212, 223] on input "[PERSON_NAME] fe" at bounding box center [647, 206] width 1071 height 35
type input "d"
type input "[PERSON_NAME]"
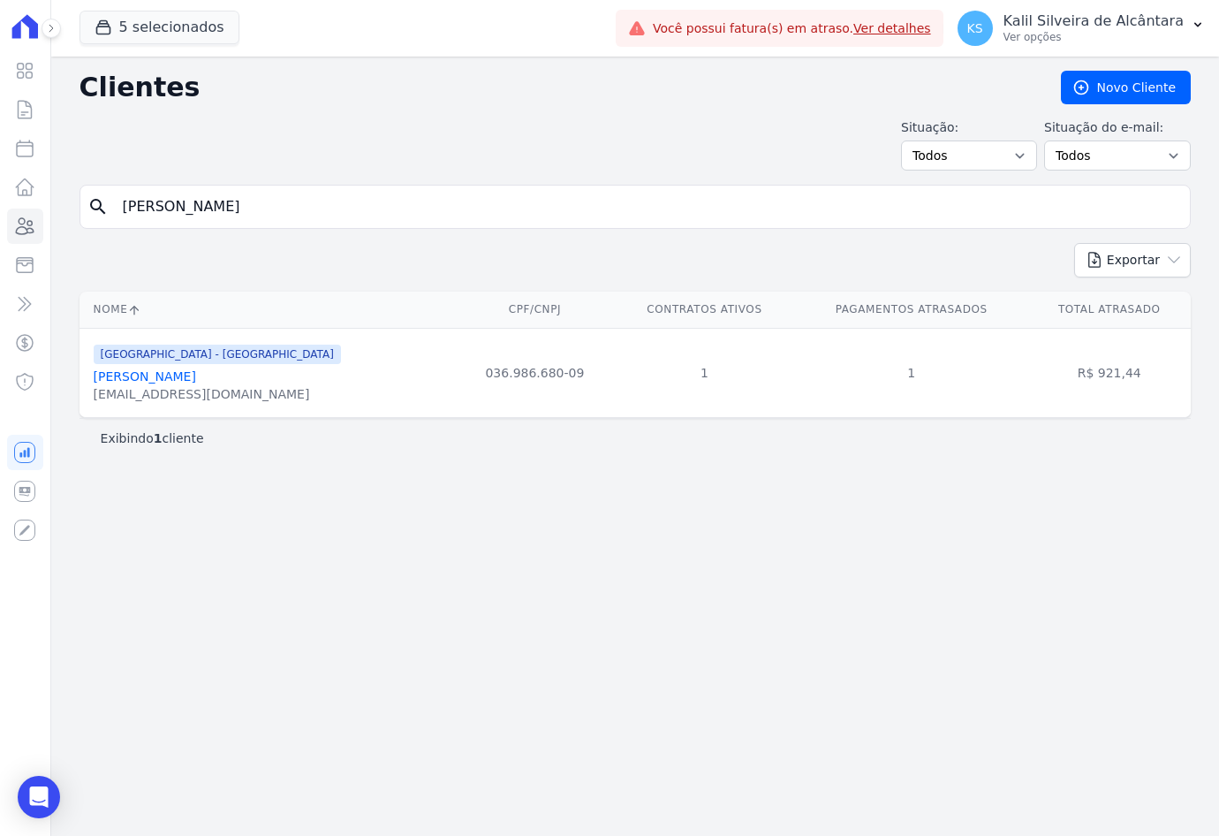
drag, startPoint x: 178, startPoint y: 197, endPoint x: 1, endPoint y: 199, distance: 176.7
click at [26, 199] on div "Visão Geral Contratos [GEOGRAPHIC_DATA] Lotes Clientes Minha Carteira Transferê…" at bounding box center [609, 418] width 1219 height 836
type input "[PERSON_NAME]"
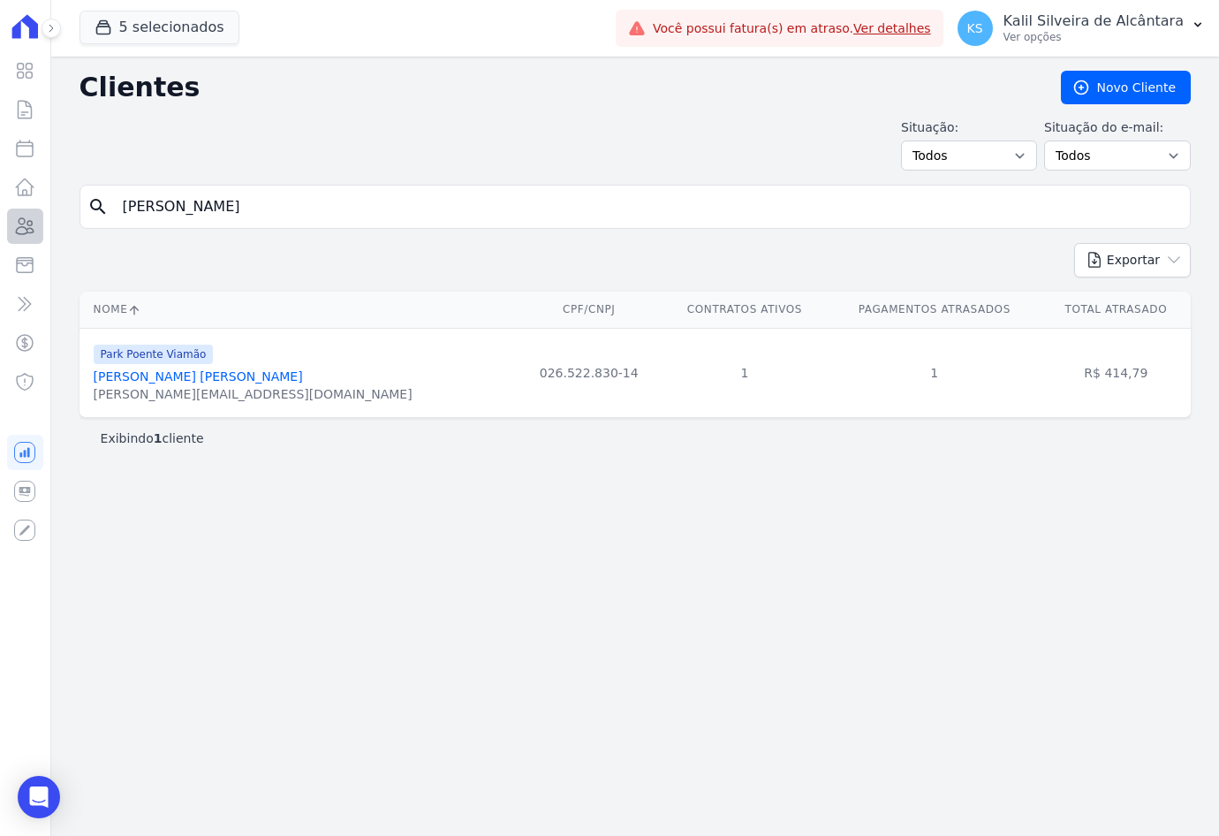
drag, startPoint x: 265, startPoint y: 216, endPoint x: 27, endPoint y: 217, distance: 237.7
click at [30, 216] on div "Visão Geral Contratos [GEOGRAPHIC_DATA] Lotes Clientes Minha Carteira Transferê…" at bounding box center [609, 418] width 1219 height 836
type input "[DEMOGRAPHIC_DATA]"
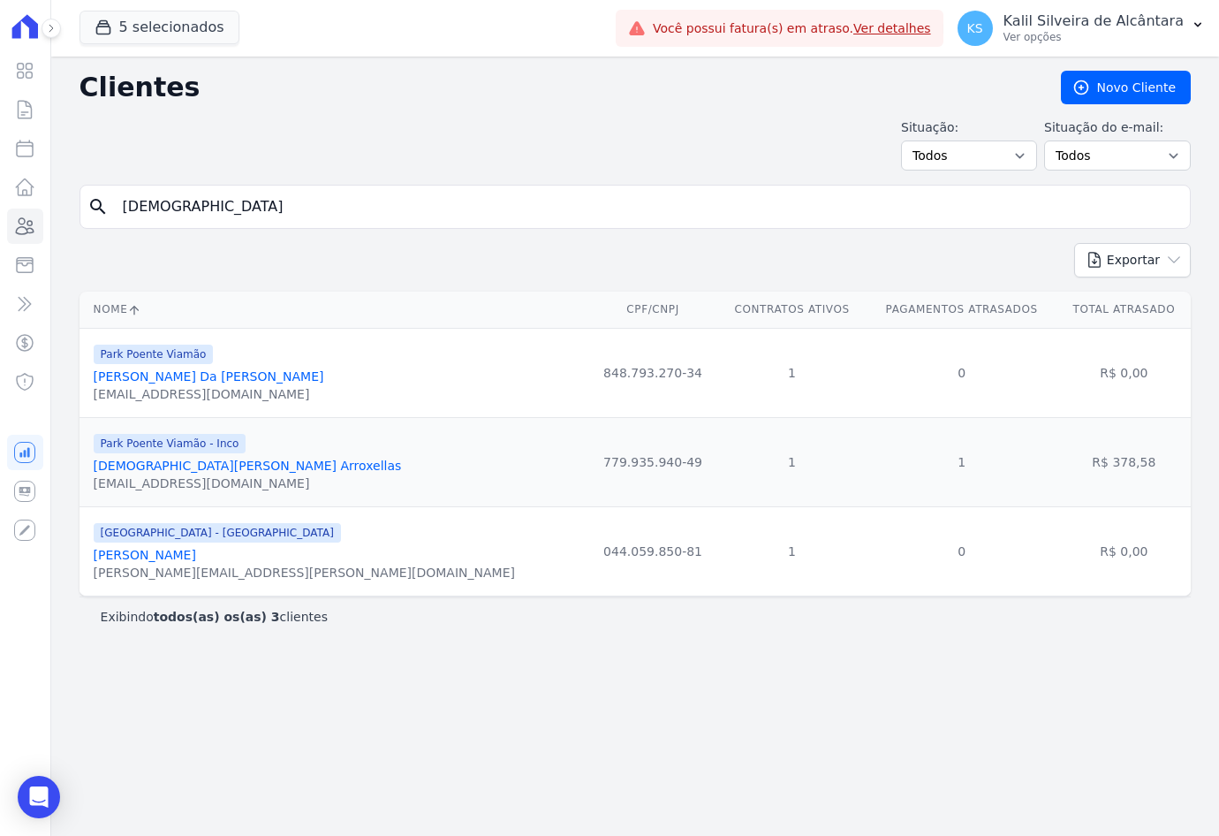
click at [239, 201] on input "[DEMOGRAPHIC_DATA]" at bounding box center [647, 206] width 1071 height 35
click at [193, 470] on link "[DEMOGRAPHIC_DATA][PERSON_NAME] Arroxellas" at bounding box center [248, 466] width 308 height 14
click at [0, 214] on html "Visão Geral Contratos [GEOGRAPHIC_DATA] Lotes Clientes Minha Carteira Transferê…" at bounding box center [609, 418] width 1219 height 836
type input "[PERSON_NAME]"
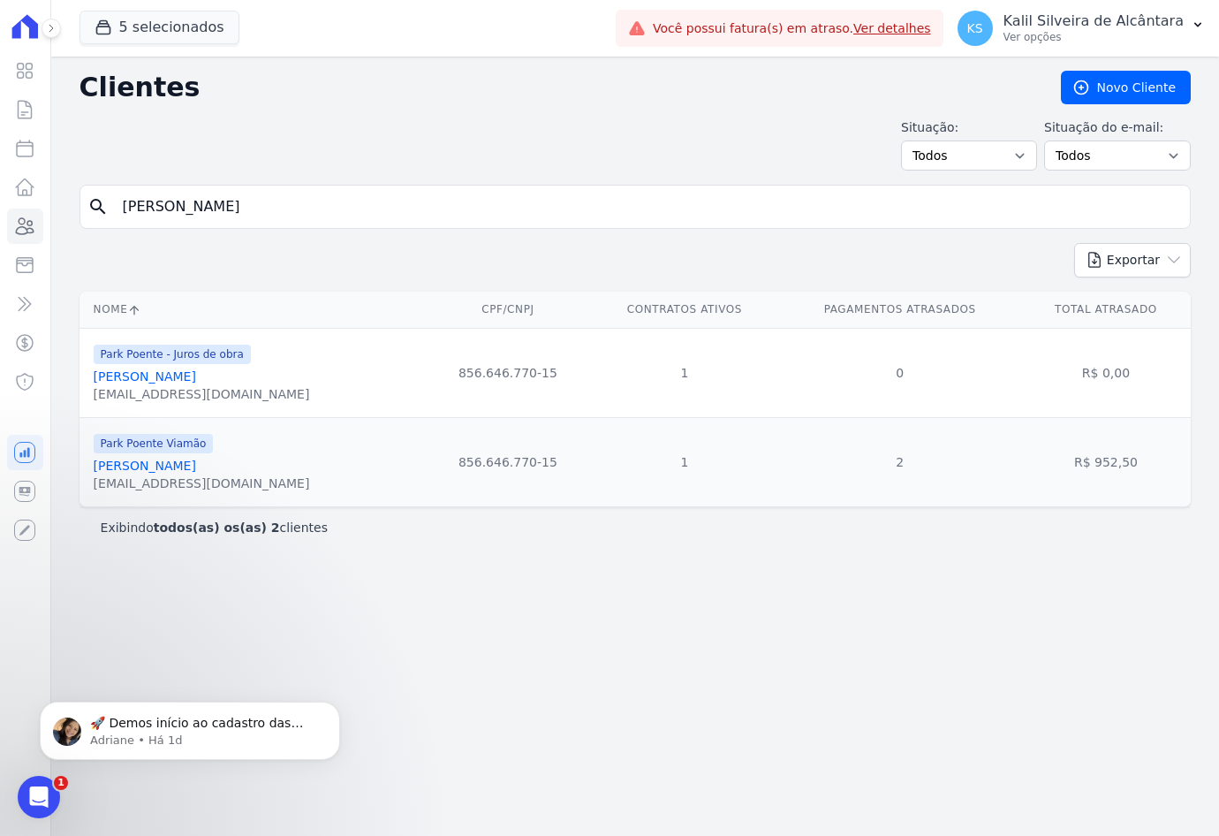
drag, startPoint x: 269, startPoint y: 208, endPoint x: -212, endPoint y: 221, distance: 481.7
click at [0, 221] on html "Visão Geral Contratos [GEOGRAPHIC_DATA] Lotes Clientes Minha Carteira Transferê…" at bounding box center [609, 418] width 1219 height 836
type input "[PERSON_NAME]"
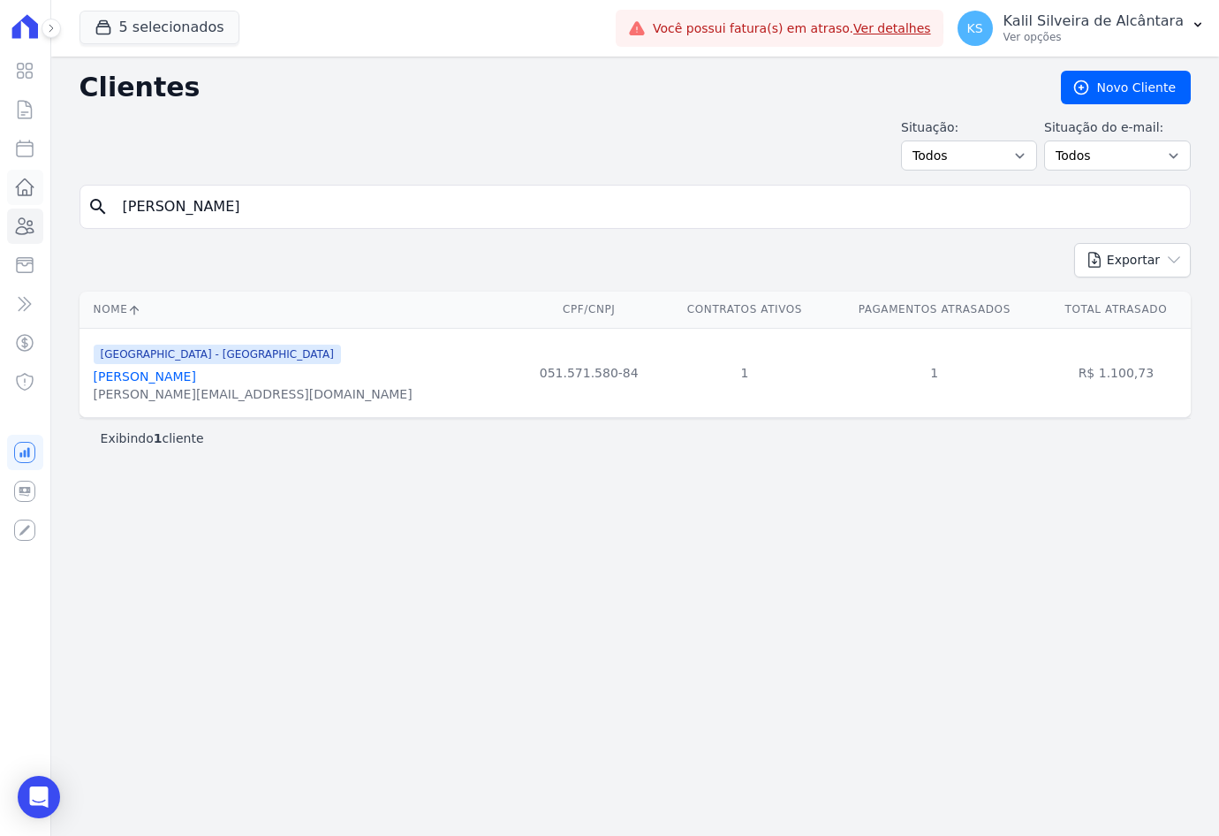
drag, startPoint x: 276, startPoint y: 201, endPoint x: 5, endPoint y: 179, distance: 271.2
click at [5, 179] on div "Visão Geral Contratos [GEOGRAPHIC_DATA] Lotes Clientes Minha Carteira Transferê…" at bounding box center [609, 418] width 1219 height 836
type input "[PERSON_NAME]"
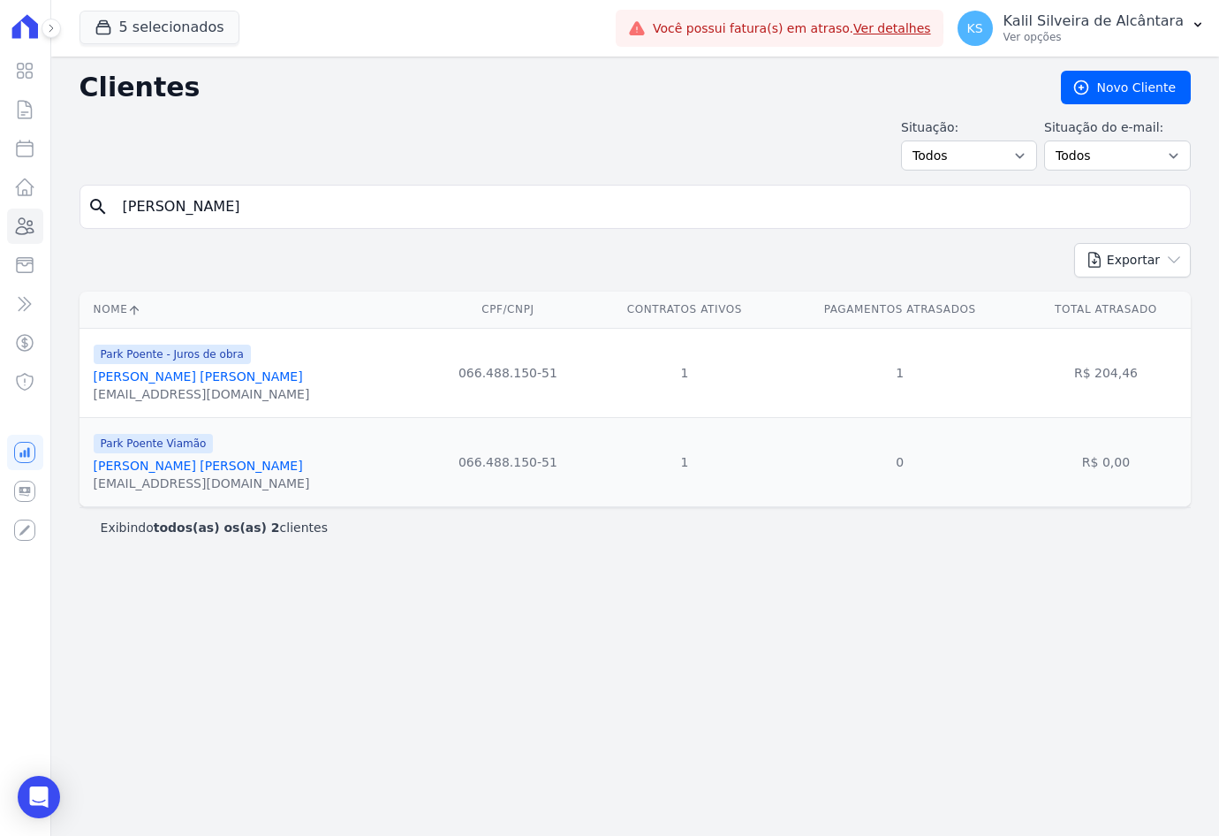
drag, startPoint x: 269, startPoint y: 187, endPoint x: -88, endPoint y: 186, distance: 357.0
click at [0, 186] on html "Visão Geral Contratos [GEOGRAPHIC_DATA] Lotes Clientes Minha Carteira Transferê…" at bounding box center [609, 418] width 1219 height 836
type input "[PERSON_NAME]"
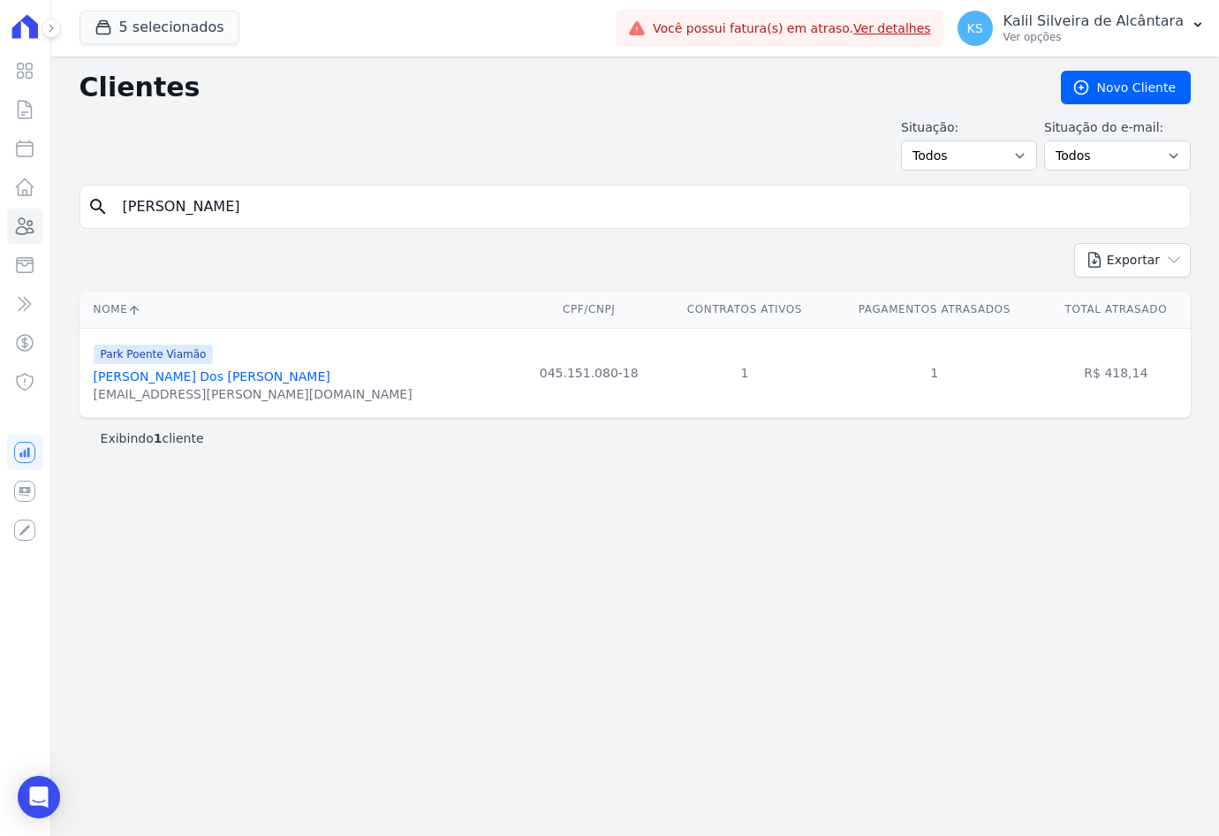
click at [157, 191] on input "[PERSON_NAME]" at bounding box center [647, 206] width 1071 height 35
drag, startPoint x: 191, startPoint y: 209, endPoint x: 4, endPoint y: 234, distance: 189.1
click at [31, 234] on div "Visão Geral Contratos [GEOGRAPHIC_DATA] Lotes Clientes Minha Carteira Transferê…" at bounding box center [609, 418] width 1219 height 836
type input "[PERSON_NAME]"
drag, startPoint x: 198, startPoint y: 211, endPoint x: 106, endPoint y: 222, distance: 92.5
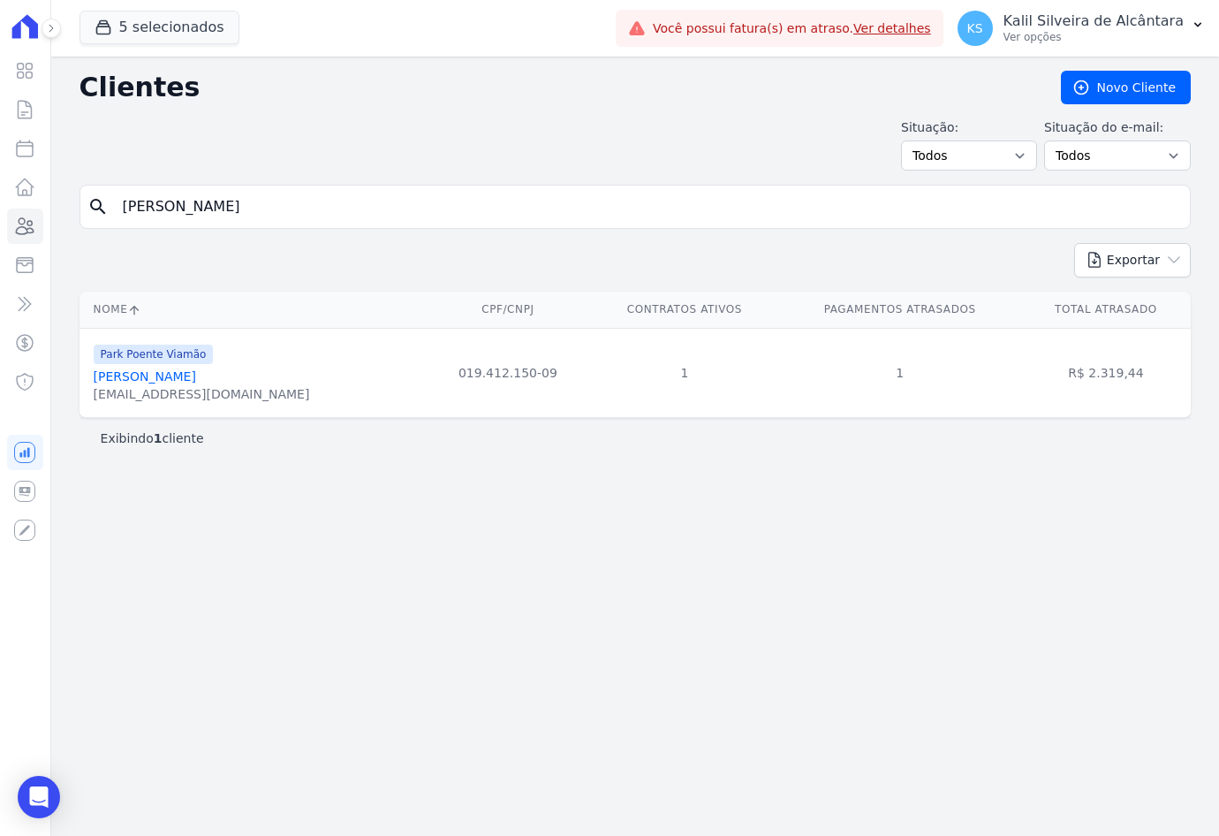
click at [110, 219] on div "search [PERSON_NAME]" at bounding box center [636, 207] width 1112 height 44
type input "tiago car"
click at [186, 374] on link "Tiago [PERSON_NAME] [PERSON_NAME]" at bounding box center [217, 376] width 247 height 14
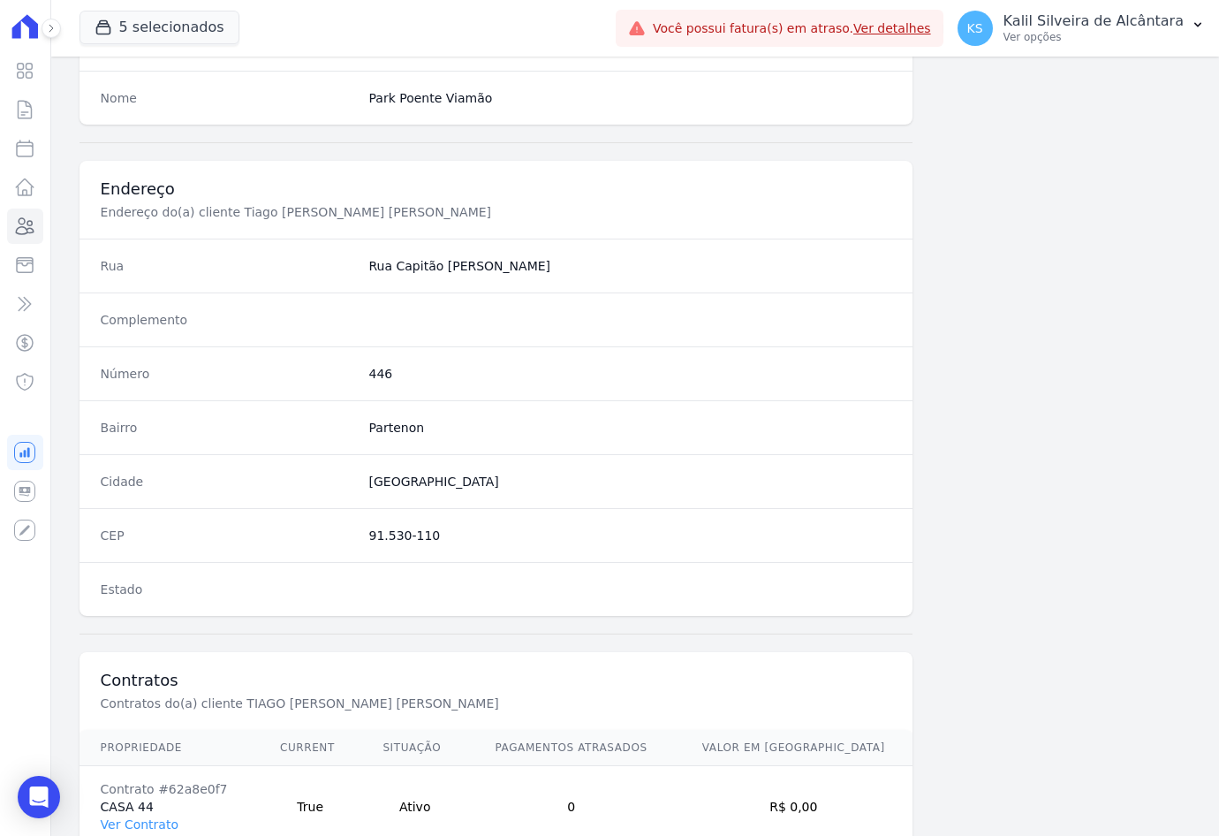
scroll to position [817, 0]
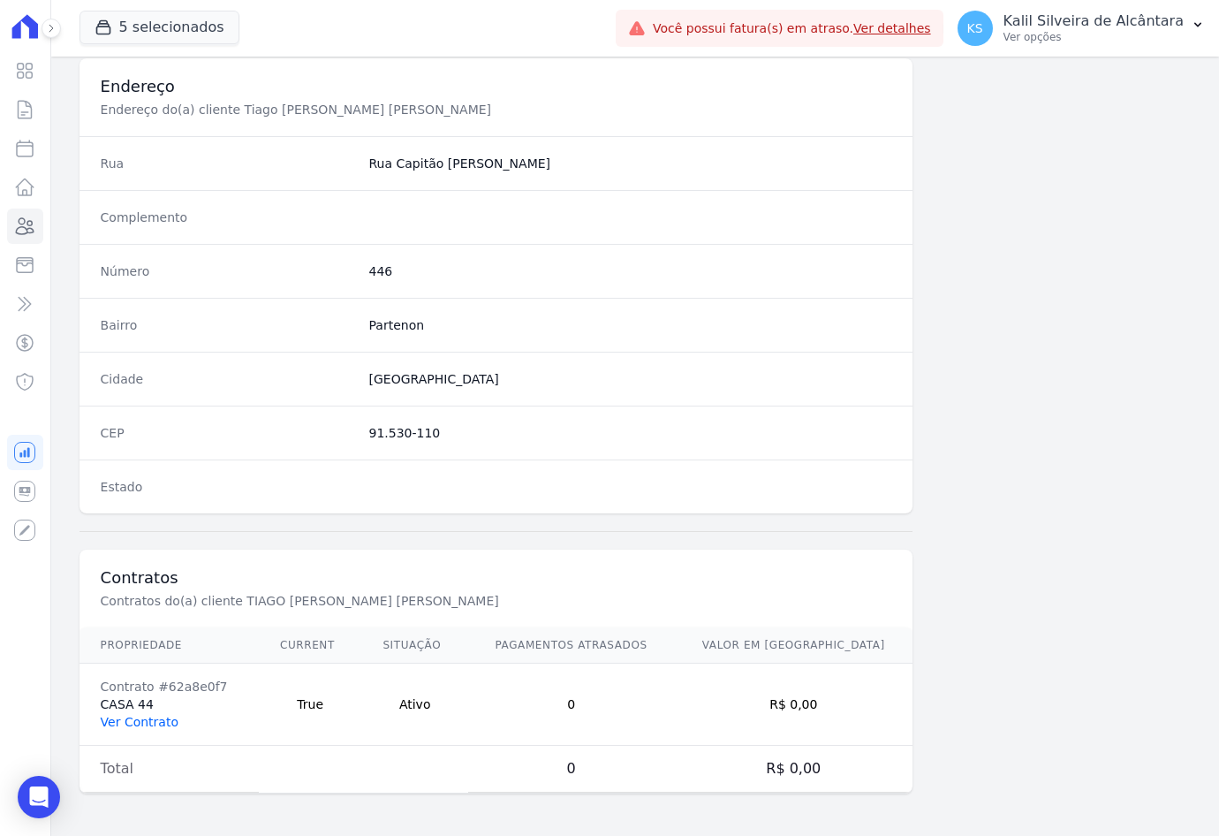
click at [139, 726] on link "Ver Contrato" at bounding box center [140, 722] width 78 height 14
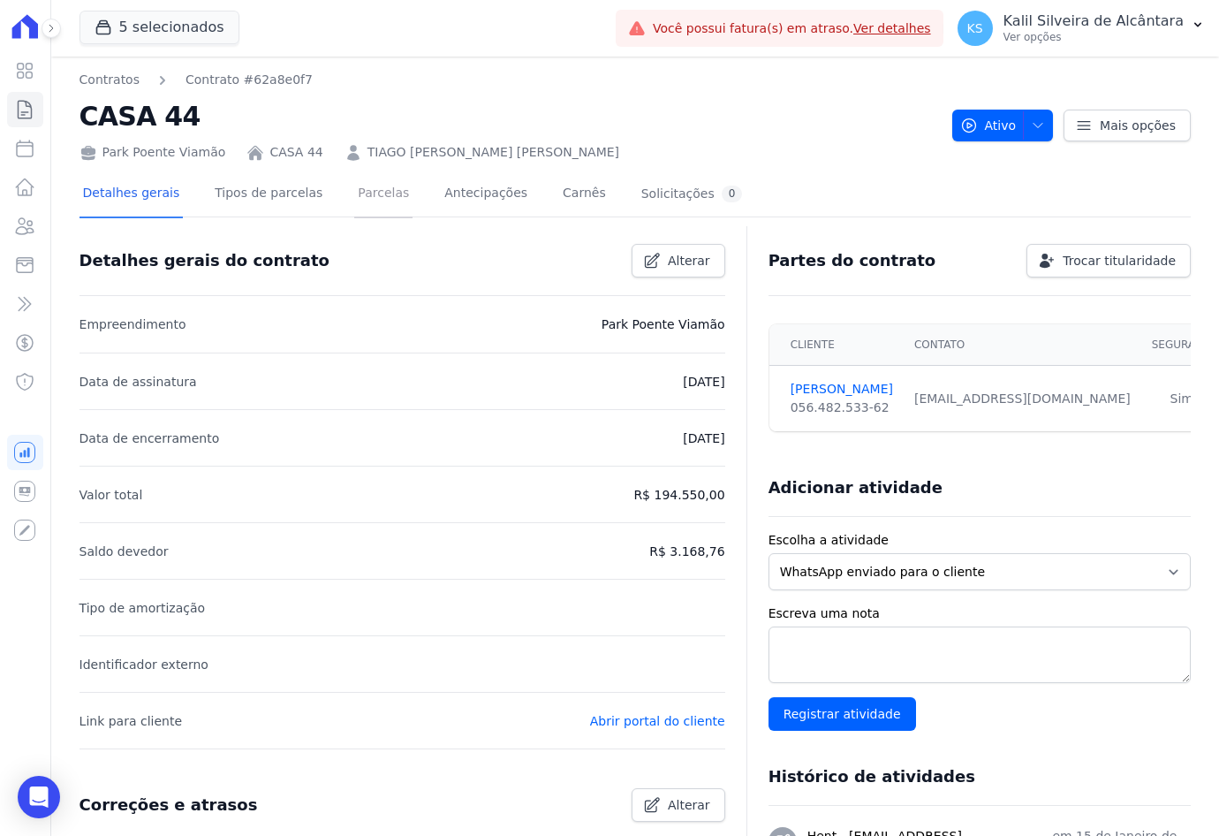
click at [355, 205] on link "Parcelas" at bounding box center [383, 194] width 58 height 47
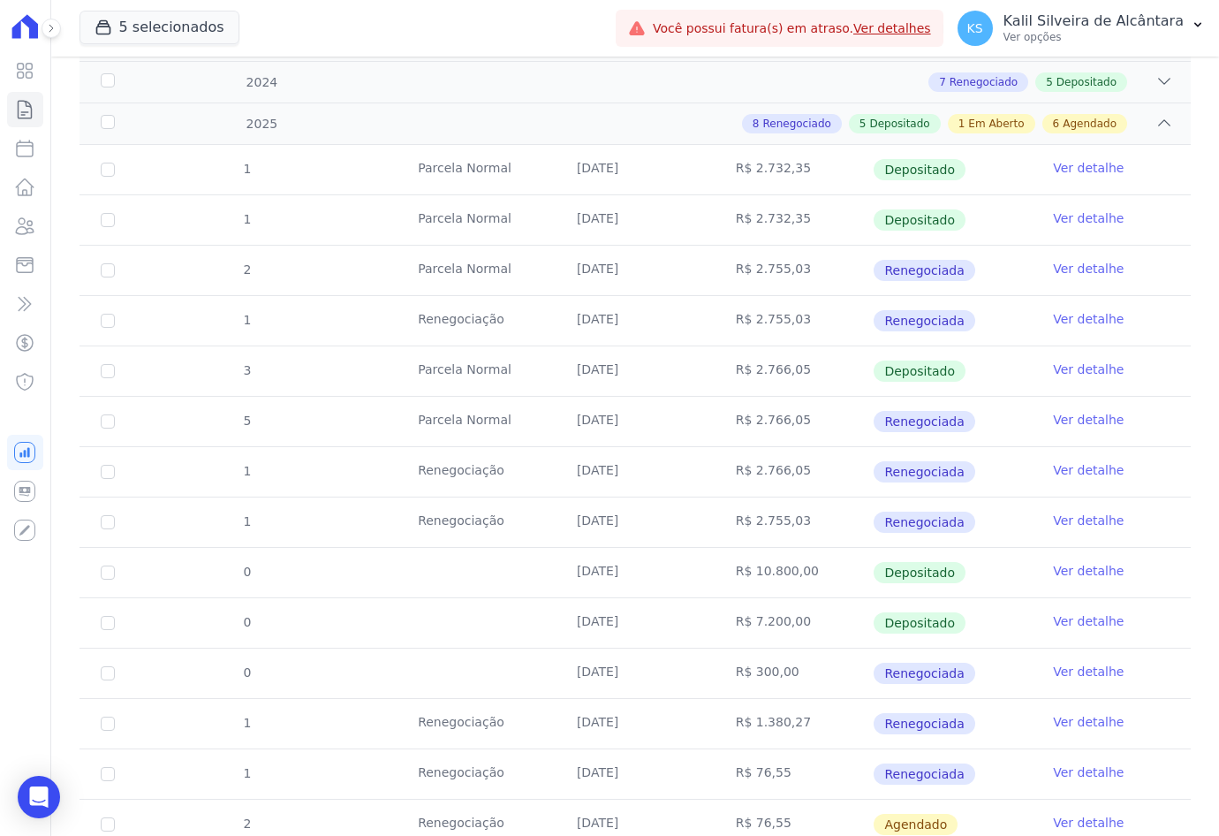
scroll to position [619, 0]
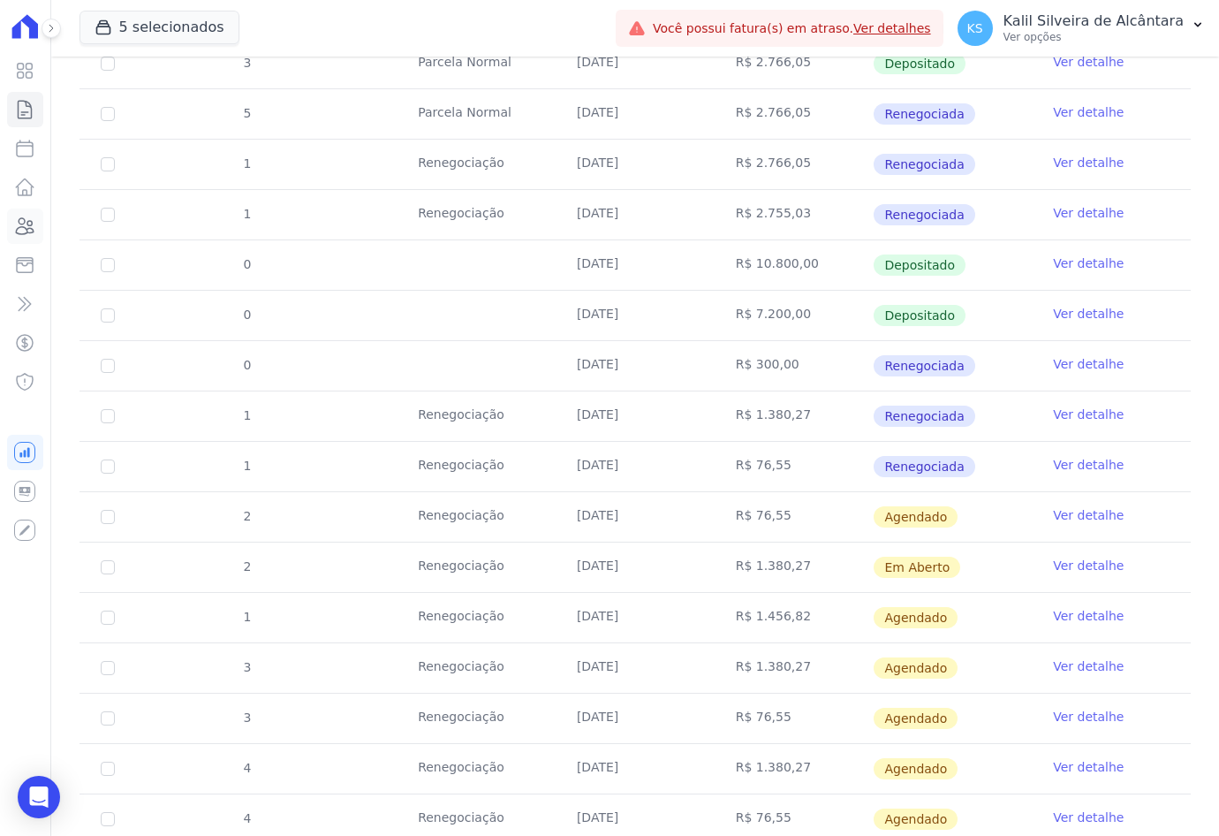
click at [15, 222] on icon at bounding box center [24, 226] width 21 height 21
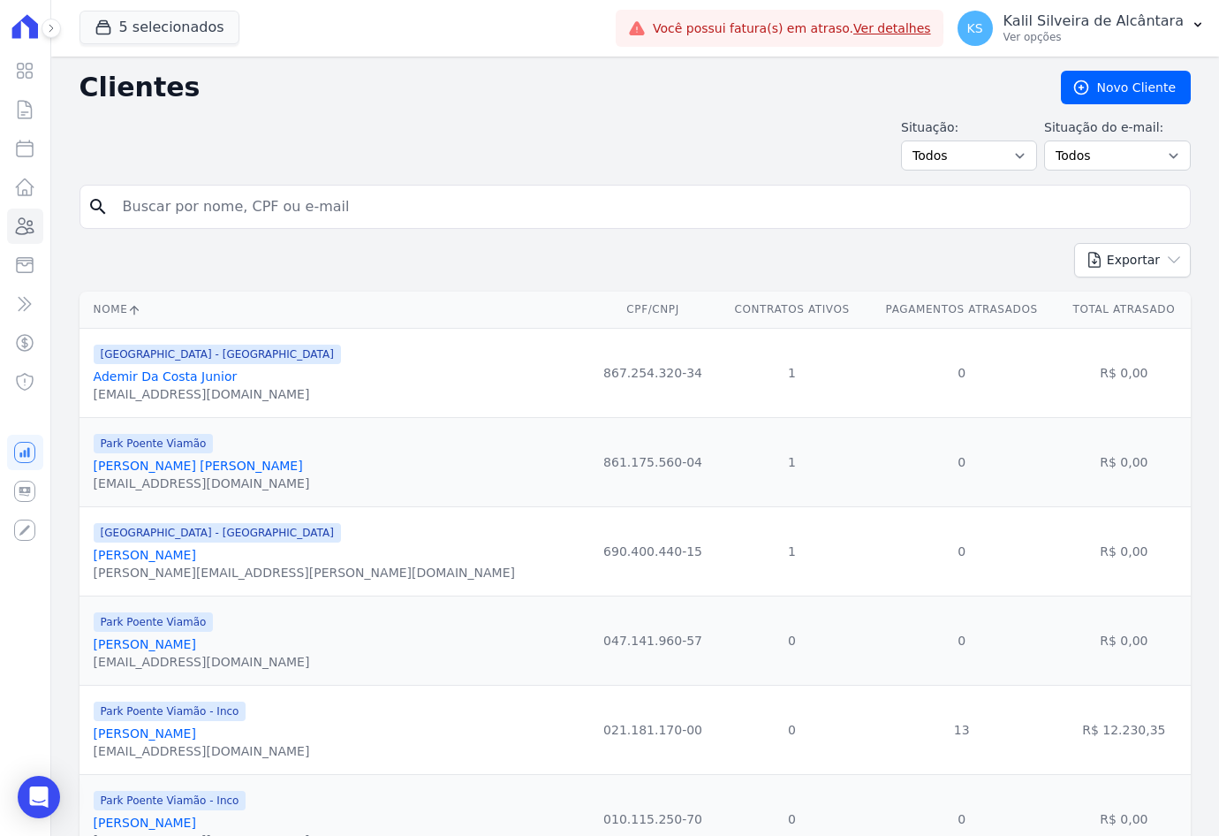
click at [310, 221] on input "search" at bounding box center [647, 206] width 1071 height 35
type input "[PERSON_NAME]"
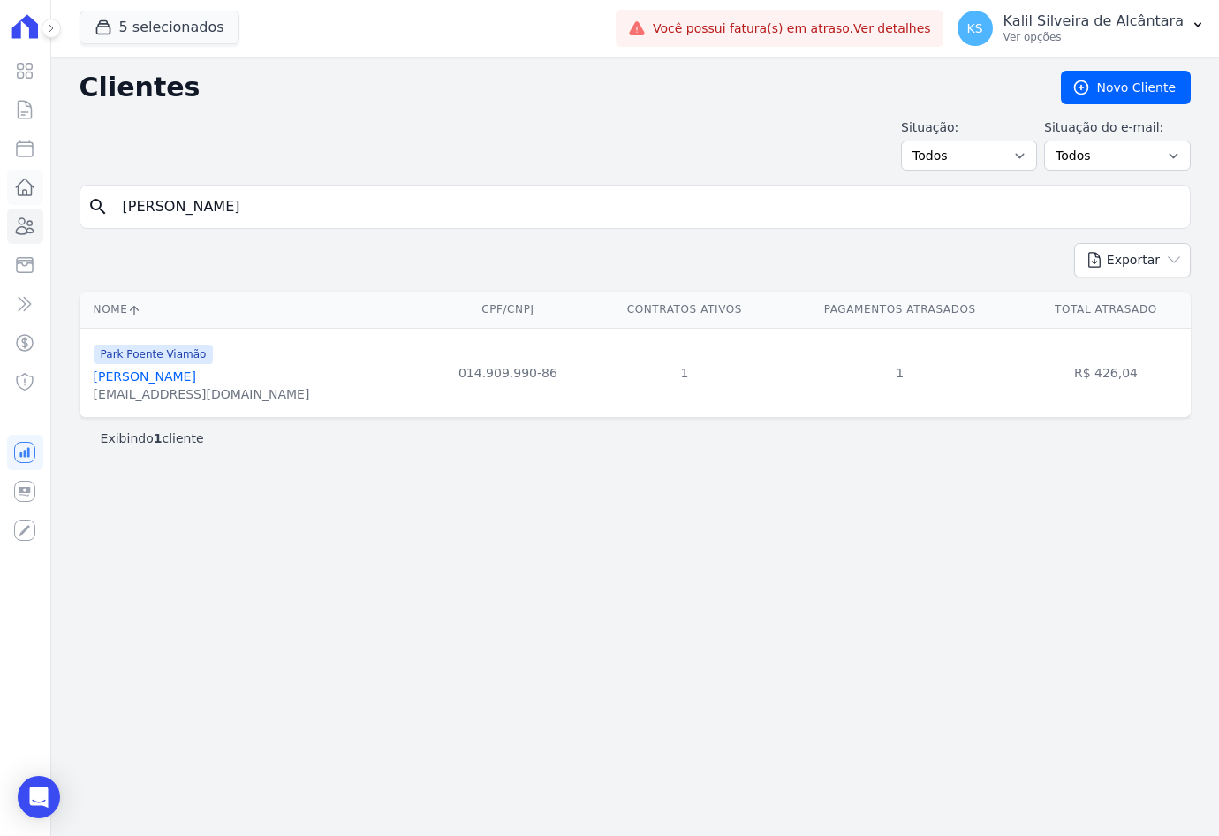
drag, startPoint x: 306, startPoint y: 197, endPoint x: 35, endPoint y: 194, distance: 270.4
click at [35, 194] on div "Visão Geral Contratos [GEOGRAPHIC_DATA] Lotes Clientes Minha Carteira Transferê…" at bounding box center [609, 418] width 1219 height 836
type input "[PERSON_NAME]"
drag, startPoint x: 200, startPoint y: 212, endPoint x: -109, endPoint y: 202, distance: 308.5
click at [0, 202] on html "Visão Geral Contratos [GEOGRAPHIC_DATA] Lotes Clientes Minha Carteira Transferê…" at bounding box center [609, 418] width 1219 height 836
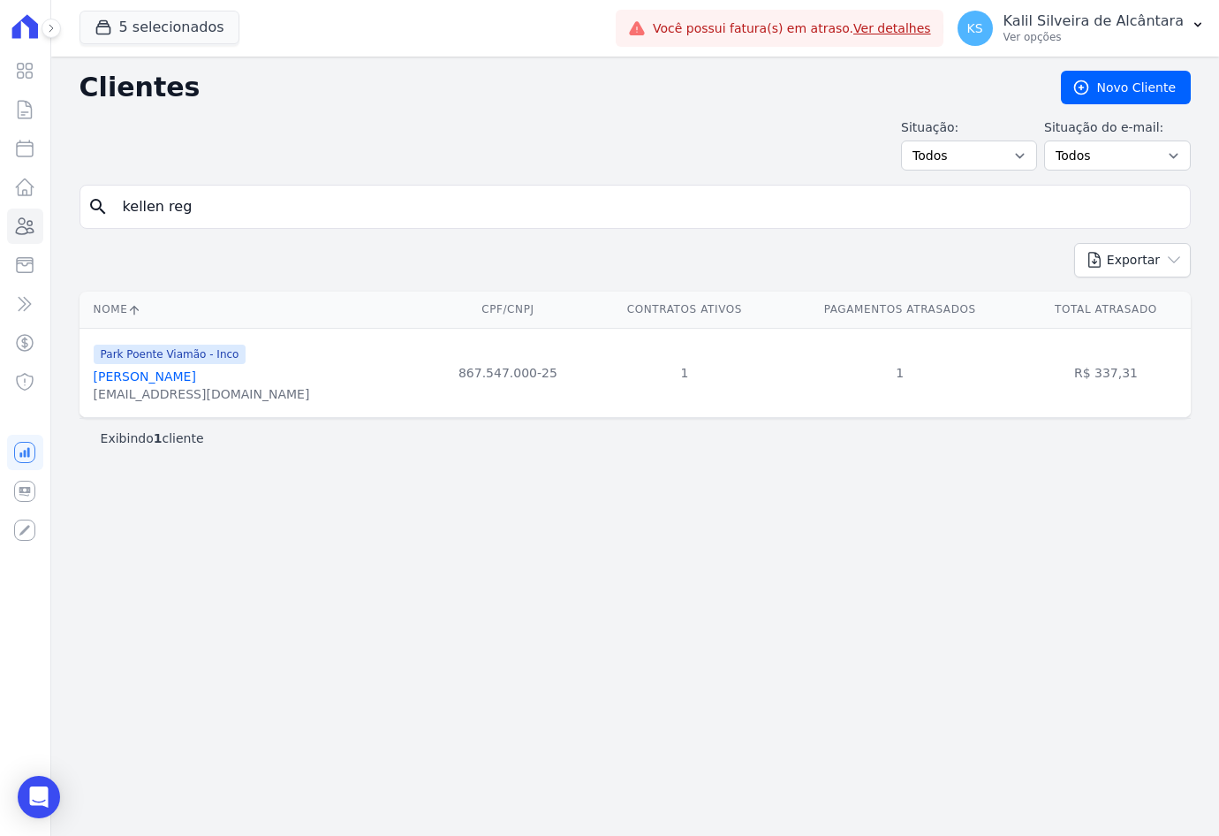
type input "kellen reg"
drag, startPoint x: 93, startPoint y: 215, endPoint x: 25, endPoint y: 215, distance: 68.0
click at [41, 215] on div "Visão Geral Contratos [GEOGRAPHIC_DATA] Lotes Clientes Minha Carteira Transferê…" at bounding box center [609, 418] width 1219 height 836
type input "andressa sa"
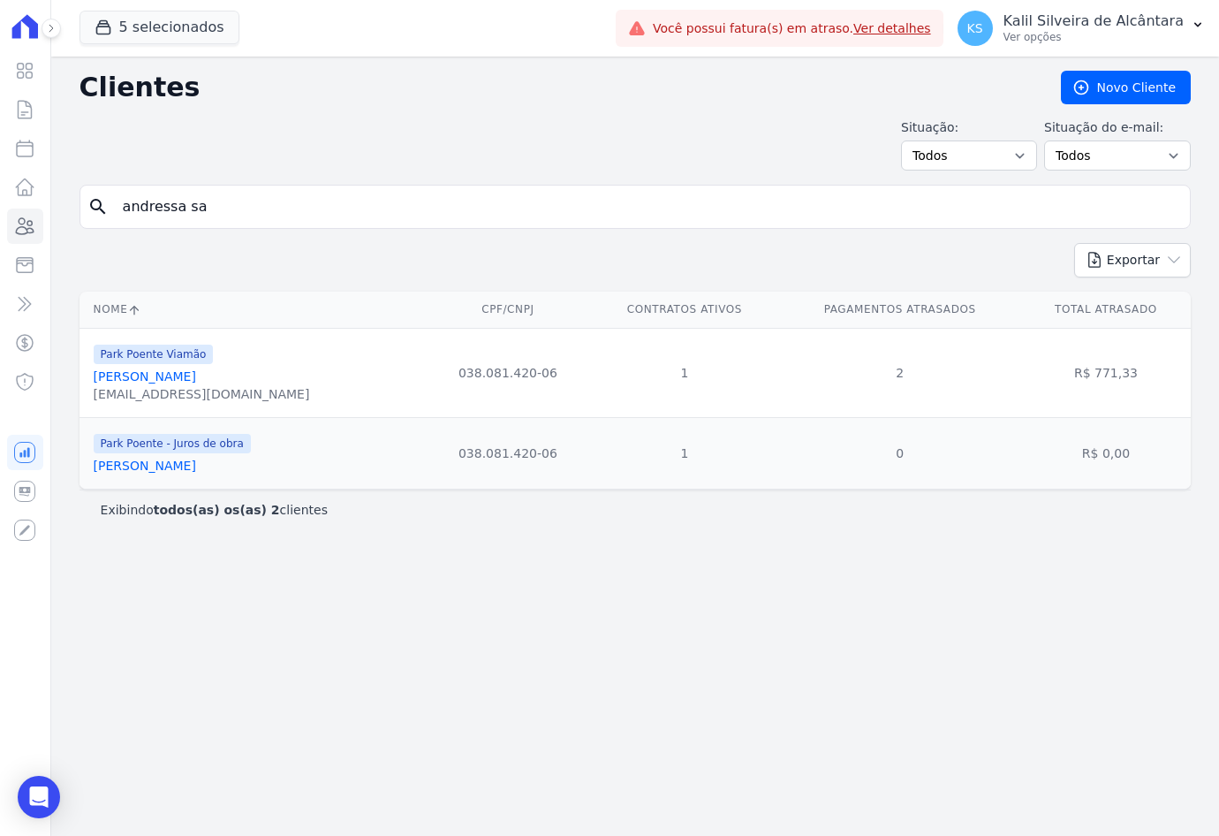
click at [184, 374] on link "[PERSON_NAME]" at bounding box center [145, 376] width 102 height 14
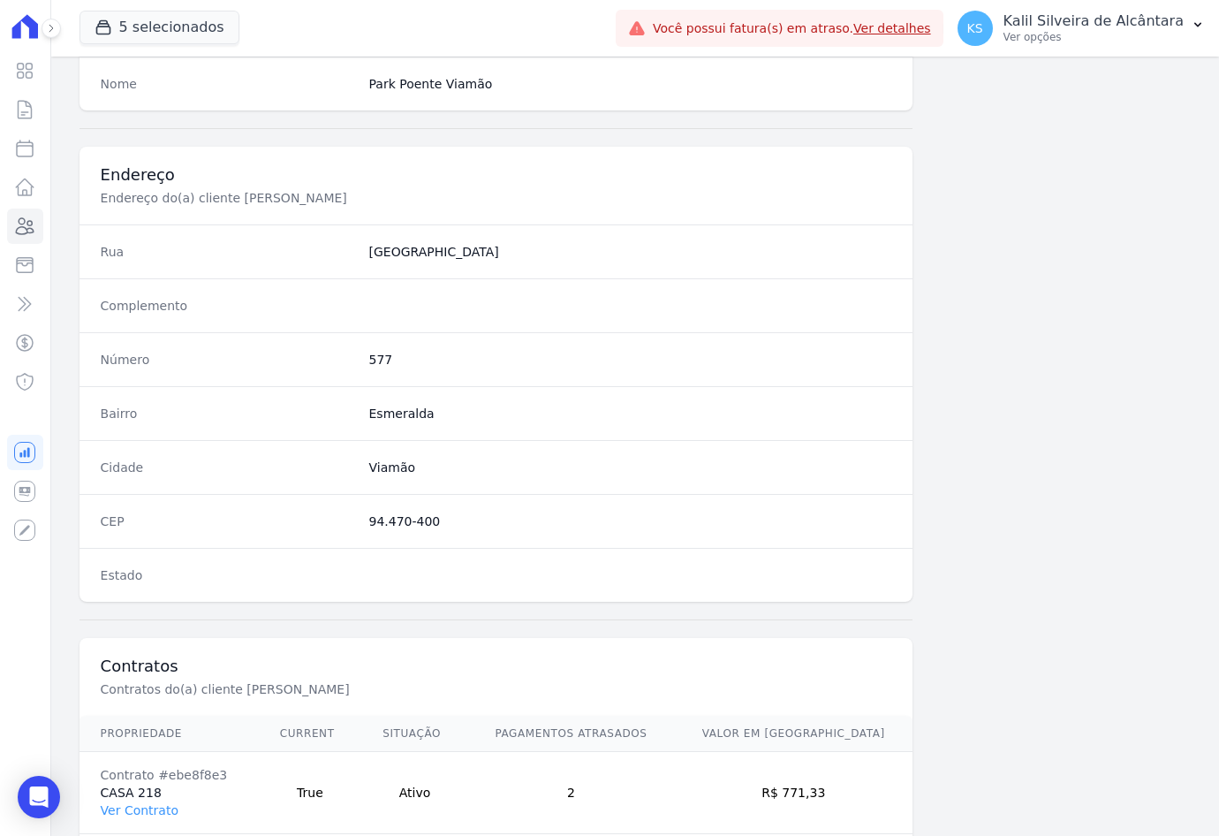
scroll to position [817, 0]
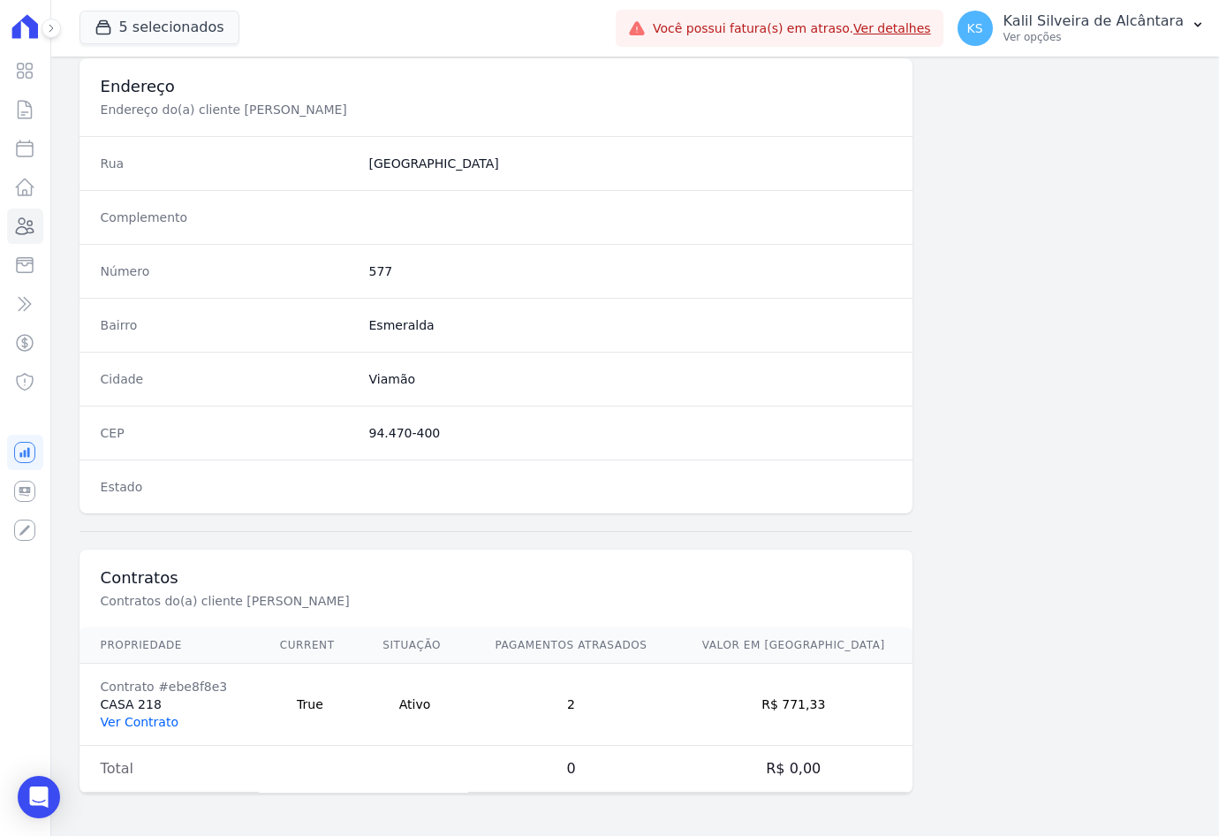
click at [149, 719] on link "Ver Contrato" at bounding box center [140, 722] width 78 height 14
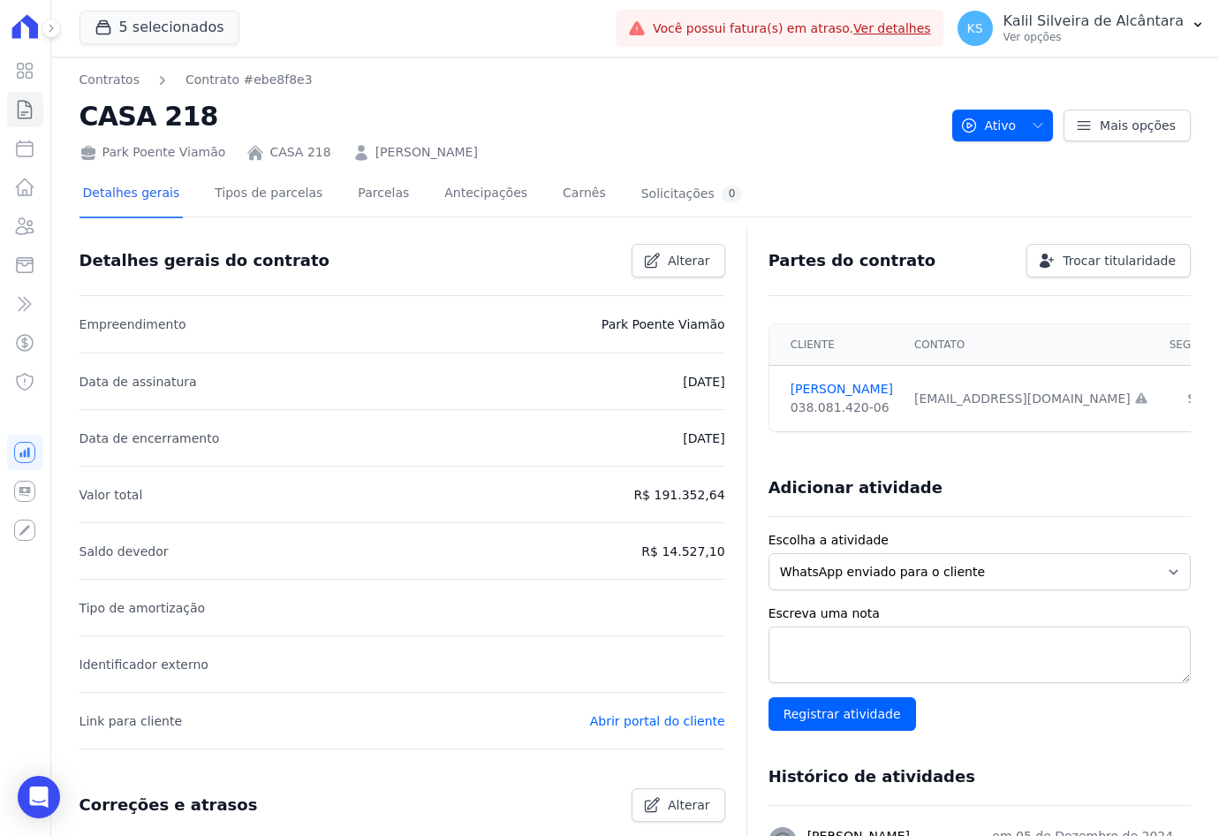
click at [330, 189] on div "Detalhes gerais Tipos de parcelas [GEOGRAPHIC_DATA] Antecipações [PERSON_NAME] …" at bounding box center [413, 194] width 667 height 47
click at [354, 203] on link "Parcelas" at bounding box center [383, 194] width 58 height 47
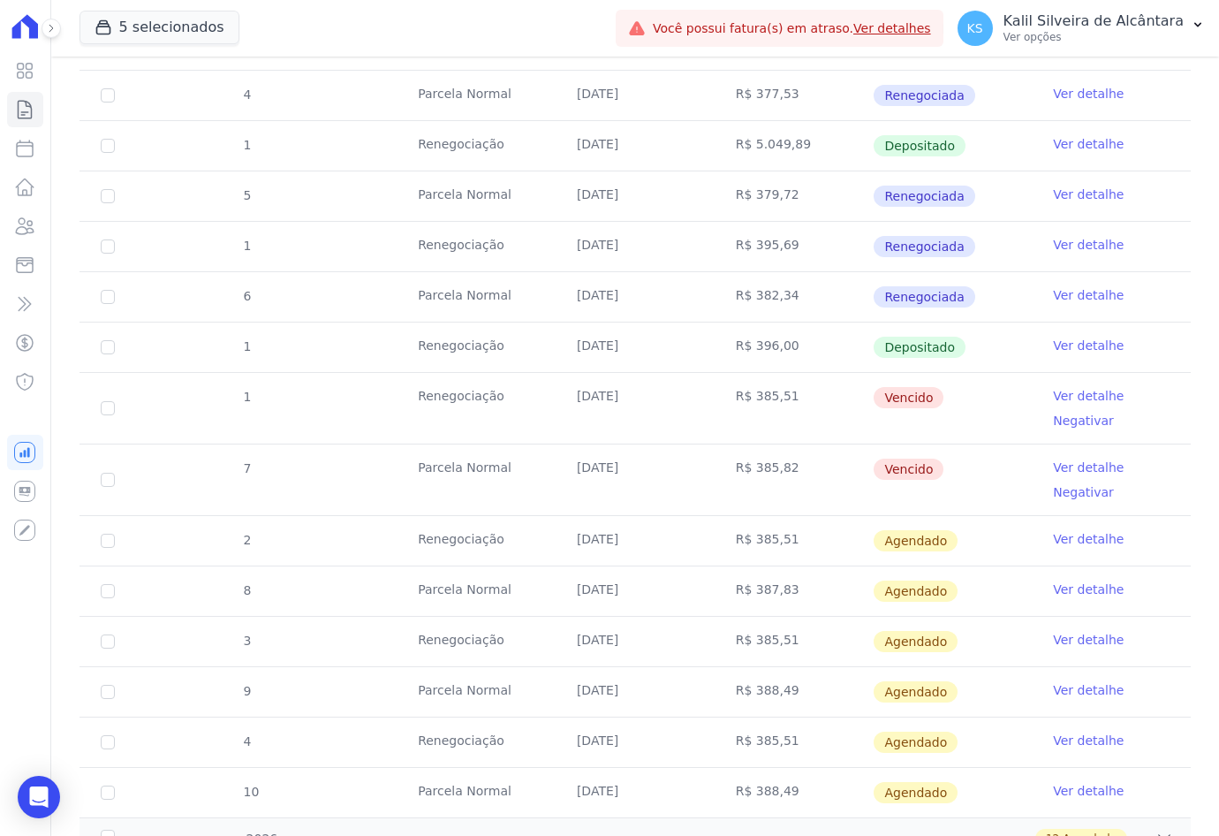
scroll to position [972, 0]
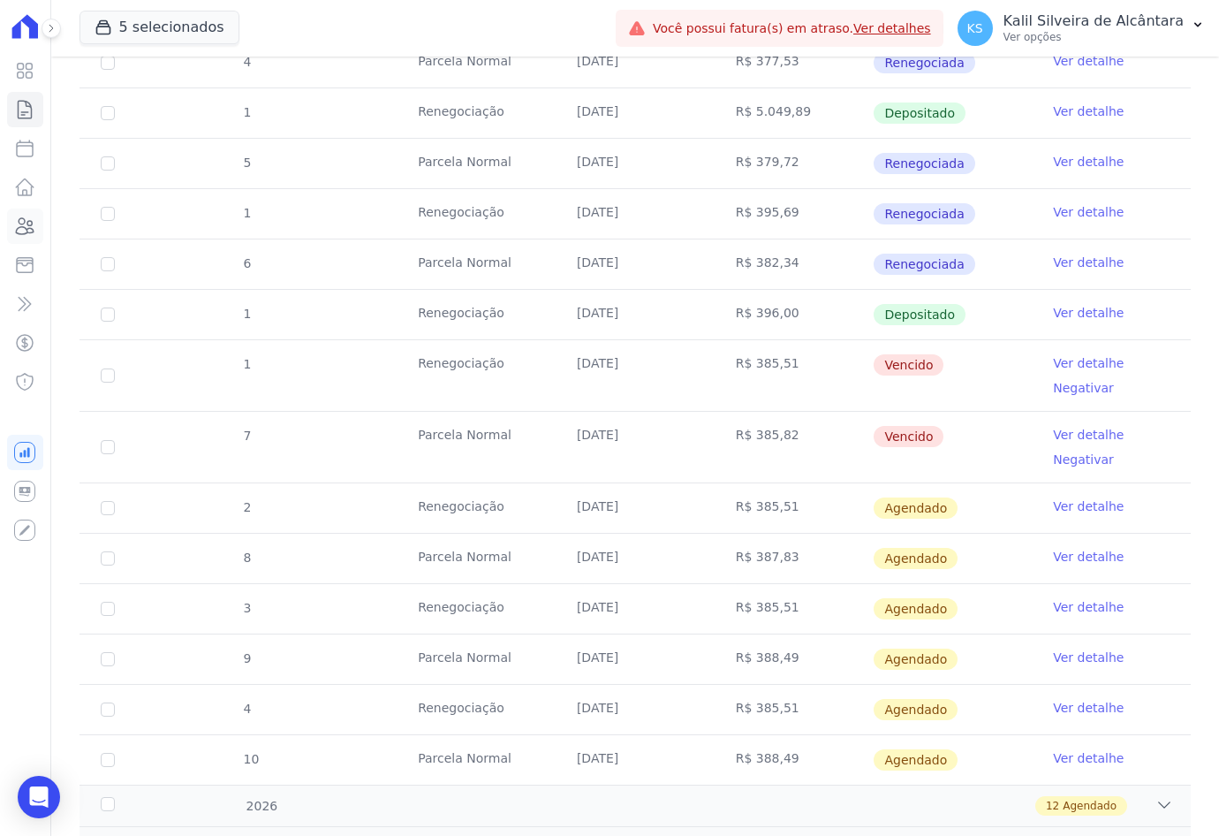
click at [23, 237] on link "Clientes" at bounding box center [25, 226] width 36 height 35
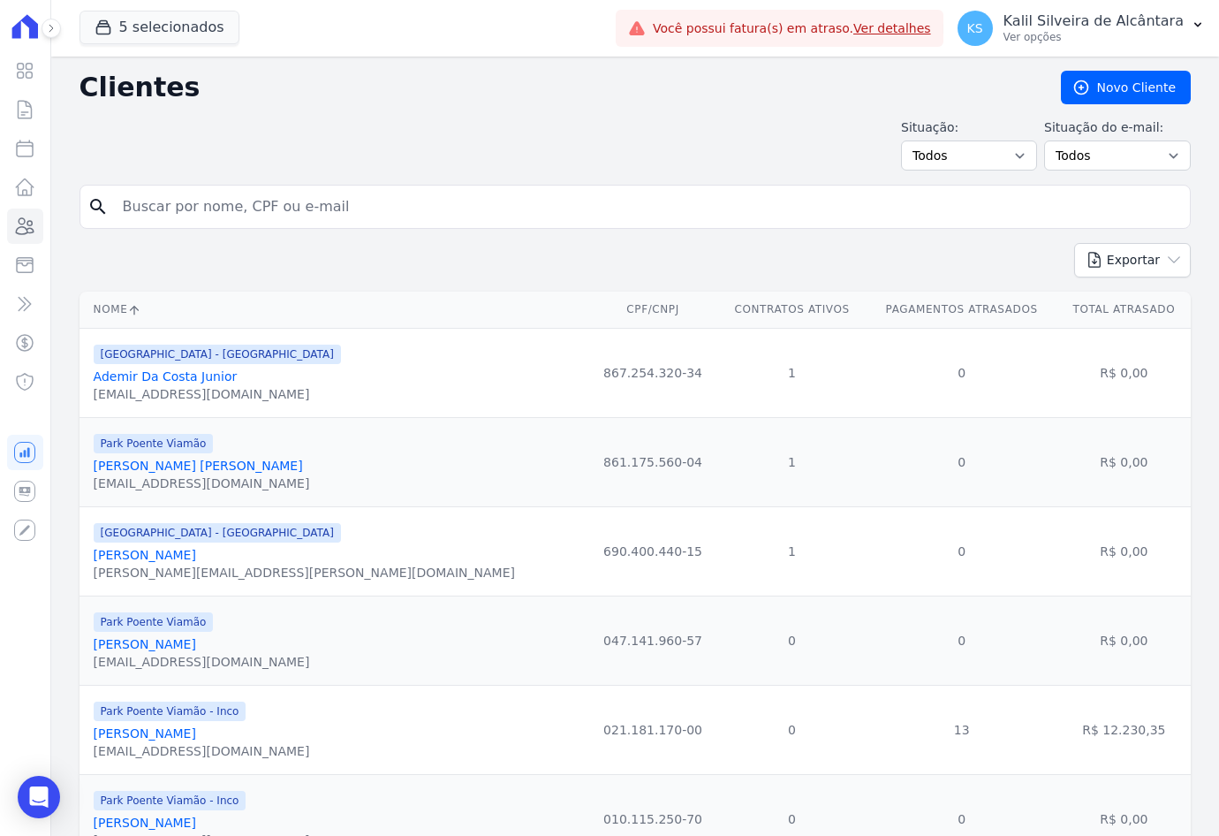
click at [220, 222] on input "search" at bounding box center [647, 206] width 1071 height 35
click at [218, 210] on input "search" at bounding box center [647, 206] width 1071 height 35
type input "[DEMOGRAPHIC_DATA][PERSON_NAME]"
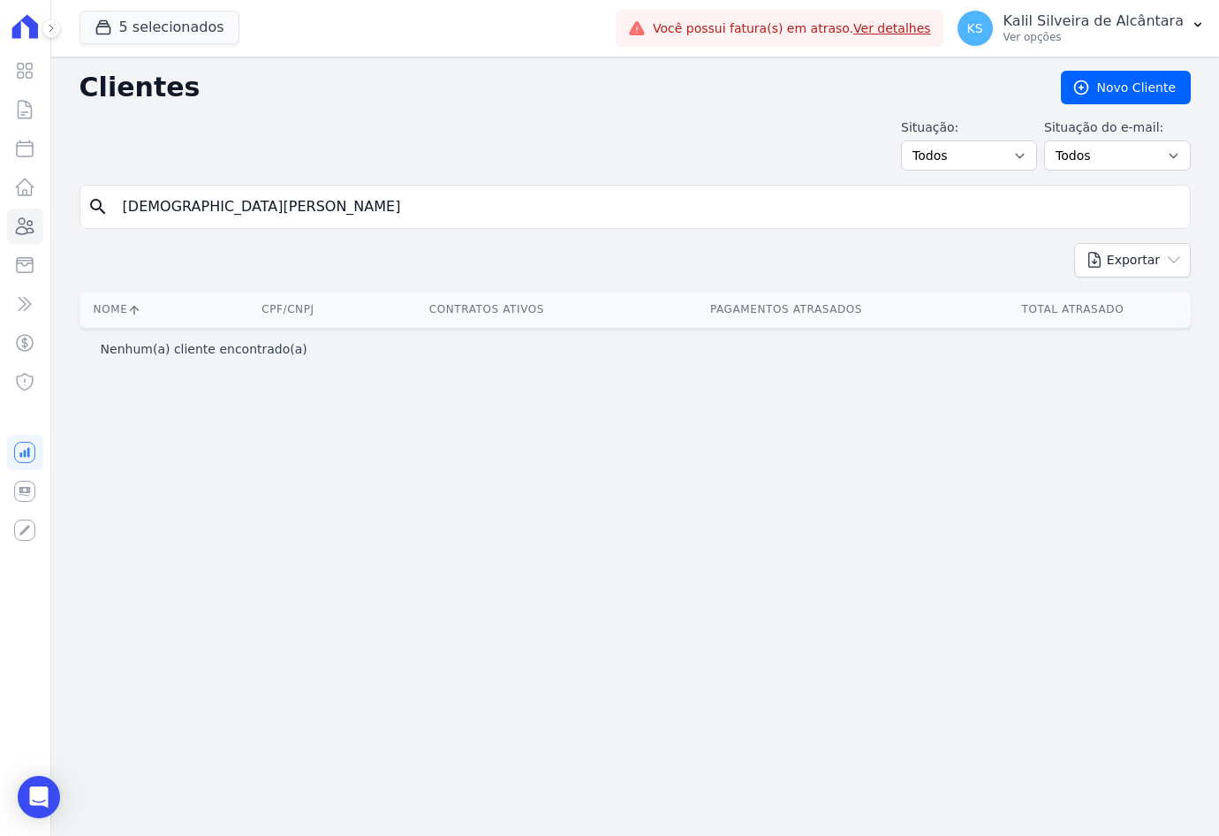
drag, startPoint x: 268, startPoint y: 186, endPoint x: -55, endPoint y: 201, distance: 322.9
click at [0, 201] on html "Visão Geral Contratos [GEOGRAPHIC_DATA] Lotes Clientes Minha Carteira Transferê…" at bounding box center [609, 418] width 1219 height 836
drag, startPoint x: 224, startPoint y: 201, endPoint x: -13, endPoint y: 205, distance: 236.8
click at [0, 205] on html "Visão Geral Contratos [GEOGRAPHIC_DATA] Lotes Clientes Minha Carteira Transferê…" at bounding box center [609, 418] width 1219 height 836
type input "[PERSON_NAME] [PERSON_NAME]"
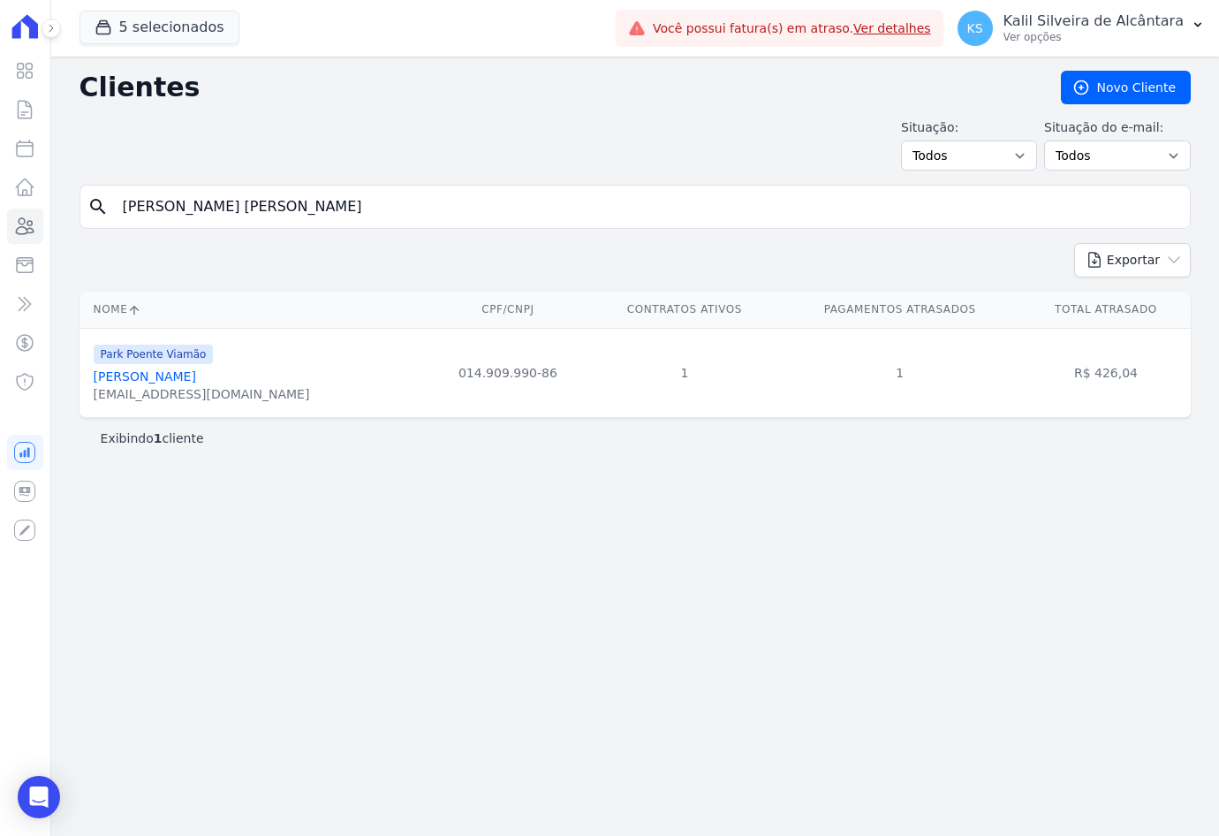
drag, startPoint x: 181, startPoint y: 212, endPoint x: 107, endPoint y: 214, distance: 74.2
click at [115, 213] on input "[PERSON_NAME] [PERSON_NAME]" at bounding box center [647, 206] width 1071 height 35
type input "[PERSON_NAME]"
drag, startPoint x: 208, startPoint y: 216, endPoint x: -77, endPoint y: 254, distance: 287.0
click at [0, 254] on html "Visão Geral Contratos [GEOGRAPHIC_DATA] Lotes Clientes Minha Carteira Transferê…" at bounding box center [609, 418] width 1219 height 836
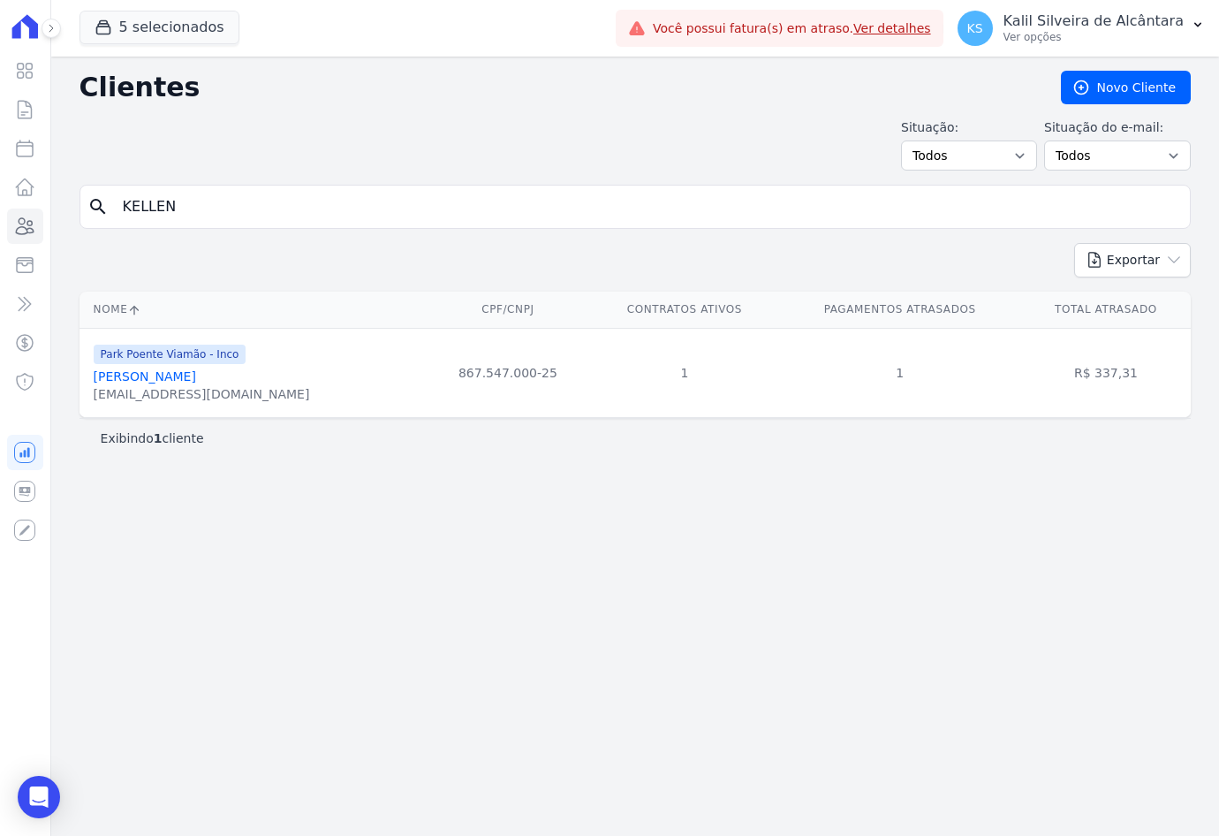
type input "KELLEN"
drag, startPoint x: 186, startPoint y: 196, endPoint x: 19, endPoint y: 211, distance: 168.6
click at [56, 208] on div "Clientes [GEOGRAPHIC_DATA] Situação: Todos Adimplentes Inadimplentes Situação d…" at bounding box center [635, 446] width 1168 height 779
type input "ANDRESSA SA"
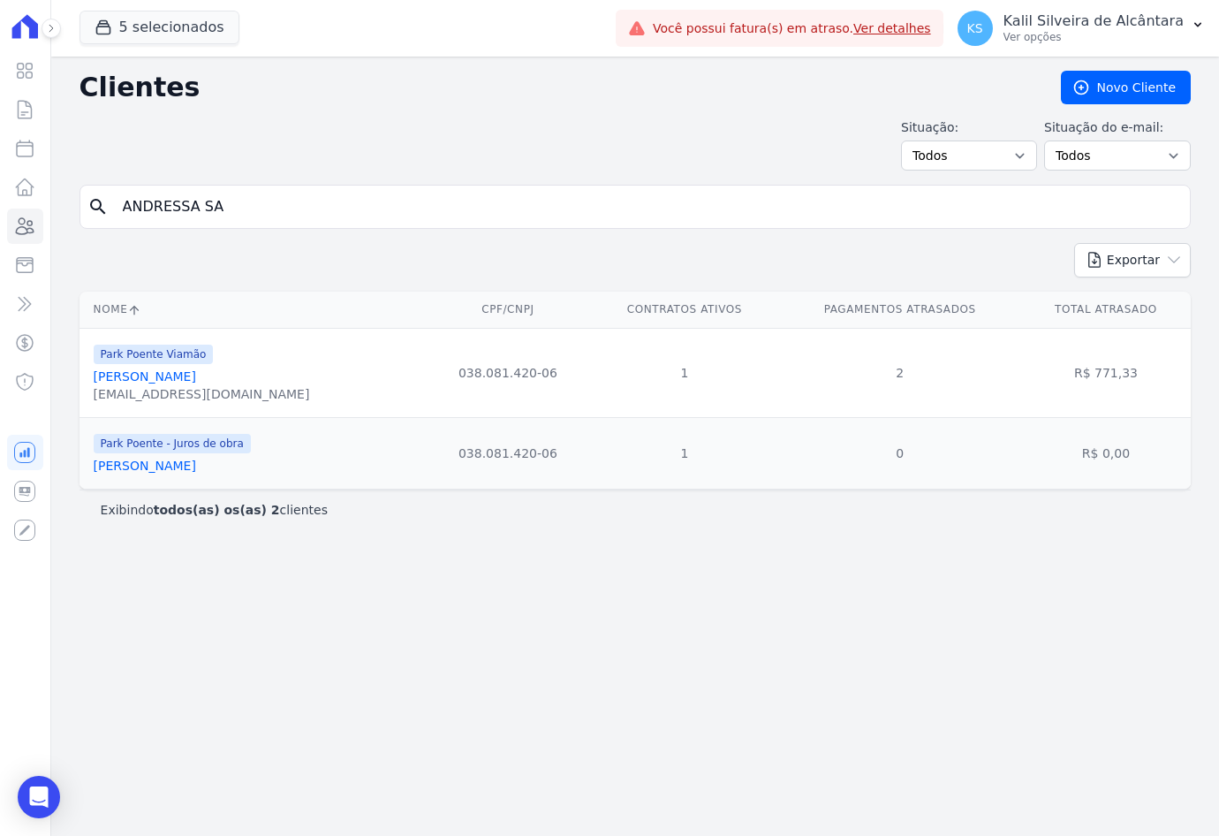
drag, startPoint x: 224, startPoint y: 200, endPoint x: 36, endPoint y: 208, distance: 188.4
click at [36, 208] on div "Visão Geral Contratos [GEOGRAPHIC_DATA] Lotes Clientes Minha Carteira Transferê…" at bounding box center [609, 418] width 1219 height 836
type input "[PERSON_NAME]"
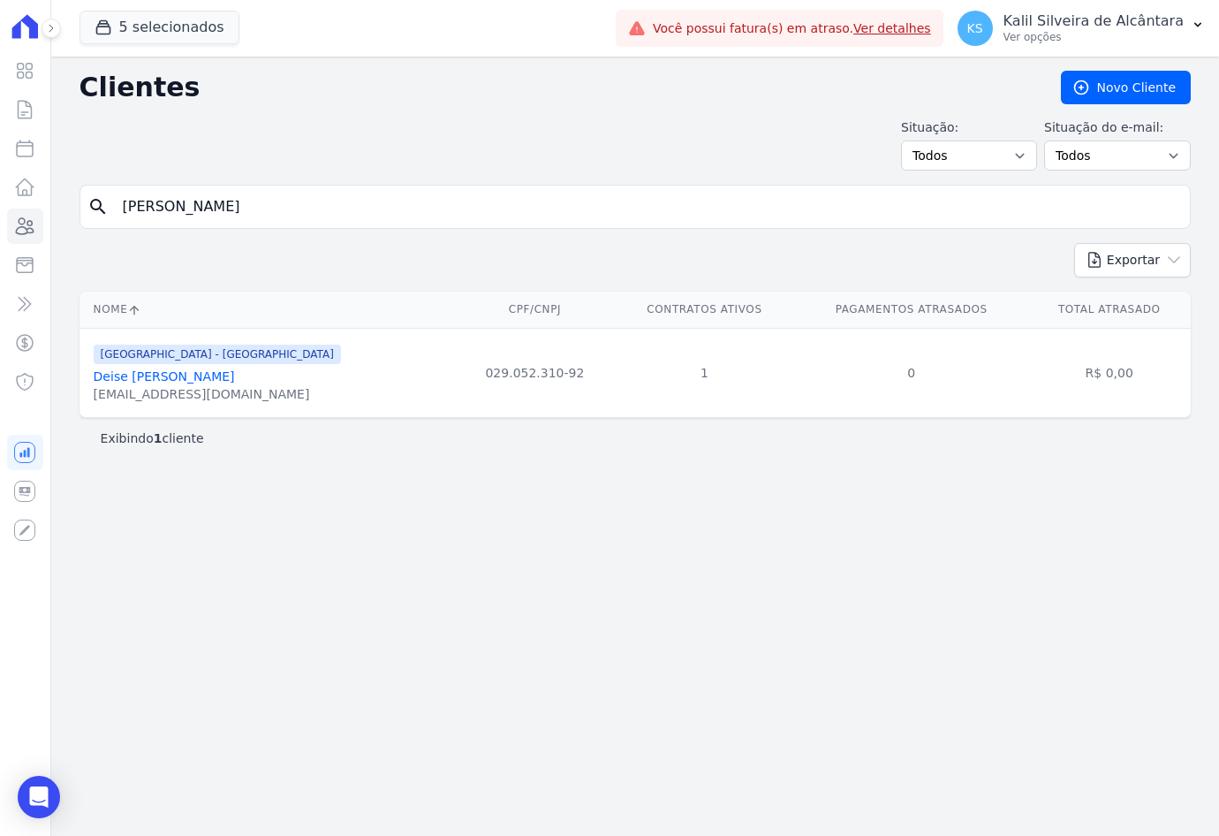
click at [175, 381] on link "Deise [PERSON_NAME]" at bounding box center [164, 376] width 141 height 14
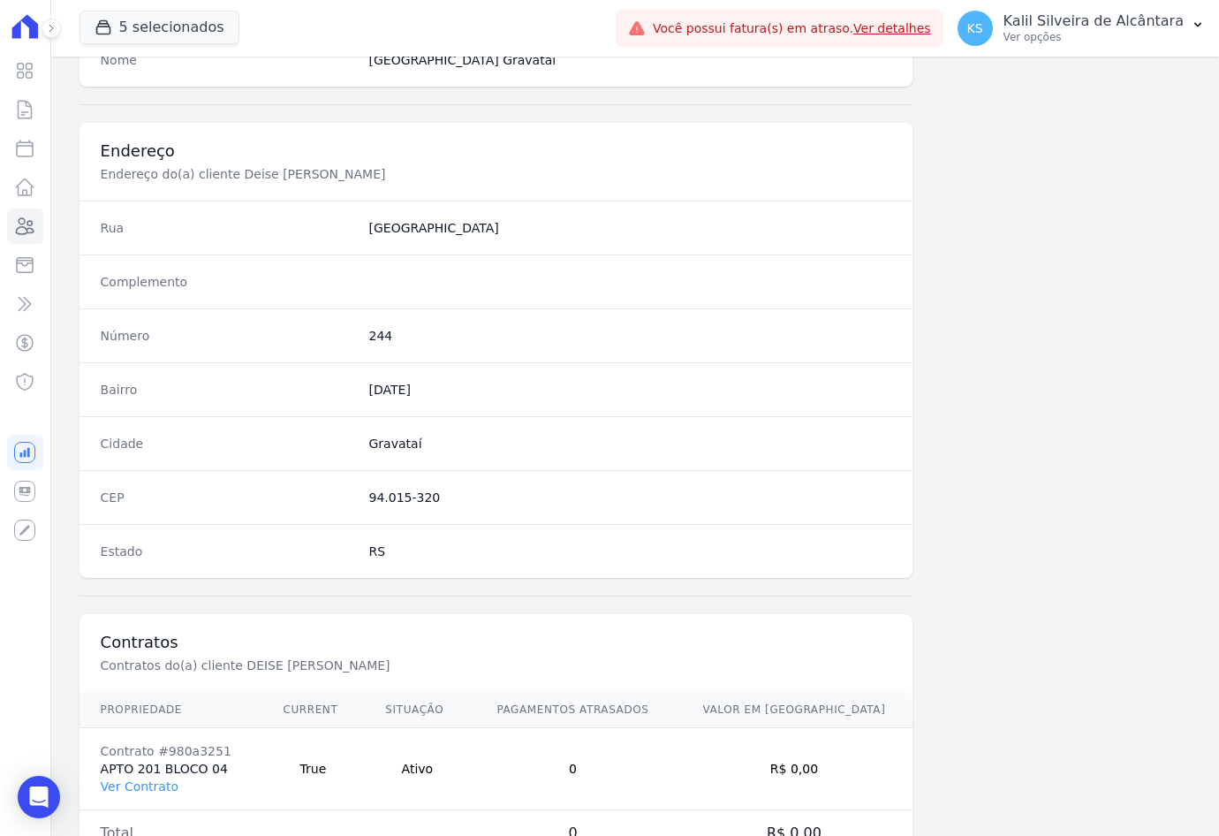
scroll to position [817, 0]
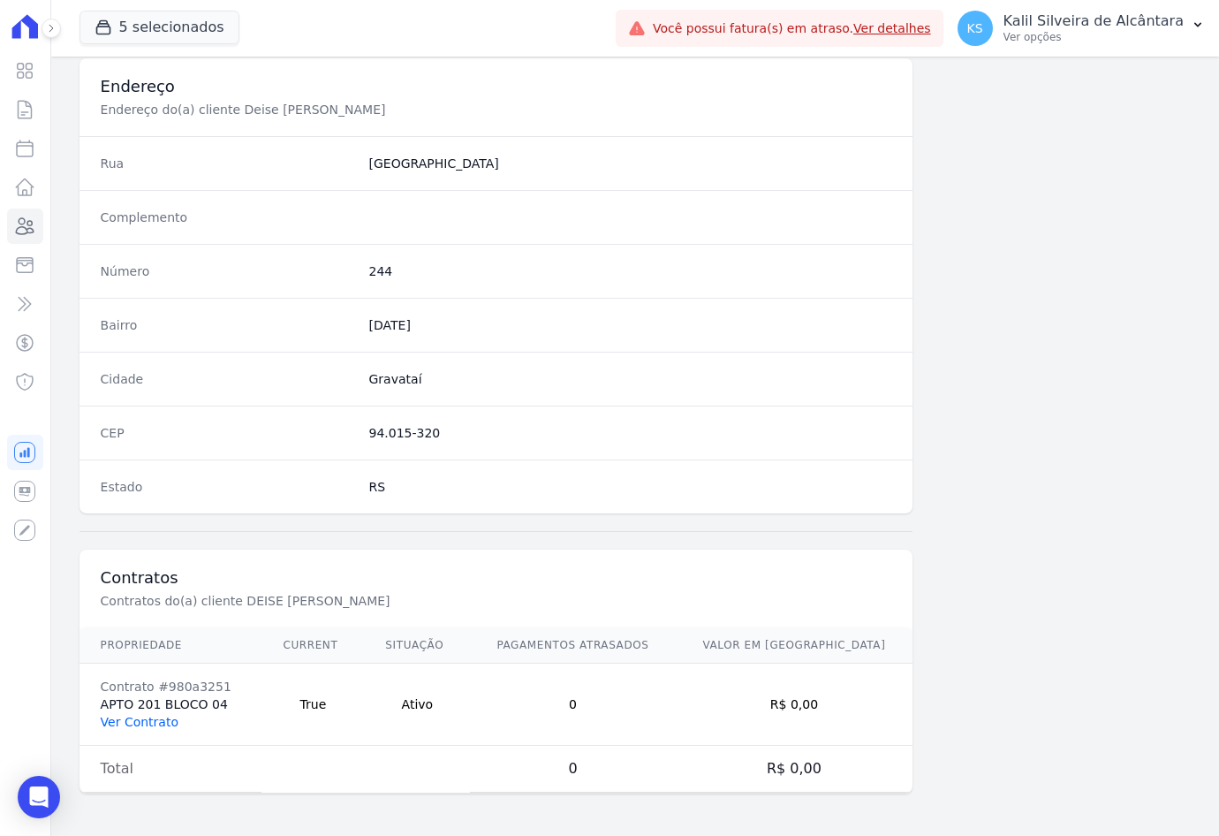
click at [157, 719] on link "Ver Contrato" at bounding box center [140, 722] width 78 height 14
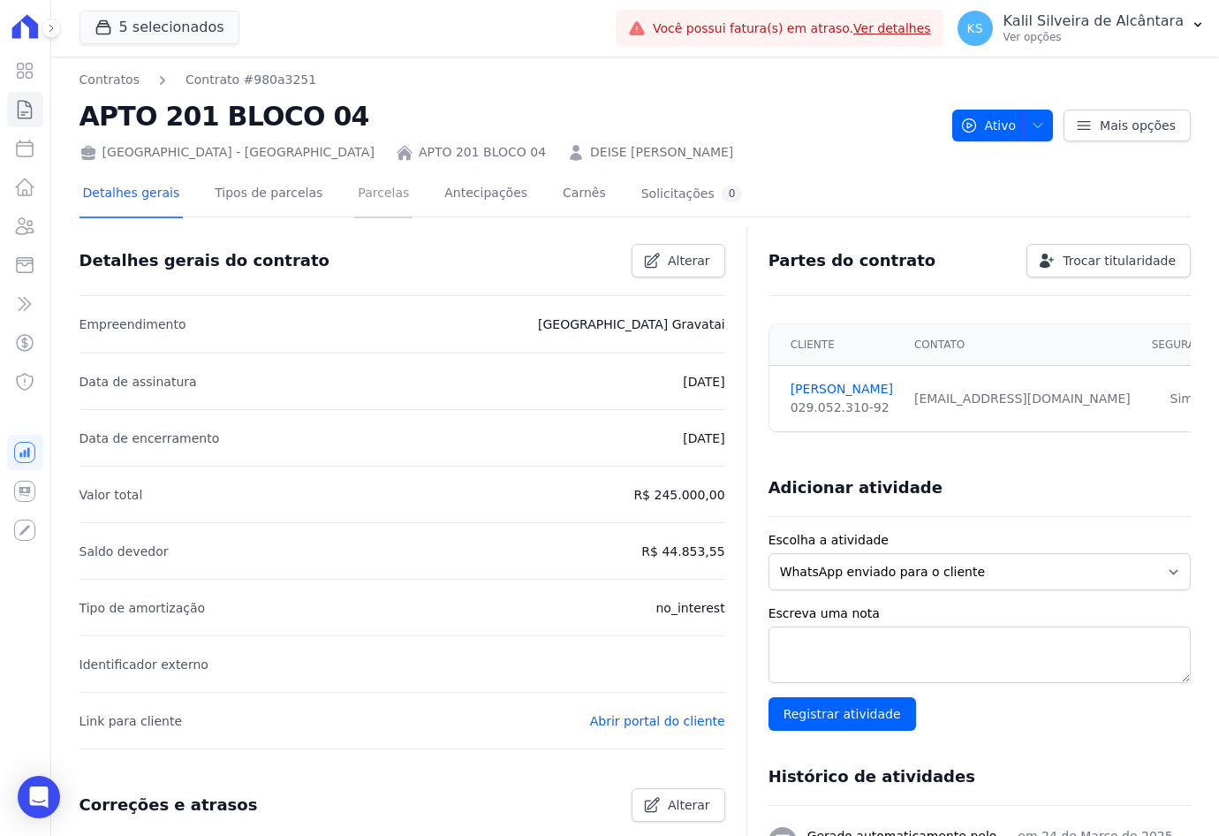
click at [354, 197] on link "Parcelas" at bounding box center [383, 194] width 58 height 47
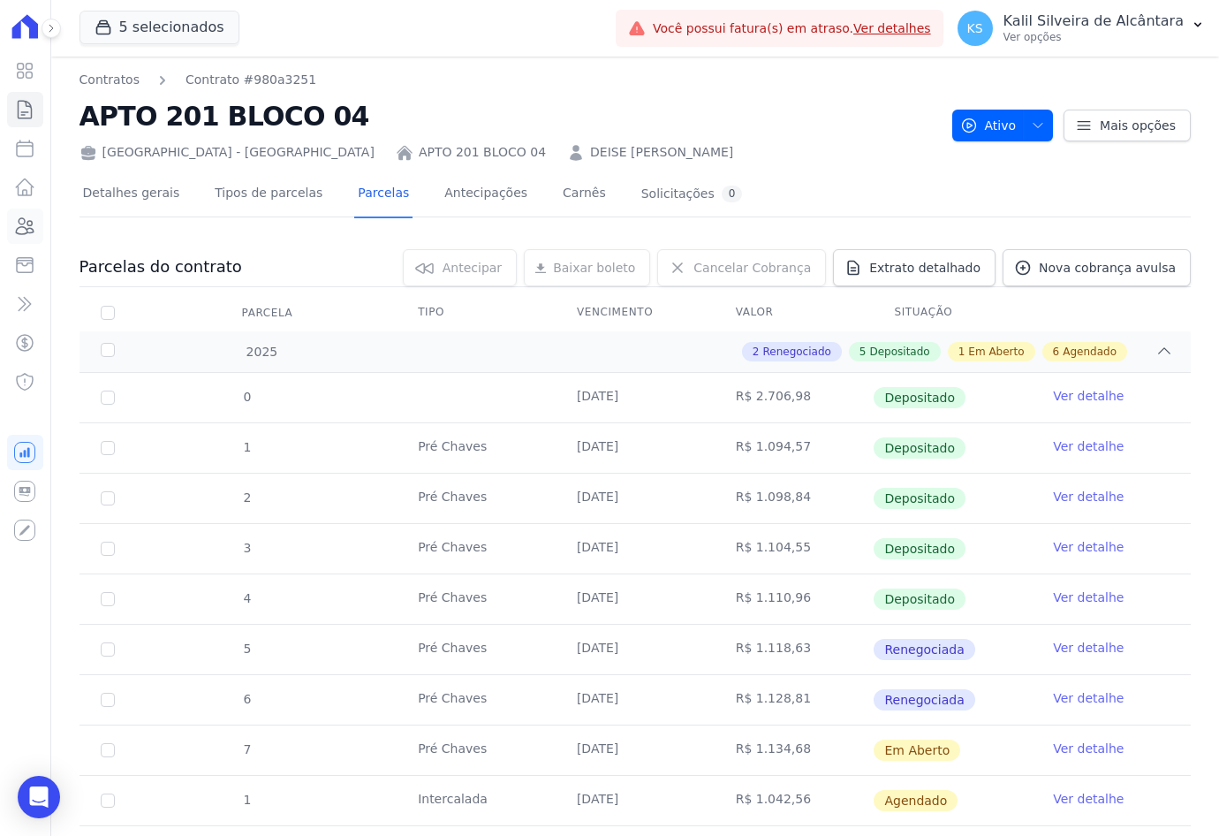
click at [25, 232] on icon at bounding box center [24, 226] width 21 height 21
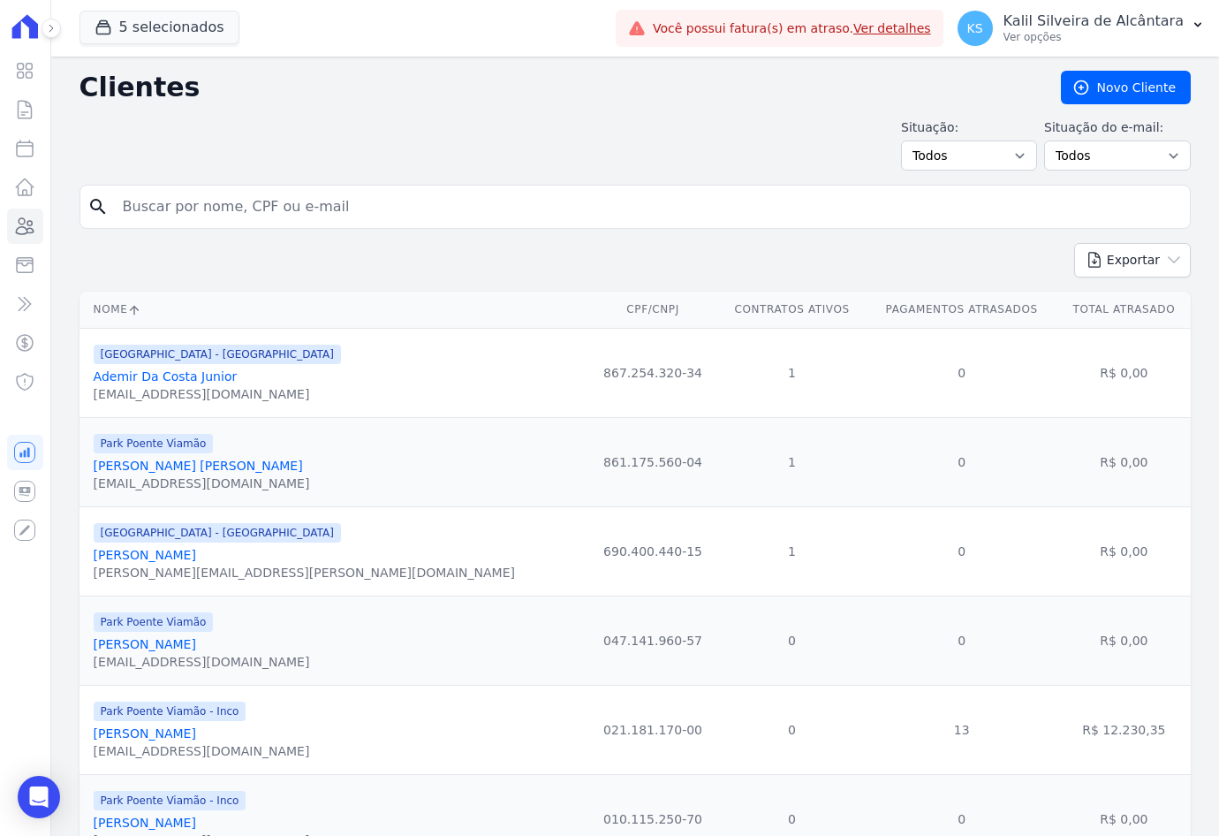
click at [316, 206] on input "search" at bounding box center [647, 206] width 1071 height 35
type input "RITIELE DE AMOR"
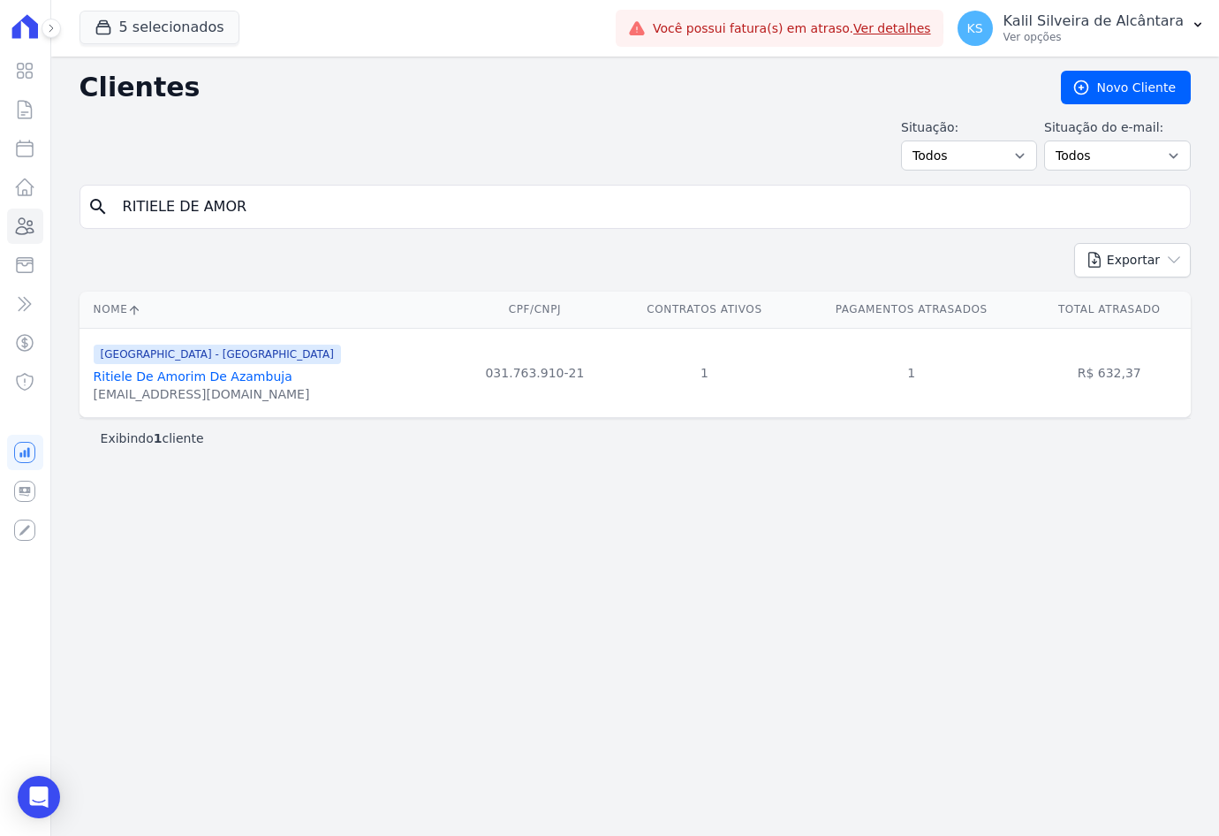
drag, startPoint x: 240, startPoint y: 209, endPoint x: 94, endPoint y: 191, distance: 147.7
click at [95, 191] on div "search RITIELE DE AMOR" at bounding box center [636, 207] width 1112 height 44
type input "ROCHELLY EU"
drag, startPoint x: 256, startPoint y: 193, endPoint x: -279, endPoint y: 256, distance: 539.2
click at [0, 256] on html "Visão Geral Contratos [GEOGRAPHIC_DATA] Lotes Clientes Minha Carteira Transferê…" at bounding box center [609, 418] width 1219 height 836
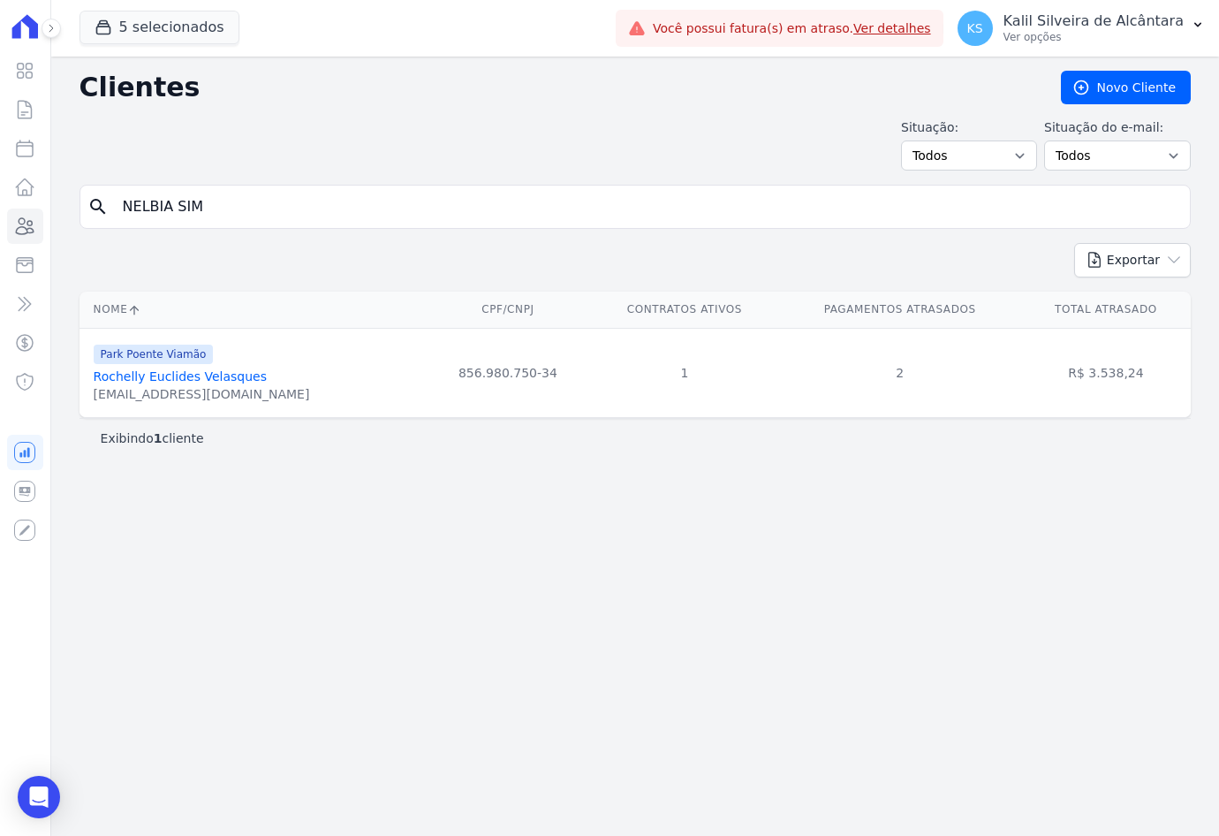
type input "NELBIA SIM"
drag, startPoint x: 297, startPoint y: 199, endPoint x: 11, endPoint y: 205, distance: 285.5
click at [29, 204] on div "Visão Geral Contratos [GEOGRAPHIC_DATA] Lotes Clientes Minha Carteira Transferê…" at bounding box center [609, 418] width 1219 height 836
type input "[PERSON_NAME] VIE"
drag, startPoint x: 262, startPoint y: 207, endPoint x: -44, endPoint y: 262, distance: 310.6
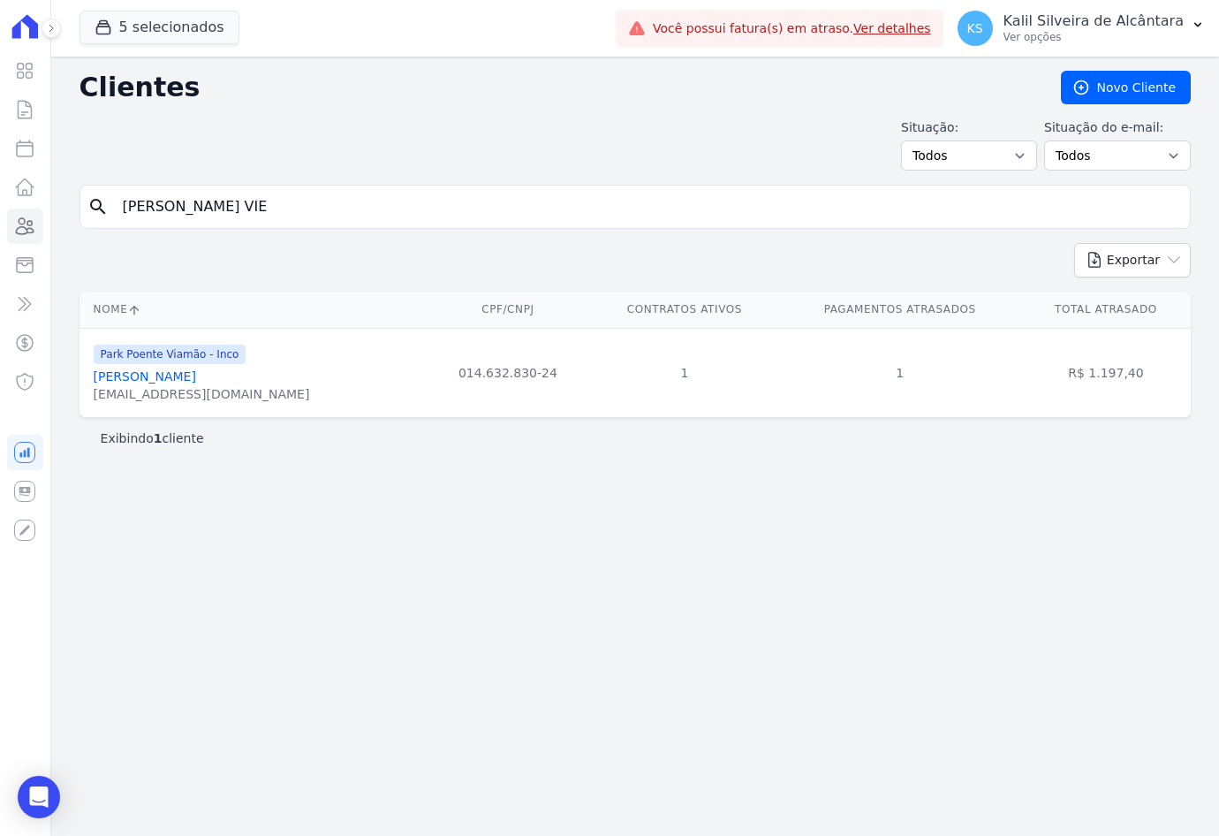
click at [0, 262] on html "Visão Geral Contratos [GEOGRAPHIC_DATA] Lotes Clientes Minha Carteira Transferê…" at bounding box center [609, 418] width 1219 height 836
type input "DAIANE DI"
drag, startPoint x: 256, startPoint y: 201, endPoint x: 18, endPoint y: 215, distance: 238.9
click at [152, 215] on input "DAIANE DI" at bounding box center [647, 206] width 1071 height 35
type input "D"
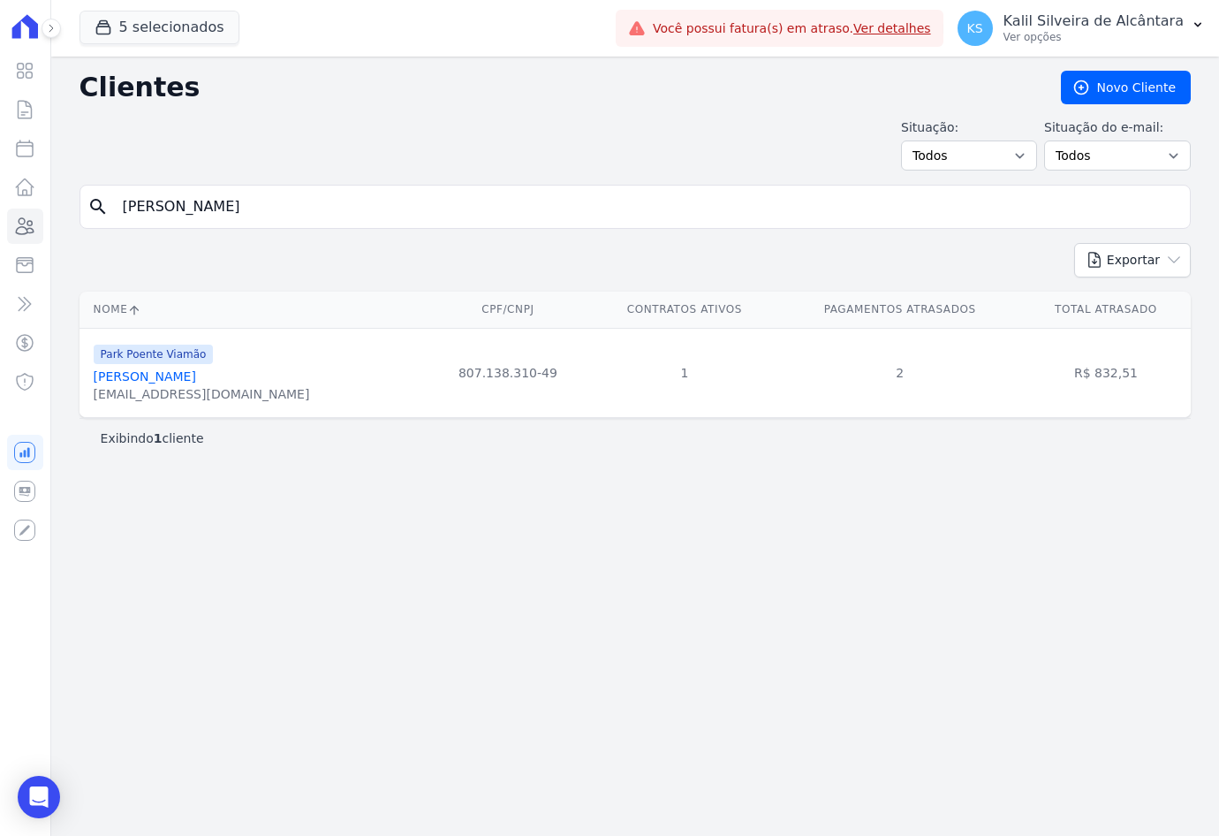
type input "[PERSON_NAME]"
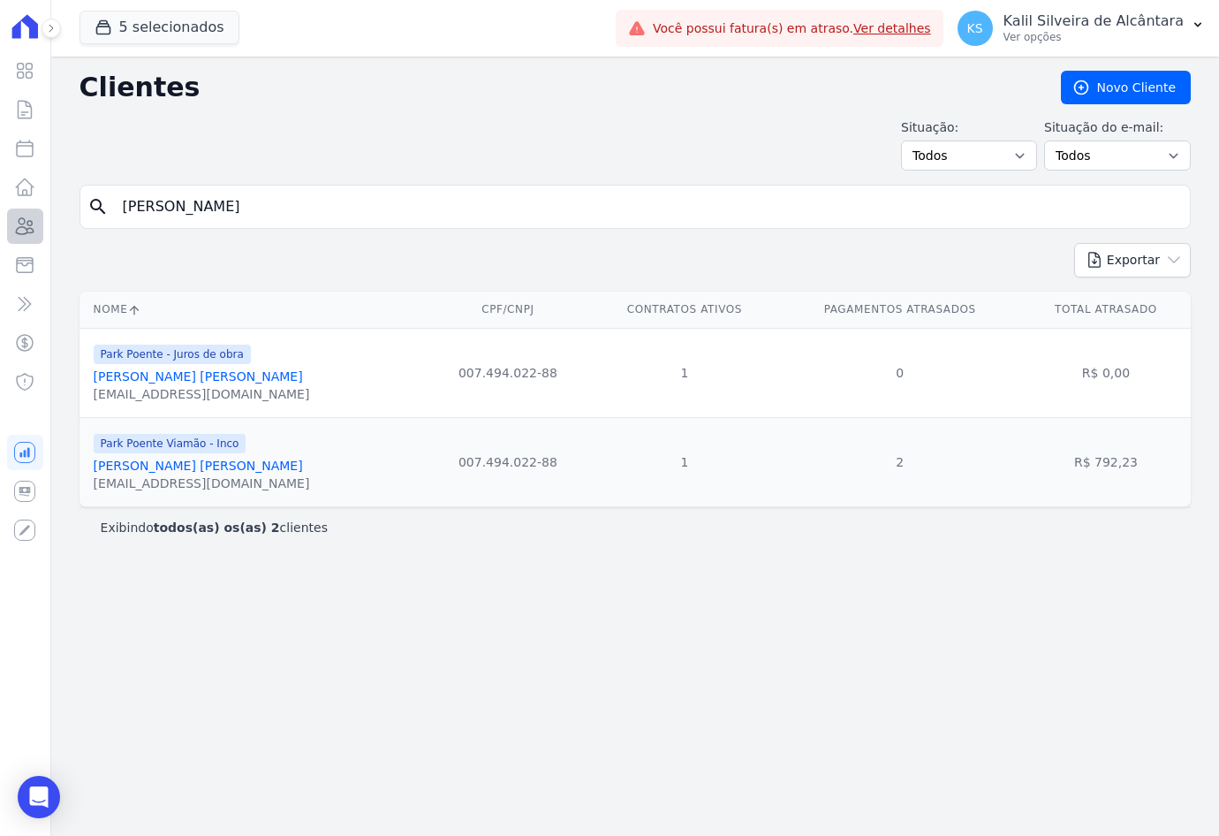
drag, startPoint x: 199, startPoint y: 209, endPoint x: 36, endPoint y: 212, distance: 162.6
click at [82, 215] on div "search [PERSON_NAME]" at bounding box center [636, 207] width 1112 height 44
type input "[PERSON_NAME]"
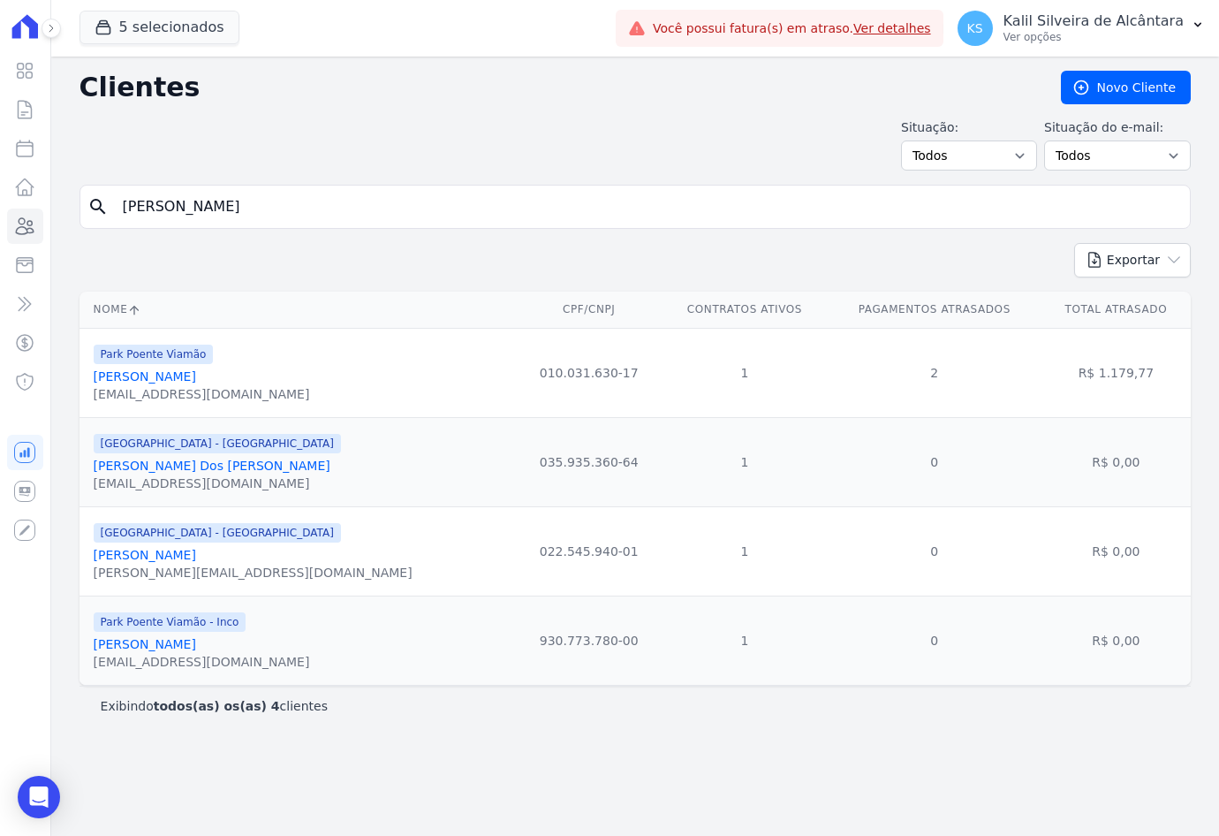
click at [354, 216] on input "[PERSON_NAME]" at bounding box center [647, 206] width 1071 height 35
type input "[PERSON_NAME]"
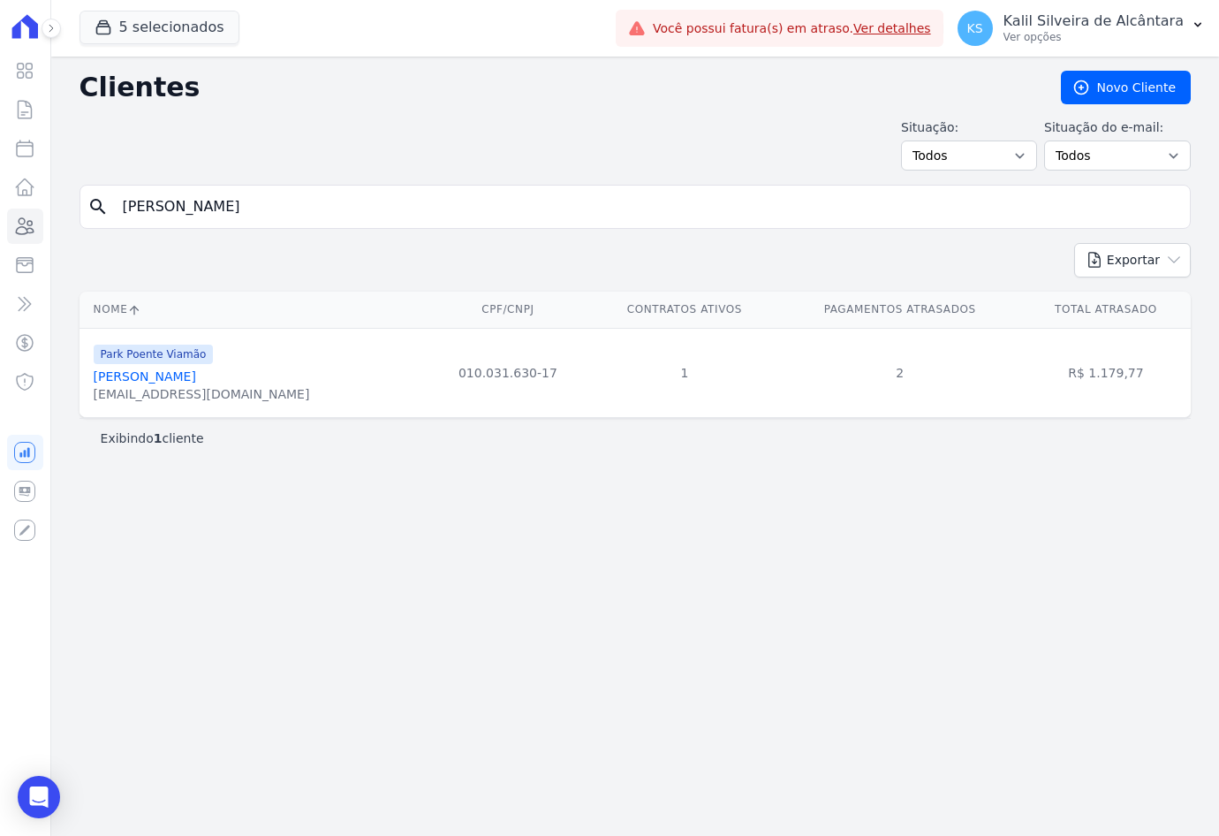
click at [320, 216] on input "[PERSON_NAME]" at bounding box center [647, 206] width 1071 height 35
type input "A"
type input "PRISCIELE"
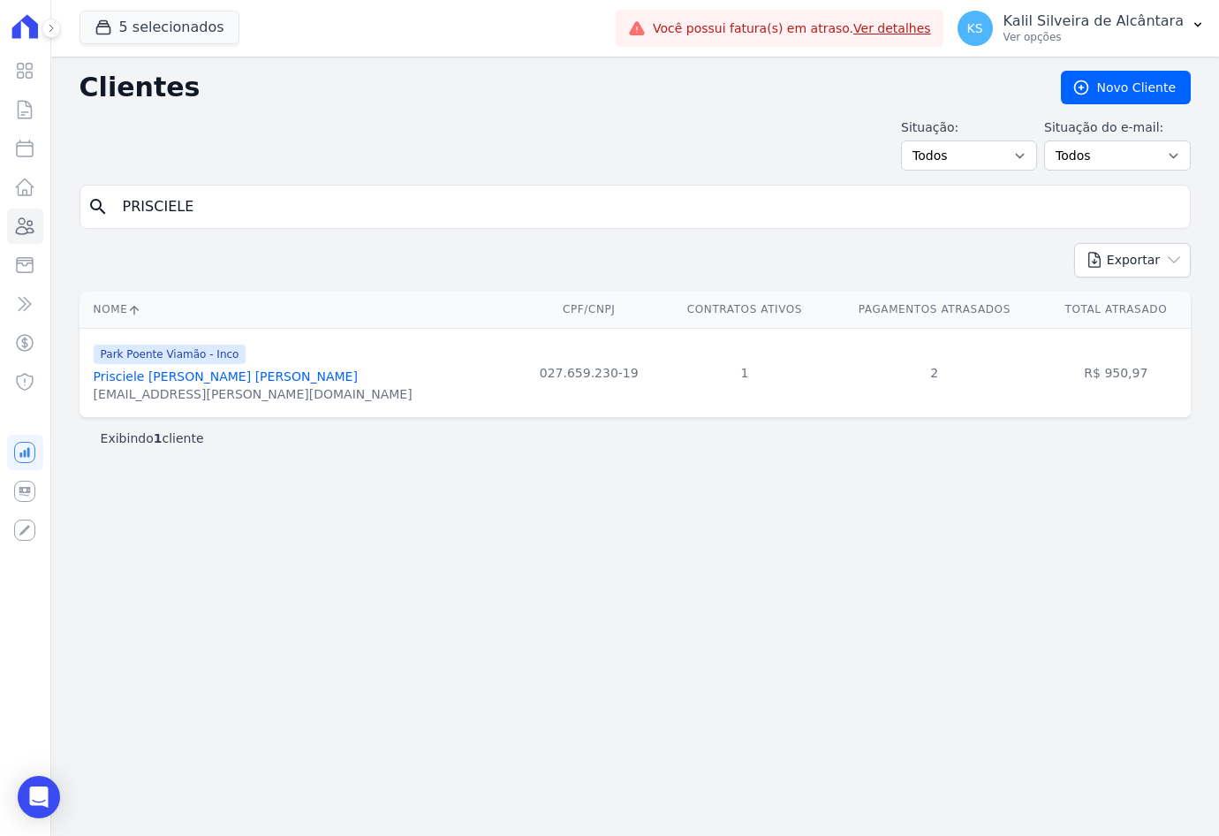
drag, startPoint x: 177, startPoint y: 206, endPoint x: -54, endPoint y: 235, distance: 232.5
click at [0, 235] on html "Visão Geral Contratos [GEOGRAPHIC_DATA] Lotes Clientes Minha Carteira Transferê…" at bounding box center [609, 418] width 1219 height 836
type input "[PERSON_NAME]"
drag, startPoint x: 255, startPoint y: 200, endPoint x: -41, endPoint y: 212, distance: 296.3
click at [0, 212] on html "Visão Geral Contratos [GEOGRAPHIC_DATA] Lotes Clientes Minha Carteira Transferê…" at bounding box center [609, 418] width 1219 height 836
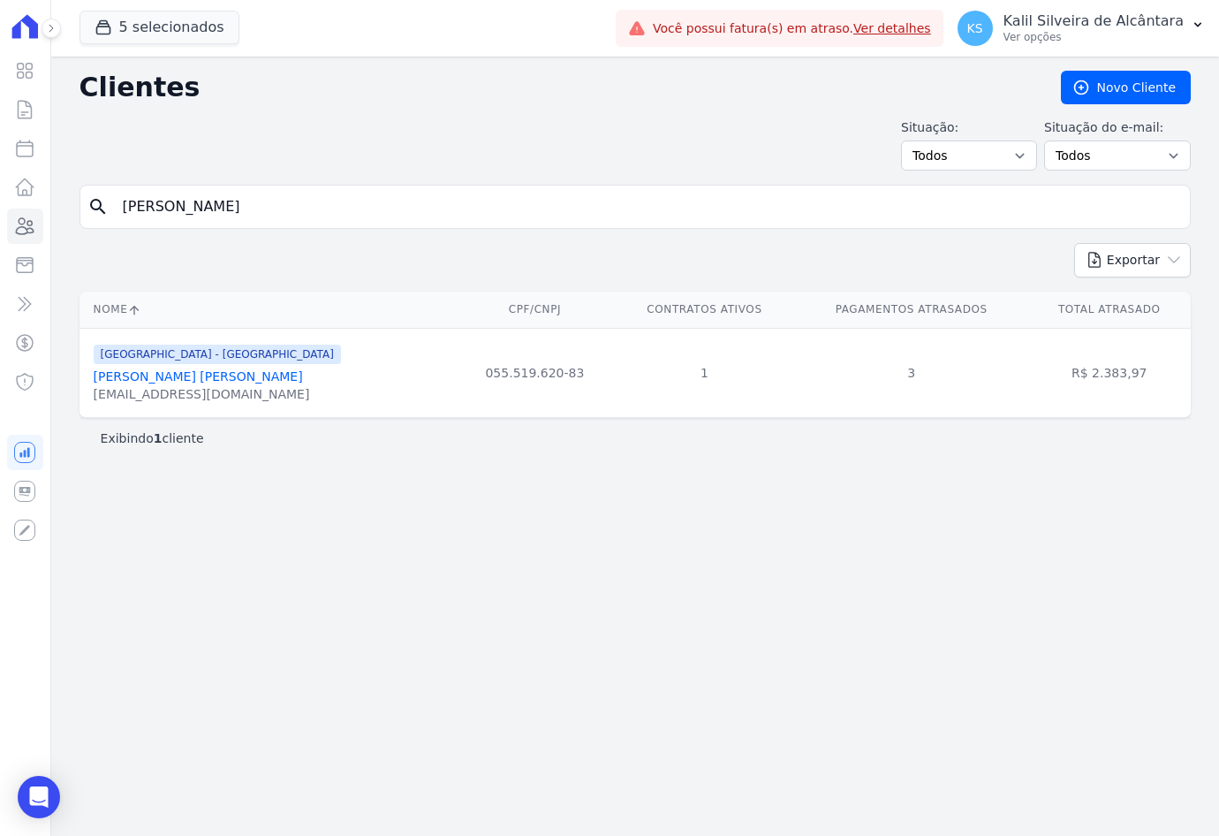
type input "[PERSON_NAME]"
drag, startPoint x: 205, startPoint y: 216, endPoint x: 63, endPoint y: 229, distance: 142.8
click at [126, 221] on input "[PERSON_NAME]" at bounding box center [647, 206] width 1071 height 35
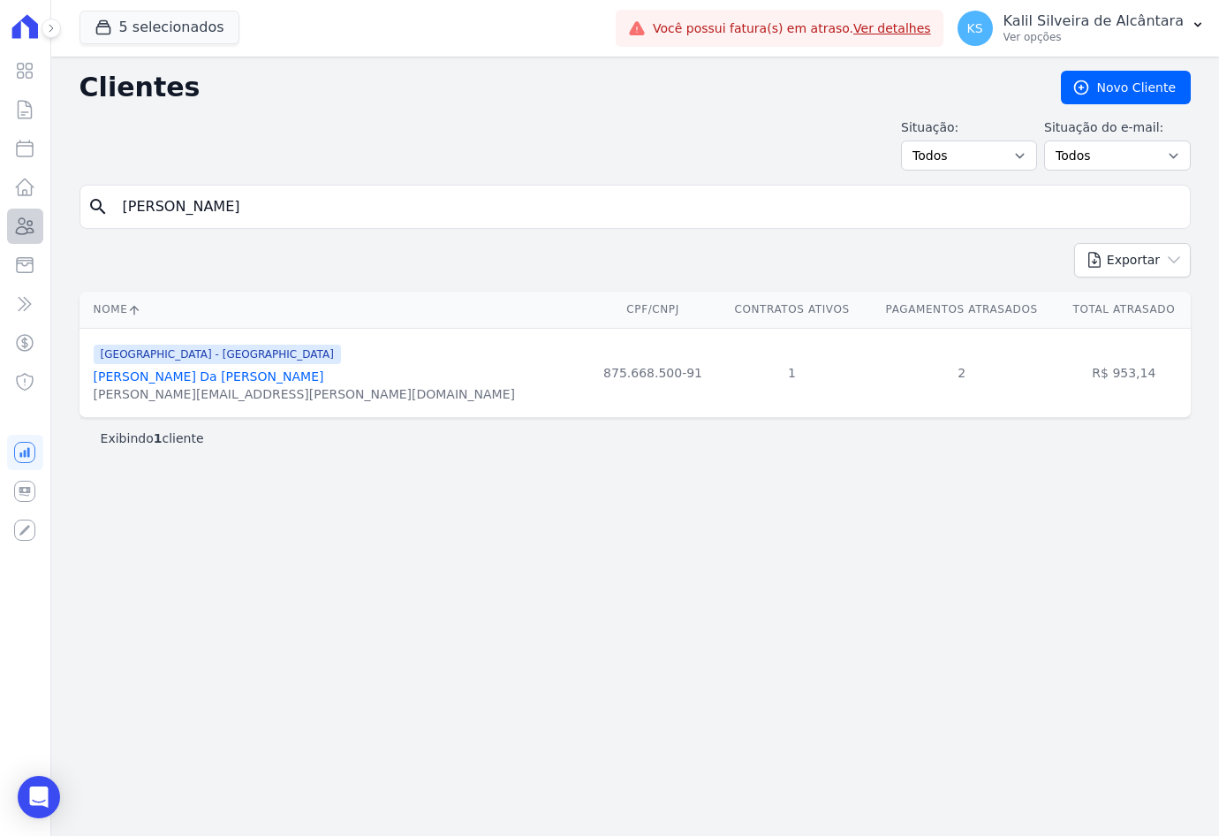
type input "J"
type input "[GEOGRAPHIC_DATA]"
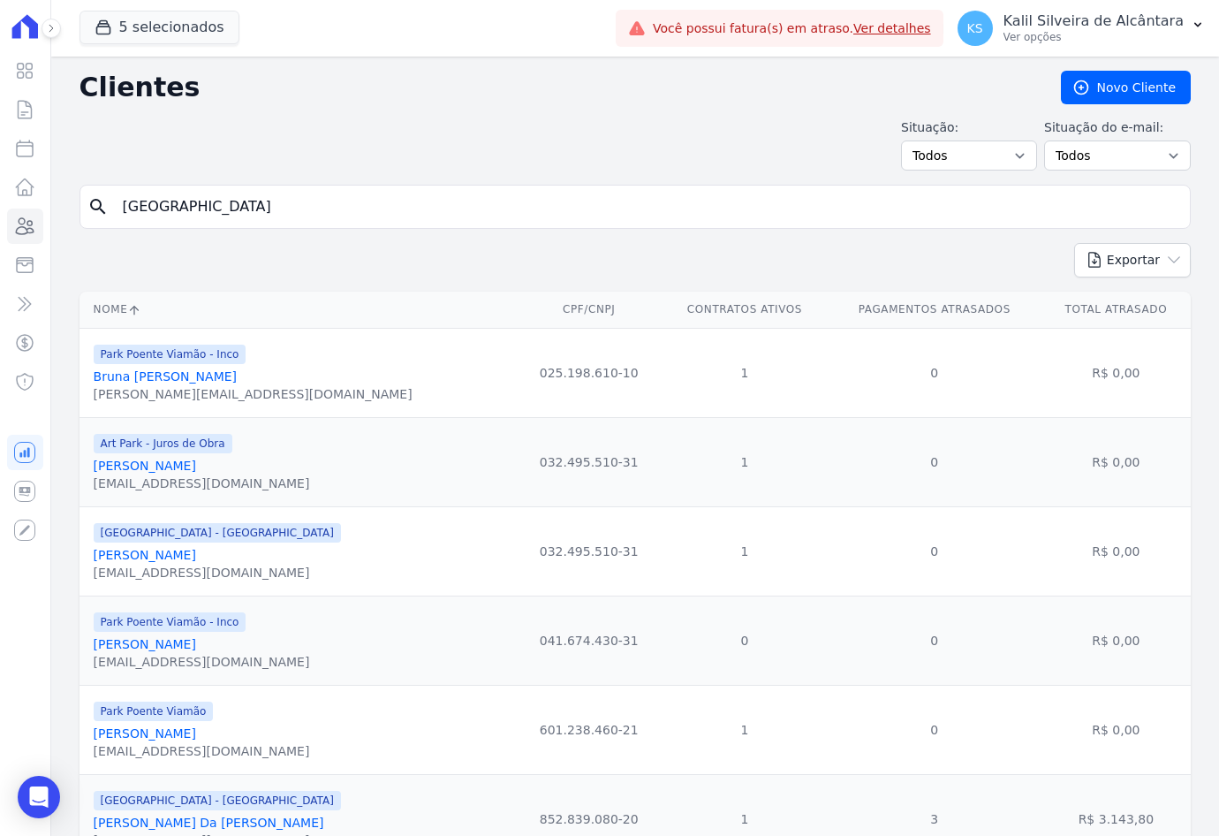
click at [215, 223] on input "[GEOGRAPHIC_DATA]" at bounding box center [647, 206] width 1071 height 35
type input "FRANCIELE OL"
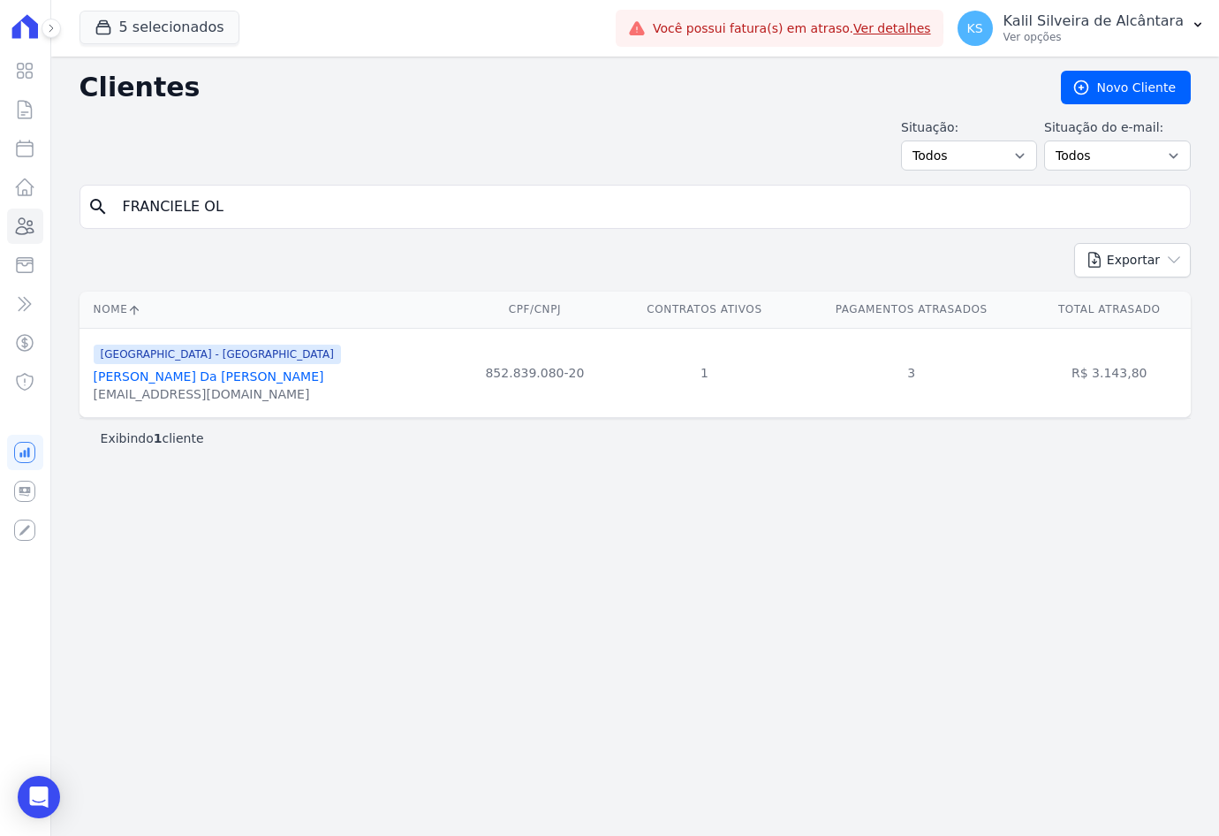
drag, startPoint x: 230, startPoint y: 201, endPoint x: -135, endPoint y: 227, distance: 365.8
click at [0, 227] on html "Visão Geral Contratos [GEOGRAPHIC_DATA] Lotes Clientes Minha Carteira Transferê…" at bounding box center [609, 418] width 1219 height 836
click at [248, 218] on input "FRANCIELE OL" at bounding box center [647, 206] width 1071 height 35
drag, startPoint x: 247, startPoint y: 213, endPoint x: -38, endPoint y: 218, distance: 284.6
click at [0, 218] on html "Visão Geral Contratos [GEOGRAPHIC_DATA] Lotes Clientes Minha Carteira Transferê…" at bounding box center [609, 418] width 1219 height 836
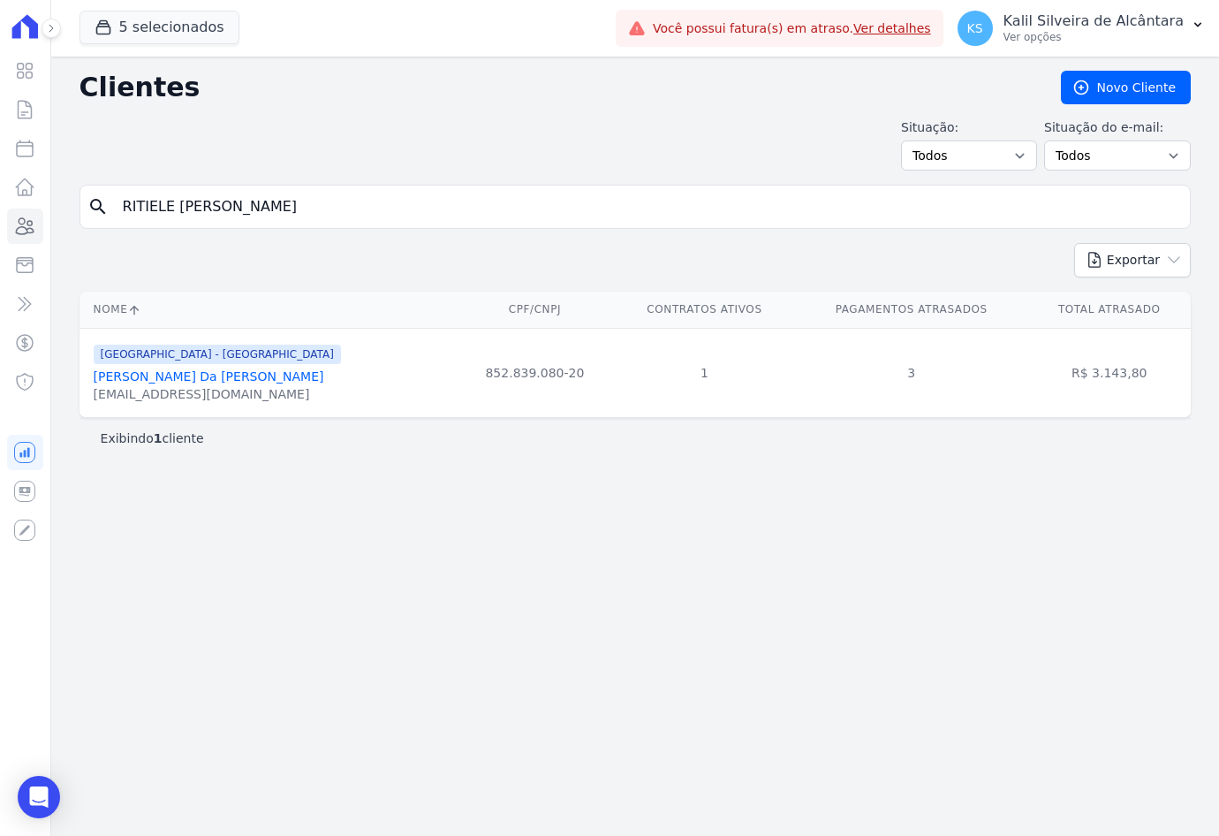
type input "RITIELE [PERSON_NAME]"
click at [196, 383] on link "Ritiele De Amorim De Azambuja" at bounding box center [193, 376] width 199 height 14
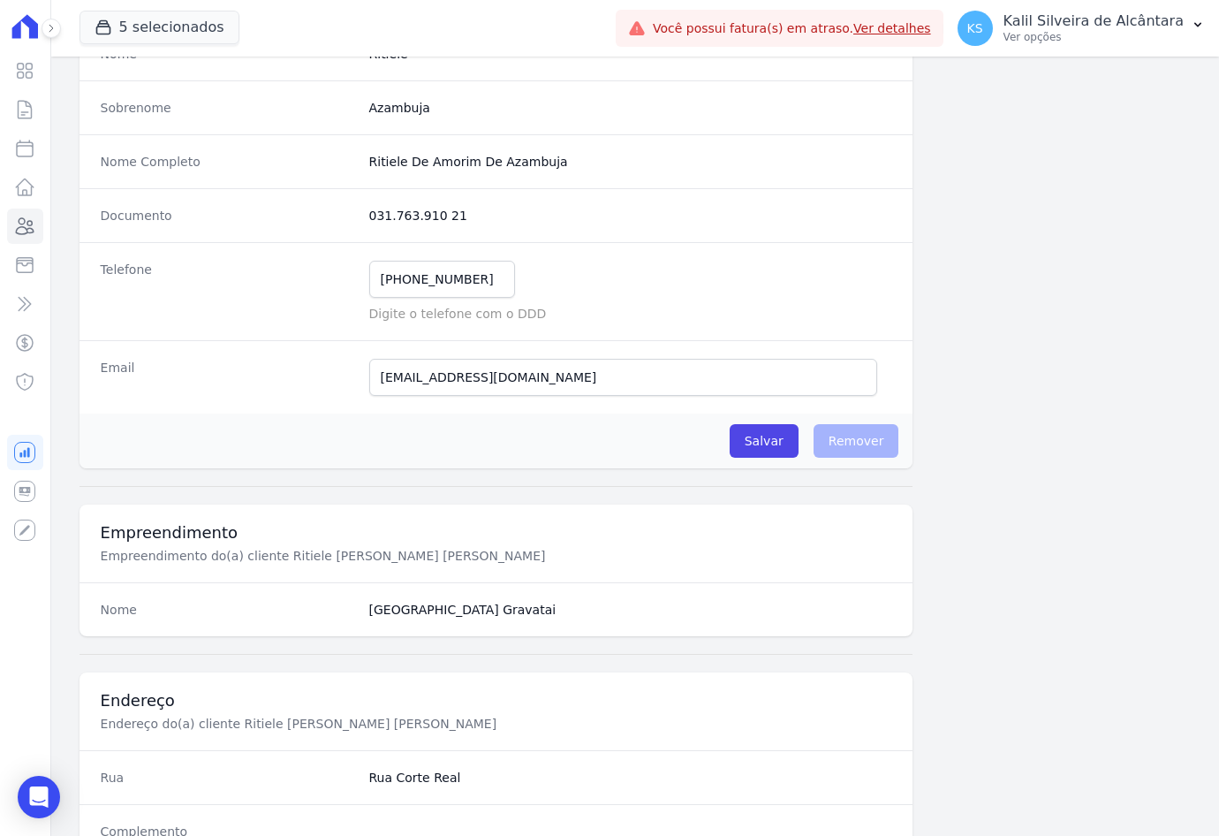
scroll to position [199, 0]
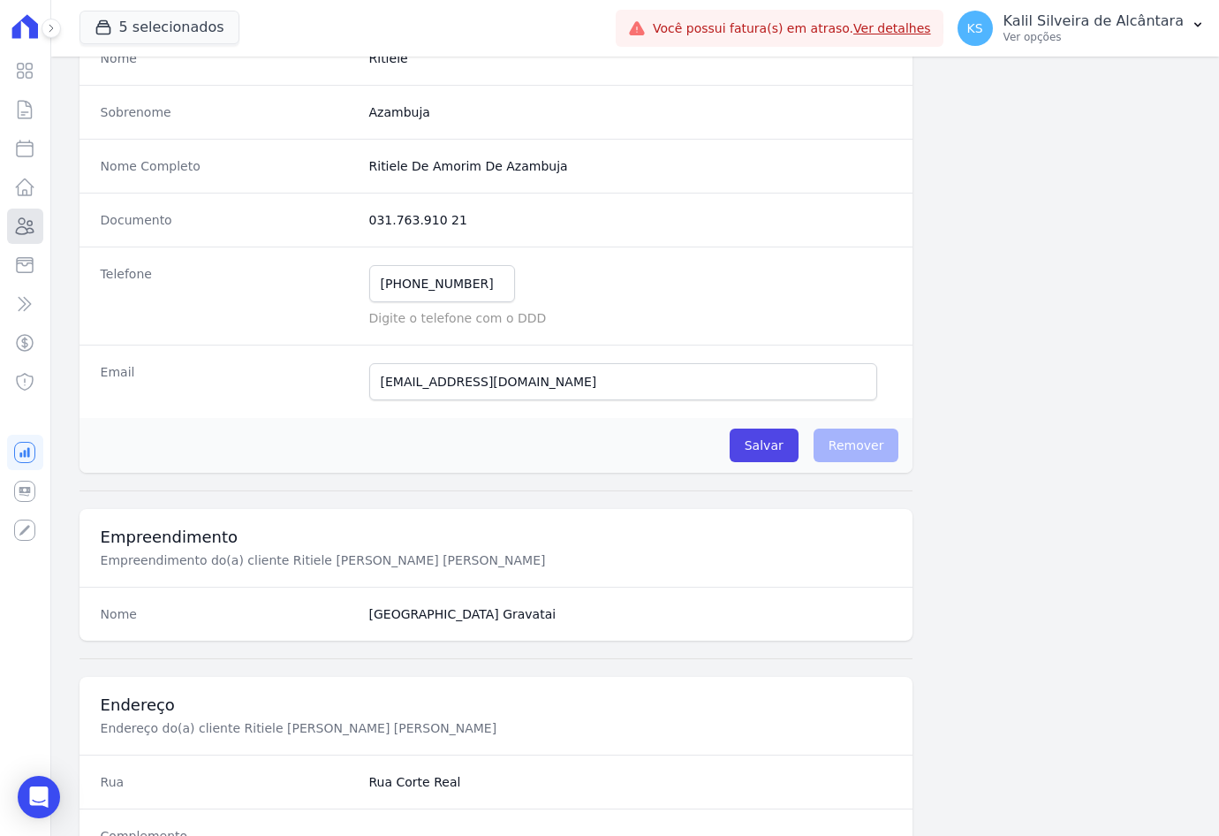
click at [13, 226] on link "Clientes" at bounding box center [25, 226] width 36 height 35
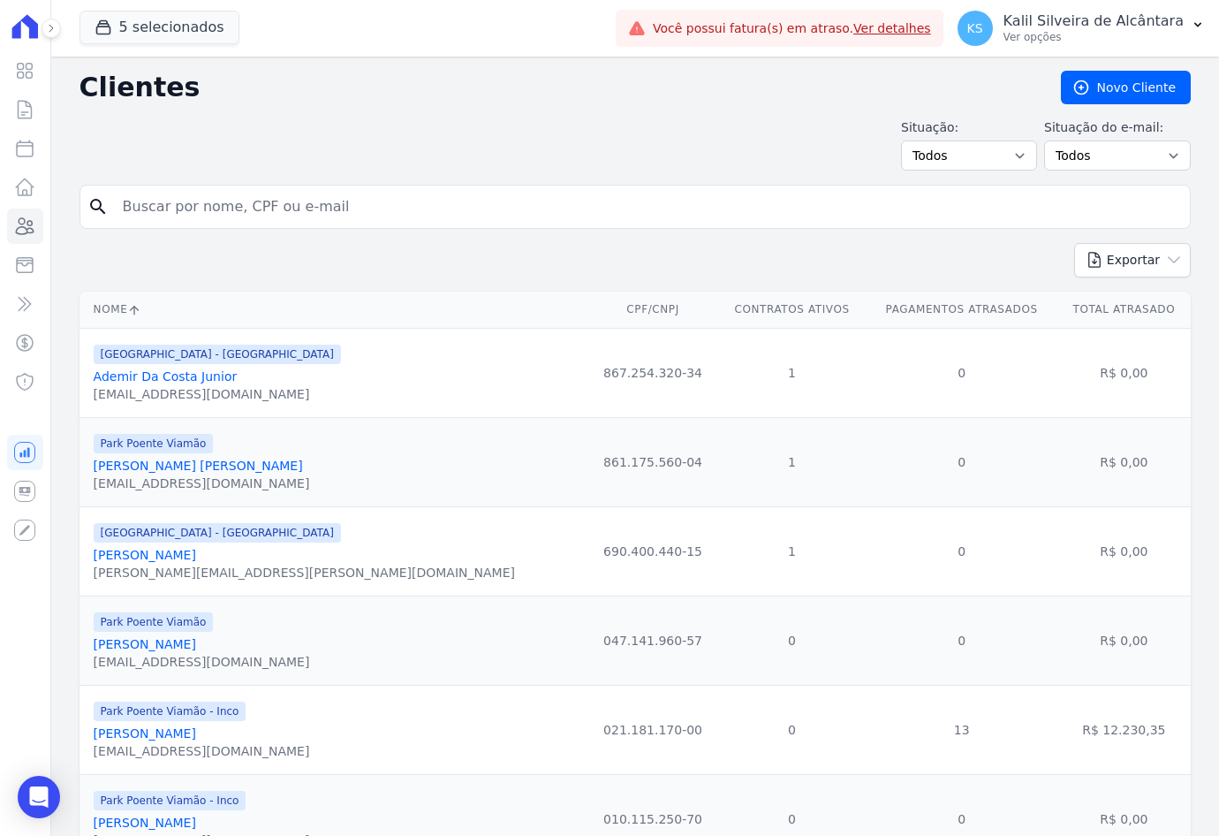
click at [157, 198] on input "search" at bounding box center [647, 206] width 1071 height 35
paste input "[PERSON_NAME]"
type input "[PERSON_NAME]"
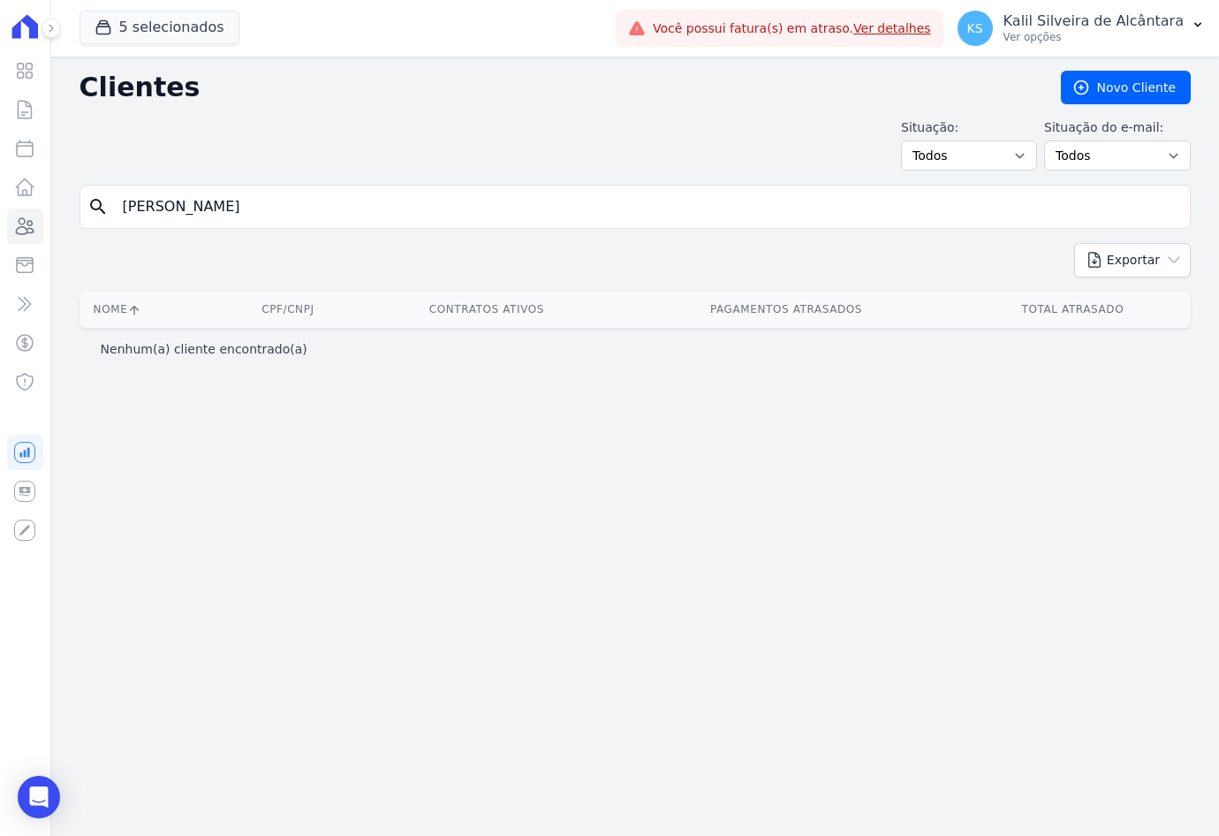
drag, startPoint x: 353, startPoint y: 195, endPoint x: 3, endPoint y: 198, distance: 350.8
click at [34, 198] on div "Visão Geral Contratos [GEOGRAPHIC_DATA] Lotes Clientes Minha Carteira Transferê…" at bounding box center [609, 418] width 1219 height 836
